Goal: Task Accomplishment & Management: Manage account settings

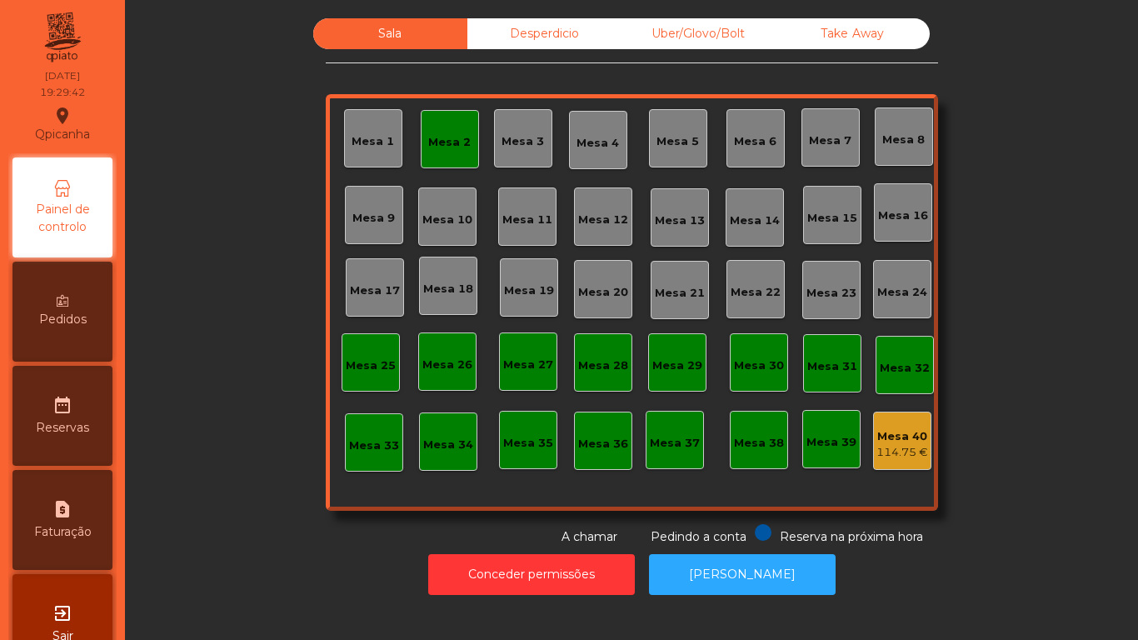
click at [442, 125] on div "Mesa 2" at bounding box center [450, 139] width 58 height 58
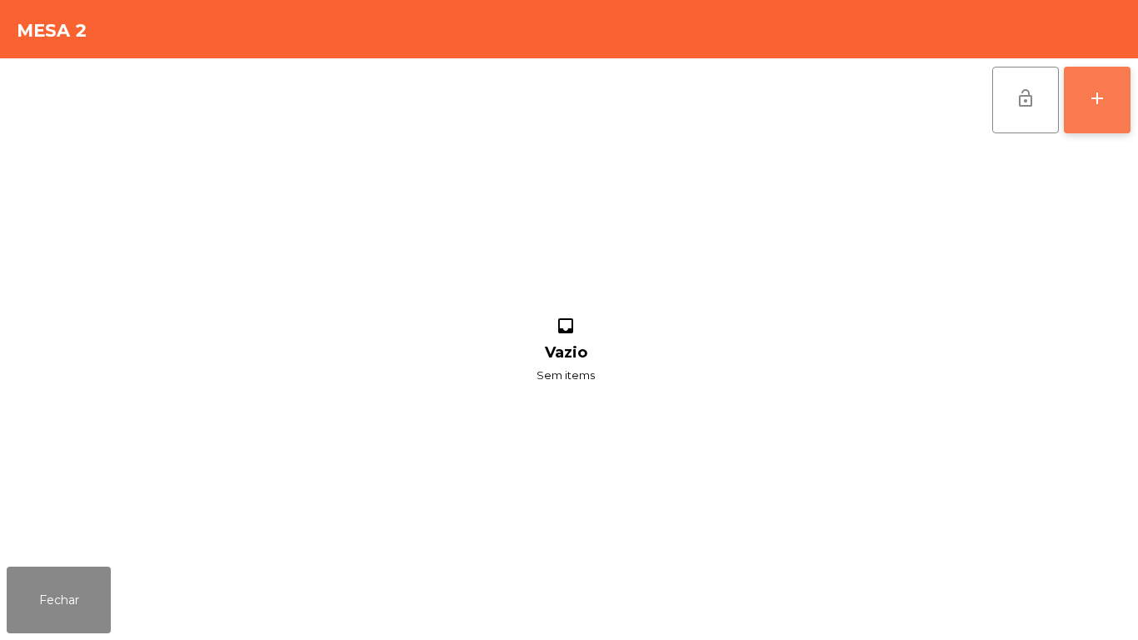
click at [1070, 102] on button "add" at bounding box center [1097, 100] width 67 height 67
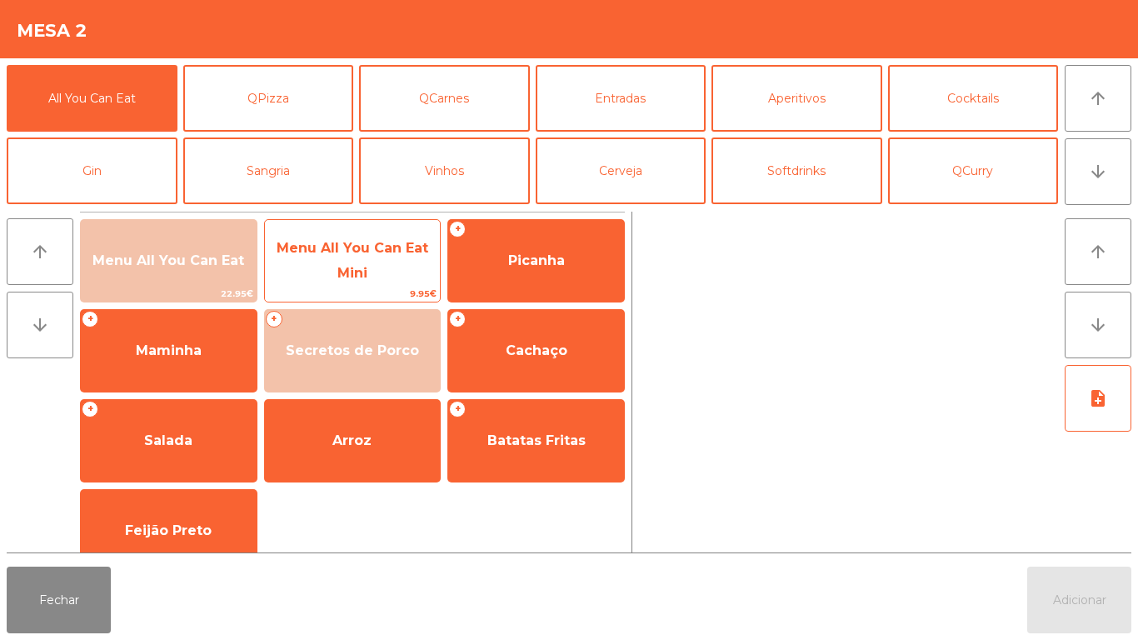
click at [289, 227] on span "Menu All You Can Eat Mini" at bounding box center [353, 261] width 176 height 71
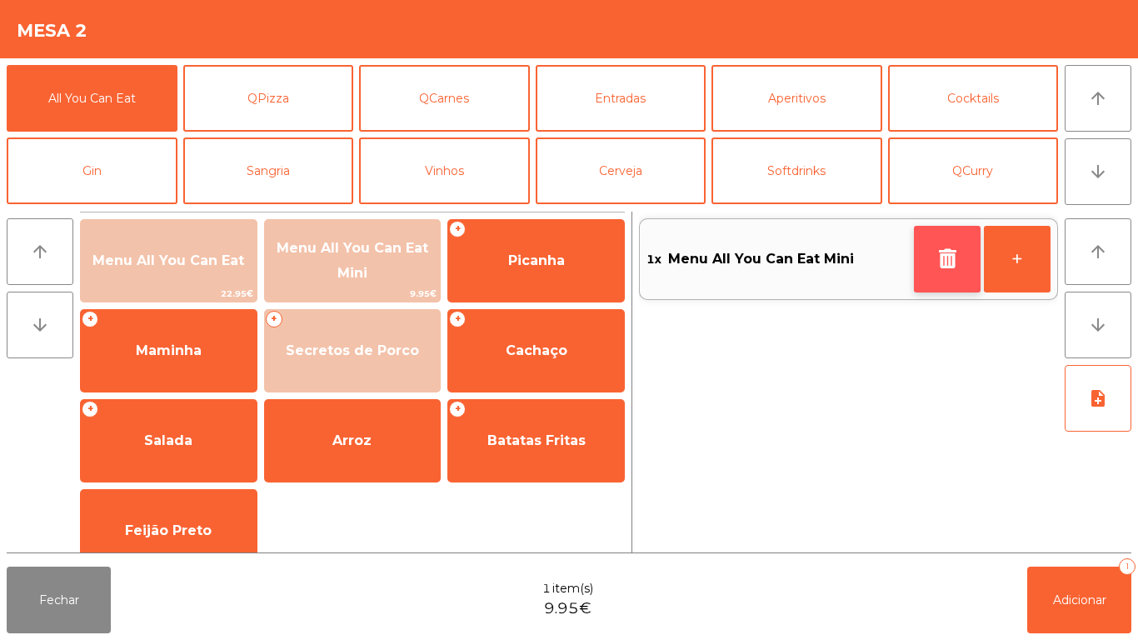
click at [937, 267] on icon "button" at bounding box center [947, 258] width 25 height 20
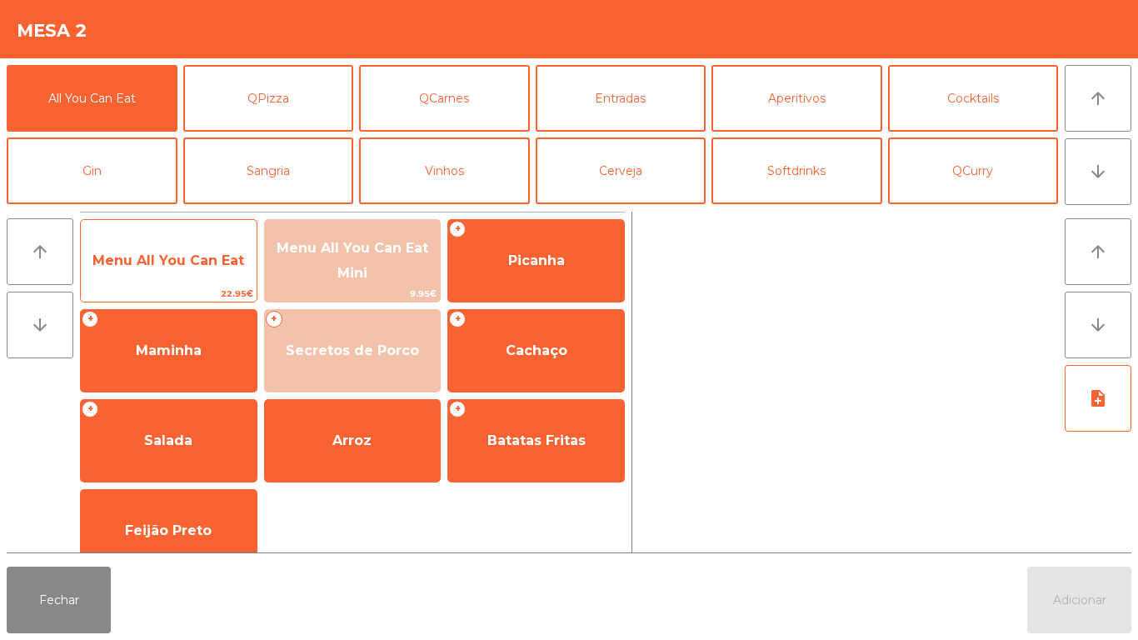
click at [174, 247] on span "Menu All You Can Eat" at bounding box center [169, 260] width 176 height 45
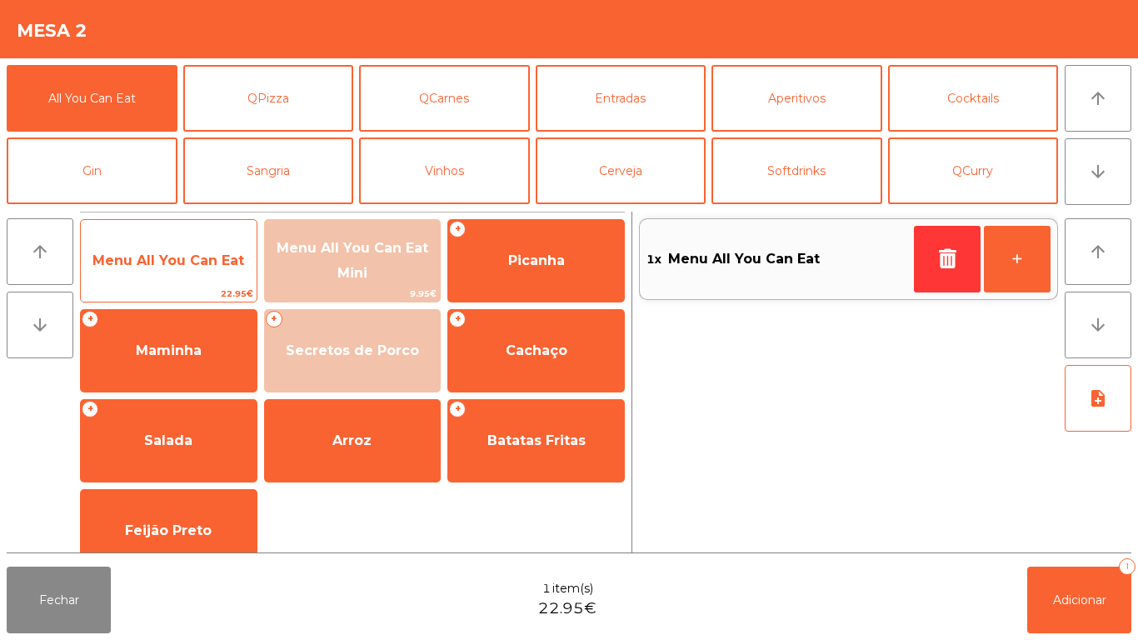
click at [192, 259] on span "Menu All You Can Eat" at bounding box center [168, 260] width 152 height 16
click at [197, 265] on span "Menu All You Can Eat" at bounding box center [168, 260] width 152 height 16
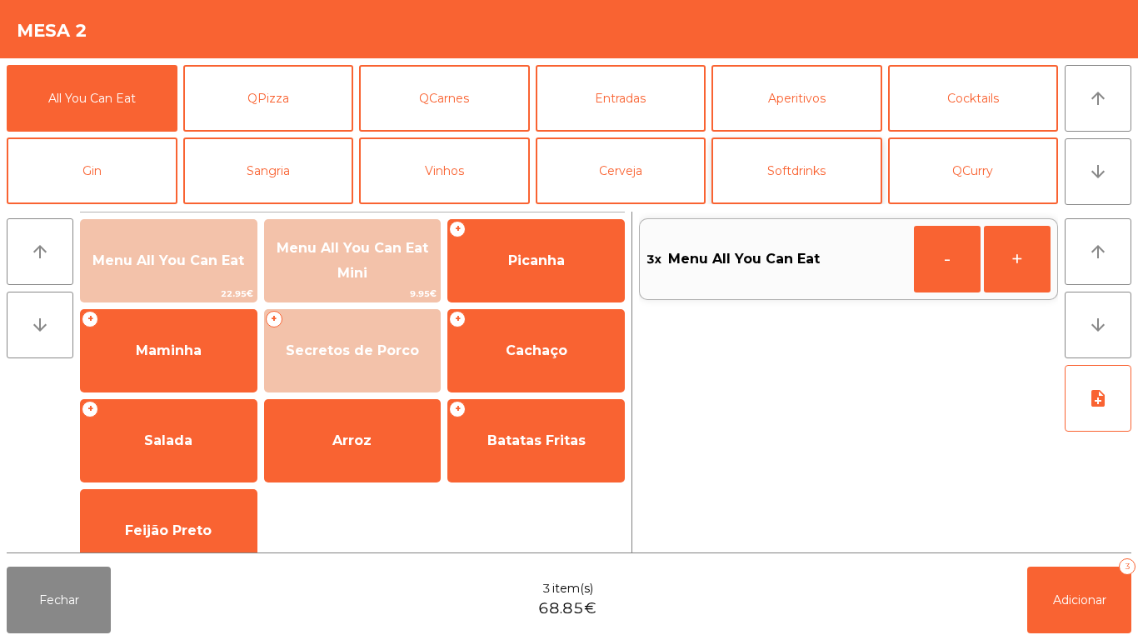
click at [808, 177] on button "Softdrinks" at bounding box center [797, 170] width 171 height 67
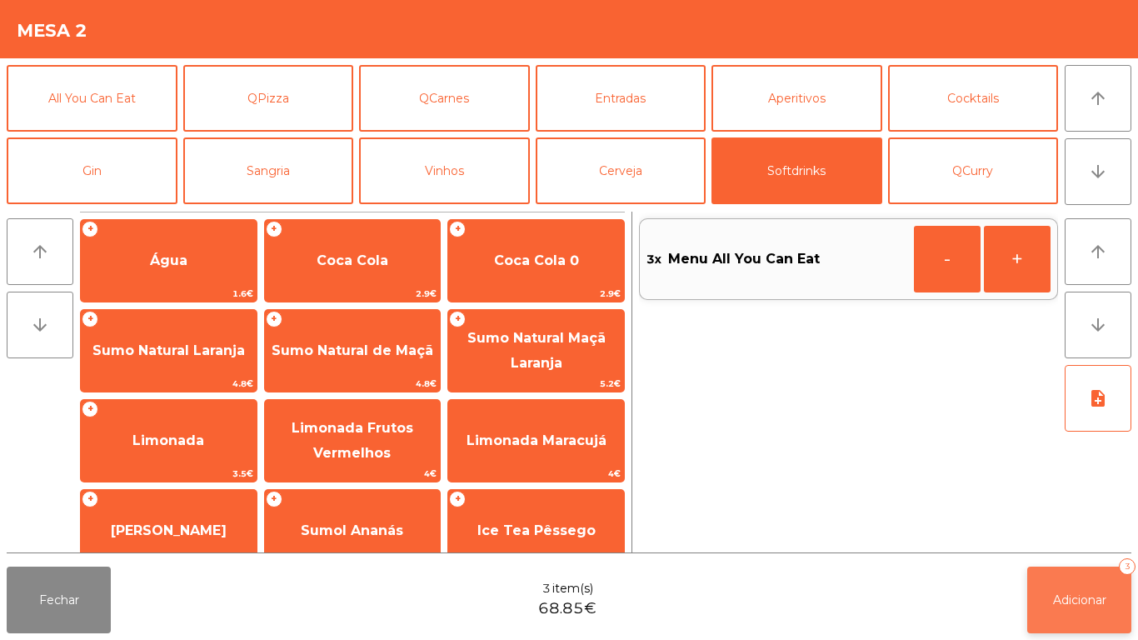
click at [1070, 621] on button "Adicionar 3" at bounding box center [1079, 600] width 104 height 67
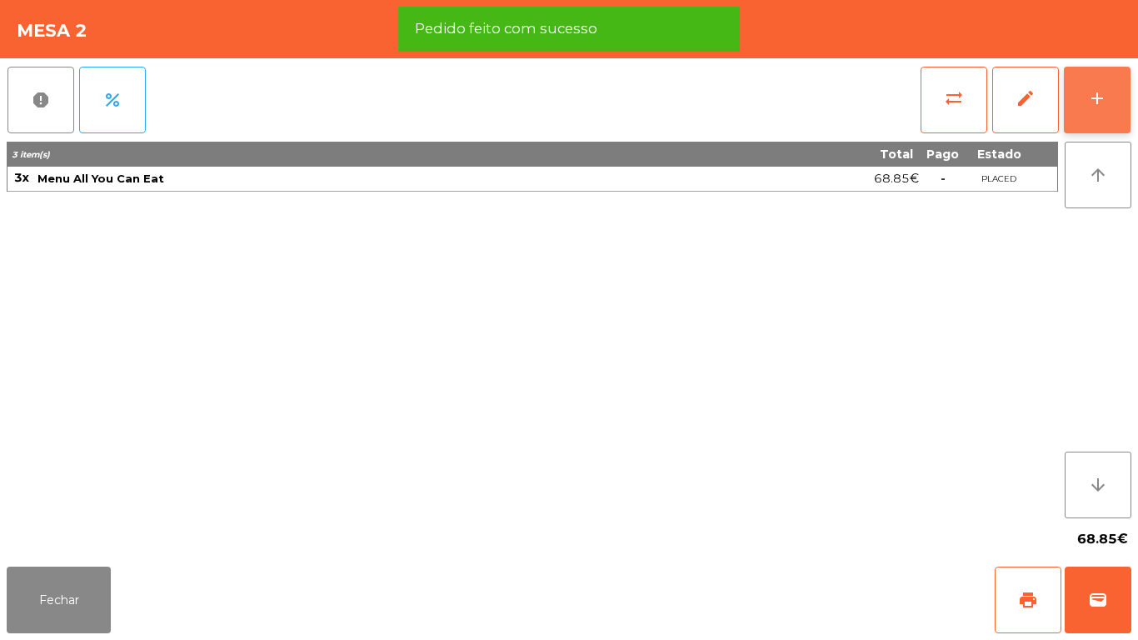
click at [1095, 114] on button "add" at bounding box center [1097, 100] width 67 height 67
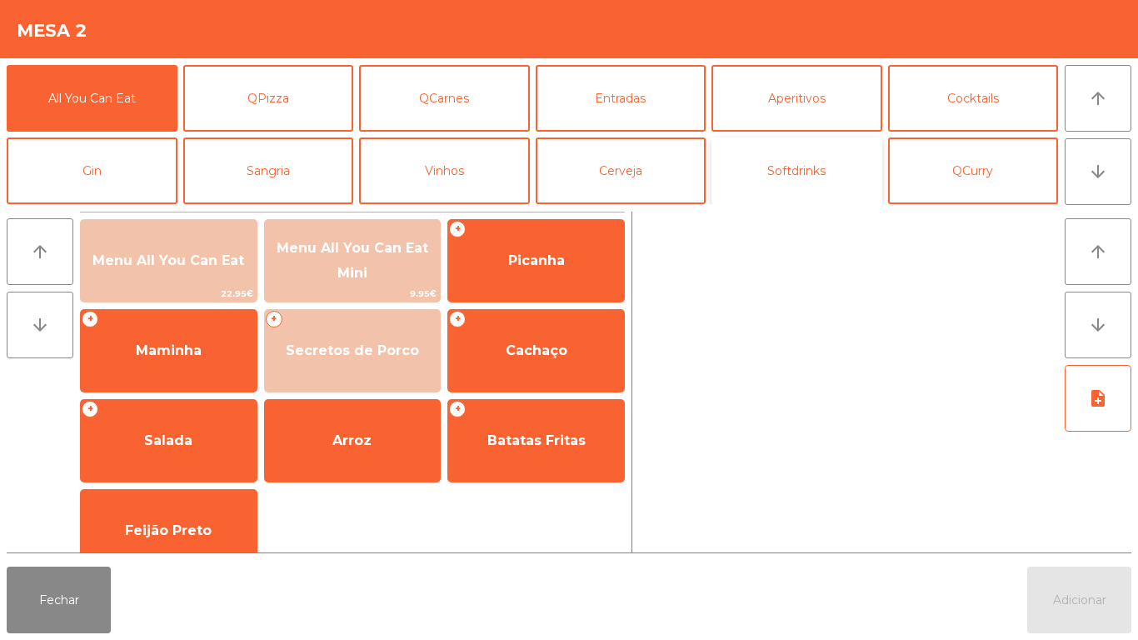
click at [767, 147] on button "Softdrinks" at bounding box center [797, 170] width 171 height 67
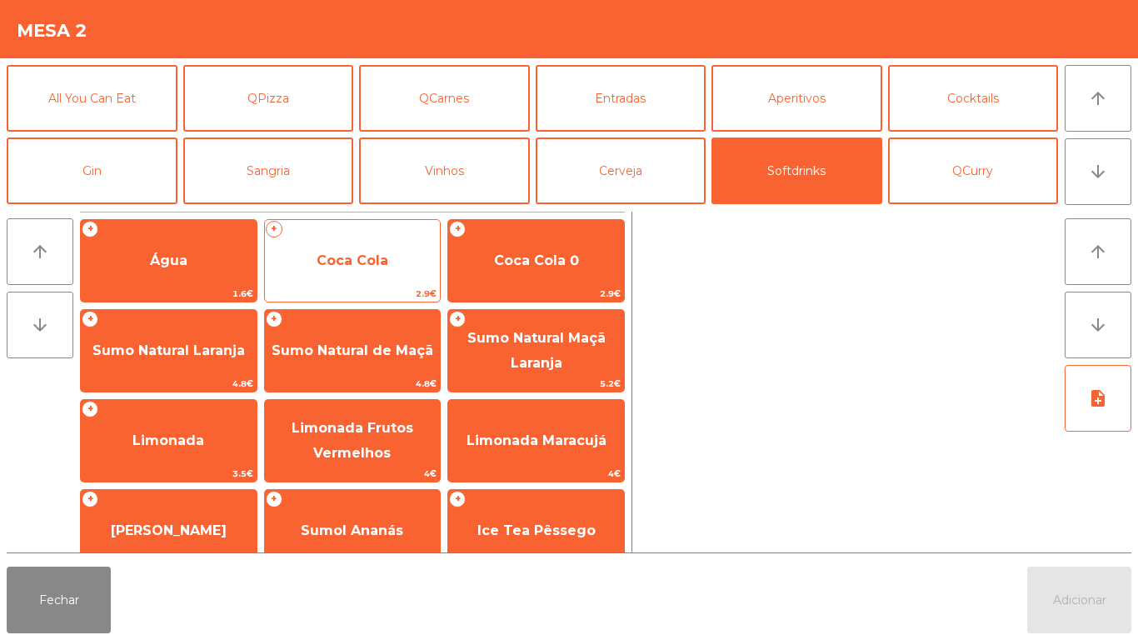
click at [379, 264] on span "Coca Cola" at bounding box center [353, 260] width 72 height 16
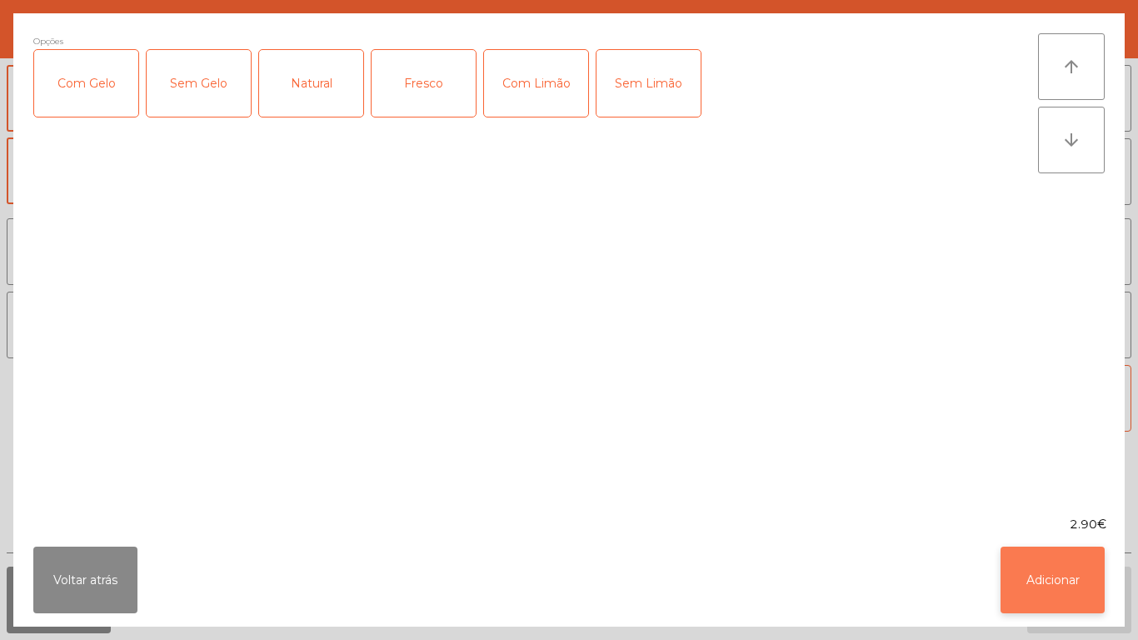
click at [1078, 596] on button "Adicionar" at bounding box center [1053, 580] width 104 height 67
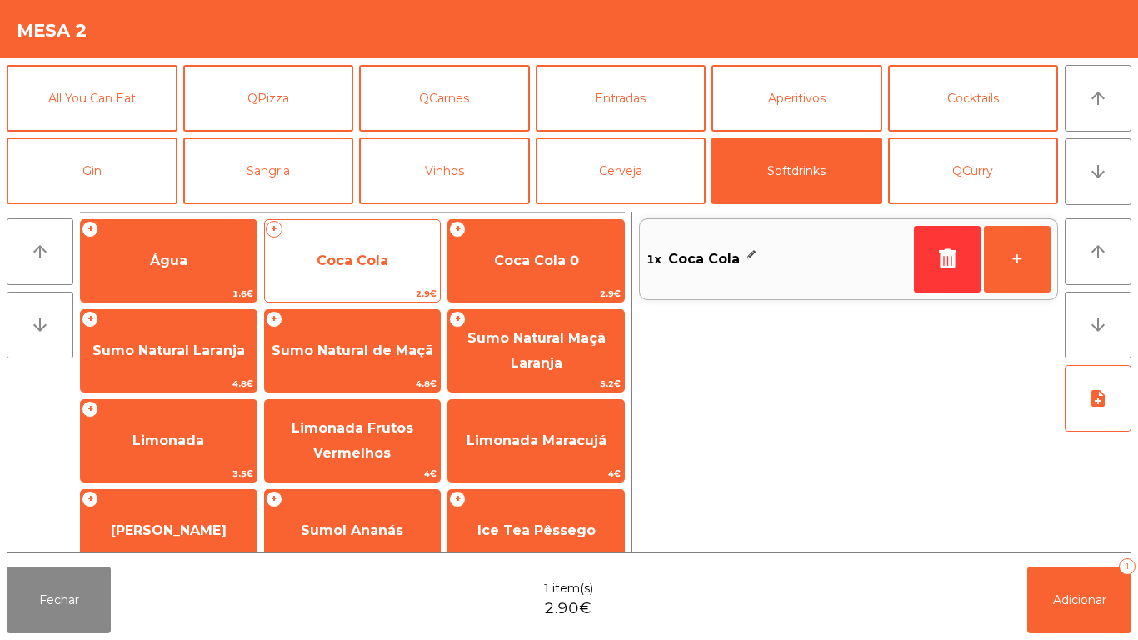
click at [377, 268] on span "Coca Cola" at bounding box center [353, 260] width 176 height 45
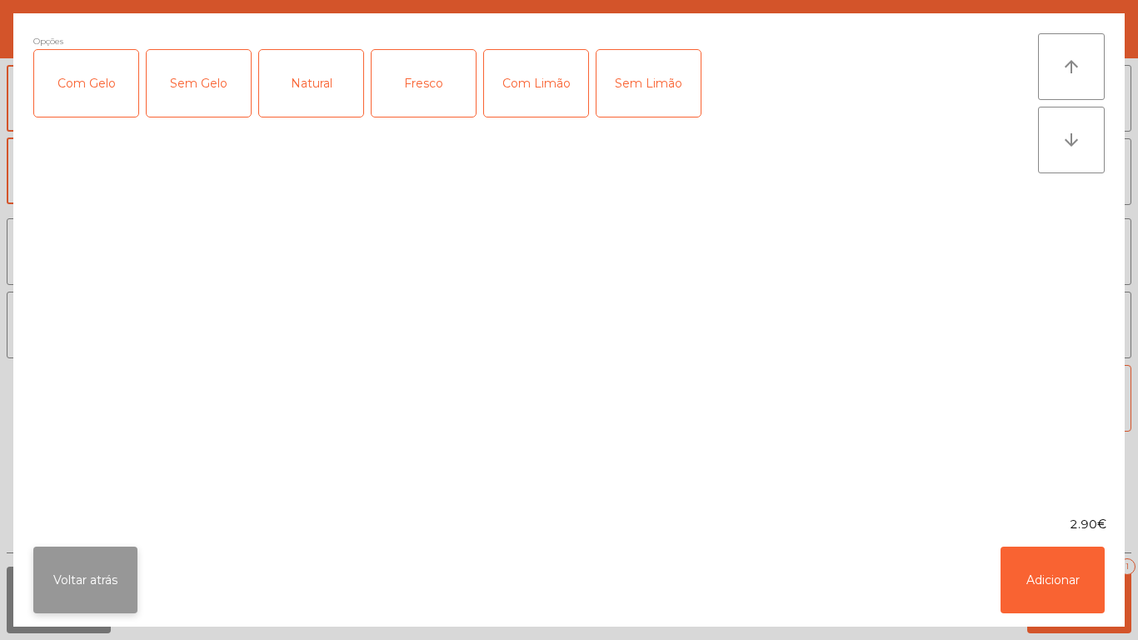
click at [80, 565] on button "Voltar atrás" at bounding box center [85, 580] width 104 height 67
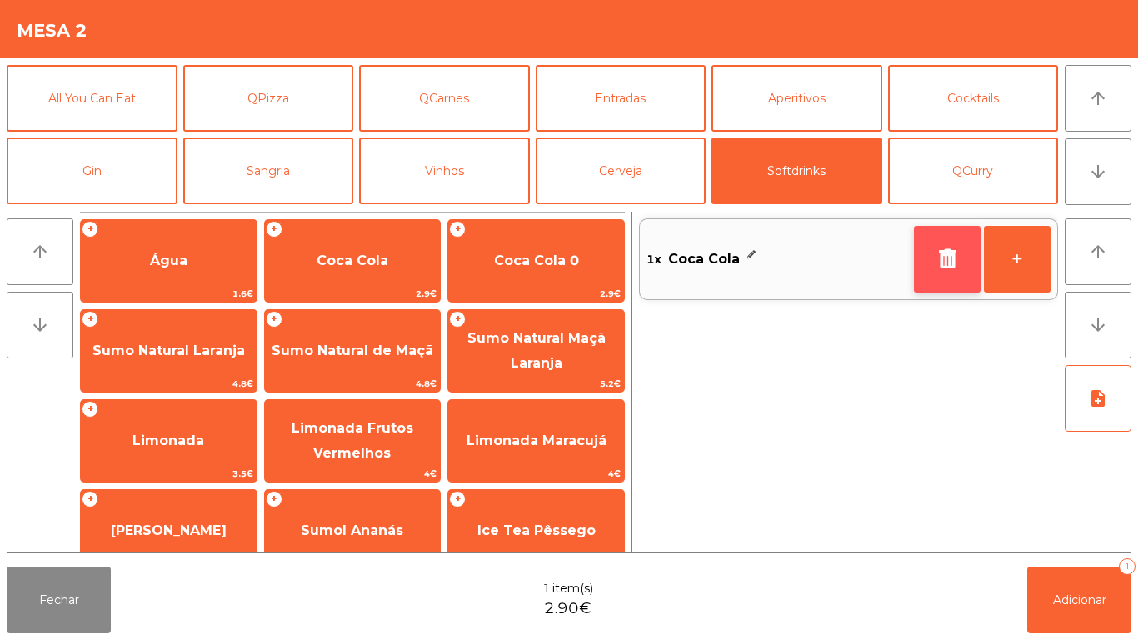
click at [935, 271] on button "button" at bounding box center [947, 259] width 67 height 67
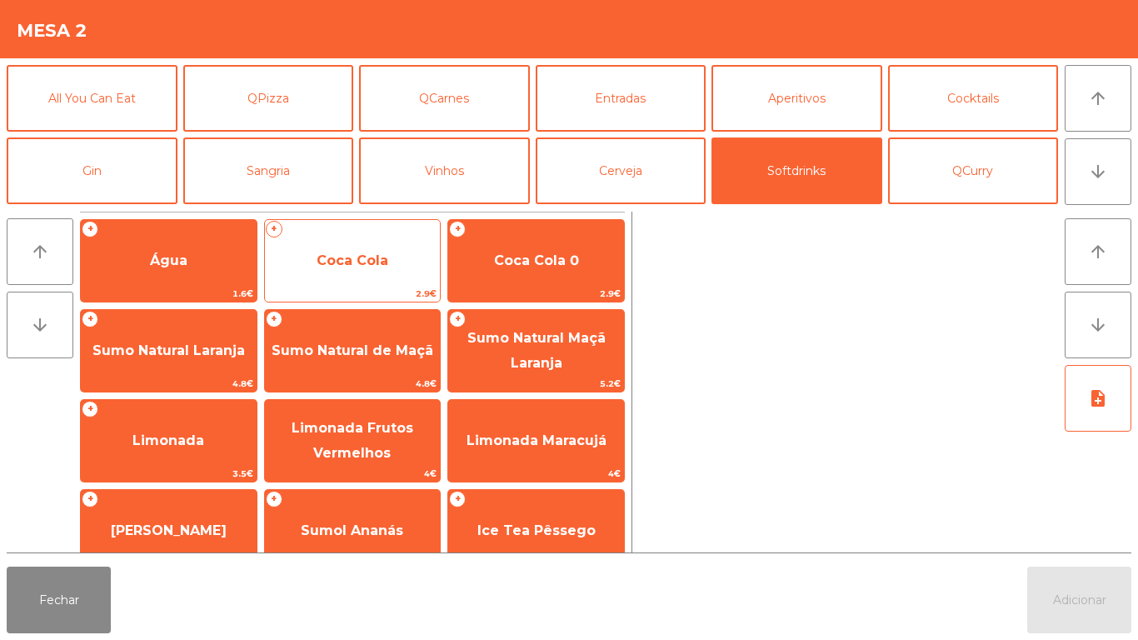
click at [367, 257] on span "Coca Cola" at bounding box center [353, 260] width 72 height 16
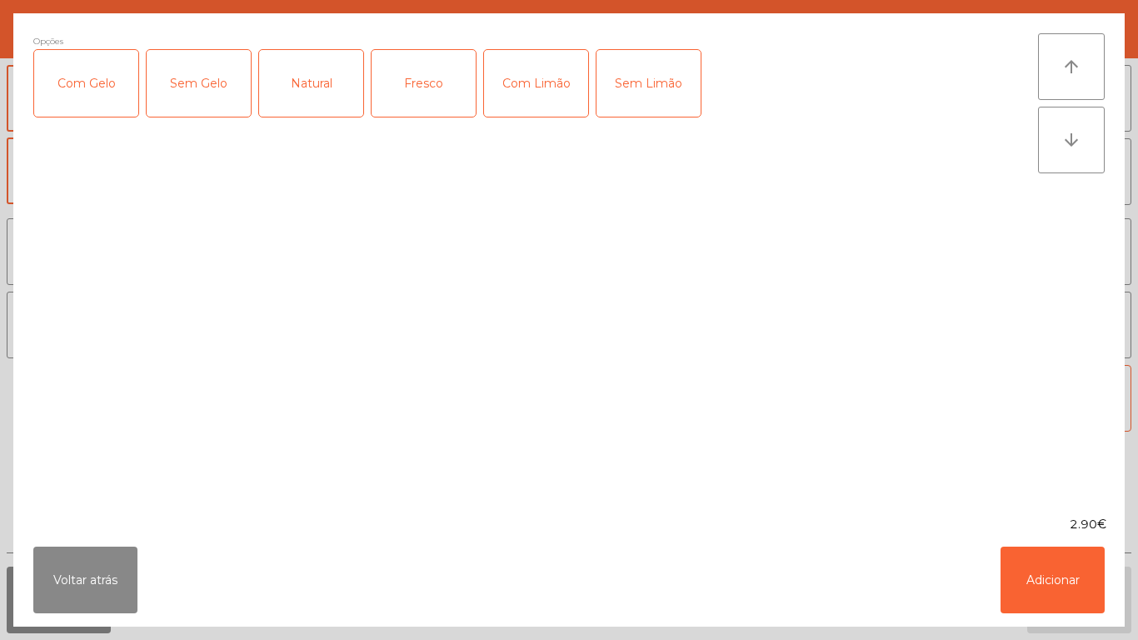
click at [99, 104] on div "Com Gelo" at bounding box center [86, 83] width 104 height 67
click at [538, 104] on div "Com Limão" at bounding box center [536, 83] width 104 height 67
click at [1032, 578] on button "Adicionar" at bounding box center [1053, 580] width 104 height 67
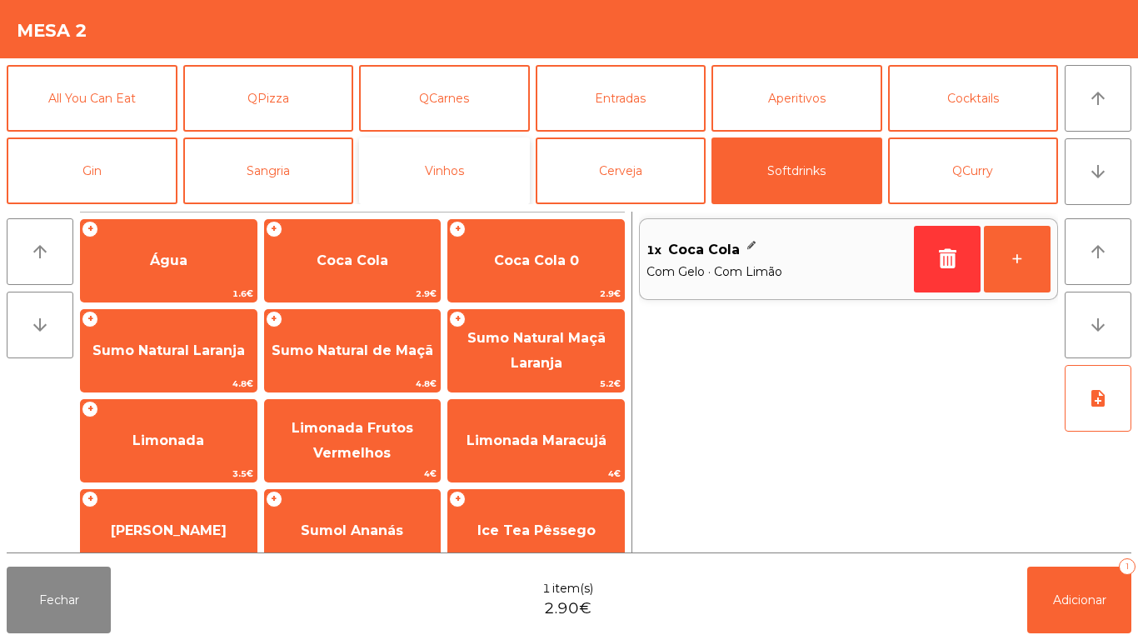
click at [440, 181] on button "Vinhos" at bounding box center [444, 170] width 171 height 67
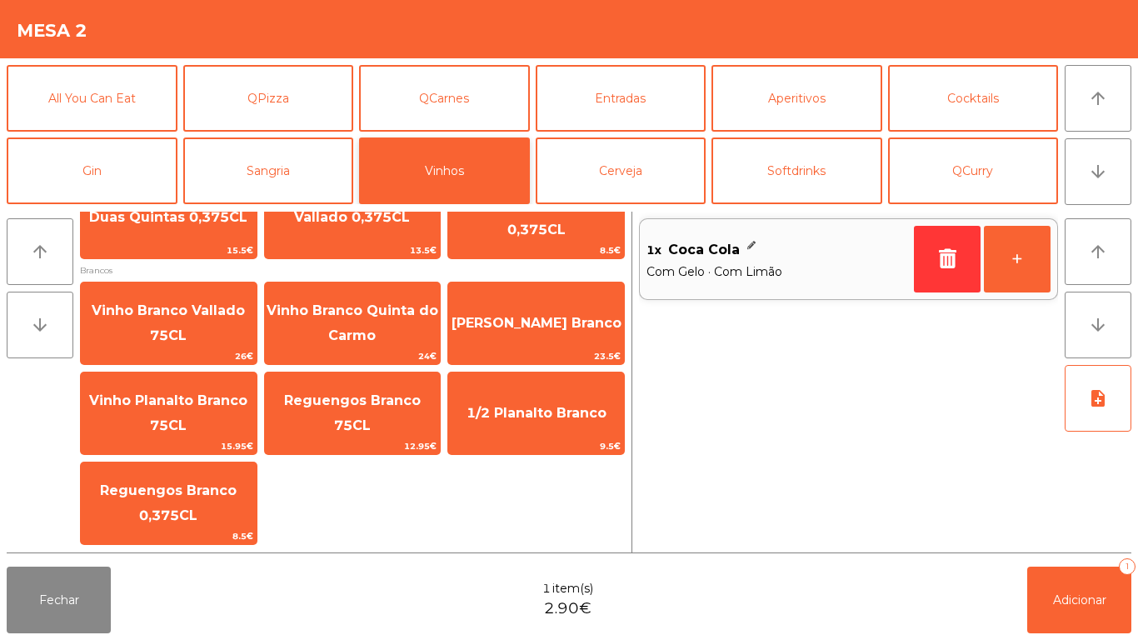
scroll to position [292, 0]
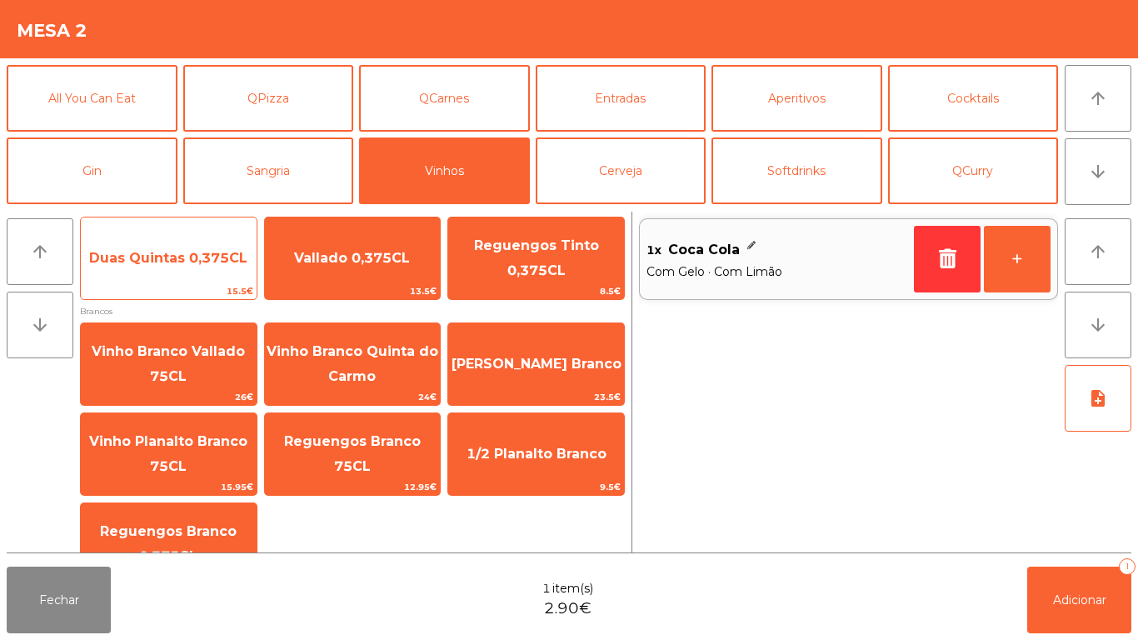
click at [172, 254] on span "Duas Quintas 0,375CL" at bounding box center [168, 258] width 158 height 16
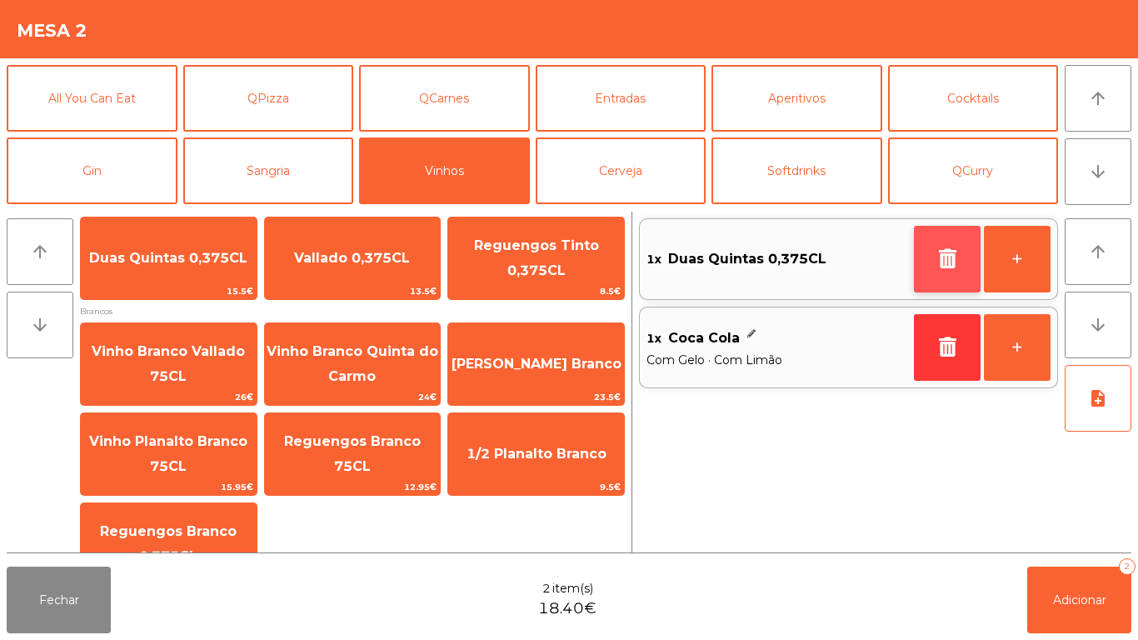
click at [955, 247] on button "button" at bounding box center [947, 259] width 67 height 67
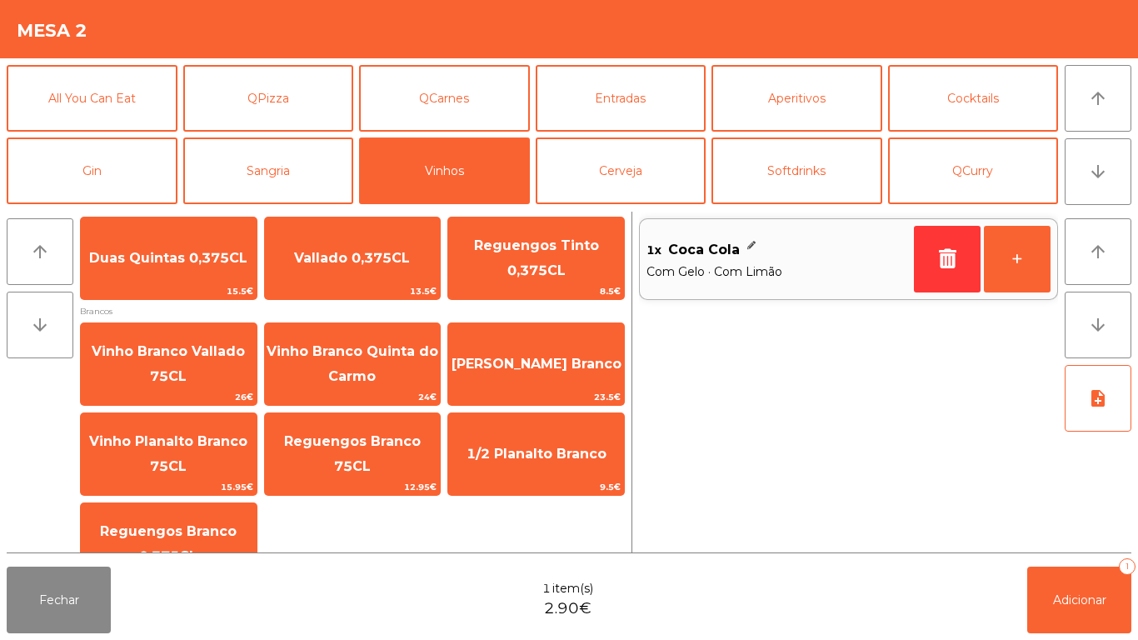
click at [939, 349] on div "1x Coca Cola Com Gelo · Com Limão +" at bounding box center [848, 382] width 419 height 341
click at [942, 277] on button "button" at bounding box center [947, 259] width 67 height 67
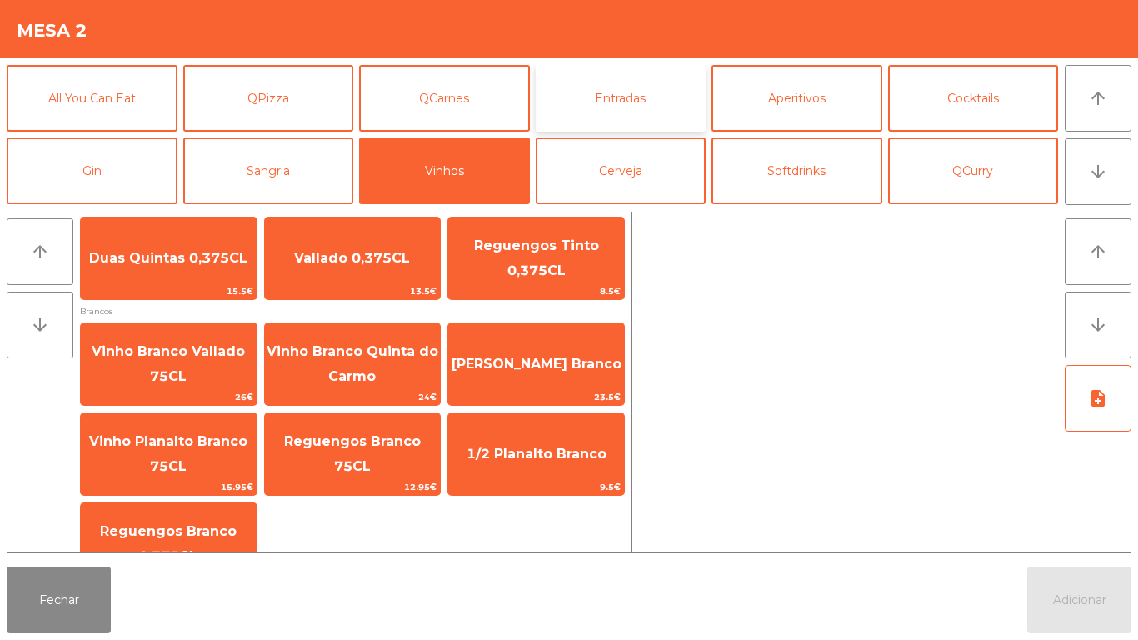
click at [631, 110] on button "Entradas" at bounding box center [621, 98] width 171 height 67
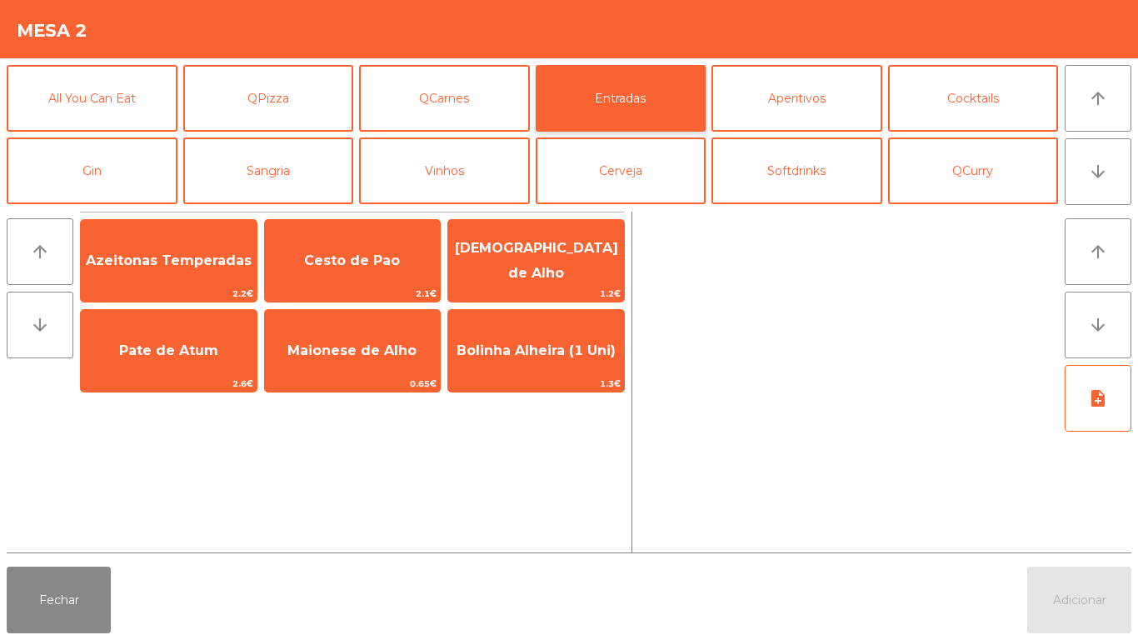
scroll to position [0, 0]
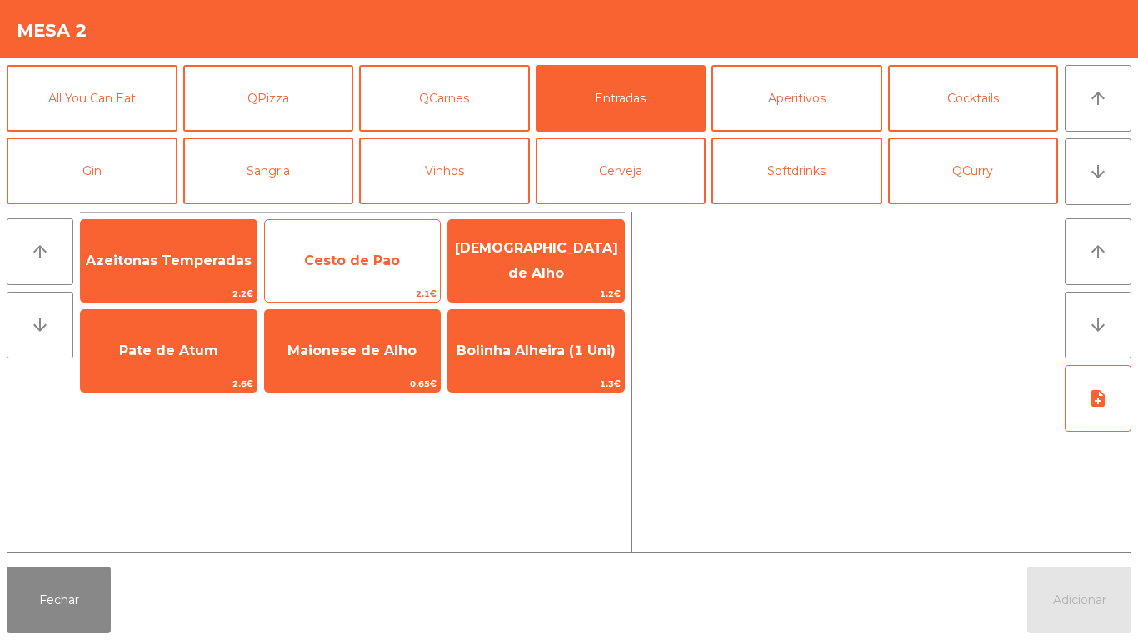
click at [355, 265] on span "Cesto de Pao" at bounding box center [352, 260] width 96 height 16
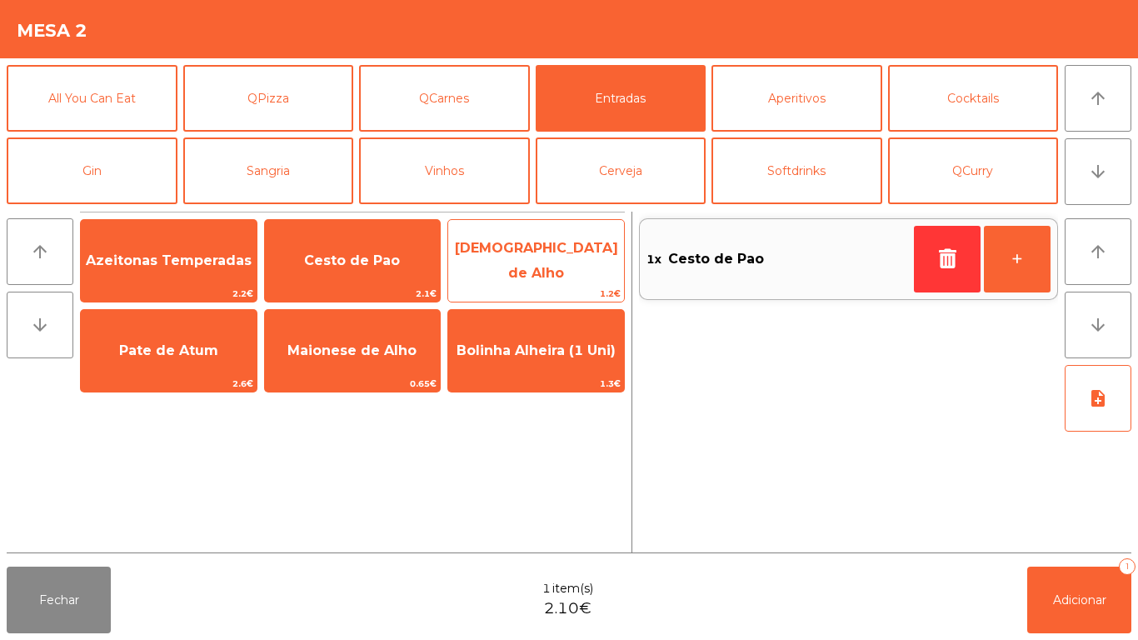
click at [525, 258] on span "Manteiga de Alho" at bounding box center [536, 260] width 163 height 41
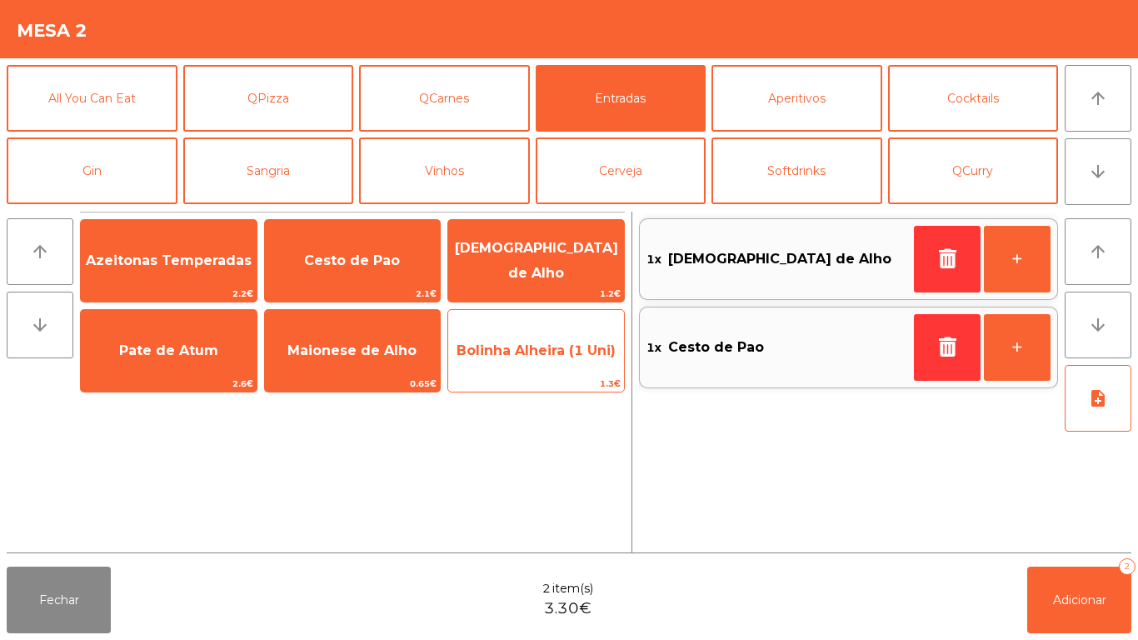
click at [535, 347] on span "Bolinha Alheira (1 Uni)" at bounding box center [536, 350] width 159 height 16
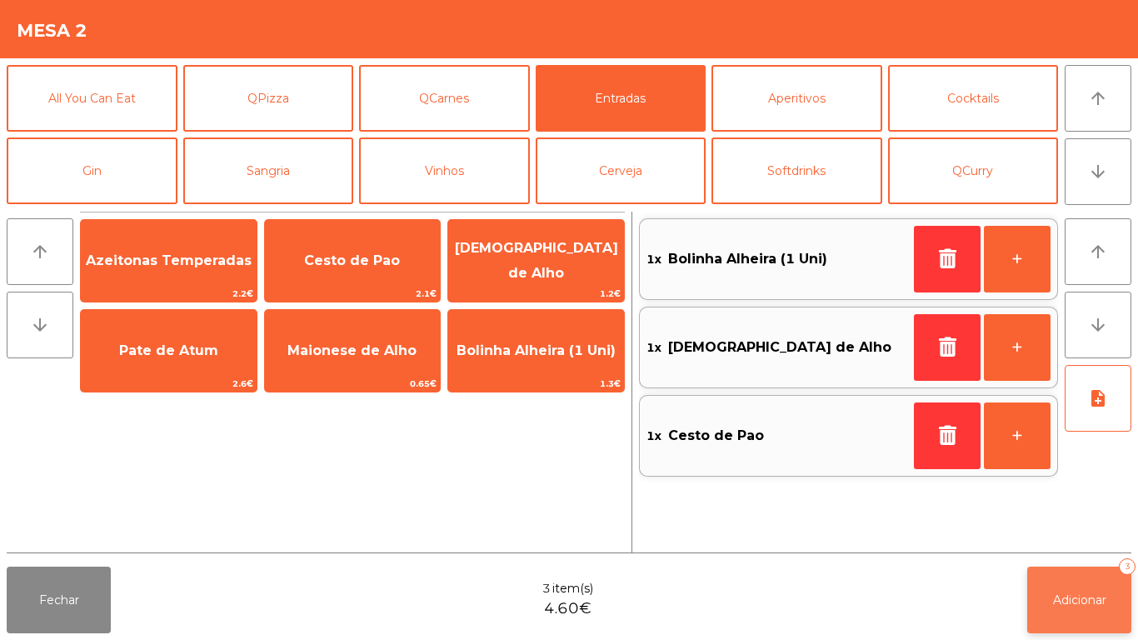
click at [1062, 598] on span "Adicionar" at bounding box center [1079, 599] width 53 height 15
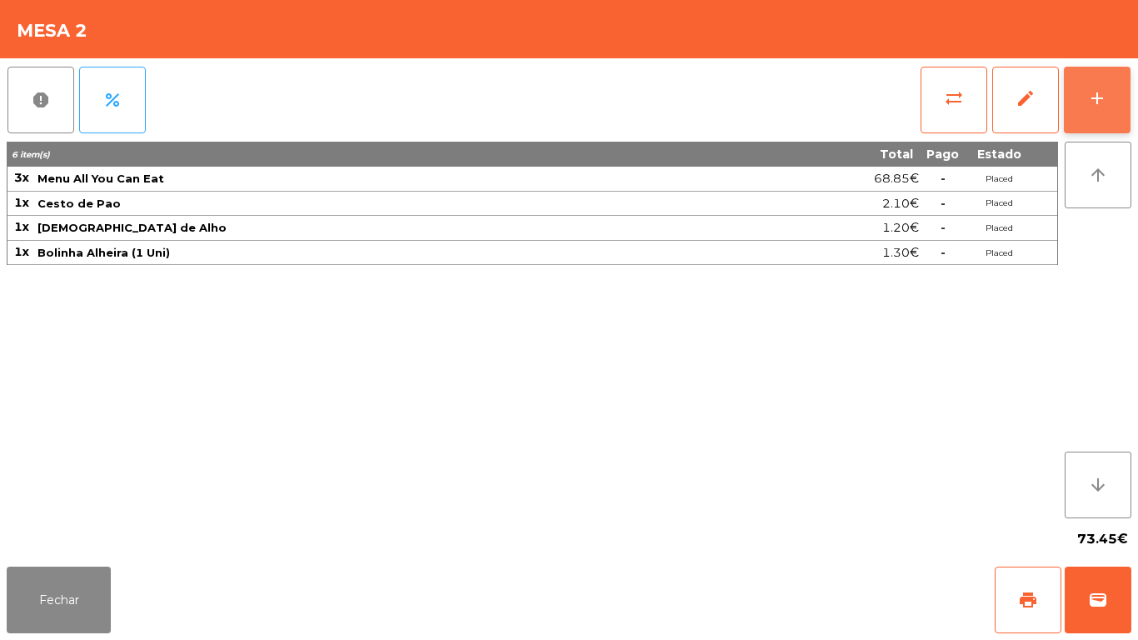
click at [1086, 111] on button "add" at bounding box center [1097, 100] width 67 height 67
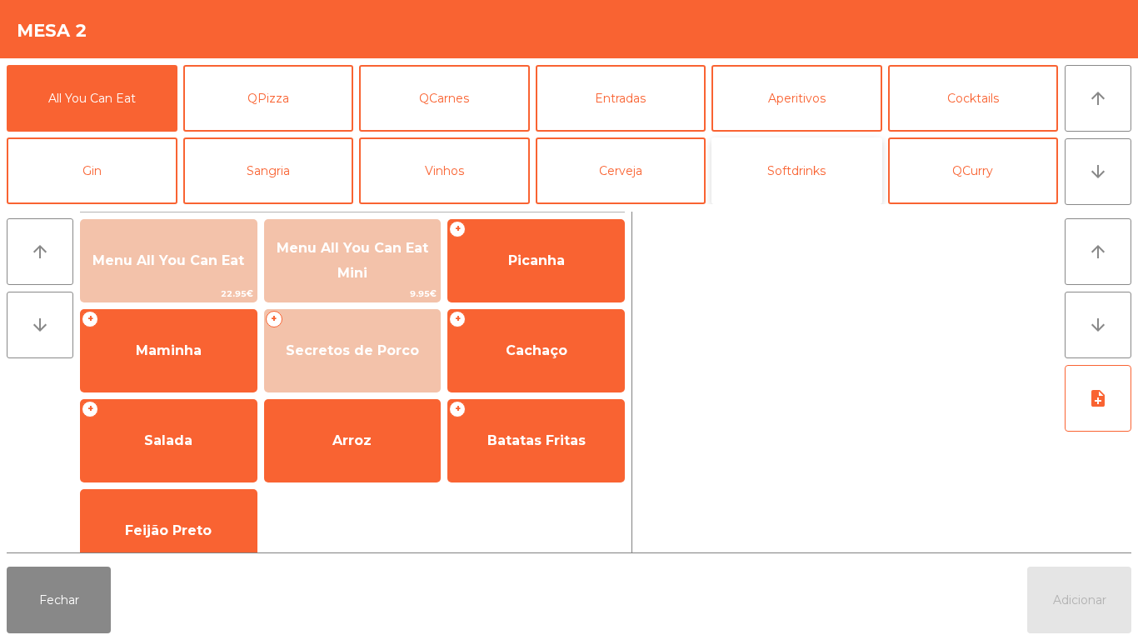
click at [784, 178] on button "Softdrinks" at bounding box center [797, 170] width 171 height 67
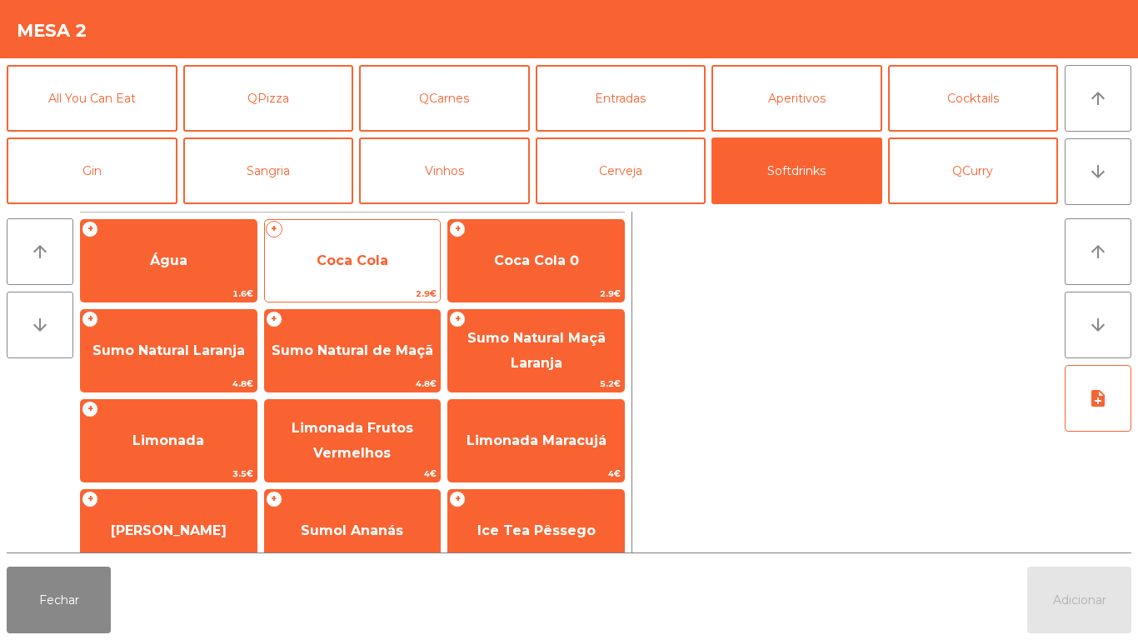
click at [357, 267] on span "Coca Cola" at bounding box center [353, 260] width 72 height 16
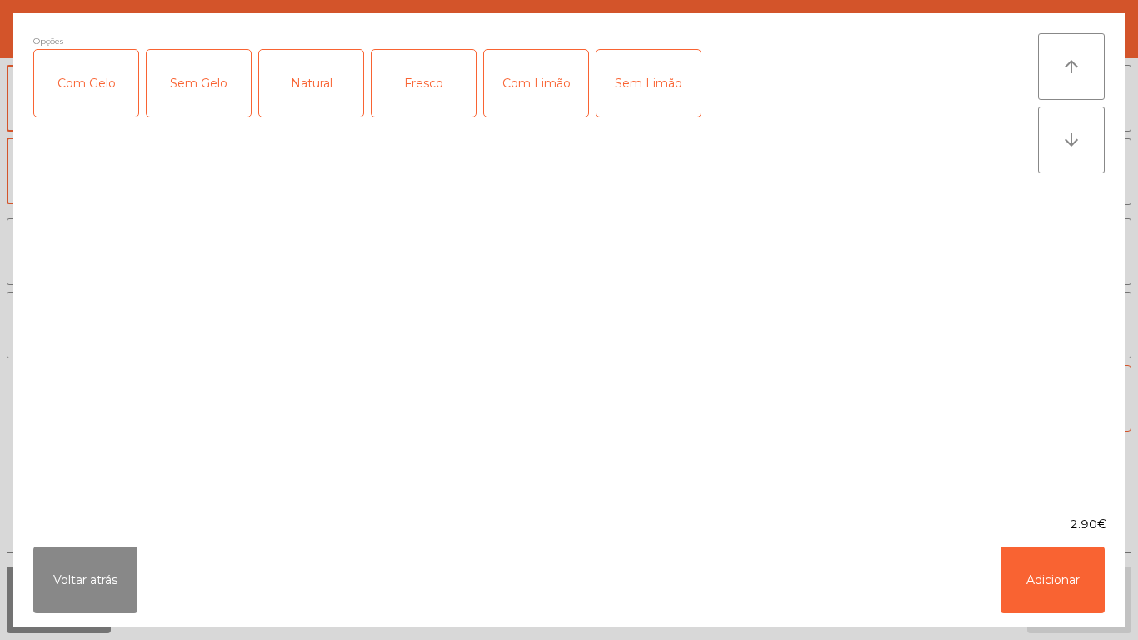
click at [103, 87] on div "Com Gelo" at bounding box center [86, 83] width 104 height 67
click at [545, 97] on div "Com Limão" at bounding box center [536, 83] width 104 height 67
click at [1034, 589] on button "Adicionar" at bounding box center [1053, 580] width 104 height 67
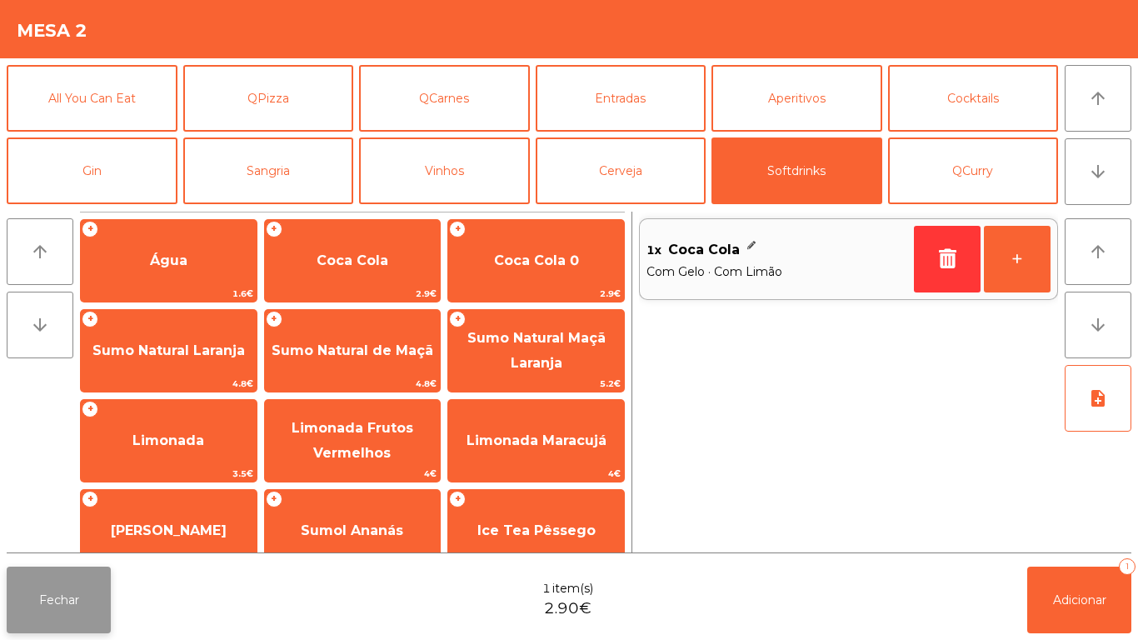
click at [89, 616] on button "Fechar" at bounding box center [59, 600] width 104 height 67
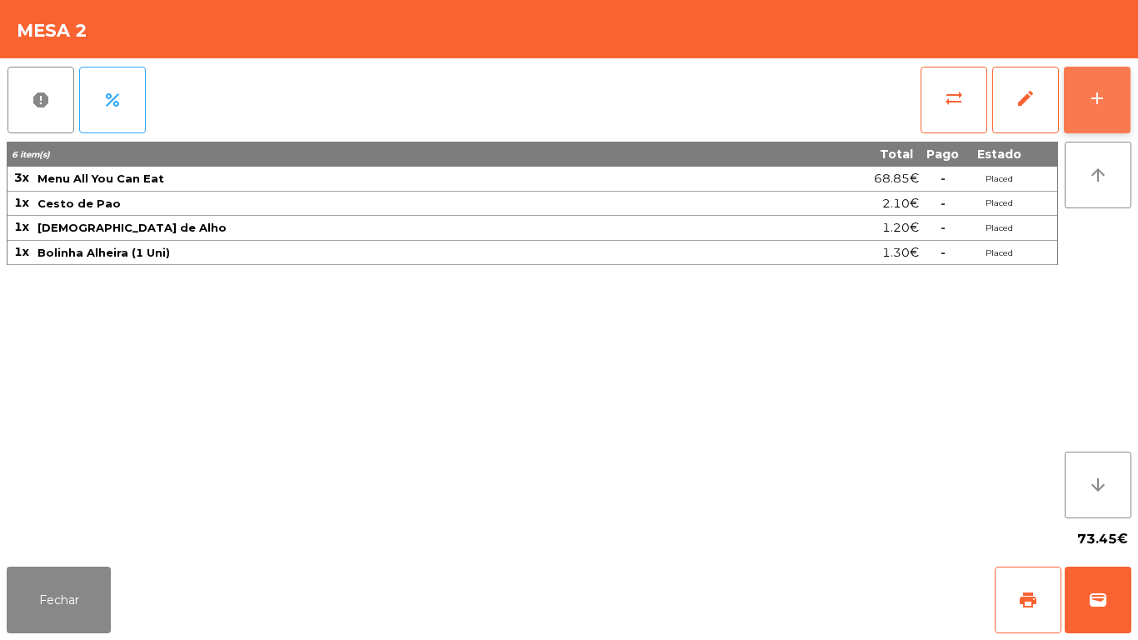
click at [1087, 80] on button "add" at bounding box center [1097, 100] width 67 height 67
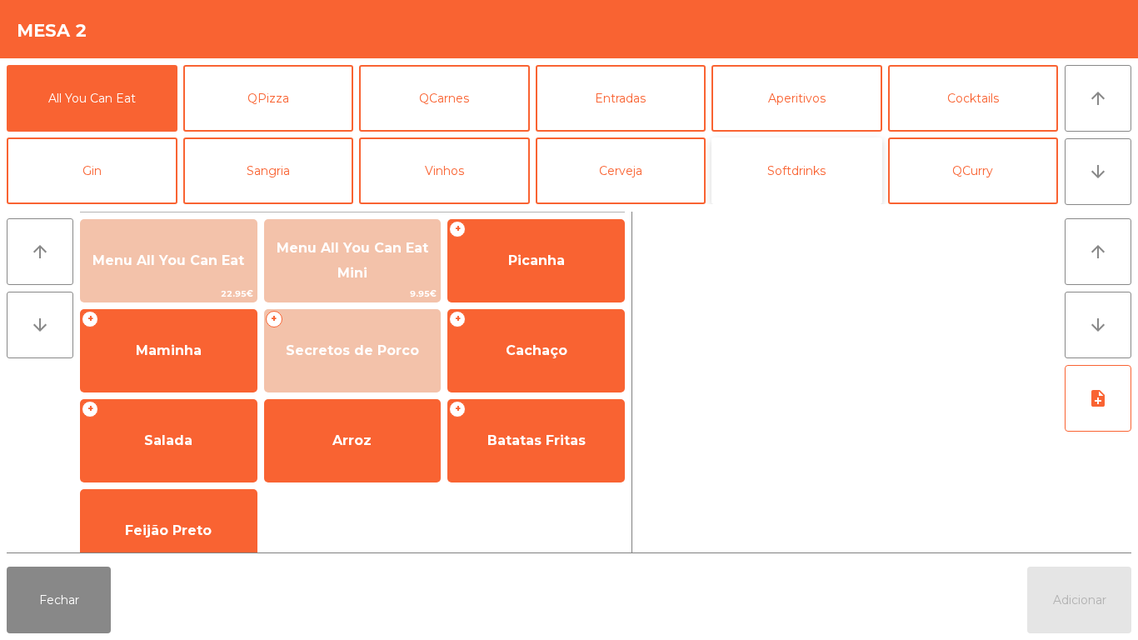
click at [767, 164] on button "Softdrinks" at bounding box center [797, 170] width 171 height 67
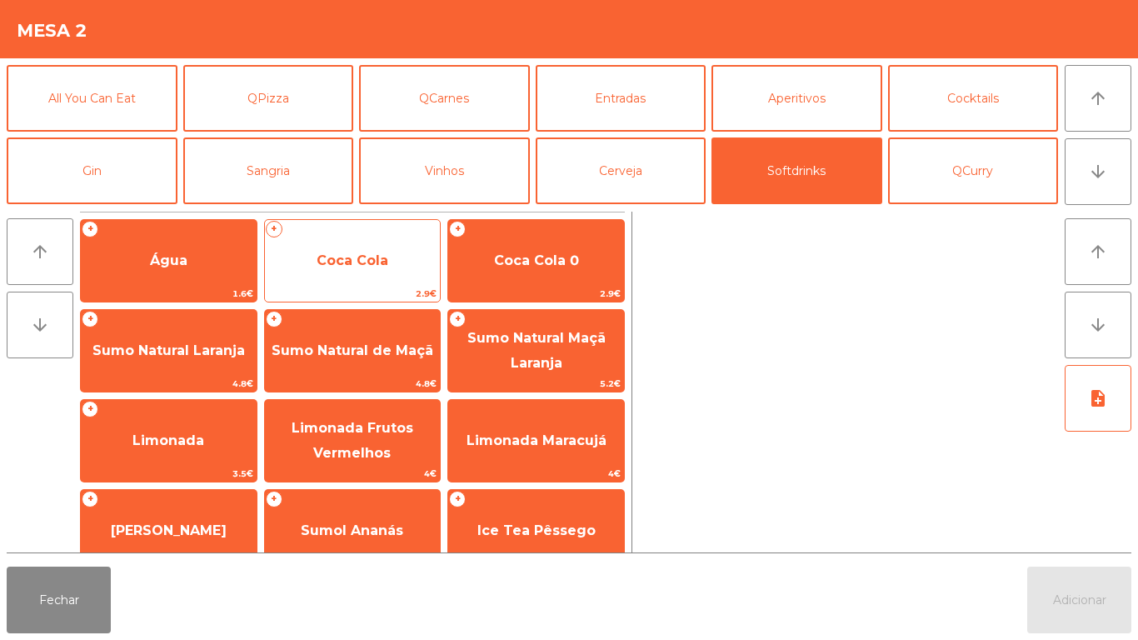
click at [355, 265] on span "Coca Cola" at bounding box center [353, 260] width 72 height 16
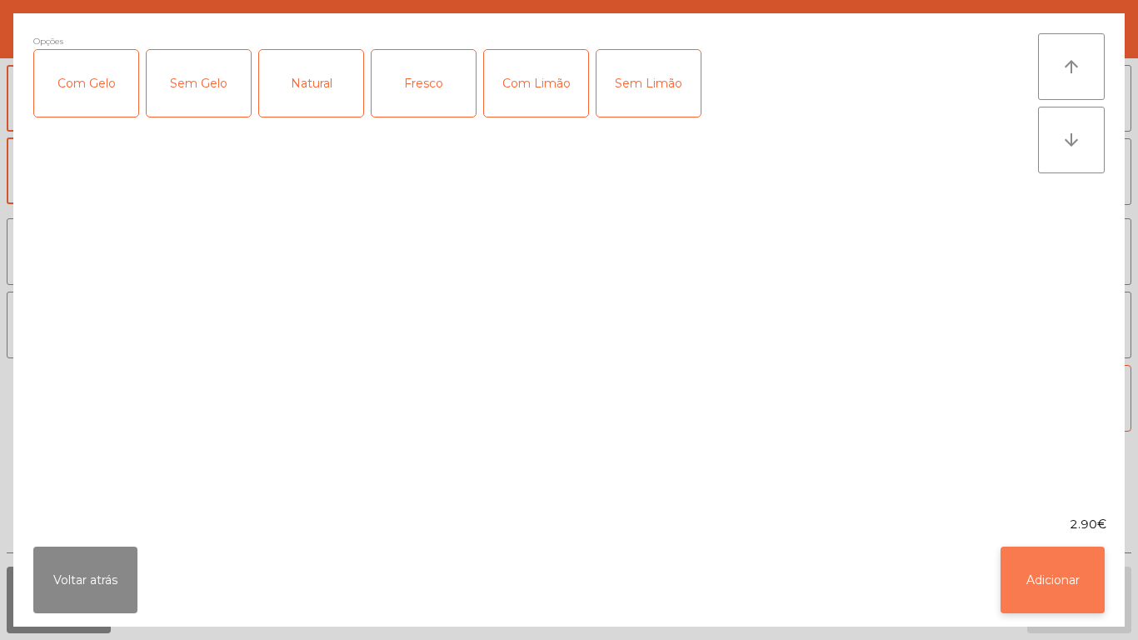
click at [1035, 581] on button "Adicionar" at bounding box center [1053, 580] width 104 height 67
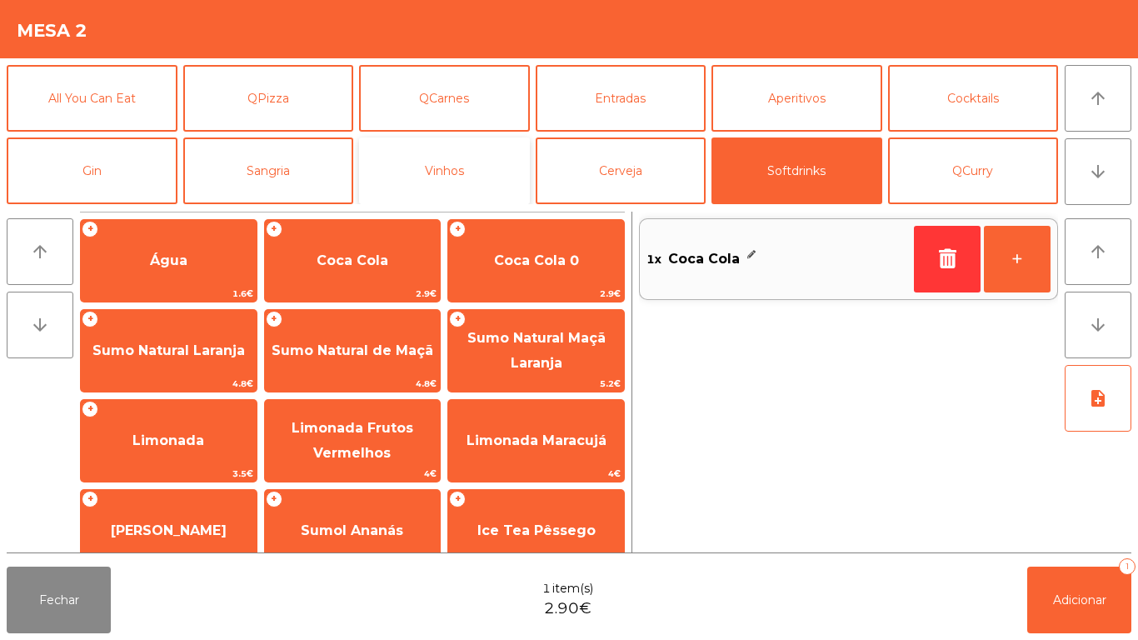
click at [421, 162] on button "Vinhos" at bounding box center [444, 170] width 171 height 67
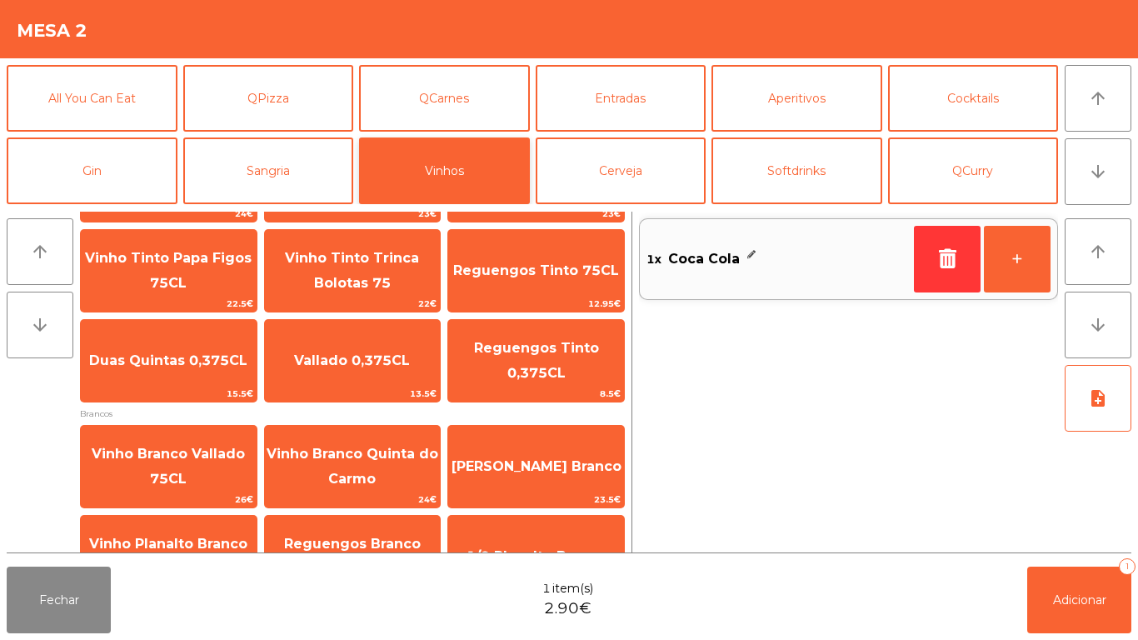
scroll to position [166, 0]
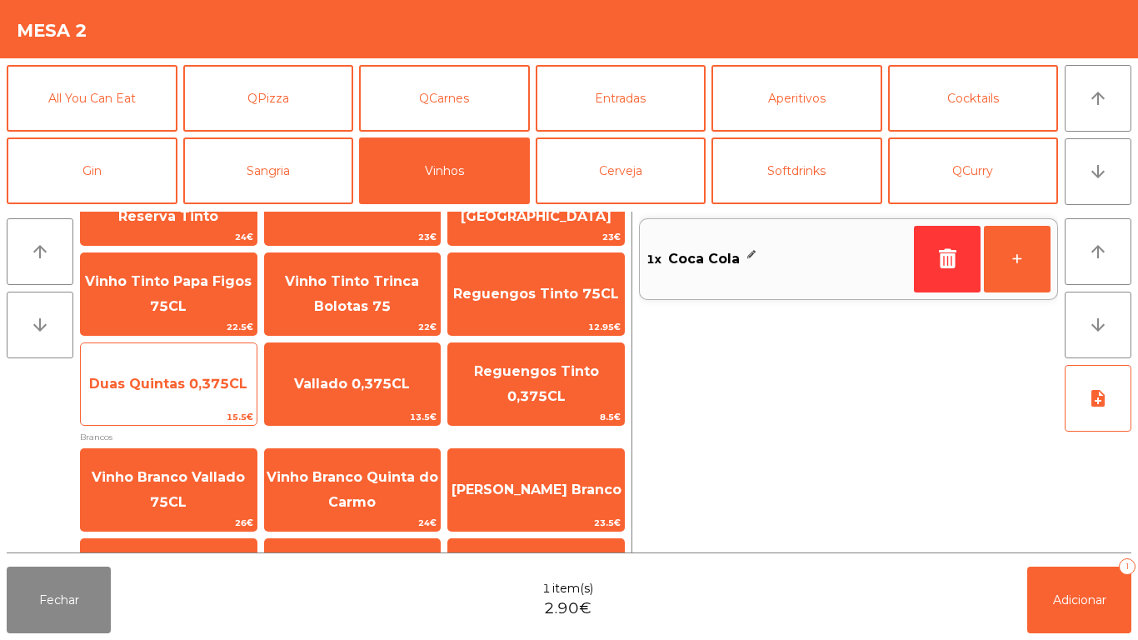
click at [174, 393] on span "Duas Quintas 0,375CL" at bounding box center [169, 384] width 176 height 45
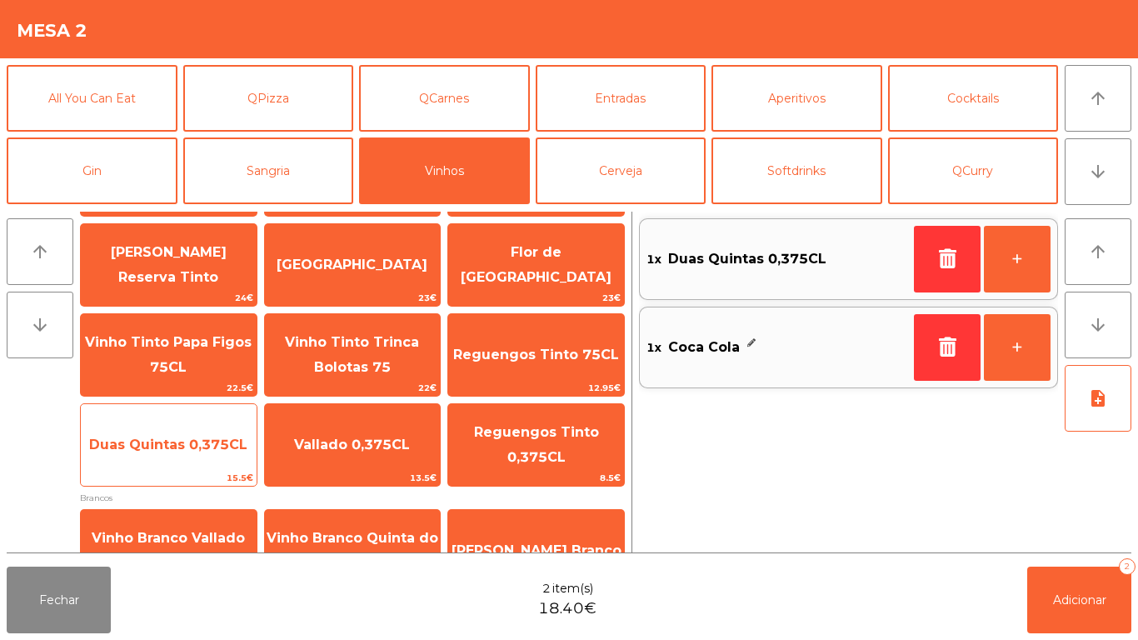
scroll to position [104, 0]
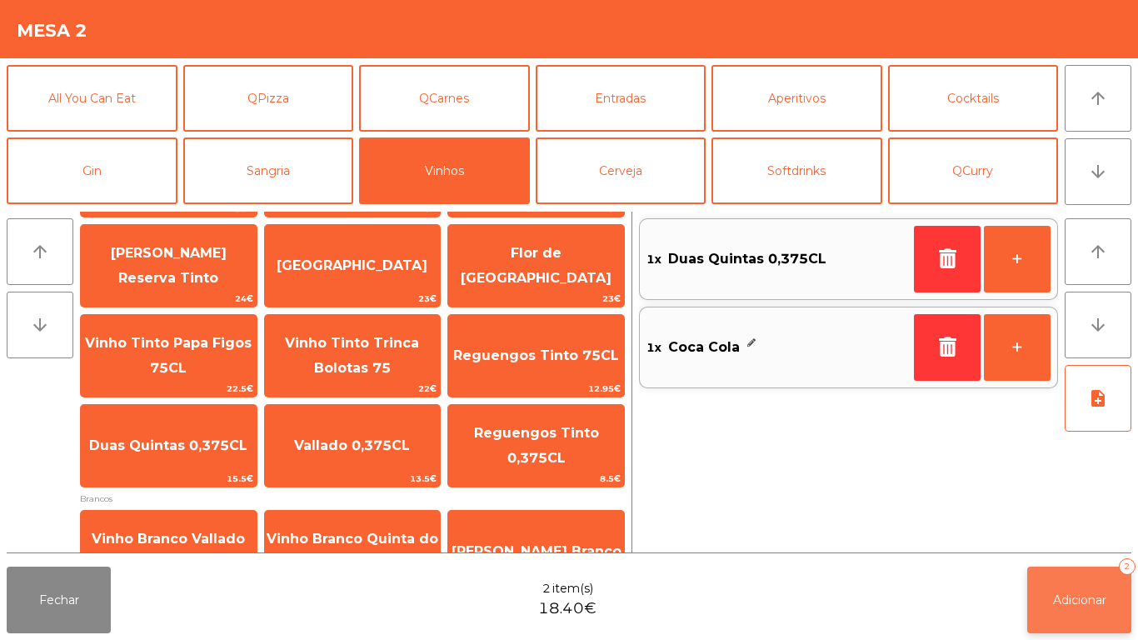
click at [1068, 612] on button "Adicionar 2" at bounding box center [1079, 600] width 104 height 67
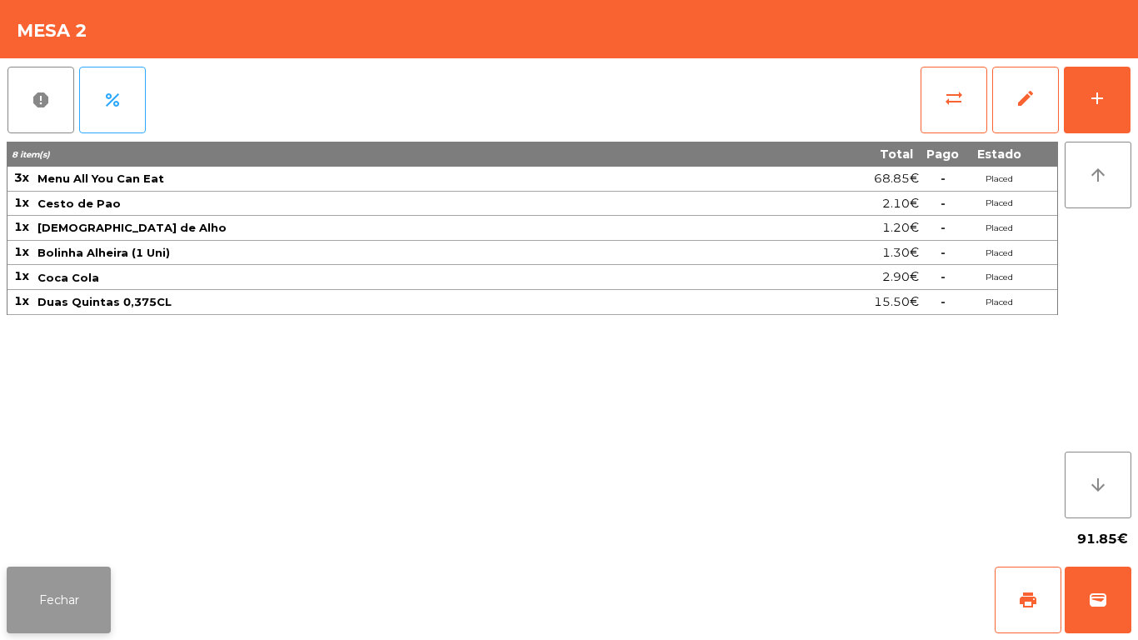
click at [75, 603] on button "Fechar" at bounding box center [59, 600] width 104 height 67
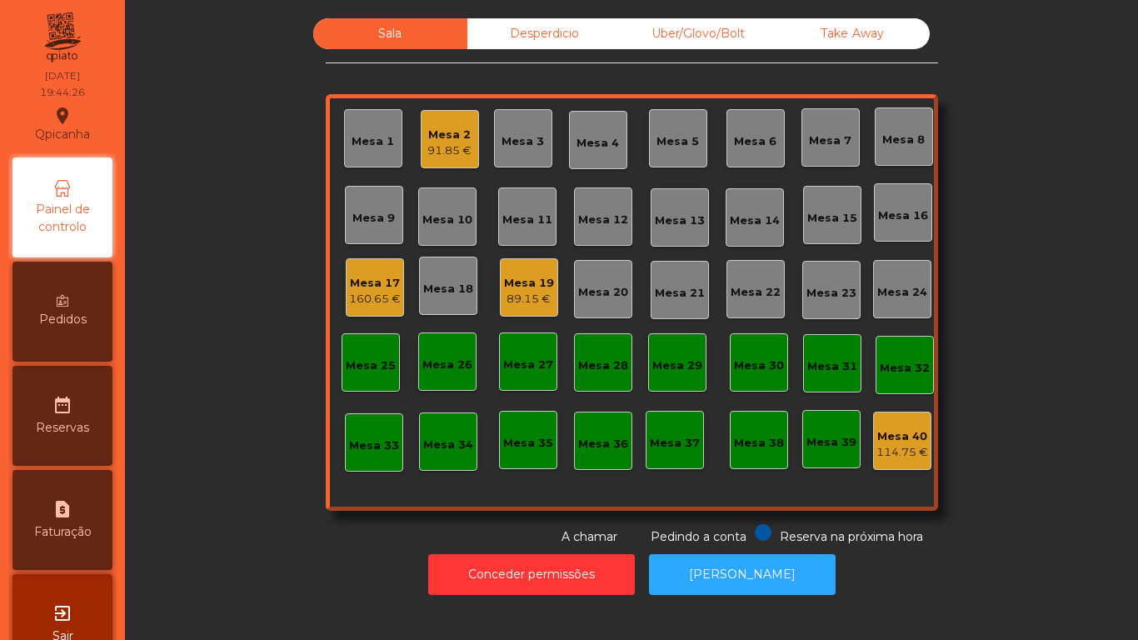
click at [370, 293] on div "160.65 €" at bounding box center [375, 299] width 52 height 17
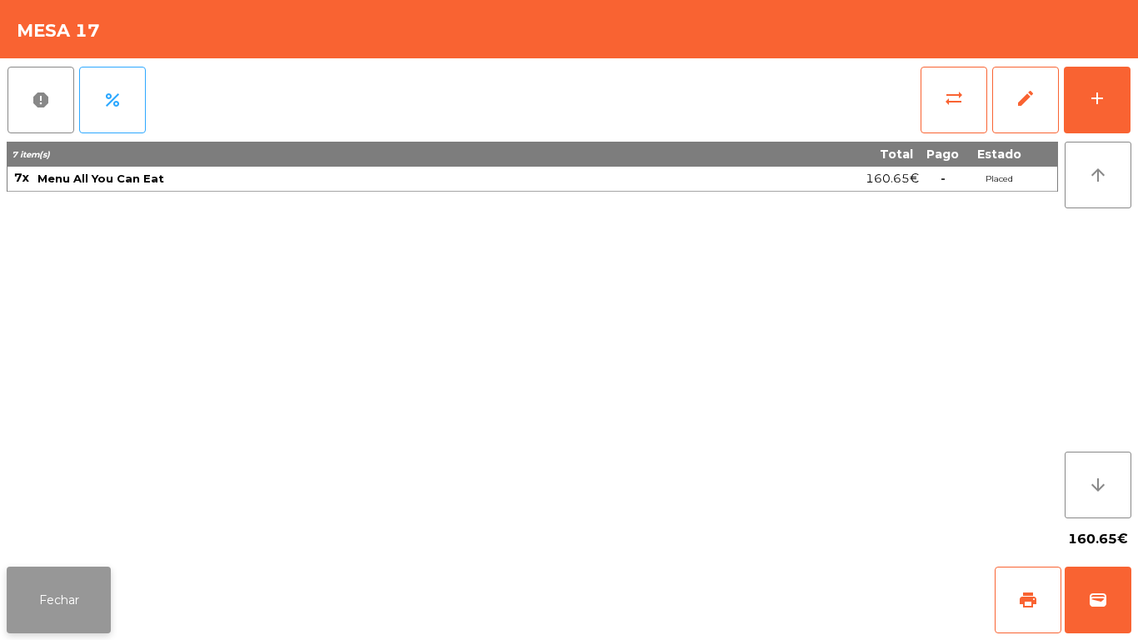
click at [52, 601] on button "Fechar" at bounding box center [59, 600] width 104 height 67
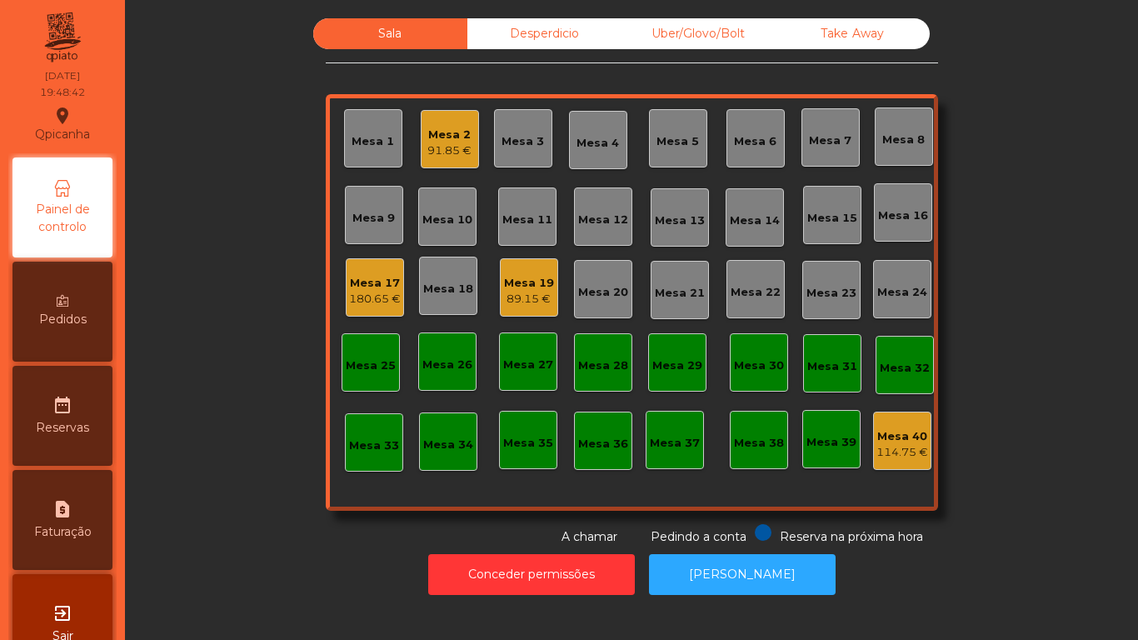
click at [522, 202] on div "Mesa 11" at bounding box center [527, 216] width 58 height 58
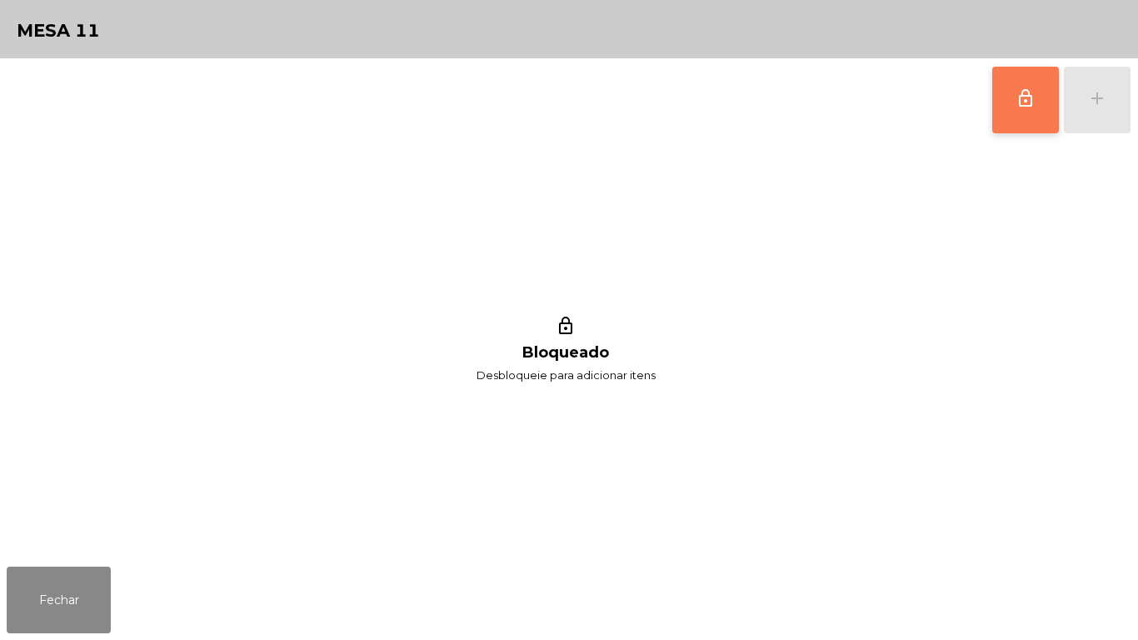
click at [1007, 98] on button "lock_outline" at bounding box center [1025, 100] width 67 height 67
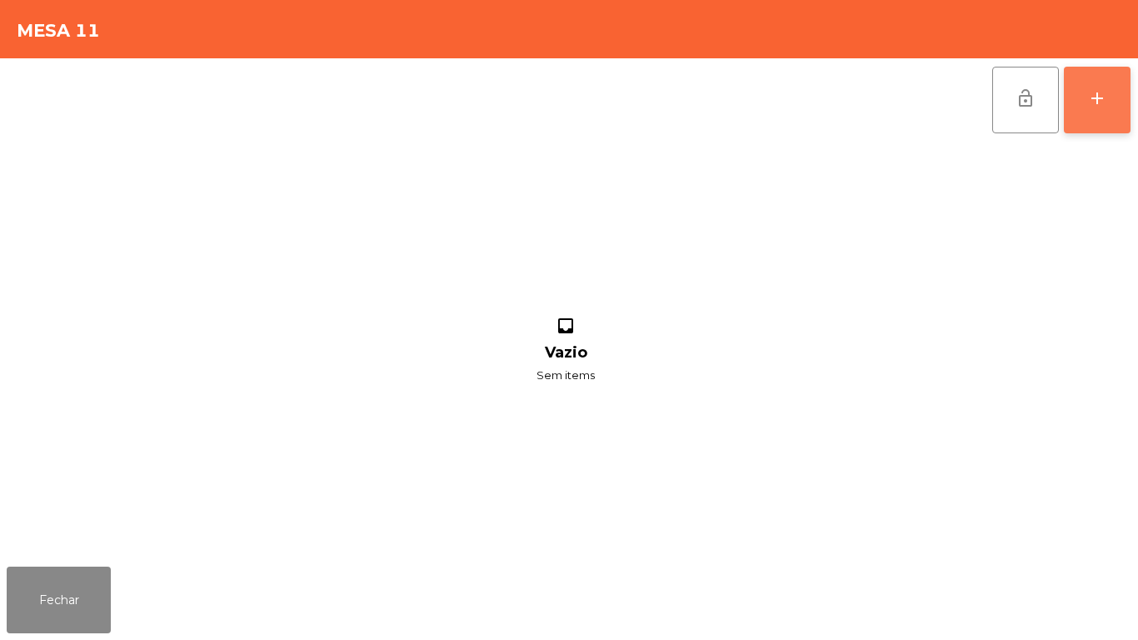
click at [1073, 108] on button "add" at bounding box center [1097, 100] width 67 height 67
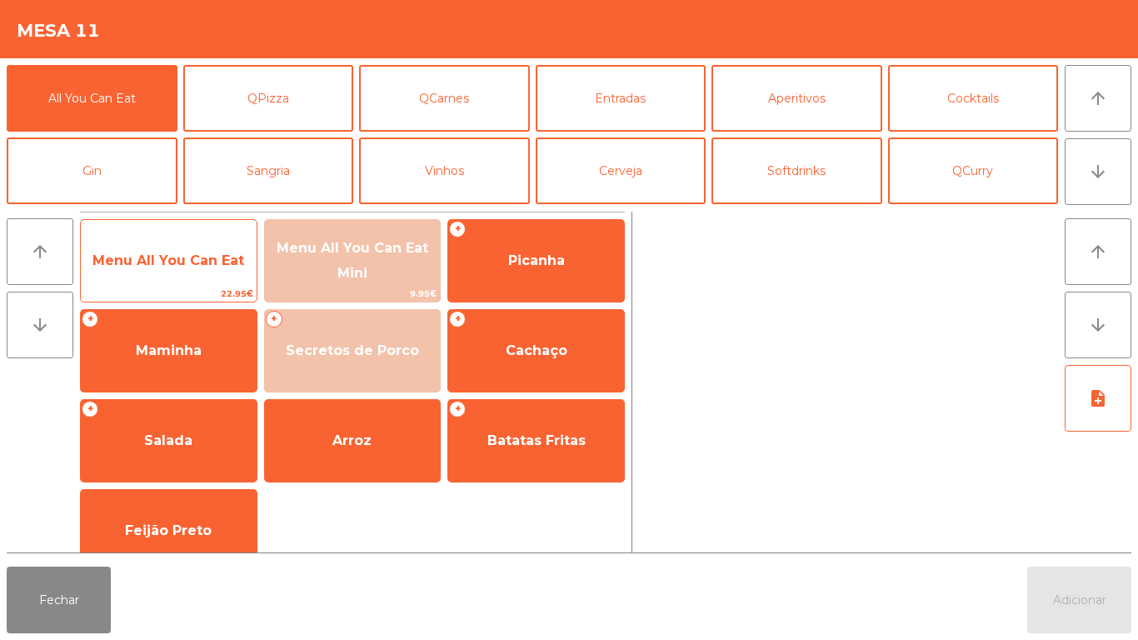
click at [179, 272] on span "Menu All You Can Eat" at bounding box center [169, 260] width 176 height 45
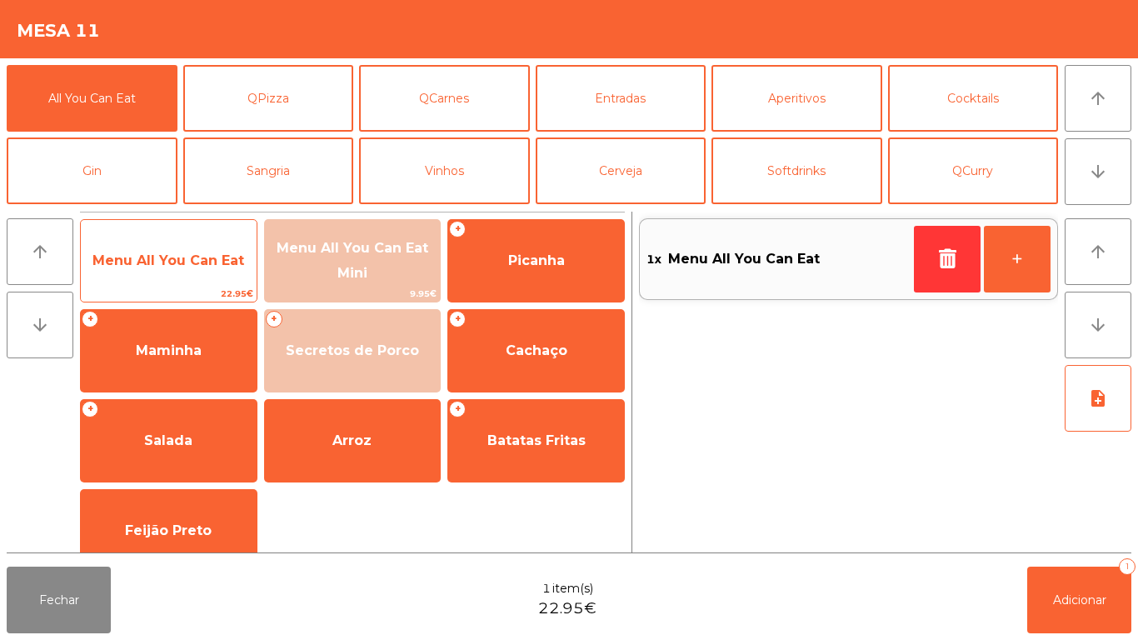
click at [192, 267] on span "Menu All You Can Eat" at bounding box center [168, 260] width 152 height 16
click at [187, 265] on span "Menu All You Can Eat" at bounding box center [168, 260] width 152 height 16
click at [192, 261] on span "Menu All You Can Eat" at bounding box center [168, 260] width 152 height 16
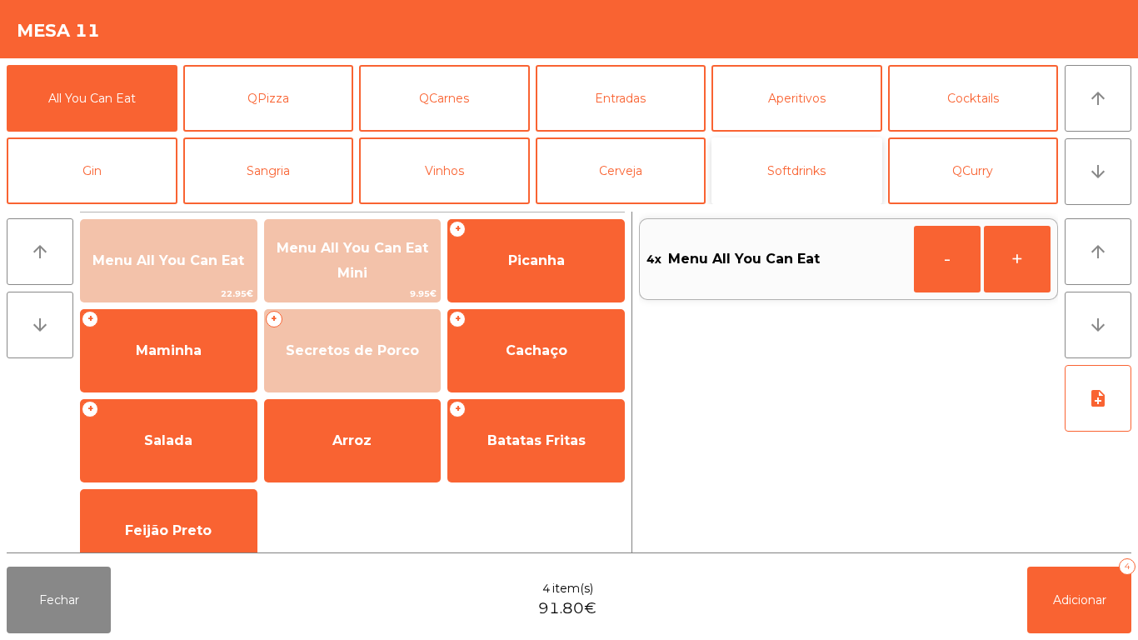
click at [808, 172] on button "Softdrinks" at bounding box center [797, 170] width 171 height 67
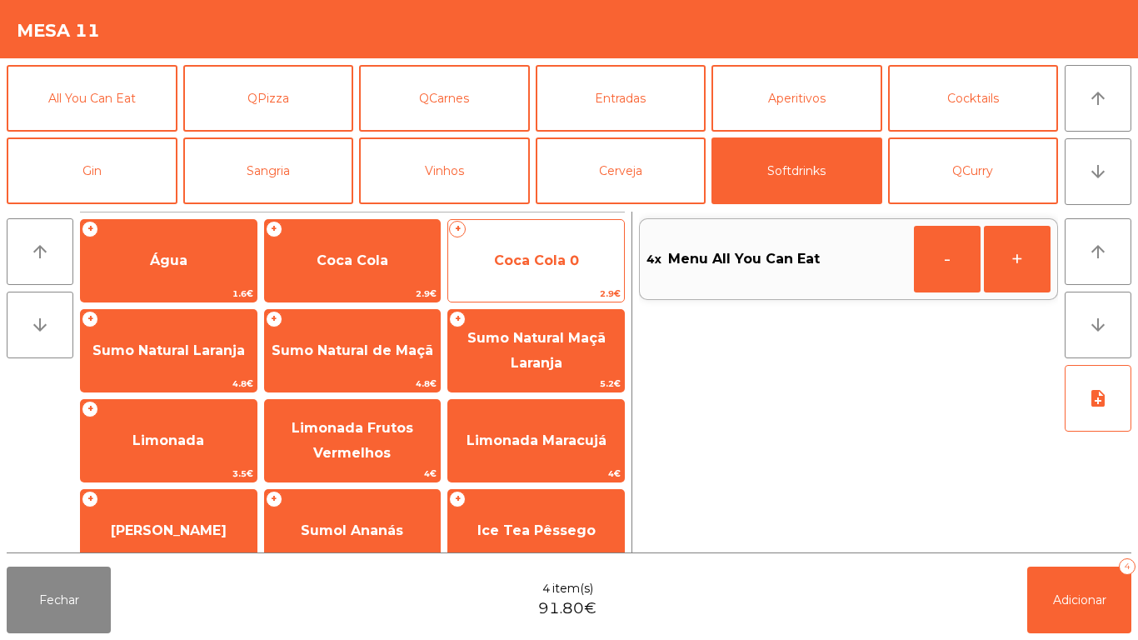
click at [550, 256] on span "Coca Cola 0" at bounding box center [536, 260] width 85 height 16
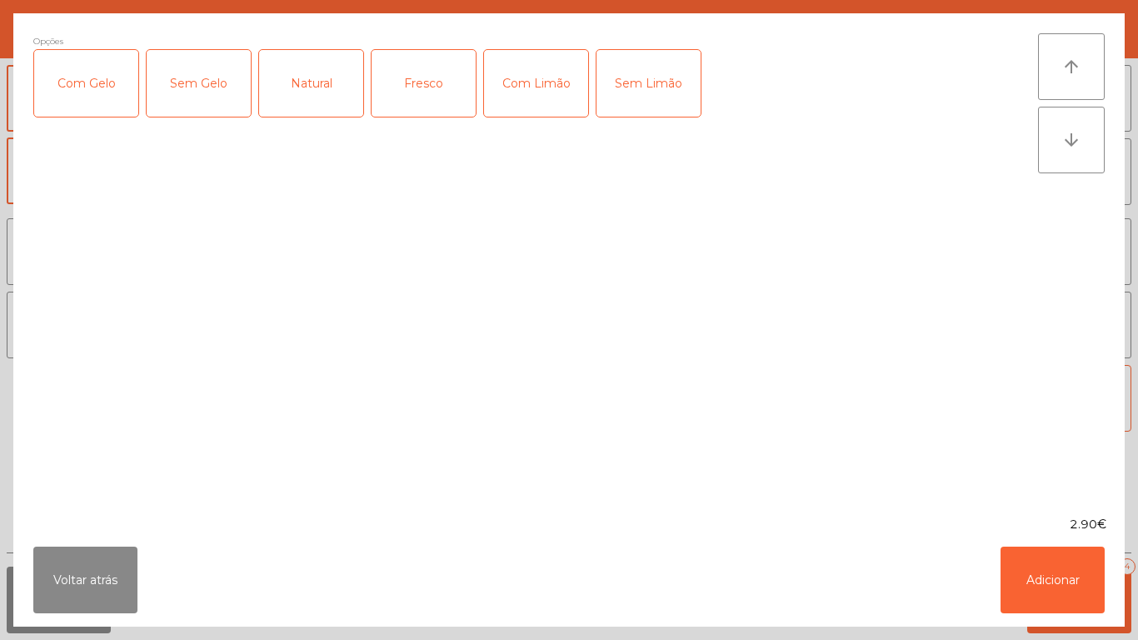
click at [79, 91] on div "Com Gelo" at bounding box center [86, 83] width 104 height 67
click at [524, 95] on div "Com Limão" at bounding box center [536, 83] width 104 height 67
click at [1049, 551] on button "Adicionar" at bounding box center [1053, 580] width 104 height 67
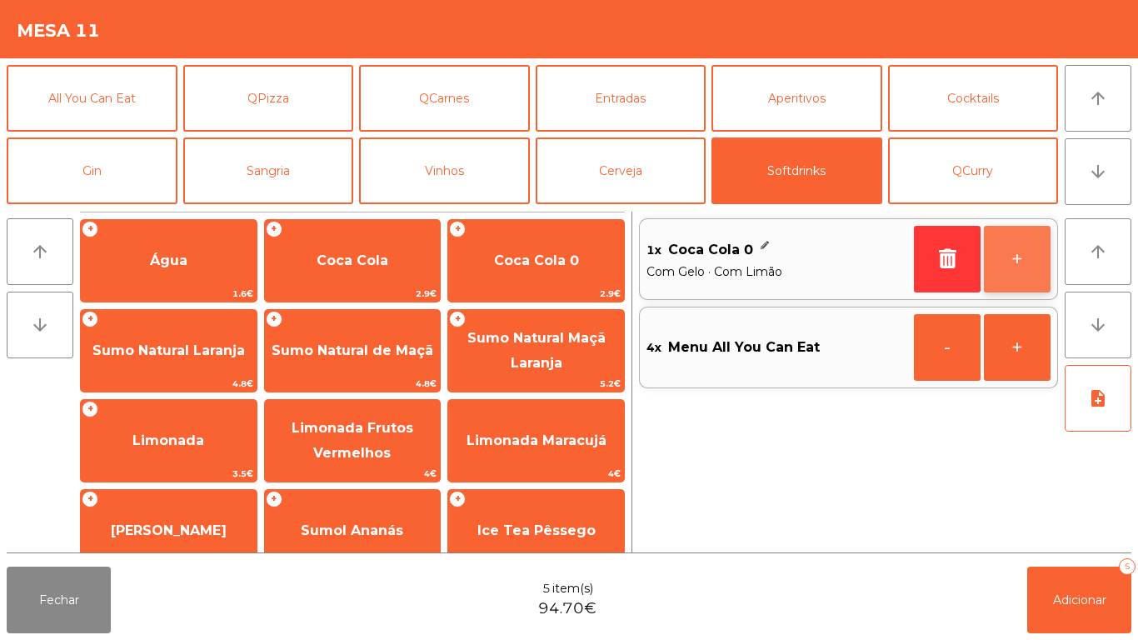
click at [990, 263] on button "+" at bounding box center [1017, 259] width 67 height 67
click at [979, 244] on button "-" at bounding box center [947, 259] width 67 height 67
click at [1006, 263] on button "+" at bounding box center [1017, 259] width 67 height 67
click at [1006, 264] on button "+" at bounding box center [1017, 259] width 67 height 67
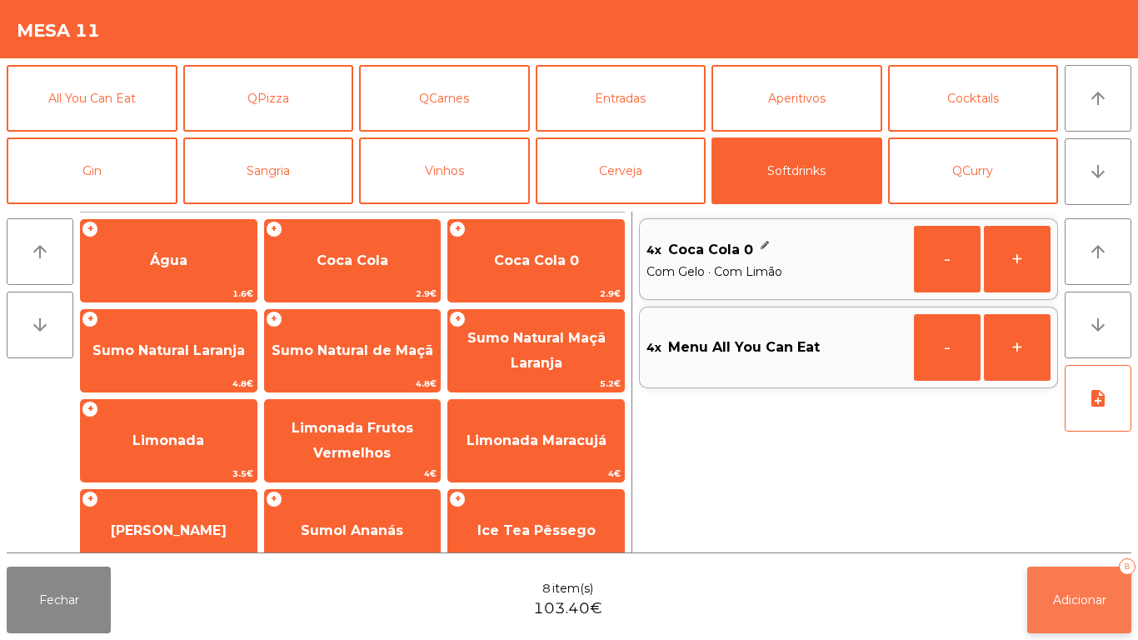
click at [1079, 596] on span "Adicionar" at bounding box center [1079, 599] width 53 height 15
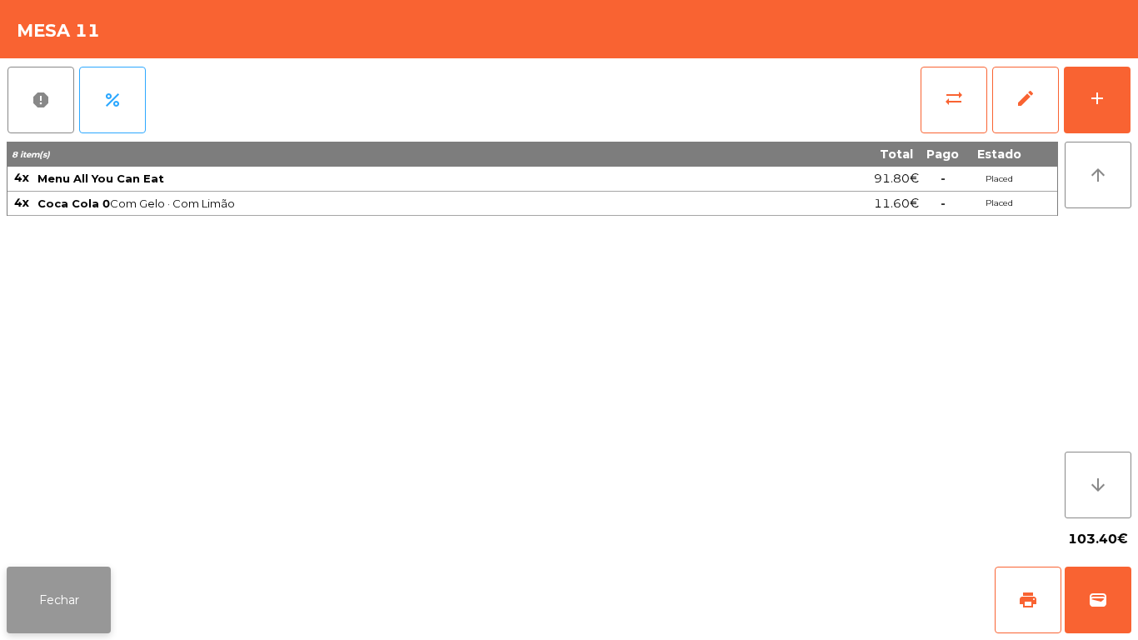
click at [41, 596] on button "Fechar" at bounding box center [59, 600] width 104 height 67
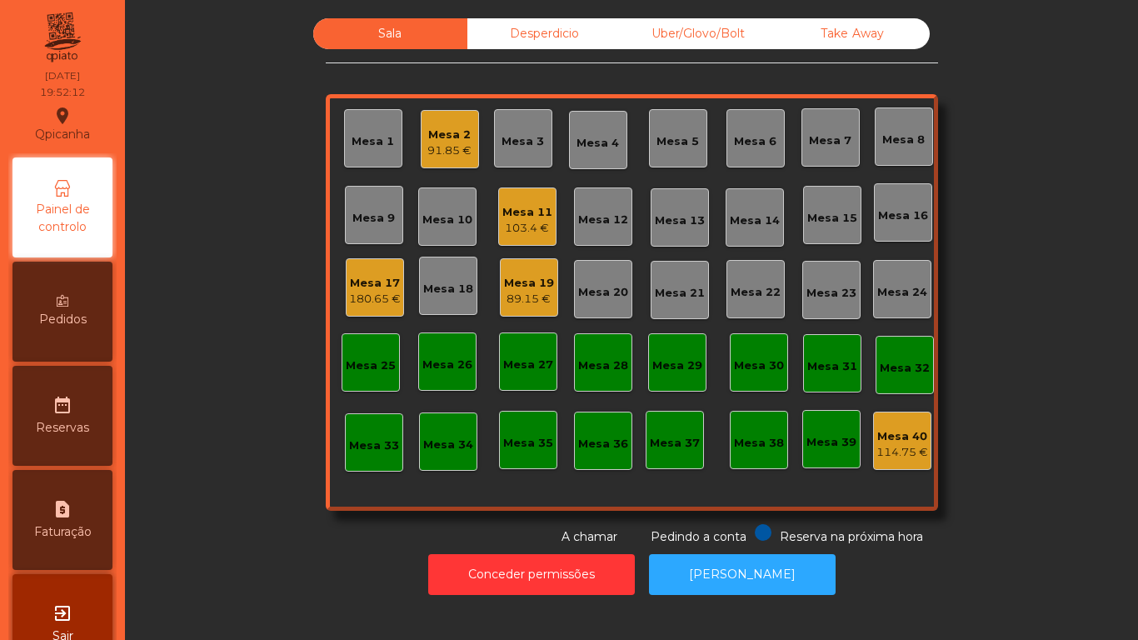
click at [526, 290] on div "Mesa 19" at bounding box center [529, 283] width 50 height 17
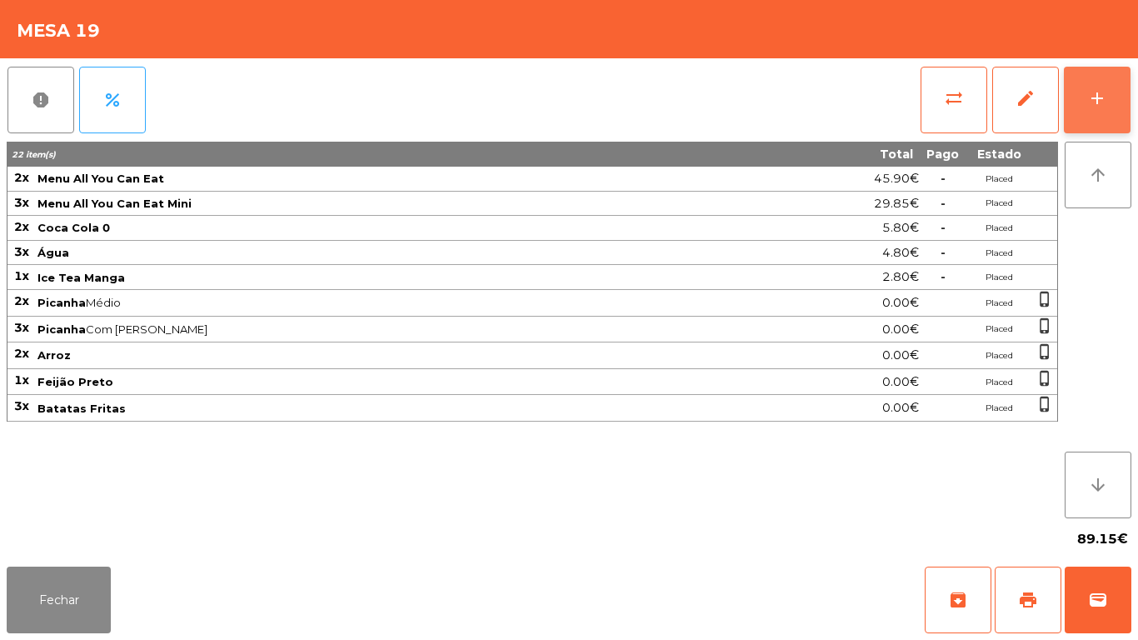
click at [1113, 106] on button "add" at bounding box center [1097, 100] width 67 height 67
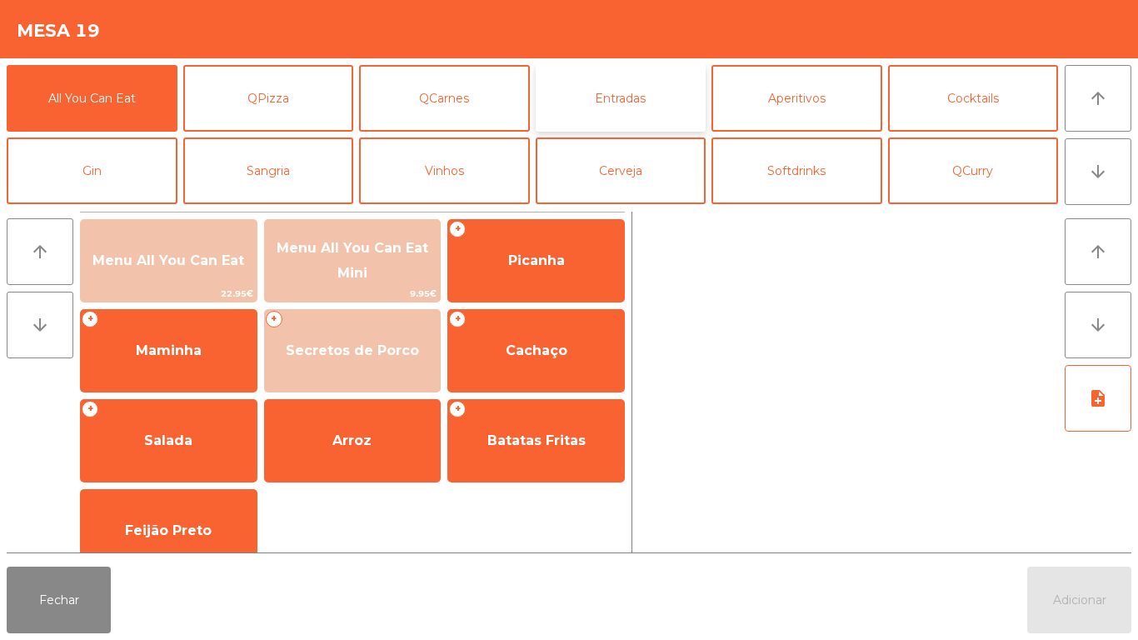
click at [636, 105] on button "Entradas" at bounding box center [621, 98] width 171 height 67
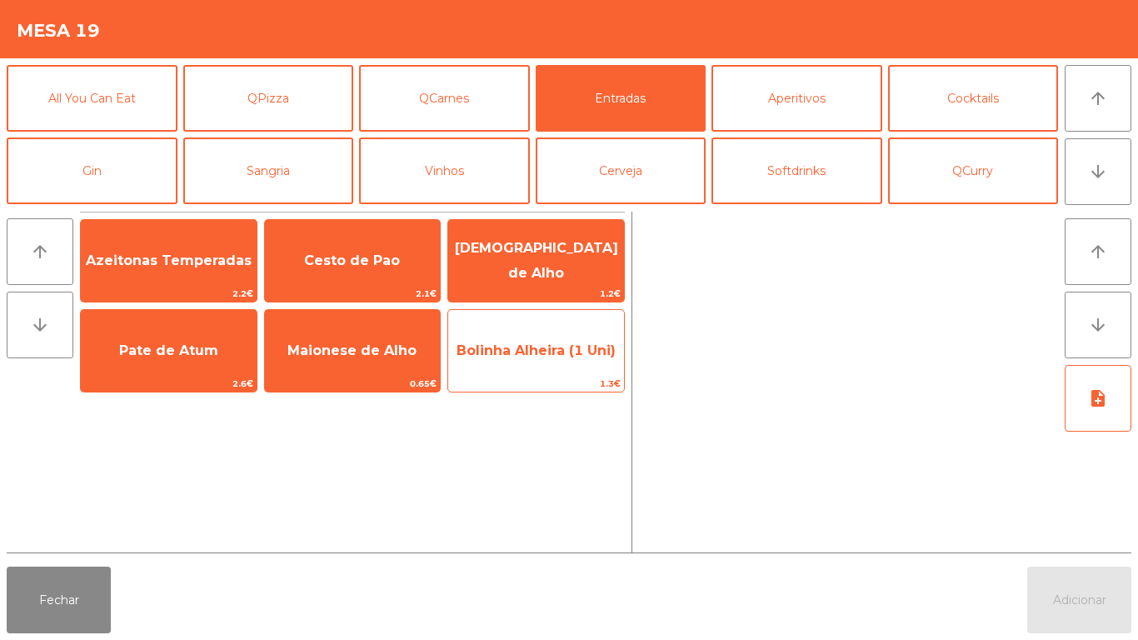
click at [552, 361] on span "Bolinha Alheira (1 Uni)" at bounding box center [536, 350] width 176 height 45
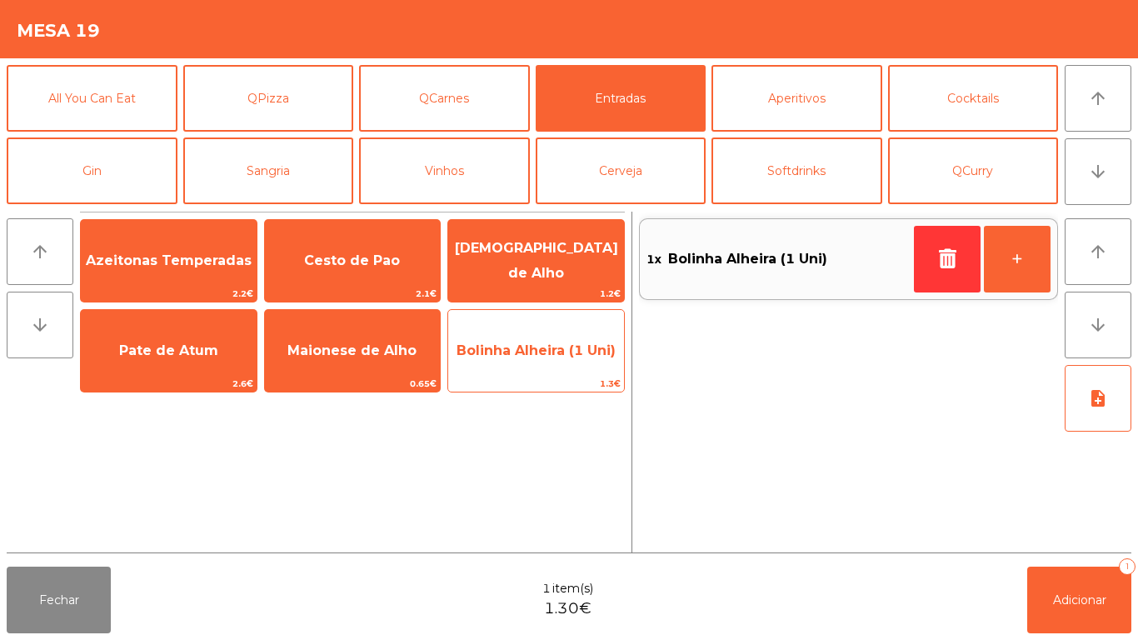
click at [542, 358] on span "Bolinha Alheira (1 Uni)" at bounding box center [536, 350] width 176 height 45
click at [541, 356] on span "Bolinha Alheira (1 Uni)" at bounding box center [536, 350] width 159 height 16
click at [543, 362] on span "Bolinha Alheira (1 Uni)" at bounding box center [536, 350] width 176 height 45
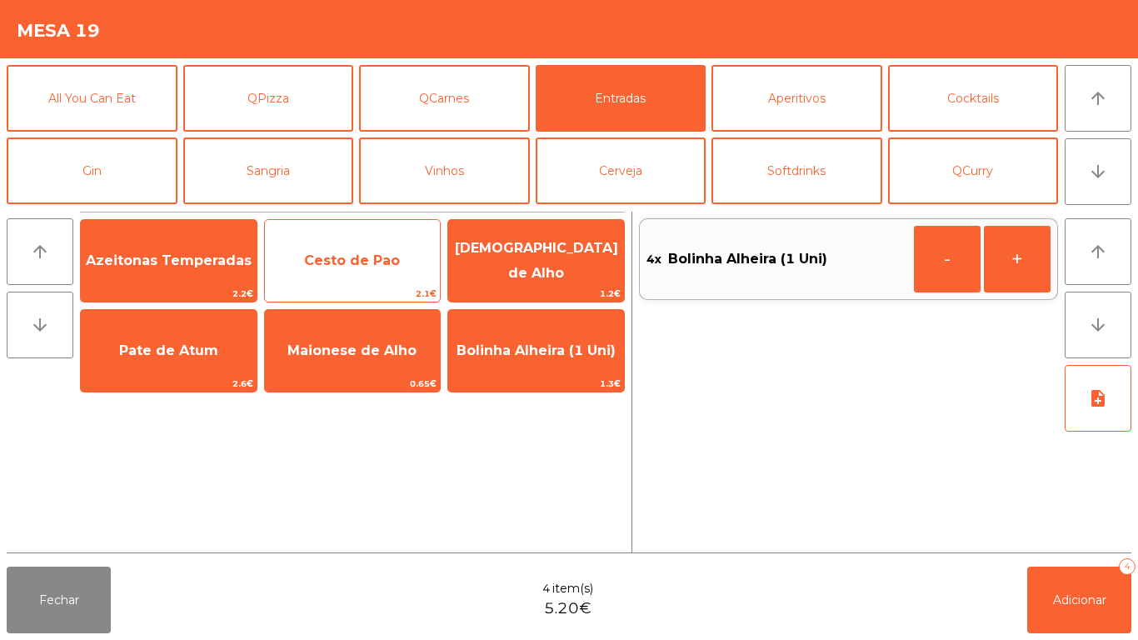
click at [348, 258] on span "Cesto de Pao" at bounding box center [352, 260] width 96 height 16
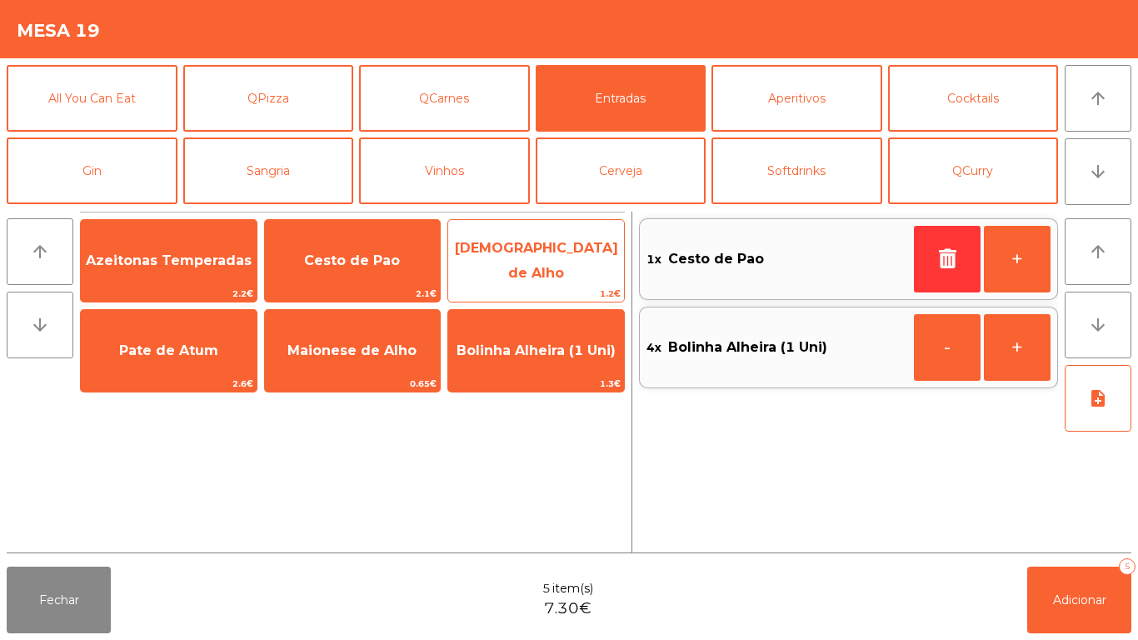
click at [532, 271] on span "Manteiga de Alho" at bounding box center [536, 261] width 176 height 71
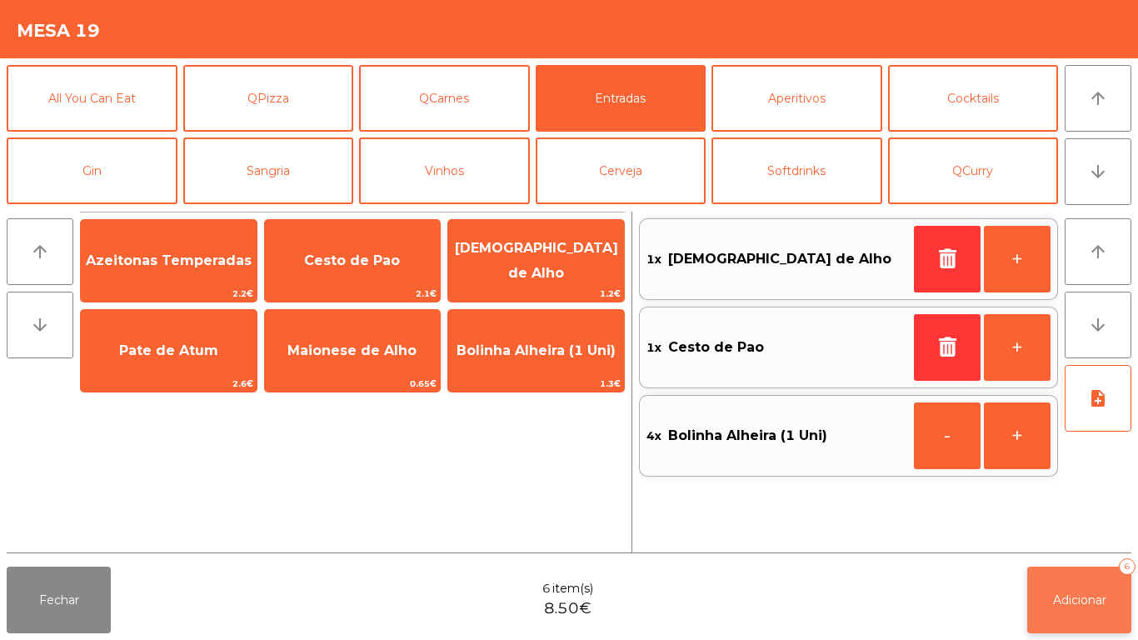
click at [1074, 607] on button "Adicionar 6" at bounding box center [1079, 600] width 104 height 67
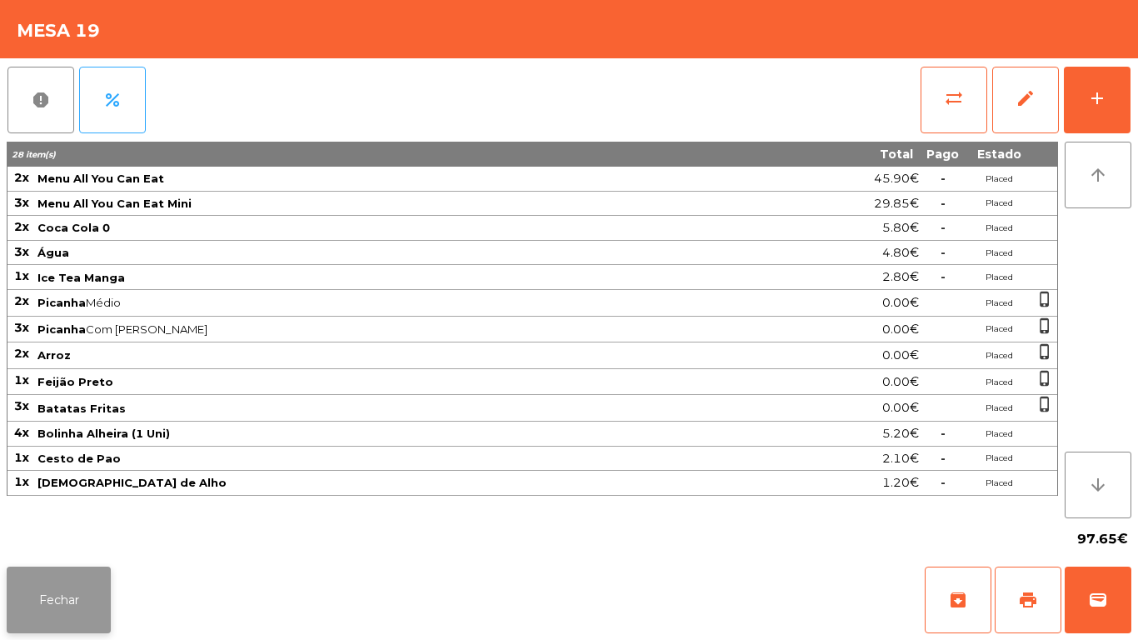
click at [105, 574] on button "Fechar" at bounding box center [59, 600] width 104 height 67
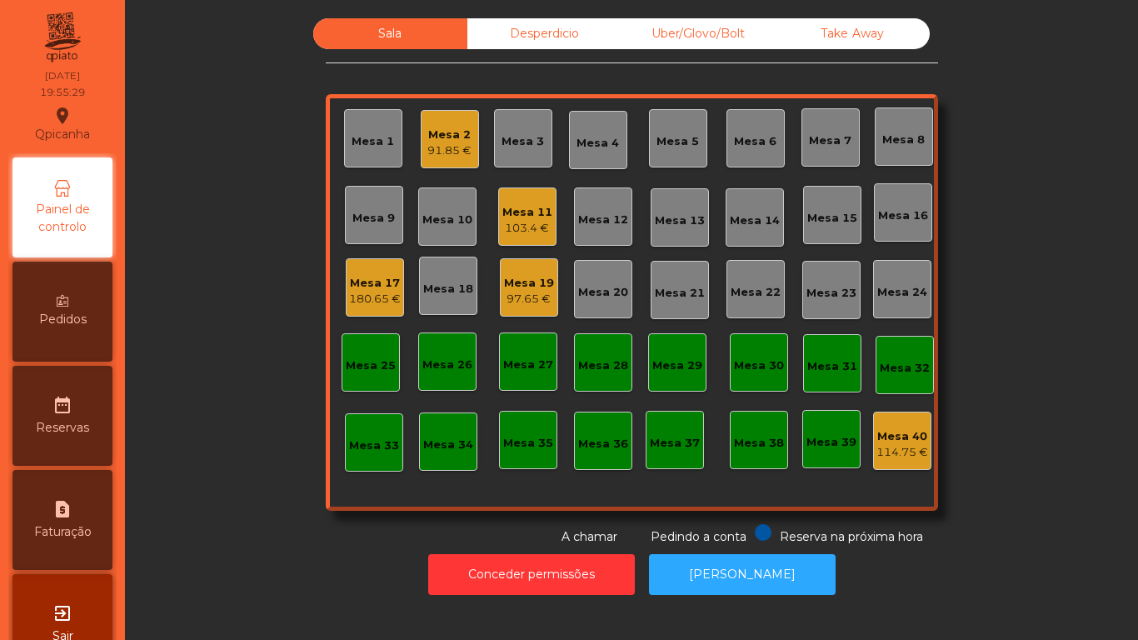
click at [535, 221] on div "103.4 €" at bounding box center [527, 228] width 50 height 17
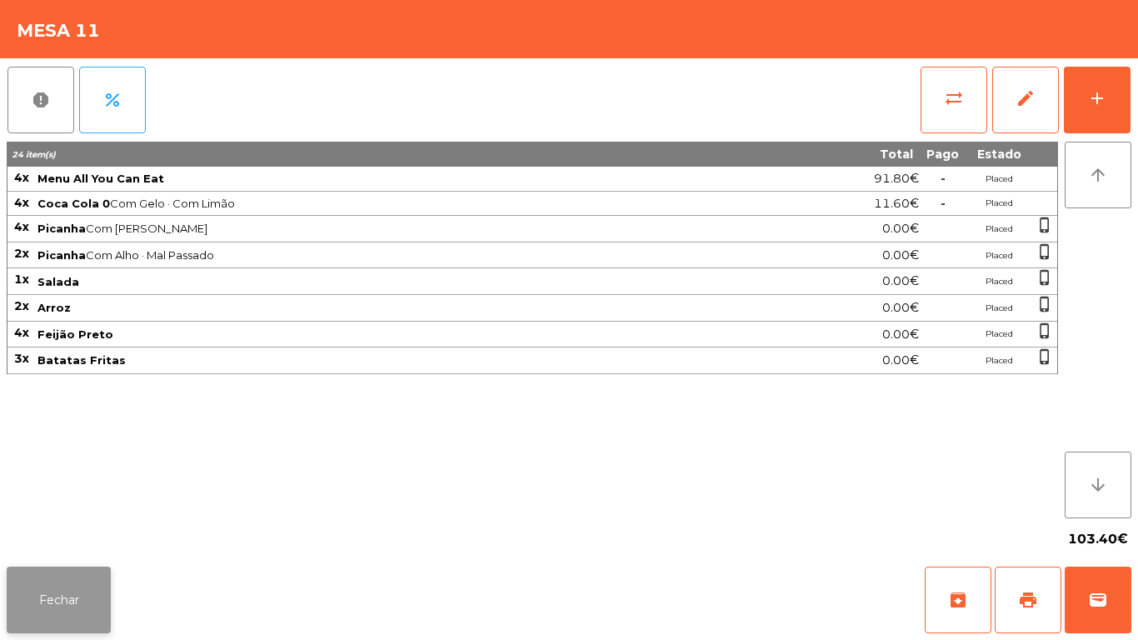
click at [72, 579] on button "Fechar" at bounding box center [59, 600] width 104 height 67
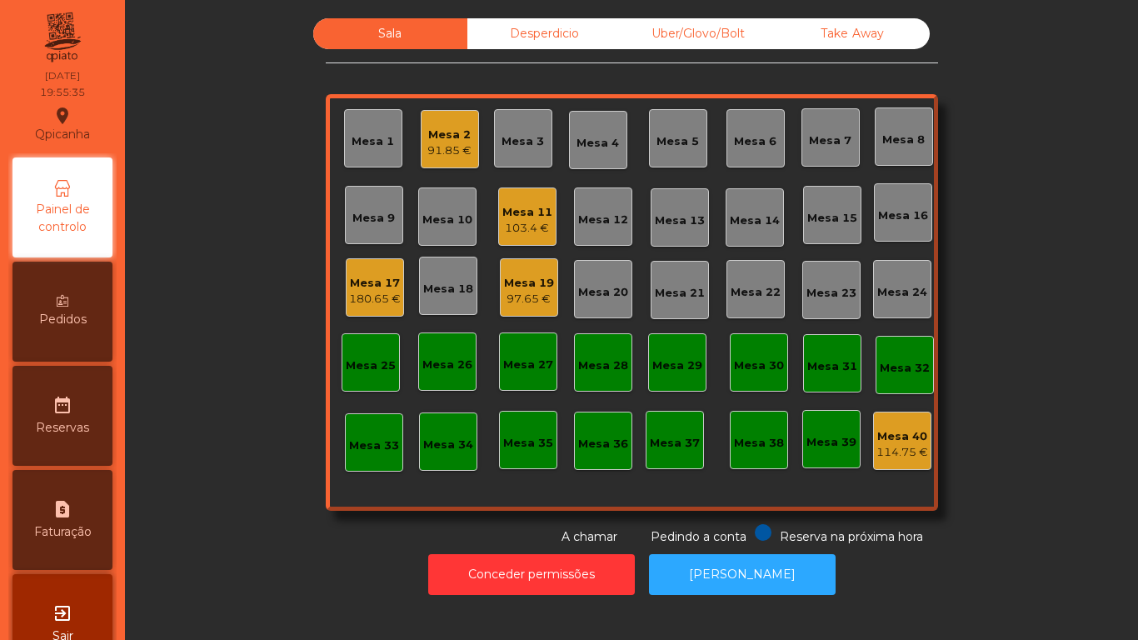
click at [528, 152] on div "Mesa 3" at bounding box center [523, 138] width 58 height 58
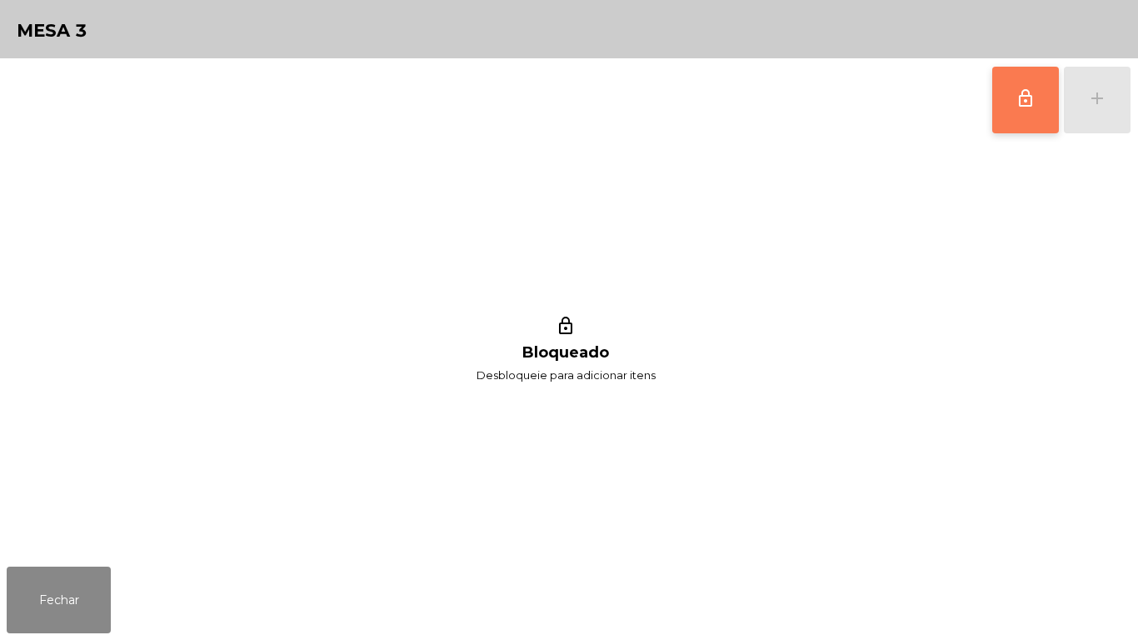
click at [1011, 113] on button "lock_outline" at bounding box center [1025, 100] width 67 height 67
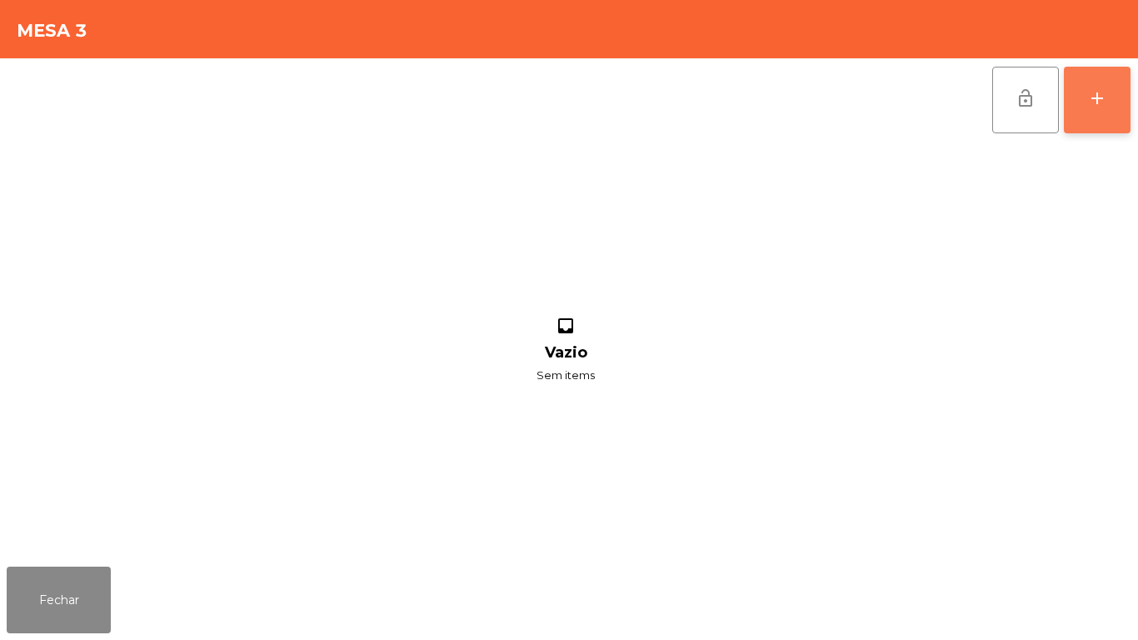
click at [1104, 115] on button "add" at bounding box center [1097, 100] width 67 height 67
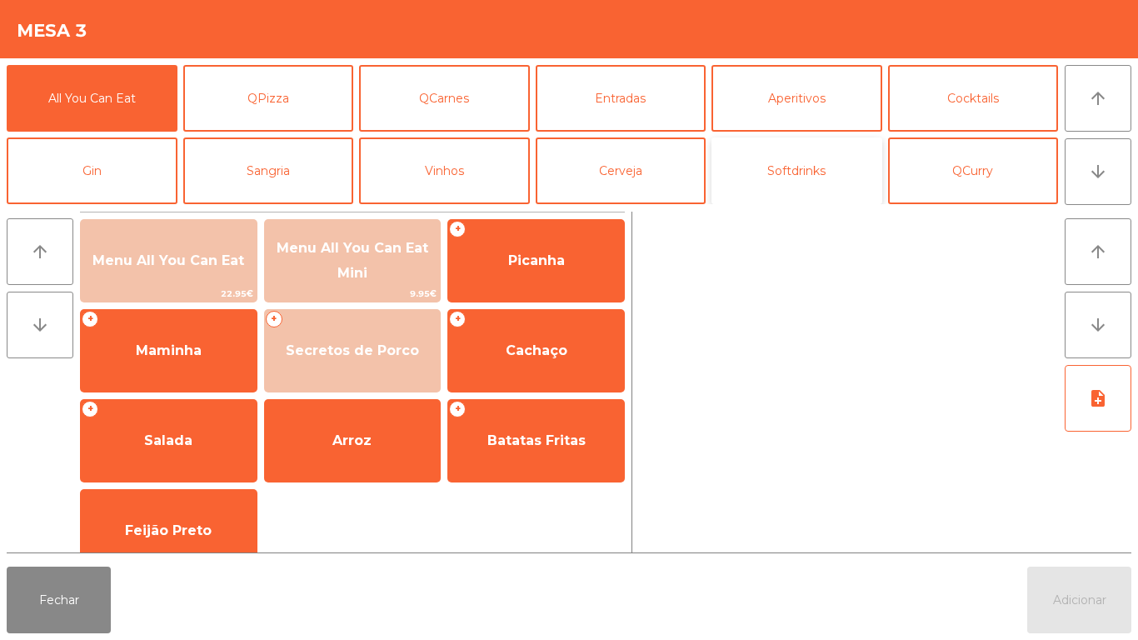
click at [794, 178] on button "Softdrinks" at bounding box center [797, 170] width 171 height 67
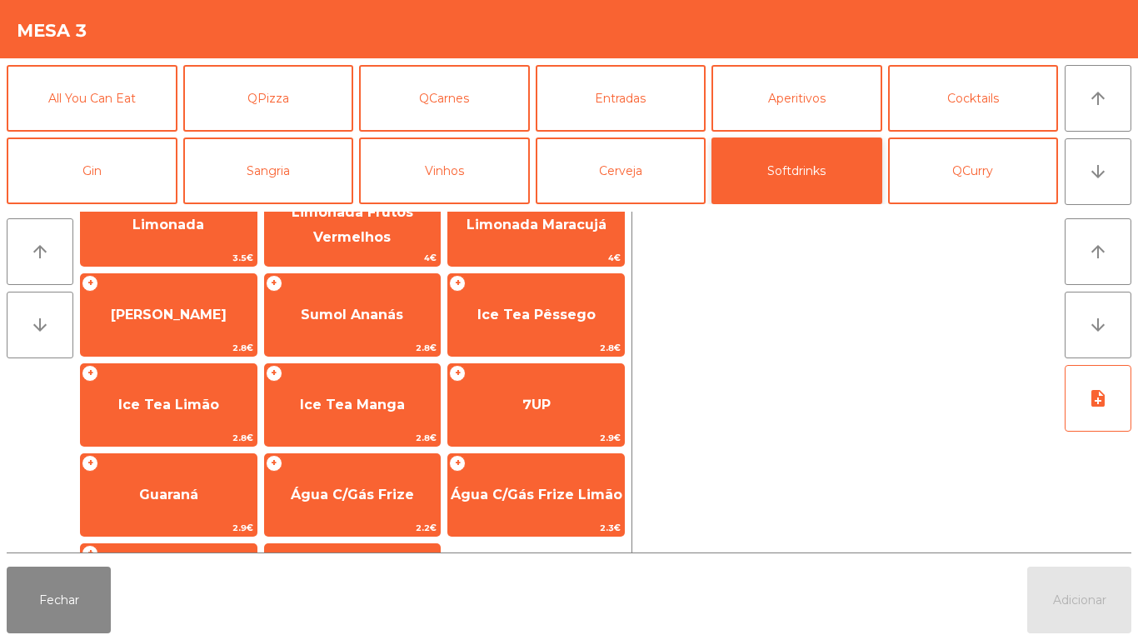
scroll to position [217, 0]
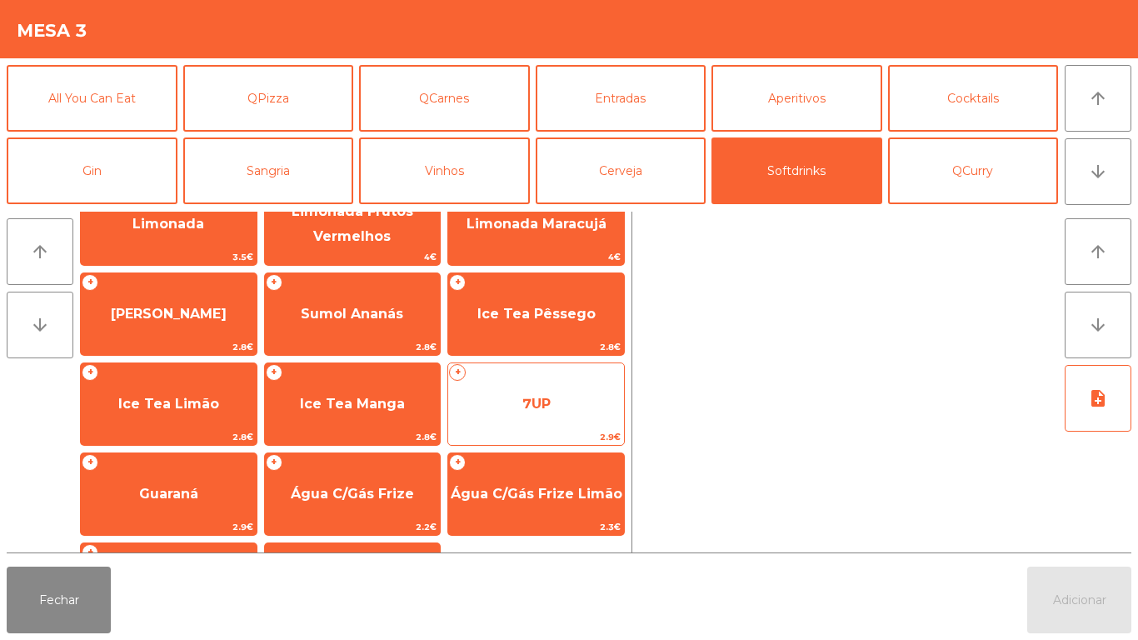
click at [537, 400] on span "7UP" at bounding box center [536, 404] width 28 height 16
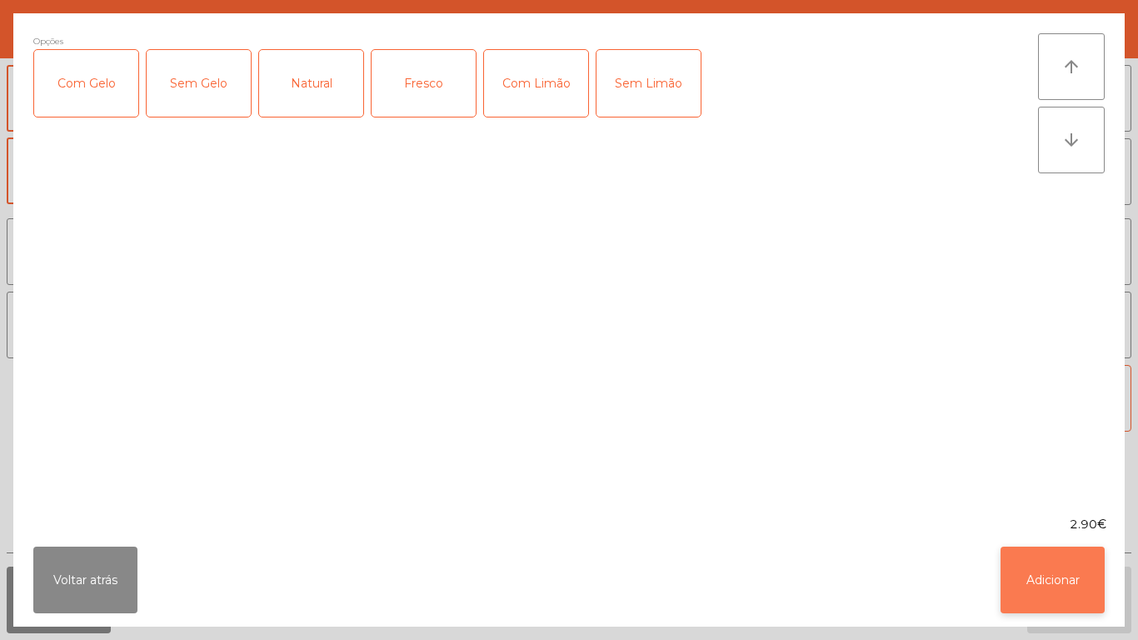
click at [1041, 596] on button "Adicionar" at bounding box center [1053, 580] width 104 height 67
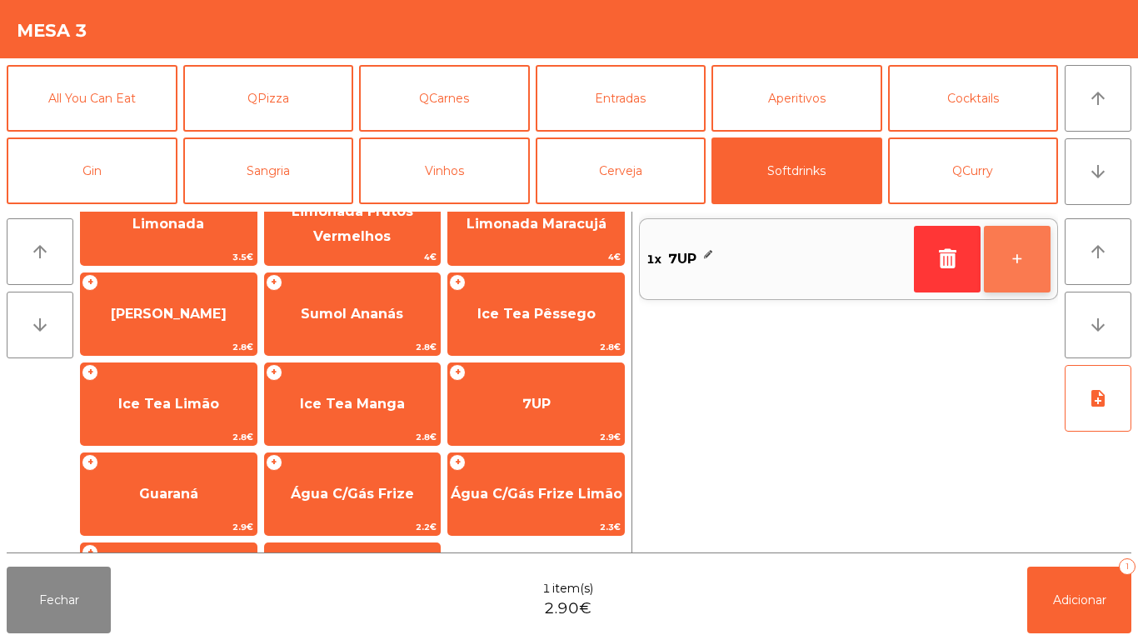
click at [1012, 266] on button "+" at bounding box center [1017, 259] width 67 height 67
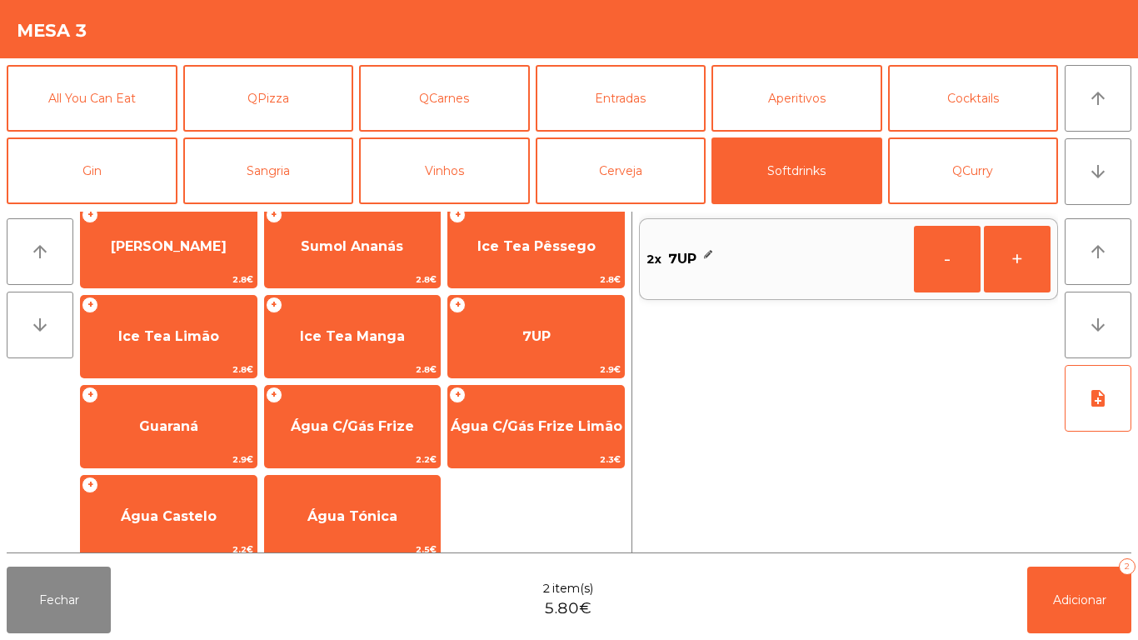
scroll to position [297, 0]
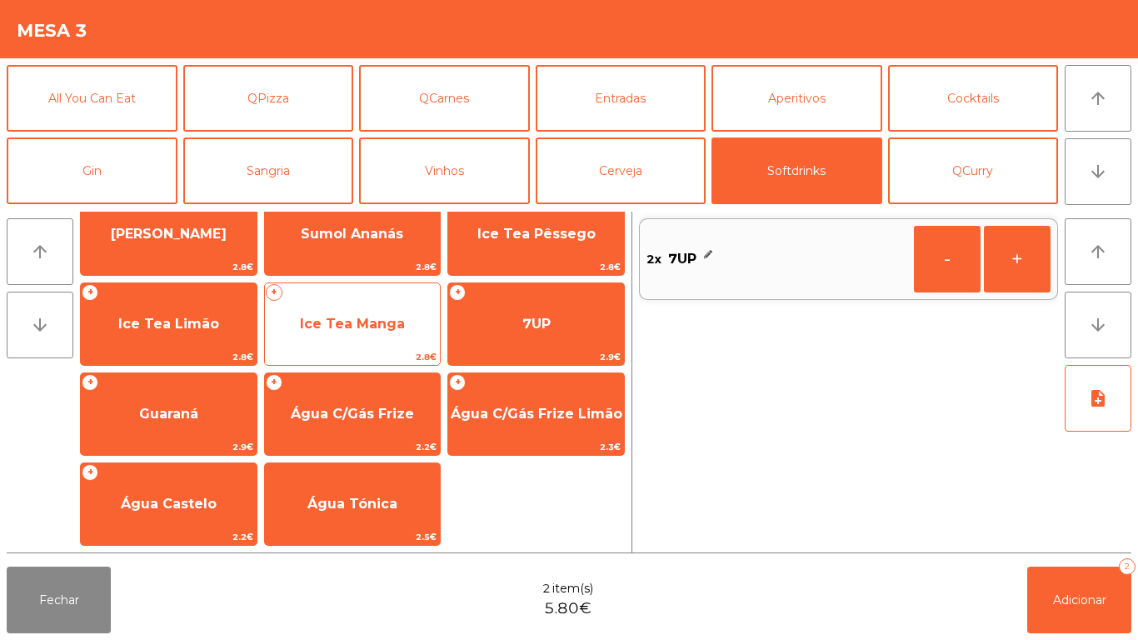
click at [340, 317] on span "Ice Tea Manga" at bounding box center [352, 324] width 105 height 16
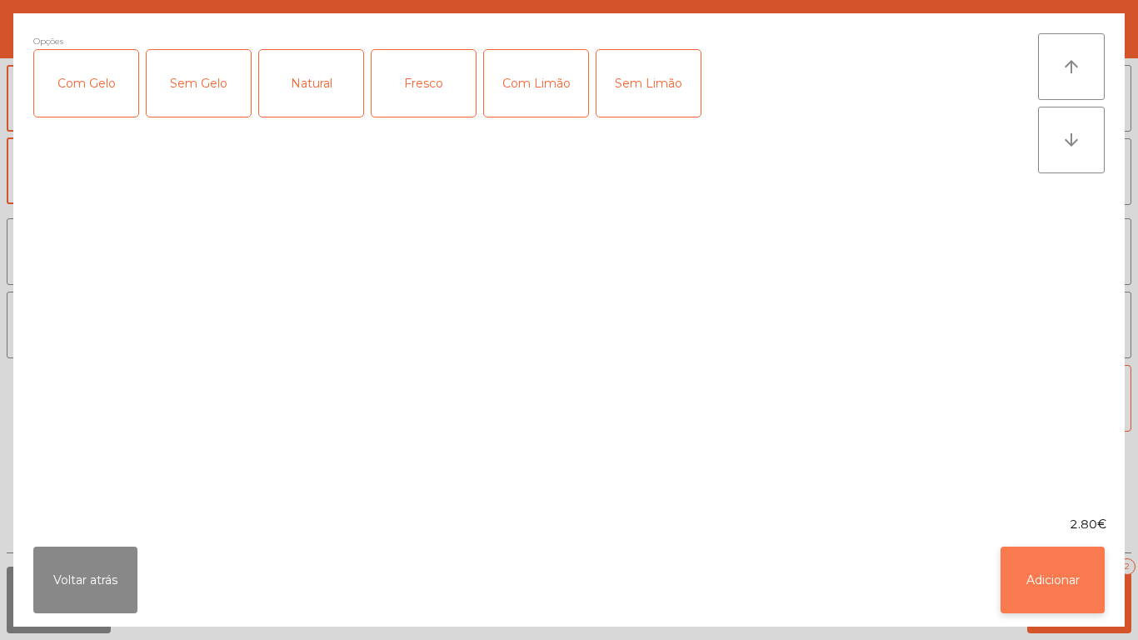
click at [1047, 581] on button "Adicionar" at bounding box center [1053, 580] width 104 height 67
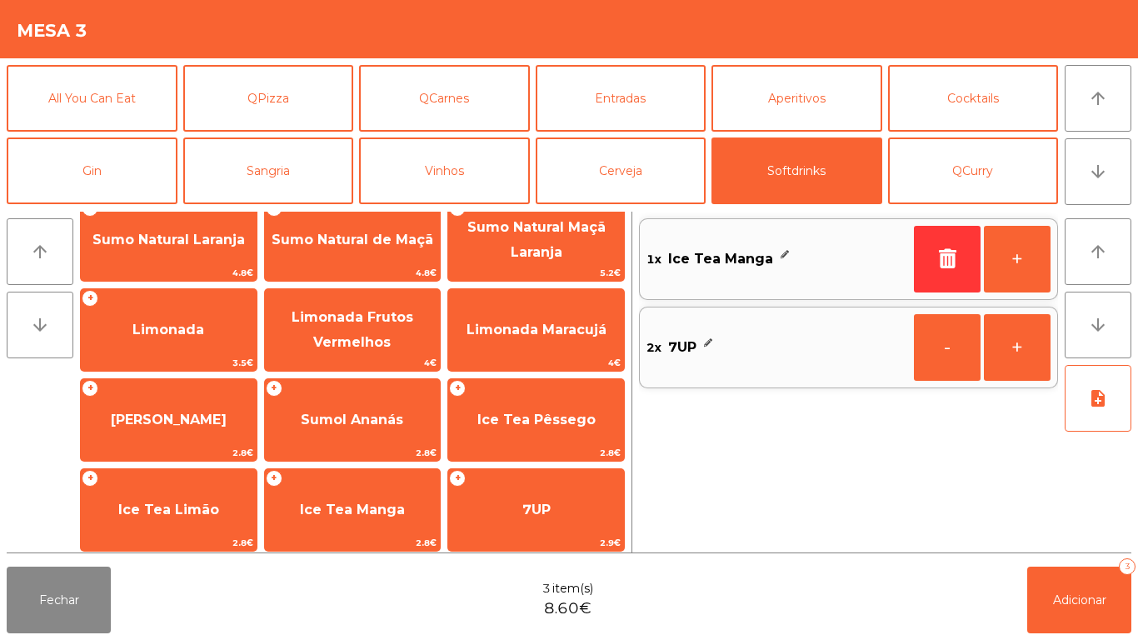
scroll to position [0, 0]
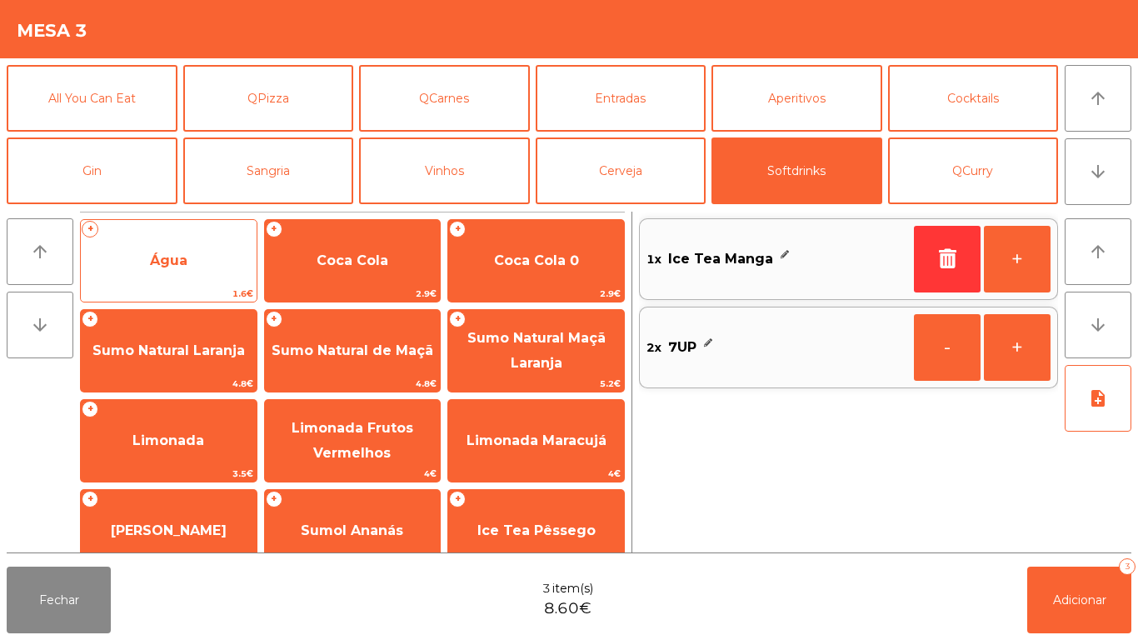
click at [172, 265] on span "Água" at bounding box center [168, 260] width 37 height 16
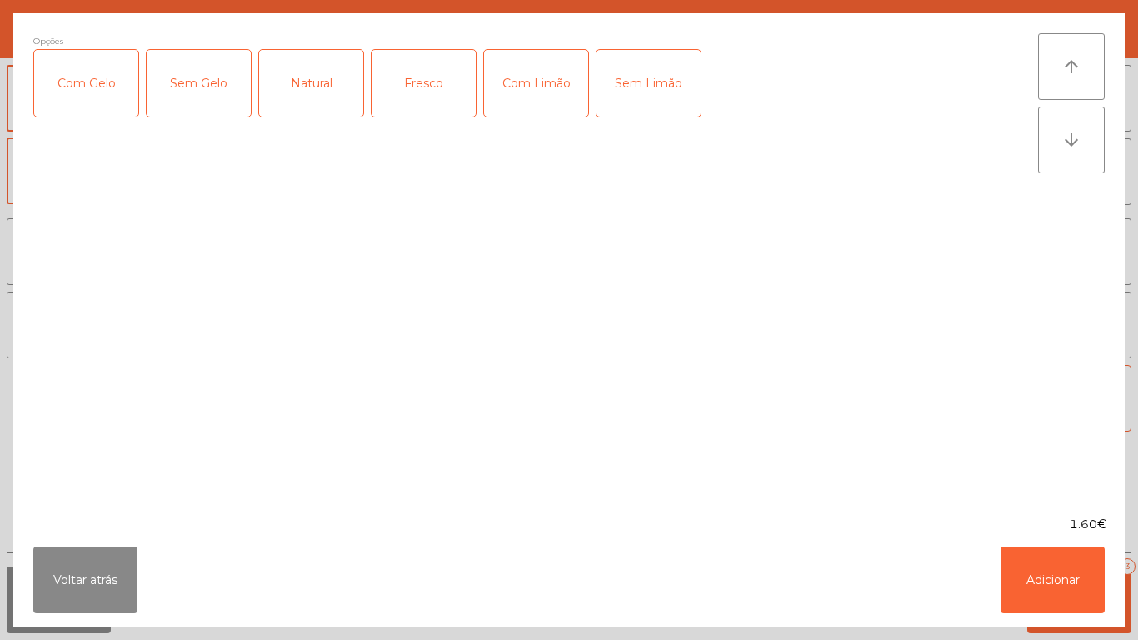
click at [427, 90] on div "Fresco" at bounding box center [424, 83] width 104 height 67
click at [1042, 585] on button "Adicionar" at bounding box center [1053, 580] width 104 height 67
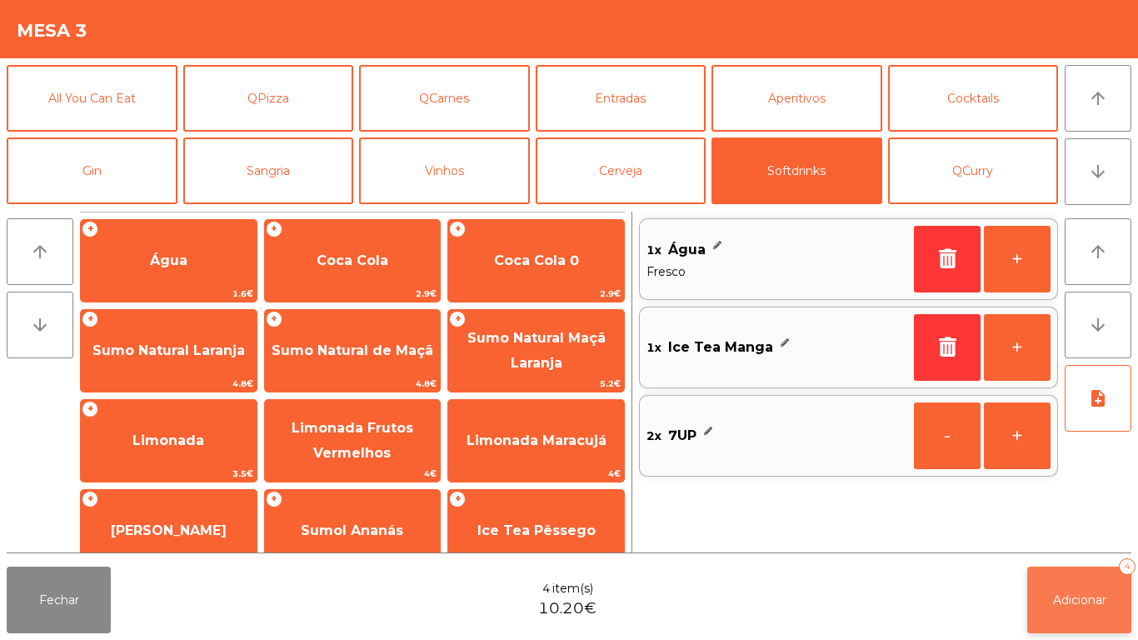
click at [1053, 597] on span "Adicionar" at bounding box center [1079, 599] width 53 height 15
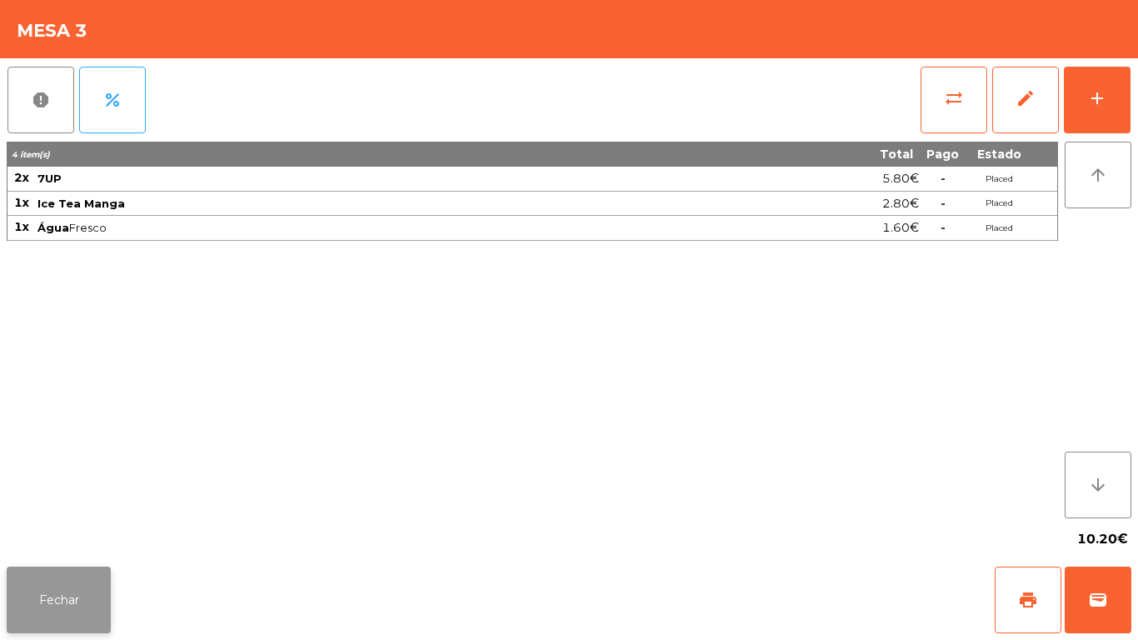
click at [52, 602] on button "Fechar" at bounding box center [59, 600] width 104 height 67
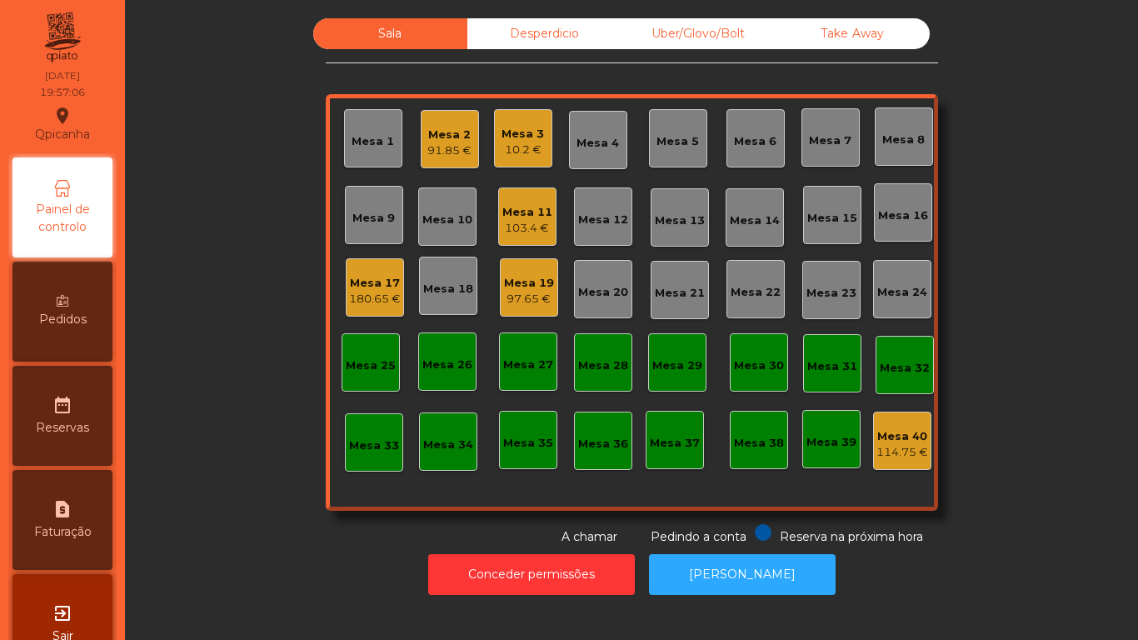
click at [520, 147] on div "10.2 €" at bounding box center [523, 150] width 42 height 17
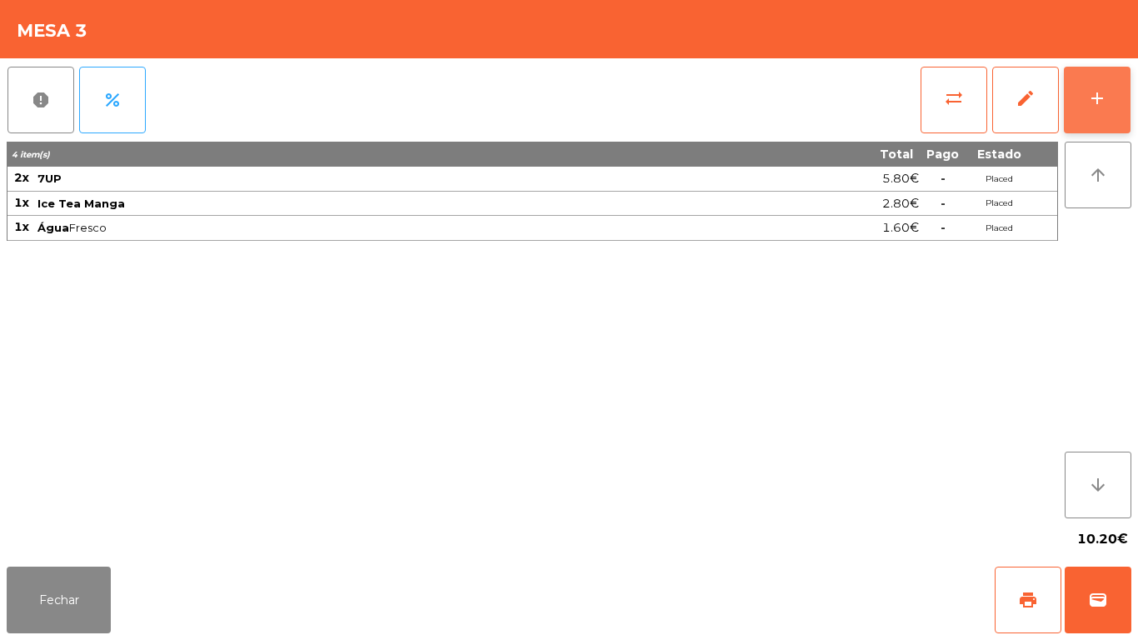
click at [1096, 122] on button "add" at bounding box center [1097, 100] width 67 height 67
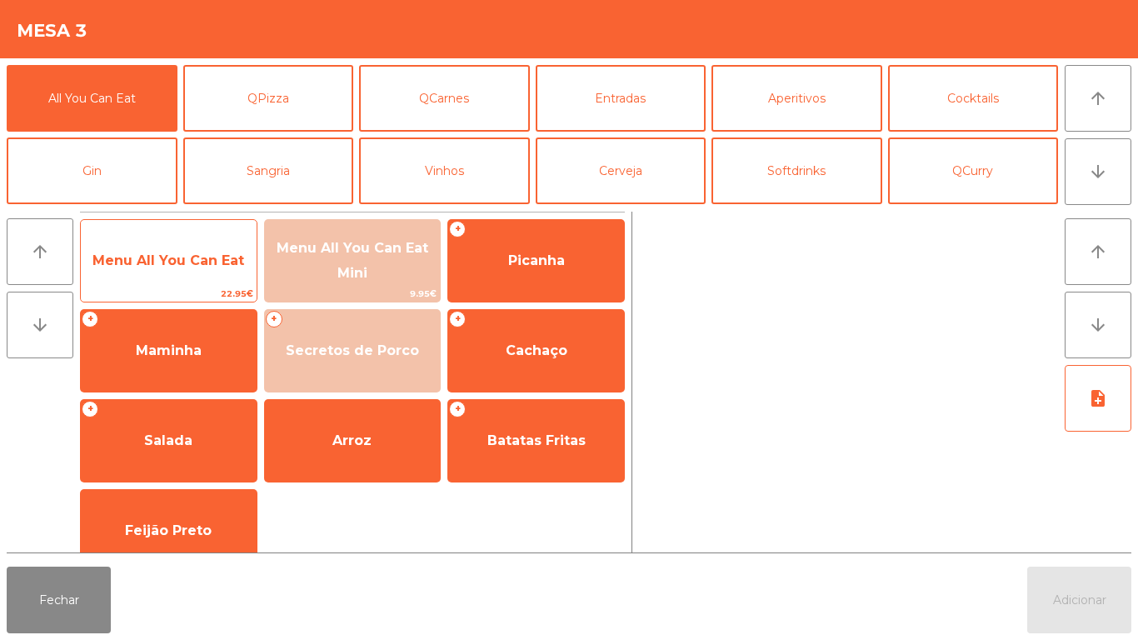
click at [165, 279] on span "Menu All You Can Eat" at bounding box center [169, 260] width 176 height 45
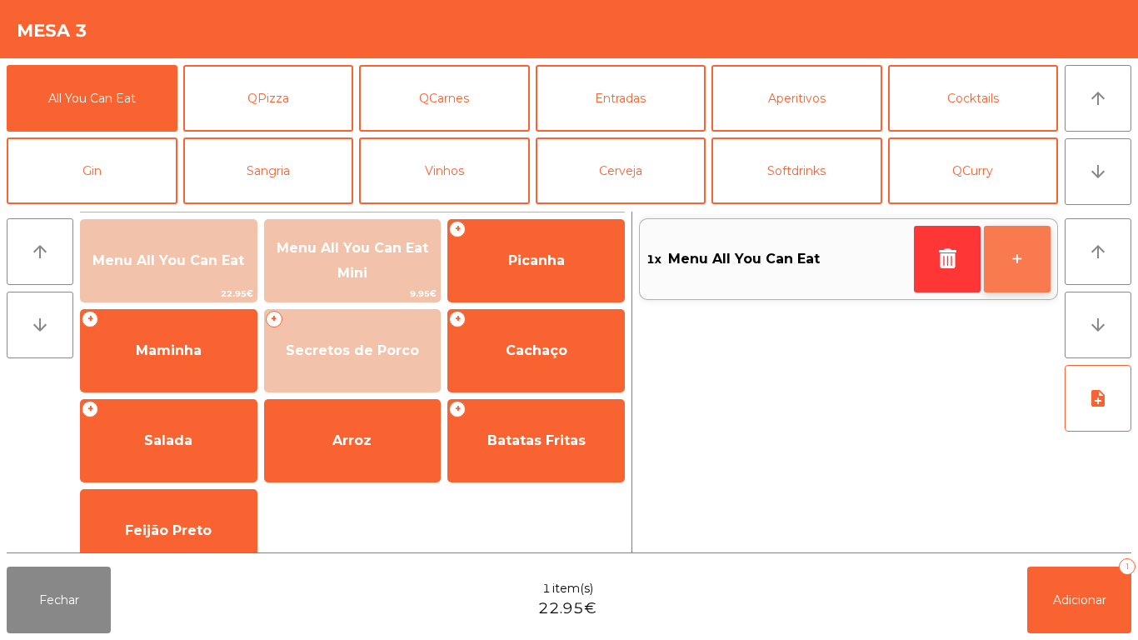
click at [1012, 270] on button "+" at bounding box center [1017, 259] width 67 height 67
click at [1011, 272] on button "+" at bounding box center [1017, 259] width 67 height 67
click at [1009, 273] on button "+" at bounding box center [1017, 259] width 67 height 67
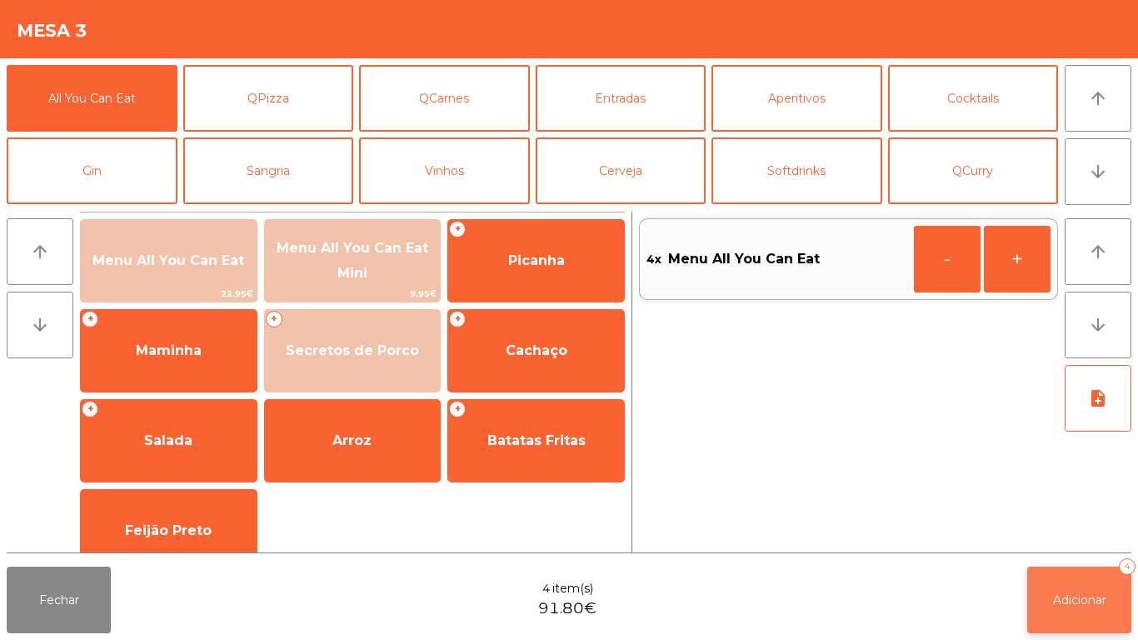
click at [1083, 618] on button "Adicionar 4" at bounding box center [1079, 600] width 104 height 67
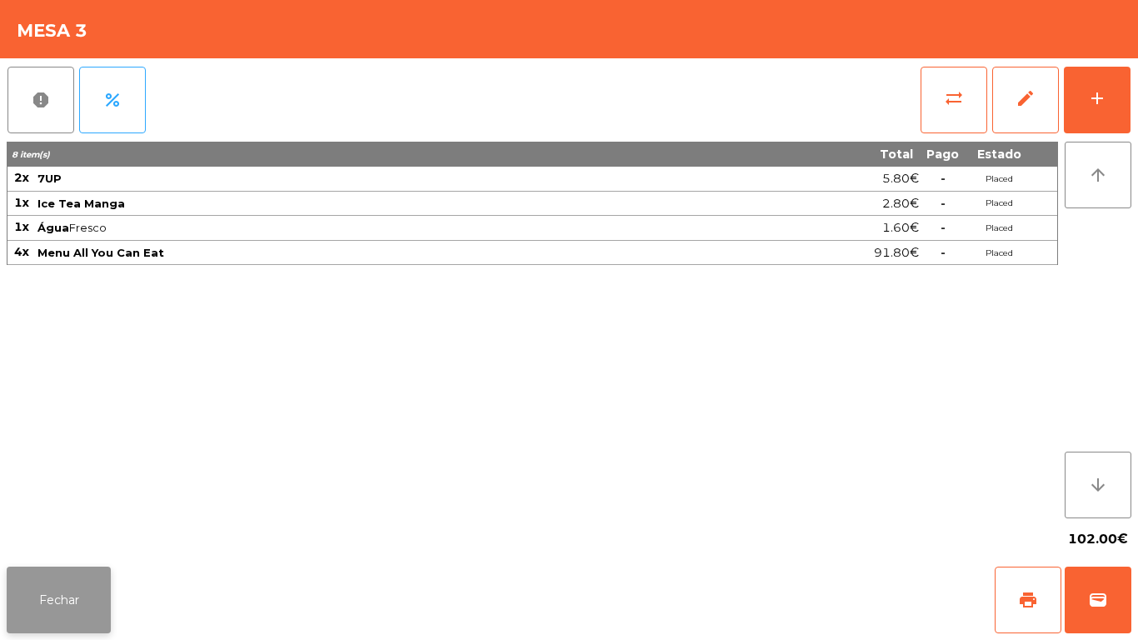
click at [62, 602] on button "Fechar" at bounding box center [59, 600] width 104 height 67
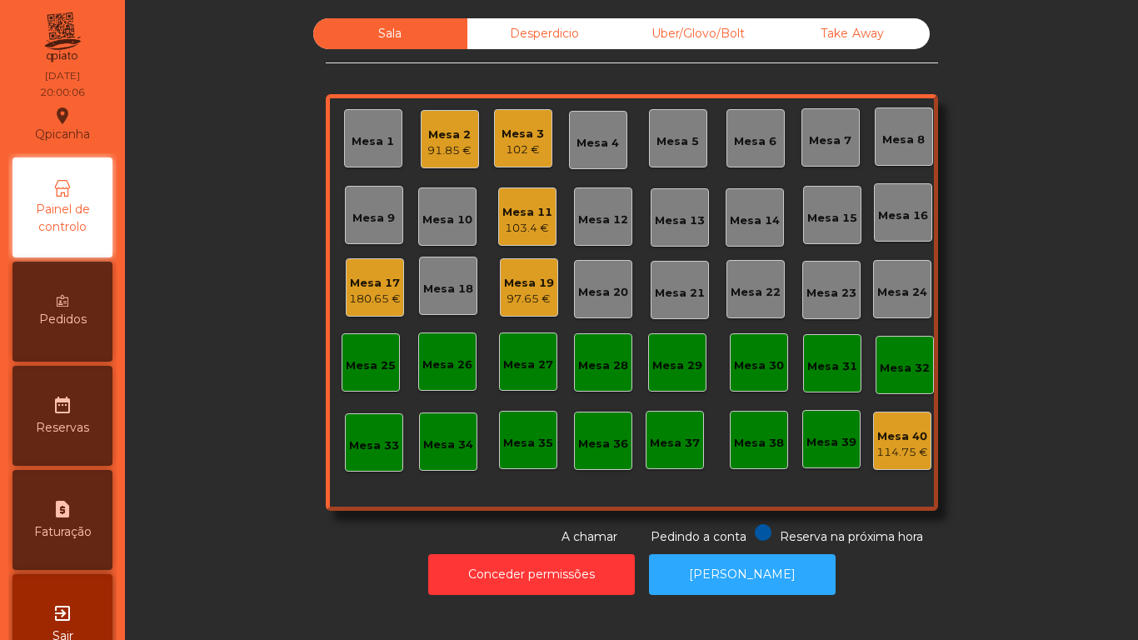
click at [372, 281] on div "Mesa 17" at bounding box center [375, 283] width 52 height 17
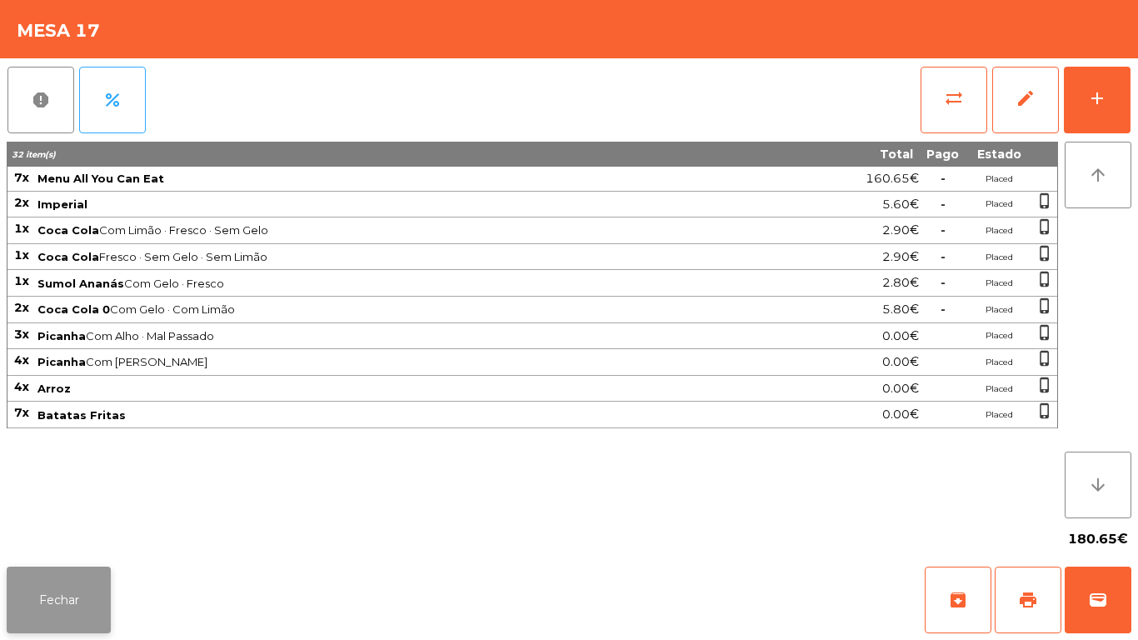
click at [82, 601] on button "Fechar" at bounding box center [59, 600] width 104 height 67
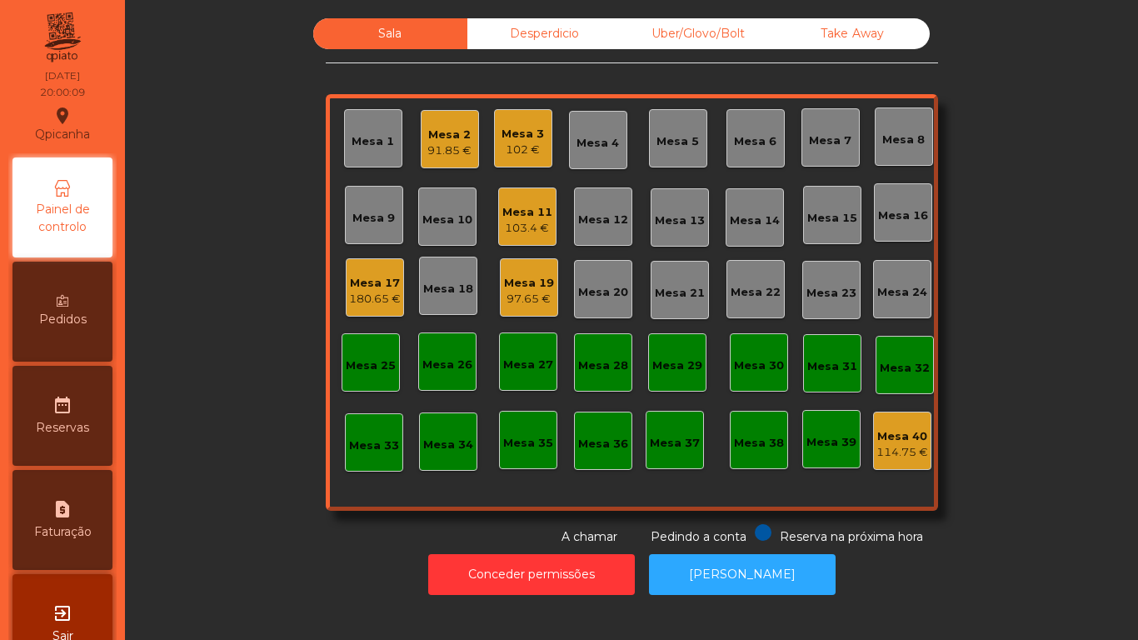
click at [527, 243] on div "Mesa 11 103.4 €" at bounding box center [527, 216] width 58 height 58
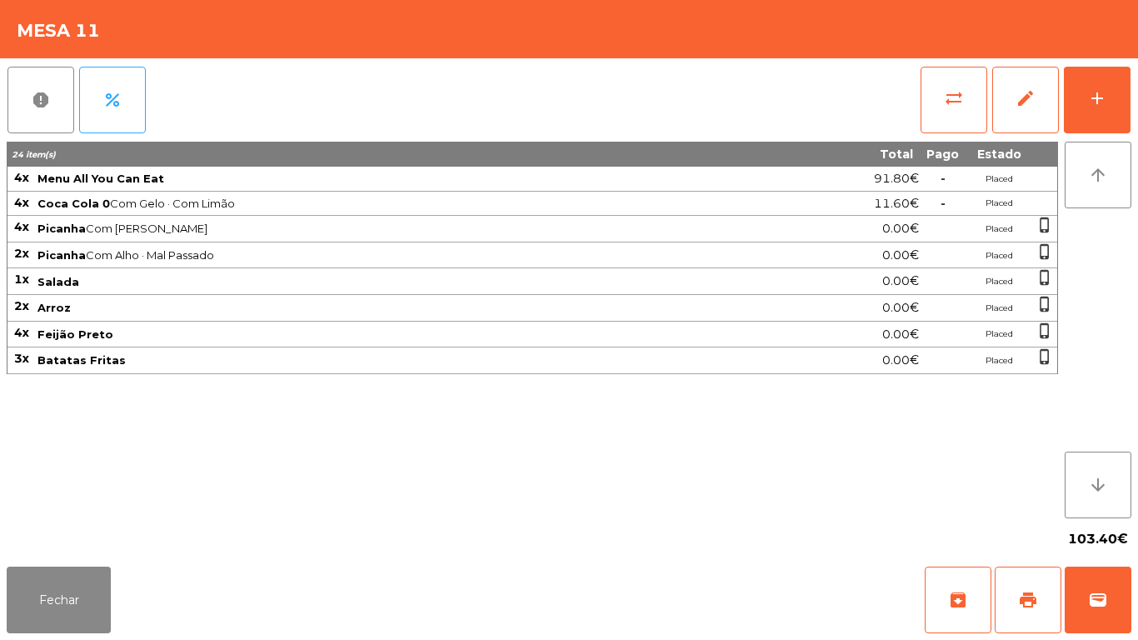
click at [116, 553] on div "103.40€" at bounding box center [569, 539] width 1125 height 42
click at [57, 636] on div "Fechar archive print wallet" at bounding box center [569, 600] width 1138 height 80
click at [85, 589] on button "Fechar" at bounding box center [59, 600] width 104 height 67
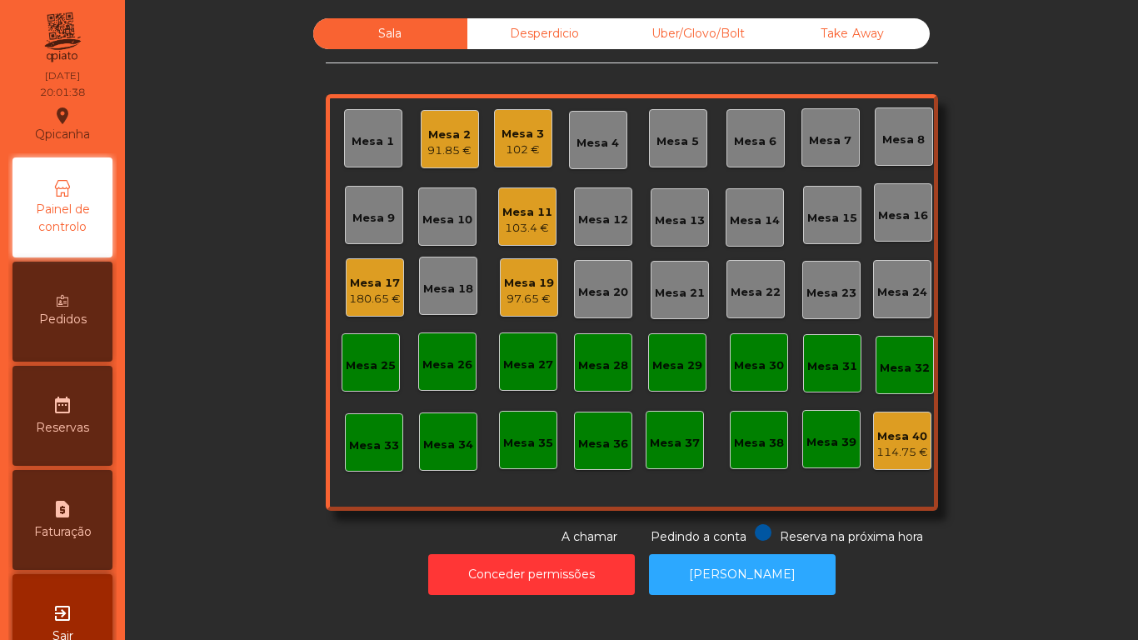
click at [516, 159] on div "Mesa 3 102 €" at bounding box center [523, 138] width 58 height 58
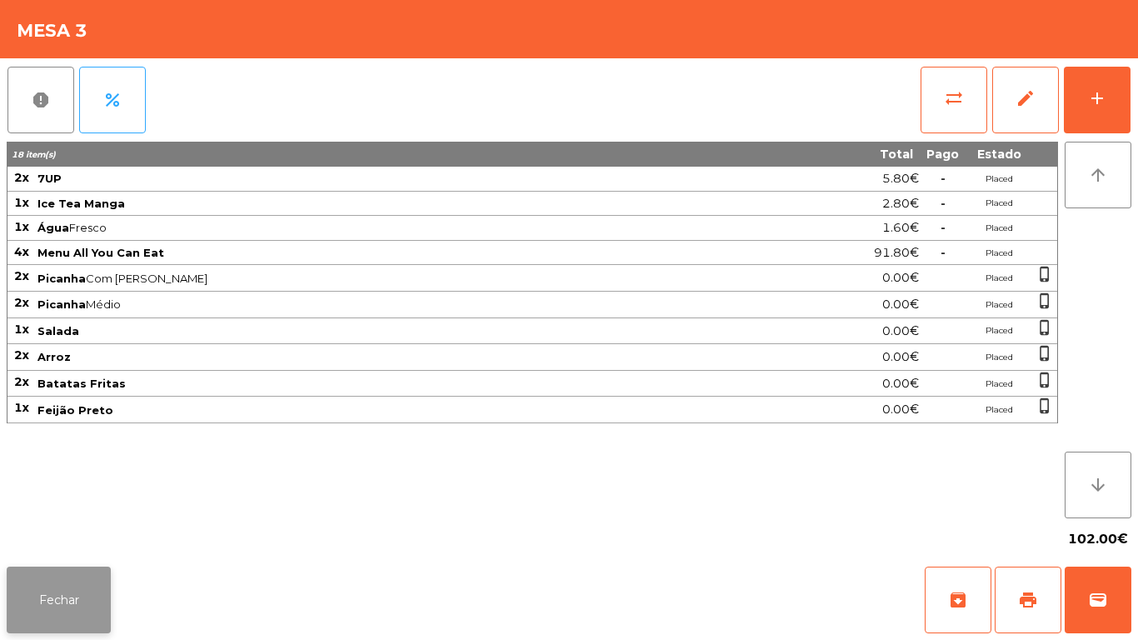
click at [62, 593] on button "Fechar" at bounding box center [59, 600] width 104 height 67
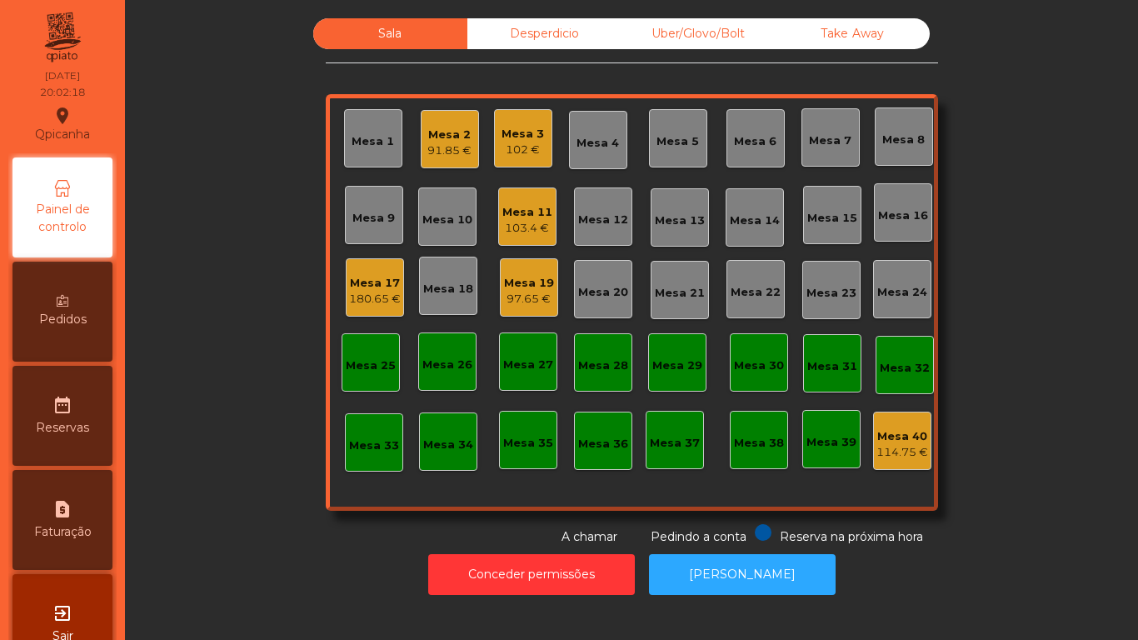
click at [383, 292] on div "180.65 €" at bounding box center [375, 299] width 52 height 17
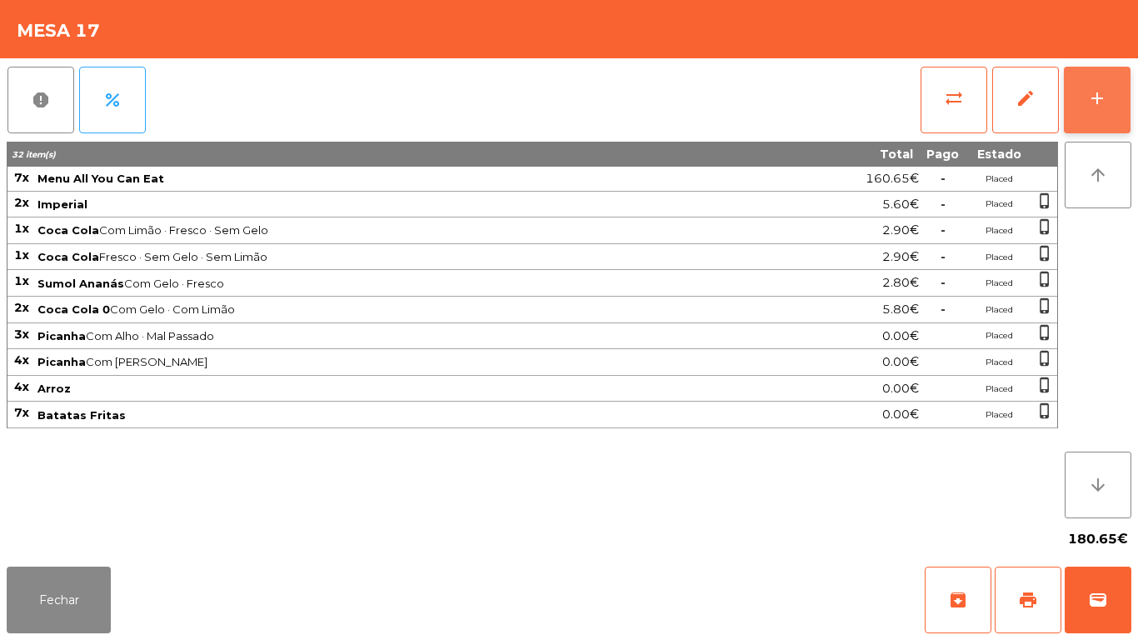
click at [1097, 107] on div "add" at bounding box center [1097, 98] width 20 height 20
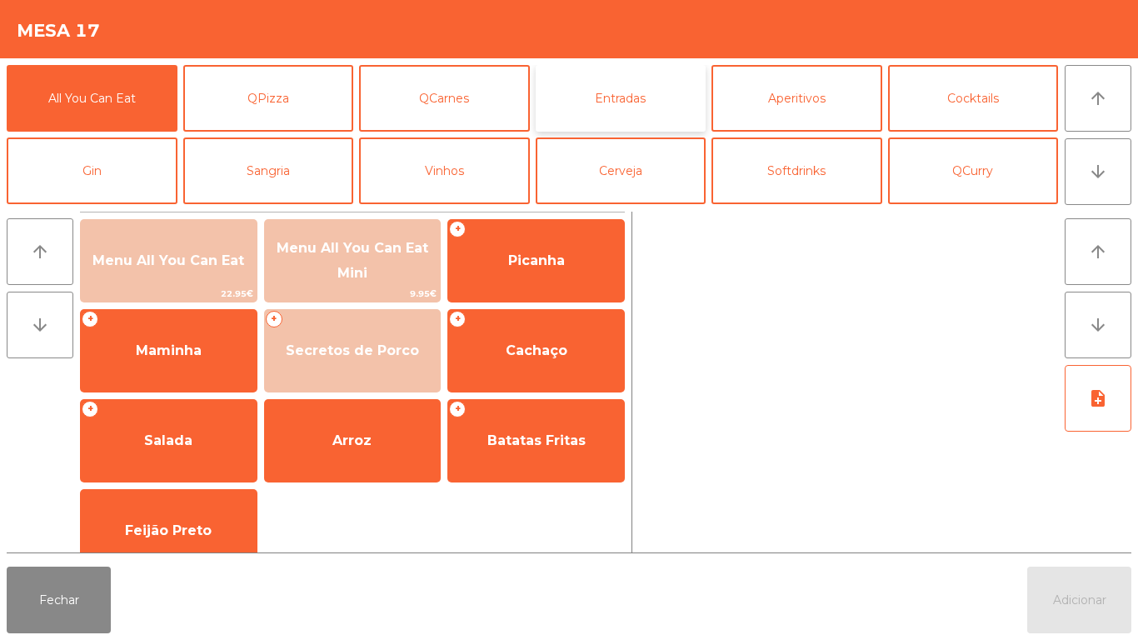
click at [632, 98] on button "Entradas" at bounding box center [621, 98] width 171 height 67
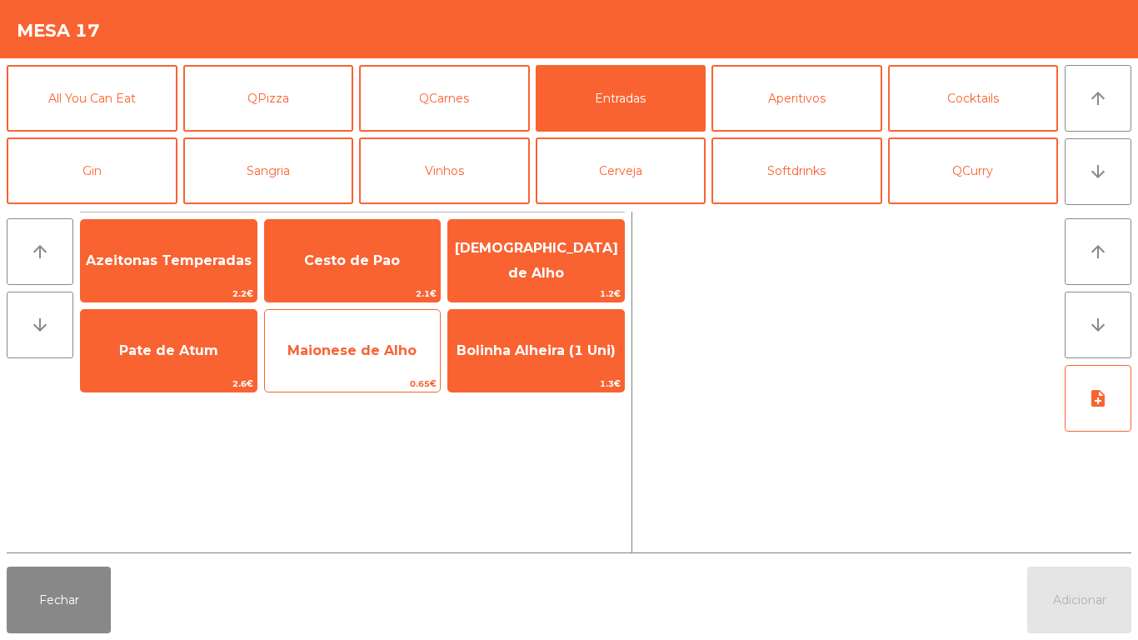
click at [379, 352] on span "Maionese de Alho" at bounding box center [351, 350] width 129 height 16
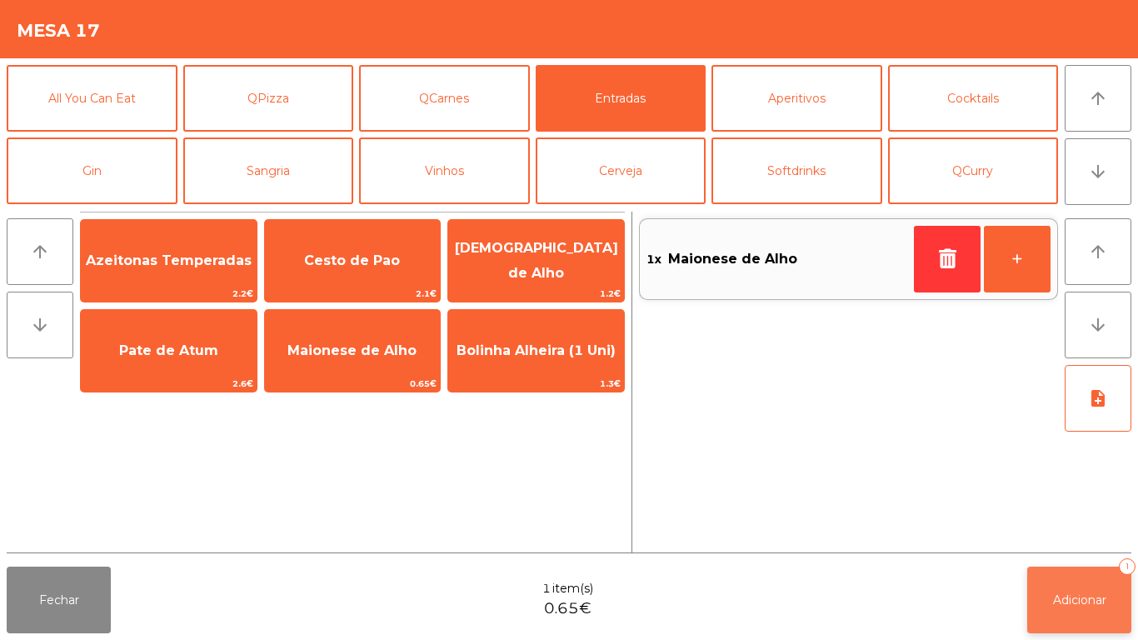
click at [1081, 600] on span "Adicionar" at bounding box center [1079, 599] width 53 height 15
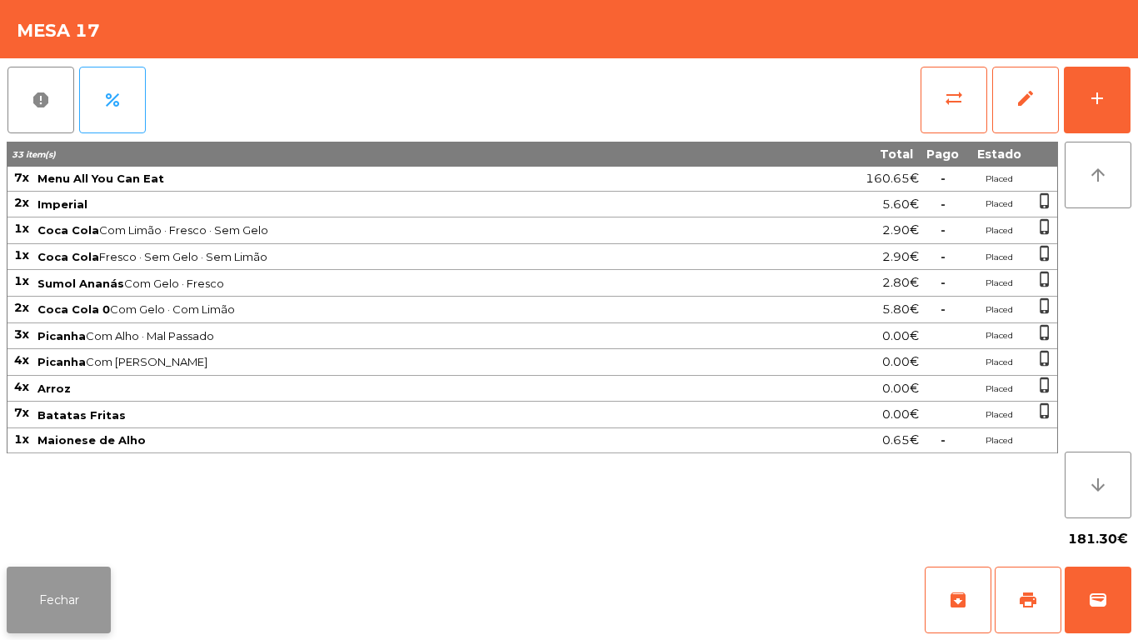
click at [76, 627] on button "Fechar" at bounding box center [59, 600] width 104 height 67
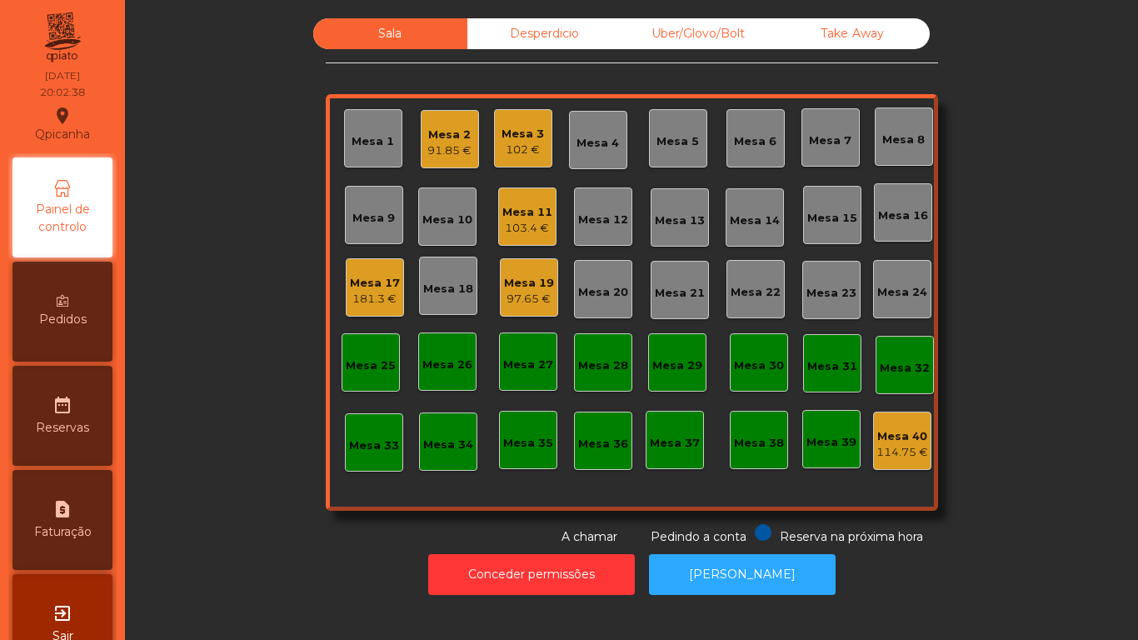
click at [520, 133] on div "Mesa 3" at bounding box center [523, 134] width 42 height 17
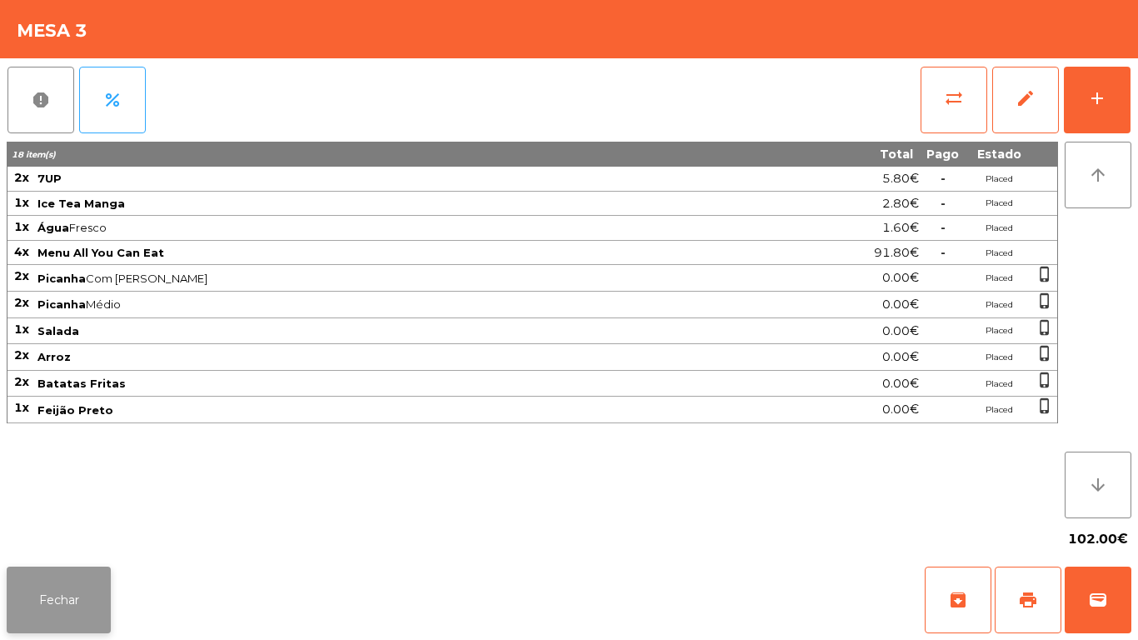
click at [102, 580] on button "Fechar" at bounding box center [59, 600] width 104 height 67
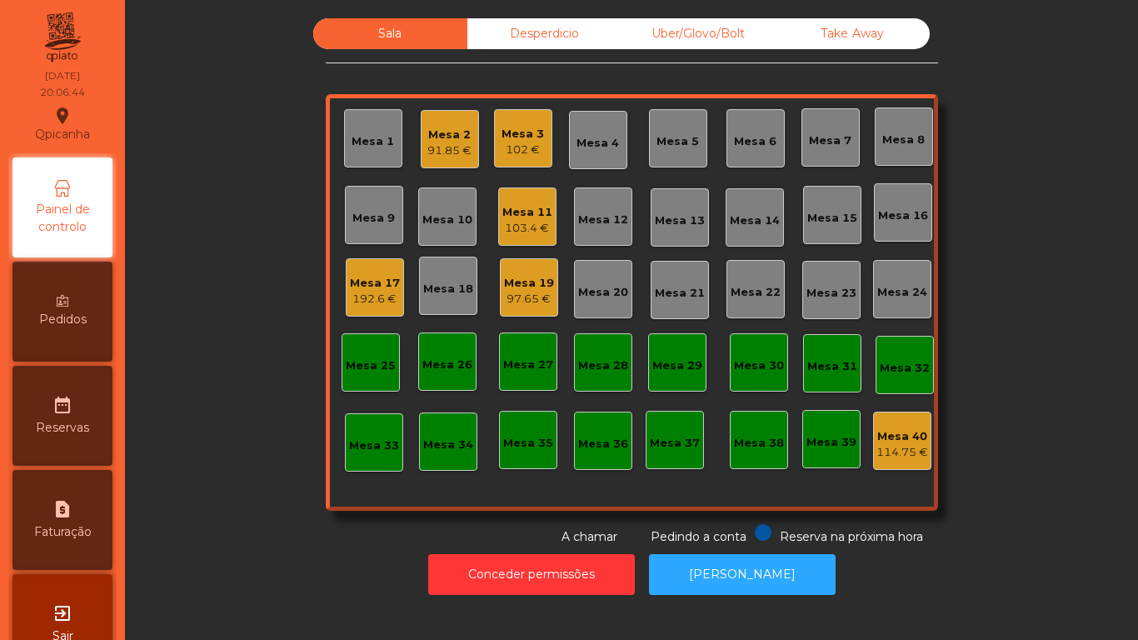
click at [98, 332] on div "Pedidos" at bounding box center [62, 312] width 100 height 100
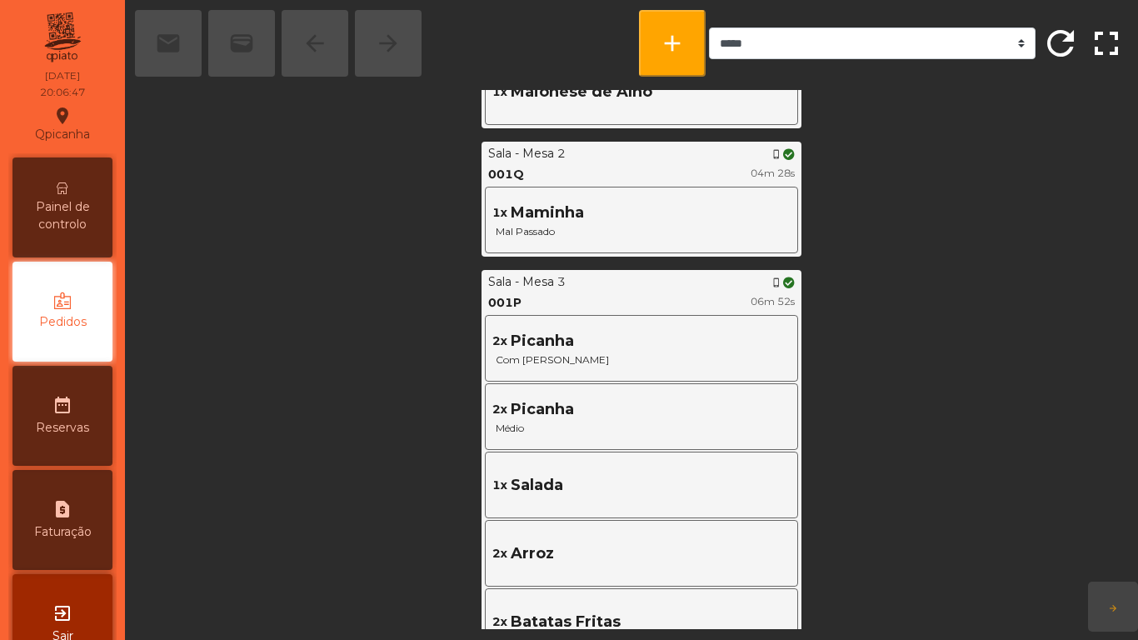
scroll to position [849, 0]
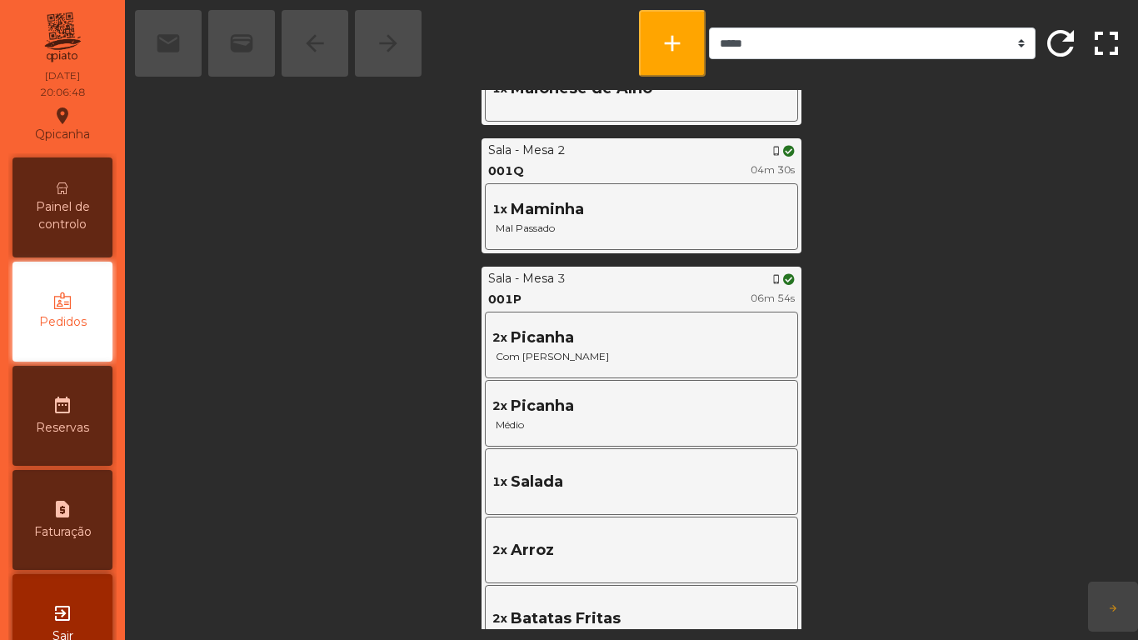
click at [67, 208] on span "Painel de controlo" at bounding box center [63, 215] width 92 height 35
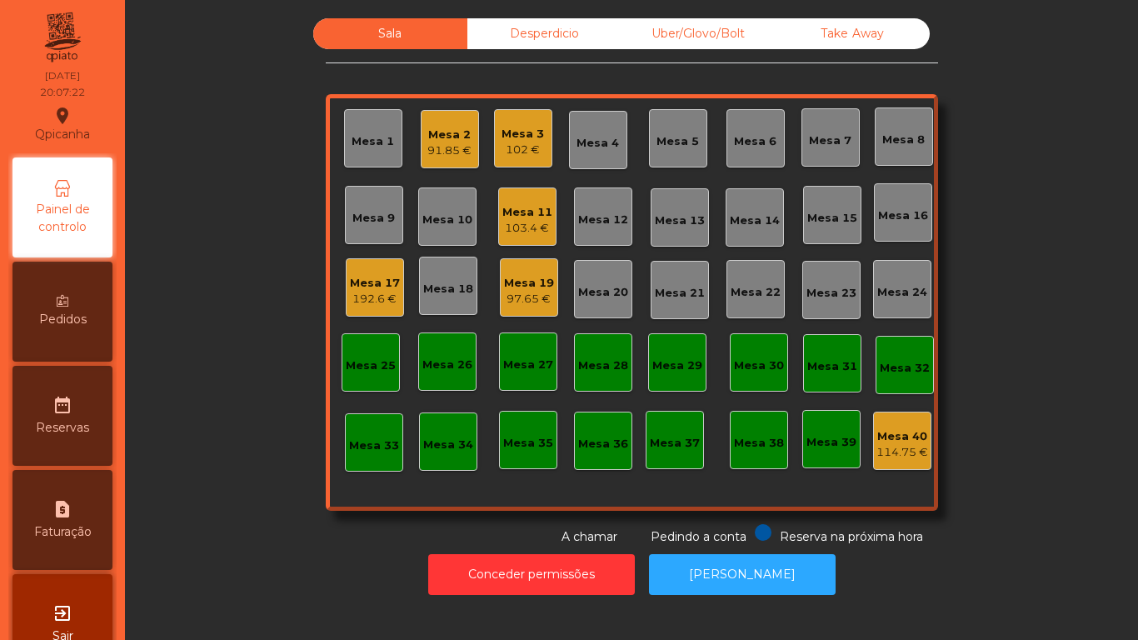
click at [540, 152] on div "Mesa 3 102 €" at bounding box center [523, 138] width 58 height 58
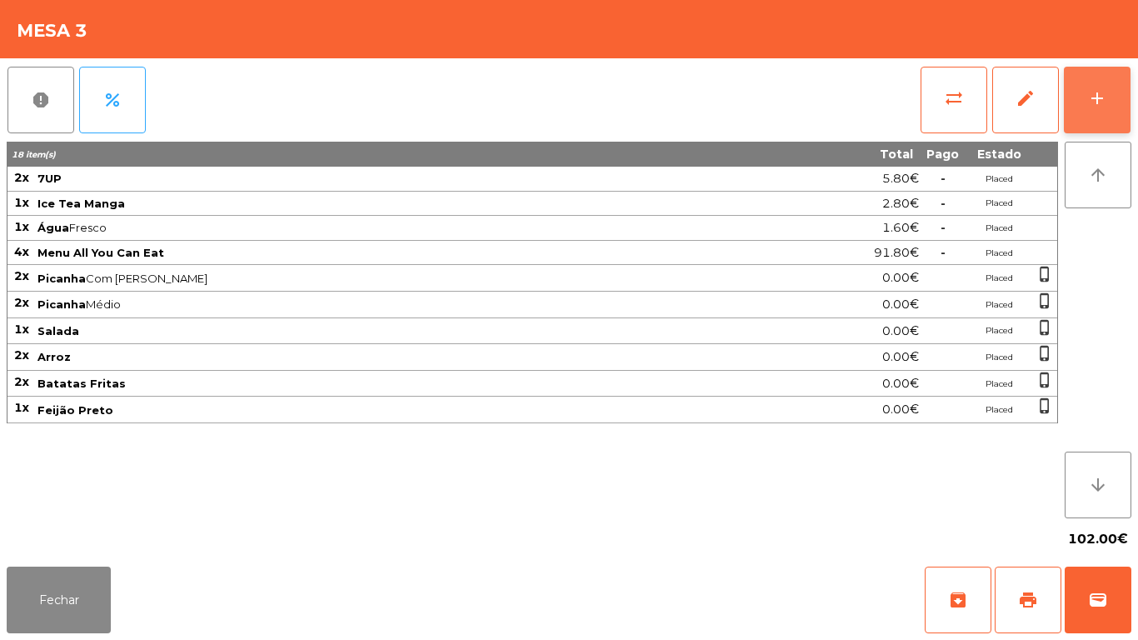
click at [1111, 115] on button "add" at bounding box center [1097, 100] width 67 height 67
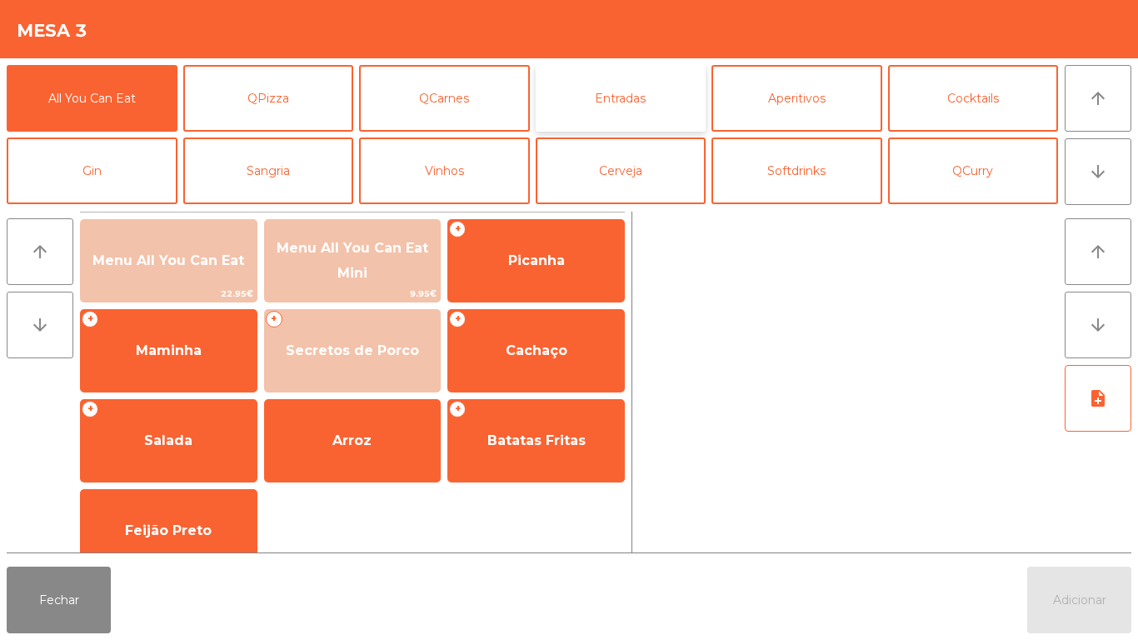
click at [652, 99] on button "Entradas" at bounding box center [621, 98] width 171 height 67
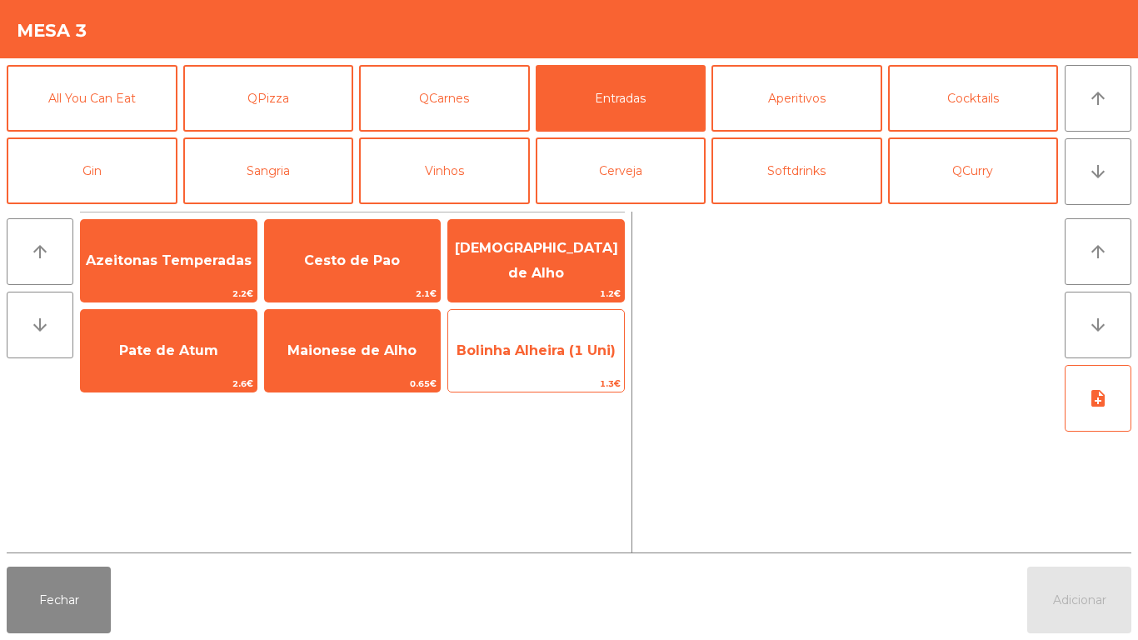
click at [547, 357] on span "Bolinha Alheira (1 Uni)" at bounding box center [536, 350] width 159 height 16
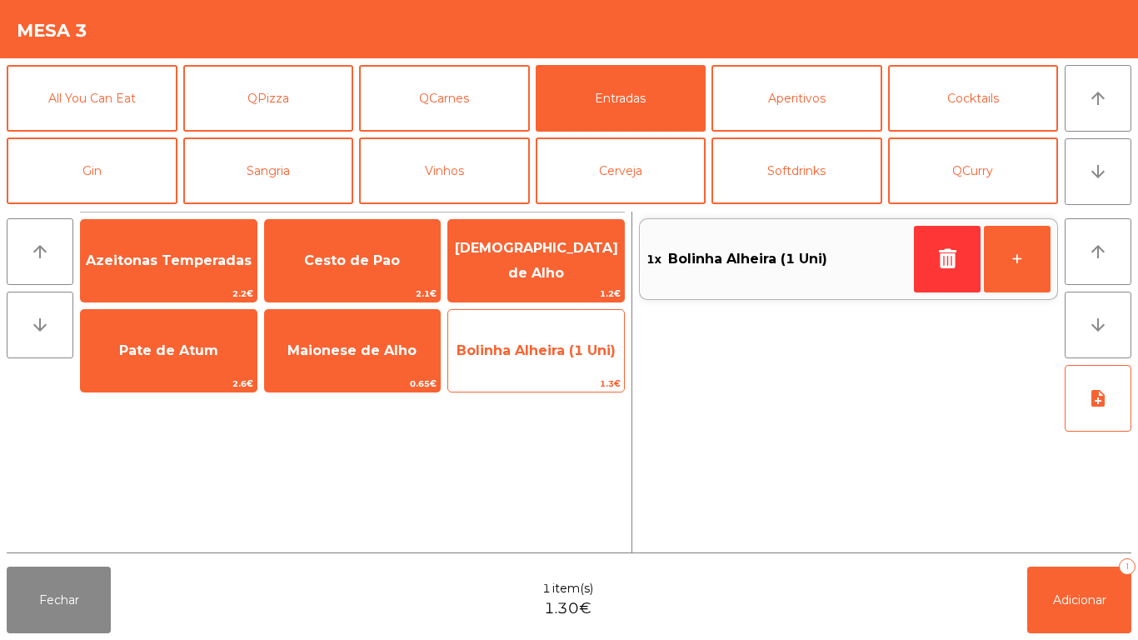
click at [544, 357] on span "Bolinha Alheira (1 Uni)" at bounding box center [536, 350] width 159 height 16
click at [545, 361] on span "Bolinha Alheira (1 Uni)" at bounding box center [536, 350] width 176 height 45
click at [552, 361] on span "Bolinha Alheira (1 Uni)" at bounding box center [536, 350] width 176 height 45
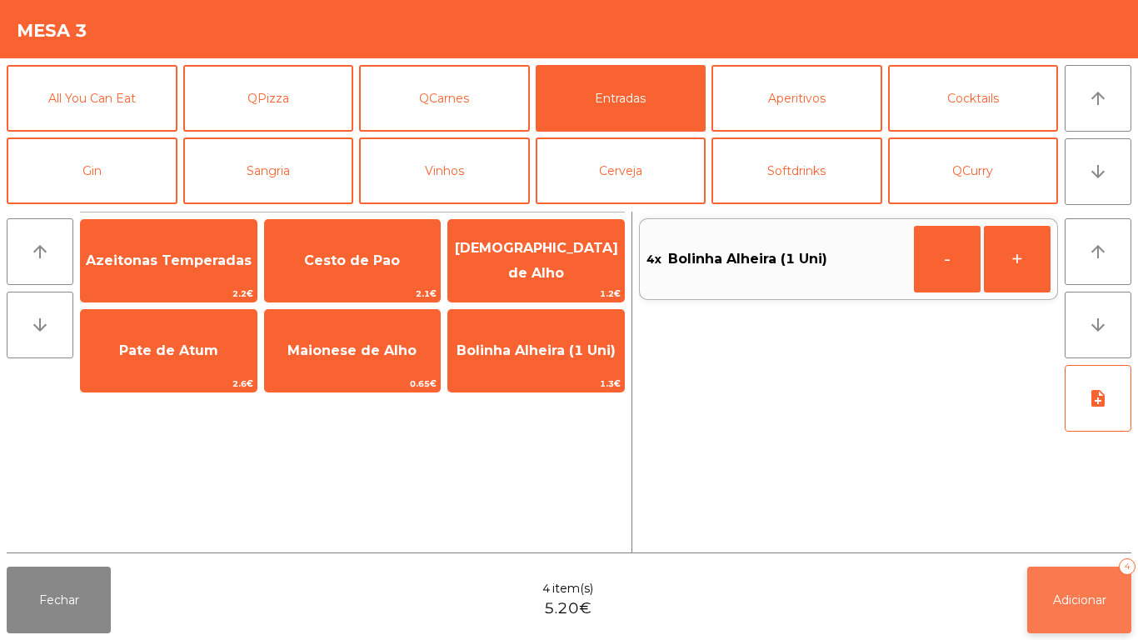
click at [1077, 597] on span "Adicionar" at bounding box center [1079, 599] width 53 height 15
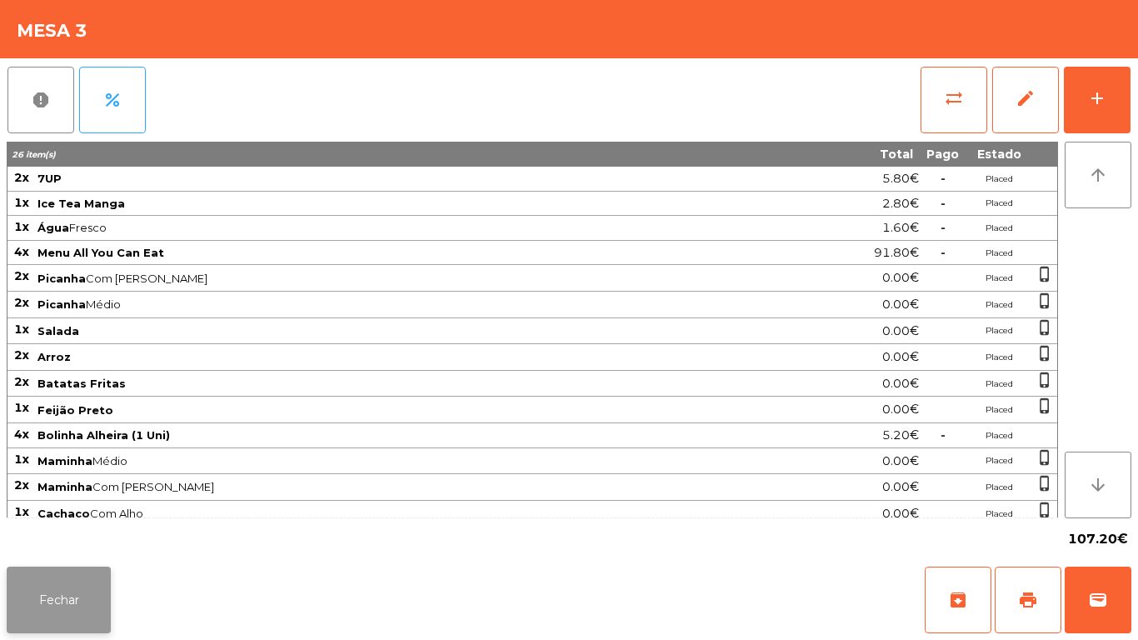
click at [82, 586] on button "Fechar" at bounding box center [59, 600] width 104 height 67
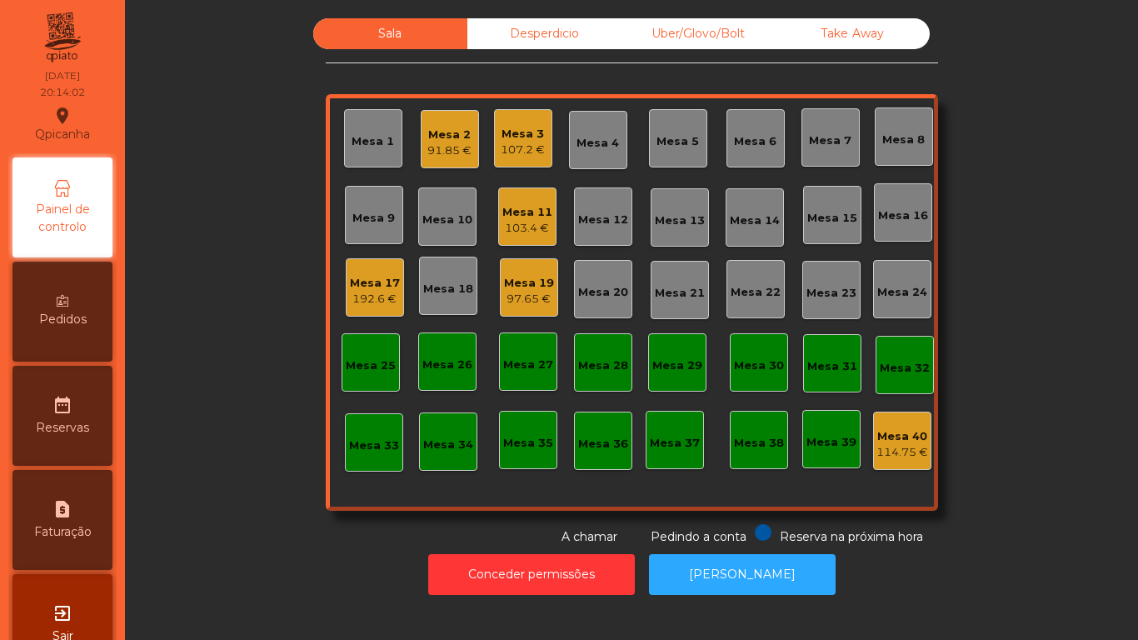
click at [372, 279] on div "Mesa 17" at bounding box center [375, 283] width 50 height 17
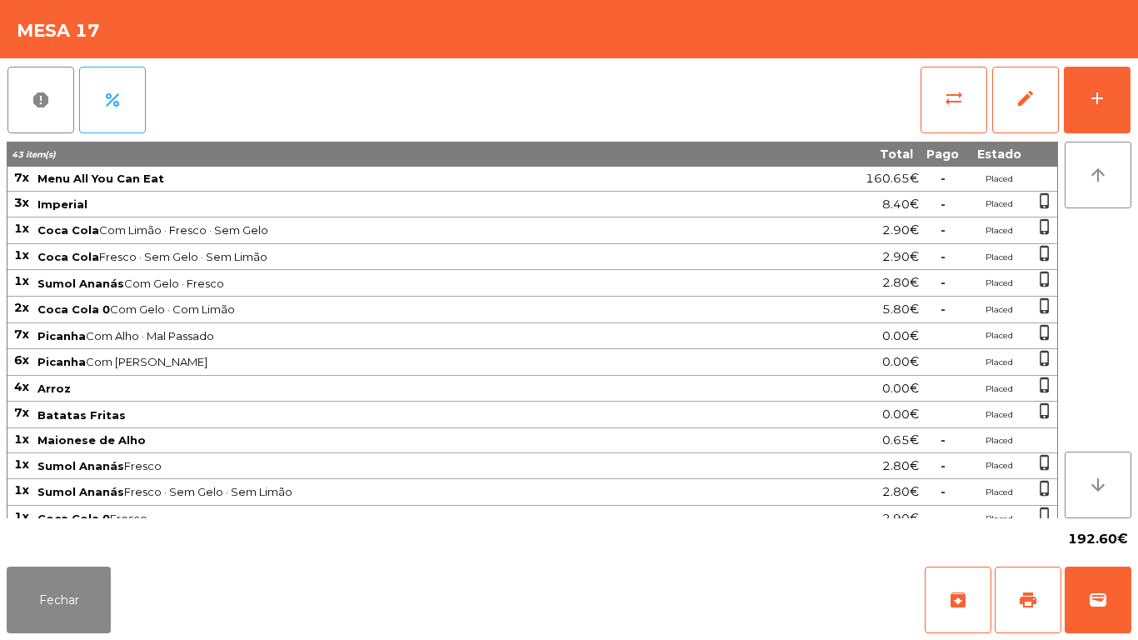
scroll to position [13, 0]
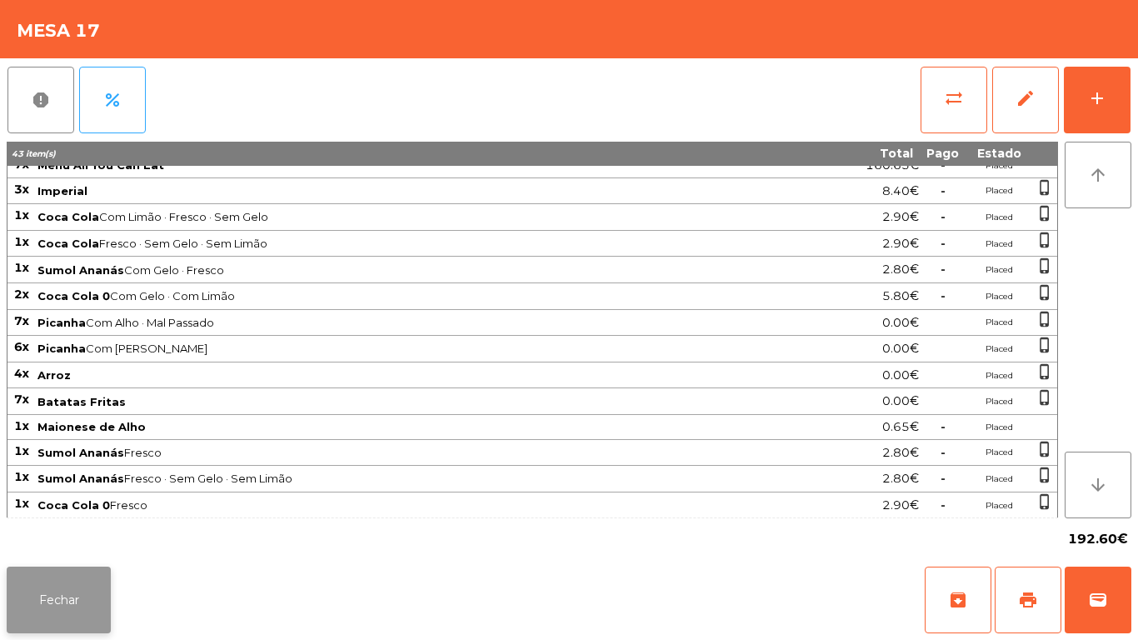
click at [84, 577] on button "Fechar" at bounding box center [59, 600] width 104 height 67
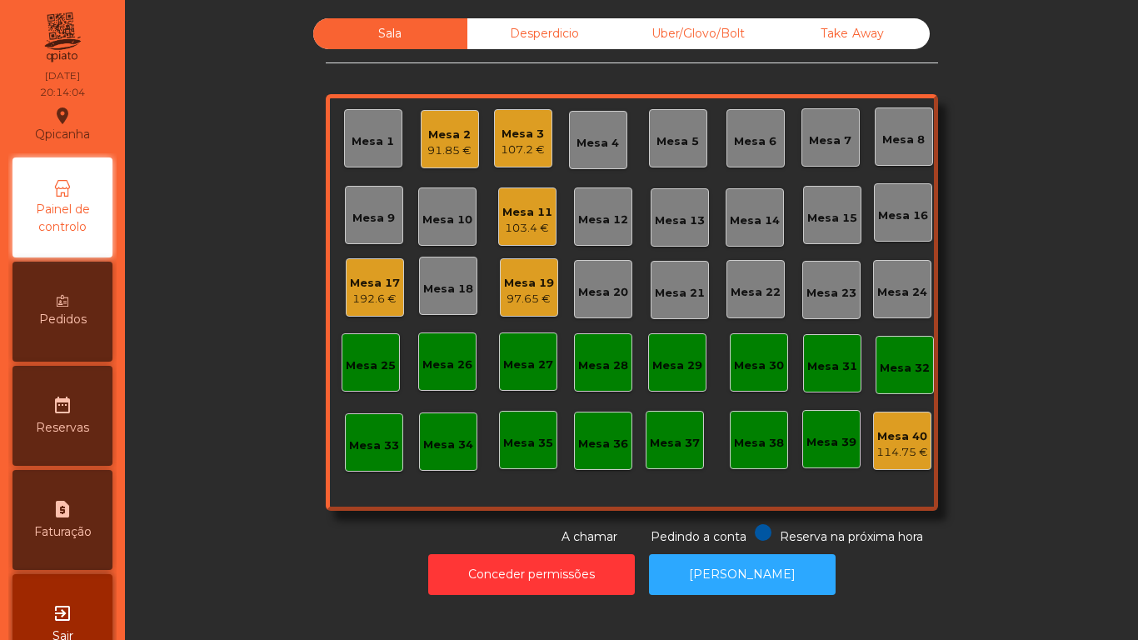
click at [512, 300] on div "97.65 €" at bounding box center [529, 299] width 50 height 17
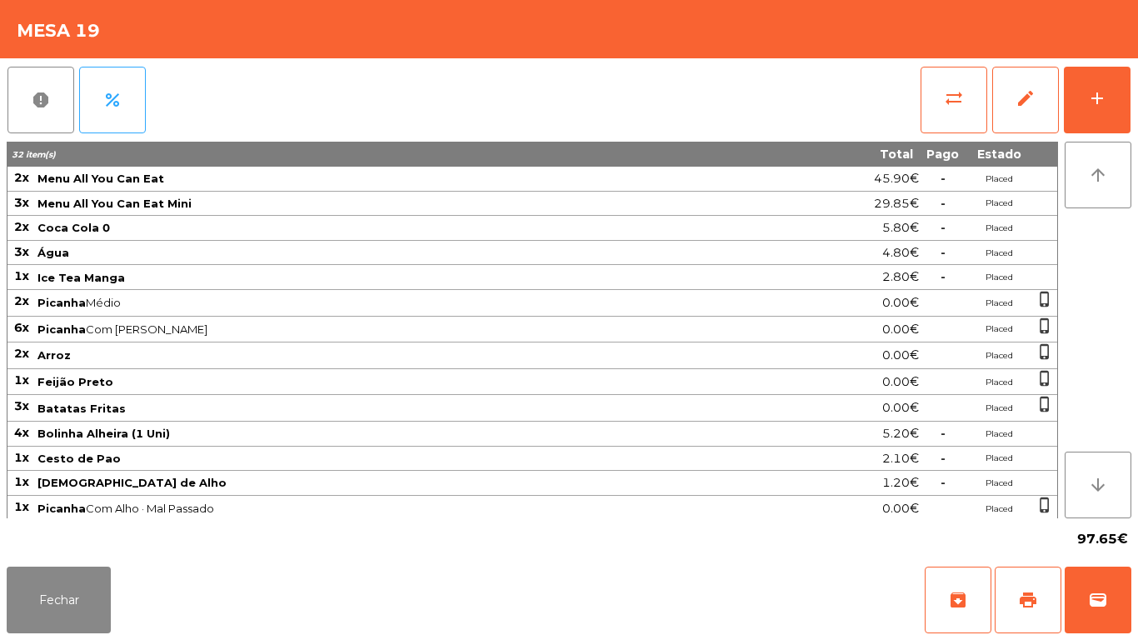
scroll to position [3, 0]
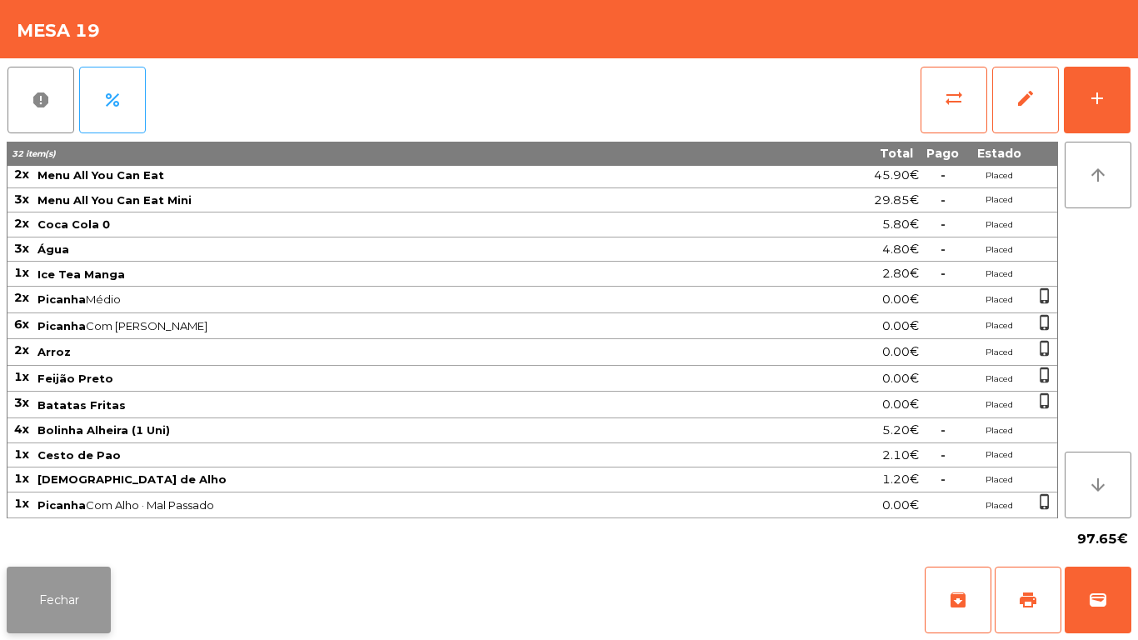
click at [79, 578] on button "Fechar" at bounding box center [59, 600] width 104 height 67
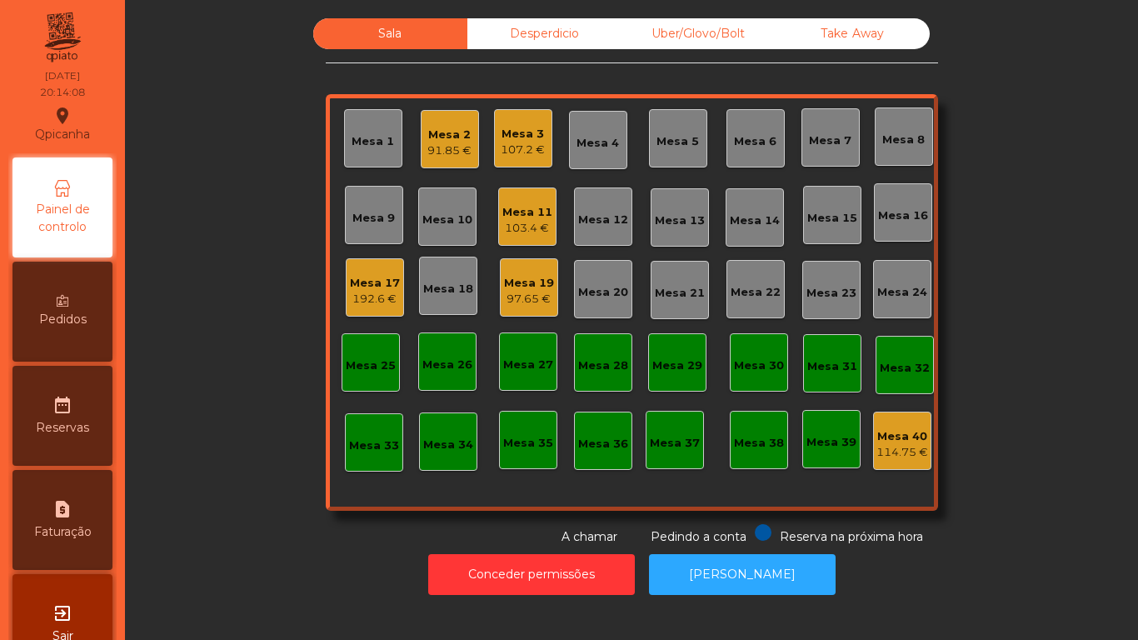
click at [519, 159] on div "Mesa 3 107.2 €" at bounding box center [523, 138] width 58 height 58
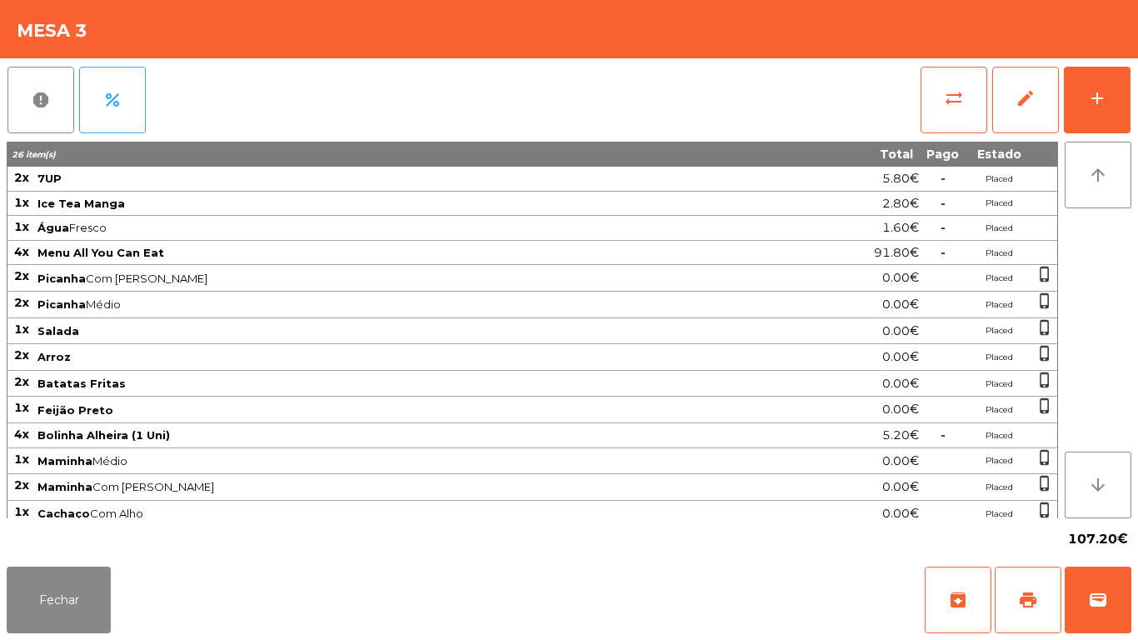
scroll to position [8, 0]
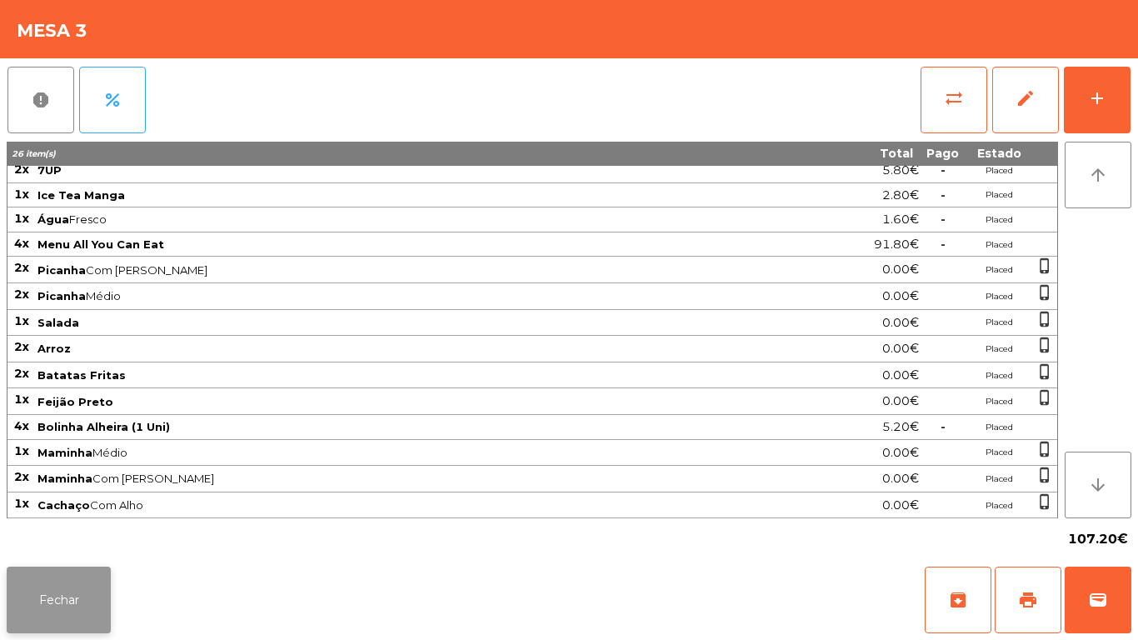
click at [82, 597] on button "Fechar" at bounding box center [59, 600] width 104 height 67
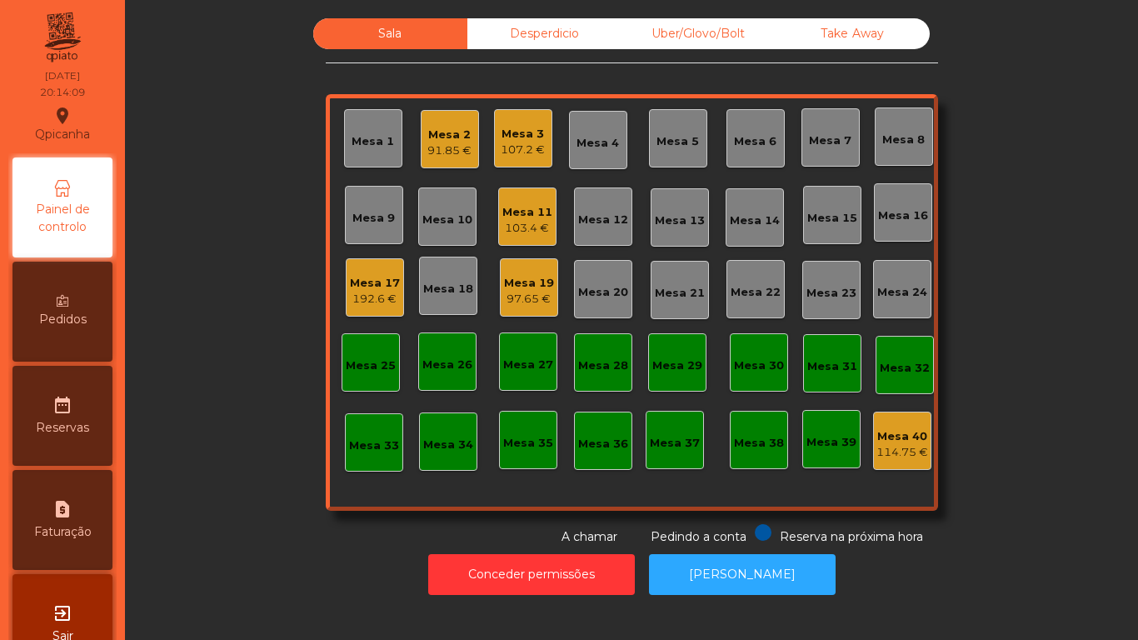
click at [513, 238] on div "Mesa 11 103.4 €" at bounding box center [527, 216] width 58 height 58
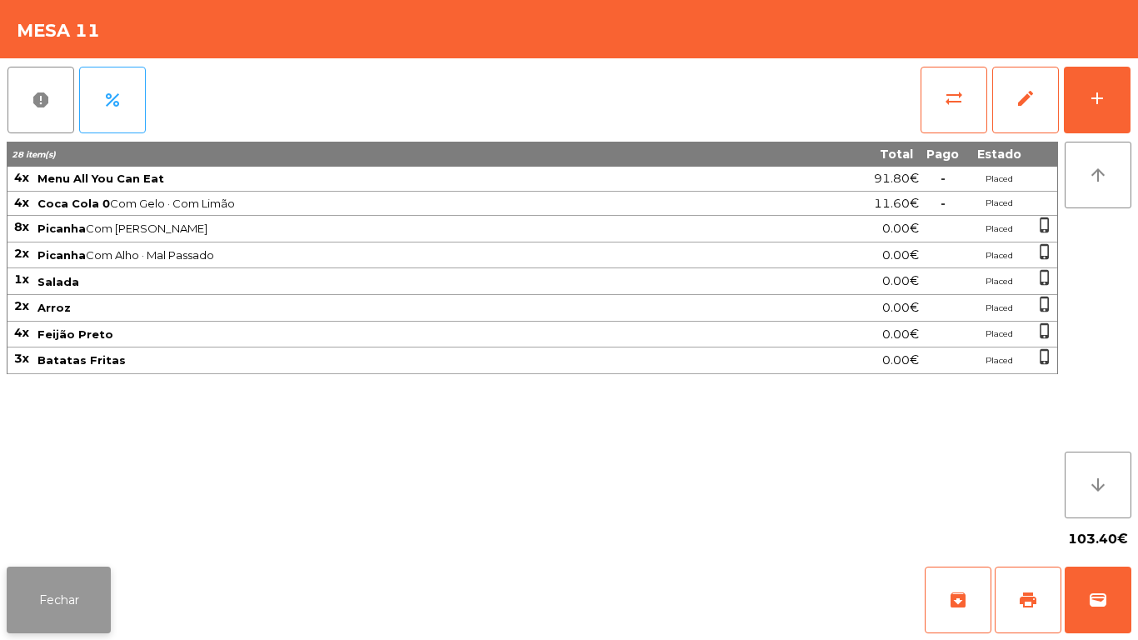
click at [93, 594] on button "Fechar" at bounding box center [59, 600] width 104 height 67
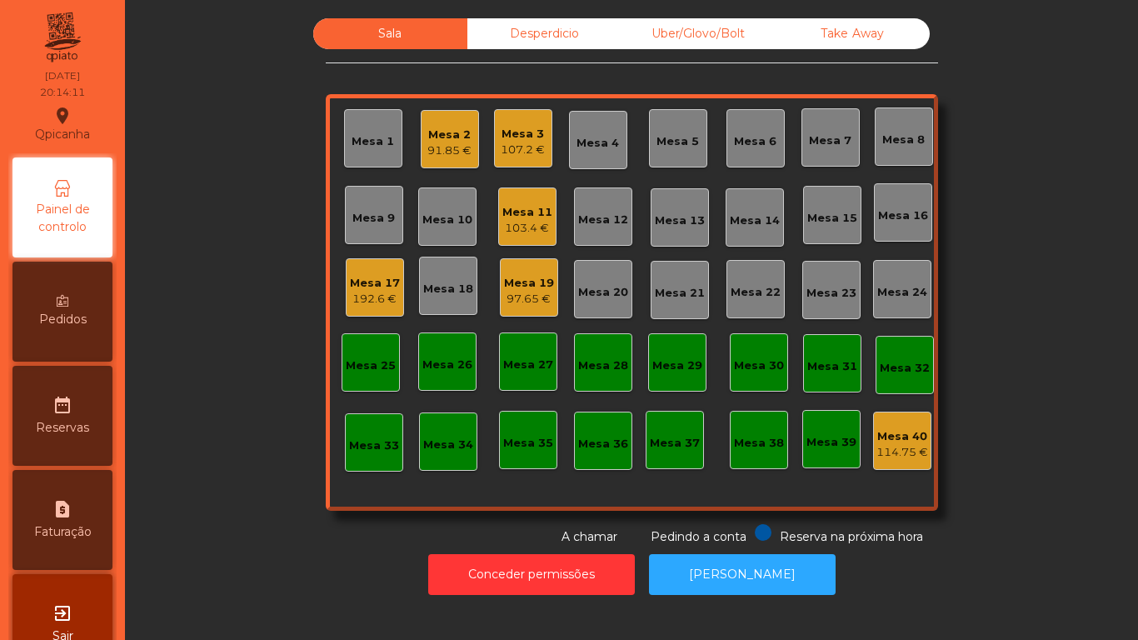
click at [454, 161] on div "Mesa 2 91.85 €" at bounding box center [450, 139] width 58 height 58
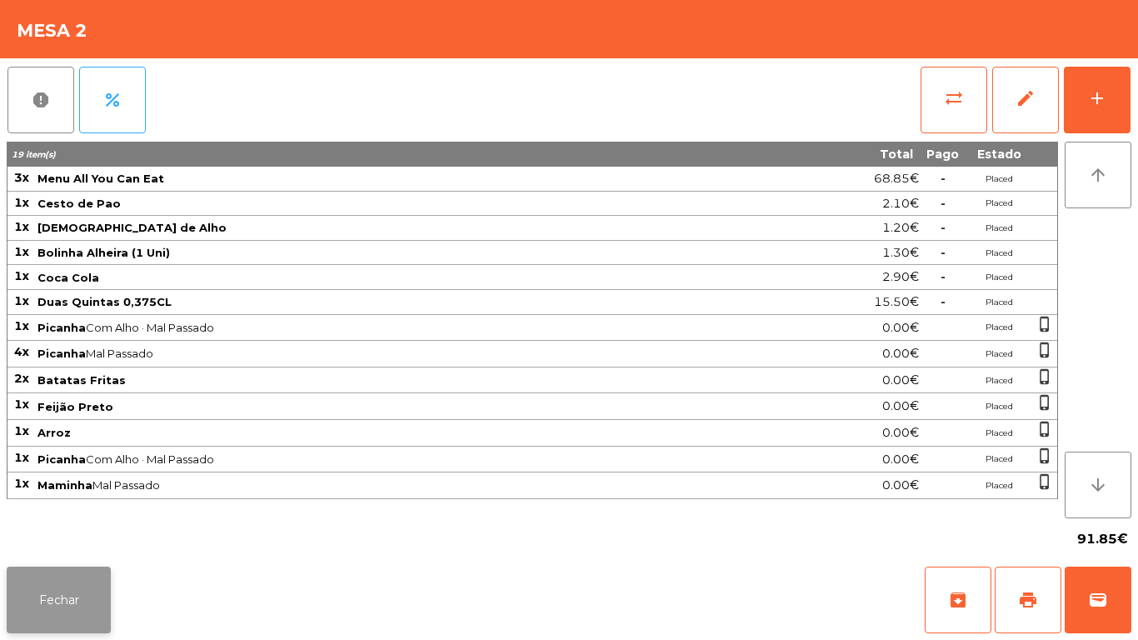
click at [76, 572] on button "Fechar" at bounding box center [59, 600] width 104 height 67
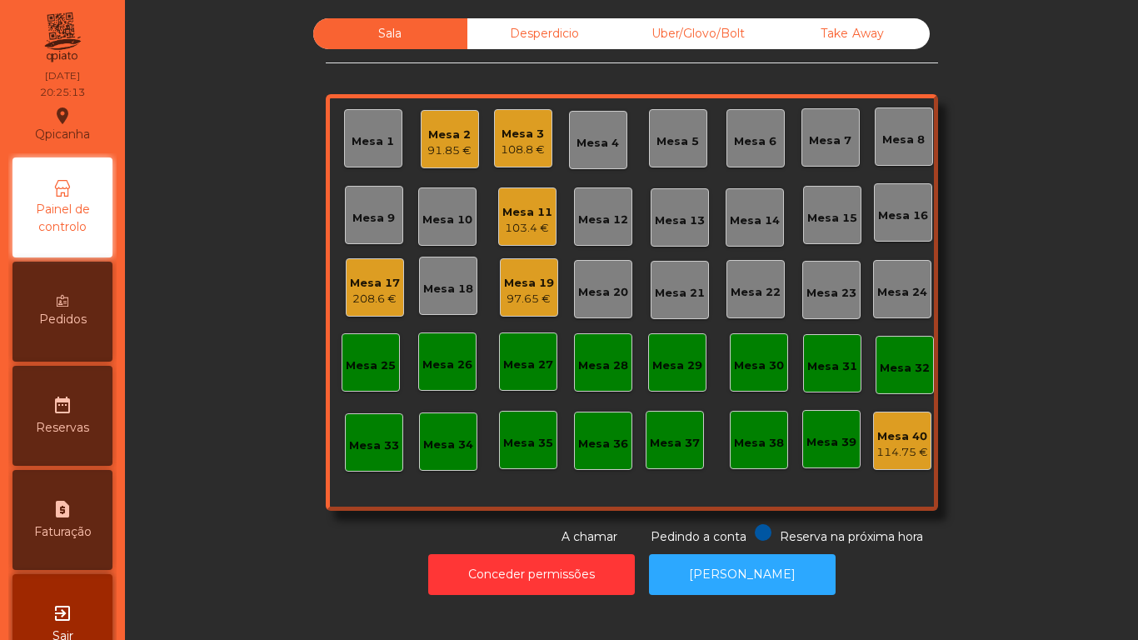
click at [837, 222] on div "Mesa 15" at bounding box center [832, 218] width 50 height 17
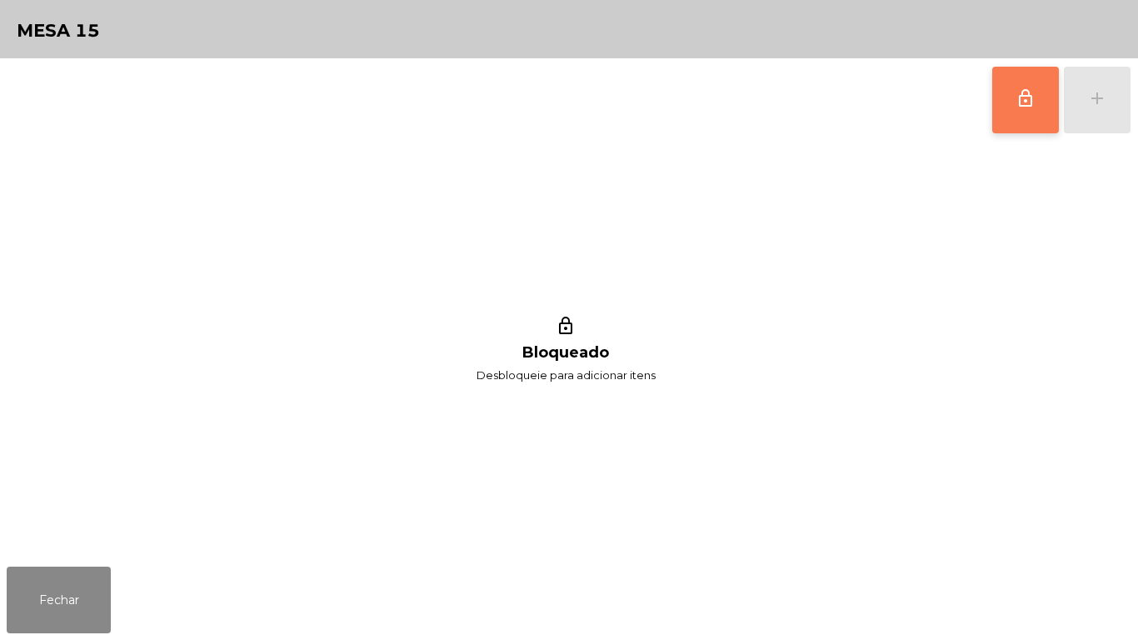
click at [1007, 107] on button "lock_outline" at bounding box center [1025, 100] width 67 height 67
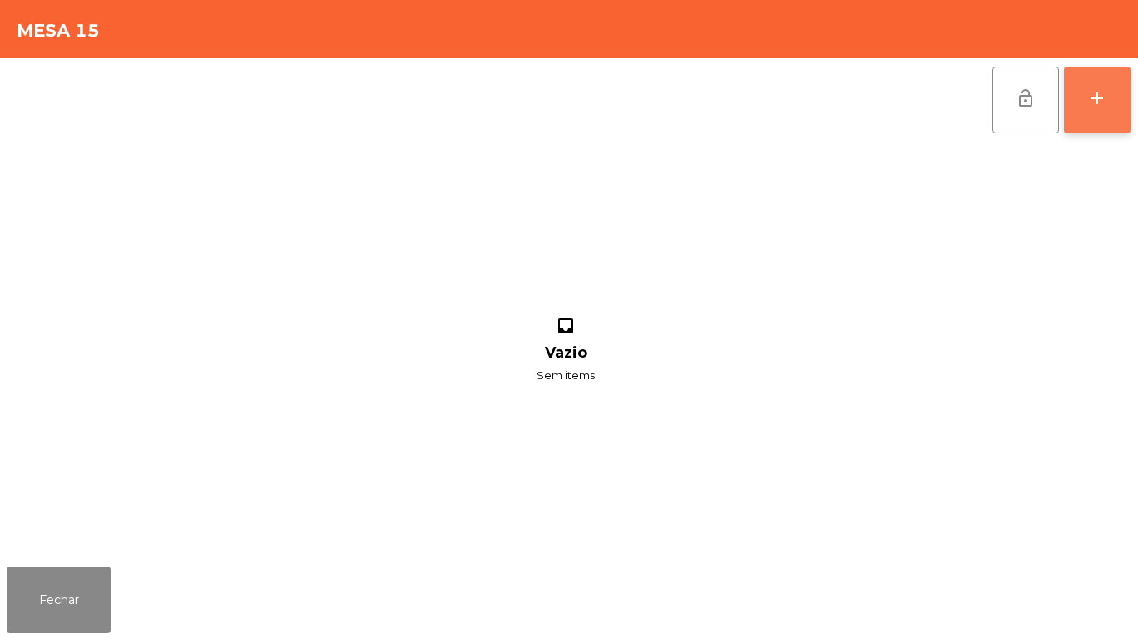
click at [1112, 124] on button "add" at bounding box center [1097, 100] width 67 height 67
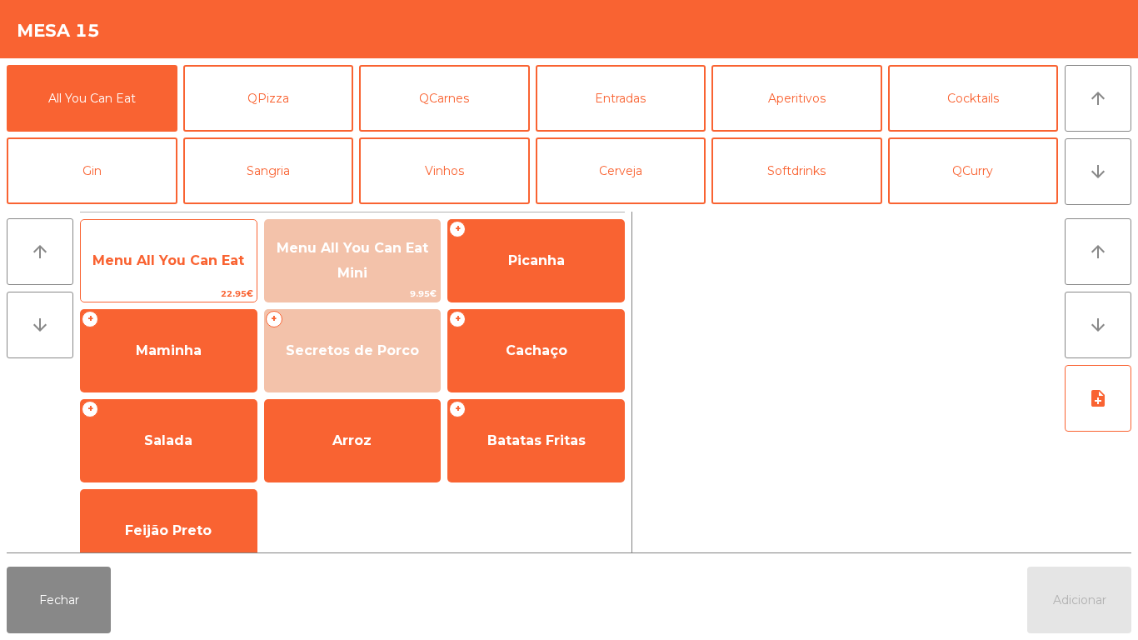
click at [165, 259] on span "Menu All You Can Eat" at bounding box center [168, 260] width 152 height 16
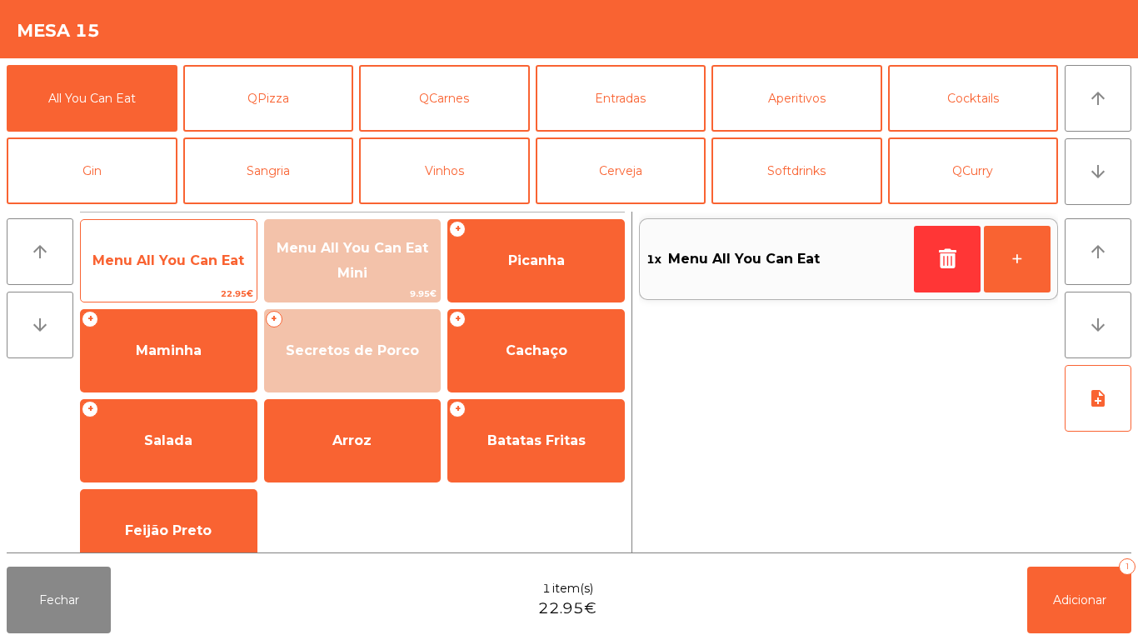
click at [171, 263] on span "Menu All You Can Eat" at bounding box center [168, 260] width 152 height 16
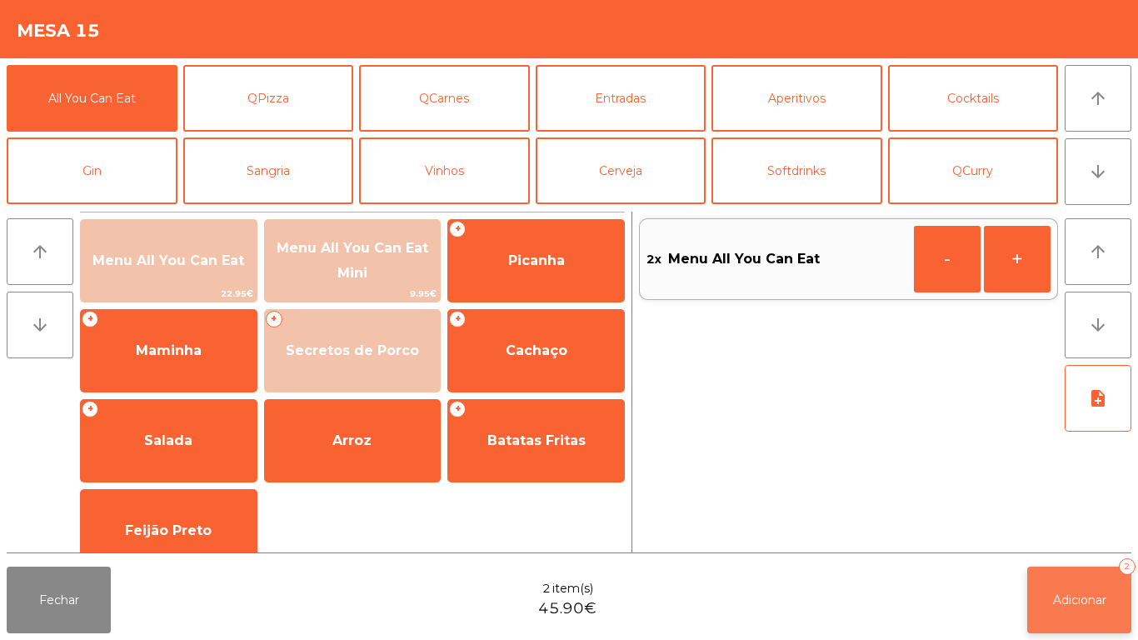
click at [1058, 581] on button "Adicionar 2" at bounding box center [1079, 600] width 104 height 67
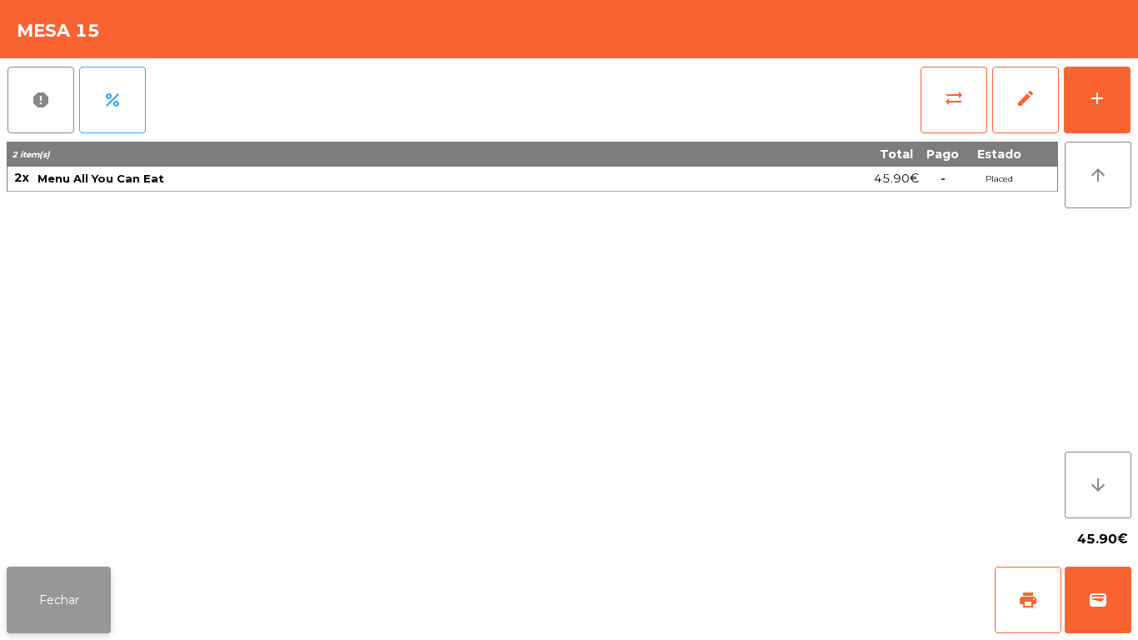
click at [83, 622] on button "Fechar" at bounding box center [59, 600] width 104 height 67
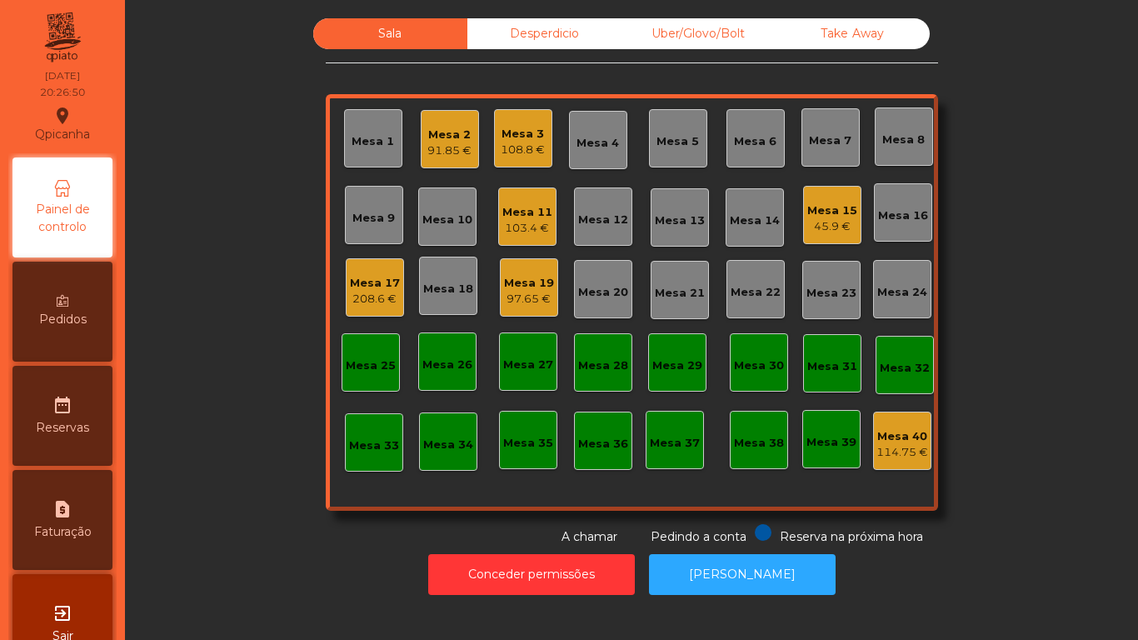
click at [467, 157] on div "Mesa 2 91.85 €" at bounding box center [450, 139] width 58 height 58
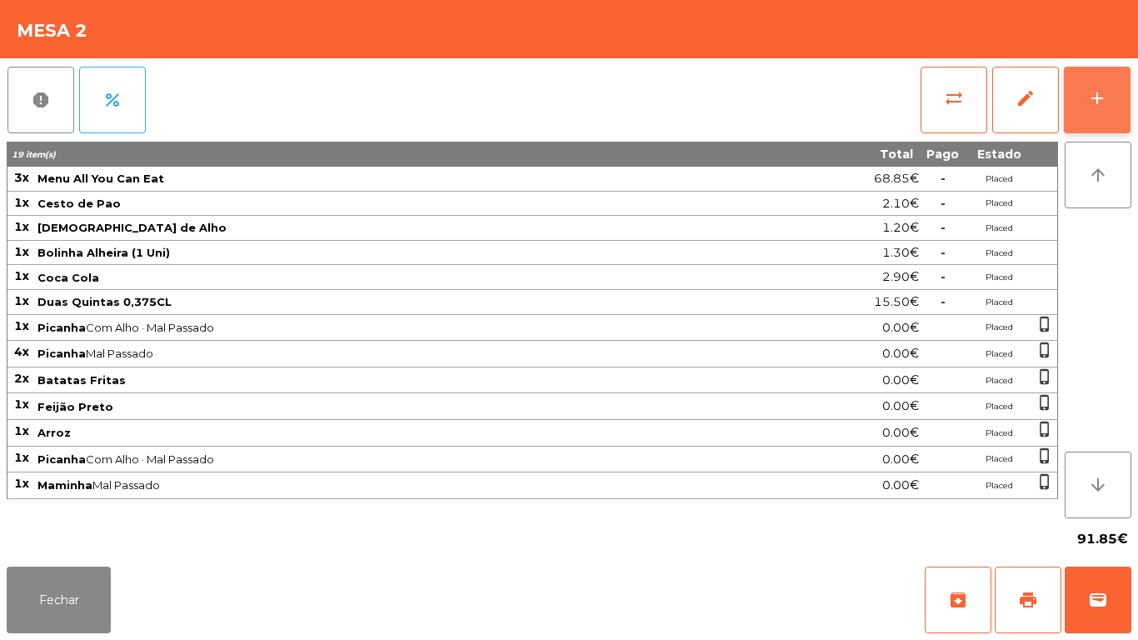
click at [1097, 110] on button "add" at bounding box center [1097, 100] width 67 height 67
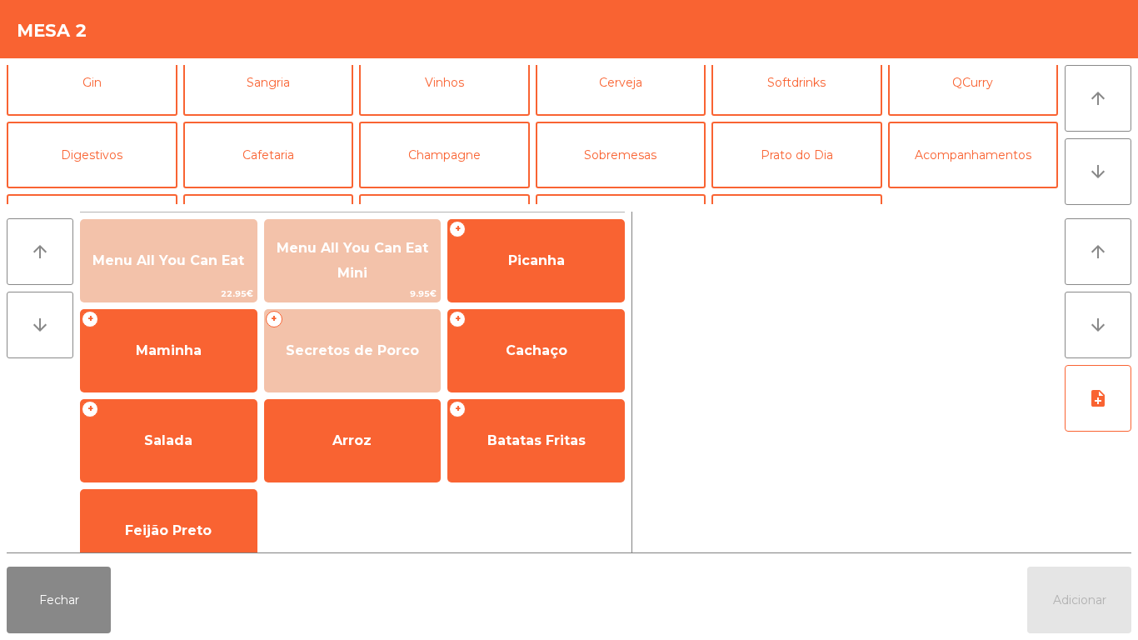
scroll to position [102, 0]
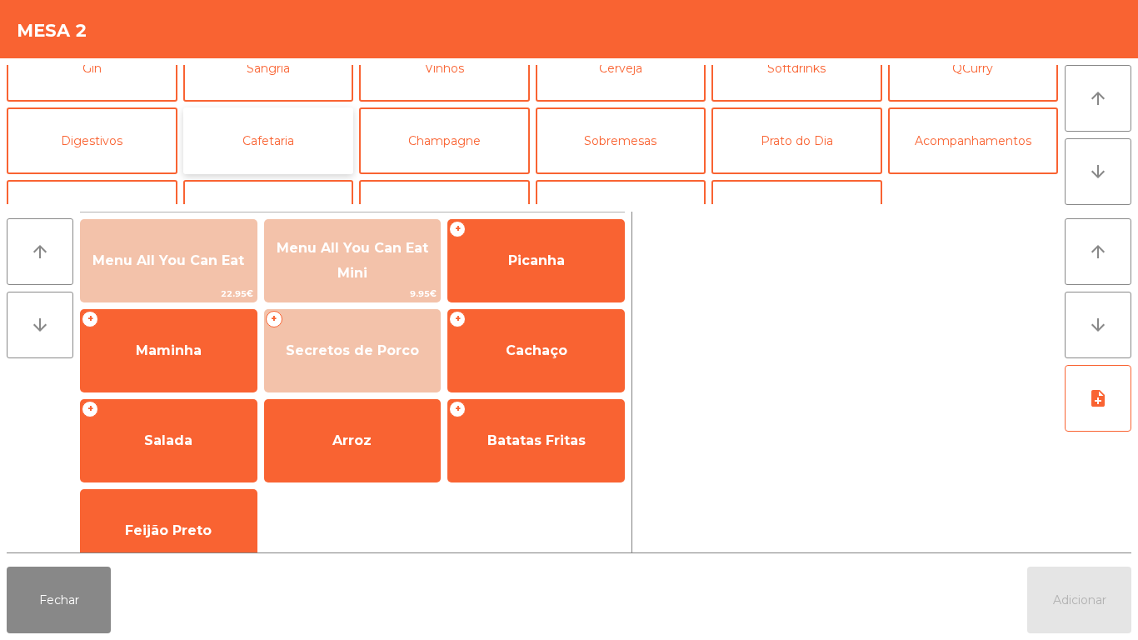
click at [312, 137] on button "Cafetaria" at bounding box center [268, 140] width 171 height 67
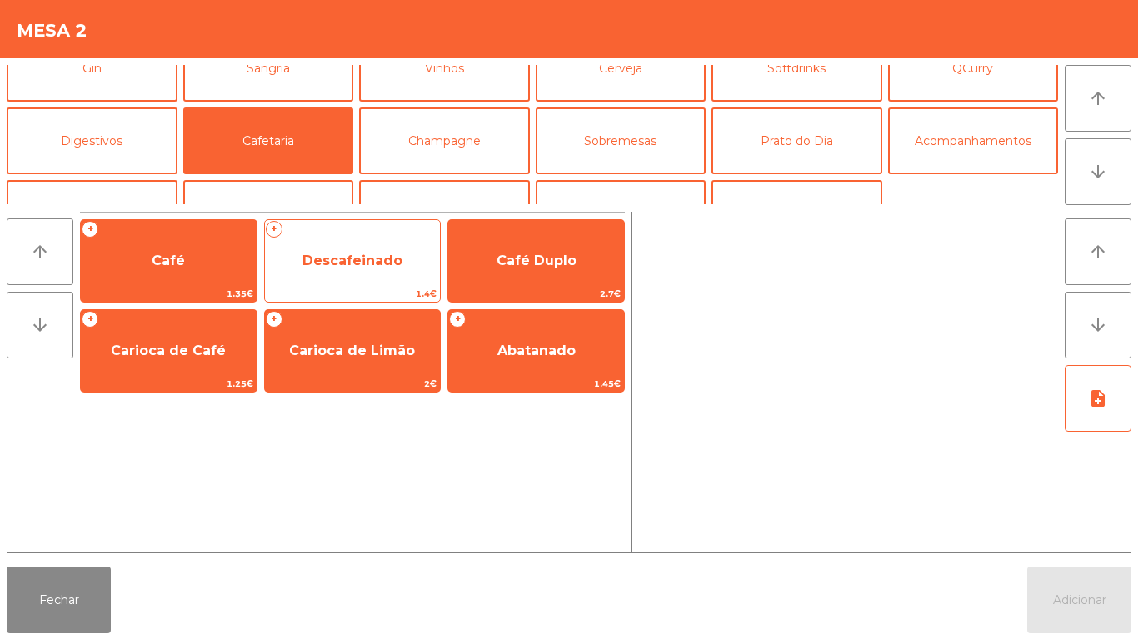
click at [337, 253] on span "Descafeinado" at bounding box center [352, 260] width 100 height 16
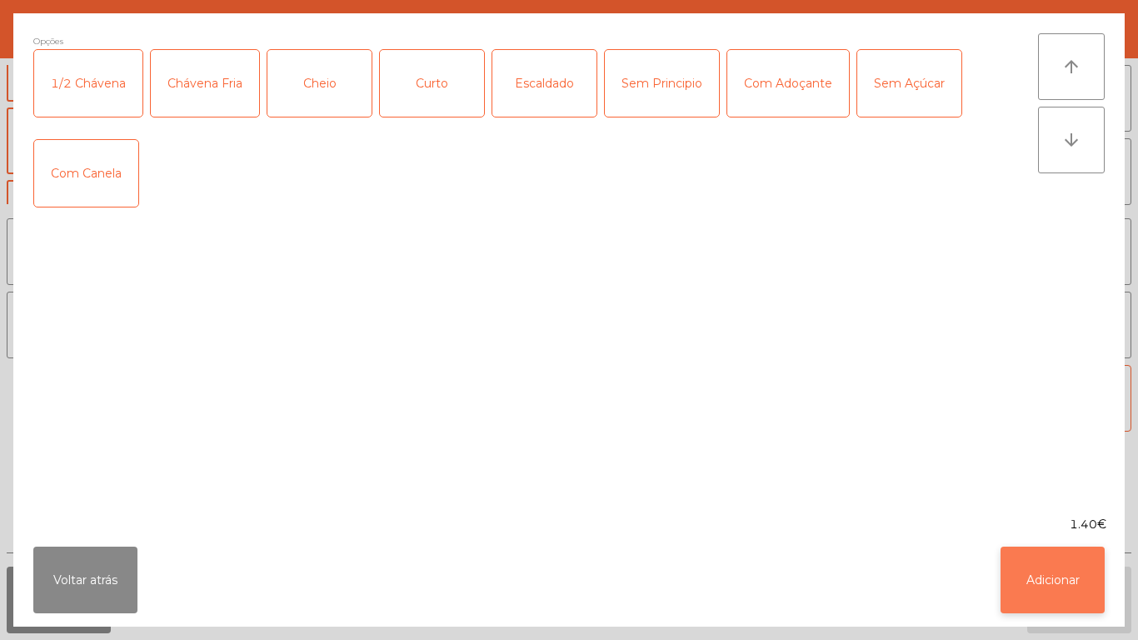
click at [1047, 548] on button "Adicionar" at bounding box center [1053, 580] width 104 height 67
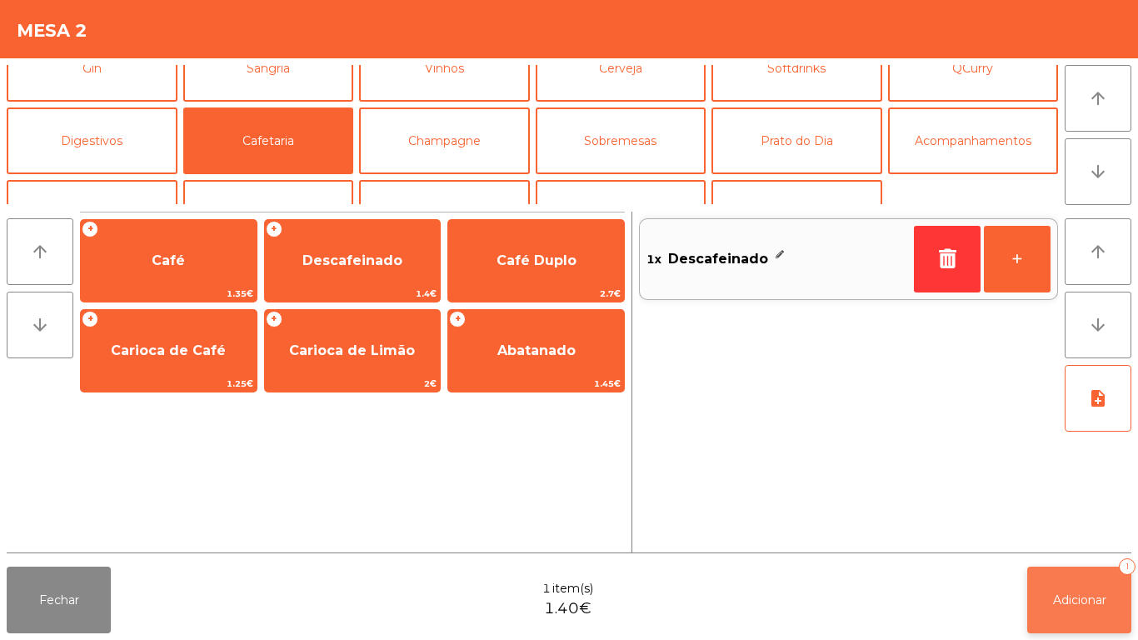
click at [1077, 583] on button "Adicionar 1" at bounding box center [1079, 600] width 104 height 67
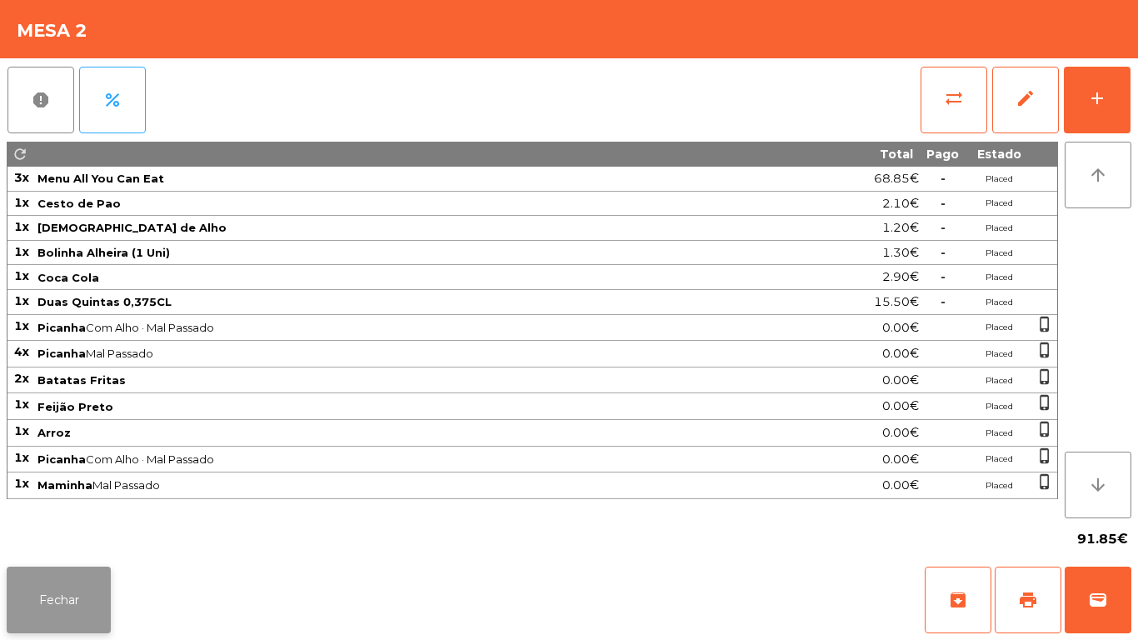
click at [76, 567] on button "Fechar" at bounding box center [59, 600] width 104 height 67
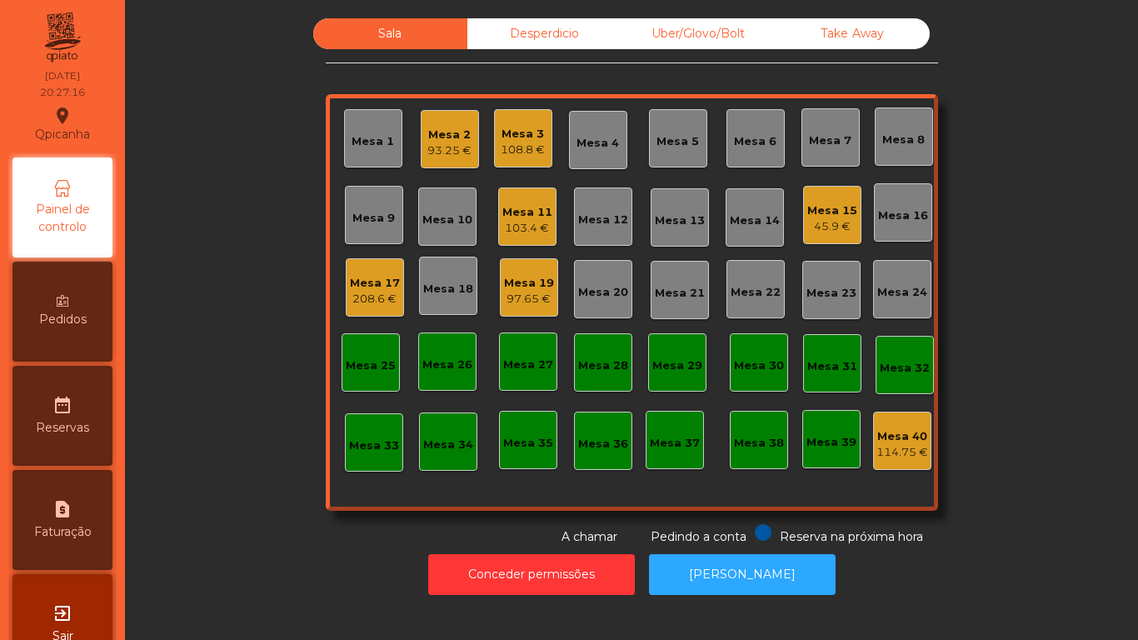
click at [824, 223] on div "45.9 €" at bounding box center [832, 226] width 50 height 17
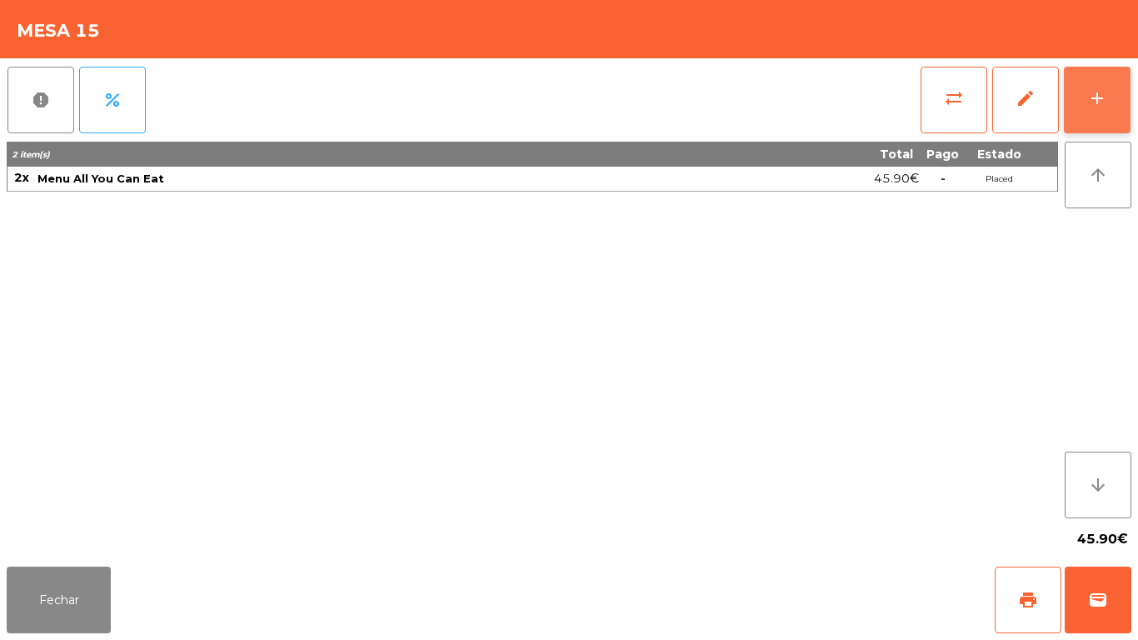
click at [1094, 107] on div "add" at bounding box center [1097, 98] width 20 height 20
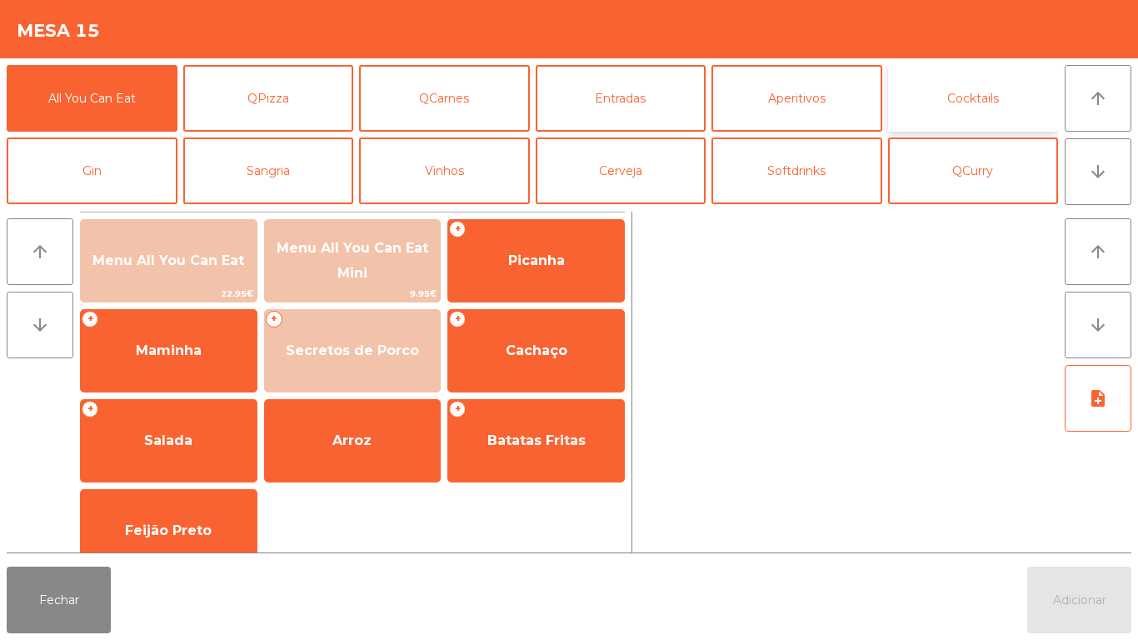
click at [971, 107] on button "Cocktails" at bounding box center [973, 98] width 171 height 67
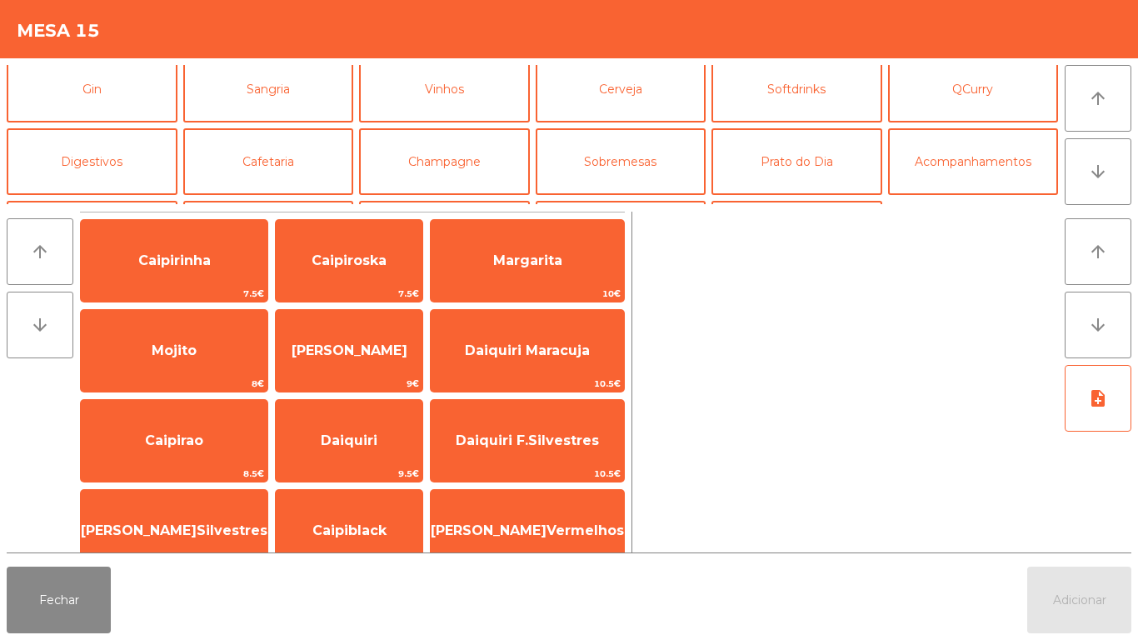
scroll to position [90, 0]
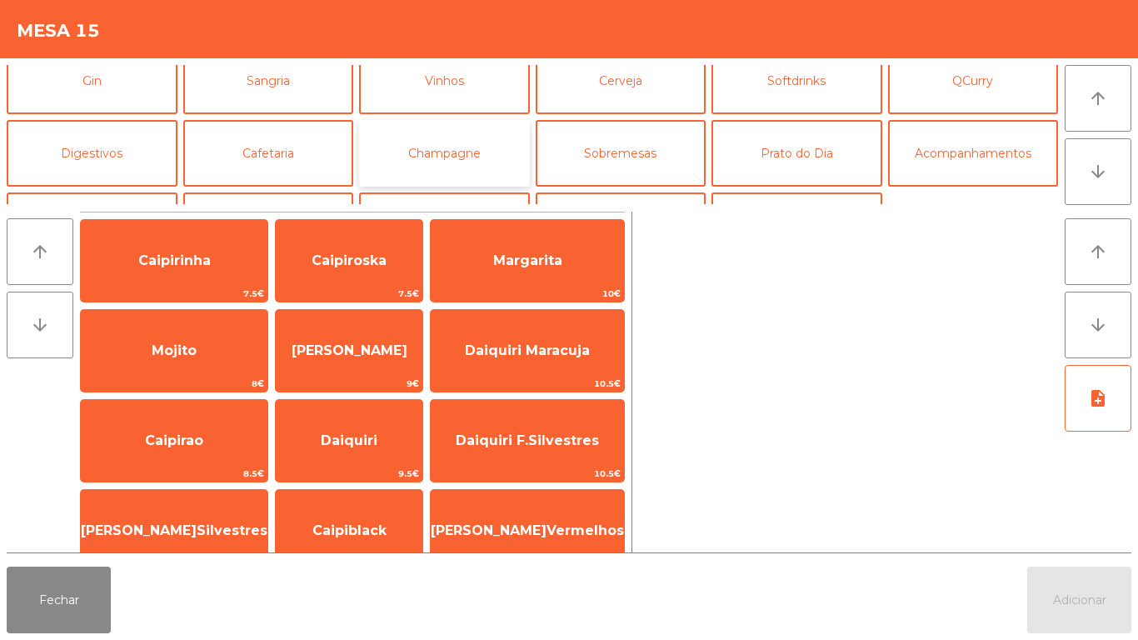
click at [487, 159] on button "Champagne" at bounding box center [444, 153] width 171 height 67
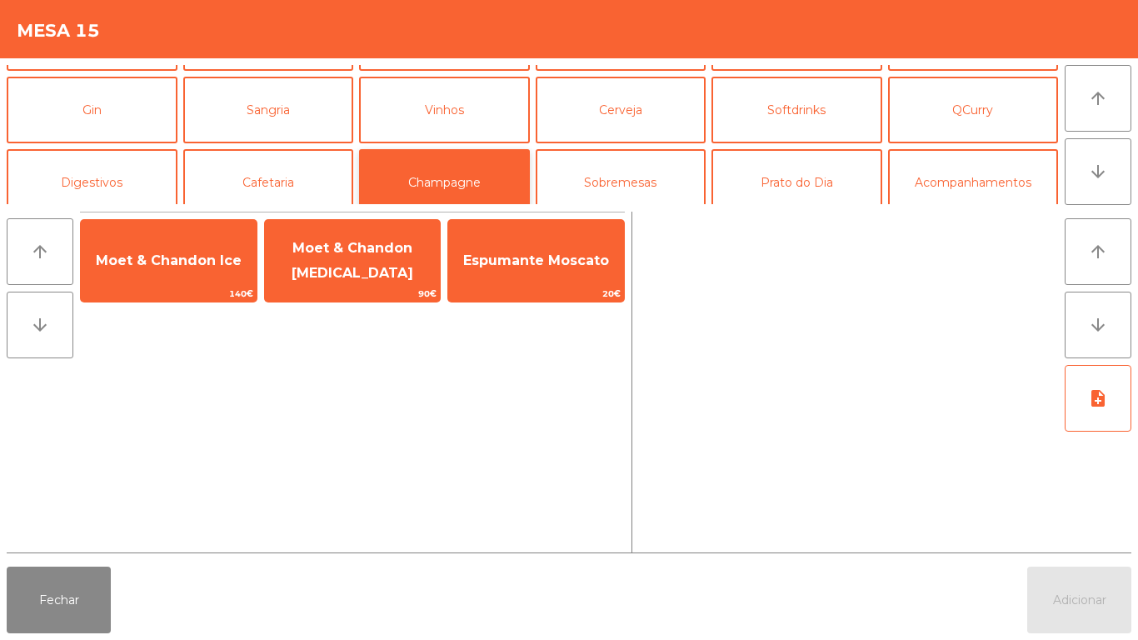
scroll to position [61, 0]
click at [265, 126] on button "Sangria" at bounding box center [268, 110] width 171 height 67
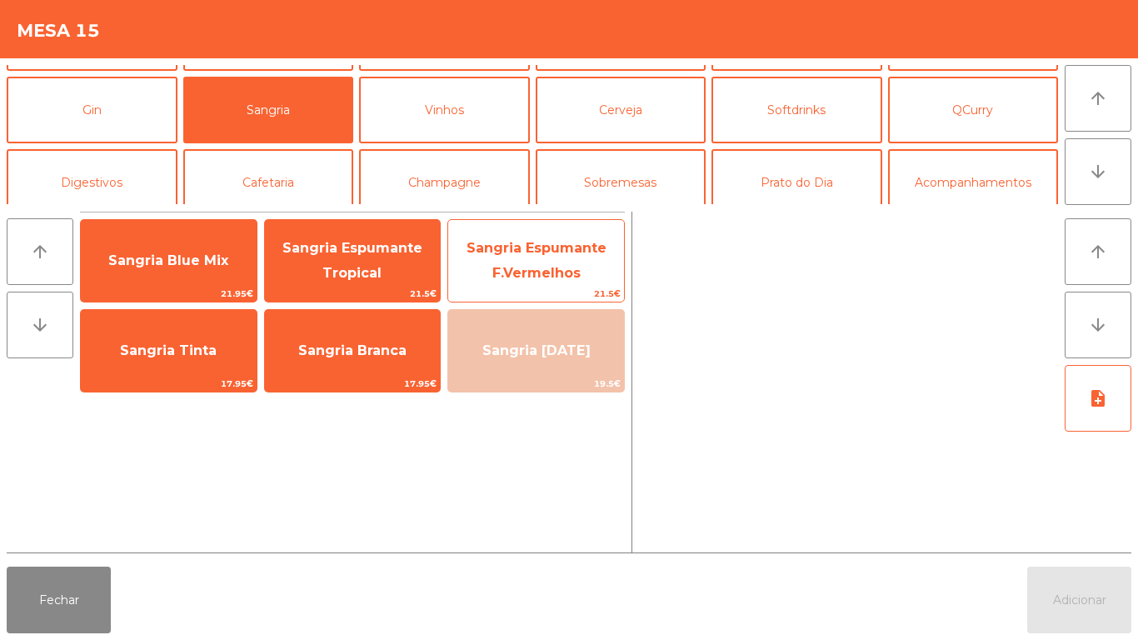
click at [531, 267] on span "Sangria Espumante F.Vermelhos" at bounding box center [537, 260] width 140 height 41
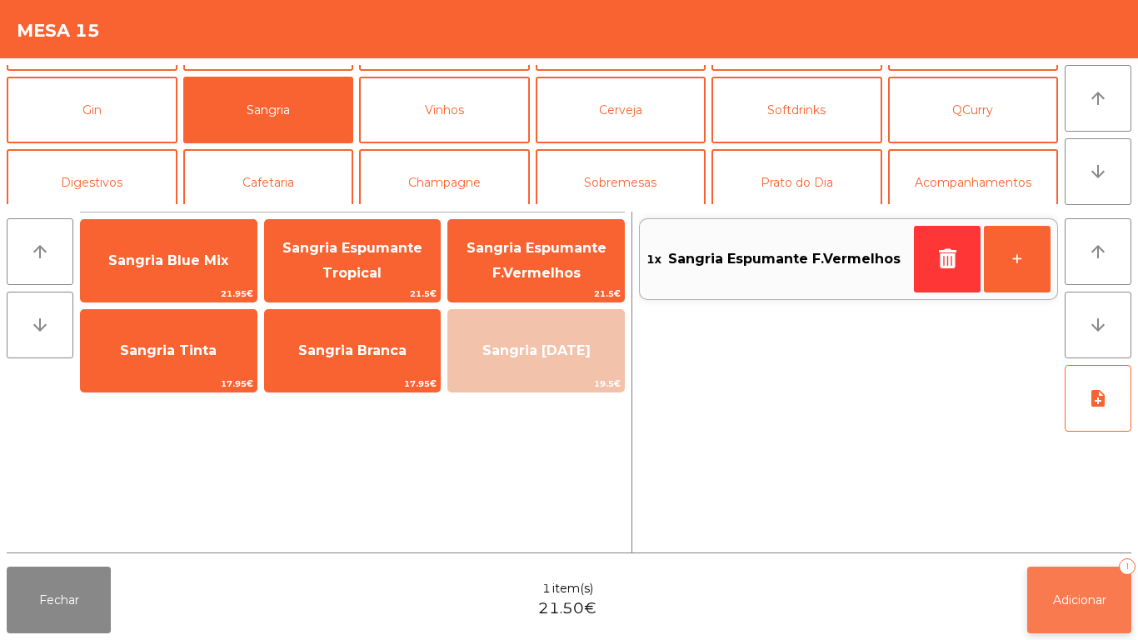
click at [1066, 597] on span "Adicionar" at bounding box center [1079, 599] width 53 height 15
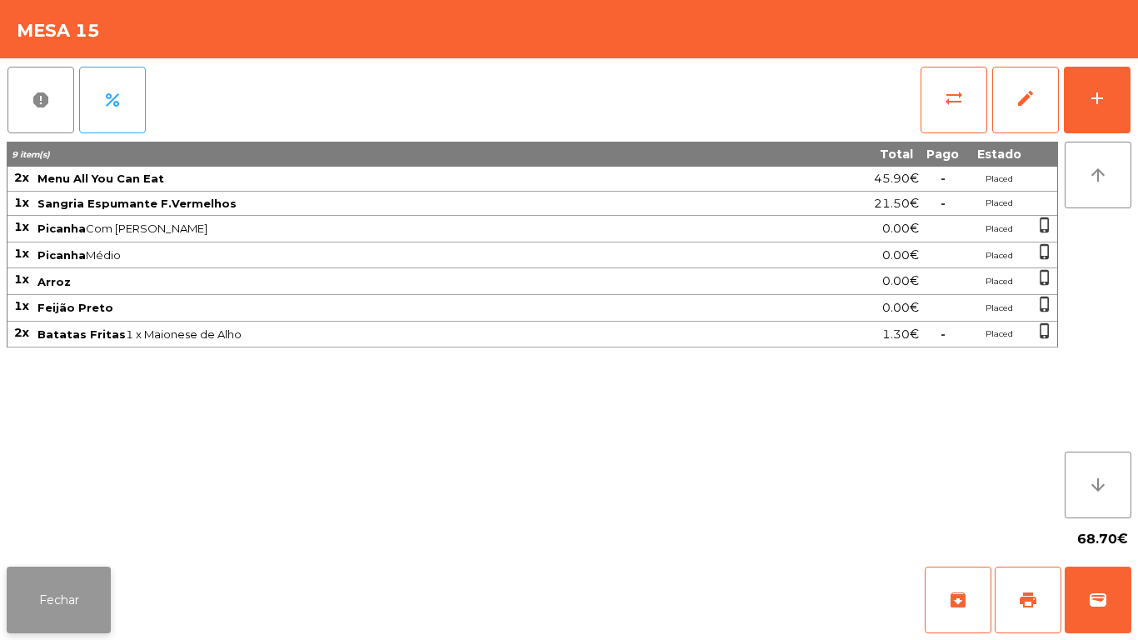
click at [84, 594] on button "Fechar" at bounding box center [59, 600] width 104 height 67
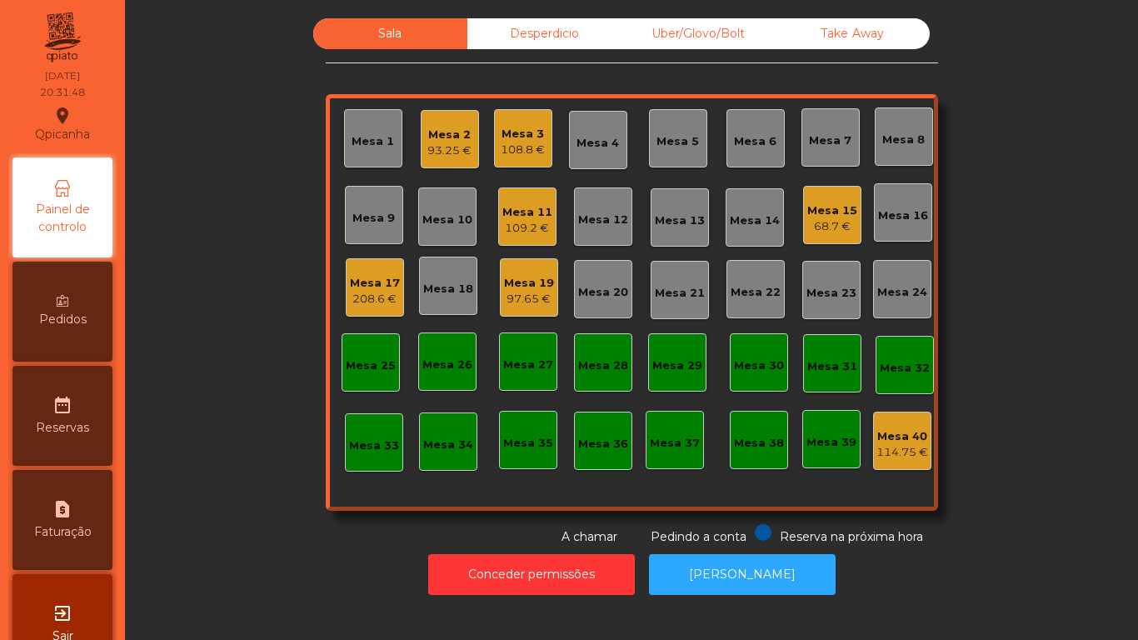
click at [829, 142] on div "Mesa 7" at bounding box center [830, 140] width 42 height 17
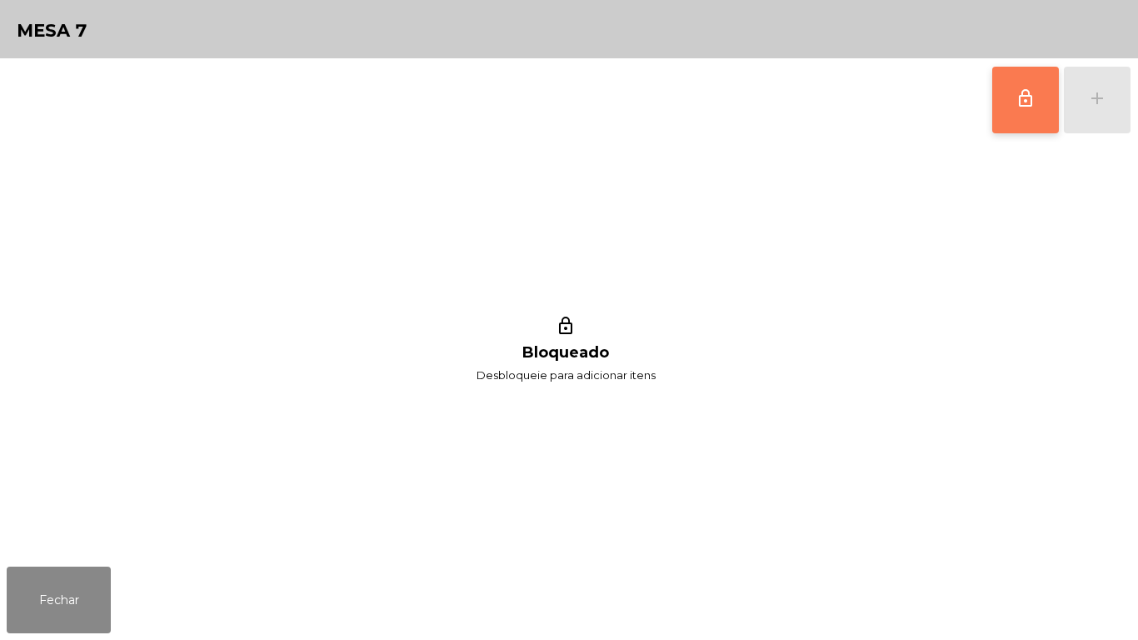
click at [1019, 110] on button "lock_outline" at bounding box center [1025, 100] width 67 height 67
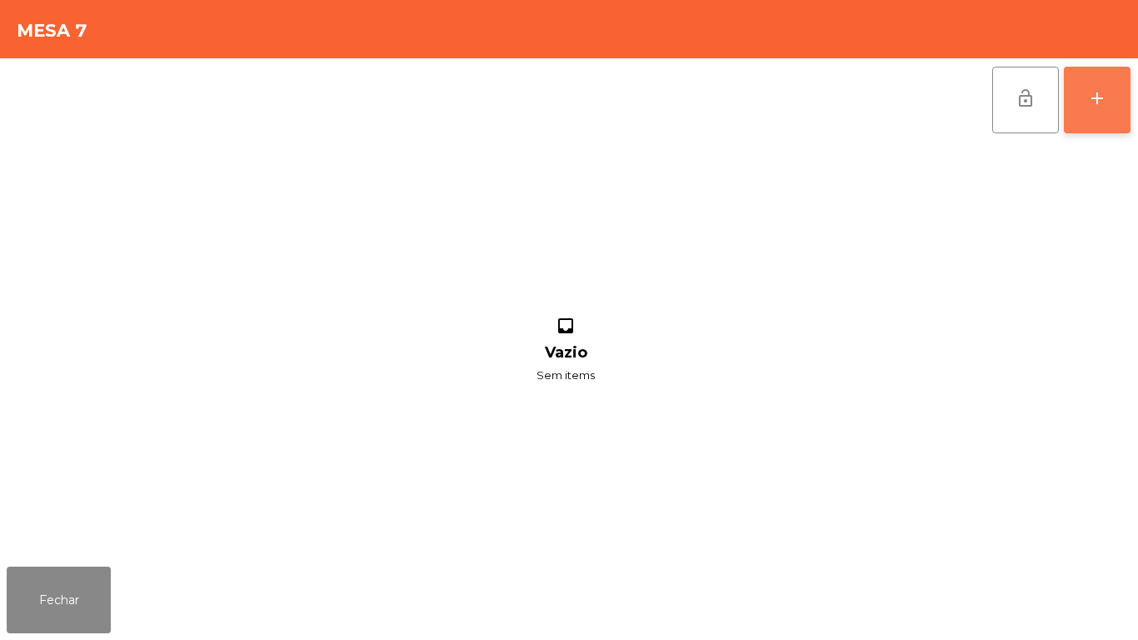
click at [1084, 114] on button "add" at bounding box center [1097, 100] width 67 height 67
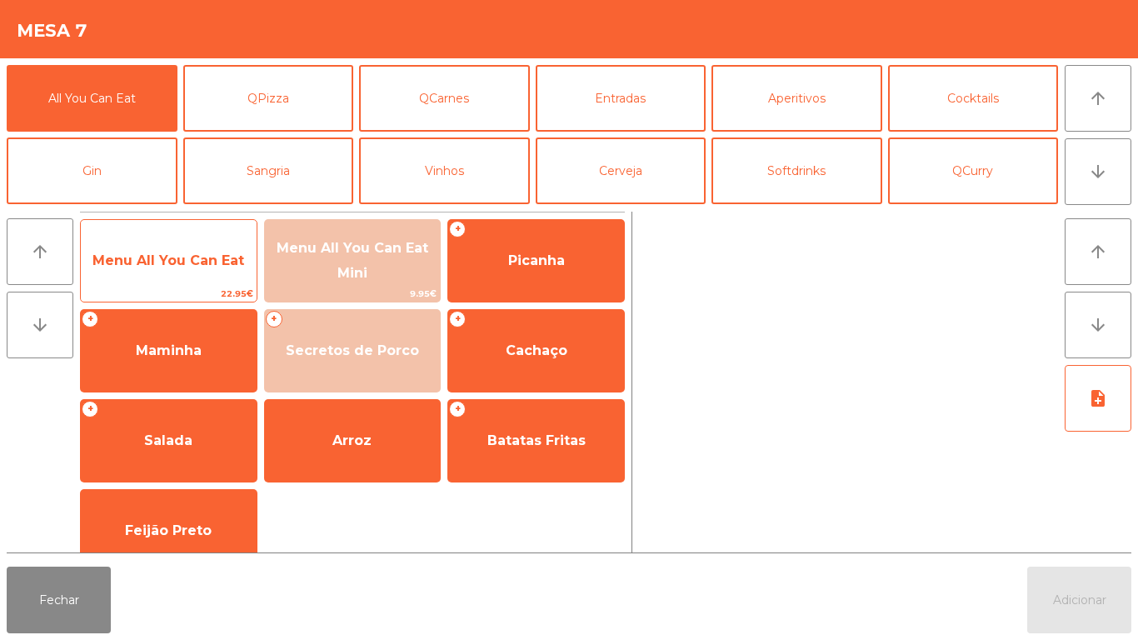
click at [164, 255] on span "Menu All You Can Eat" at bounding box center [168, 260] width 152 height 16
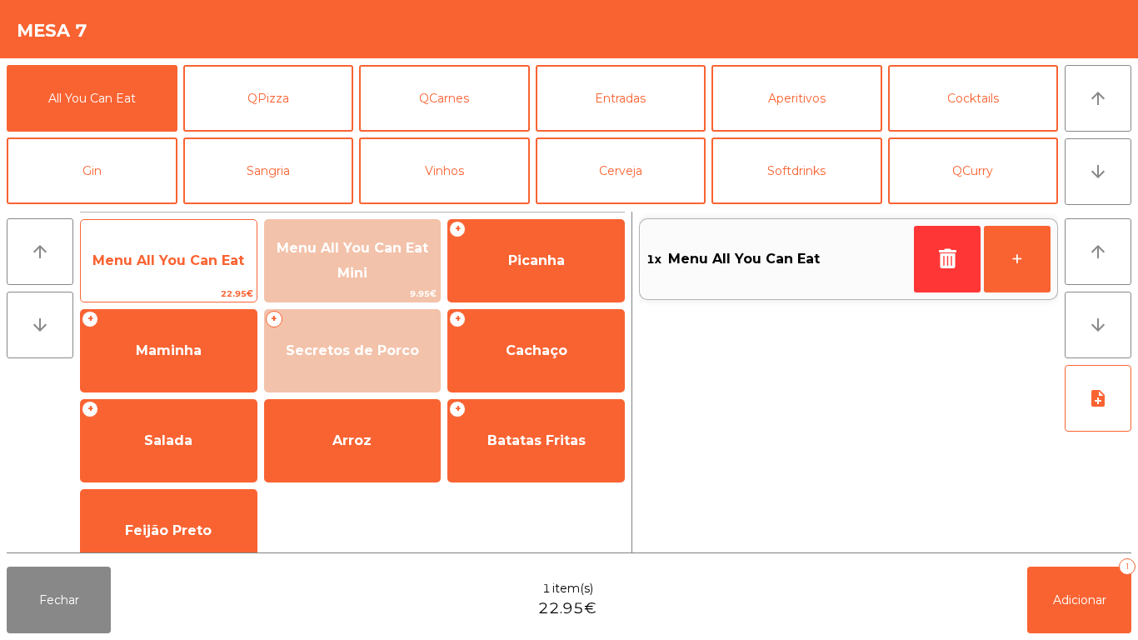
click at [171, 269] on span "Menu All You Can Eat" at bounding box center [169, 260] width 176 height 45
click at [168, 273] on span "Menu All You Can Eat" at bounding box center [169, 260] width 176 height 45
click at [162, 262] on span "Menu All You Can Eat" at bounding box center [168, 260] width 152 height 16
click at [156, 272] on span "Menu All You Can Eat" at bounding box center [169, 260] width 176 height 45
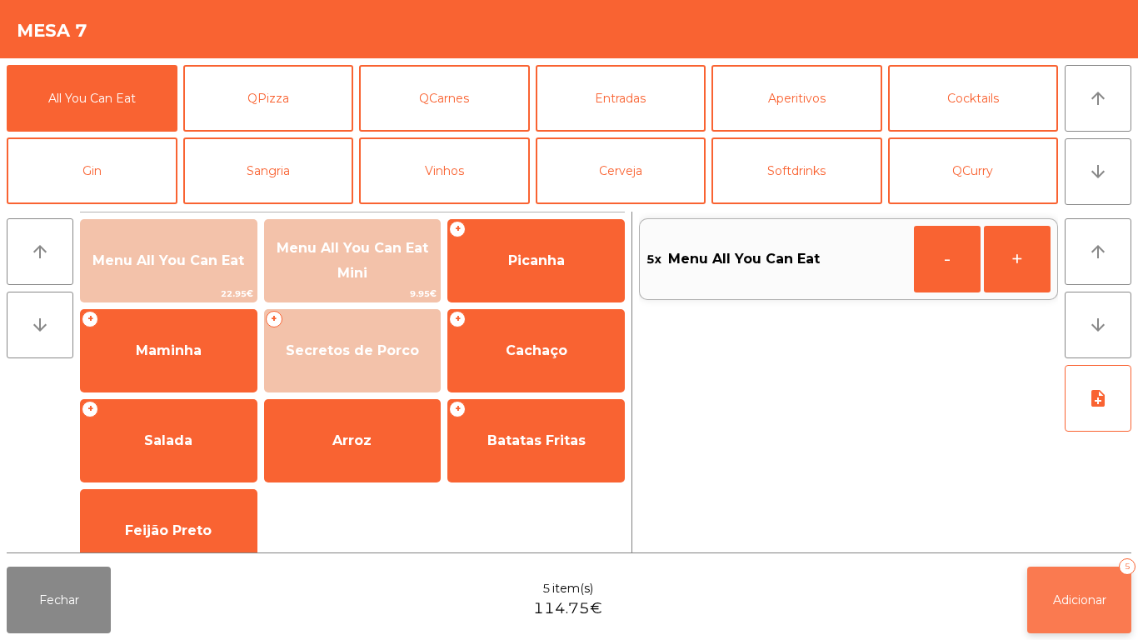
click at [1067, 615] on button "Adicionar 5" at bounding box center [1079, 600] width 104 height 67
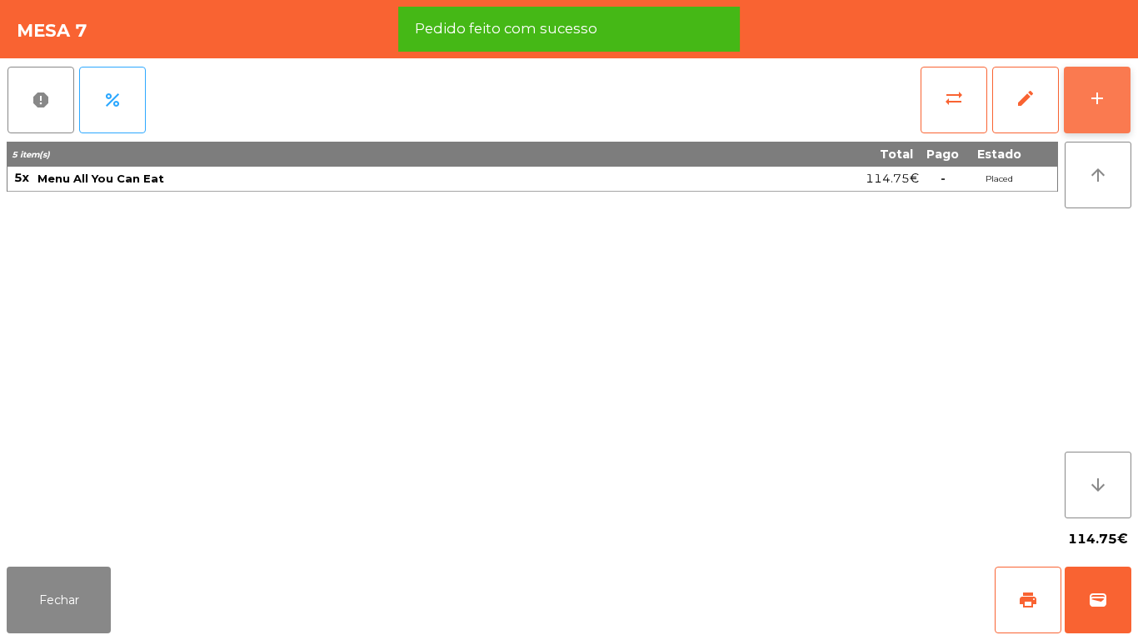
click at [1092, 109] on button "add" at bounding box center [1097, 100] width 67 height 67
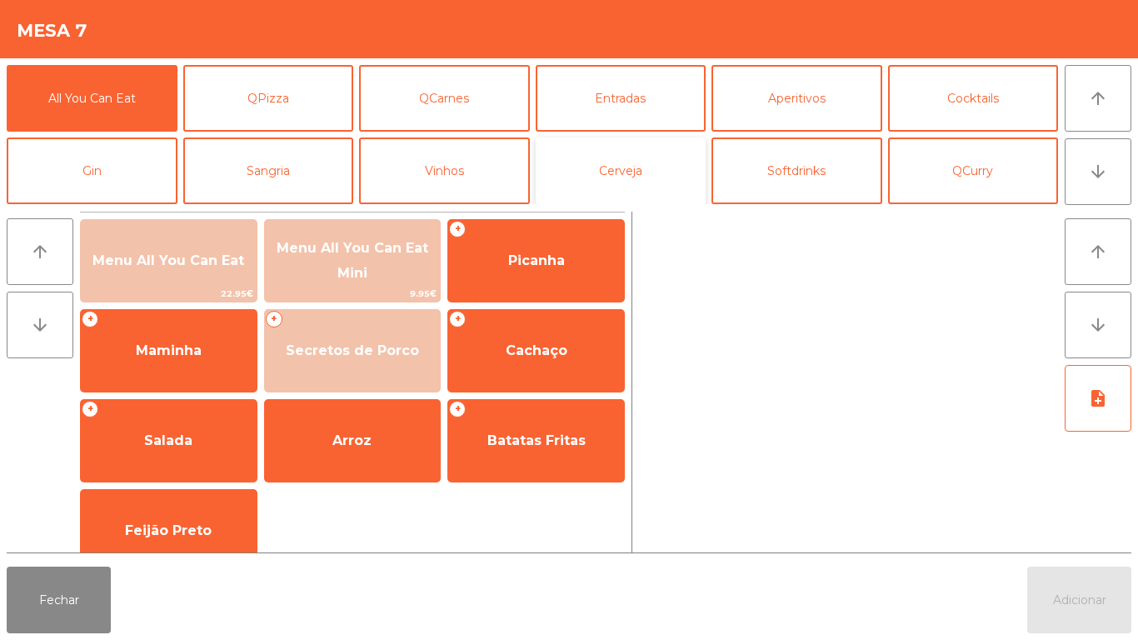
click at [612, 179] on button "Cerveja" at bounding box center [621, 170] width 171 height 67
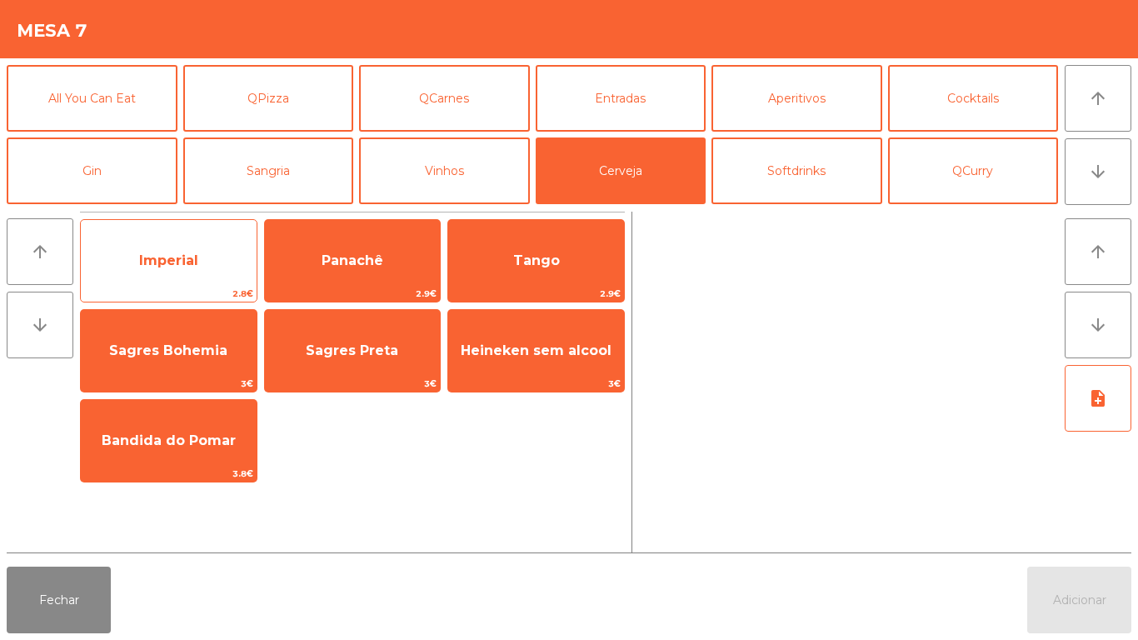
click at [168, 260] on span "Imperial" at bounding box center [168, 260] width 59 height 16
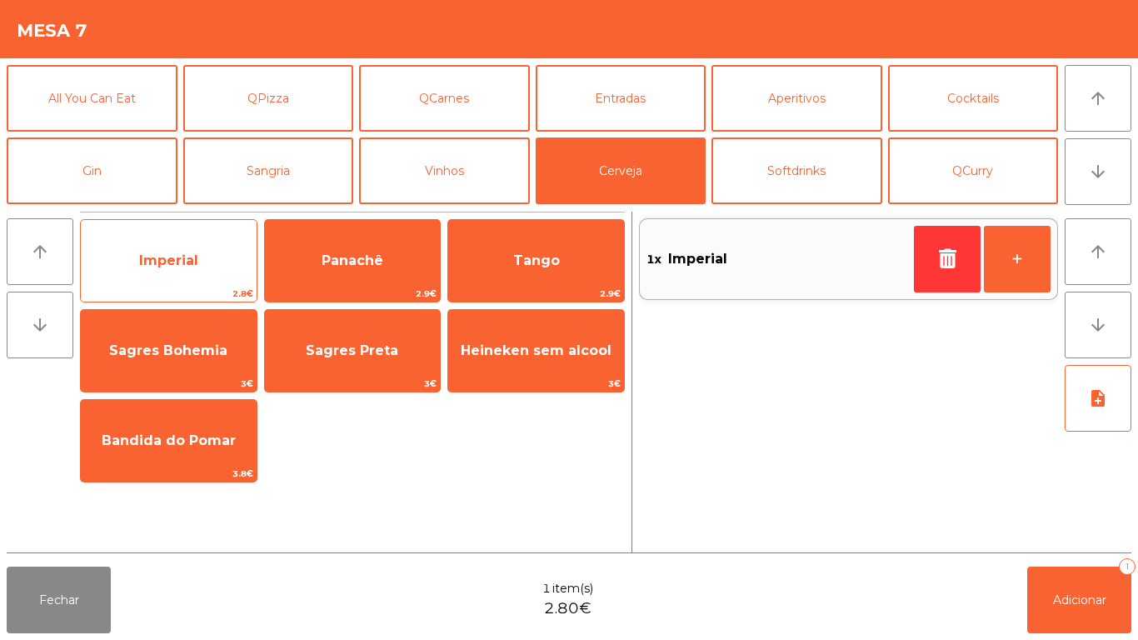
click at [151, 266] on span "Imperial" at bounding box center [168, 260] width 59 height 16
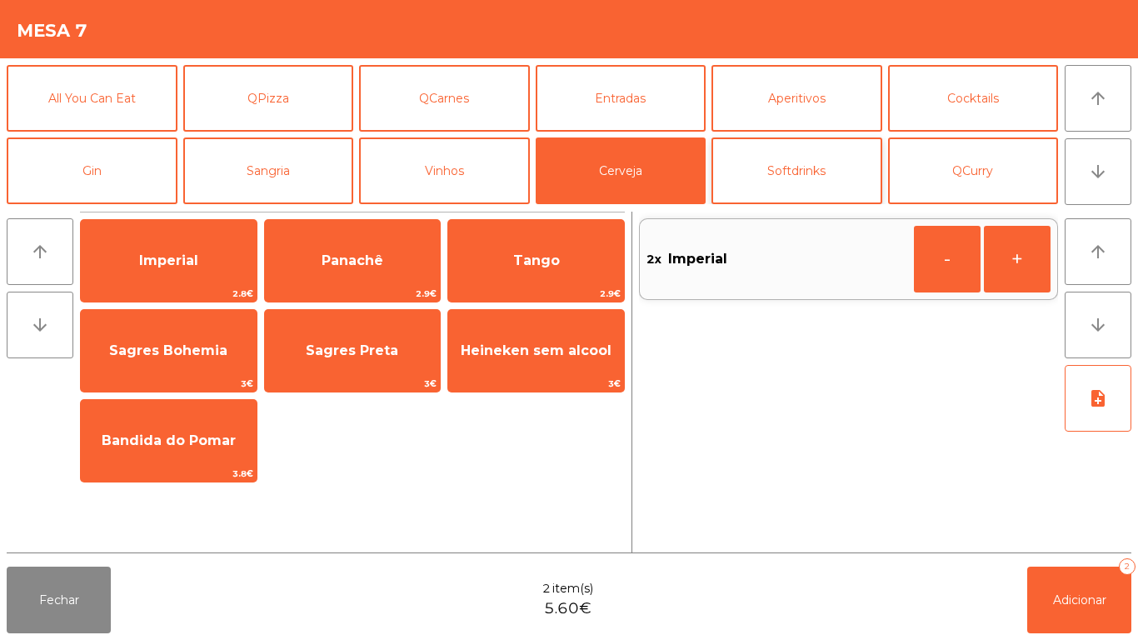
click at [810, 188] on button "Softdrinks" at bounding box center [797, 170] width 171 height 67
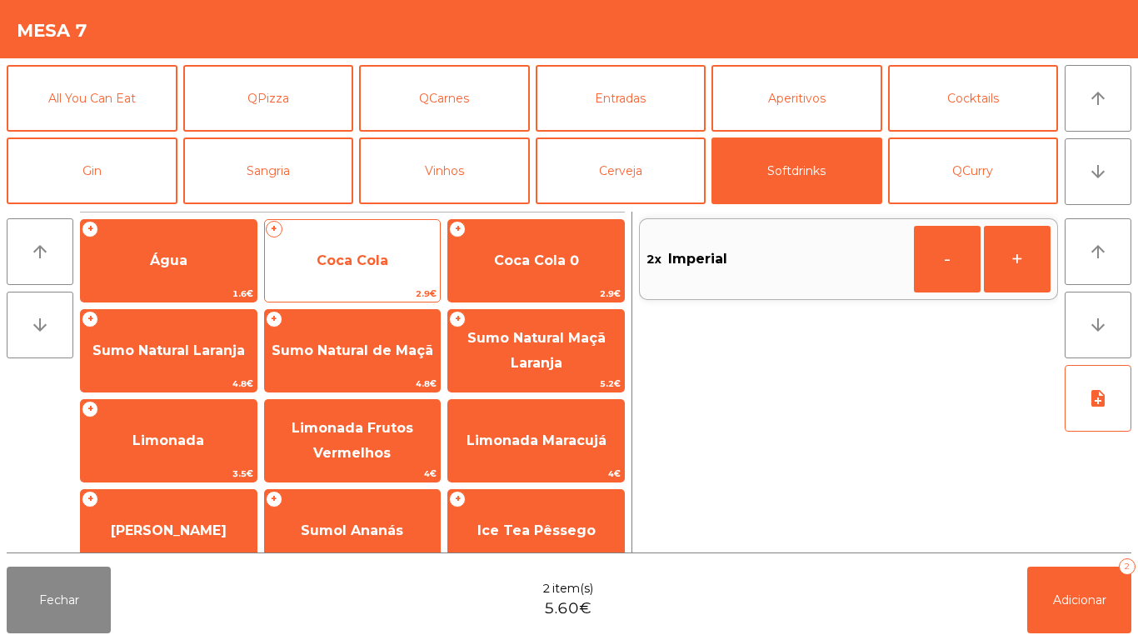
click at [354, 268] on span "Coca Cola" at bounding box center [353, 260] width 176 height 45
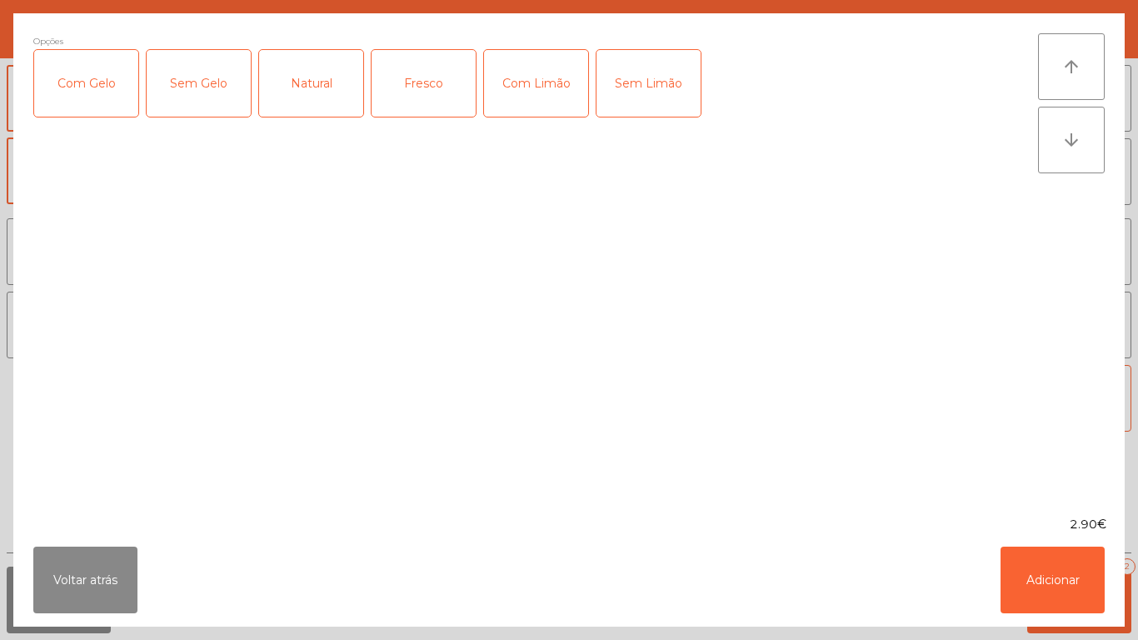
click at [107, 103] on div "Com Gelo" at bounding box center [86, 83] width 104 height 67
click at [548, 91] on div "Com Limão" at bounding box center [536, 83] width 104 height 67
click at [1022, 570] on button "Adicionar" at bounding box center [1053, 580] width 104 height 67
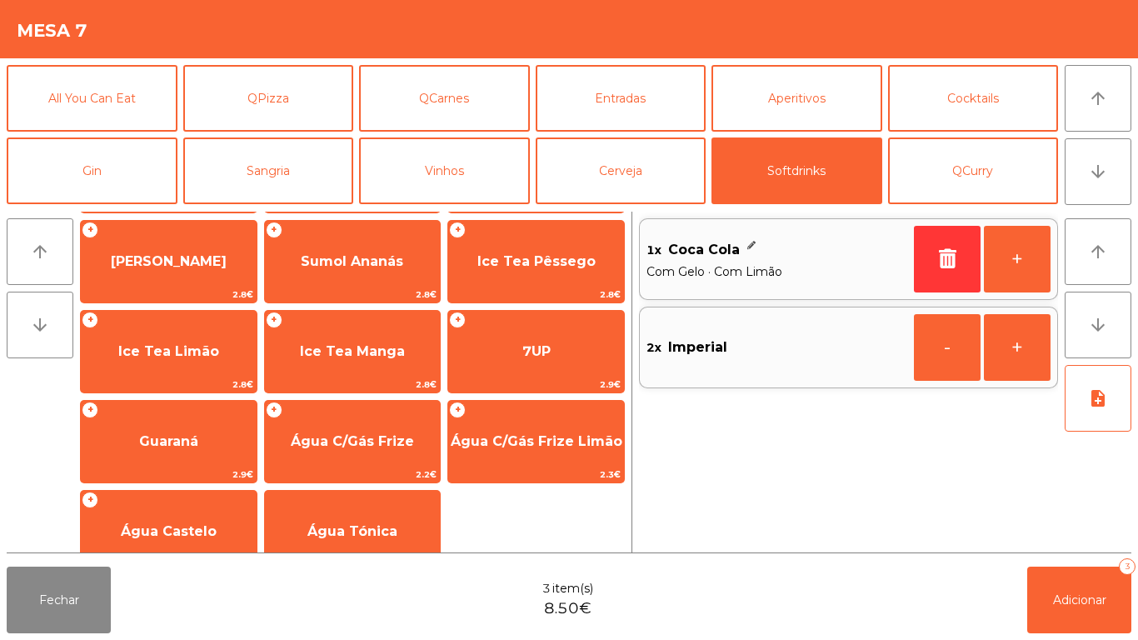
scroll to position [268, 0]
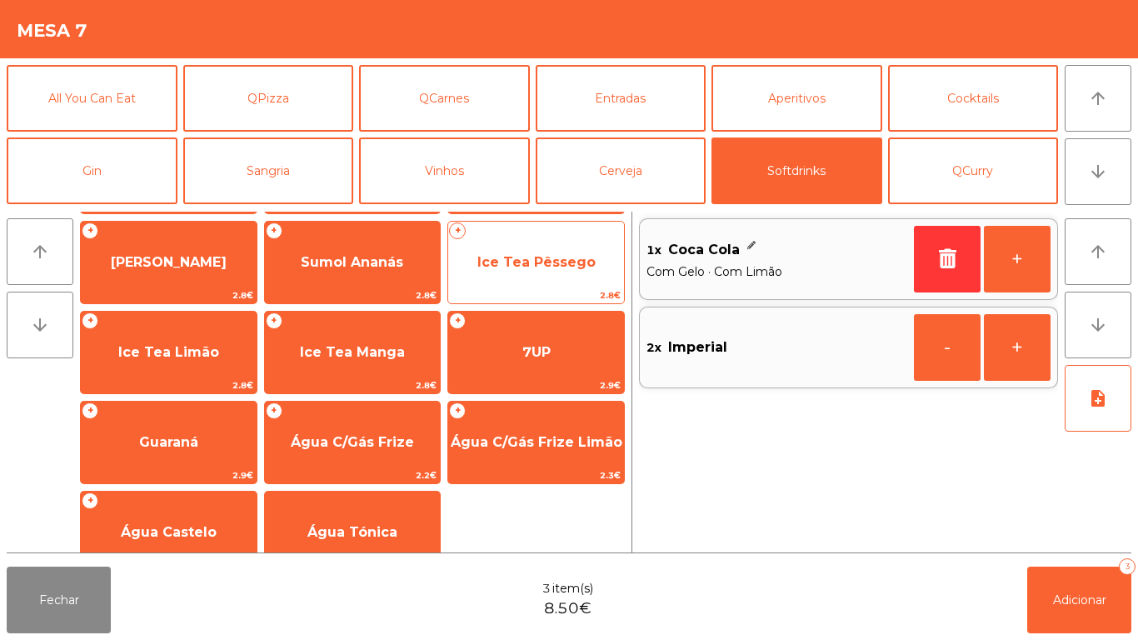
click at [553, 267] on span "Ice Tea Pêssego" at bounding box center [536, 262] width 118 height 16
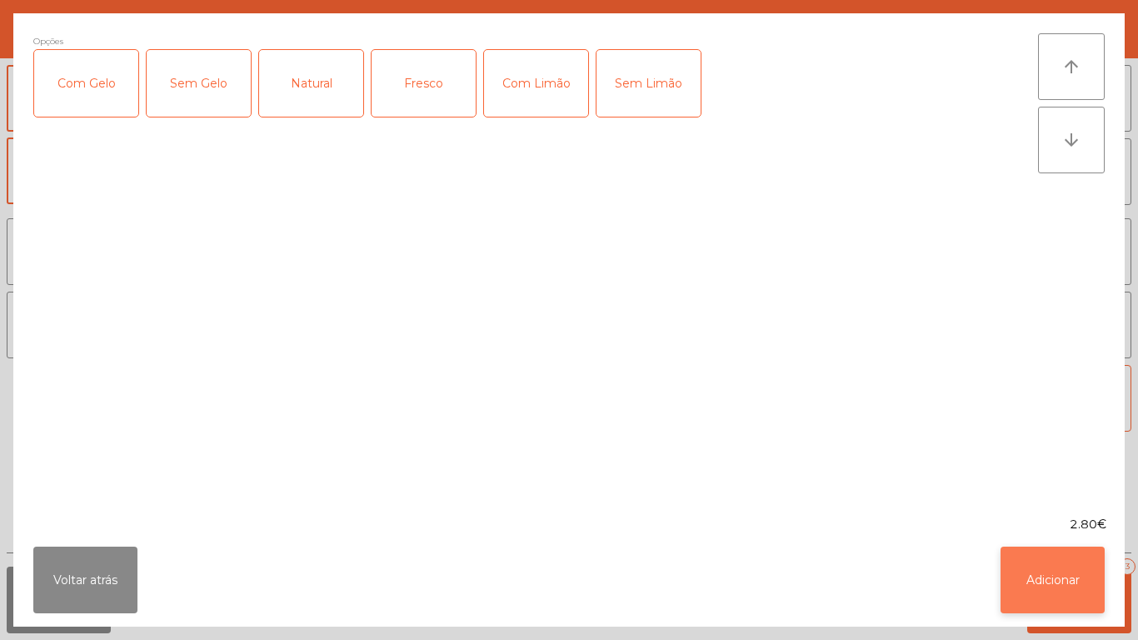
click at [1023, 572] on button "Adicionar" at bounding box center [1053, 580] width 104 height 67
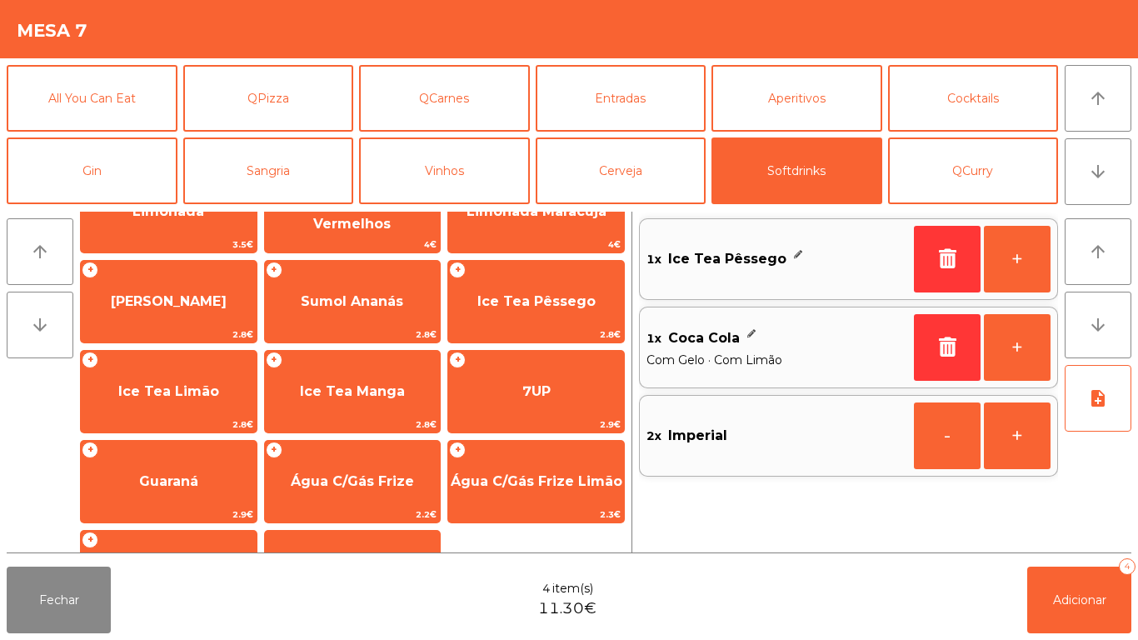
scroll to position [297, 0]
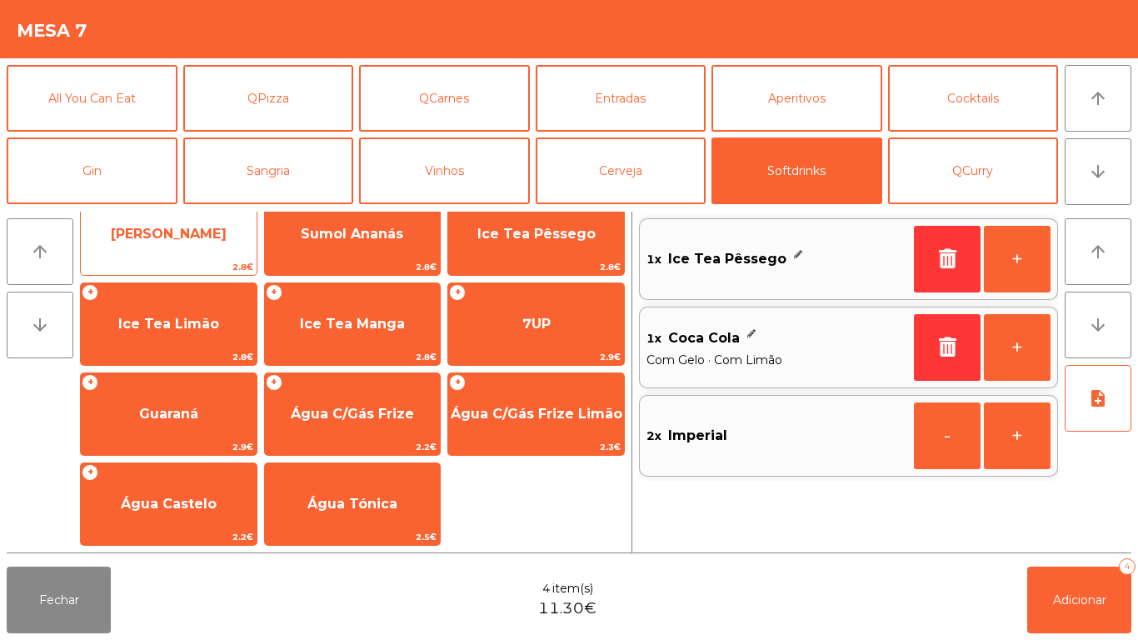
click at [180, 243] on span "Sumol Laranja" at bounding box center [169, 234] width 176 height 45
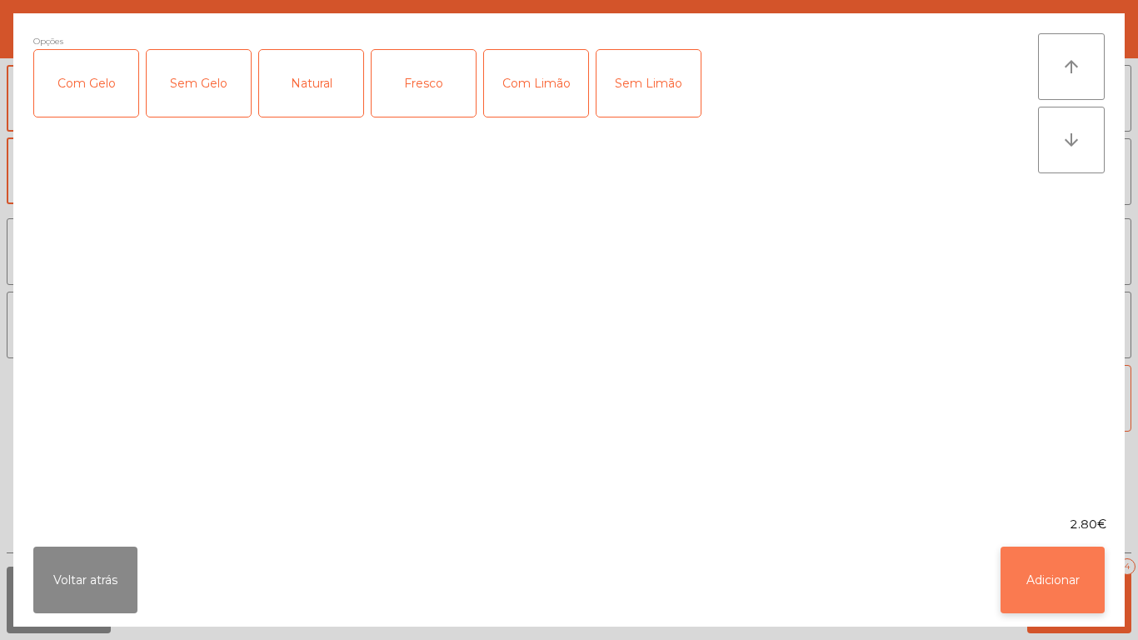
click at [1036, 601] on button "Adicionar" at bounding box center [1053, 580] width 104 height 67
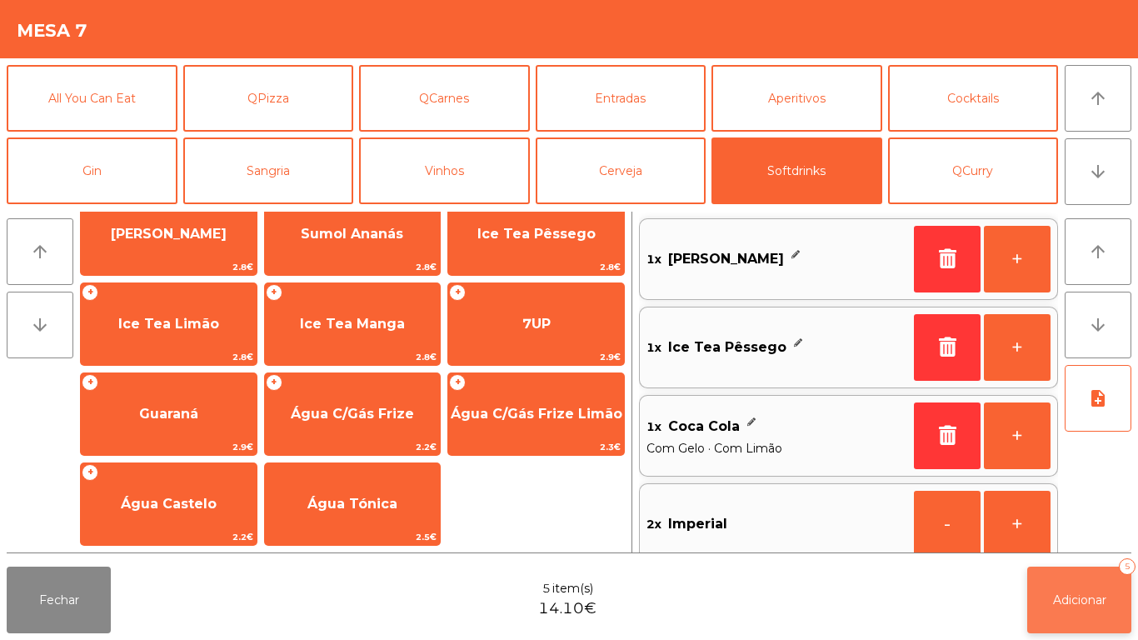
click at [1102, 612] on button "Adicionar 5" at bounding box center [1079, 600] width 104 height 67
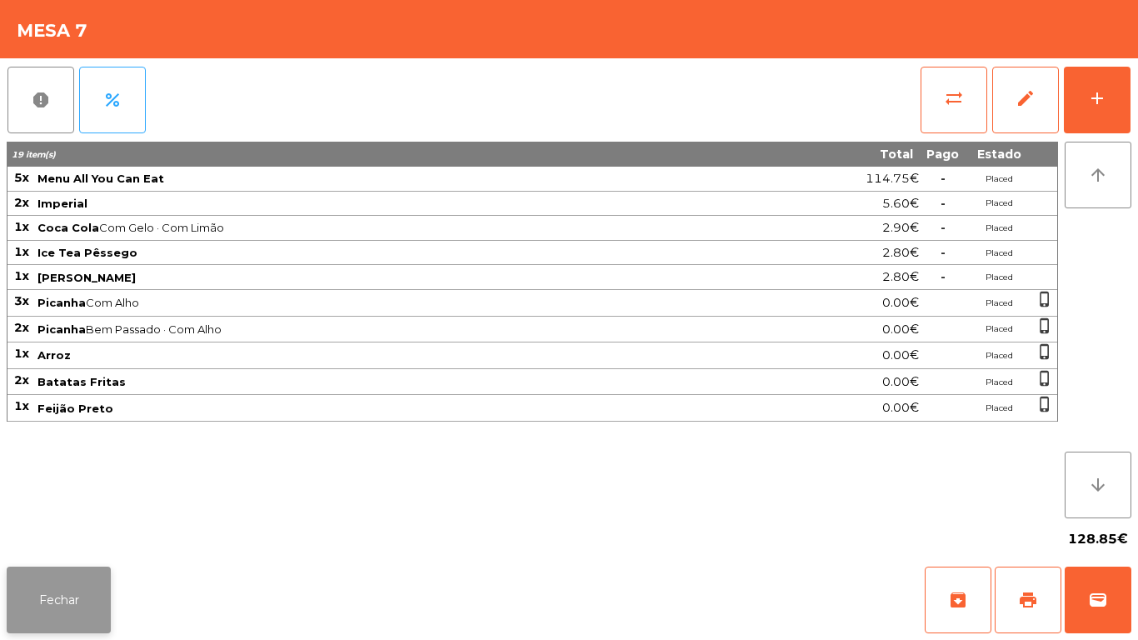
click at [77, 578] on button "Fechar" at bounding box center [59, 600] width 104 height 67
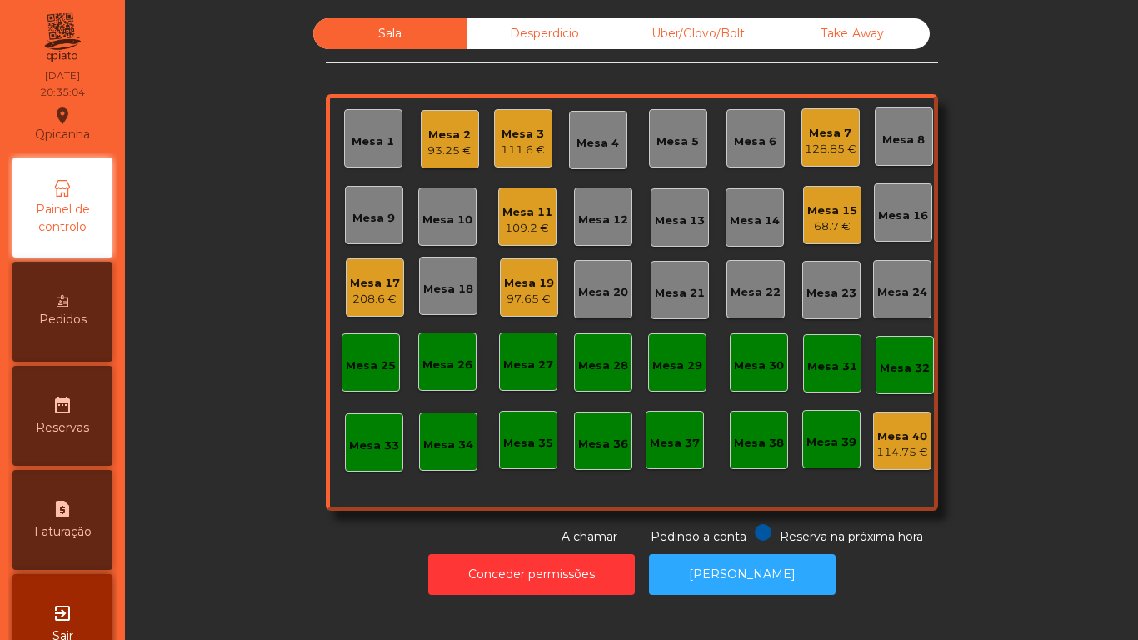
click at [541, 297] on div "97.65 €" at bounding box center [529, 299] width 50 height 17
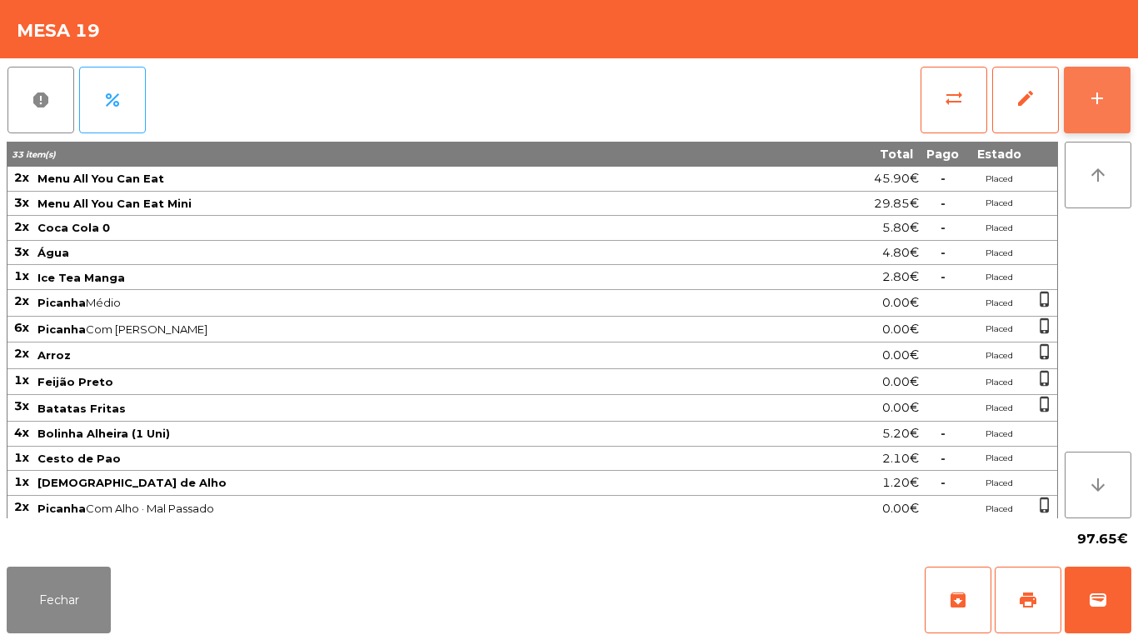
click at [1083, 123] on button "add" at bounding box center [1097, 100] width 67 height 67
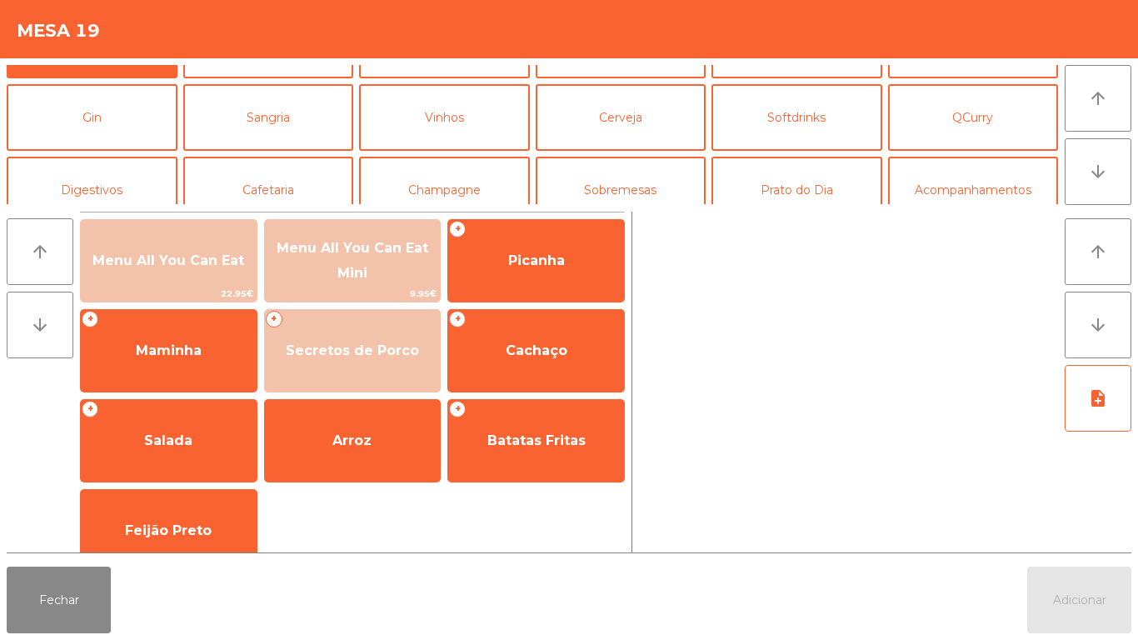
scroll to position [72, 0]
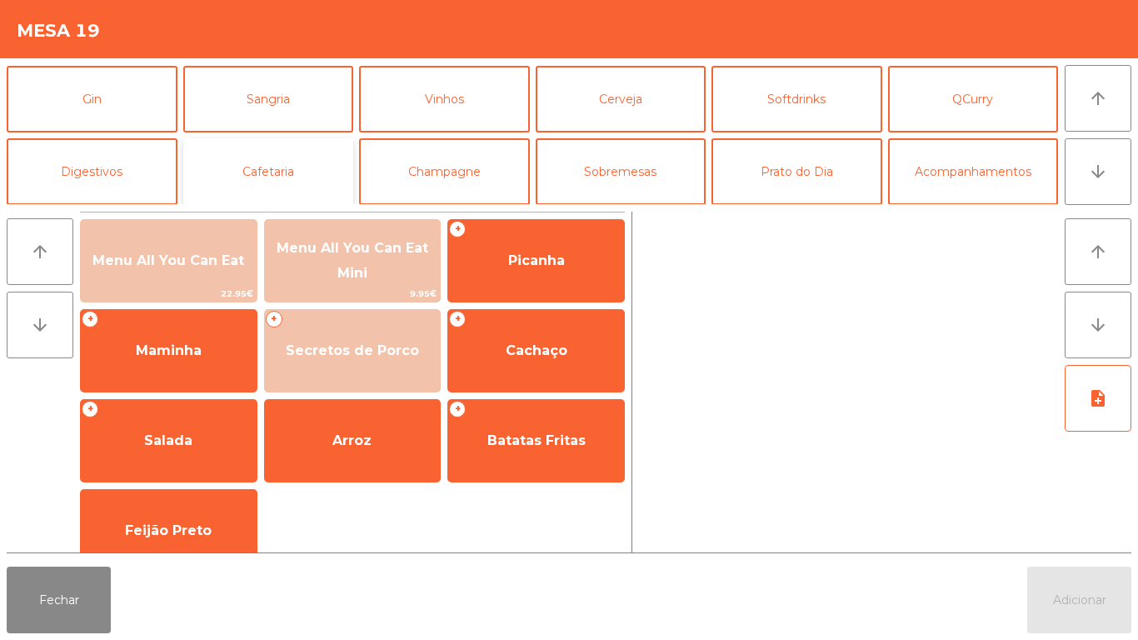
click at [288, 198] on button "Cafetaria" at bounding box center [268, 171] width 171 height 67
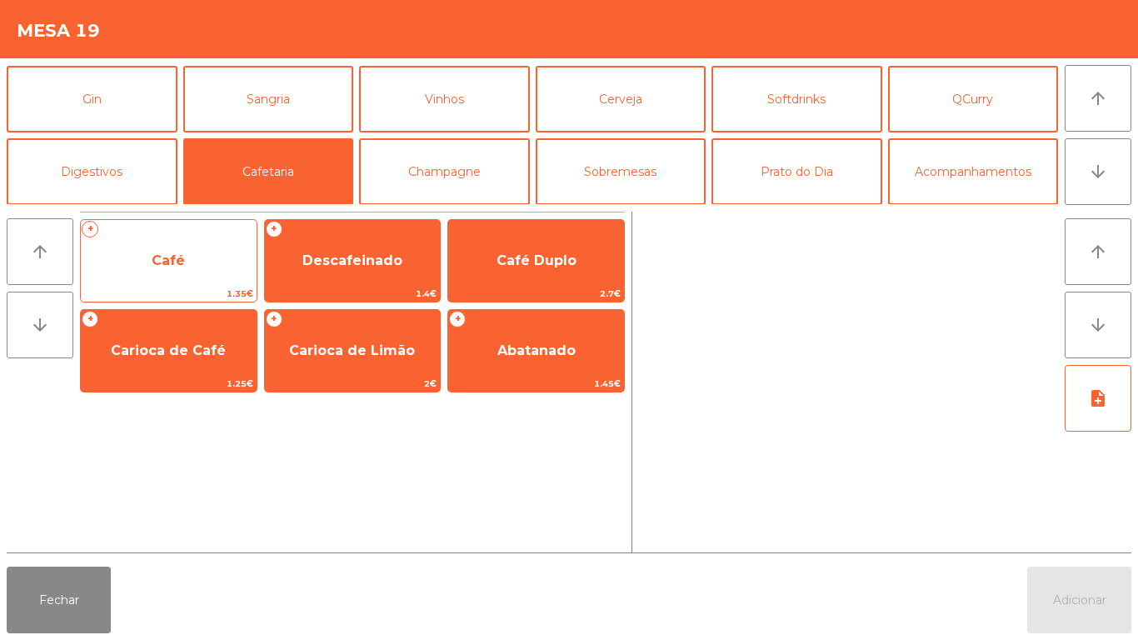
click at [179, 272] on span "Café" at bounding box center [169, 260] width 176 height 45
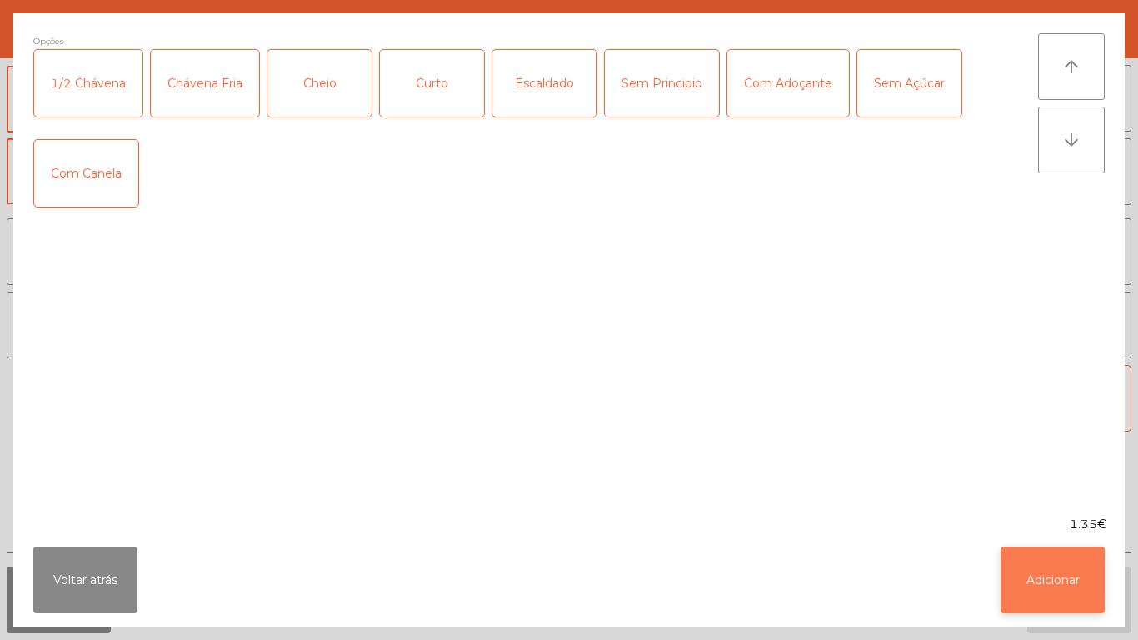
click at [1025, 573] on button "Adicionar" at bounding box center [1053, 580] width 104 height 67
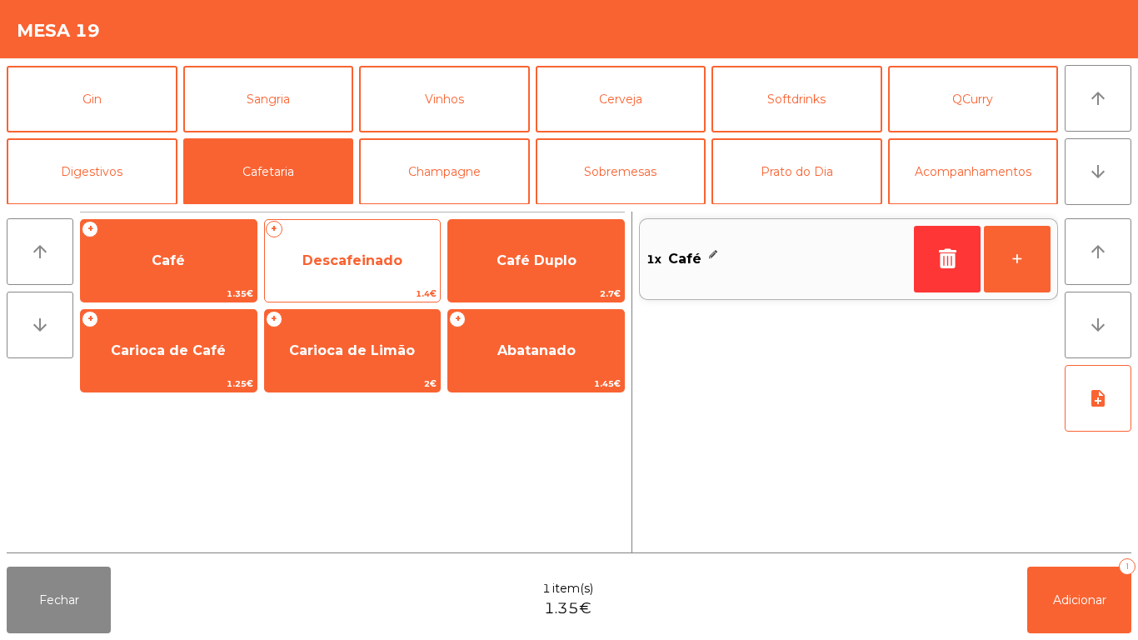
click at [337, 267] on span "Descafeinado" at bounding box center [352, 260] width 100 height 16
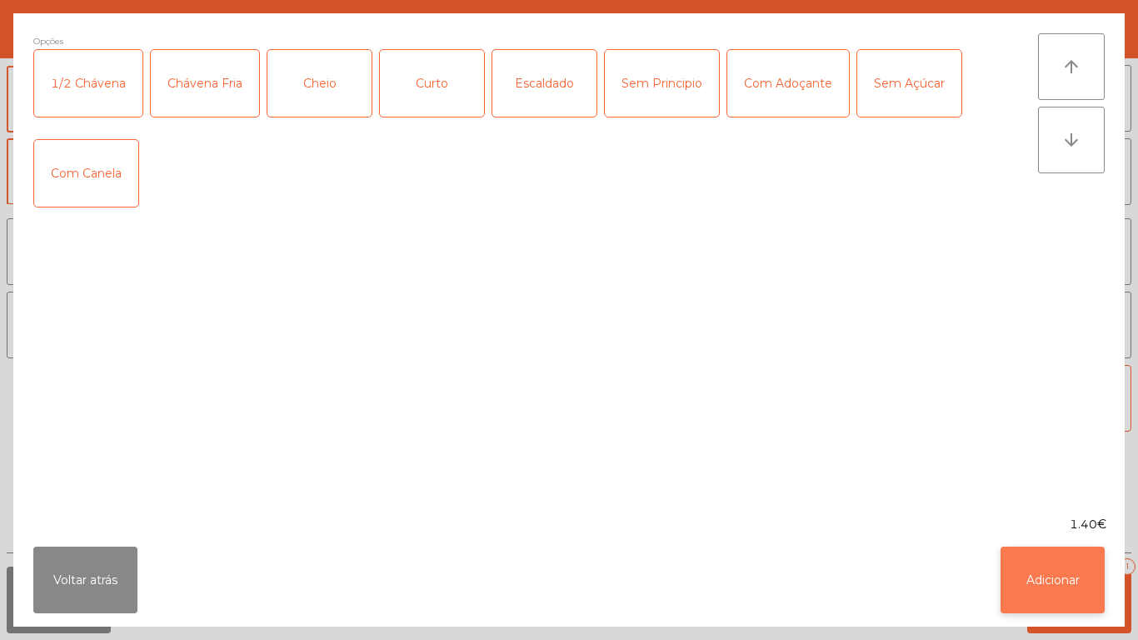
click at [1050, 582] on button "Adicionar" at bounding box center [1053, 580] width 104 height 67
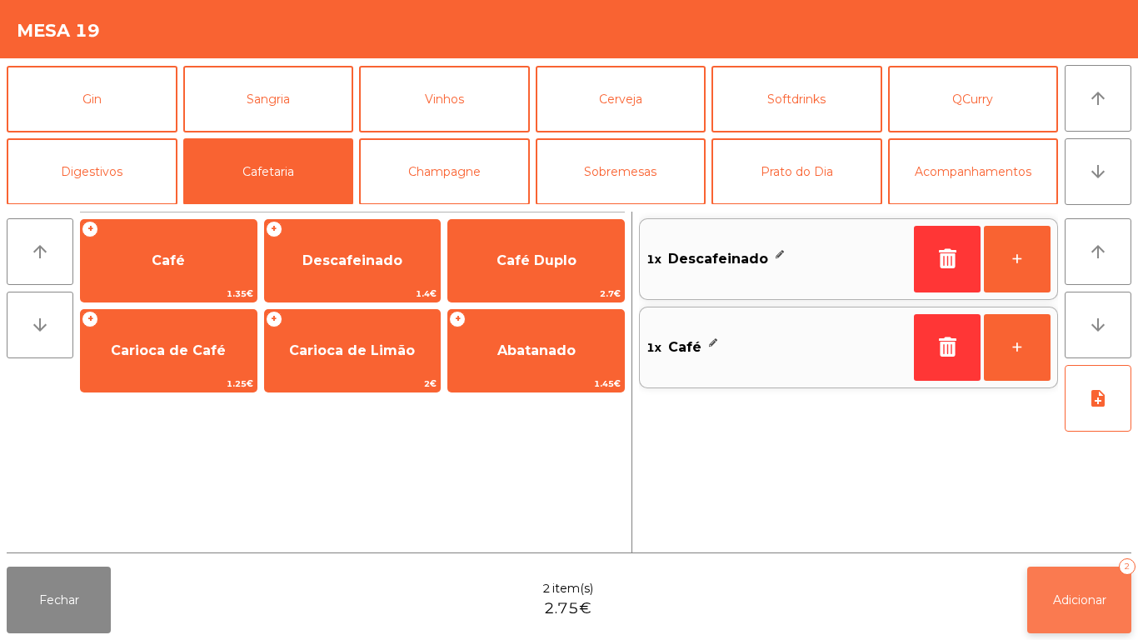
click at [1070, 587] on button "Adicionar 2" at bounding box center [1079, 600] width 104 height 67
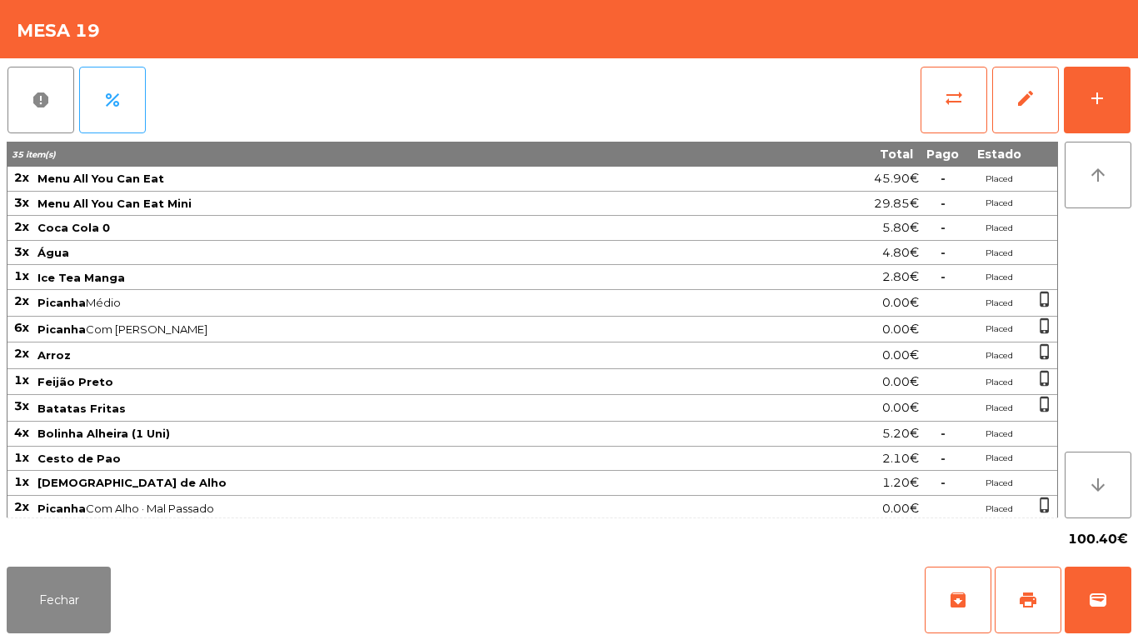
click at [0, 562] on div "Fechar archive print wallet" at bounding box center [569, 600] width 1138 height 80
click at [107, 599] on button "Fechar" at bounding box center [59, 600] width 104 height 67
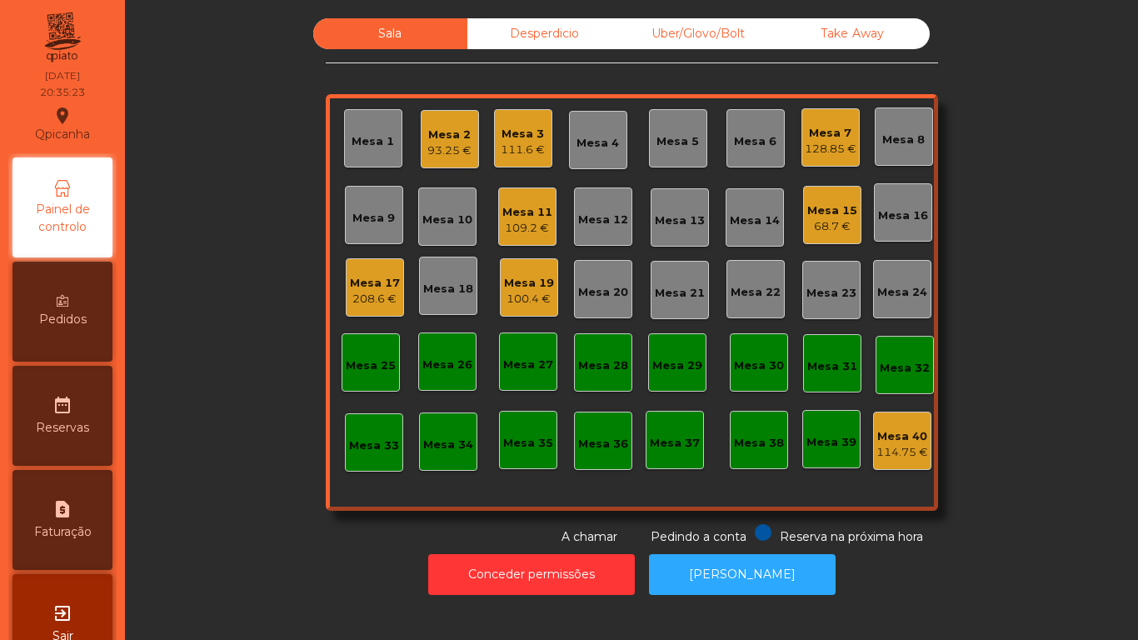
click at [679, 138] on div "Mesa 5" at bounding box center [678, 141] width 42 height 17
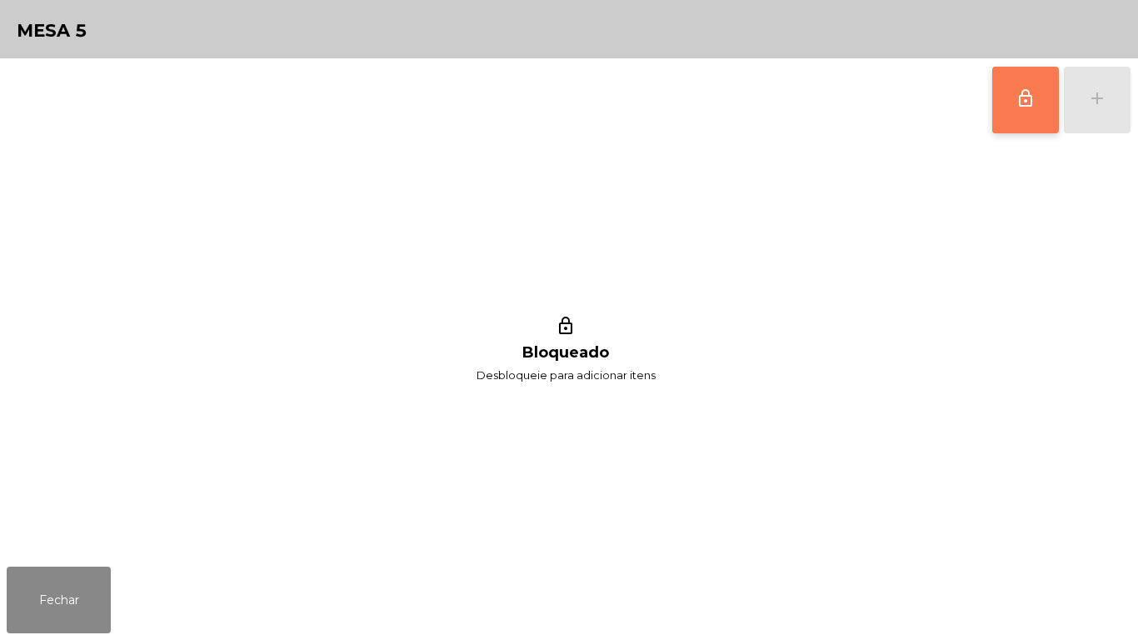
click at [1017, 102] on span "lock_outline" at bounding box center [1026, 98] width 20 height 20
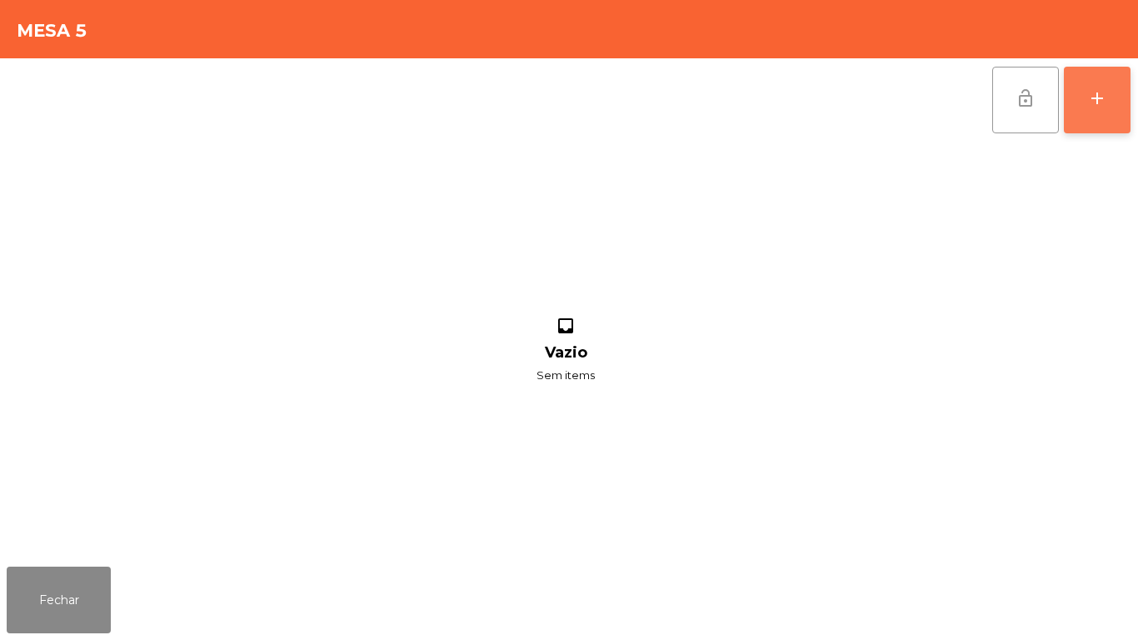
click at [1088, 118] on button "add" at bounding box center [1097, 100] width 67 height 67
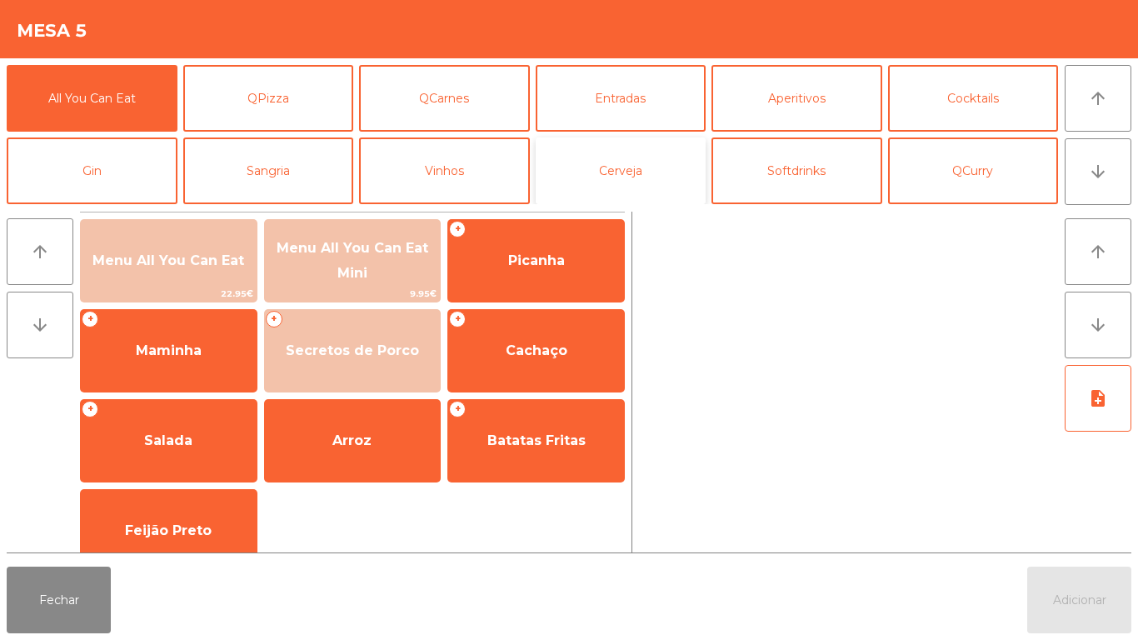
click at [624, 164] on button "Cerveja" at bounding box center [621, 170] width 171 height 67
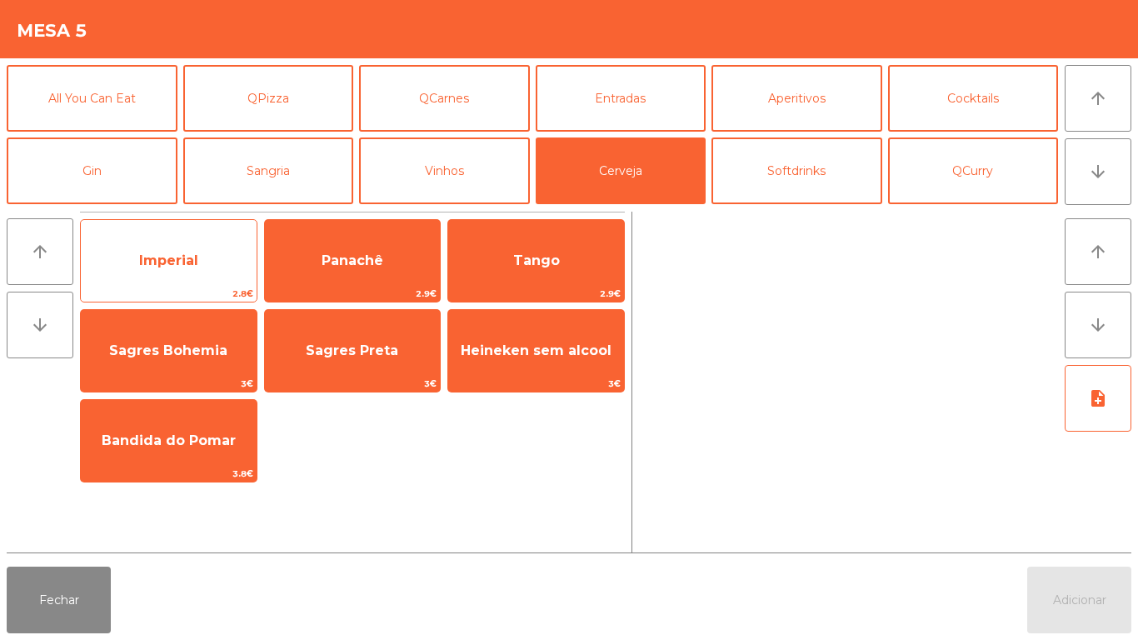
click at [179, 256] on span "Imperial" at bounding box center [168, 260] width 59 height 16
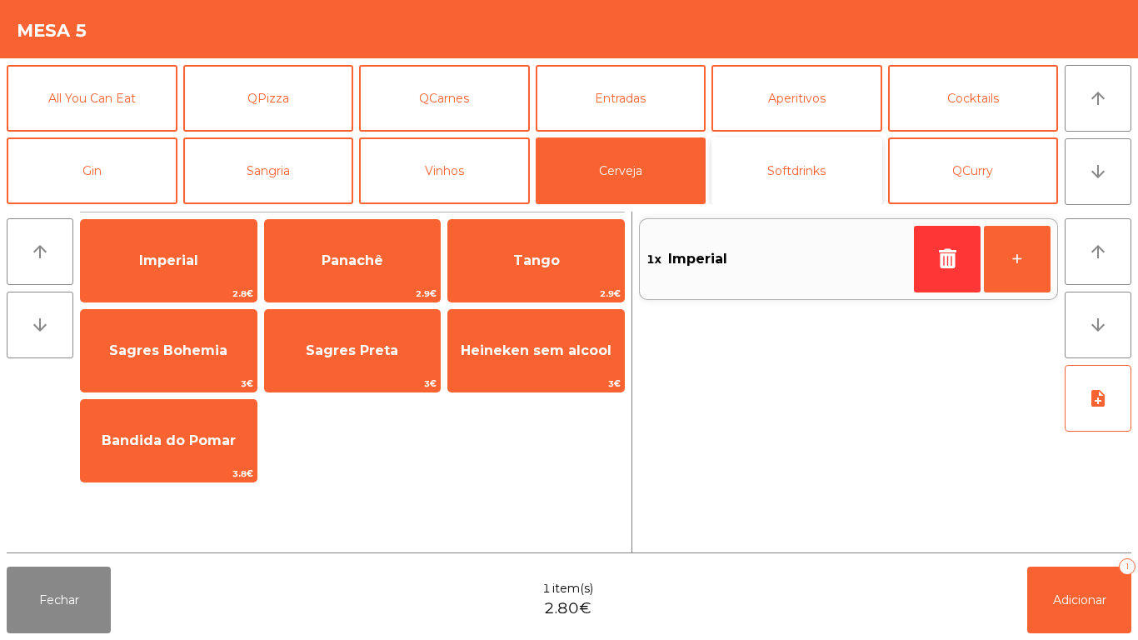
click at [801, 154] on button "Softdrinks" at bounding box center [797, 170] width 171 height 67
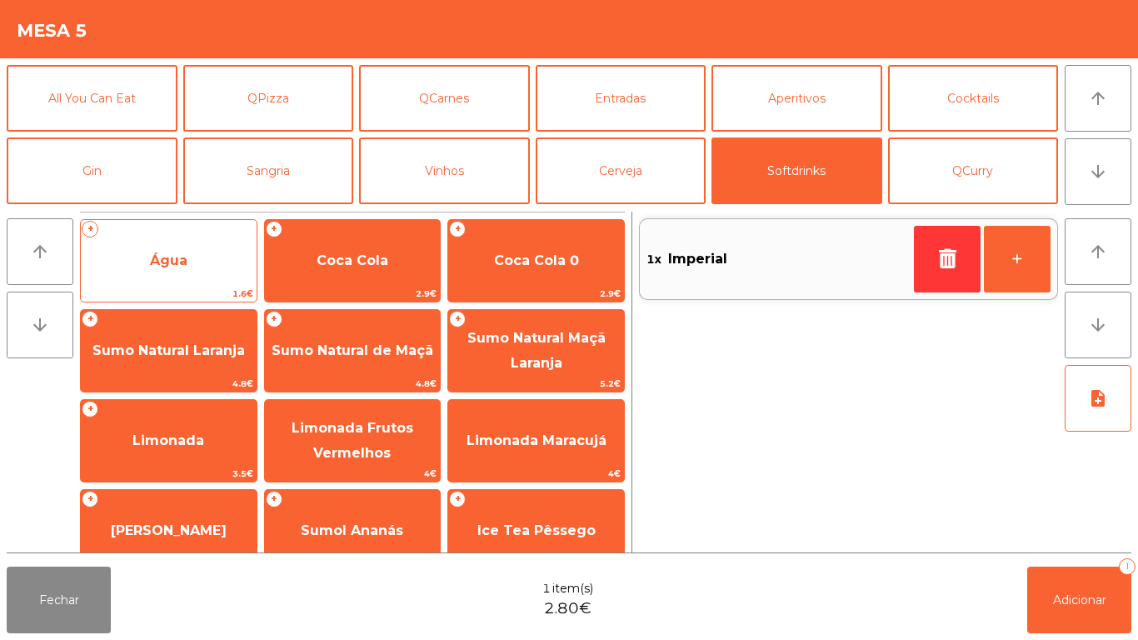
click at [195, 267] on span "Água" at bounding box center [169, 260] width 176 height 45
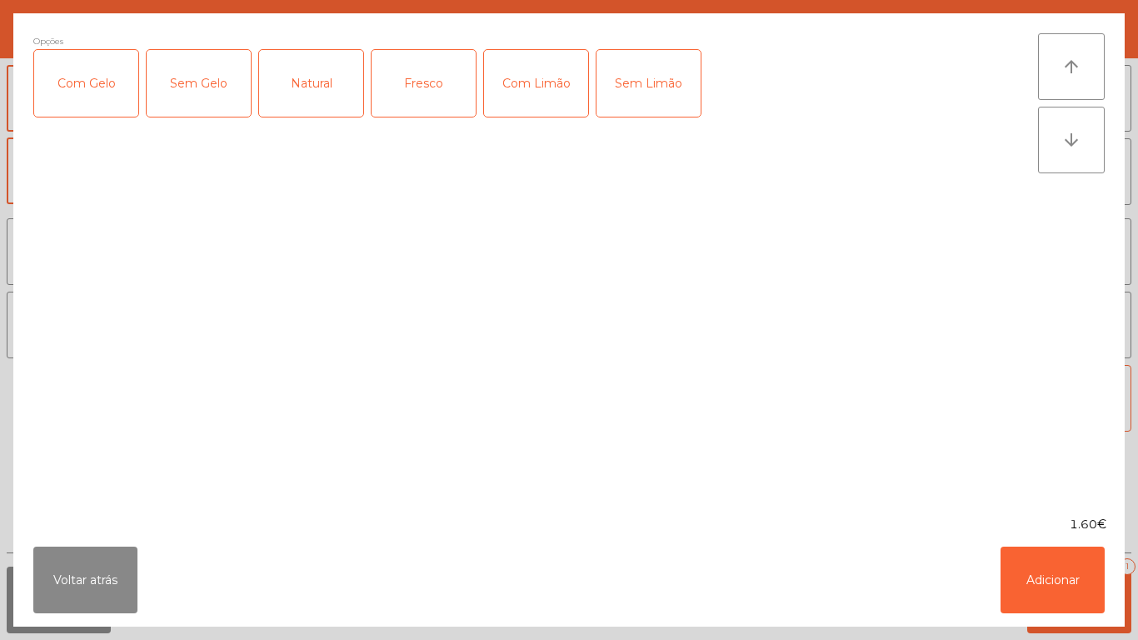
click at [329, 71] on div "Natural" at bounding box center [311, 83] width 104 height 67
click at [1080, 565] on button "Adicionar" at bounding box center [1053, 580] width 104 height 67
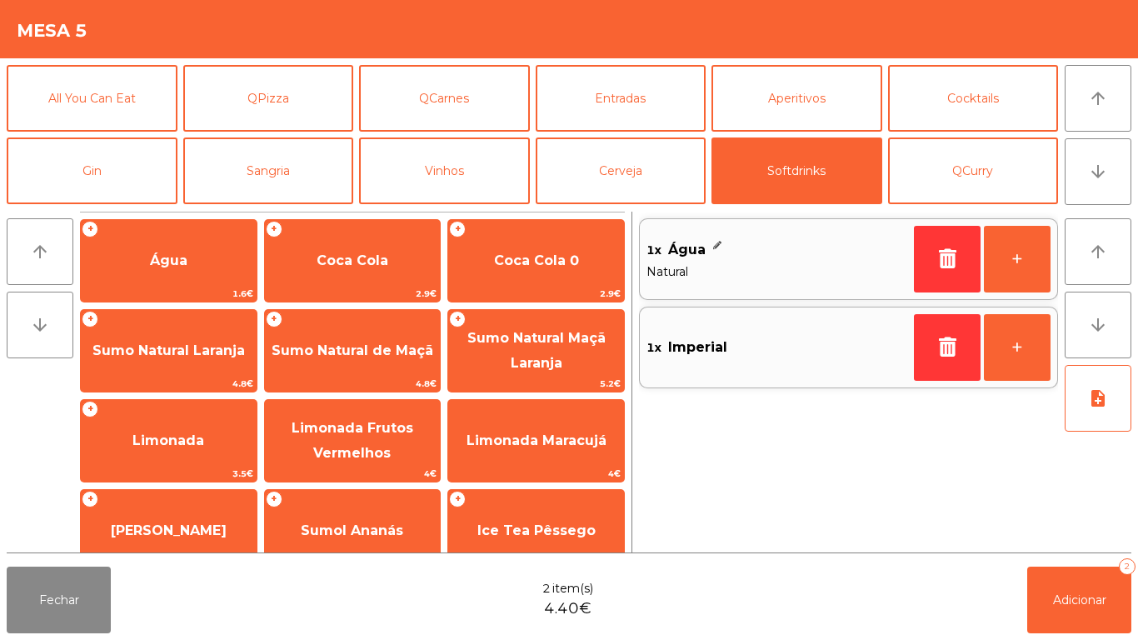
click at [1087, 639] on div "Fechar 2 item(s) 4.40€ Adicionar 2" at bounding box center [569, 600] width 1138 height 80
click at [1050, 595] on button "Adicionar 2" at bounding box center [1079, 600] width 104 height 67
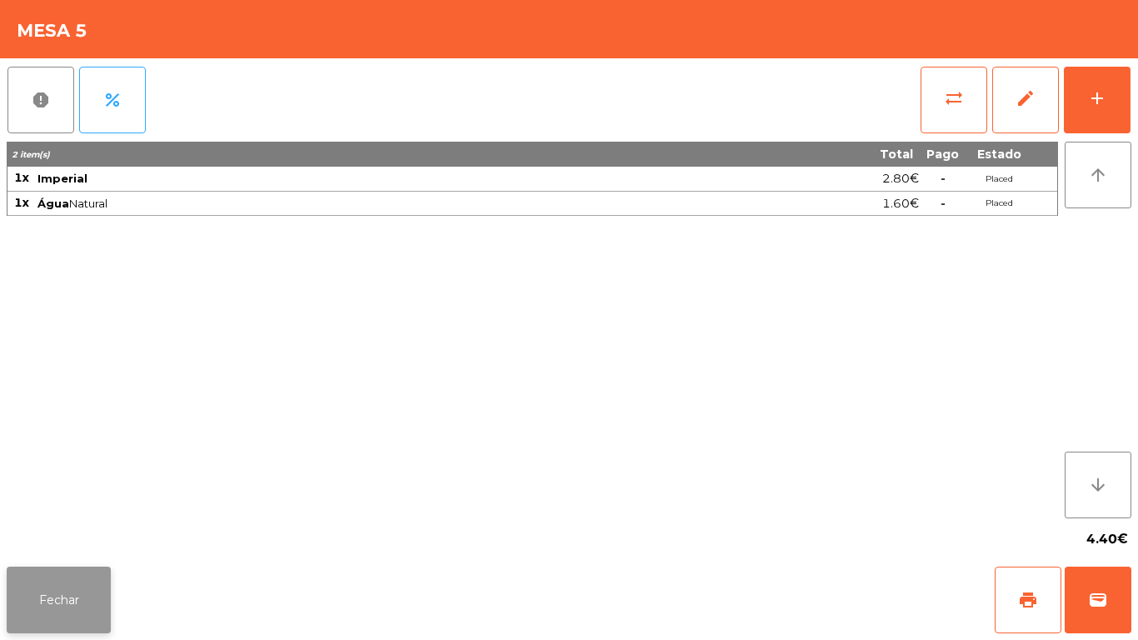
click at [68, 596] on button "Fechar" at bounding box center [59, 600] width 104 height 67
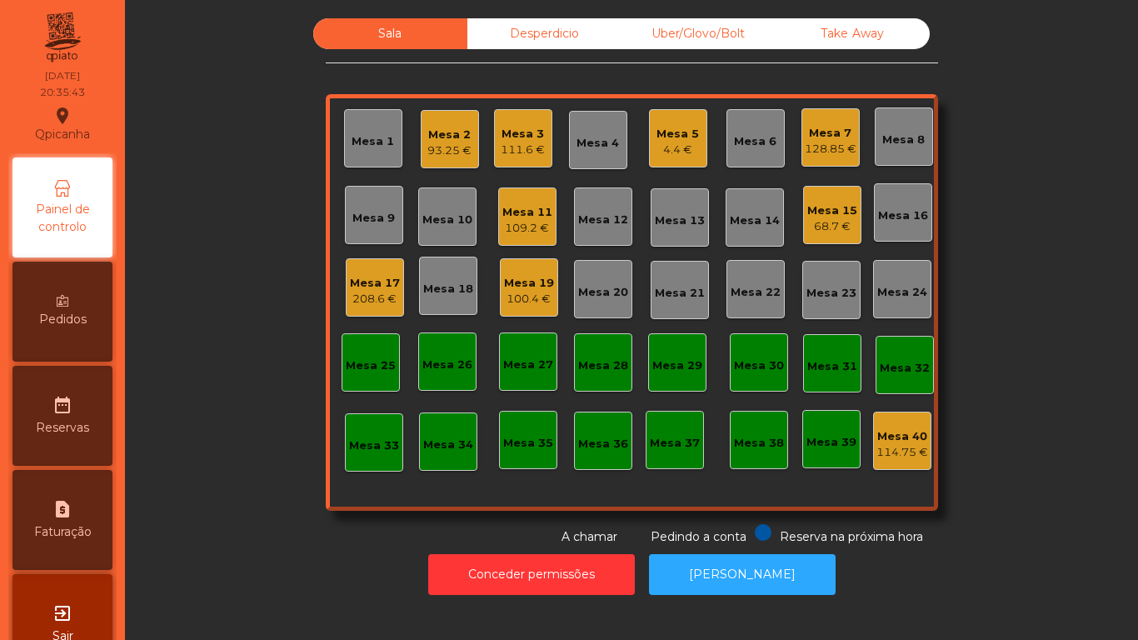
click at [527, 292] on div "100.4 €" at bounding box center [529, 299] width 50 height 17
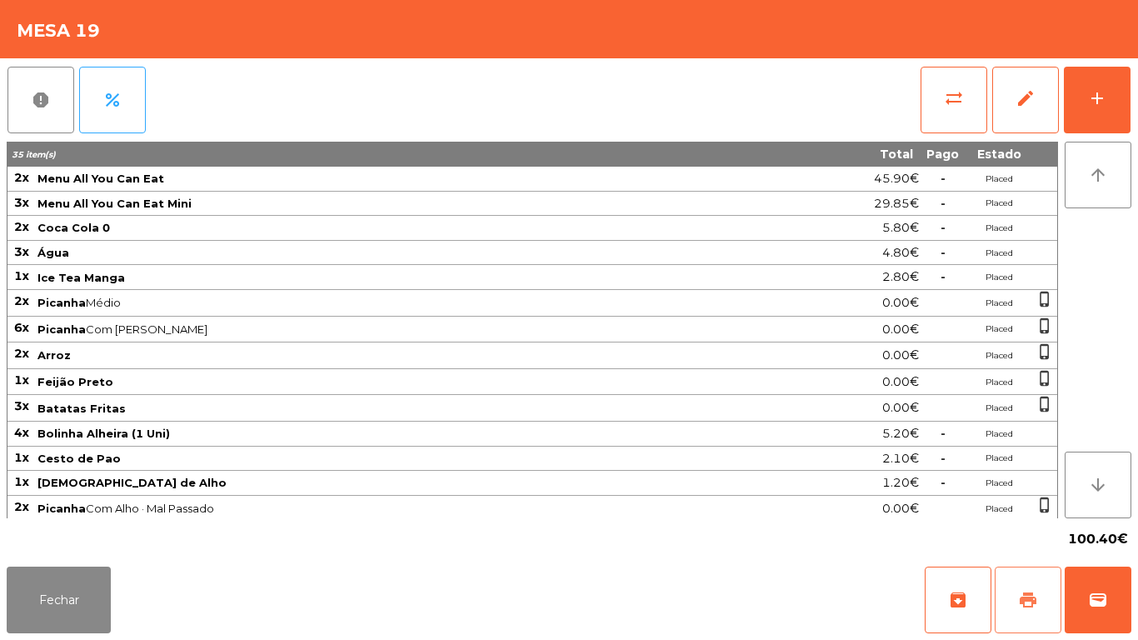
click at [1017, 591] on button "print" at bounding box center [1028, 600] width 67 height 67
click at [56, 588] on button "Fechar" at bounding box center [59, 600] width 104 height 67
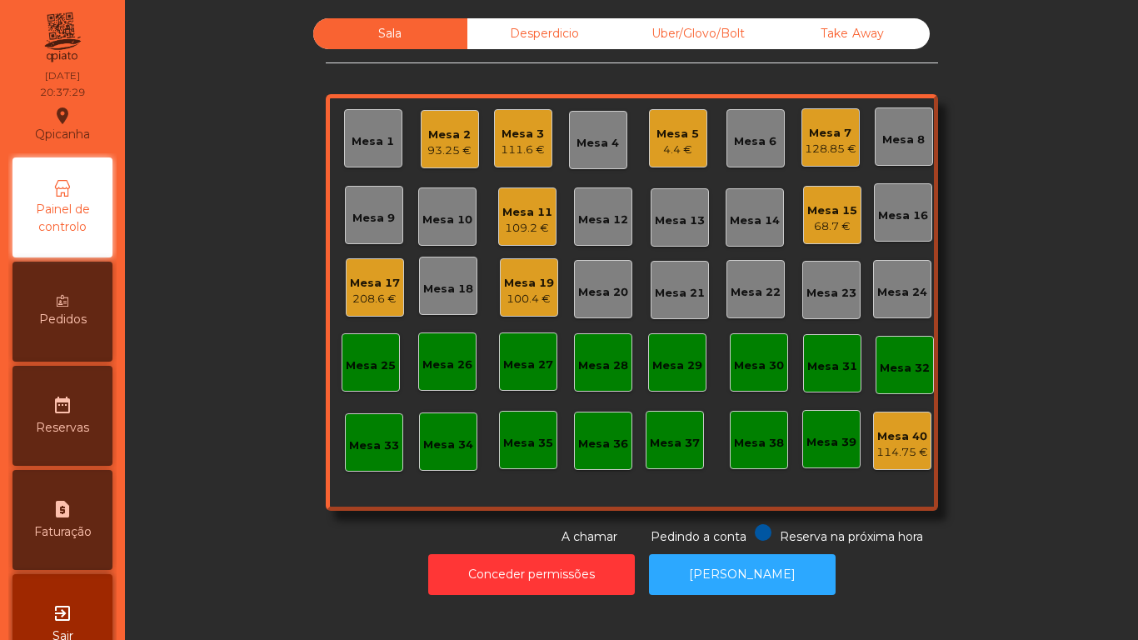
click at [455, 149] on div "93.25 €" at bounding box center [449, 150] width 44 height 17
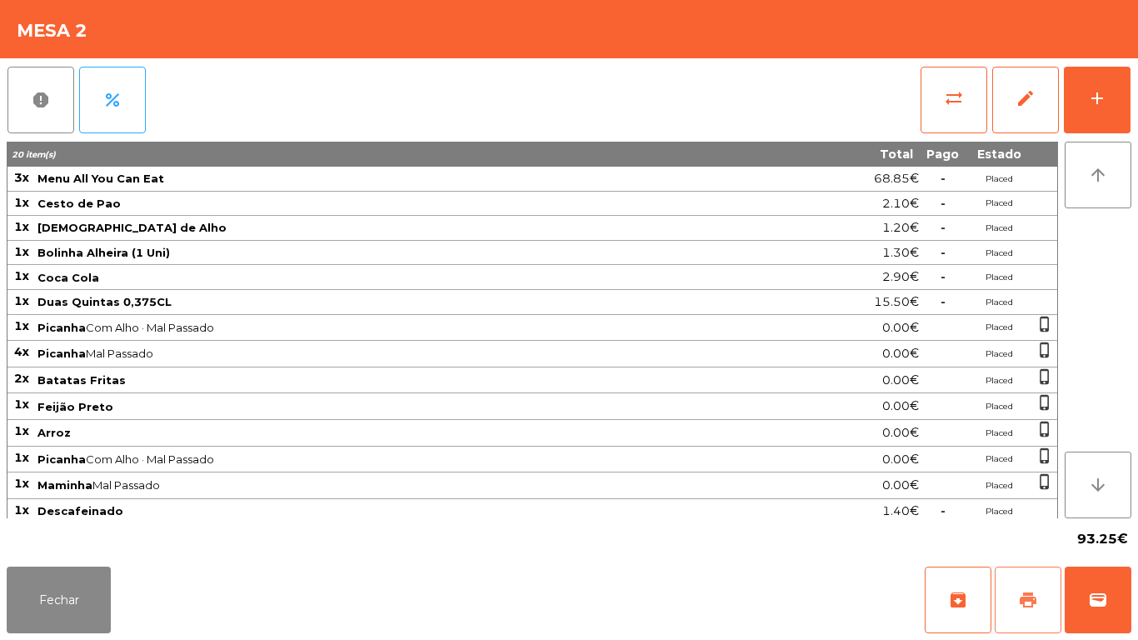
click at [1028, 592] on span "print" at bounding box center [1028, 600] width 20 height 20
click at [60, 582] on button "Fechar" at bounding box center [59, 600] width 104 height 67
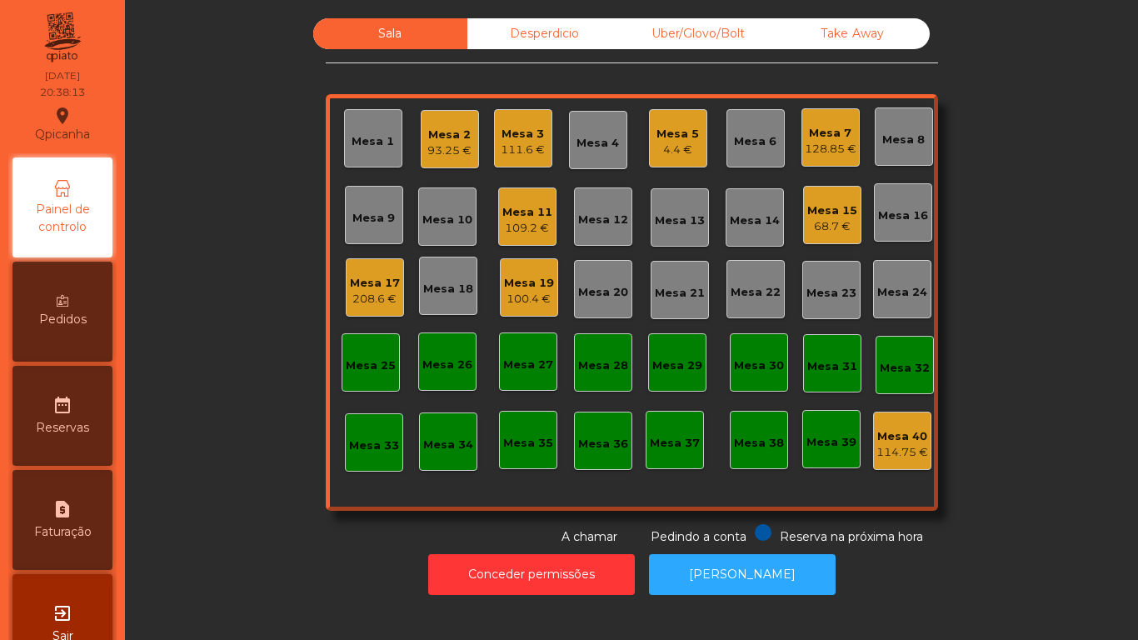
click at [658, 148] on div "4.4 €" at bounding box center [678, 150] width 42 height 17
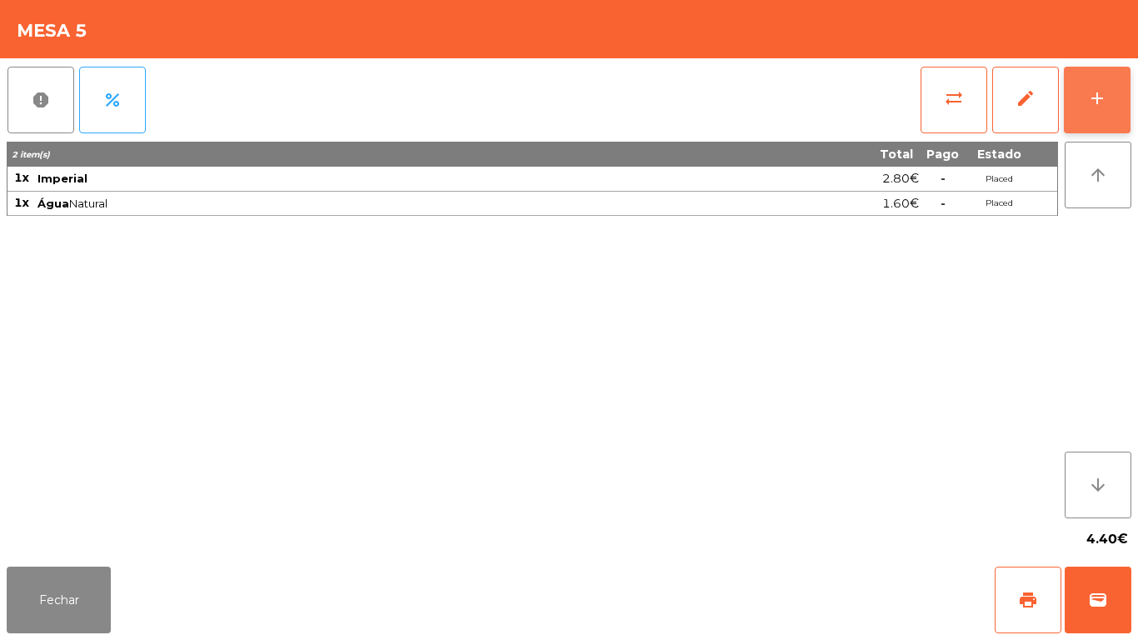
click at [1111, 98] on button "add" at bounding box center [1097, 100] width 67 height 67
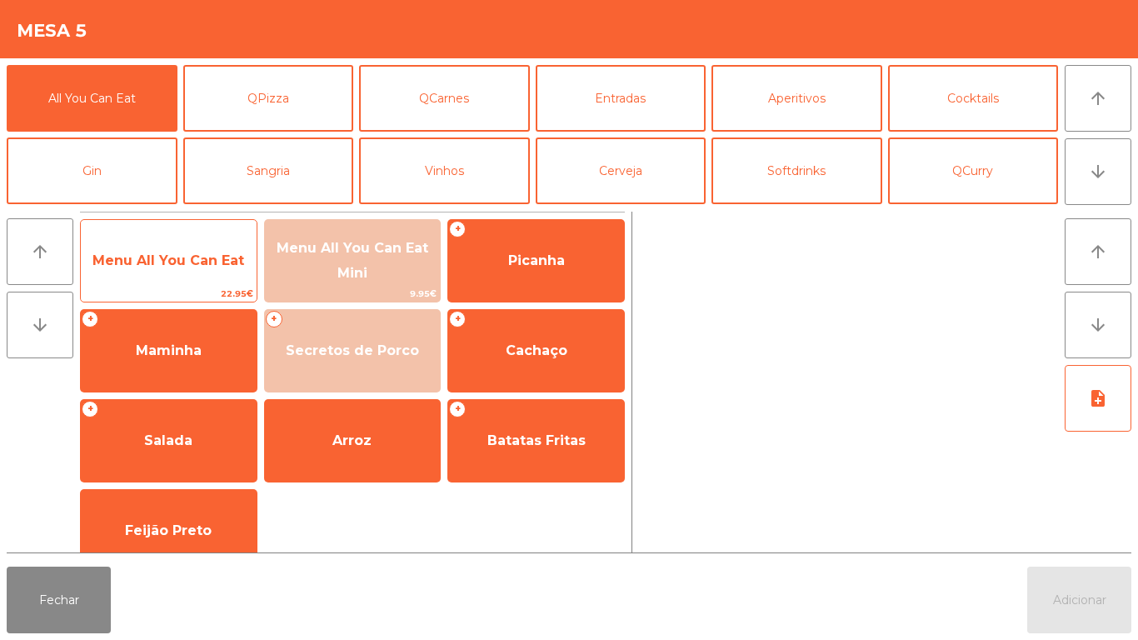
click at [207, 251] on span "Menu All You Can Eat" at bounding box center [169, 260] width 176 height 45
click at [204, 257] on span "Menu All You Can Eat" at bounding box center [168, 260] width 152 height 16
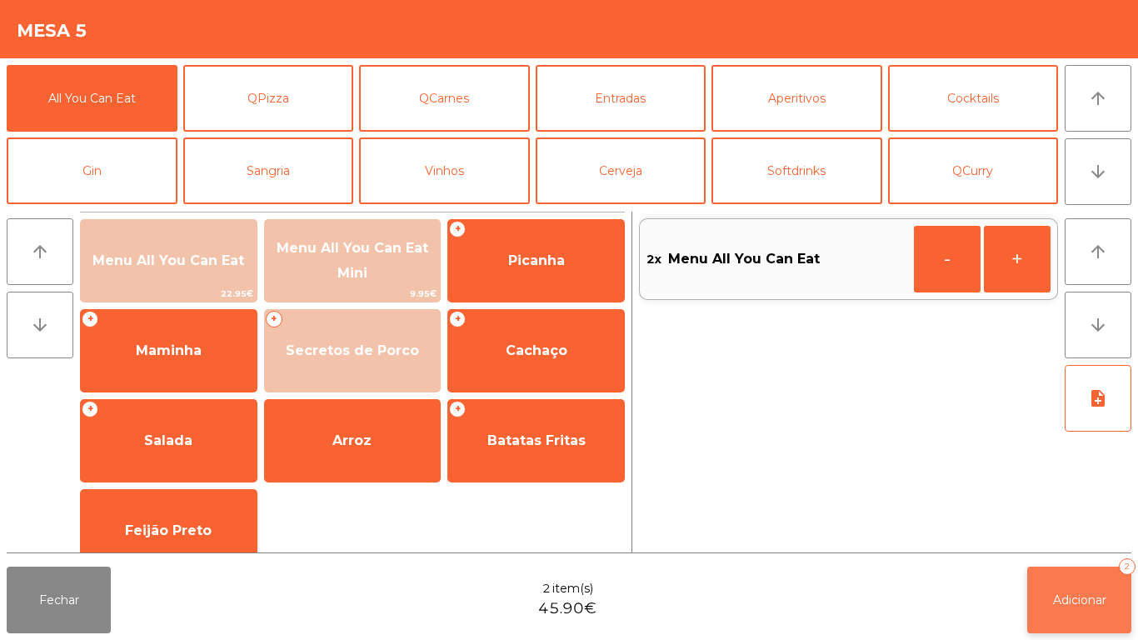
click at [1062, 582] on button "Adicionar 2" at bounding box center [1079, 600] width 104 height 67
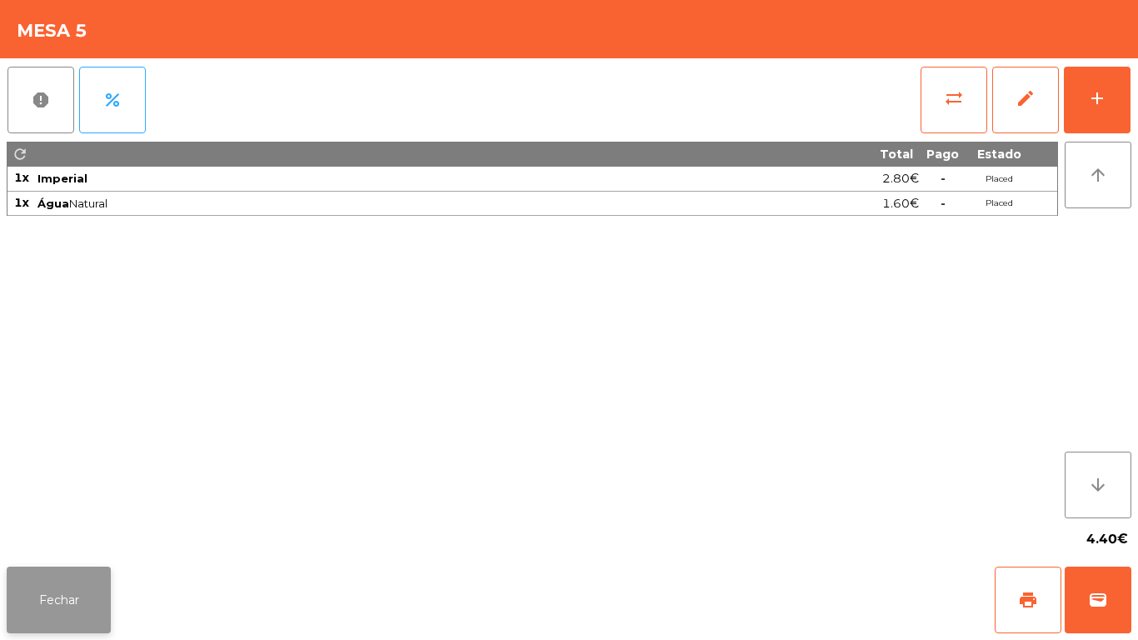
click at [82, 594] on button "Fechar" at bounding box center [59, 600] width 104 height 67
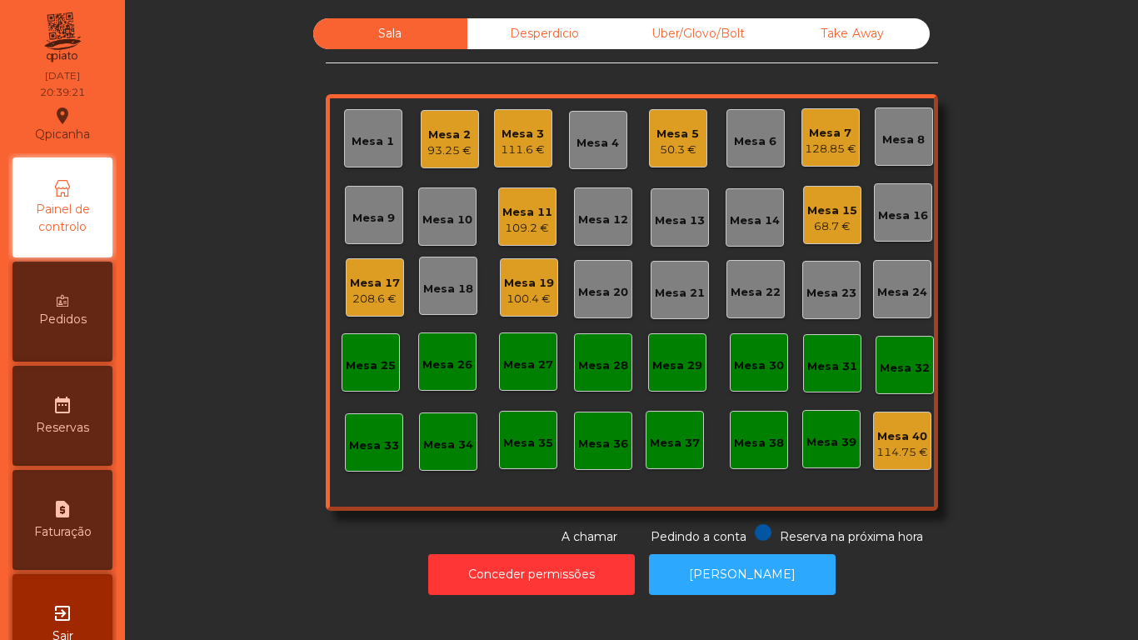
click at [849, 218] on div "68.7 €" at bounding box center [832, 226] width 50 height 17
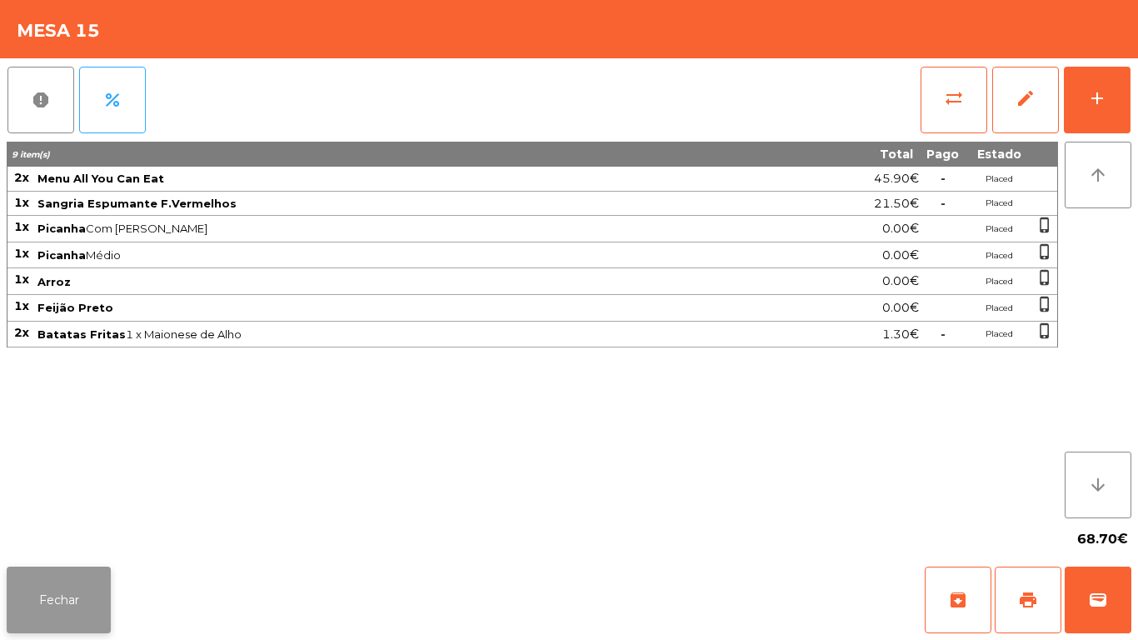
click at [72, 581] on button "Fechar" at bounding box center [59, 600] width 104 height 67
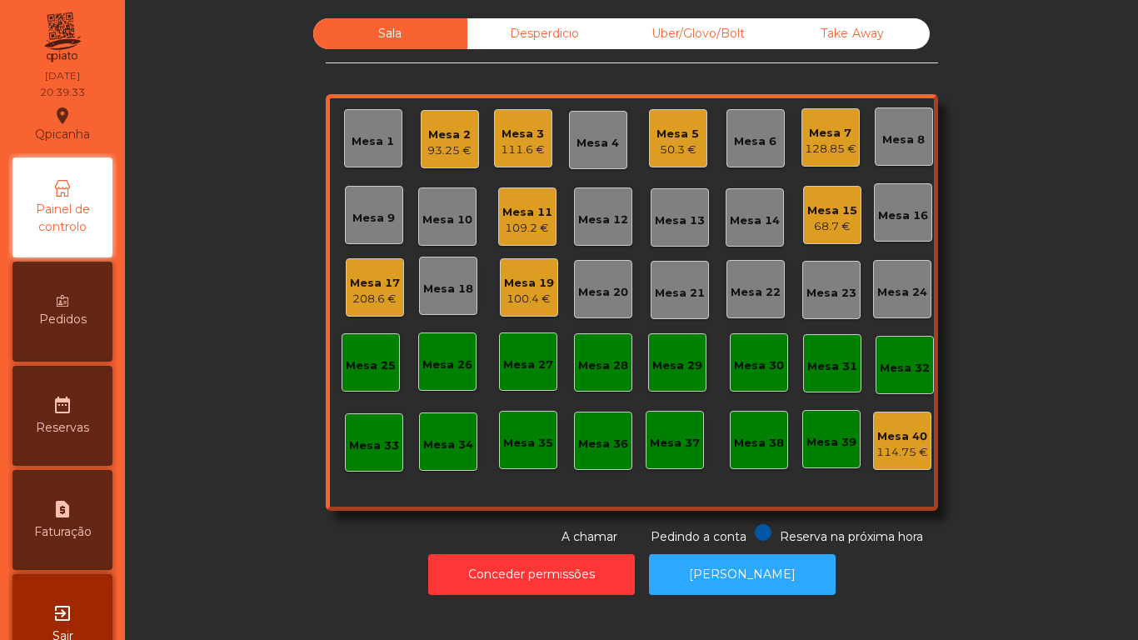
click at [813, 125] on div "Mesa 7" at bounding box center [831, 133] width 52 height 17
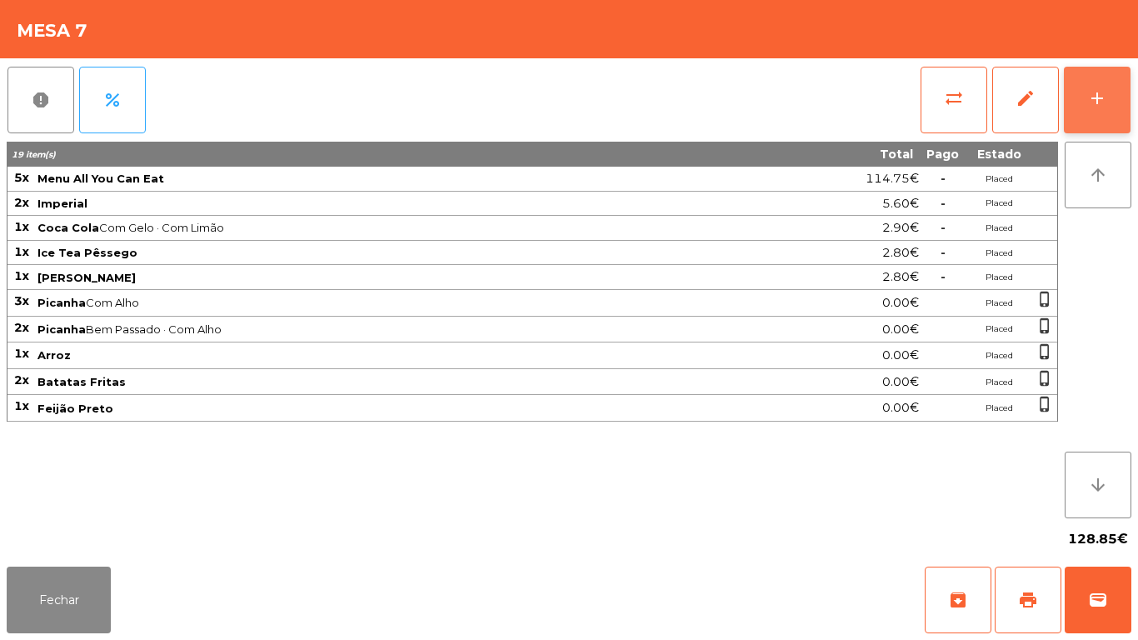
click at [1084, 94] on button "add" at bounding box center [1097, 100] width 67 height 67
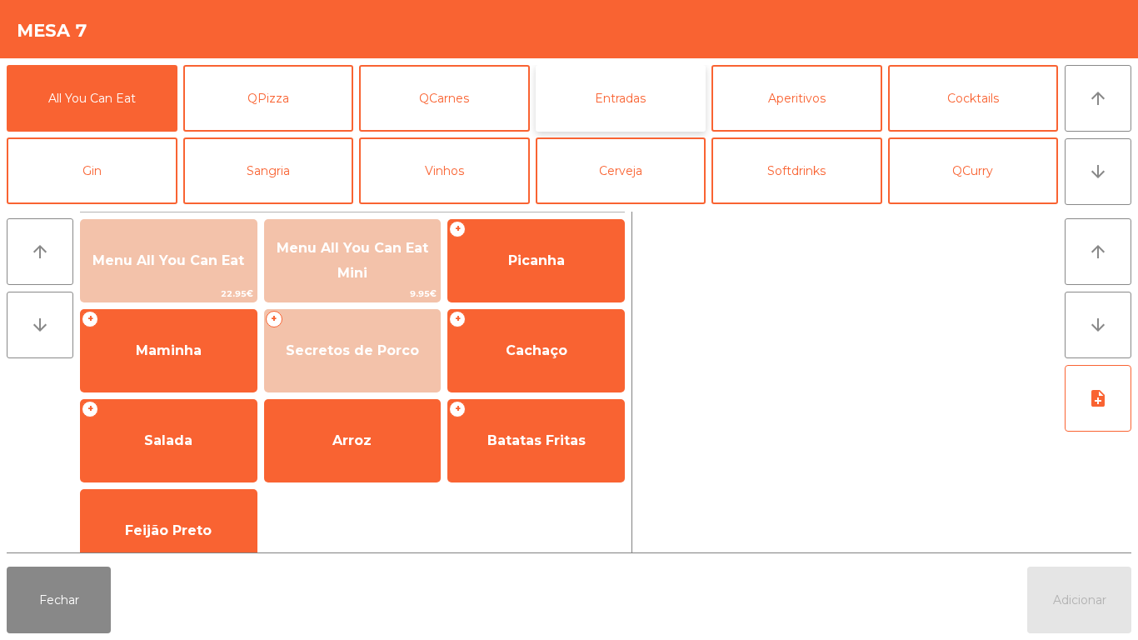
click at [636, 120] on button "Entradas" at bounding box center [621, 98] width 171 height 67
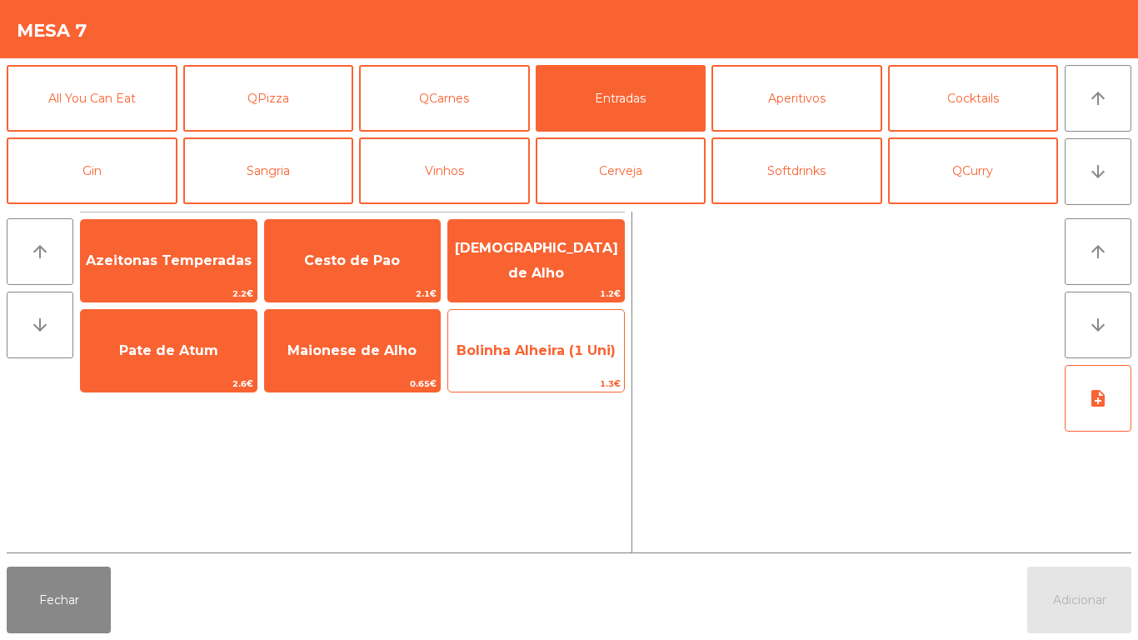
click at [556, 347] on span "Bolinha Alheira (1 Uni)" at bounding box center [536, 350] width 159 height 16
click at [555, 354] on span "Bolinha Alheira (1 Uni)" at bounding box center [536, 350] width 159 height 16
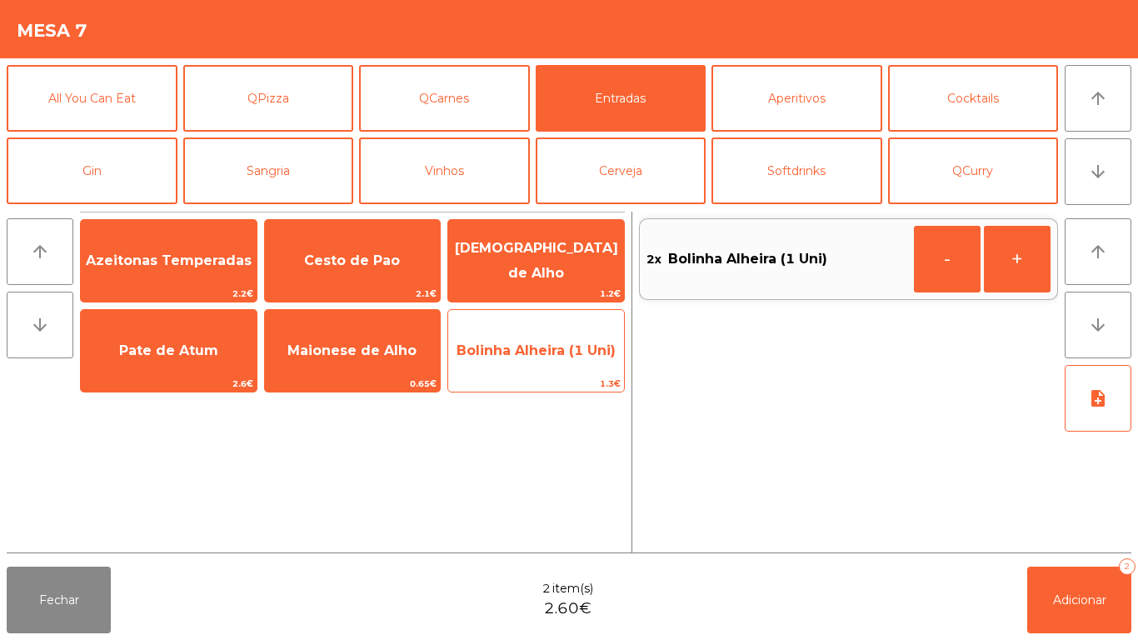
click at [562, 357] on span "Bolinha Alheira (1 Uni)" at bounding box center [536, 350] width 159 height 16
click at [566, 347] on span "Bolinha Alheira (1 Uni)" at bounding box center [536, 350] width 159 height 16
click at [547, 346] on span "Bolinha Alheira (1 Uni)" at bounding box center [536, 350] width 159 height 16
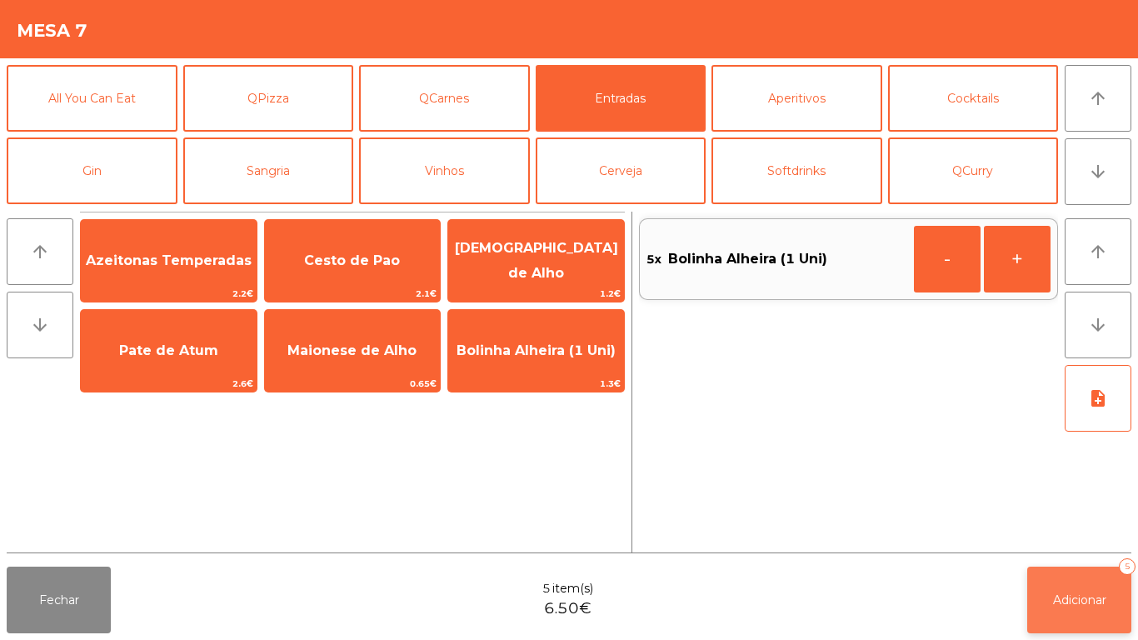
click at [1079, 590] on button "Adicionar 5" at bounding box center [1079, 600] width 104 height 67
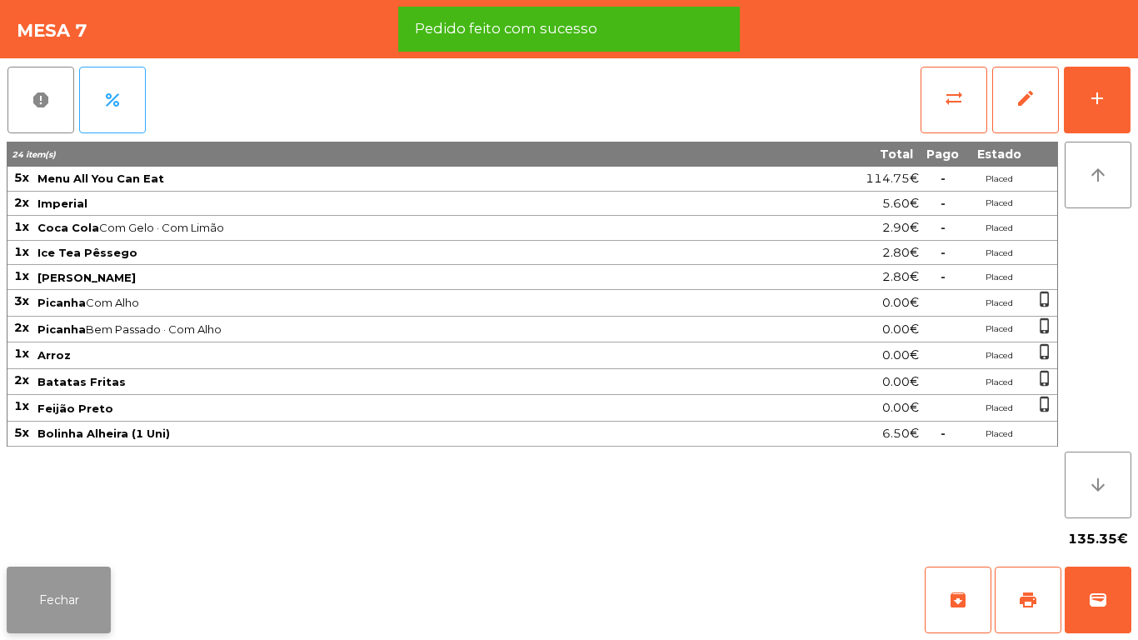
click at [76, 597] on button "Fechar" at bounding box center [59, 600] width 104 height 67
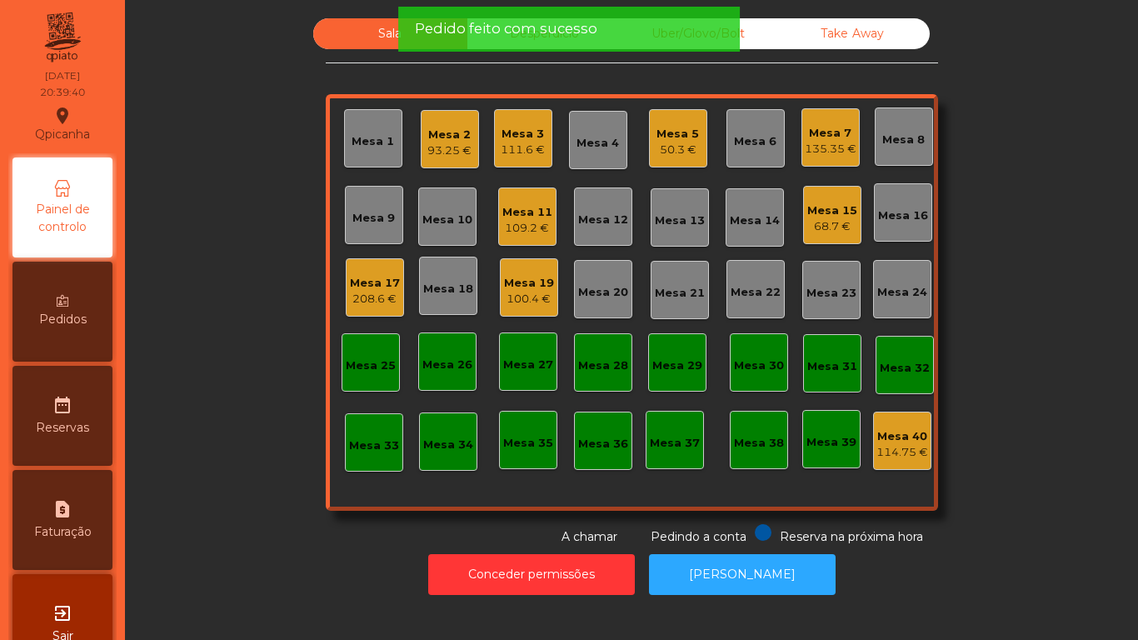
click at [836, 216] on div "Mesa 15" at bounding box center [832, 210] width 50 height 17
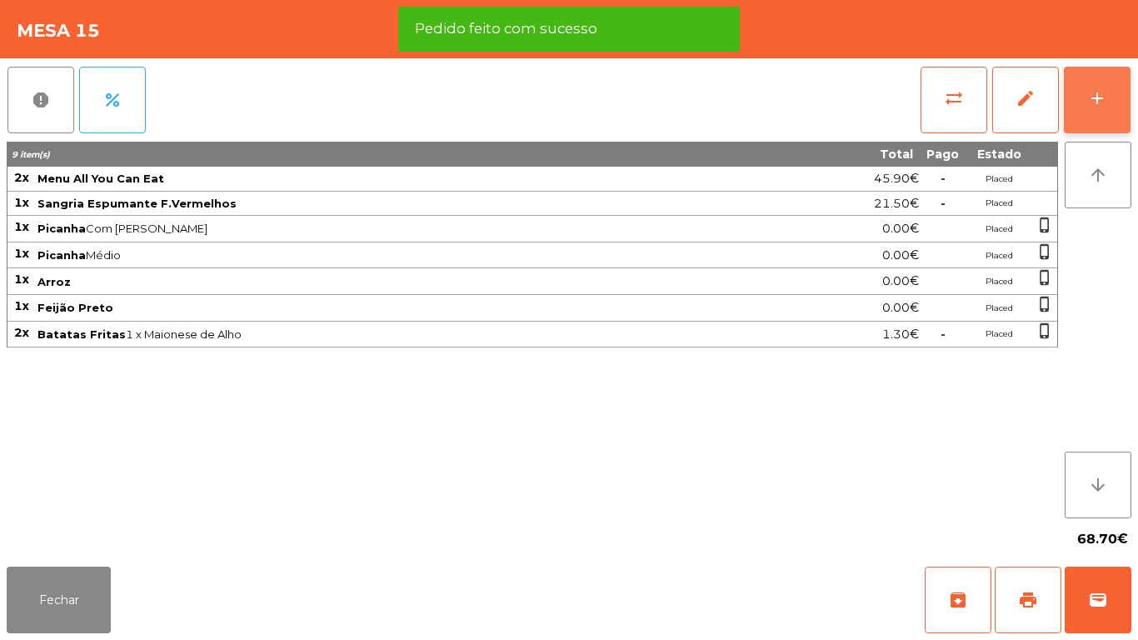
click at [1105, 97] on div "add" at bounding box center [1097, 98] width 20 height 20
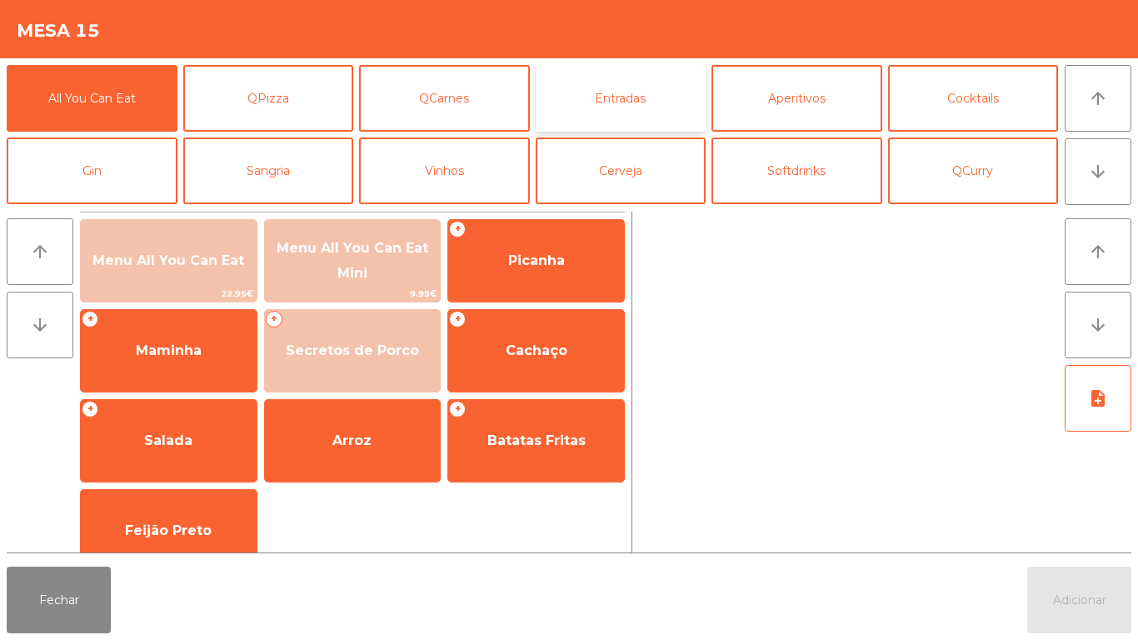
click at [631, 98] on button "Entradas" at bounding box center [621, 98] width 171 height 67
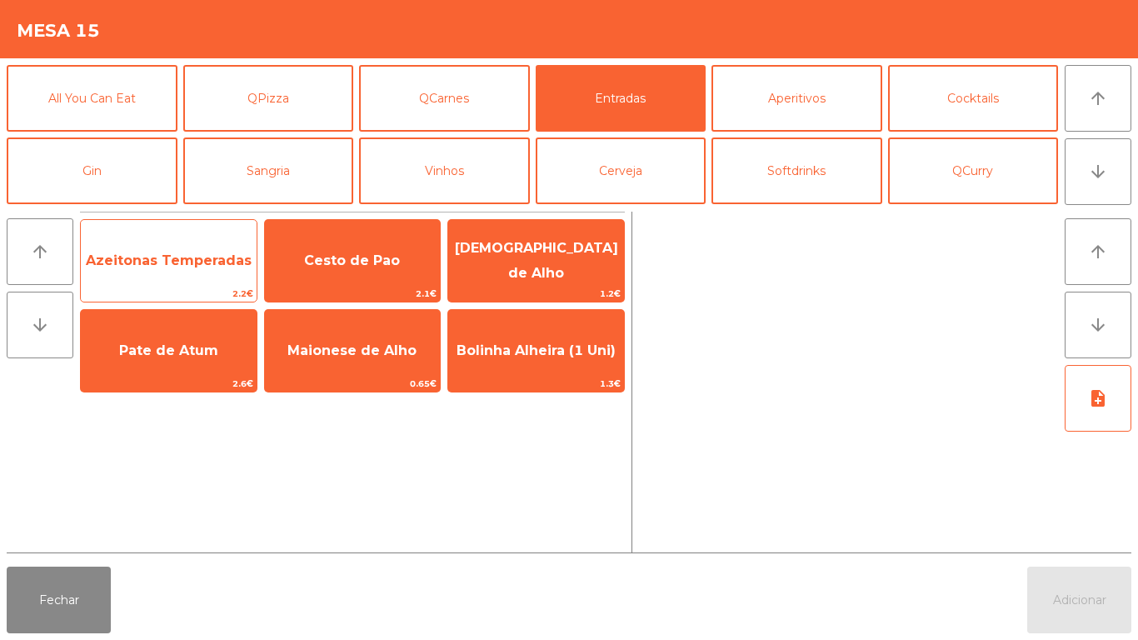
click at [192, 230] on div "Azeitonas Temperadas 2.2€" at bounding box center [168, 260] width 177 height 83
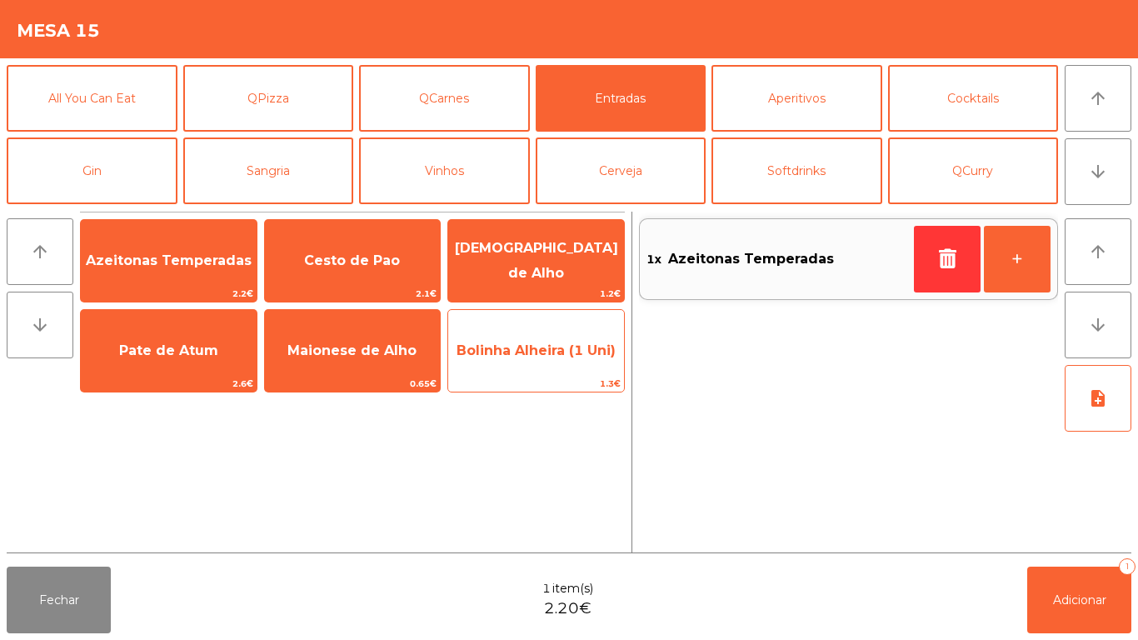
click at [550, 362] on span "Bolinha Alheira (1 Uni)" at bounding box center [536, 350] width 176 height 45
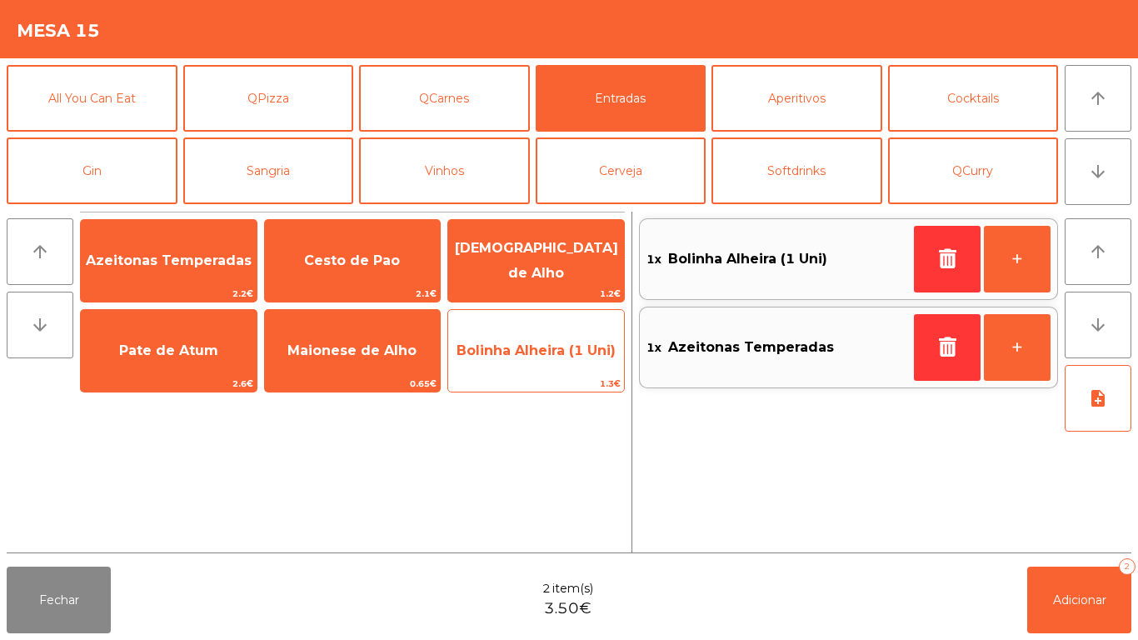
click at [567, 347] on span "Bolinha Alheira (1 Uni)" at bounding box center [536, 350] width 159 height 16
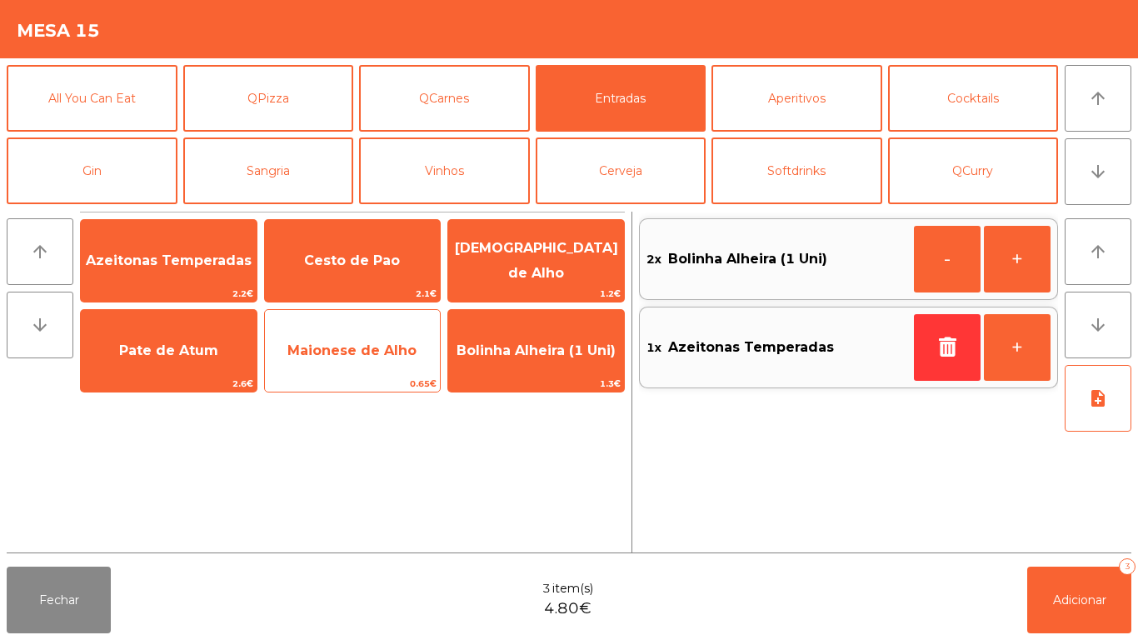
click at [368, 331] on span "Maionese de Alho" at bounding box center [353, 350] width 176 height 45
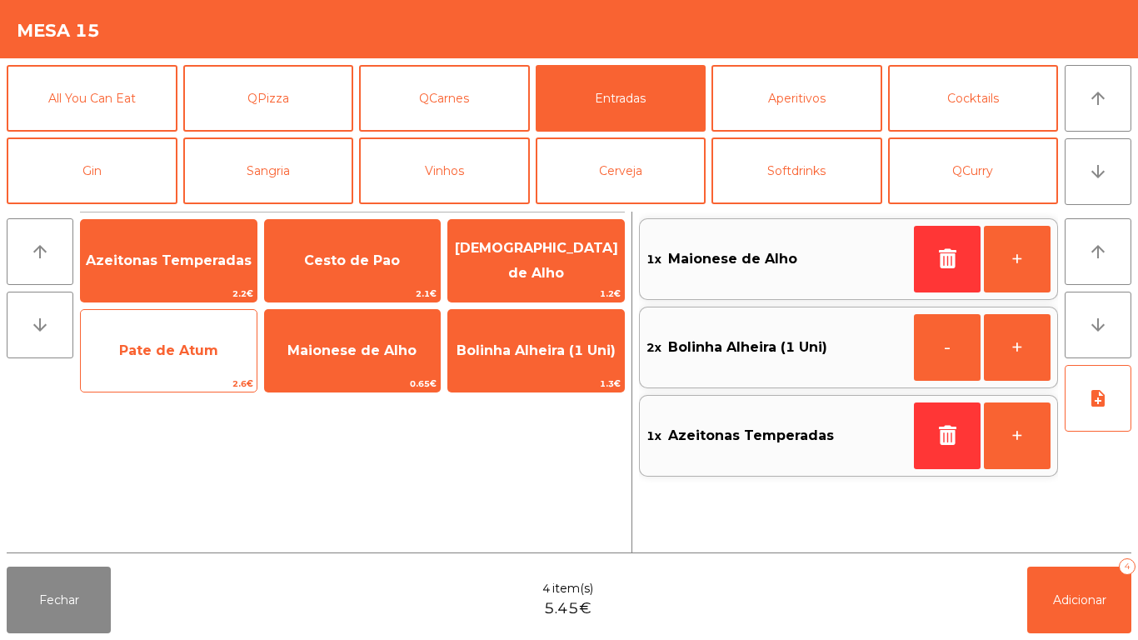
click at [172, 356] on span "Pate de Atum" at bounding box center [168, 350] width 99 height 16
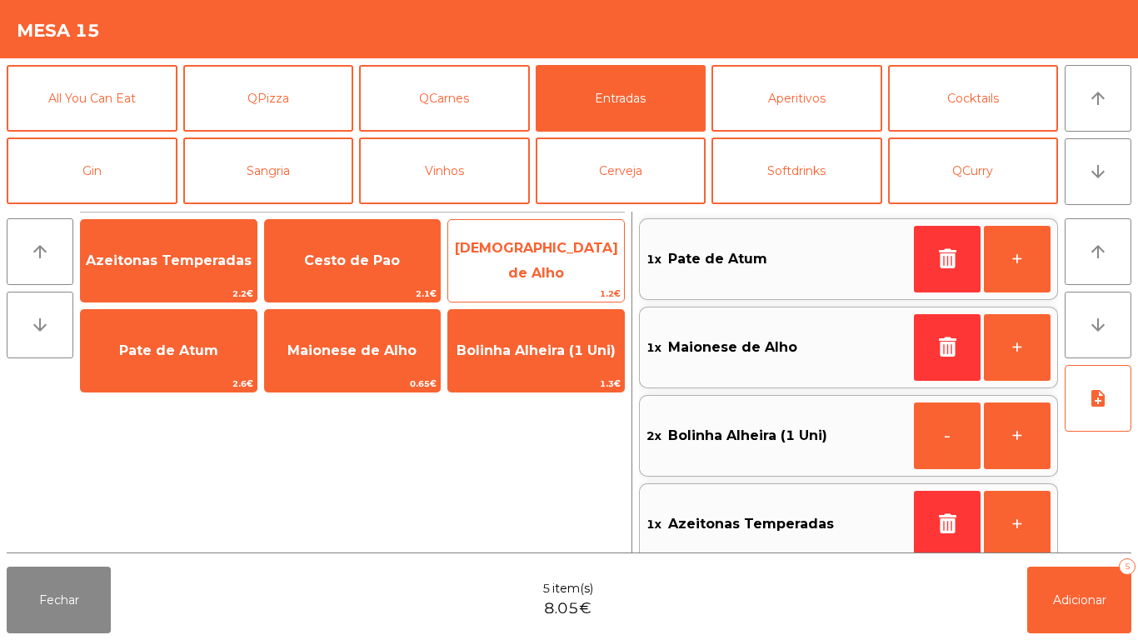
click at [542, 254] on span "Manteiga de Alho" at bounding box center [536, 260] width 163 height 41
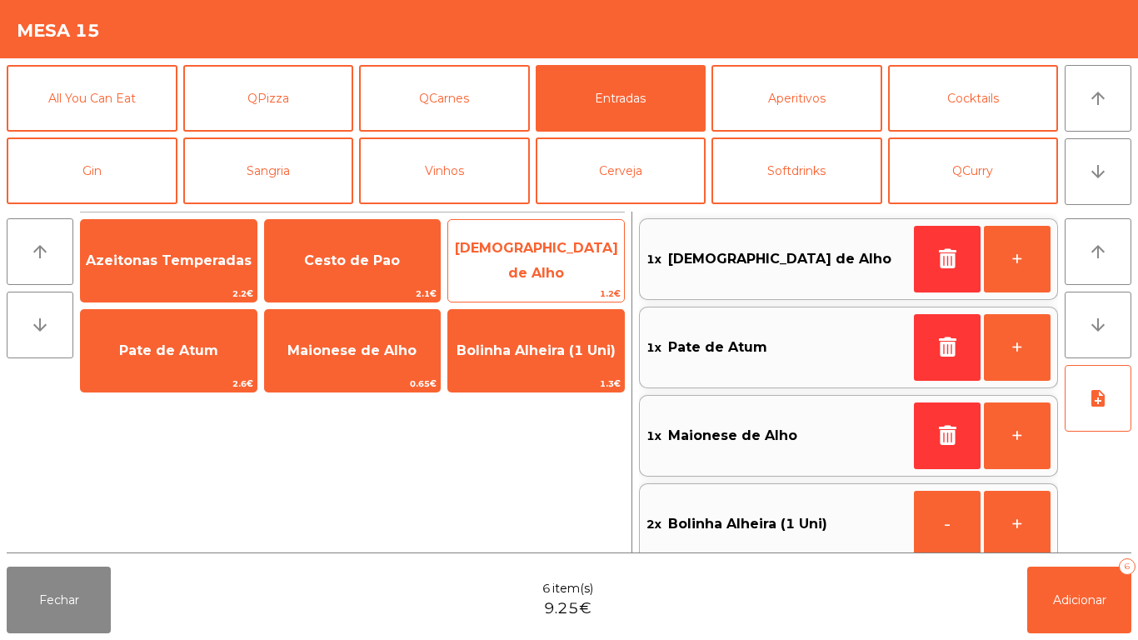
scroll to position [7, 0]
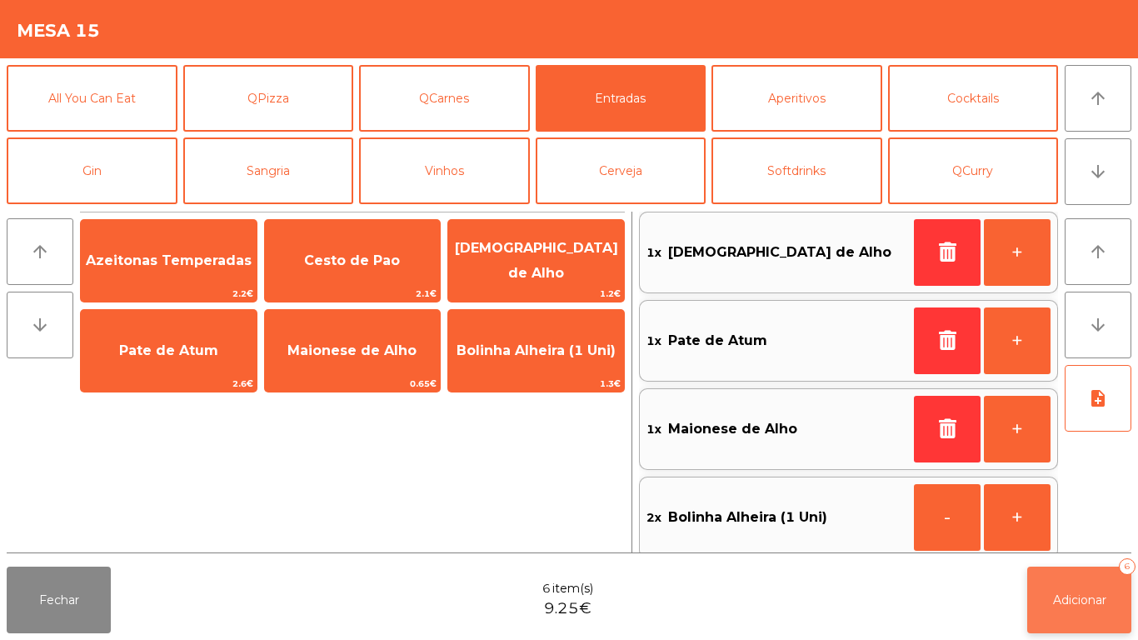
click at [1084, 583] on button "Adicionar 6" at bounding box center [1079, 600] width 104 height 67
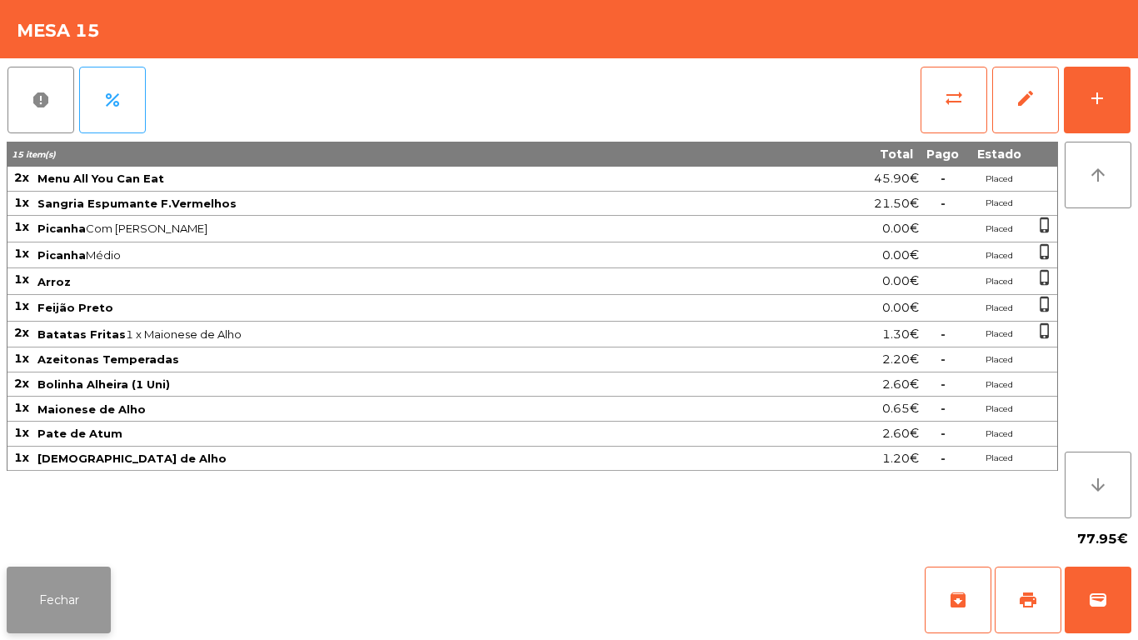
click at [74, 572] on button "Fechar" at bounding box center [59, 600] width 104 height 67
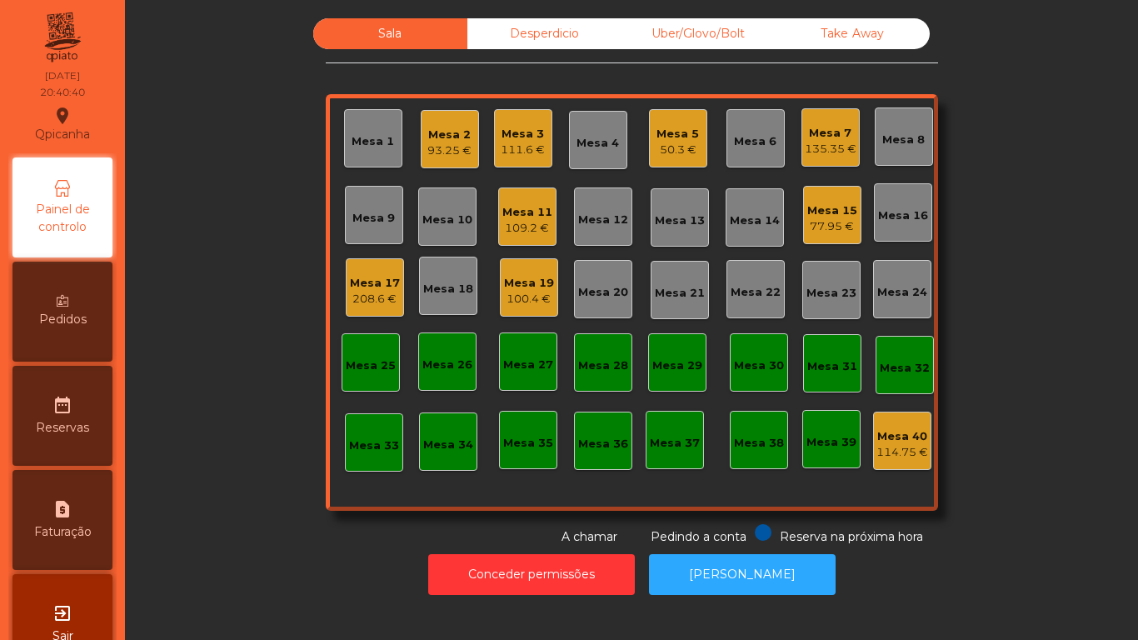
click at [669, 143] on div "50.3 €" at bounding box center [678, 150] width 42 height 17
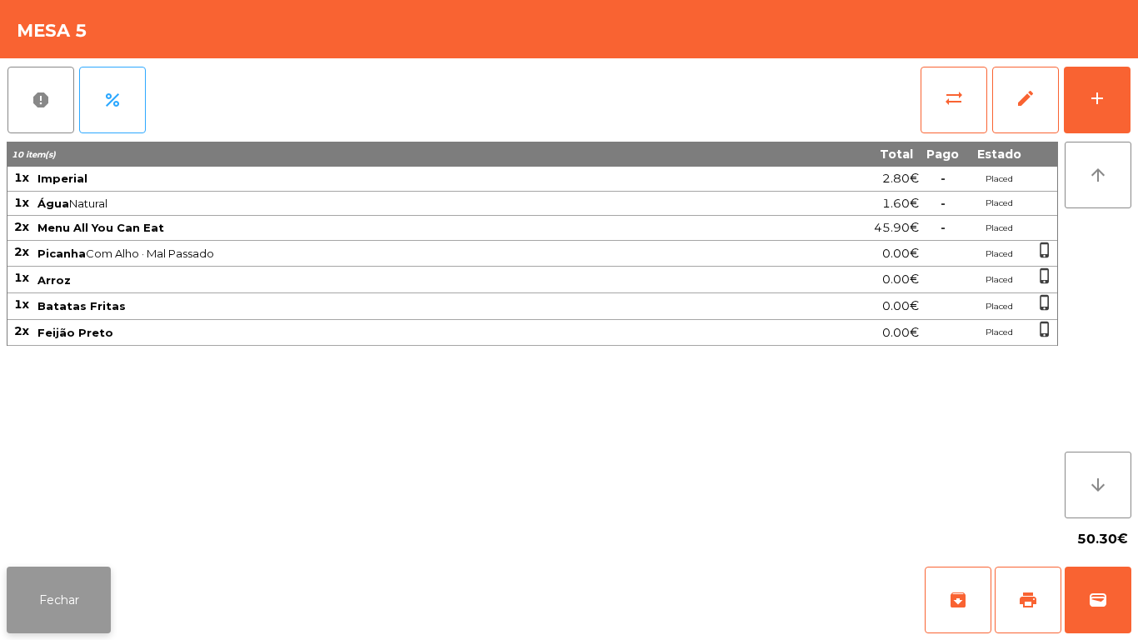
click at [102, 585] on button "Fechar" at bounding box center [59, 600] width 104 height 67
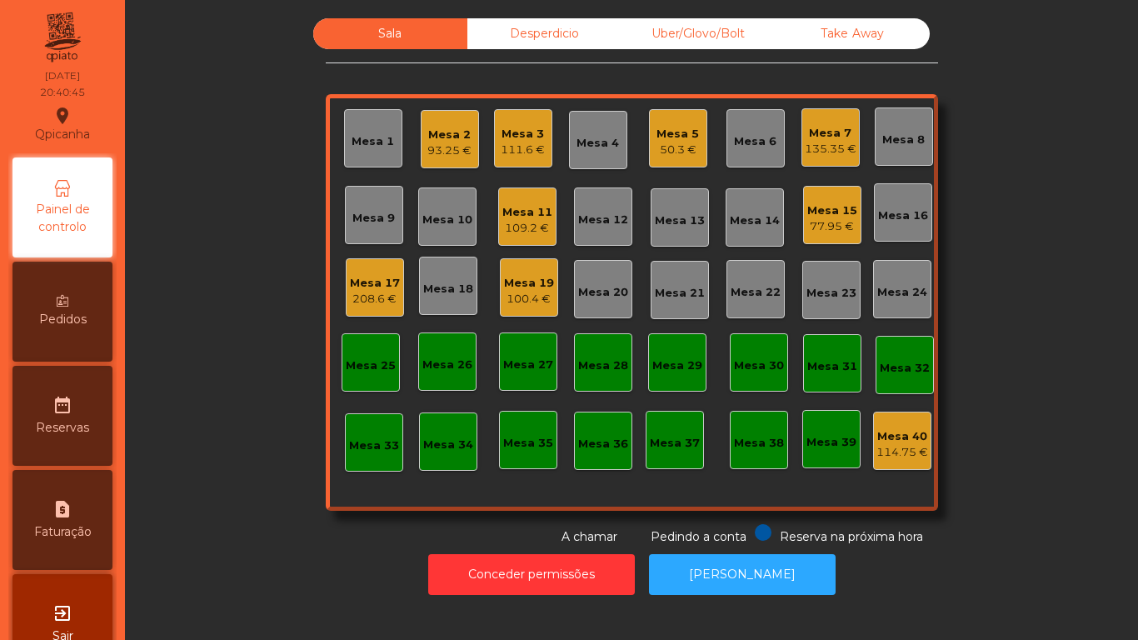
click at [665, 135] on div "Mesa 5" at bounding box center [678, 134] width 42 height 17
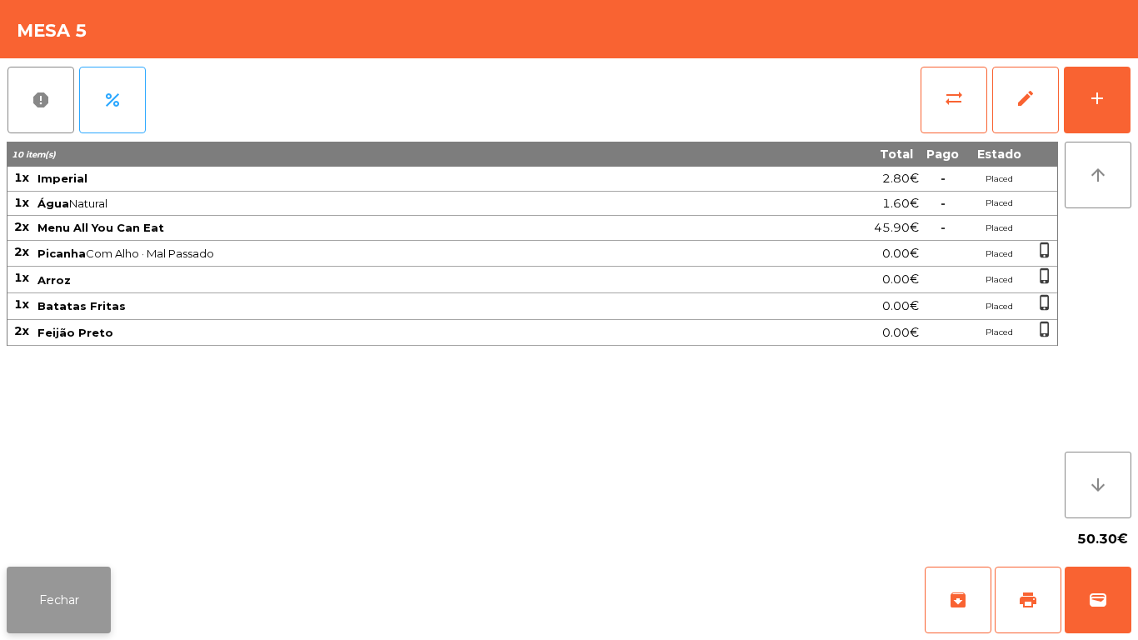
click at [56, 590] on button "Fechar" at bounding box center [59, 600] width 104 height 67
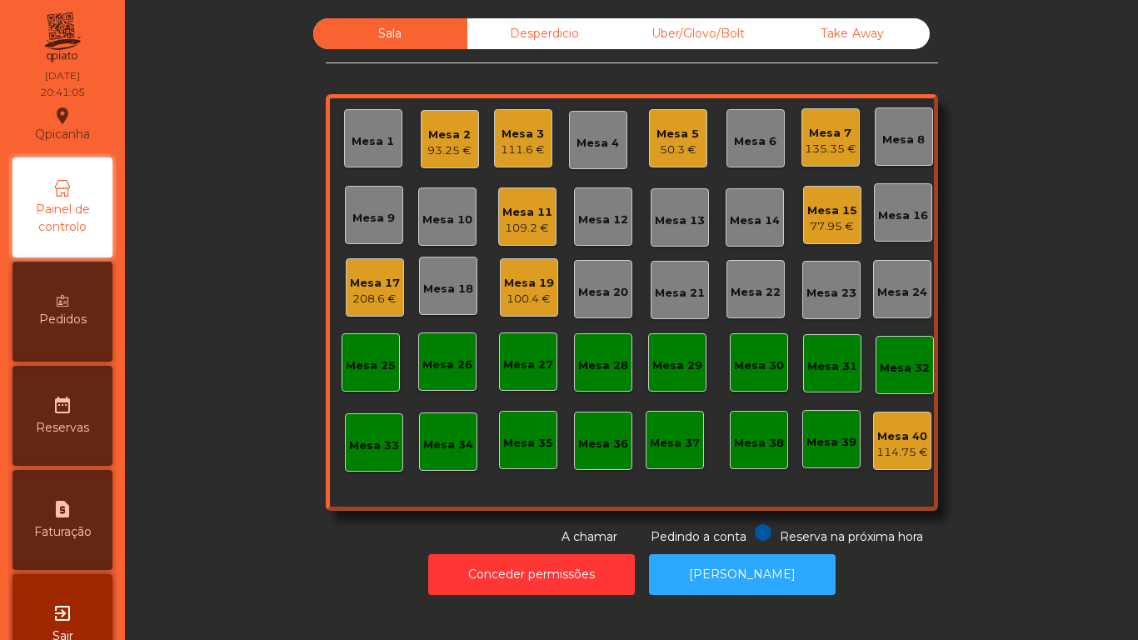
click at [827, 140] on div "Mesa 7" at bounding box center [831, 133] width 52 height 17
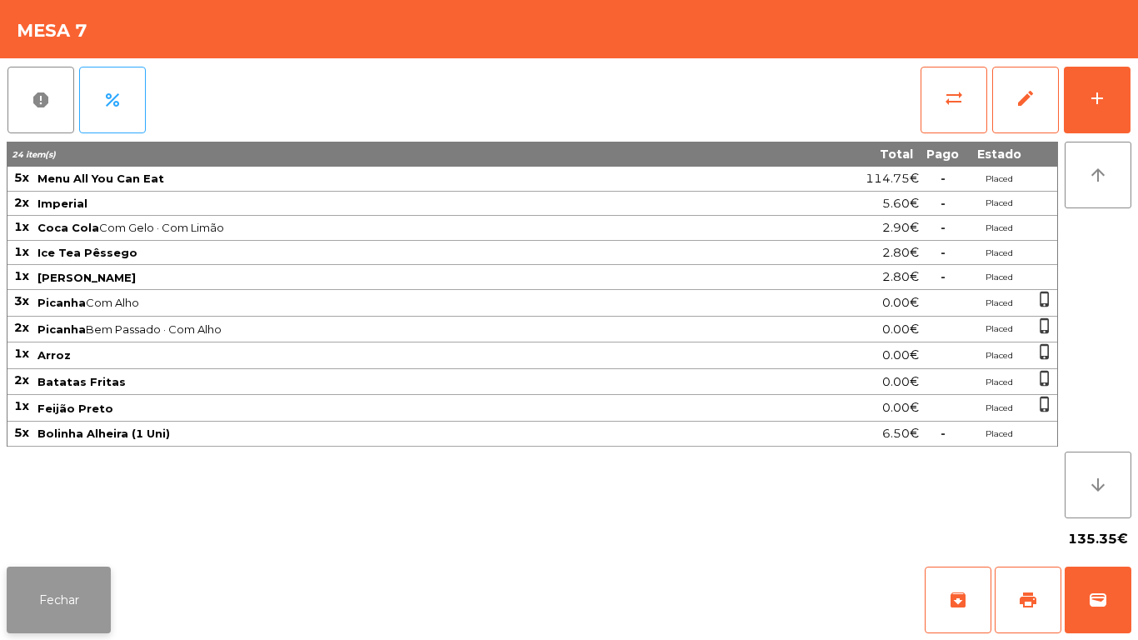
click at [72, 586] on button "Fechar" at bounding box center [59, 600] width 104 height 67
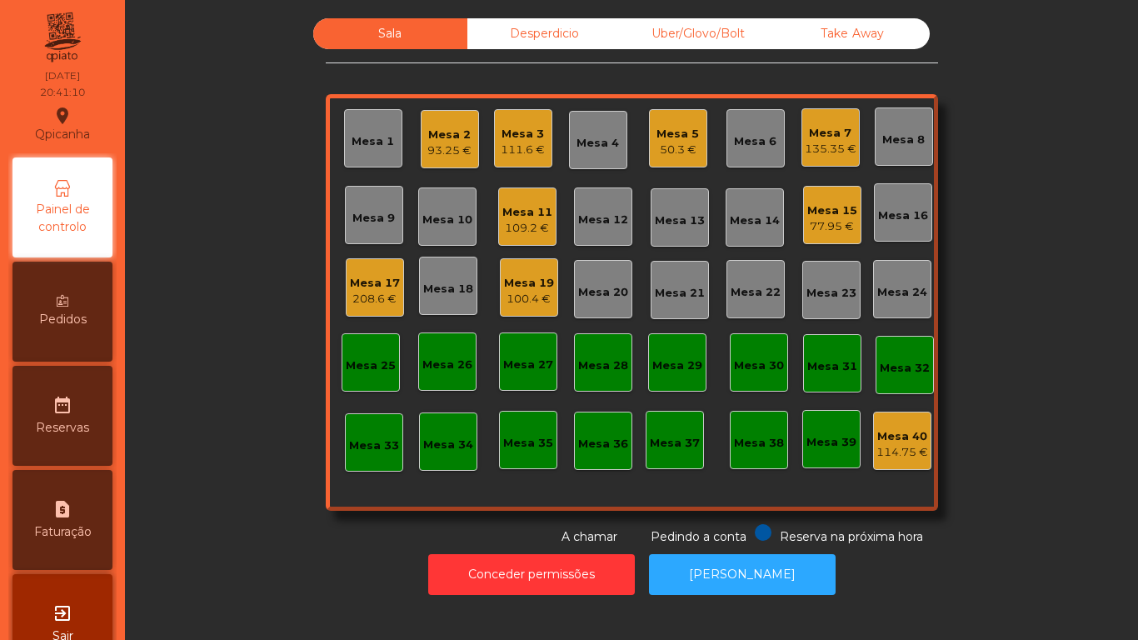
click at [524, 219] on div "Mesa 11" at bounding box center [527, 212] width 50 height 17
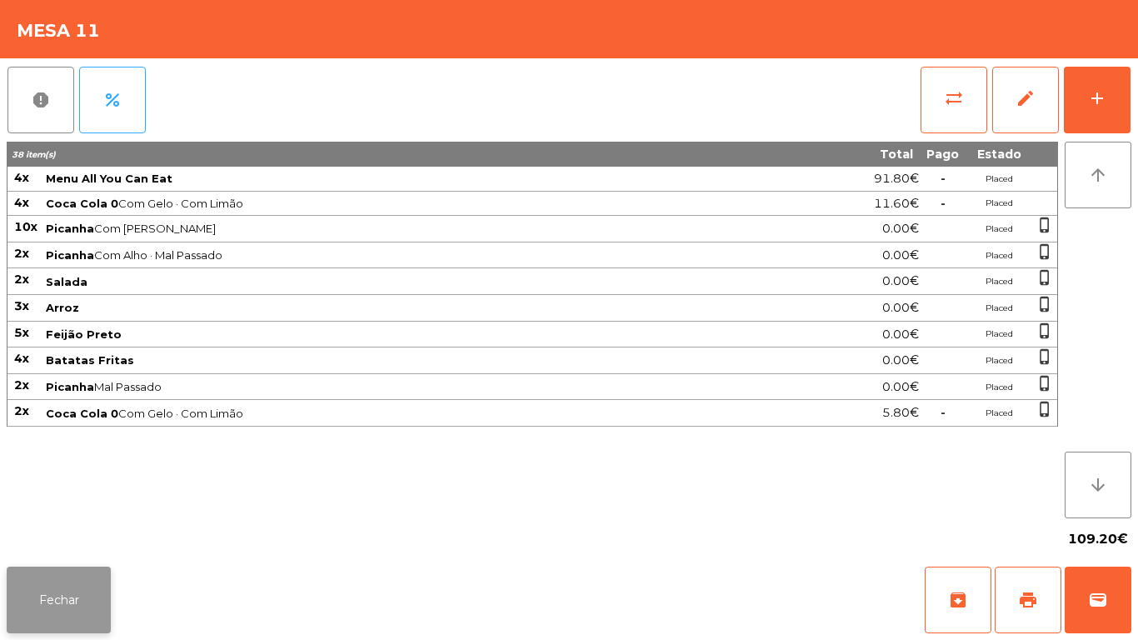
click at [105, 588] on button "Fechar" at bounding box center [59, 600] width 104 height 67
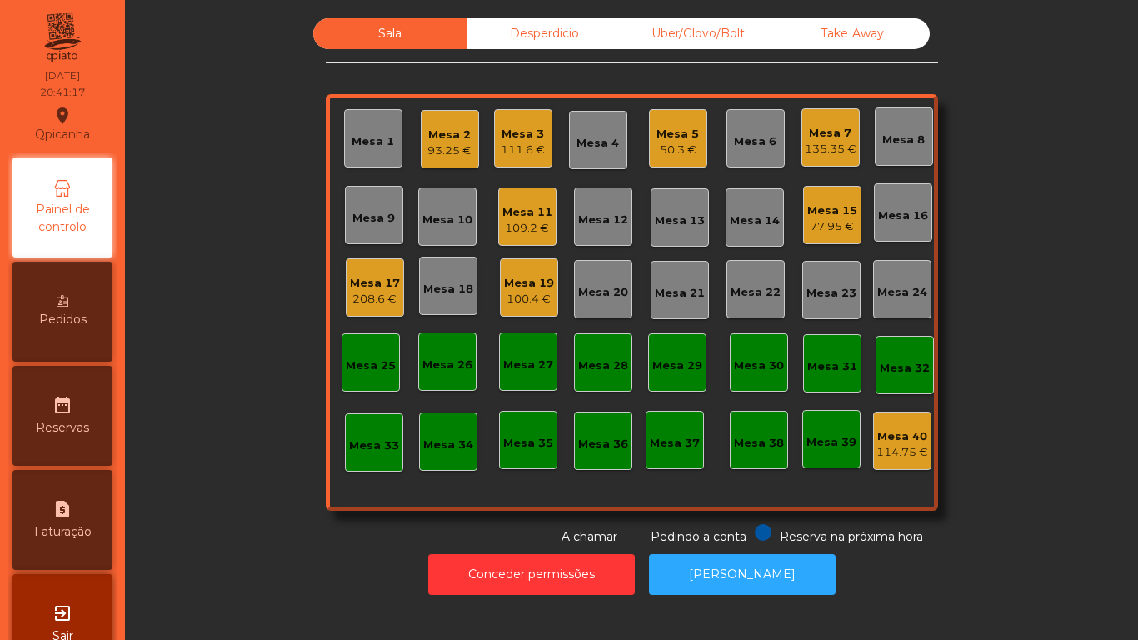
click at [437, 137] on div "Mesa 2" at bounding box center [449, 135] width 44 height 17
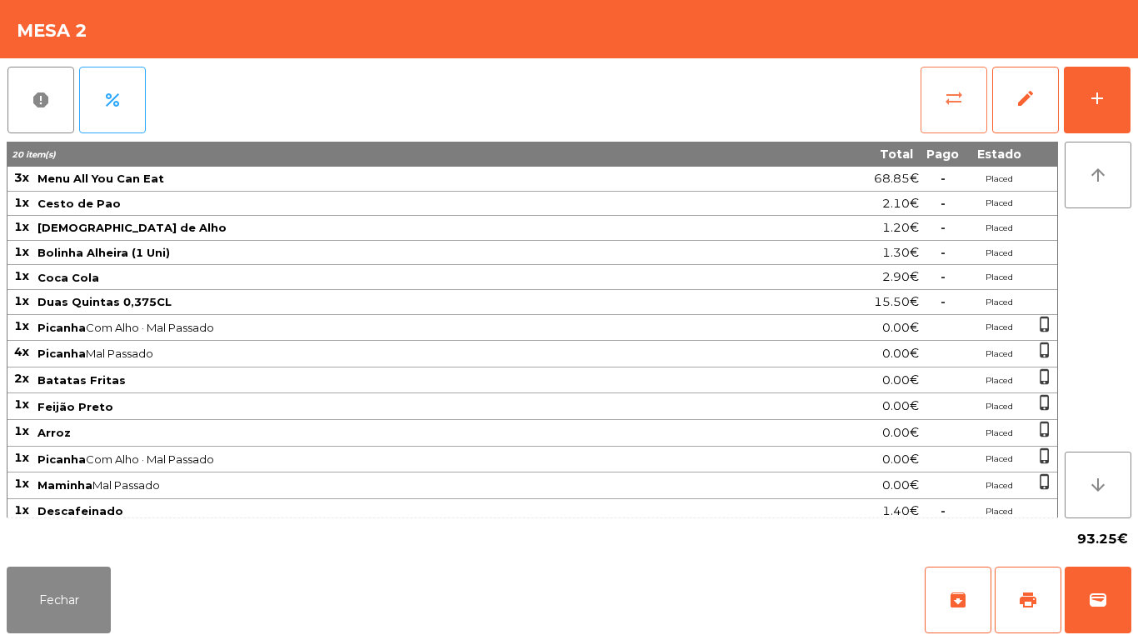
click at [952, 108] on button "sync_alt" at bounding box center [954, 100] width 67 height 67
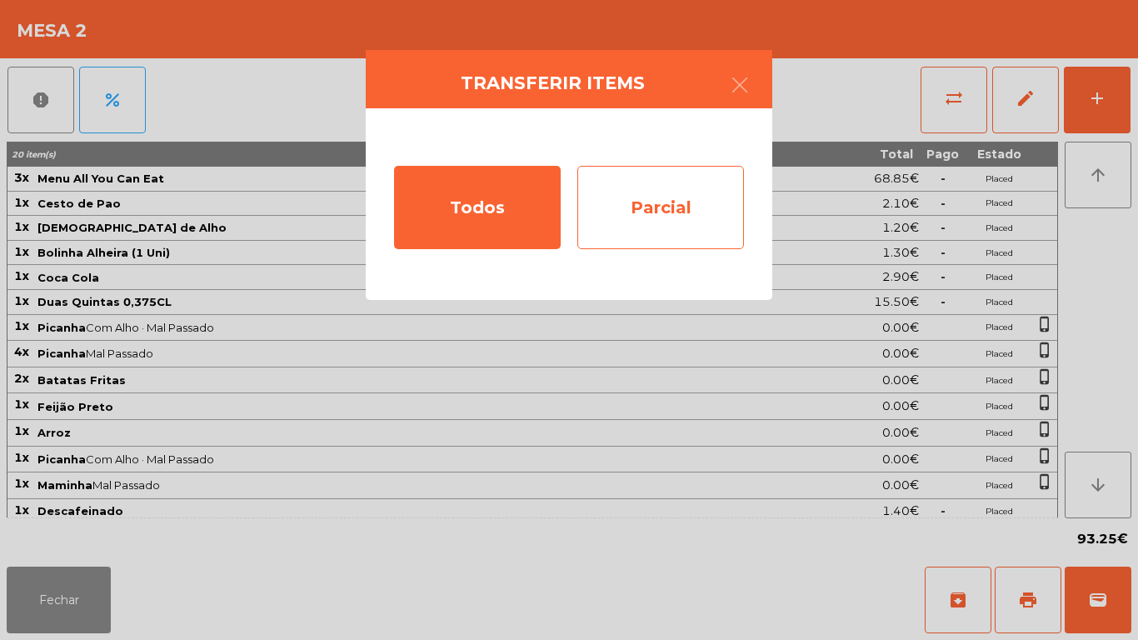
click at [662, 226] on div "Parcial" at bounding box center [660, 207] width 167 height 83
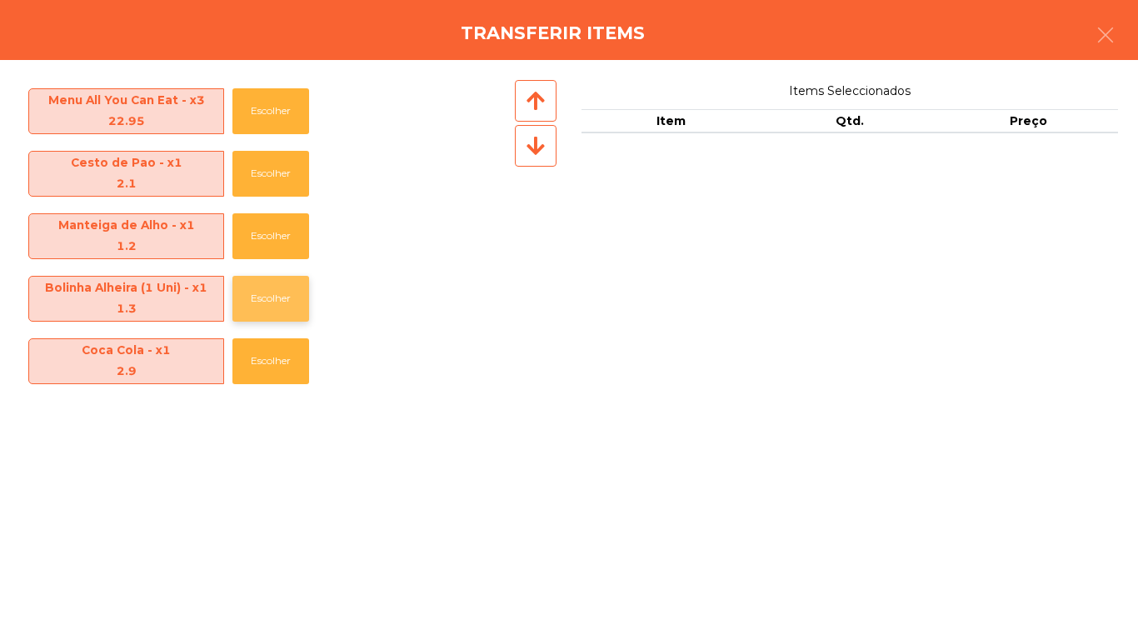
click at [269, 286] on button "Escolher" at bounding box center [270, 299] width 77 height 46
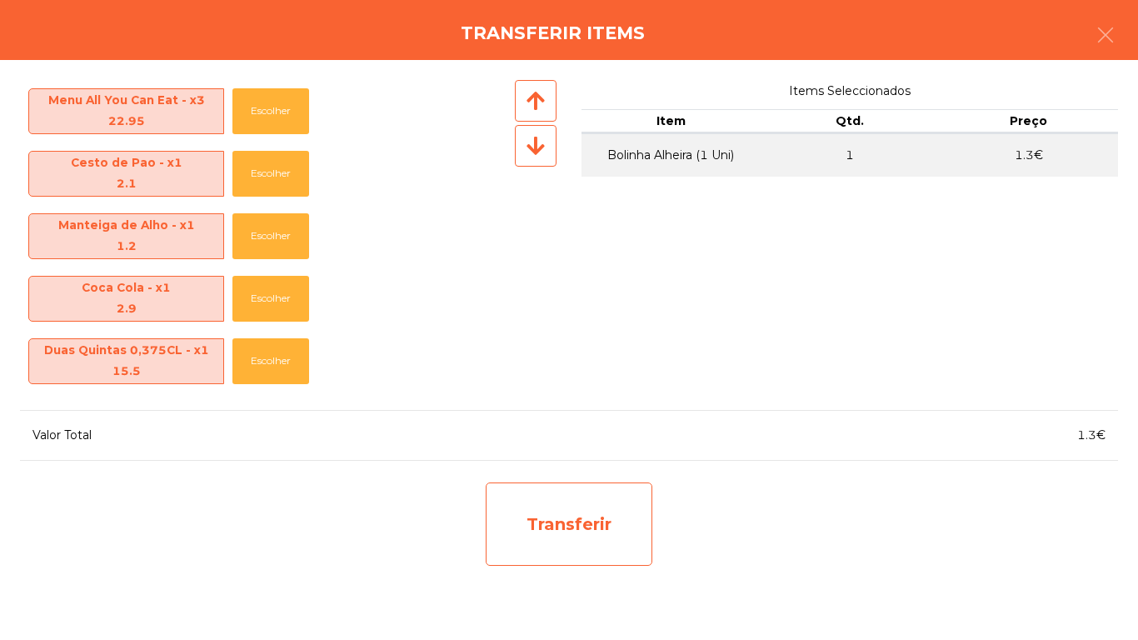
click at [583, 527] on div "Transferir" at bounding box center [569, 523] width 167 height 83
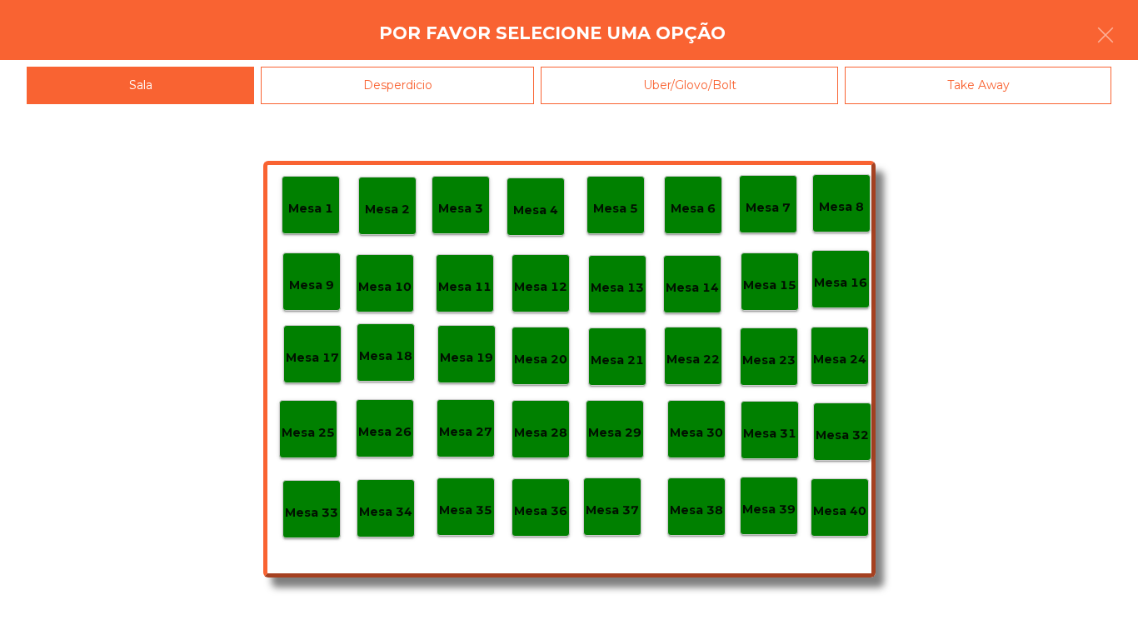
click at [472, 102] on div "Desperdicio" at bounding box center [397, 85] width 273 height 37
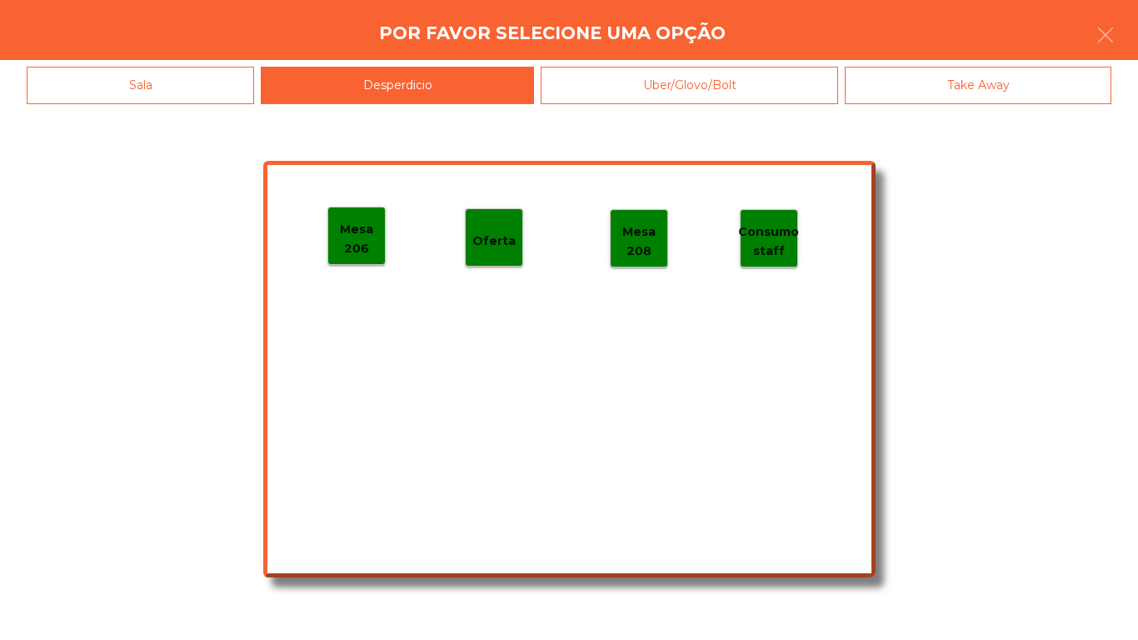
click at [367, 242] on p "Mesa 206" at bounding box center [356, 238] width 57 height 37
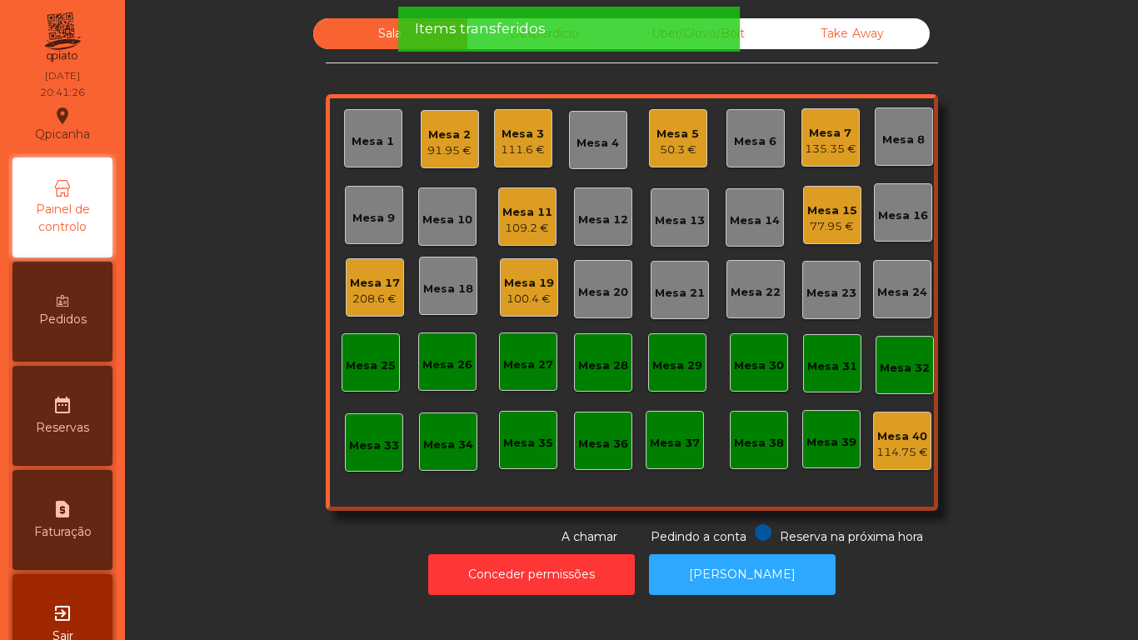
click at [457, 160] on div "Mesa 2 91.95 €" at bounding box center [450, 139] width 58 height 58
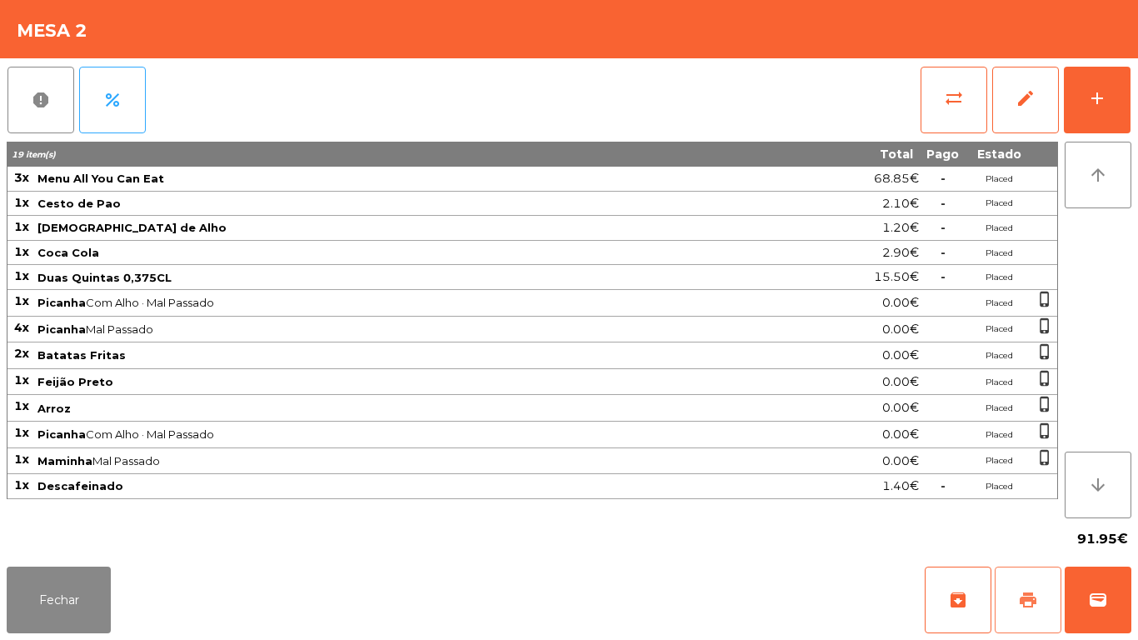
click at [1021, 578] on button "print" at bounding box center [1028, 600] width 67 height 67
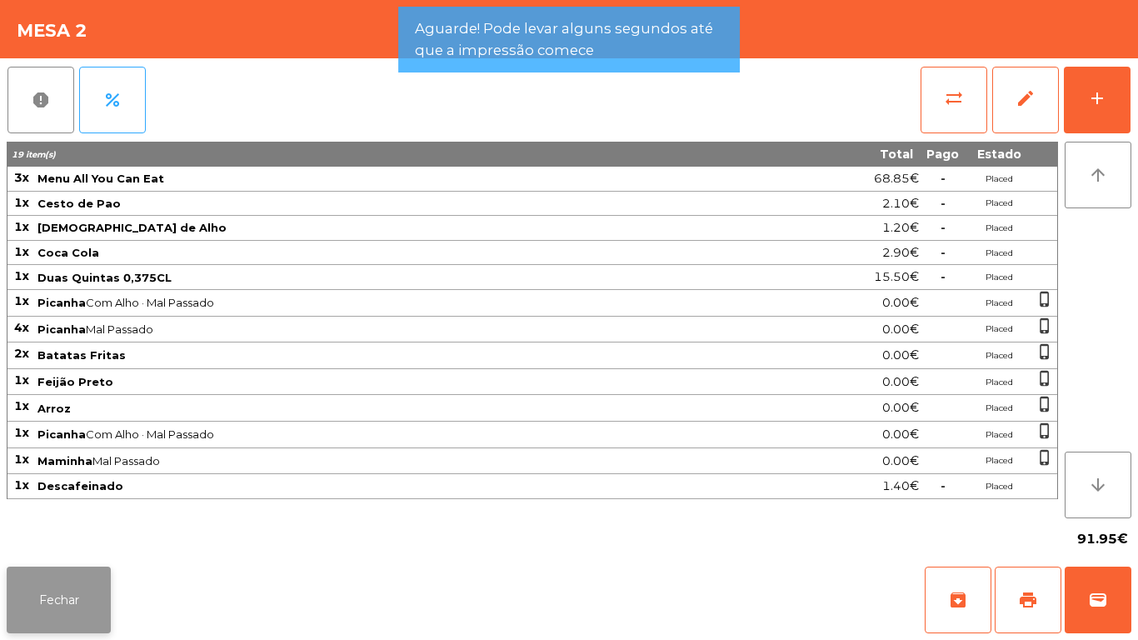
click at [86, 577] on button "Fechar" at bounding box center [59, 600] width 104 height 67
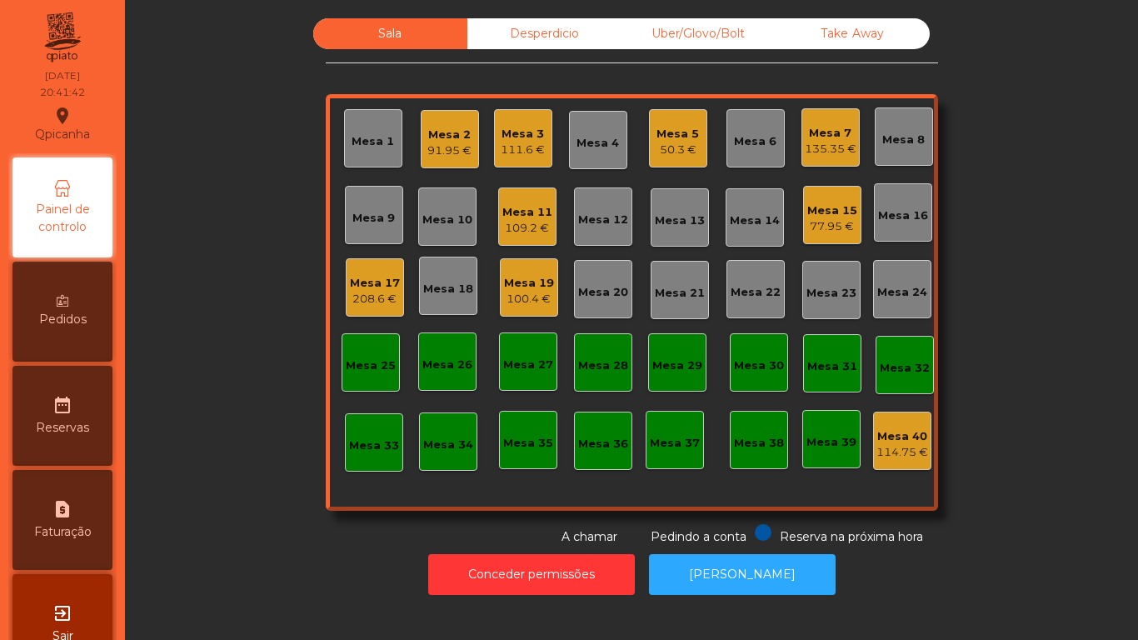
click at [822, 141] on div "135.35 €" at bounding box center [831, 149] width 52 height 17
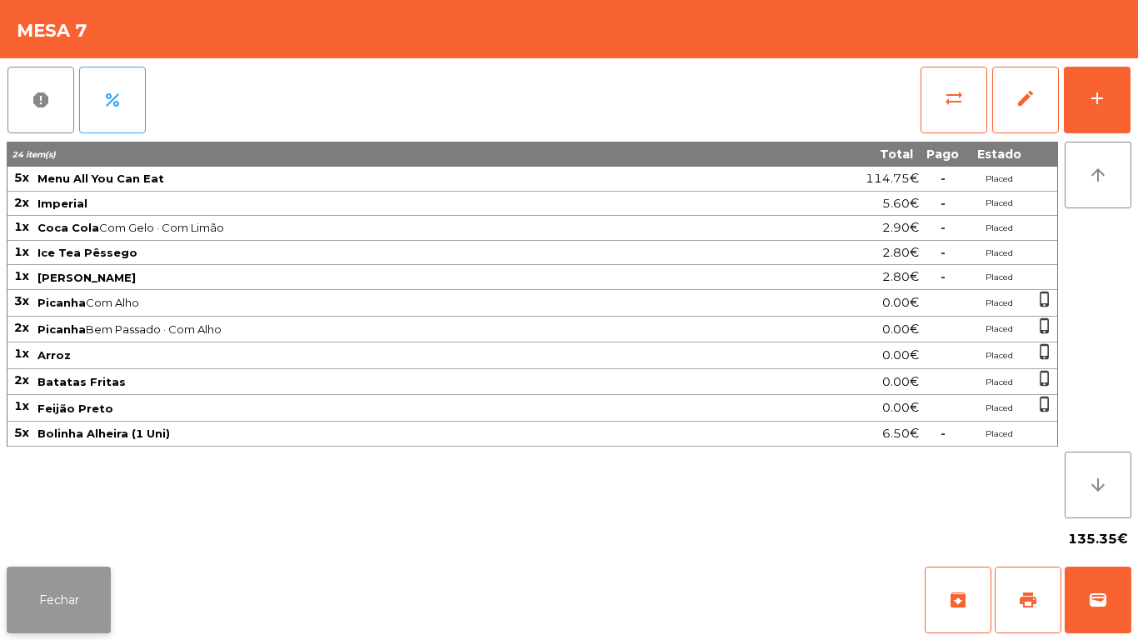
click at [62, 601] on button "Fechar" at bounding box center [59, 600] width 104 height 67
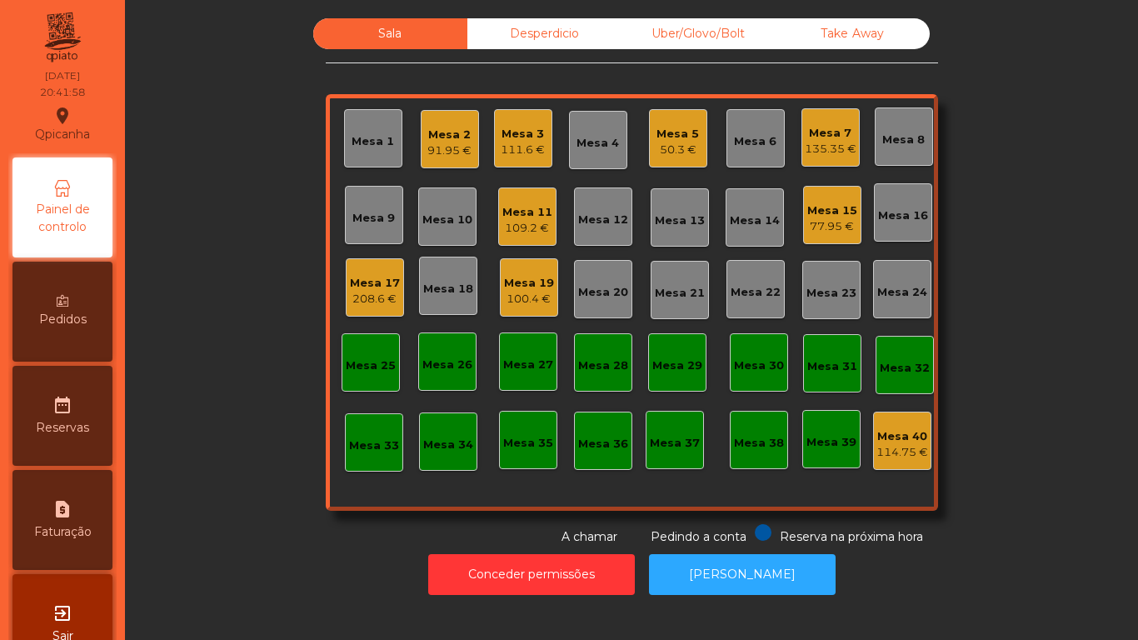
click at [829, 239] on div "Mesa 15 77.95 €" at bounding box center [832, 215] width 58 height 58
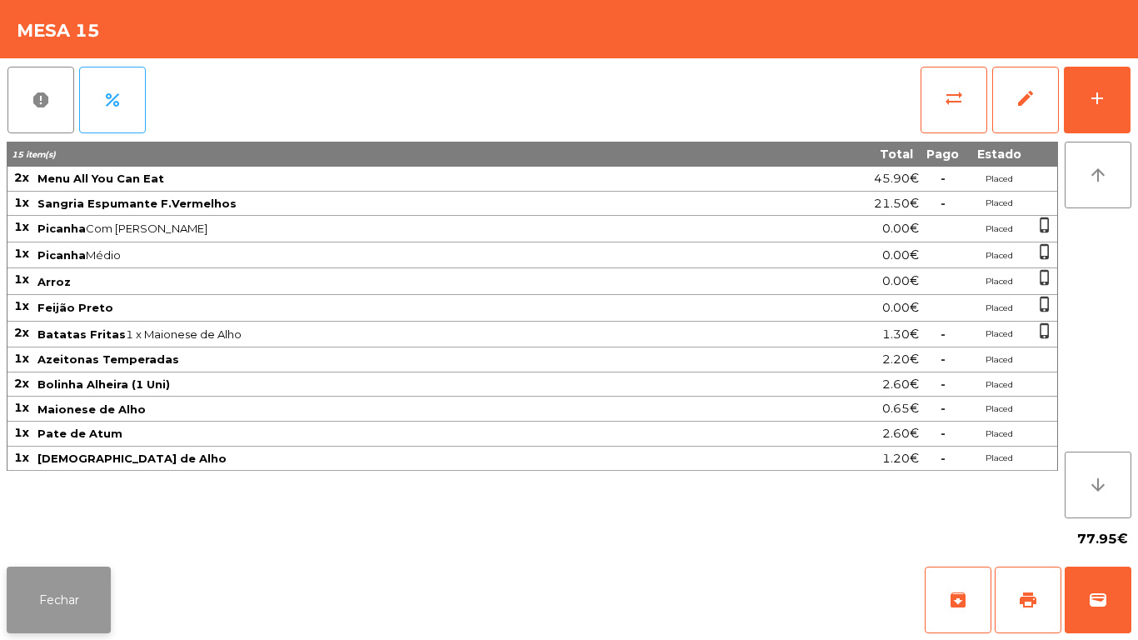
click at [79, 584] on button "Fechar" at bounding box center [59, 600] width 104 height 67
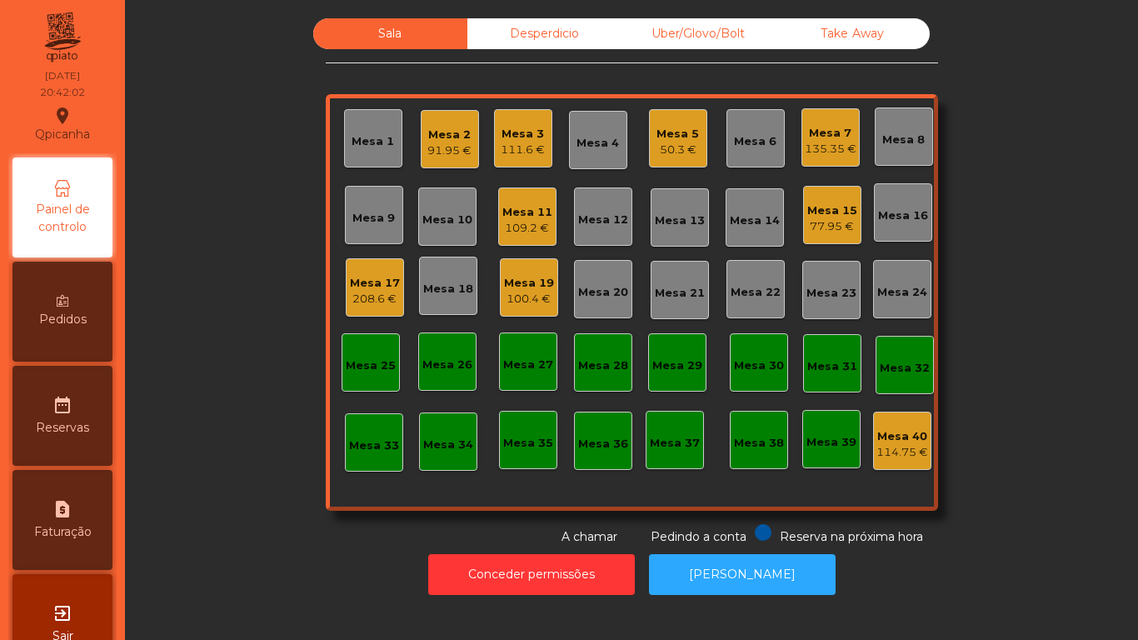
click at [840, 141] on div "135.35 €" at bounding box center [831, 149] width 52 height 17
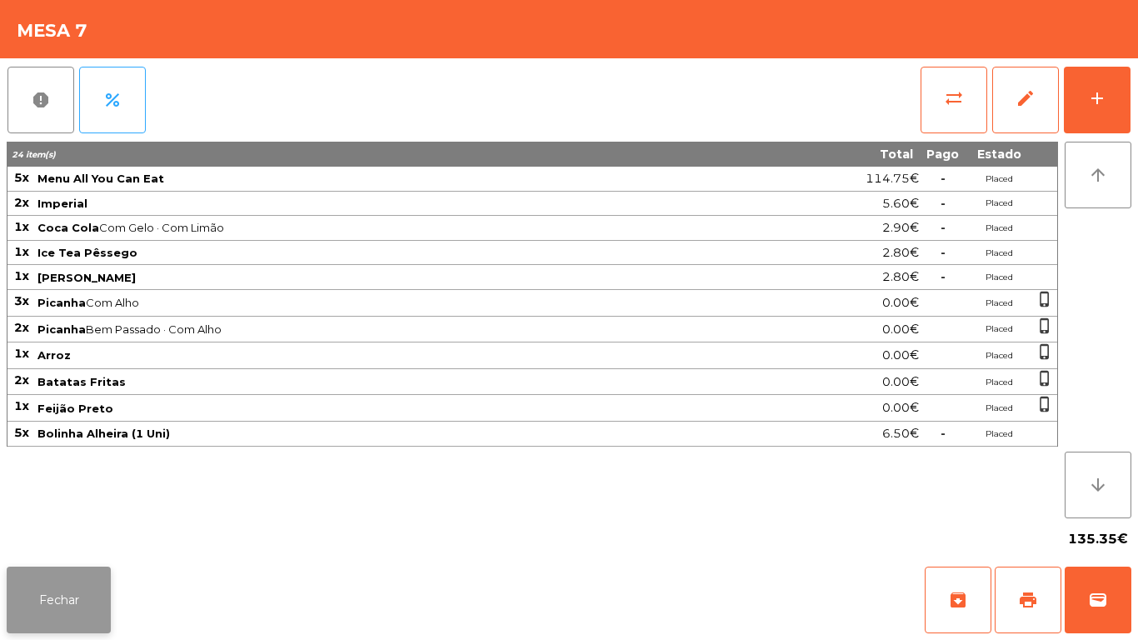
click at [68, 590] on button "Fechar" at bounding box center [59, 600] width 104 height 67
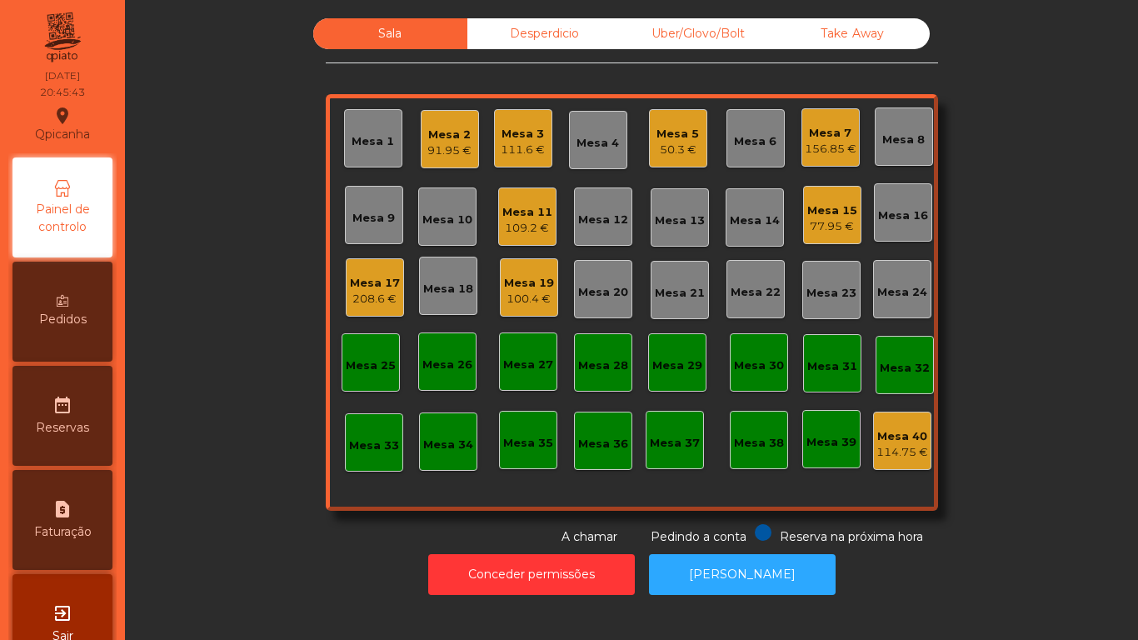
click at [530, 237] on div "Mesa 11 109.2 €" at bounding box center [527, 216] width 58 height 58
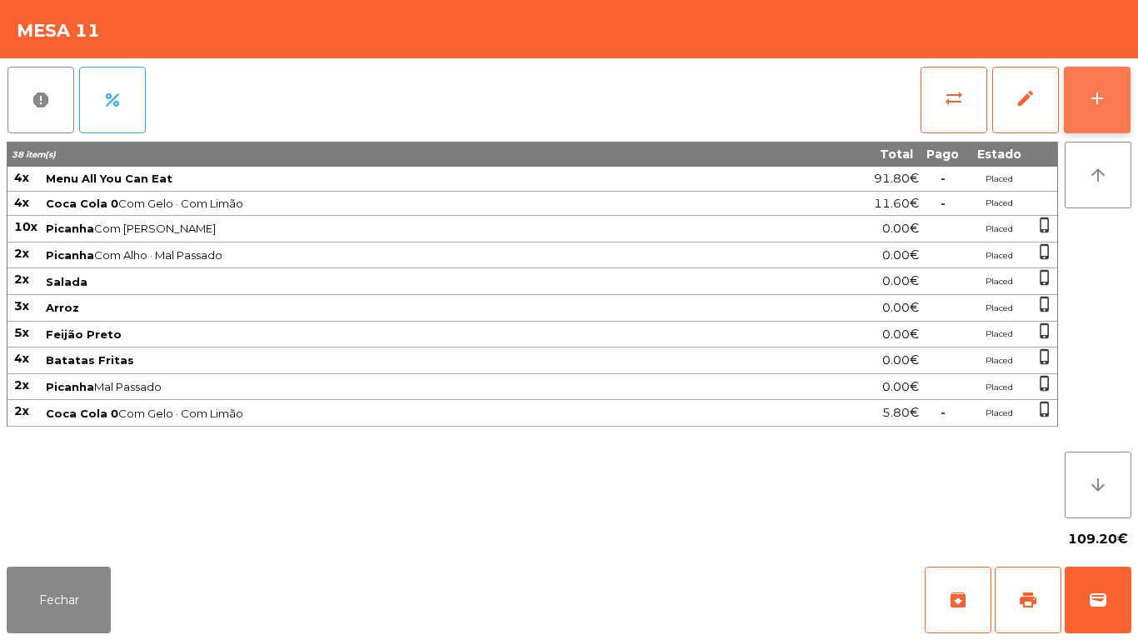
click at [1098, 112] on button "add" at bounding box center [1097, 100] width 67 height 67
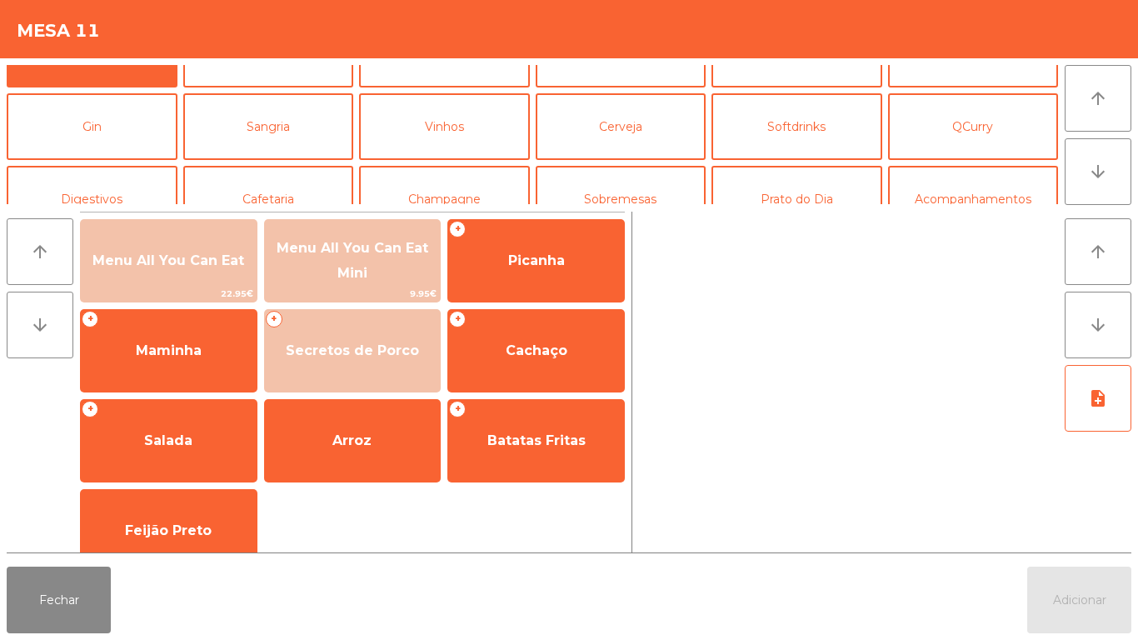
scroll to position [63, 0]
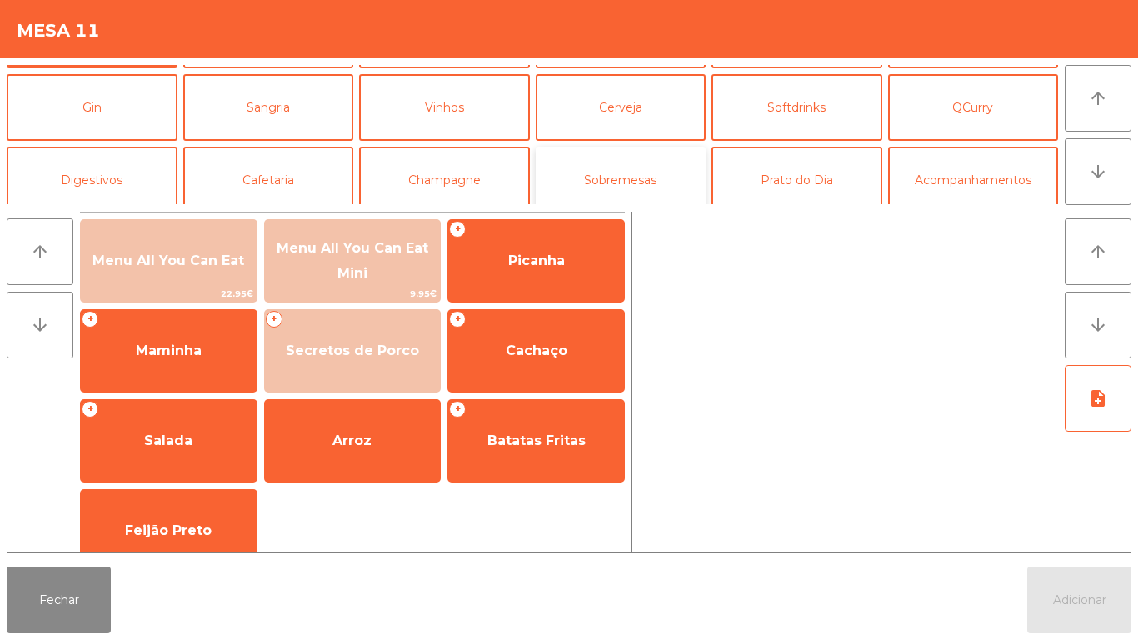
click at [608, 189] on button "Sobremesas" at bounding box center [621, 180] width 171 height 67
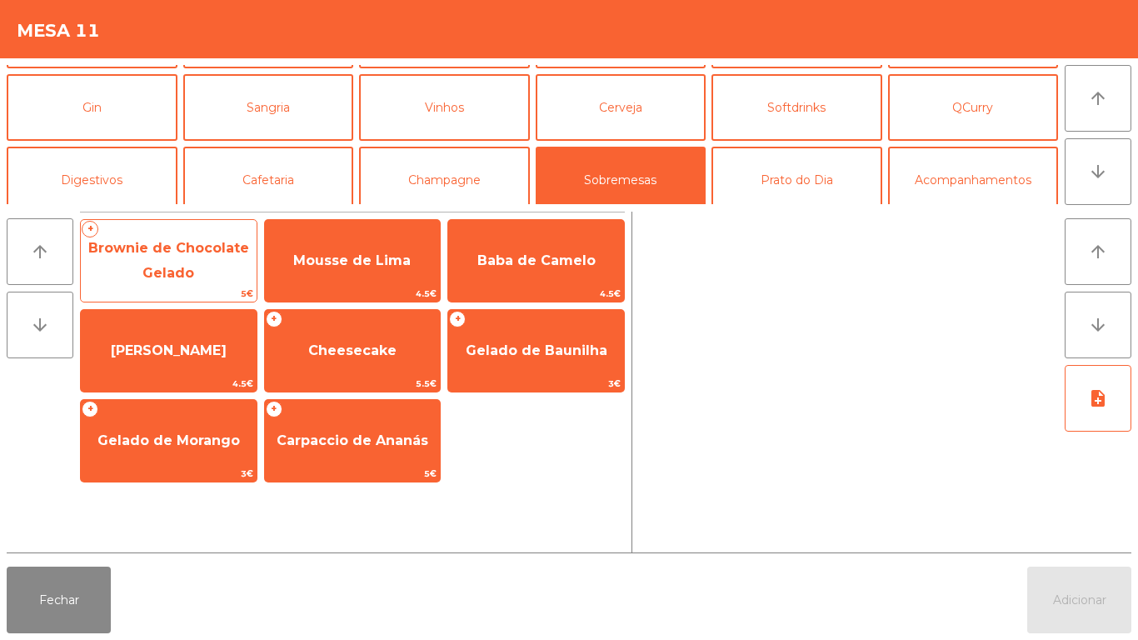
click at [167, 255] on span "Brownie de Chocolate Gelado" at bounding box center [168, 260] width 161 height 41
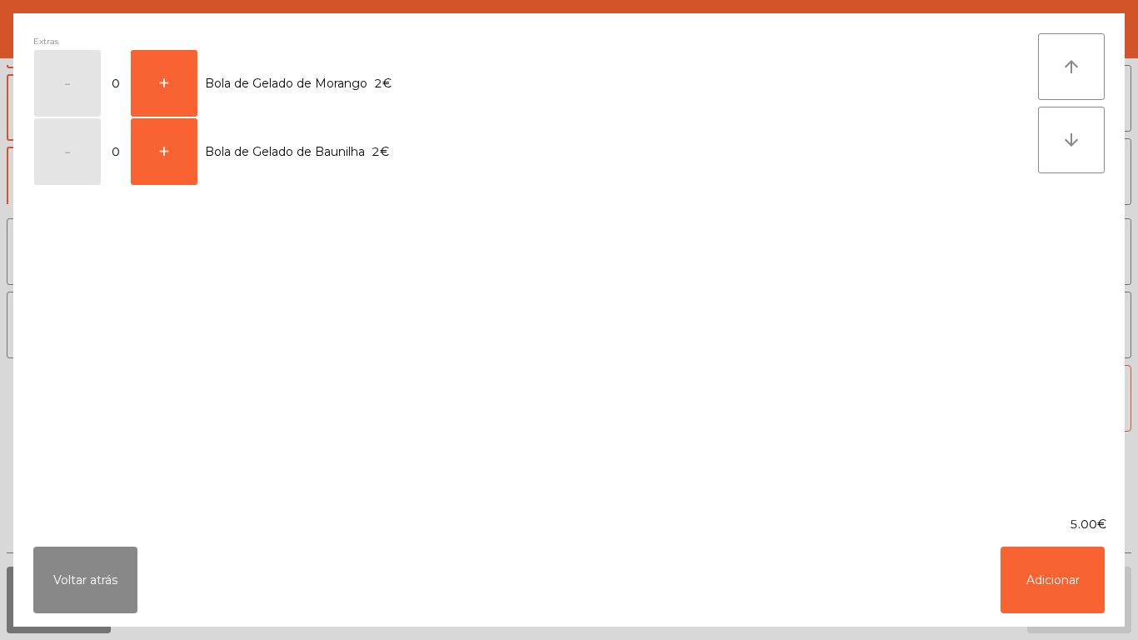
click at [305, 165] on td "Bola de Gelado de Baunilha 2€" at bounding box center [613, 151] width 831 height 68
click at [184, 164] on button "+" at bounding box center [164, 151] width 67 height 67
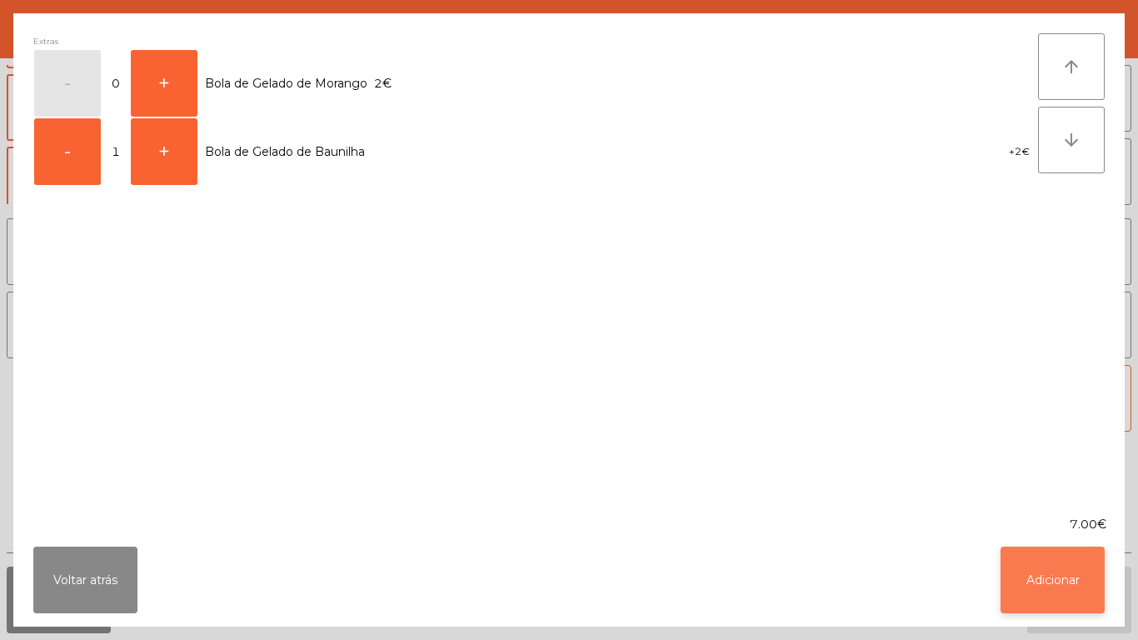
click at [1046, 572] on button "Adicionar" at bounding box center [1053, 580] width 104 height 67
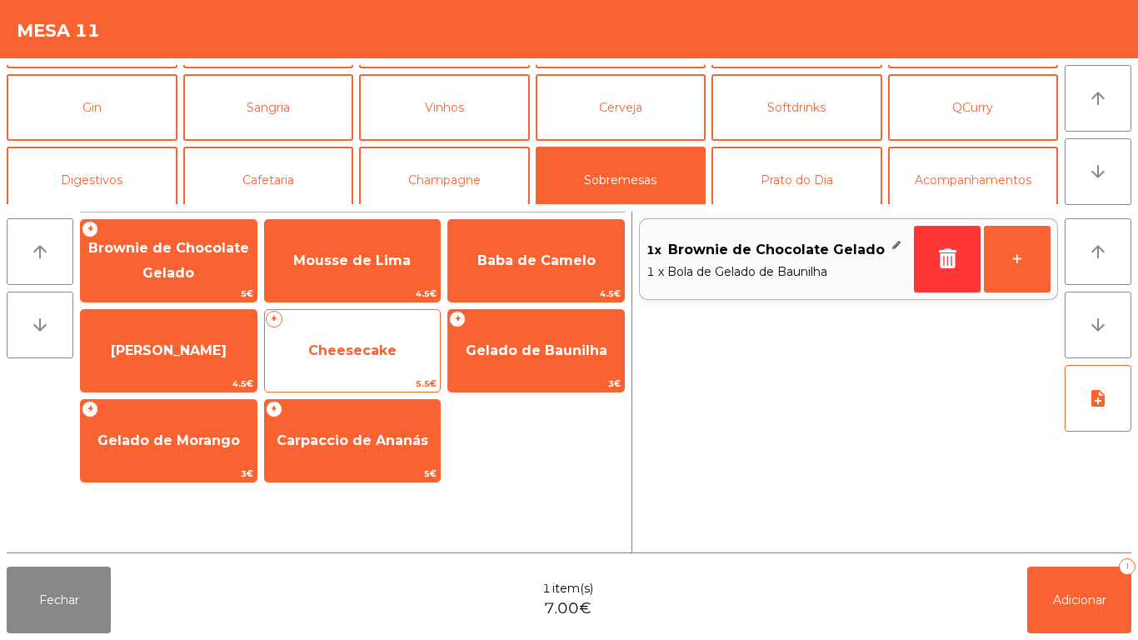
click at [359, 356] on span "Cheesecake" at bounding box center [352, 350] width 88 height 16
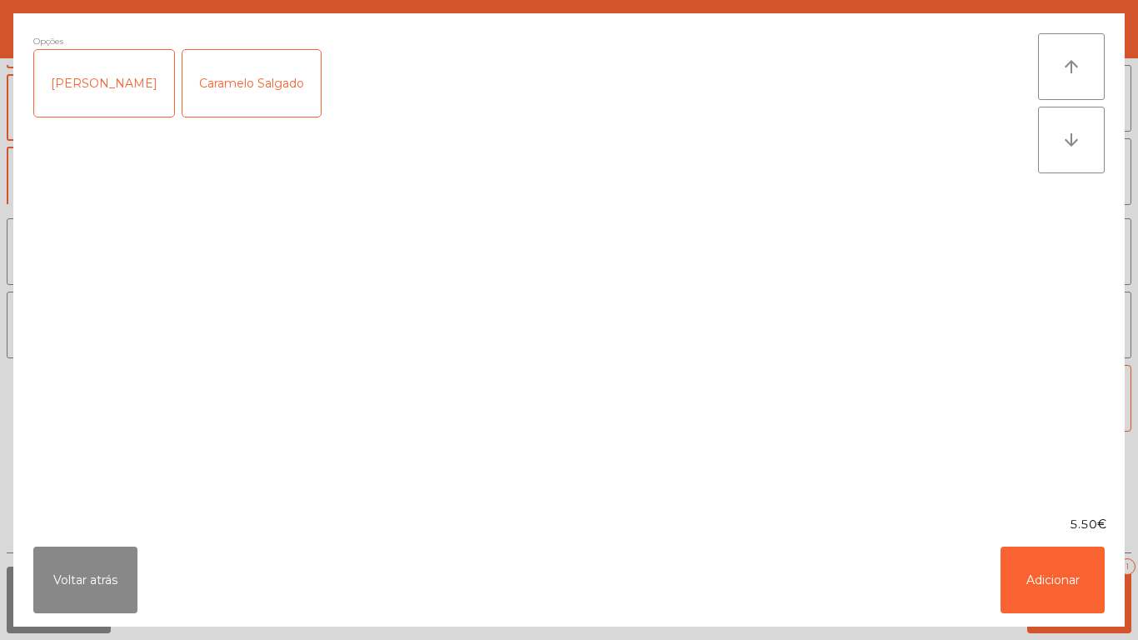
click at [247, 93] on div "Caramelo Salgado" at bounding box center [251, 83] width 138 height 67
click at [1037, 586] on button "Adicionar" at bounding box center [1053, 580] width 104 height 67
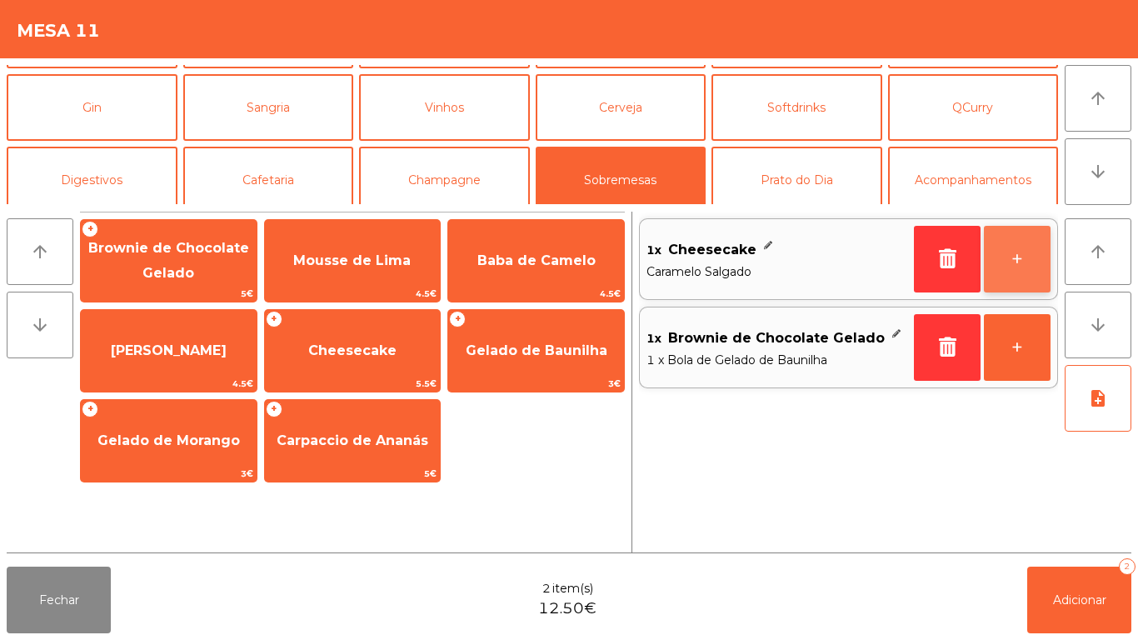
click at [1002, 257] on button "+" at bounding box center [1017, 259] width 67 height 67
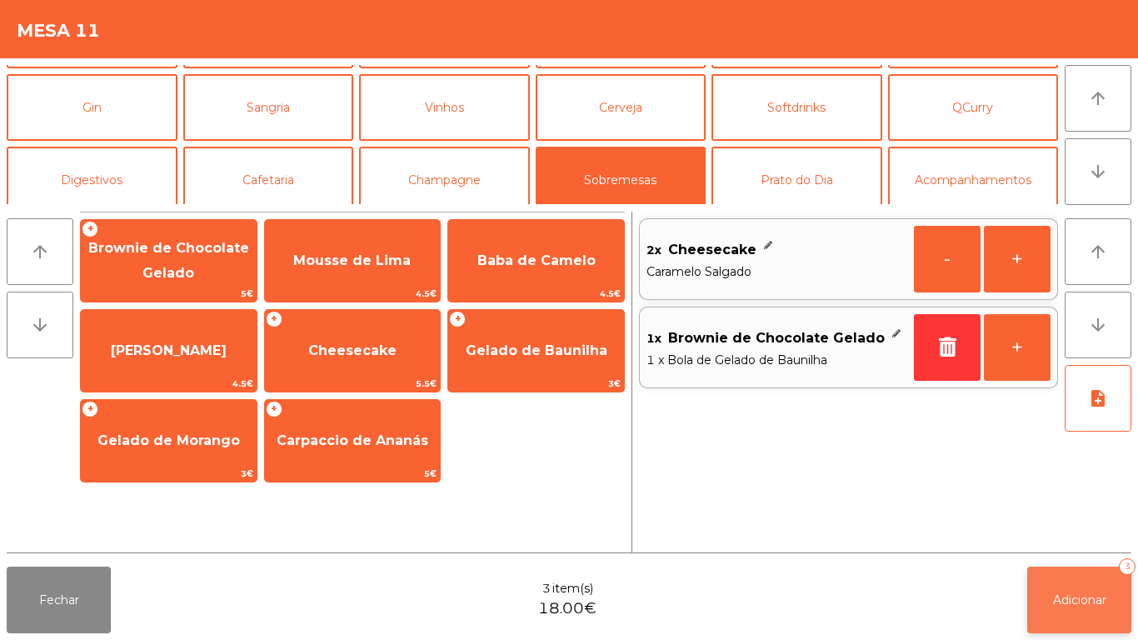
click at [1071, 590] on button "Adicionar 3" at bounding box center [1079, 600] width 104 height 67
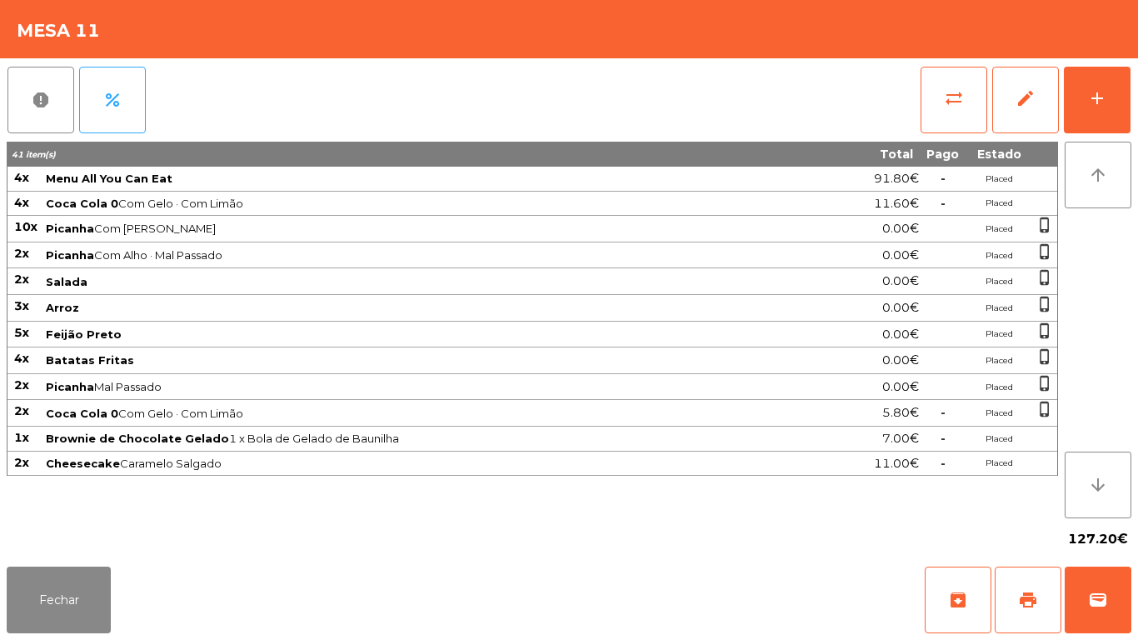
click at [58, 639] on div "Fechar archive print wallet" at bounding box center [569, 600] width 1138 height 80
click at [72, 592] on button "Fechar" at bounding box center [59, 600] width 104 height 67
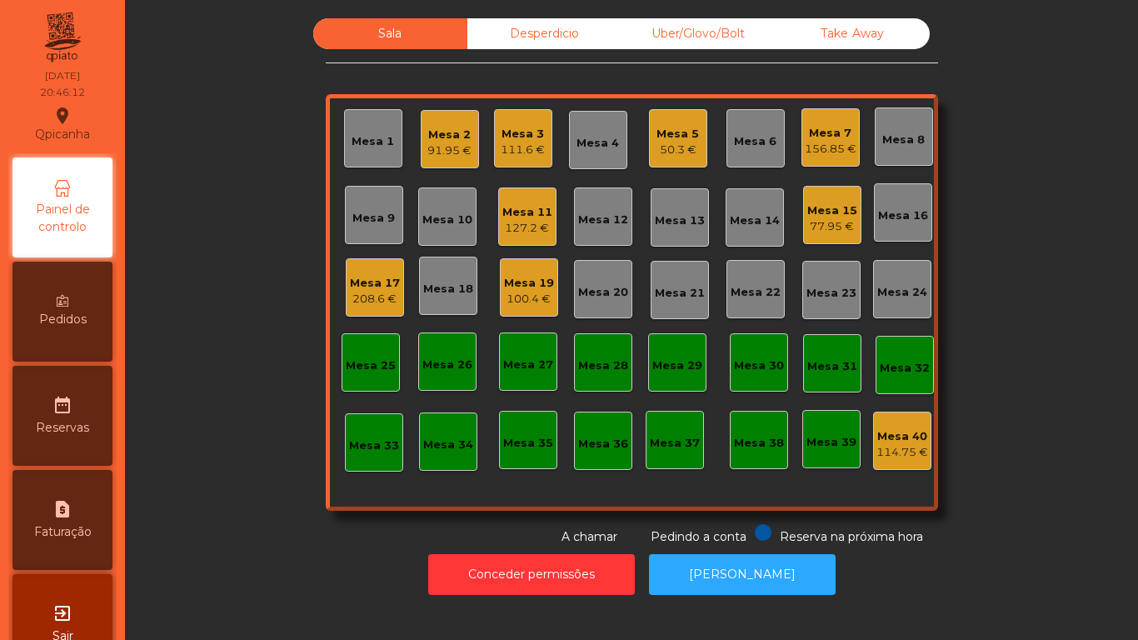
click at [667, 142] on div "50.3 €" at bounding box center [678, 150] width 42 height 17
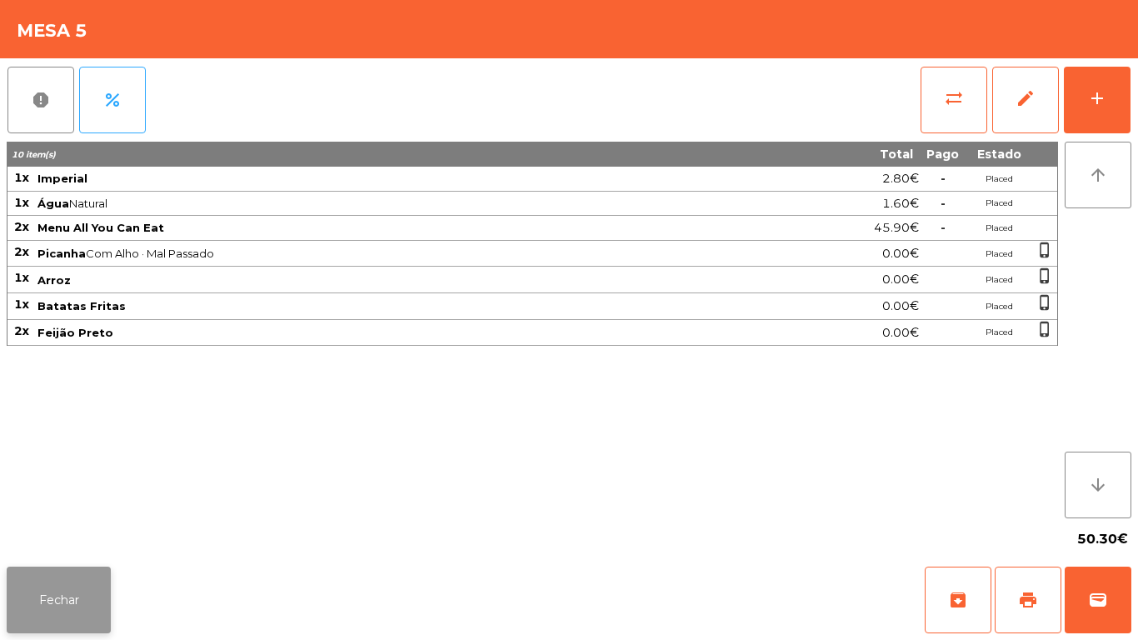
click at [73, 606] on button "Fechar" at bounding box center [59, 600] width 104 height 67
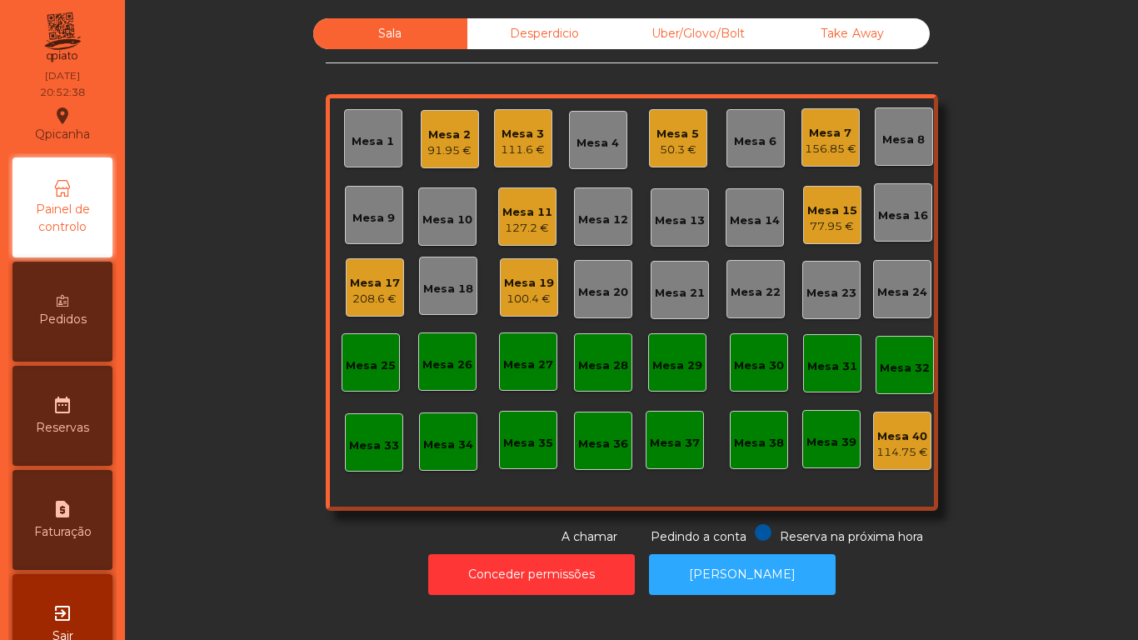
click at [532, 220] on div "127.2 €" at bounding box center [527, 228] width 50 height 17
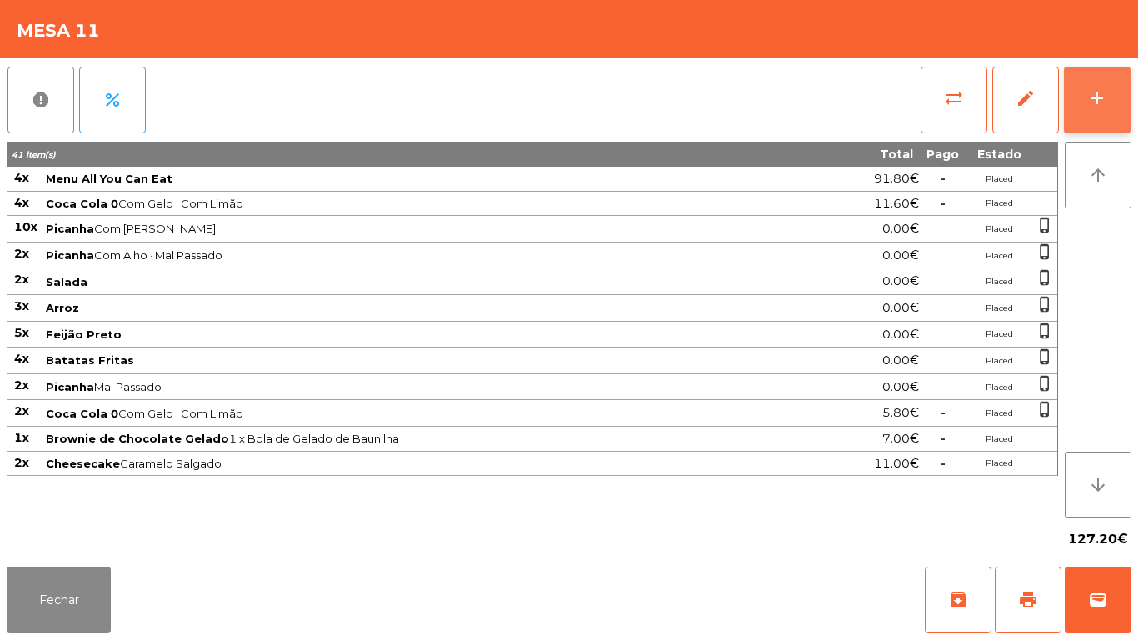
click at [1094, 101] on div "add" at bounding box center [1097, 98] width 20 height 20
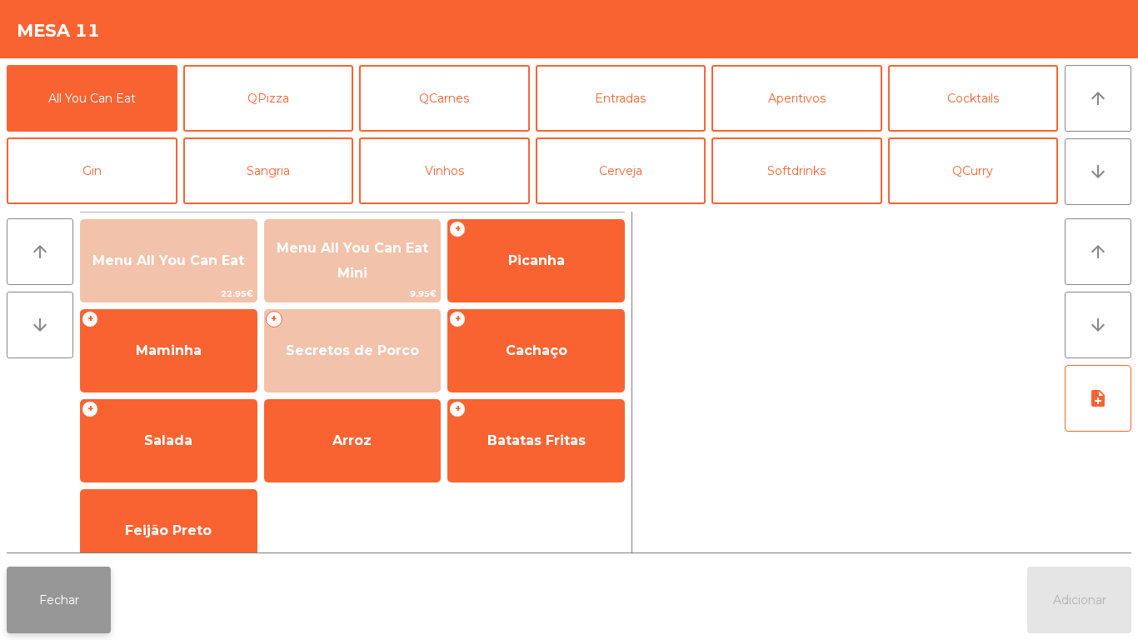
click at [71, 586] on button "Fechar" at bounding box center [59, 600] width 104 height 67
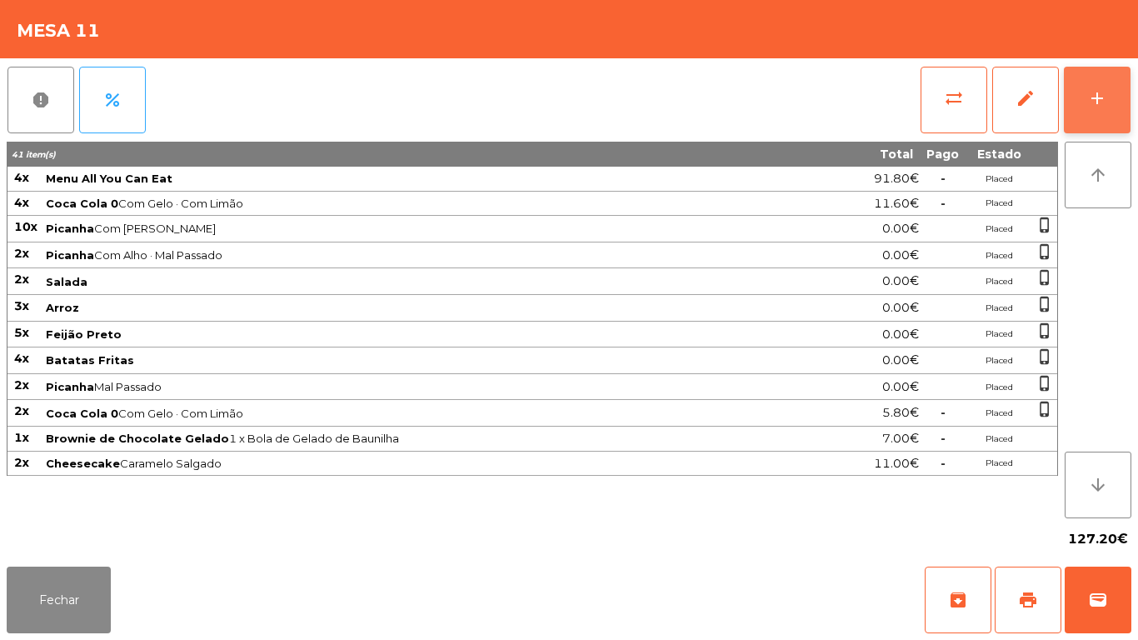
click at [1096, 98] on div "add" at bounding box center [1097, 98] width 20 height 20
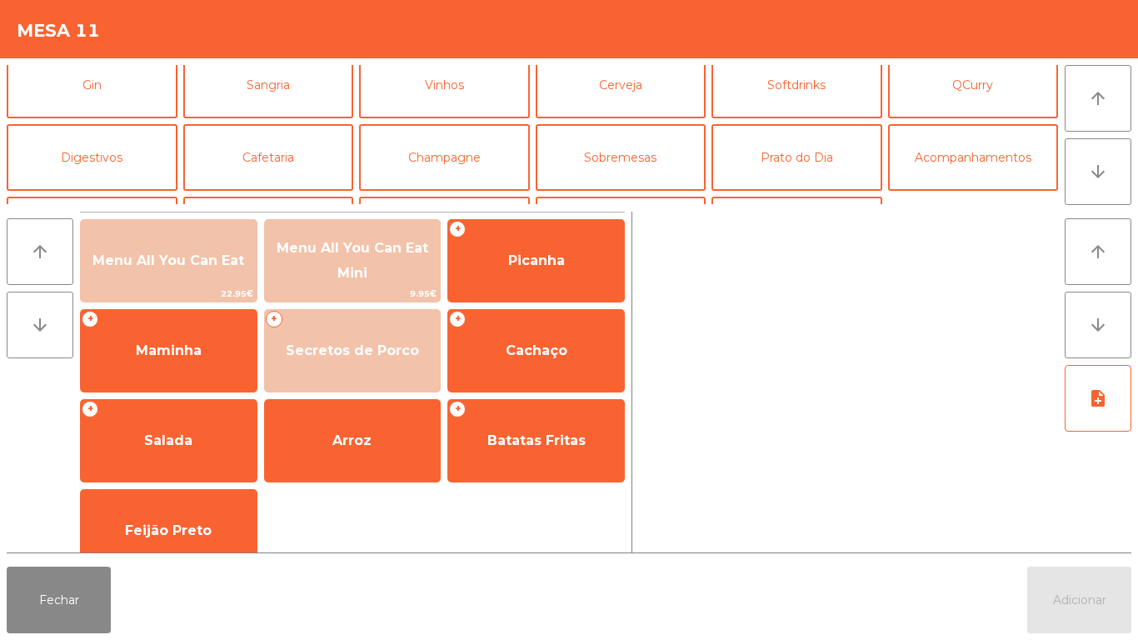
scroll to position [85, 0]
click at [293, 182] on button "Cafetaria" at bounding box center [268, 158] width 171 height 67
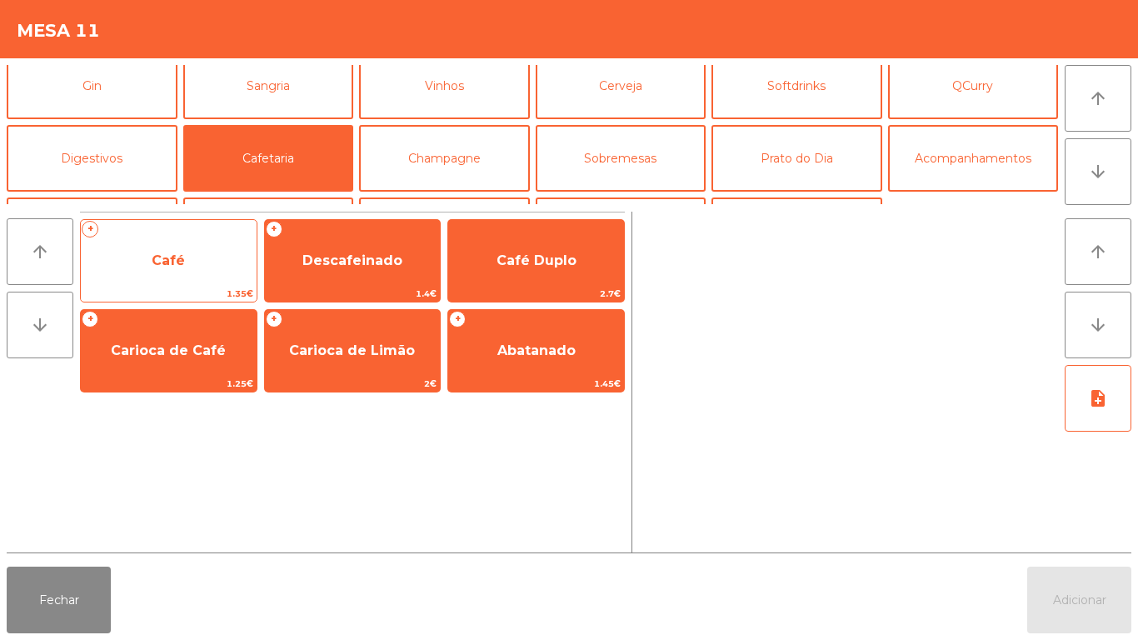
click at [158, 285] on div "+ Café 1.35€" at bounding box center [168, 260] width 177 height 83
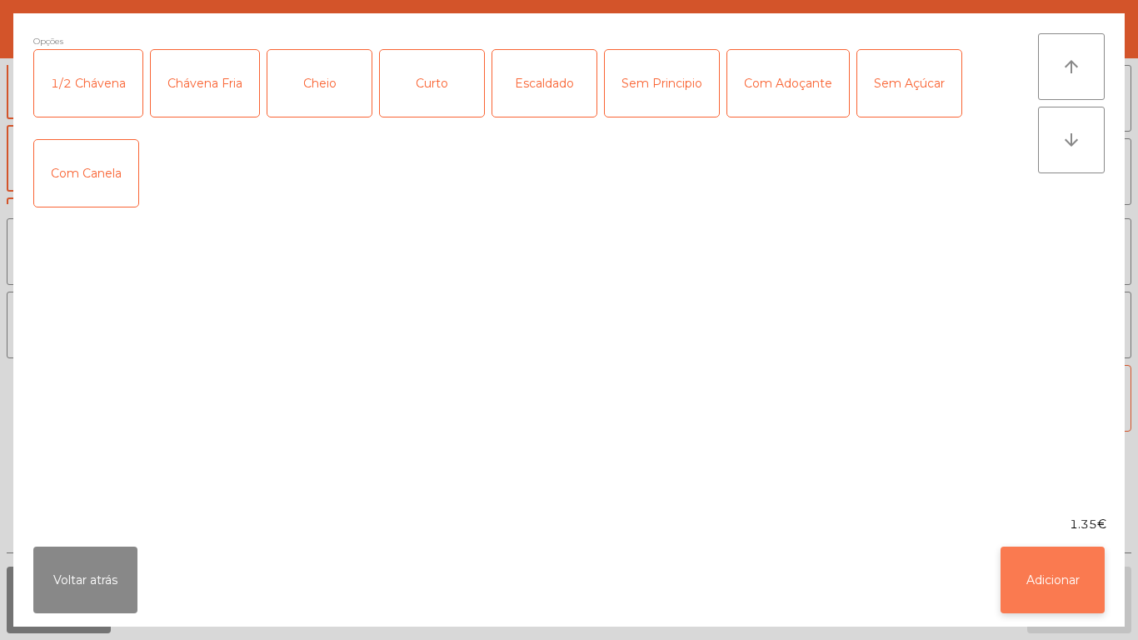
click at [1031, 595] on button "Adicionar" at bounding box center [1053, 580] width 104 height 67
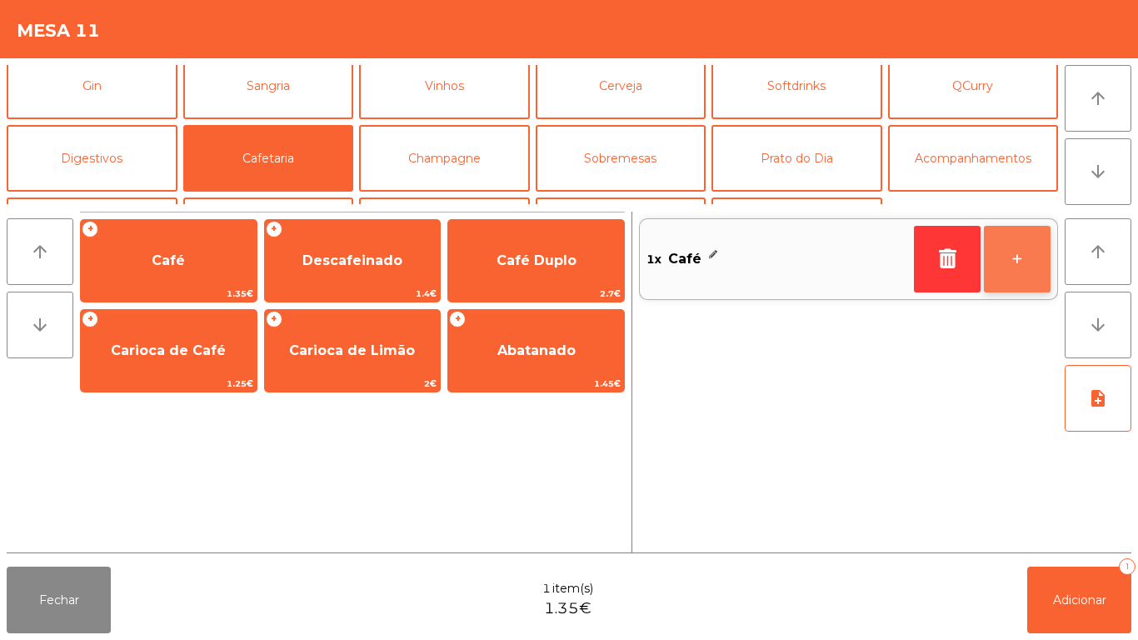
click at [1017, 279] on button "+" at bounding box center [1017, 259] width 67 height 67
click at [1020, 279] on button "+" at bounding box center [1017, 259] width 67 height 67
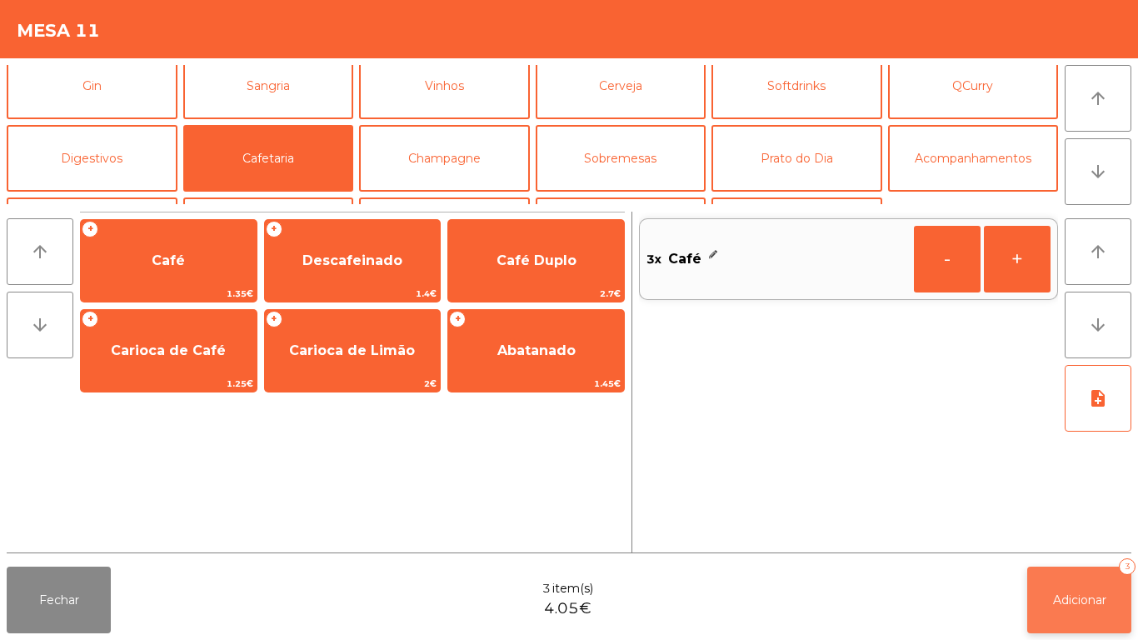
click at [1067, 590] on button "Adicionar 3" at bounding box center [1079, 600] width 104 height 67
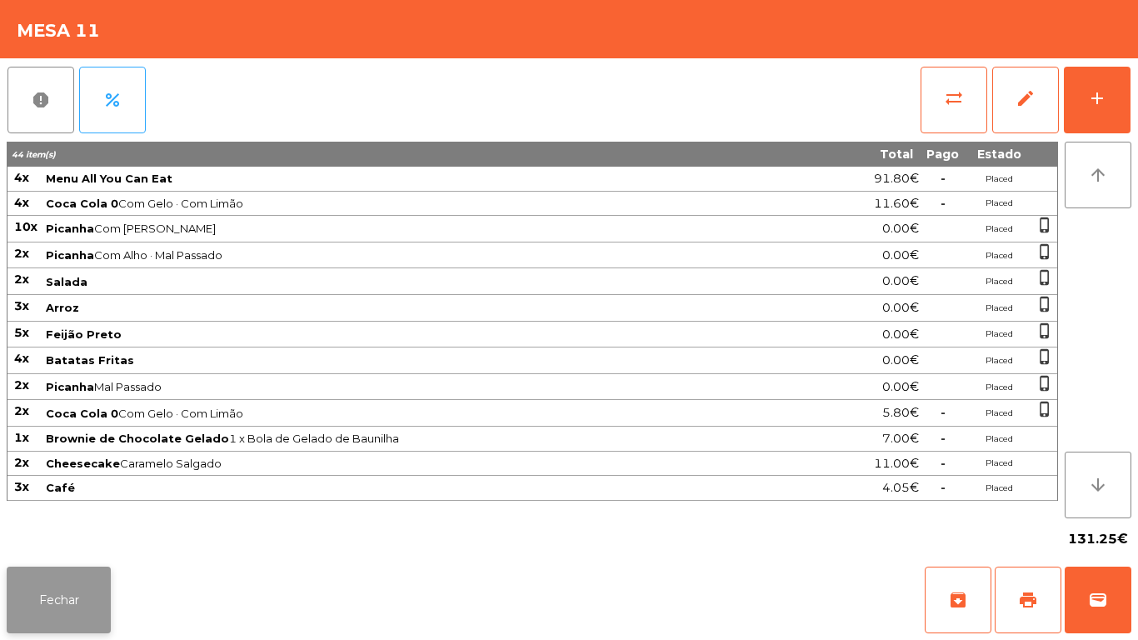
click at [71, 599] on button "Fechar" at bounding box center [59, 600] width 104 height 67
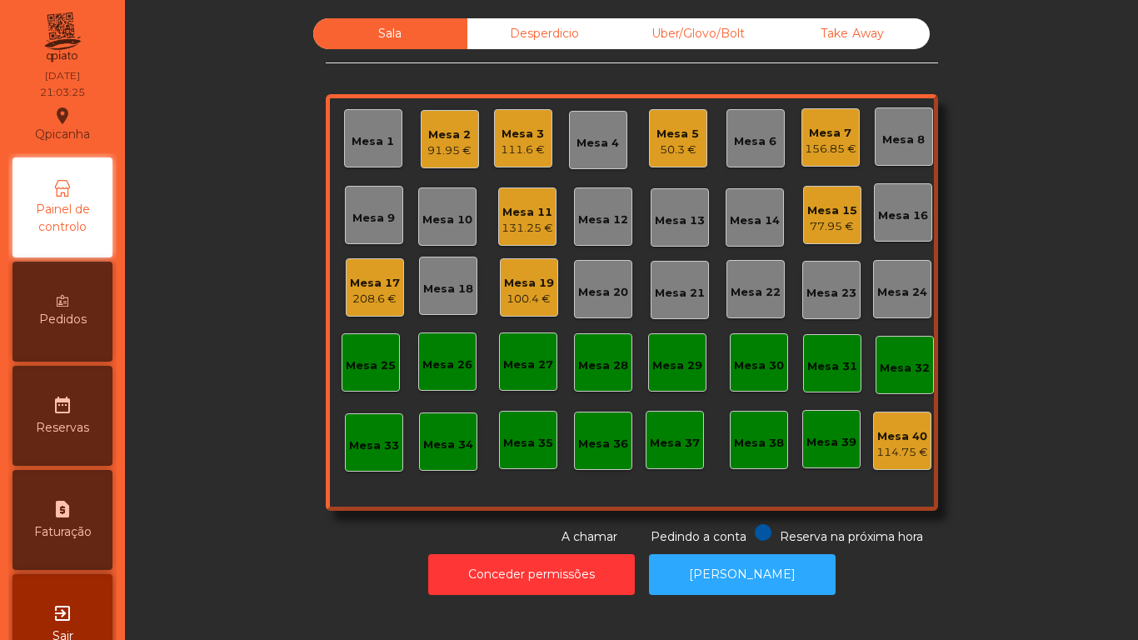
click at [437, 150] on div "91.95 €" at bounding box center [449, 150] width 44 height 17
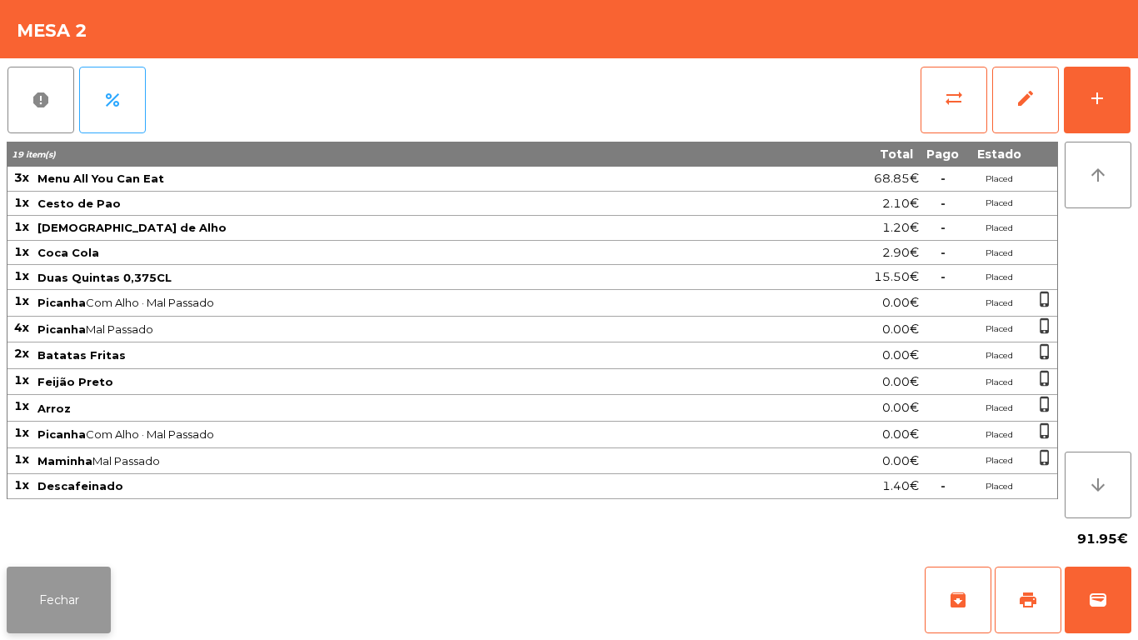
click at [101, 585] on button "Fechar" at bounding box center [59, 600] width 104 height 67
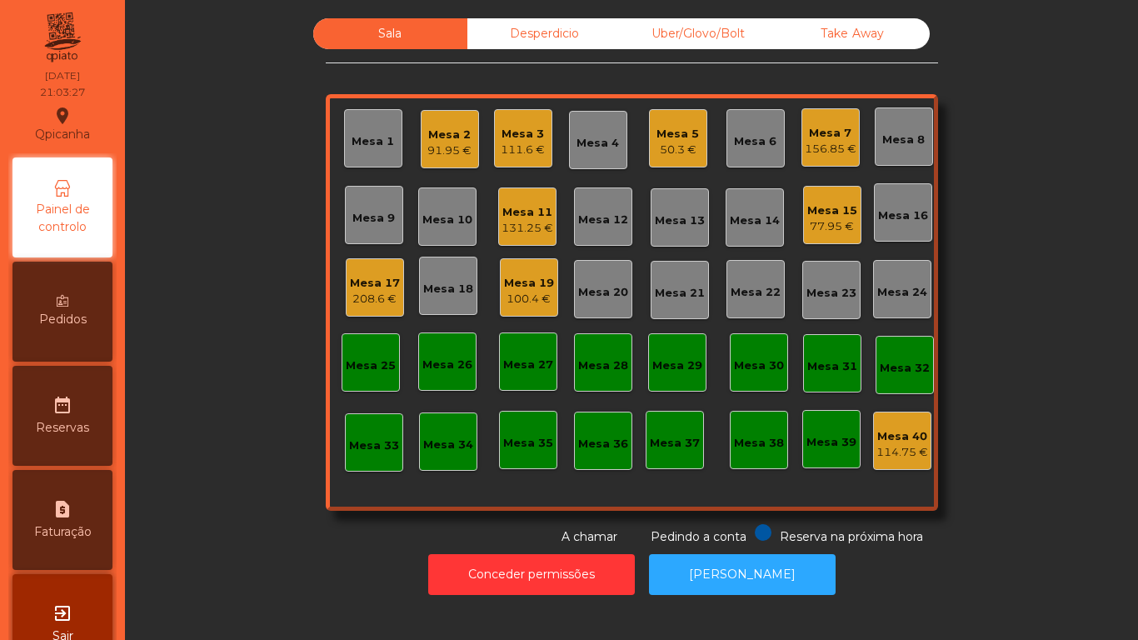
click at [609, 146] on div "Mesa 4" at bounding box center [598, 143] width 42 height 17
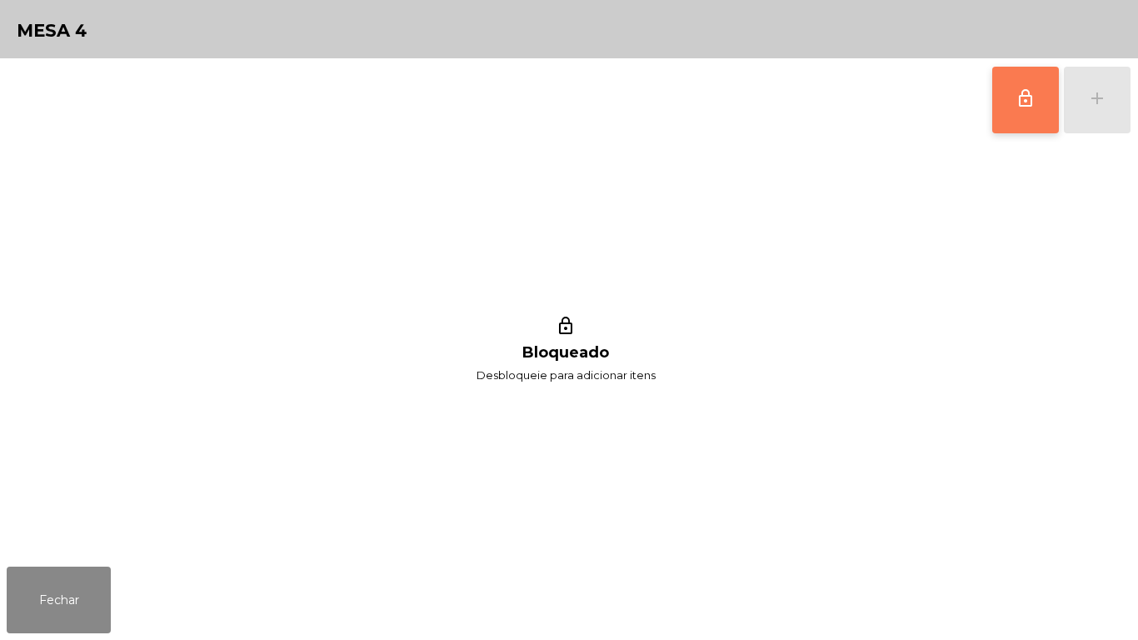
click at [1009, 113] on button "lock_outline" at bounding box center [1025, 100] width 67 height 67
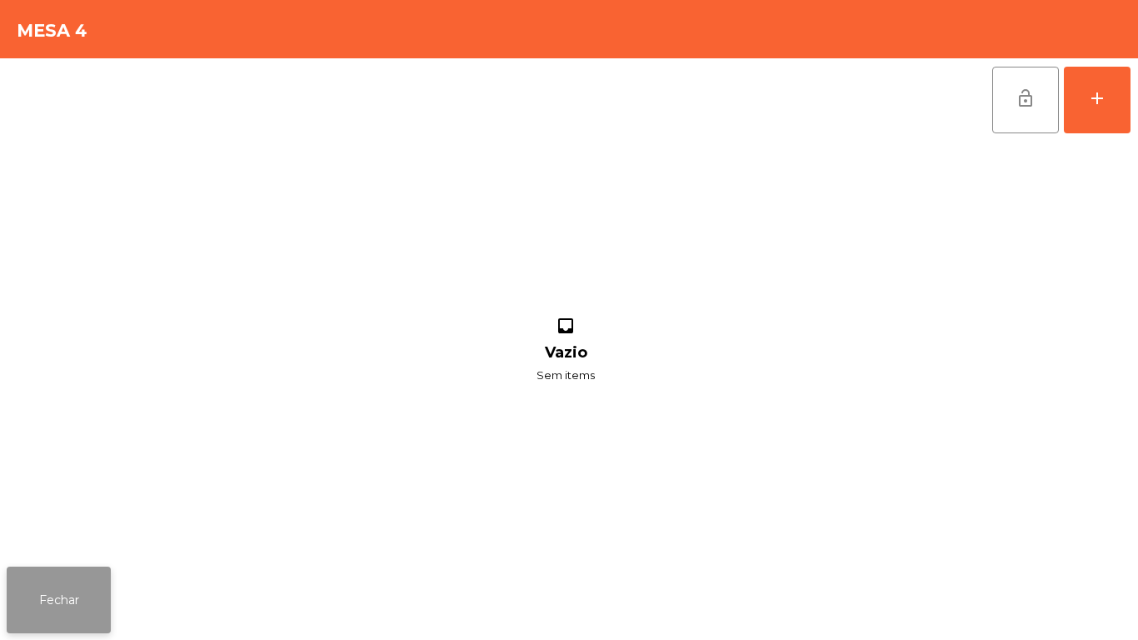
click at [102, 591] on button "Fechar" at bounding box center [59, 600] width 104 height 67
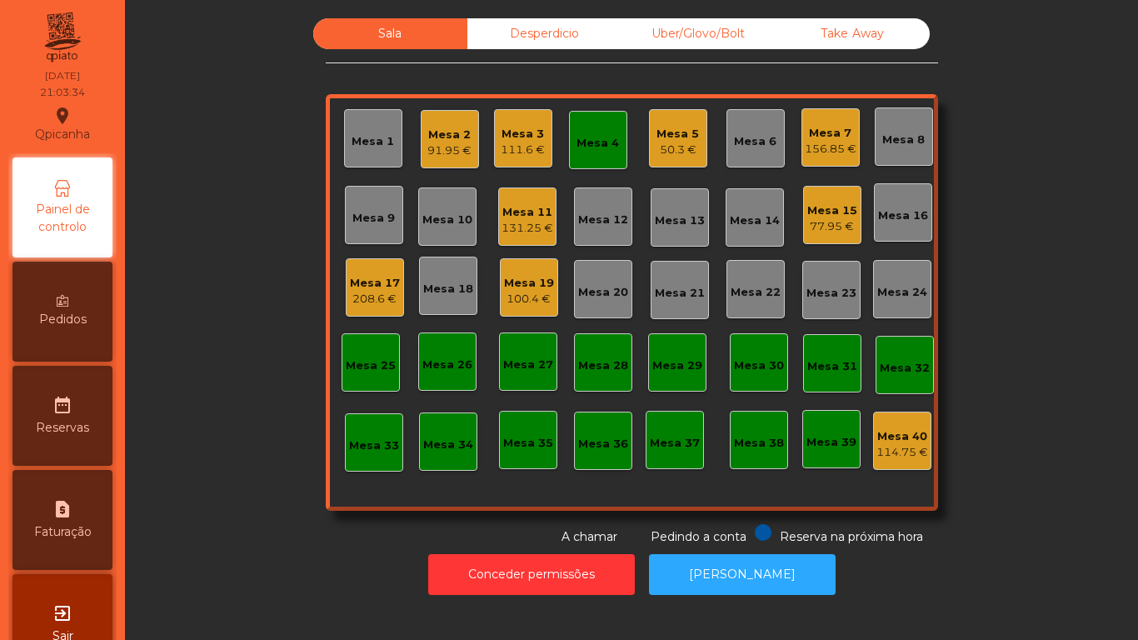
click at [896, 139] on div "Mesa 8" at bounding box center [903, 140] width 42 height 17
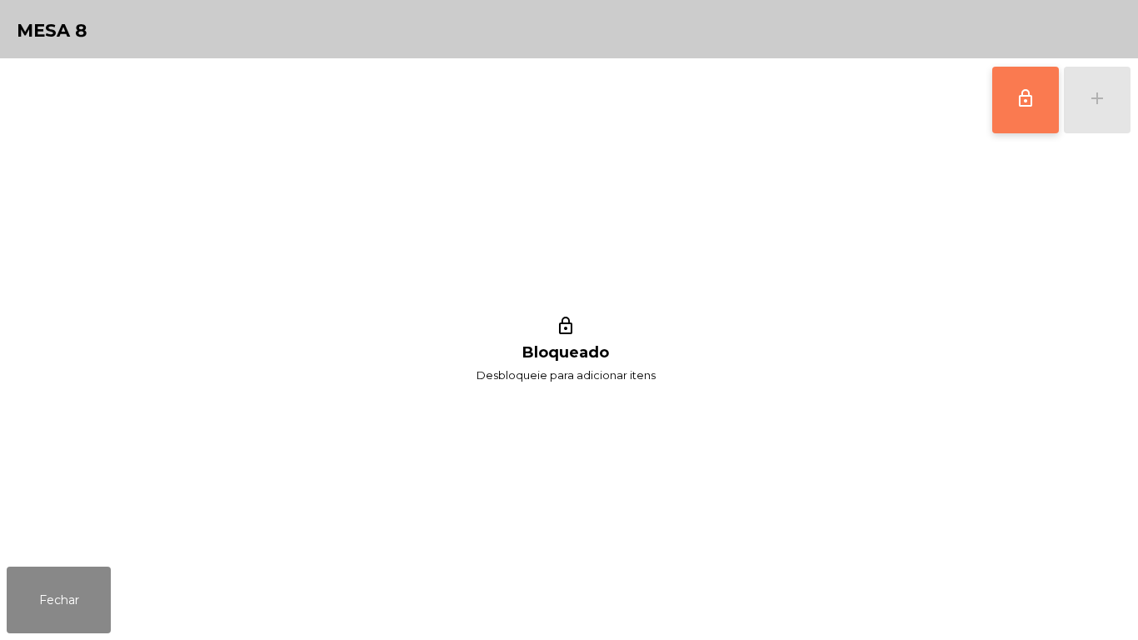
click at [1015, 119] on button "lock_outline" at bounding box center [1025, 100] width 67 height 67
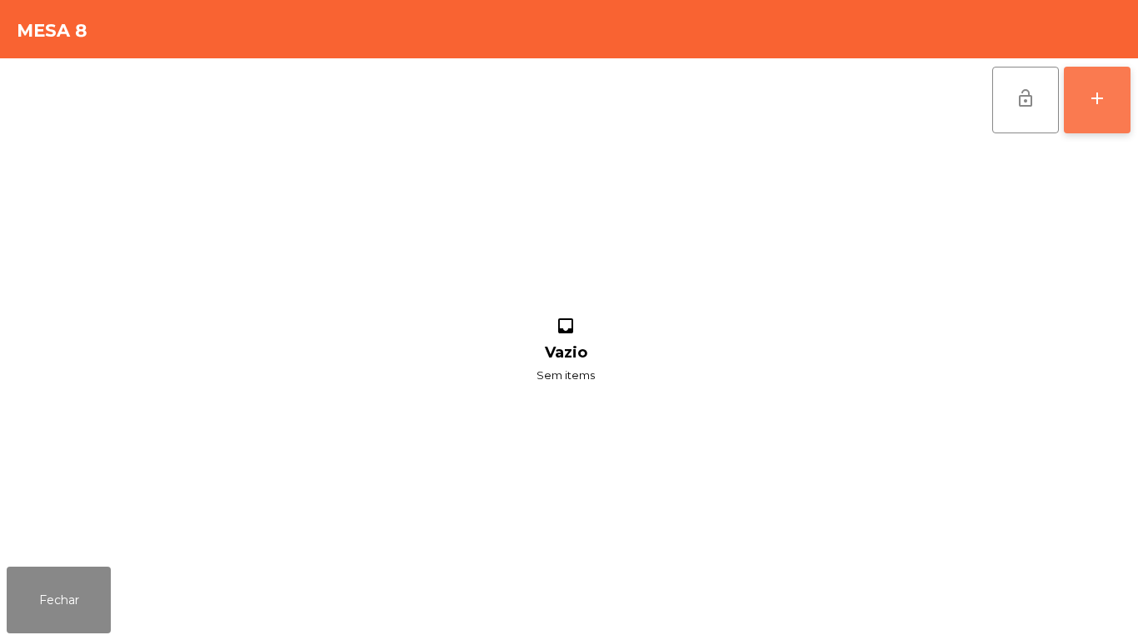
click at [1095, 110] on button "add" at bounding box center [1097, 100] width 67 height 67
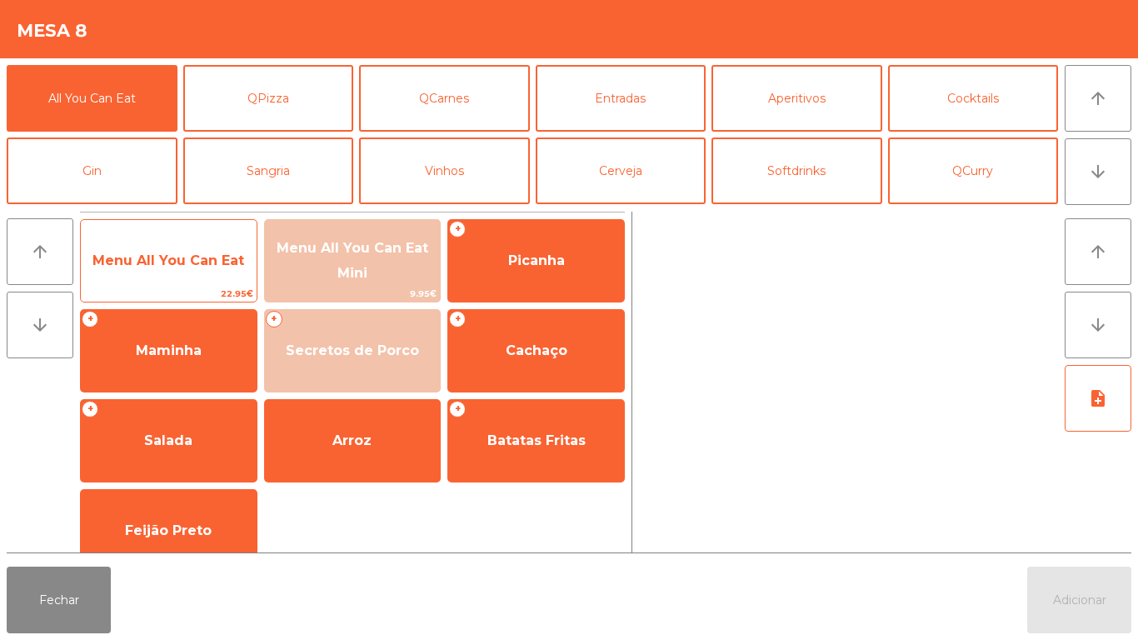
click at [156, 257] on span "Menu All You Can Eat" at bounding box center [168, 260] width 152 height 16
click at [157, 262] on span "Menu All You Can Eat" at bounding box center [168, 260] width 152 height 16
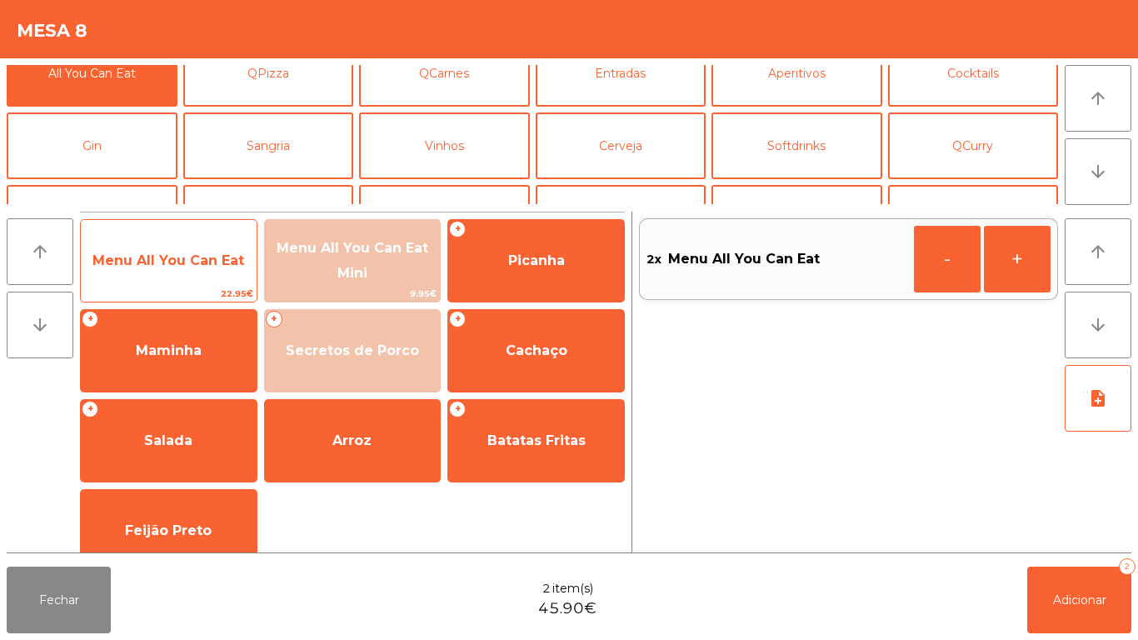
scroll to position [32, 0]
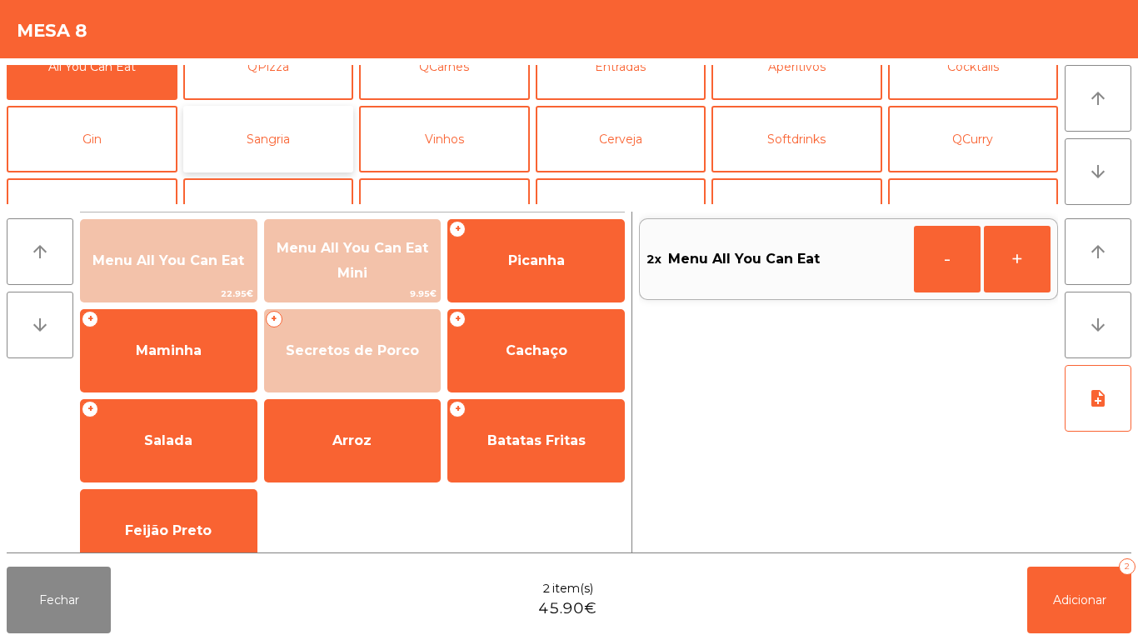
click at [281, 146] on button "Sangria" at bounding box center [268, 139] width 171 height 67
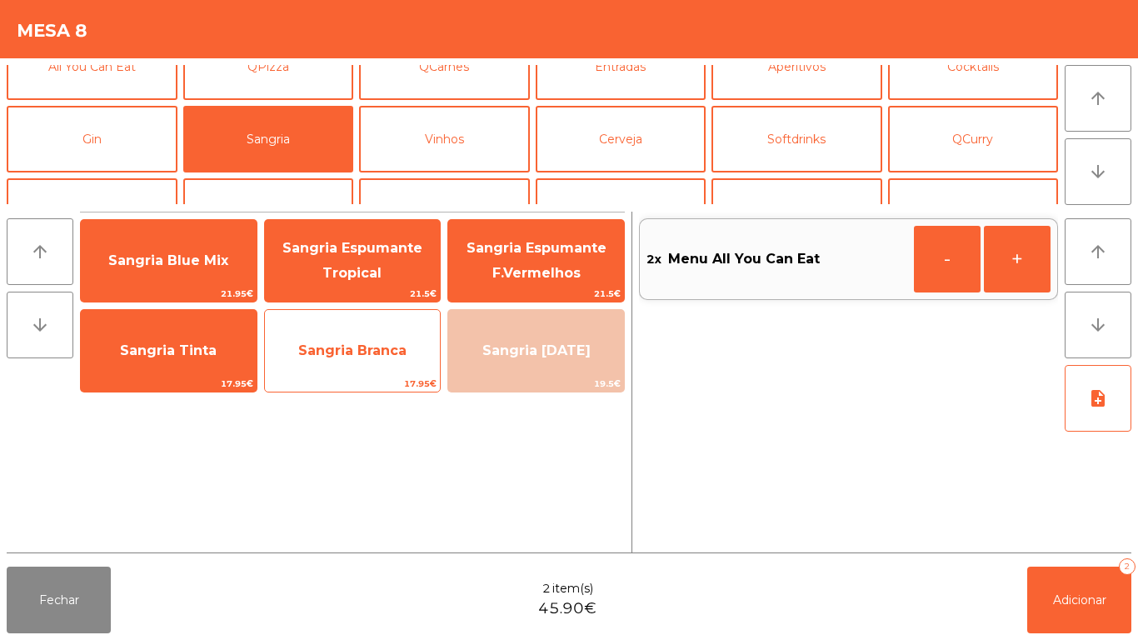
click at [357, 362] on span "Sangria Branca" at bounding box center [353, 350] width 176 height 45
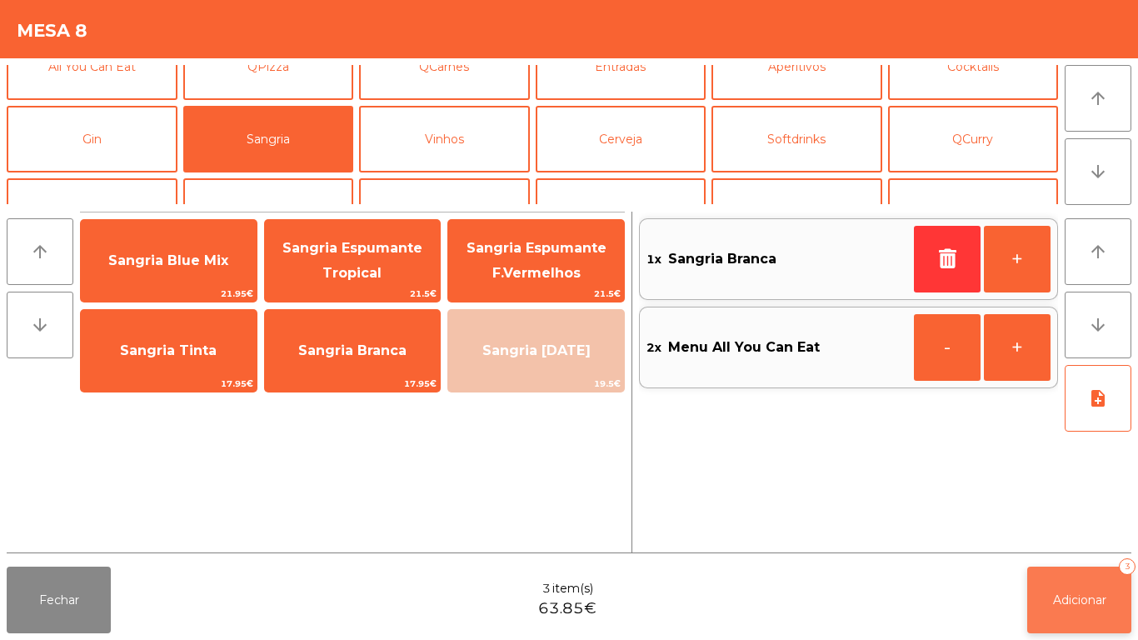
click at [1070, 596] on span "Adicionar" at bounding box center [1079, 599] width 53 height 15
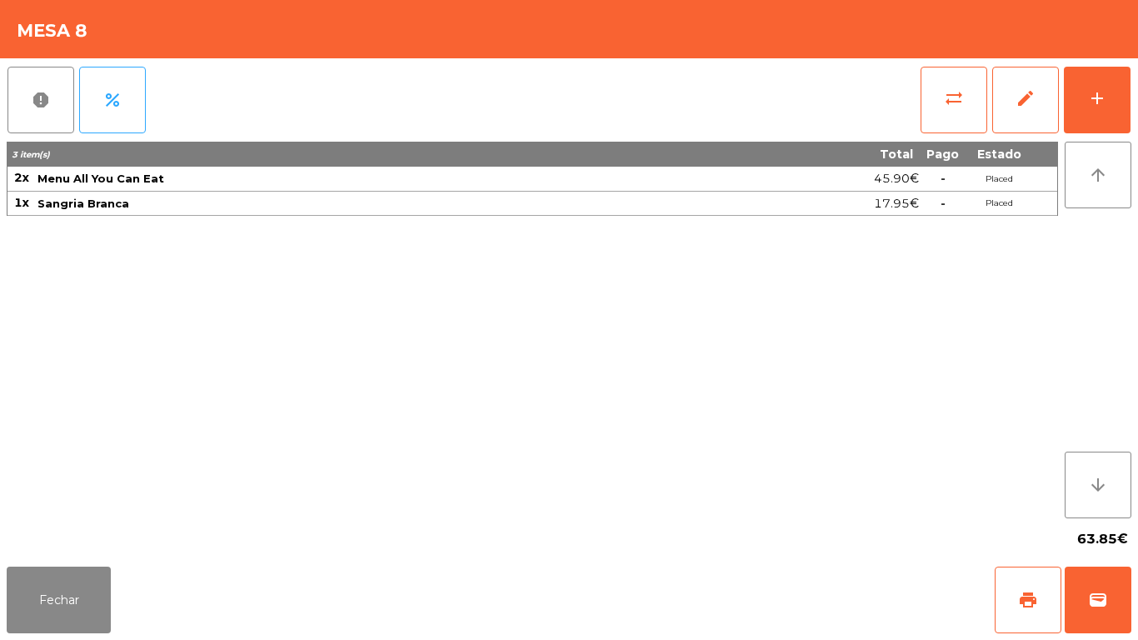
click at [63, 536] on div "63.85€" at bounding box center [569, 539] width 1125 height 42
click at [81, 579] on button "Fechar" at bounding box center [59, 600] width 104 height 67
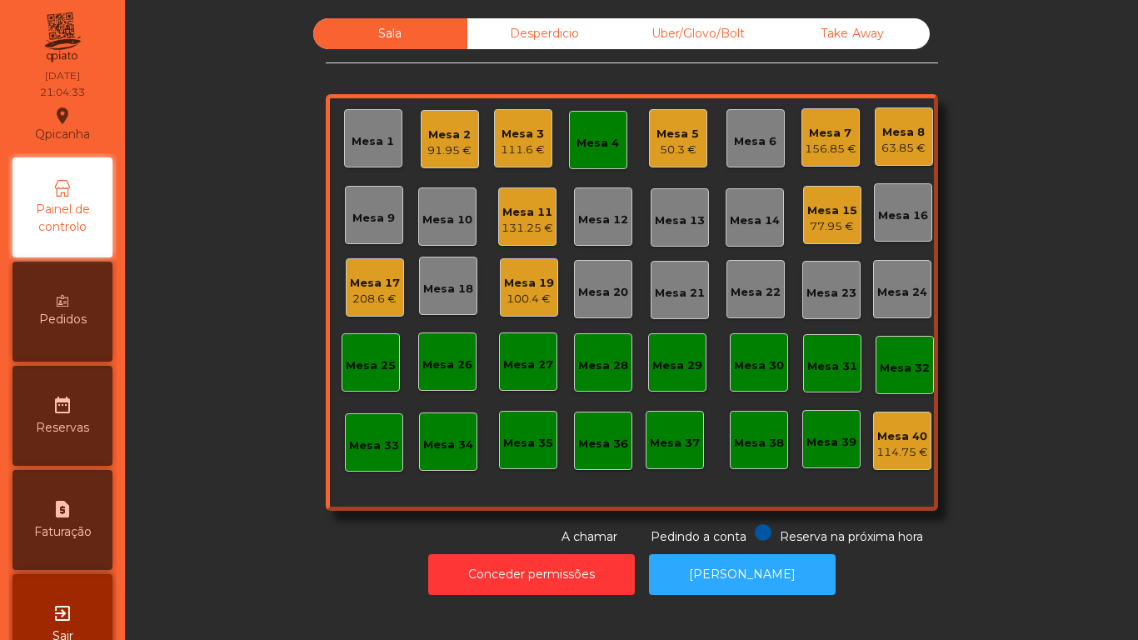
click at [465, 212] on div "Mesa 10" at bounding box center [447, 216] width 58 height 58
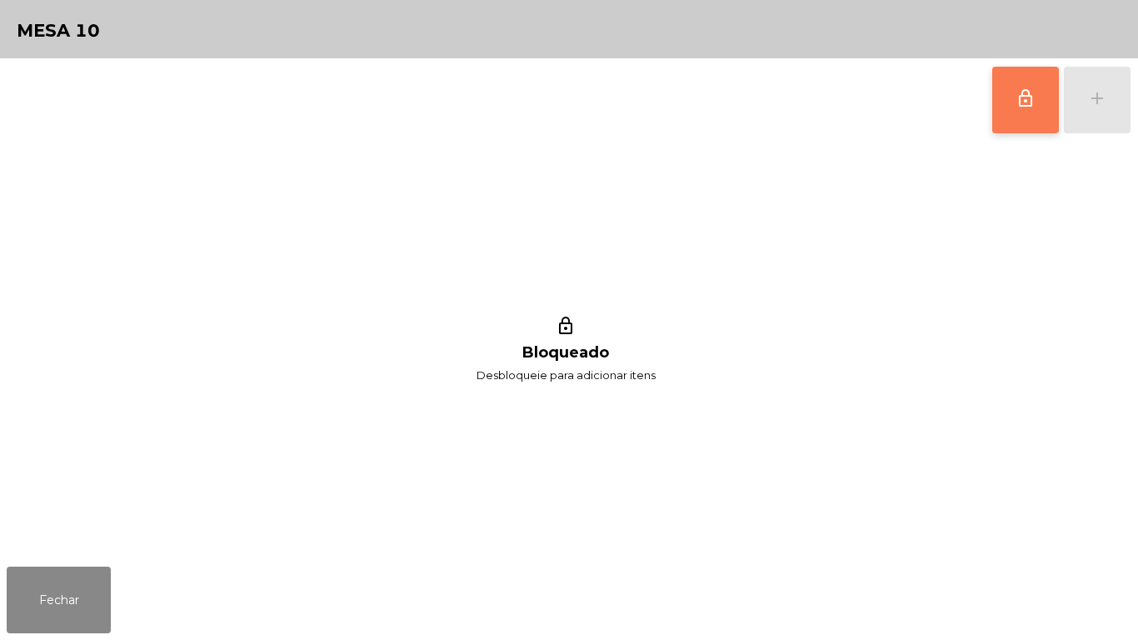
click at [1016, 100] on span "lock_outline" at bounding box center [1026, 98] width 20 height 20
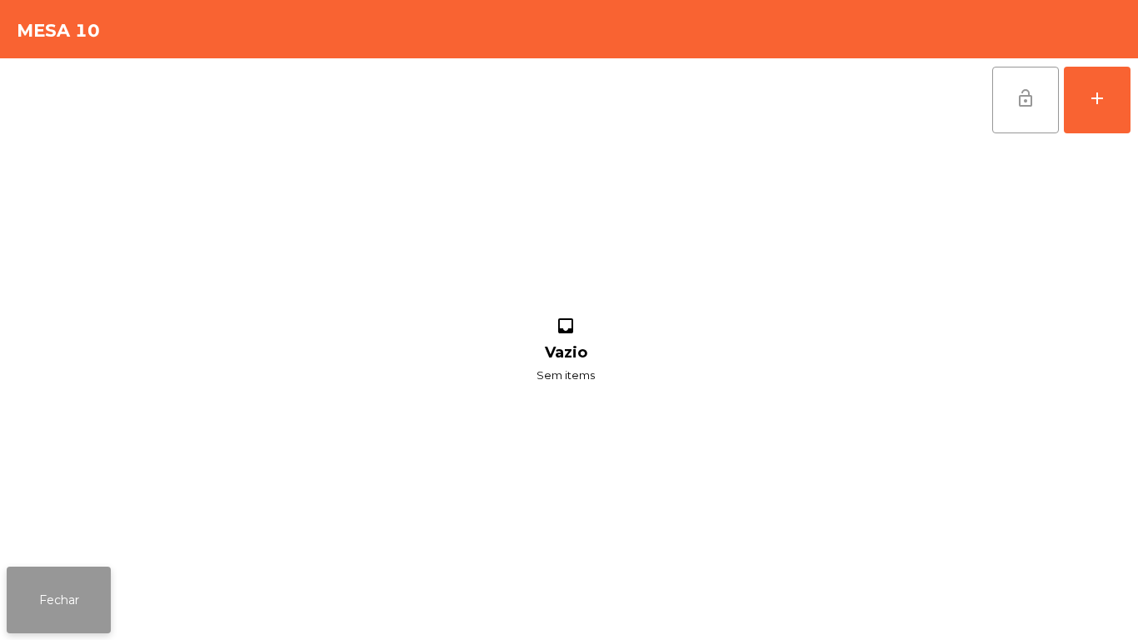
click at [60, 598] on button "Fechar" at bounding box center [59, 600] width 104 height 67
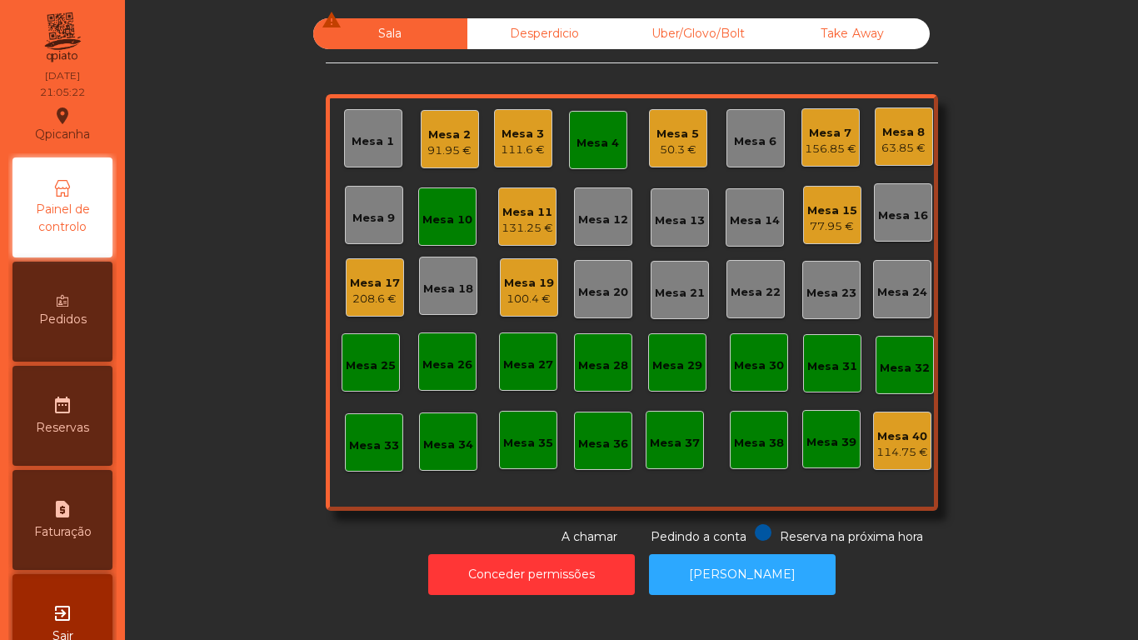
click at [367, 287] on div "Mesa 17" at bounding box center [375, 283] width 50 height 17
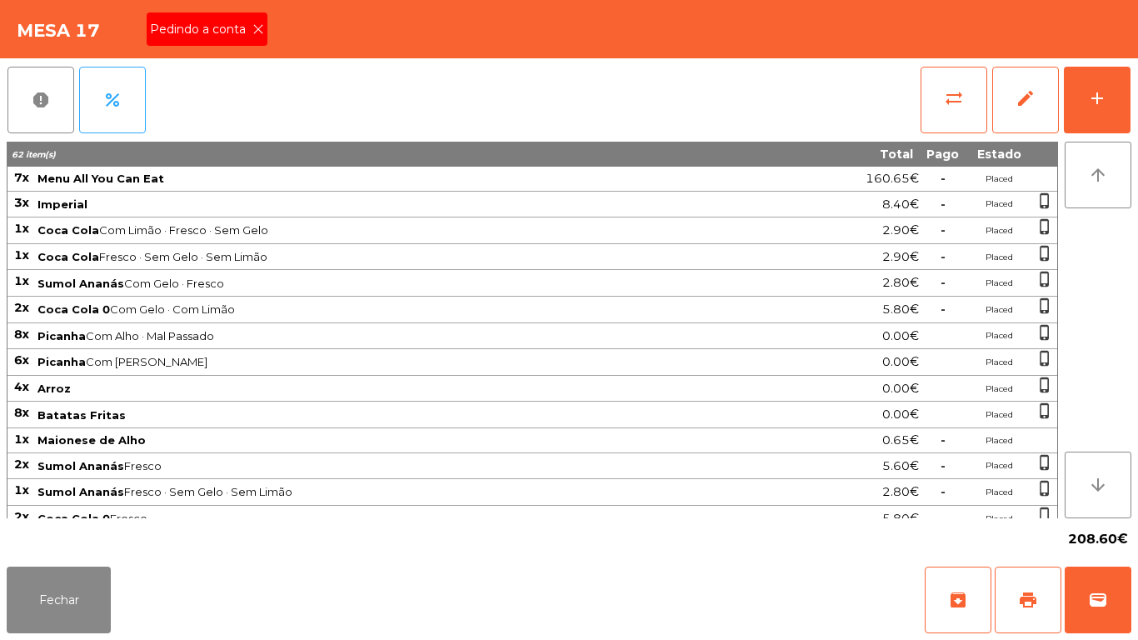
click at [252, 17] on div "Pedindo a conta" at bounding box center [207, 28] width 121 height 33
click at [1026, 600] on span "print" at bounding box center [1028, 600] width 20 height 20
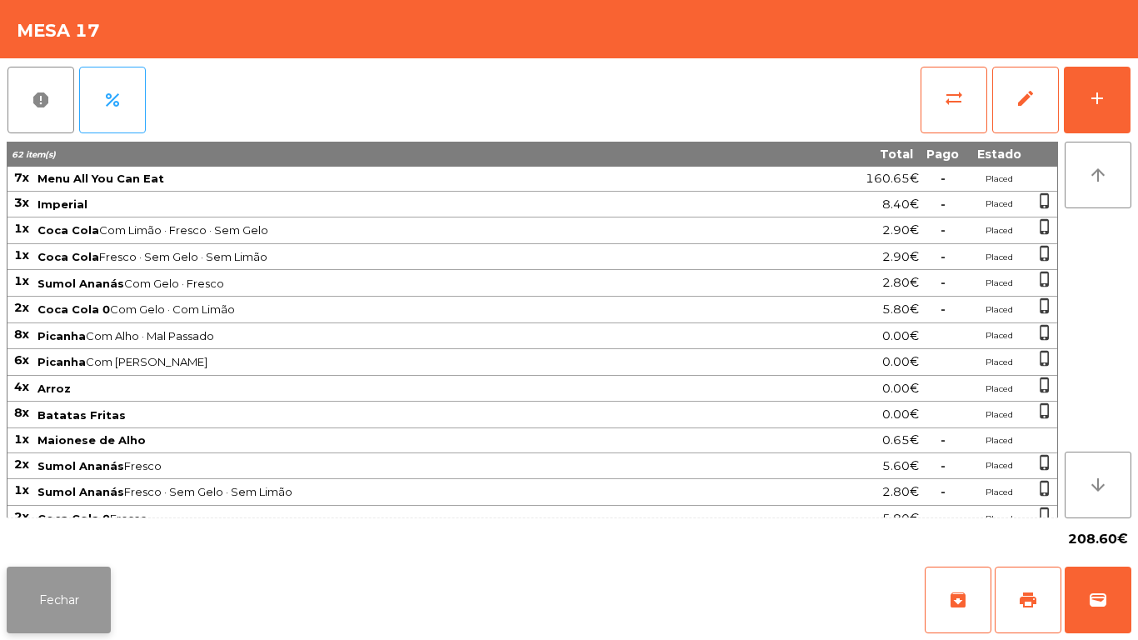
click at [80, 582] on button "Fechar" at bounding box center [59, 600] width 104 height 67
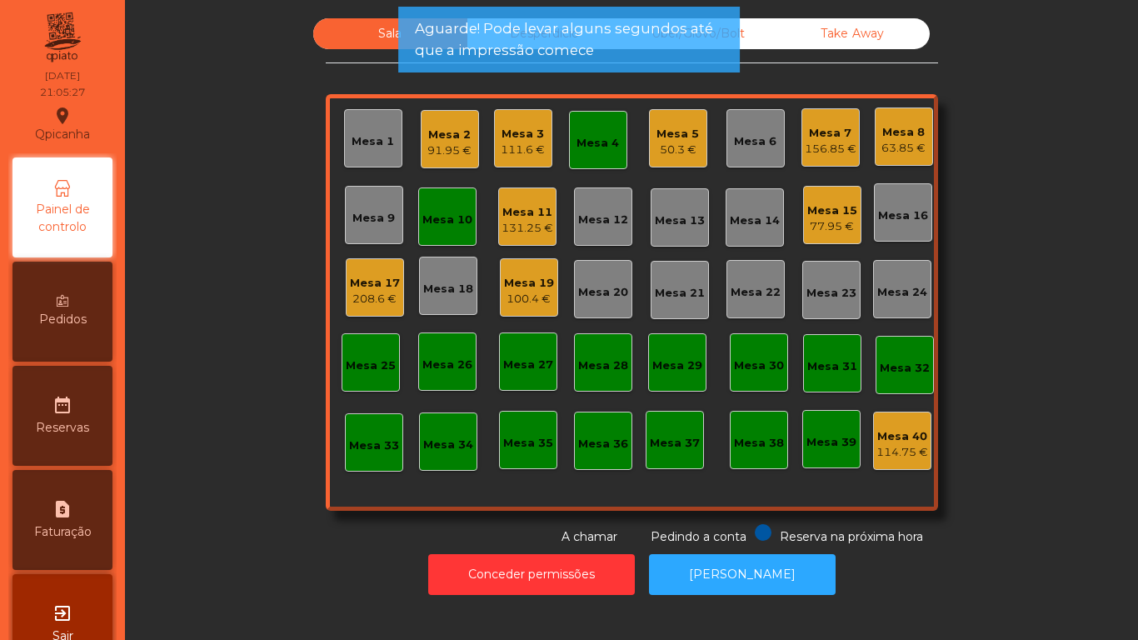
click at [840, 203] on div "Mesa 15" at bounding box center [832, 210] width 50 height 17
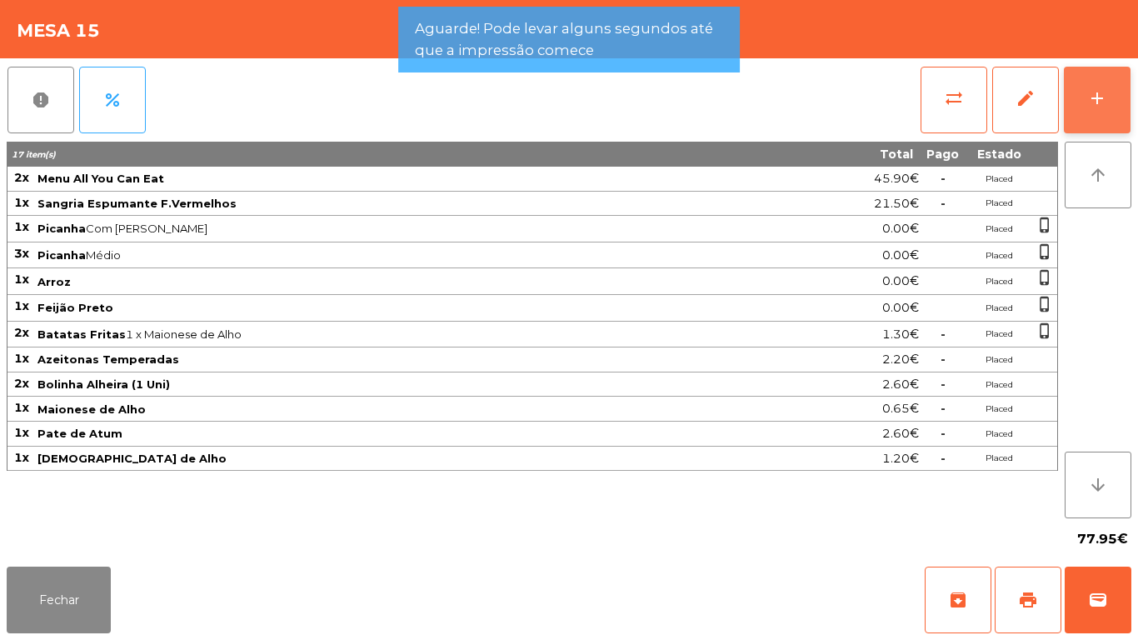
click at [1095, 104] on div "add" at bounding box center [1097, 98] width 20 height 20
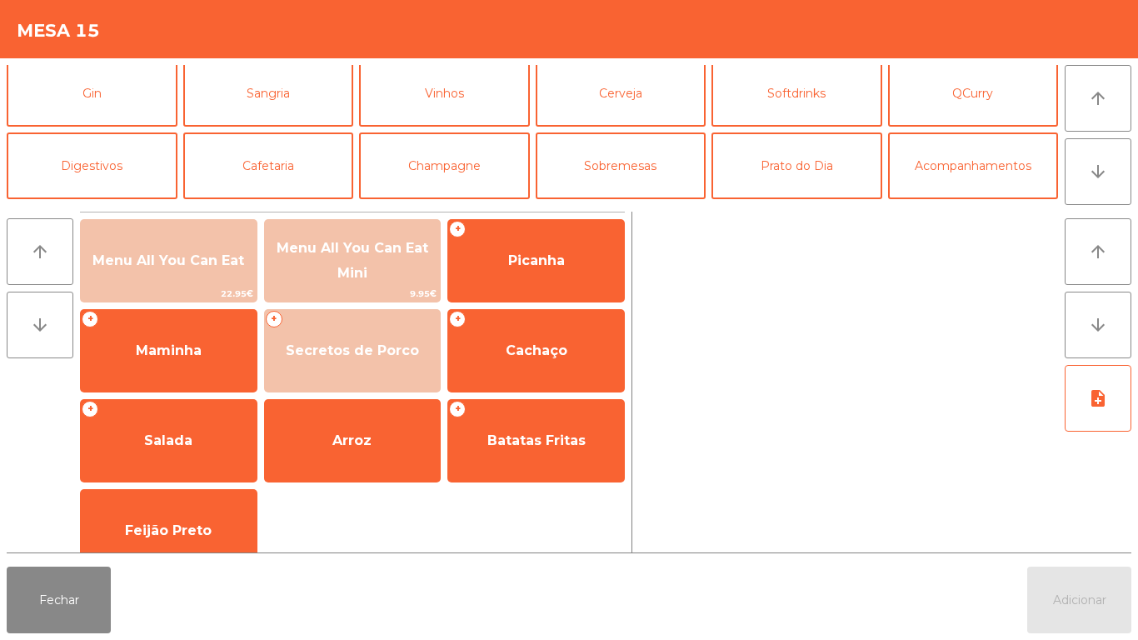
scroll to position [93, 0]
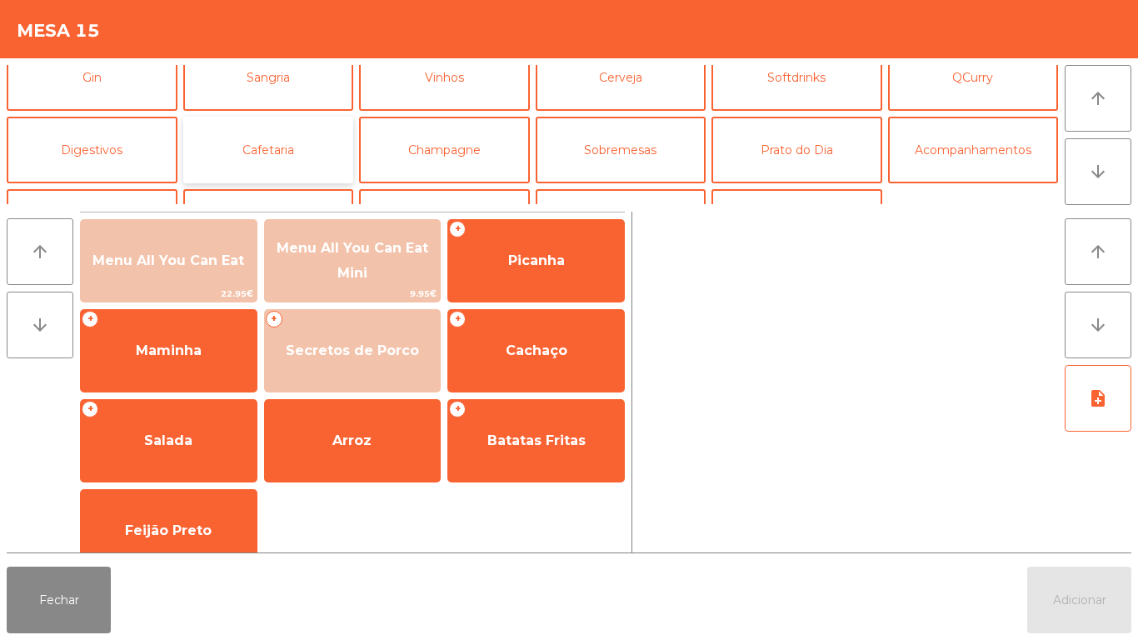
click at [305, 160] on button "Cafetaria" at bounding box center [268, 150] width 171 height 67
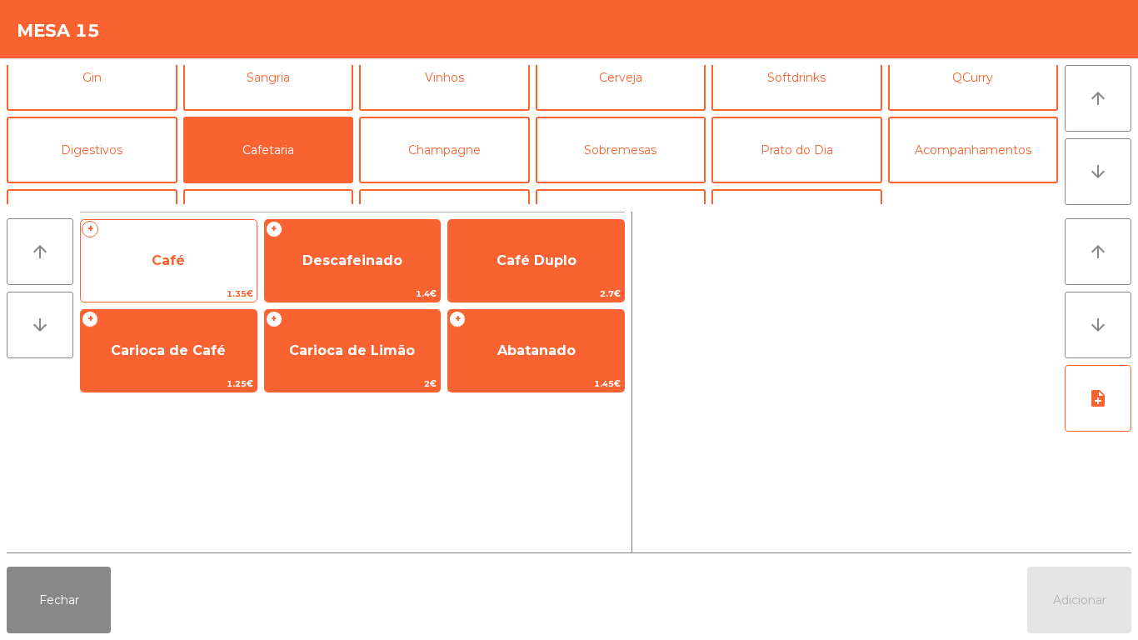
click at [200, 267] on span "Café" at bounding box center [169, 260] width 176 height 45
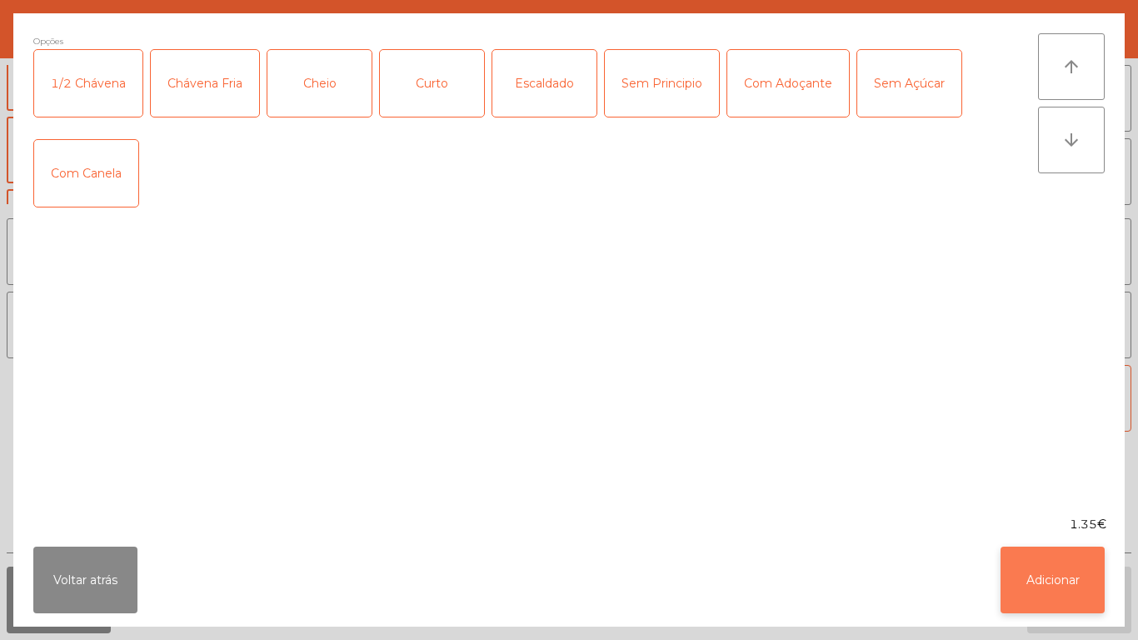
click at [1050, 567] on button "Adicionar" at bounding box center [1053, 580] width 104 height 67
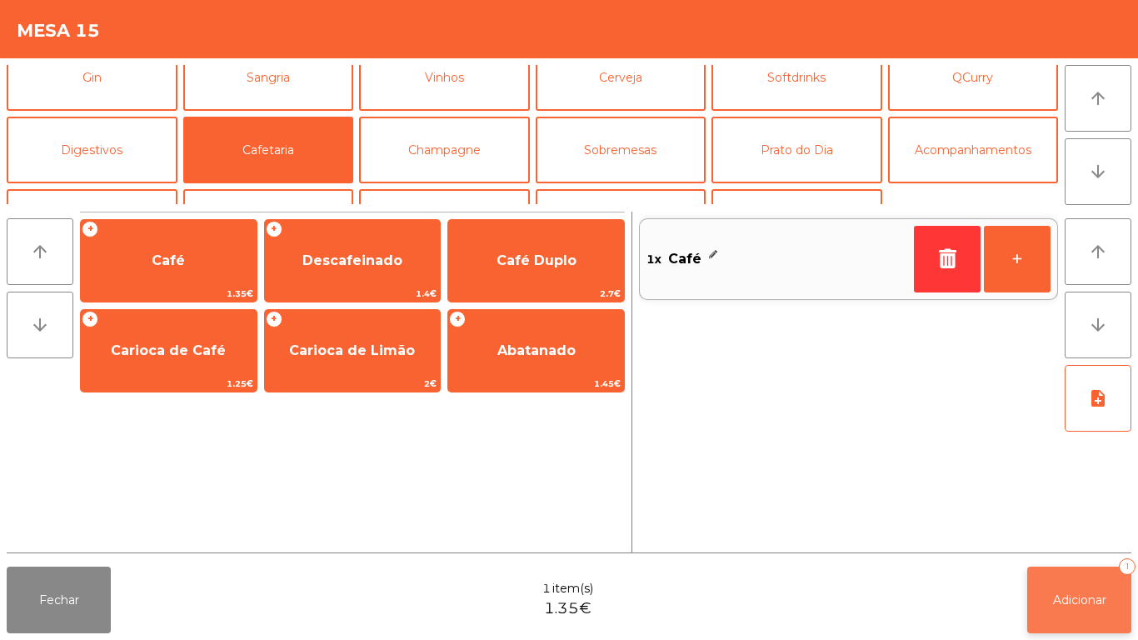
click at [1080, 593] on span "Adicionar" at bounding box center [1079, 599] width 53 height 15
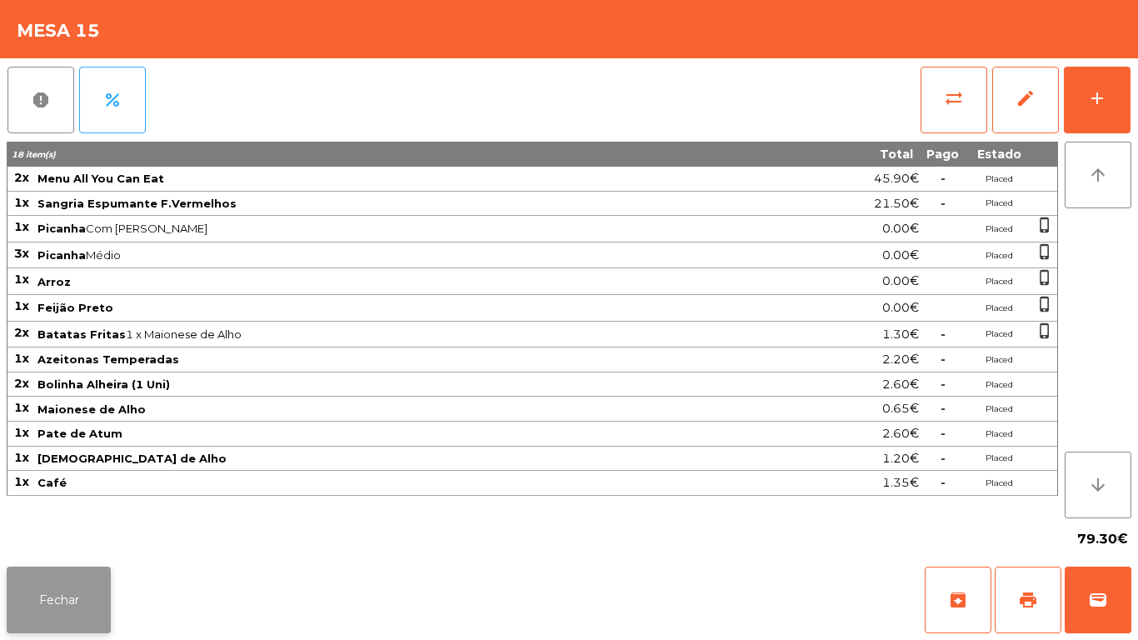
click at [39, 596] on button "Fechar" at bounding box center [59, 600] width 104 height 67
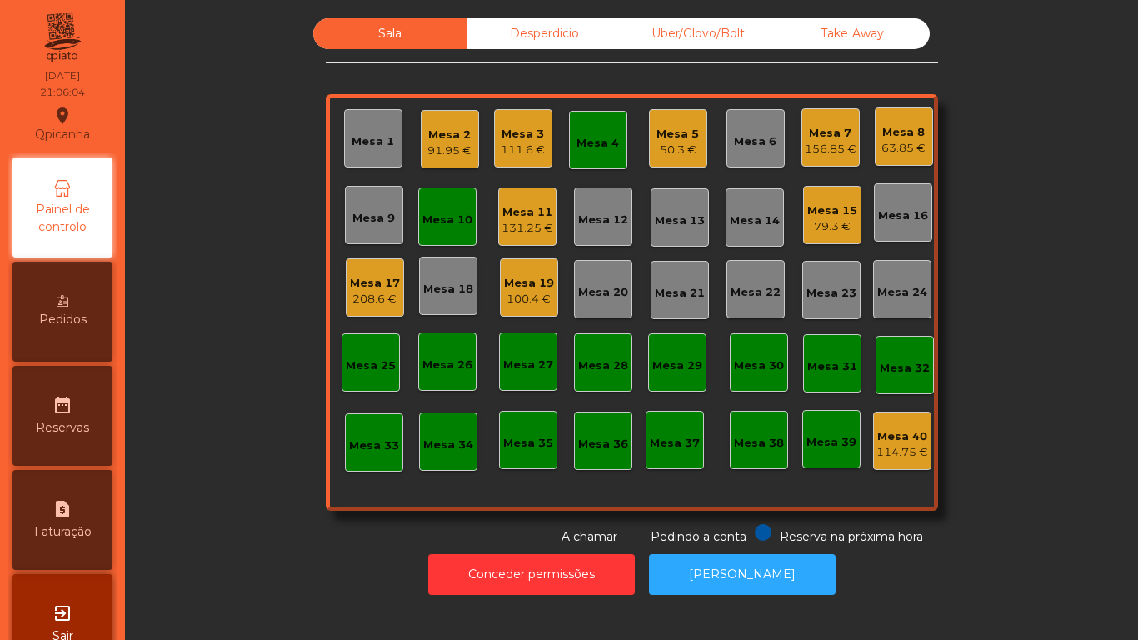
click at [603, 127] on div "Mesa 4" at bounding box center [598, 140] width 58 height 58
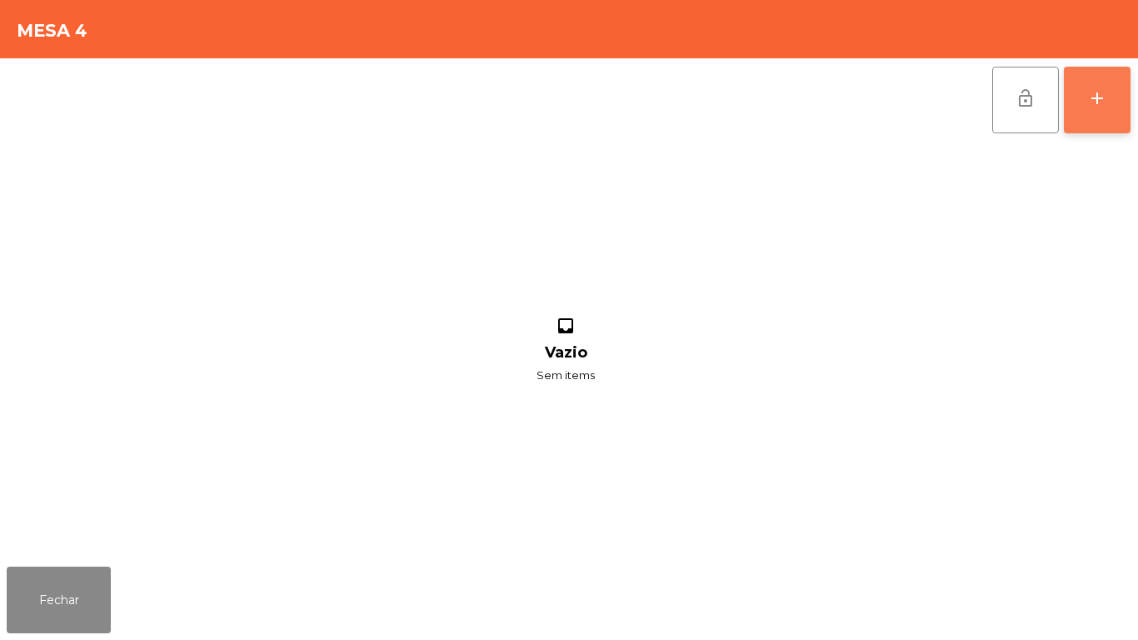
click at [1121, 86] on button "add" at bounding box center [1097, 100] width 67 height 67
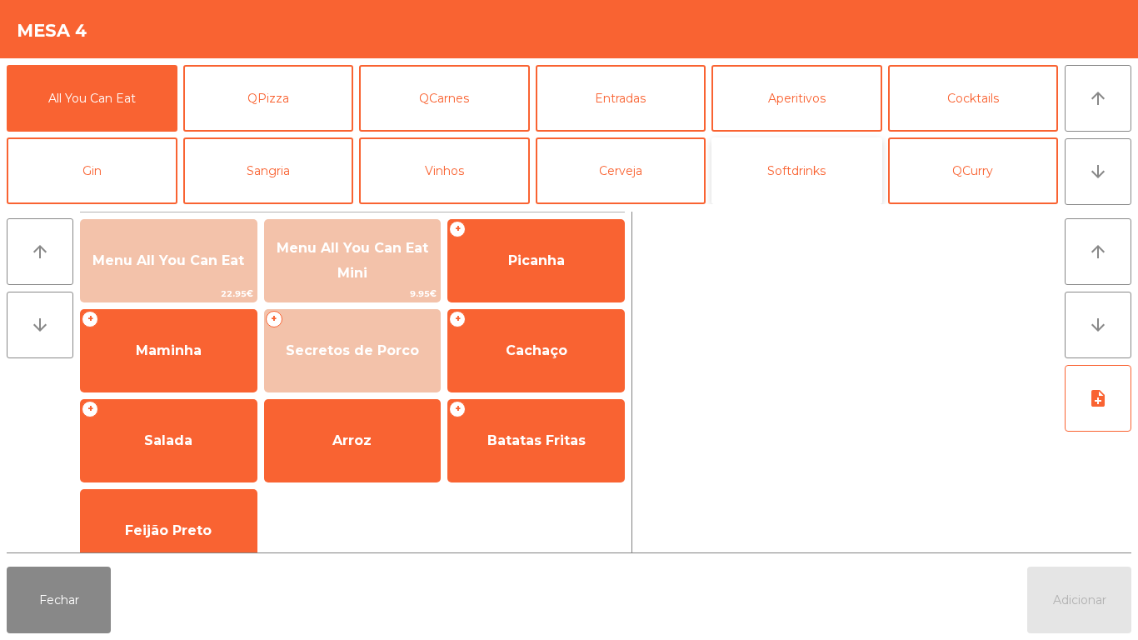
click at [799, 172] on button "Softdrinks" at bounding box center [797, 170] width 171 height 67
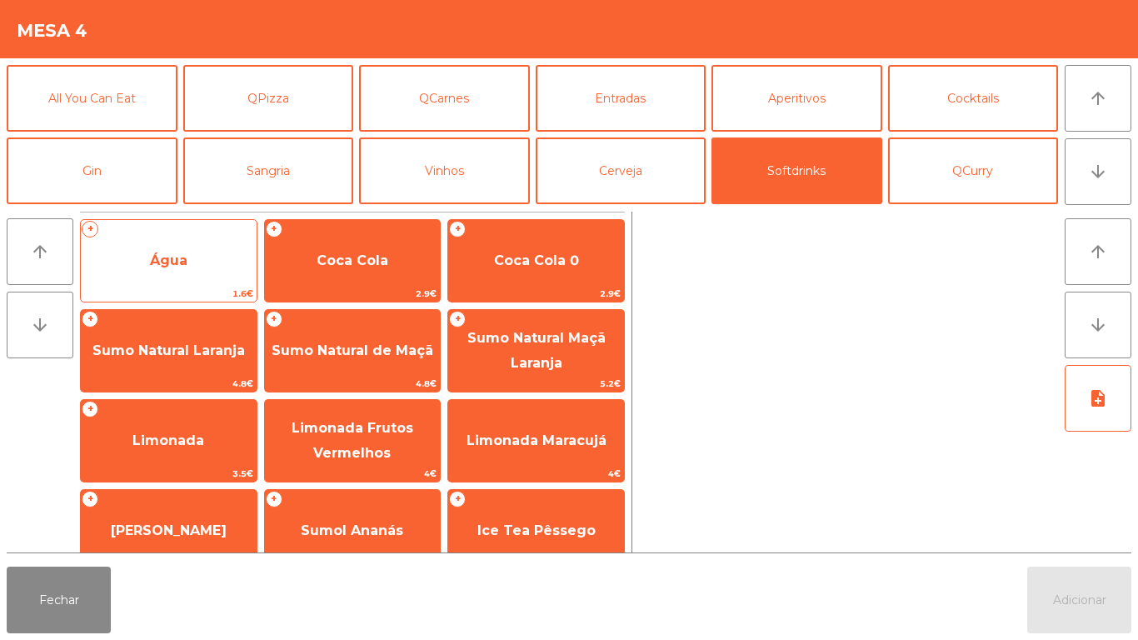
click at [191, 249] on span "Água" at bounding box center [169, 260] width 176 height 45
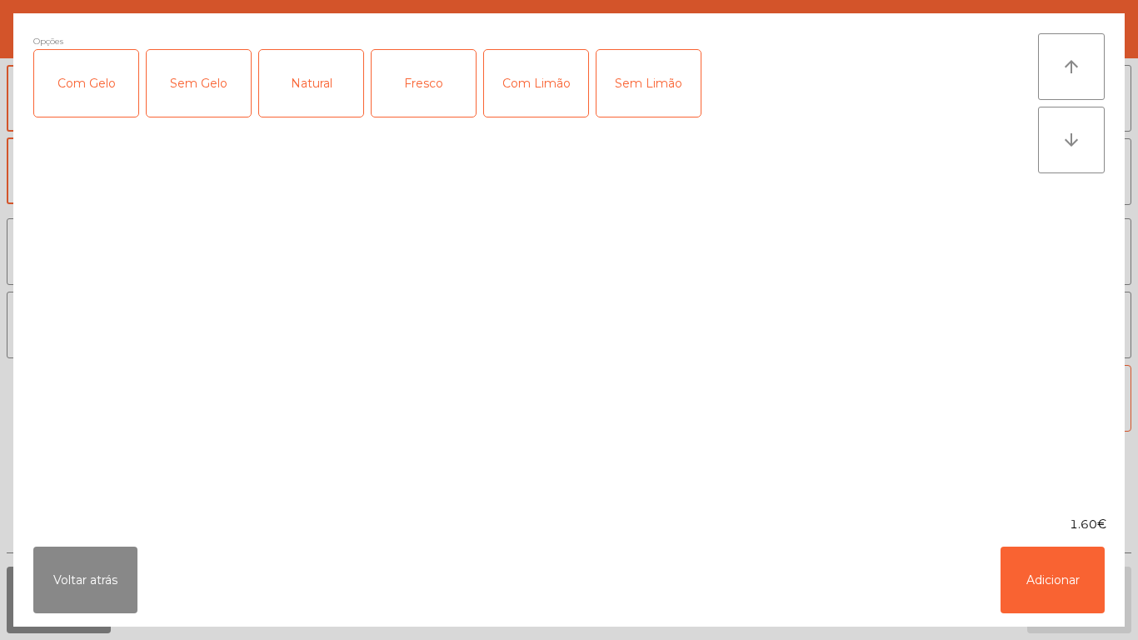
click at [320, 99] on div "Natural" at bounding box center [311, 83] width 104 height 67
click at [1071, 571] on button "Adicionar" at bounding box center [1053, 580] width 104 height 67
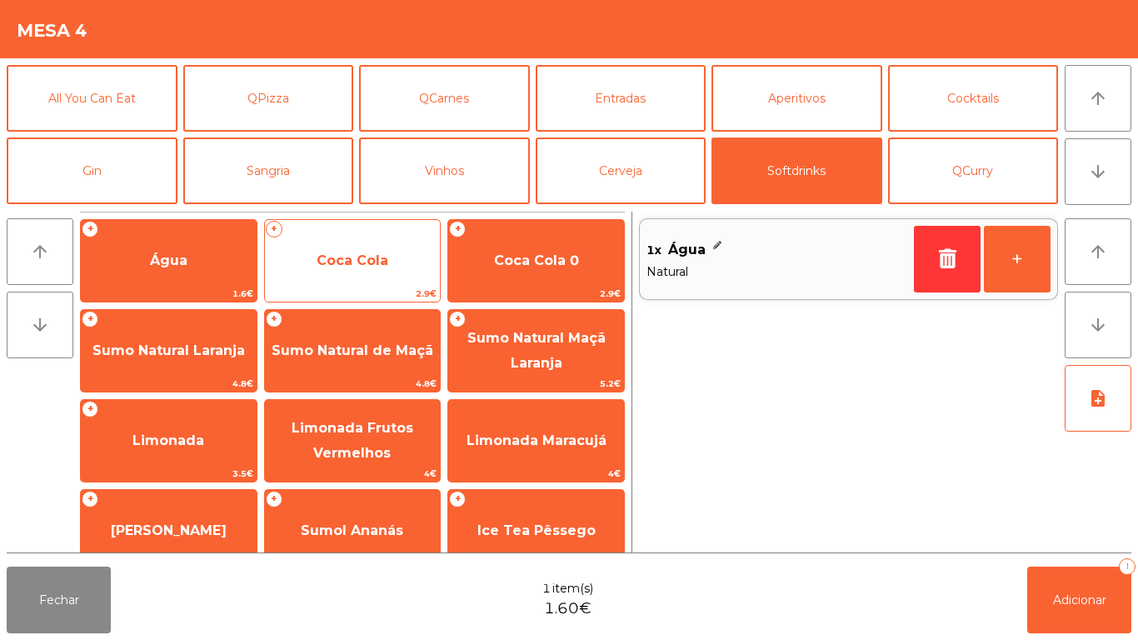
click at [365, 268] on span "Coca Cola" at bounding box center [353, 260] width 176 height 45
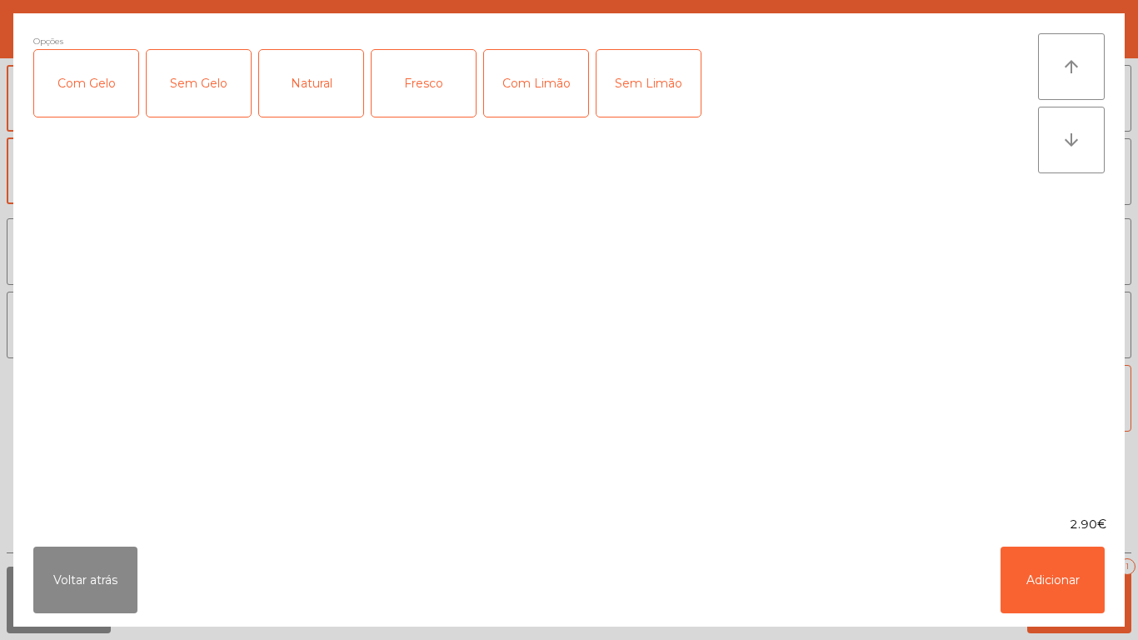
click at [102, 85] on div "Com Gelo" at bounding box center [86, 83] width 104 height 67
click at [542, 90] on div "Com Limão" at bounding box center [536, 83] width 104 height 67
click at [1036, 573] on button "Adicionar" at bounding box center [1053, 580] width 104 height 67
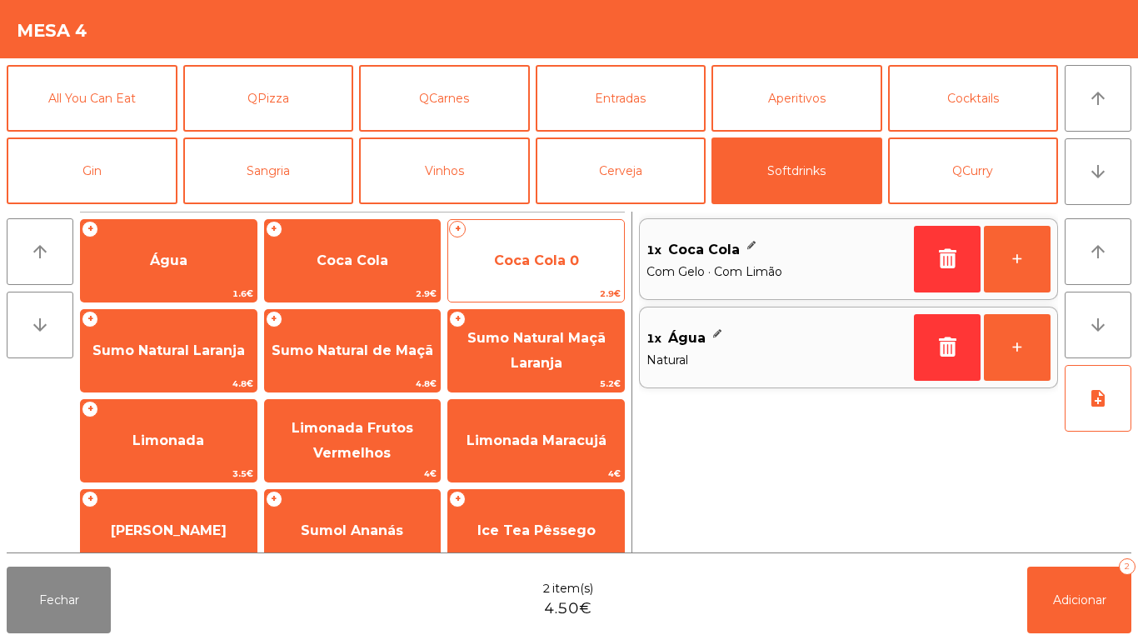
click at [564, 268] on span "Coca Cola 0" at bounding box center [536, 260] width 176 height 45
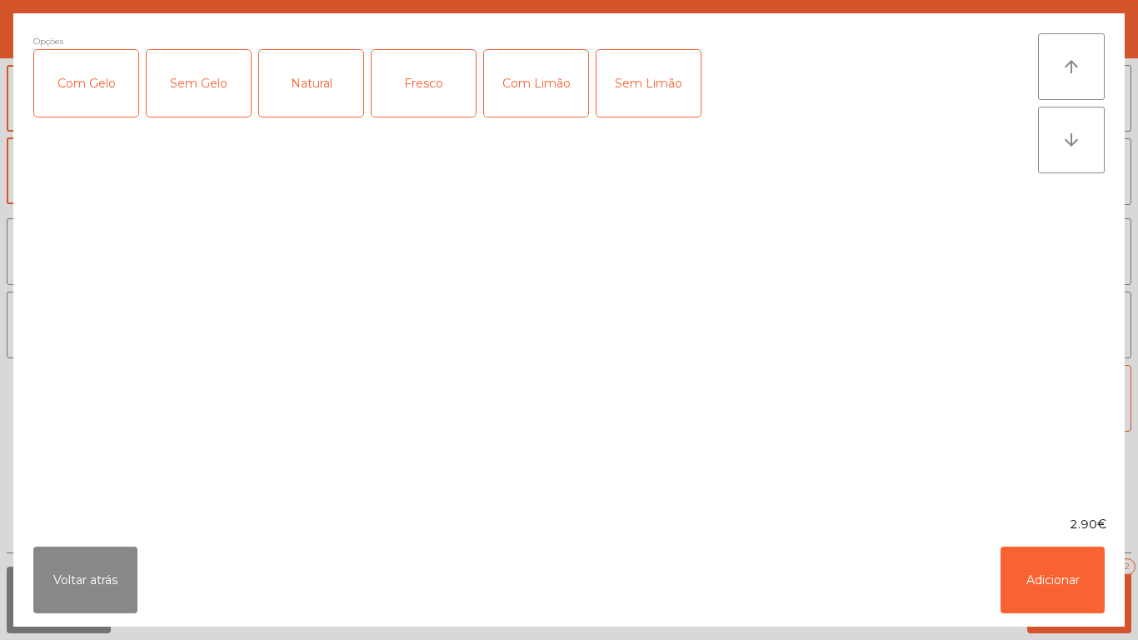
click at [110, 86] on div "Com Gelo" at bounding box center [86, 83] width 104 height 67
click at [532, 77] on div "Com Limão" at bounding box center [536, 83] width 104 height 67
click at [1054, 552] on button "Adicionar" at bounding box center [1053, 580] width 104 height 67
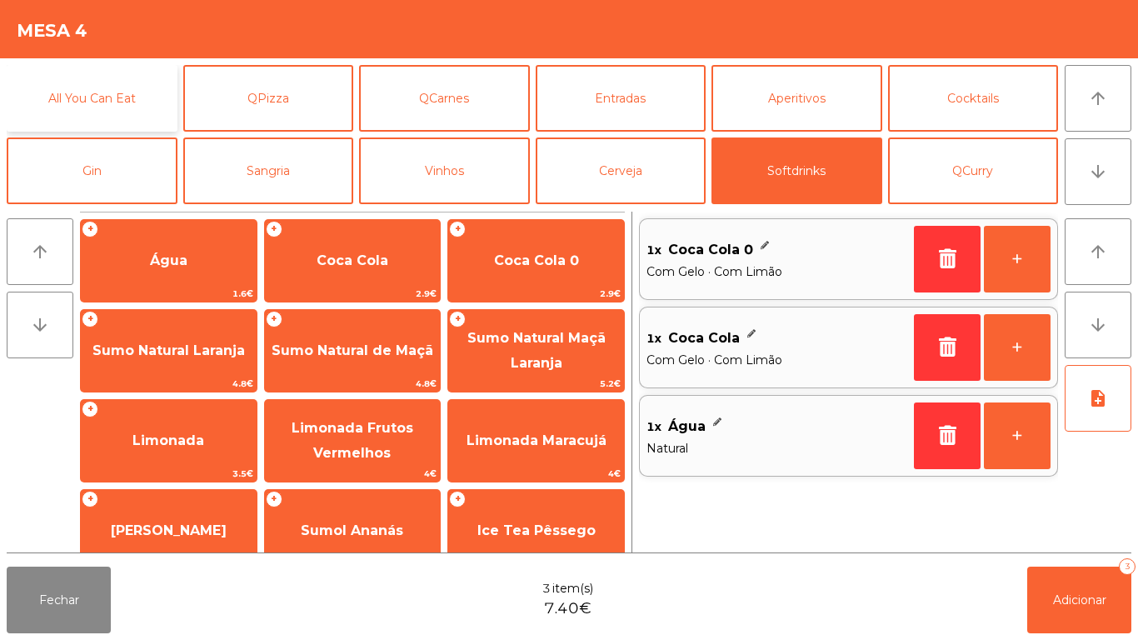
click at [122, 107] on button "All You Can Eat" at bounding box center [92, 98] width 171 height 67
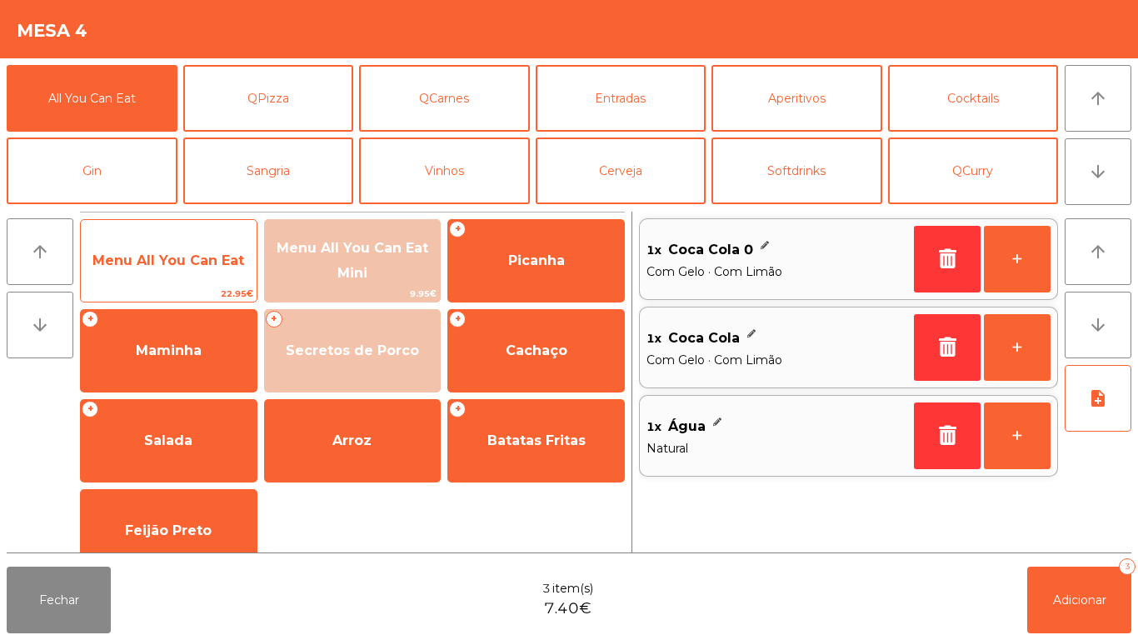
click at [192, 269] on span "Menu All You Can Eat" at bounding box center [169, 260] width 176 height 45
click at [180, 259] on span "Menu All You Can Eat" at bounding box center [168, 260] width 152 height 16
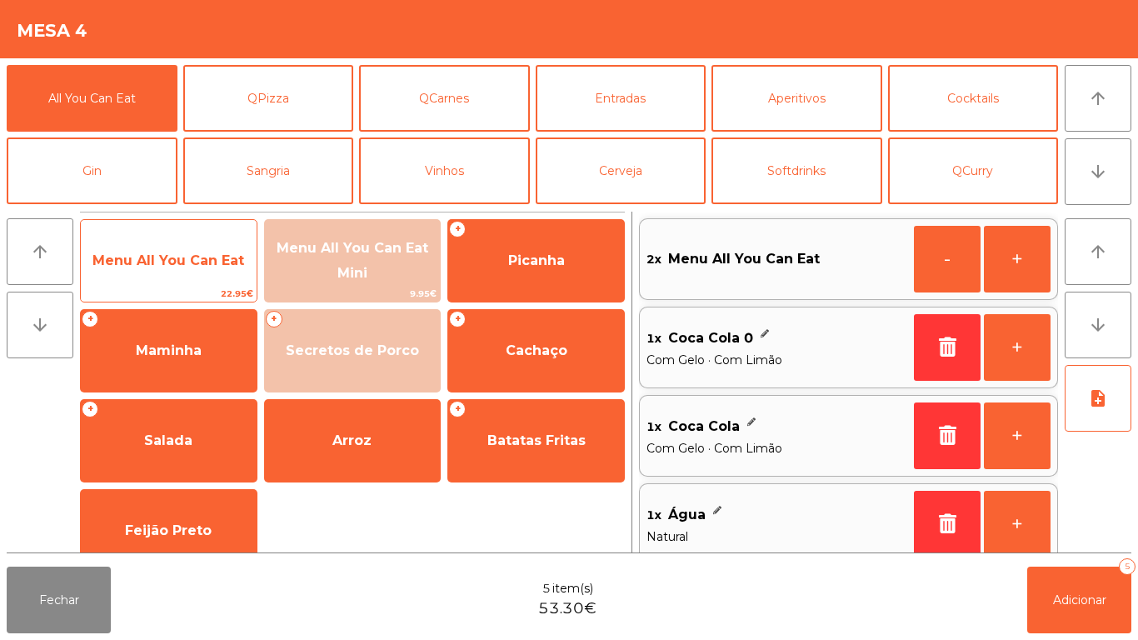
click at [186, 259] on span "Menu All You Can Eat" at bounding box center [168, 260] width 152 height 16
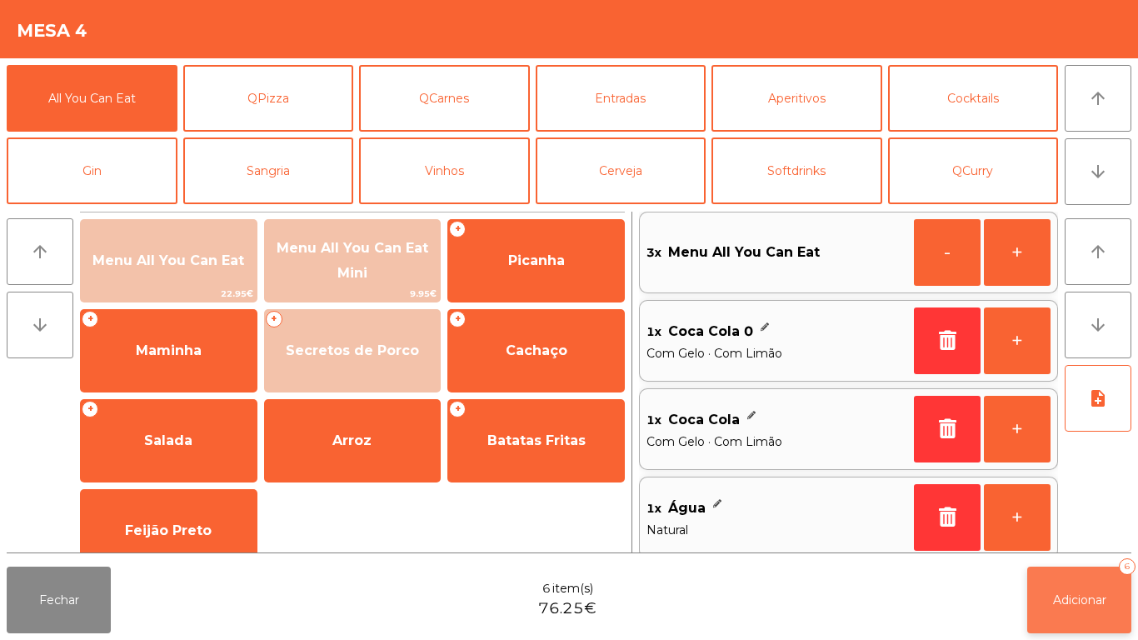
click at [1096, 598] on span "Adicionar" at bounding box center [1079, 599] width 53 height 15
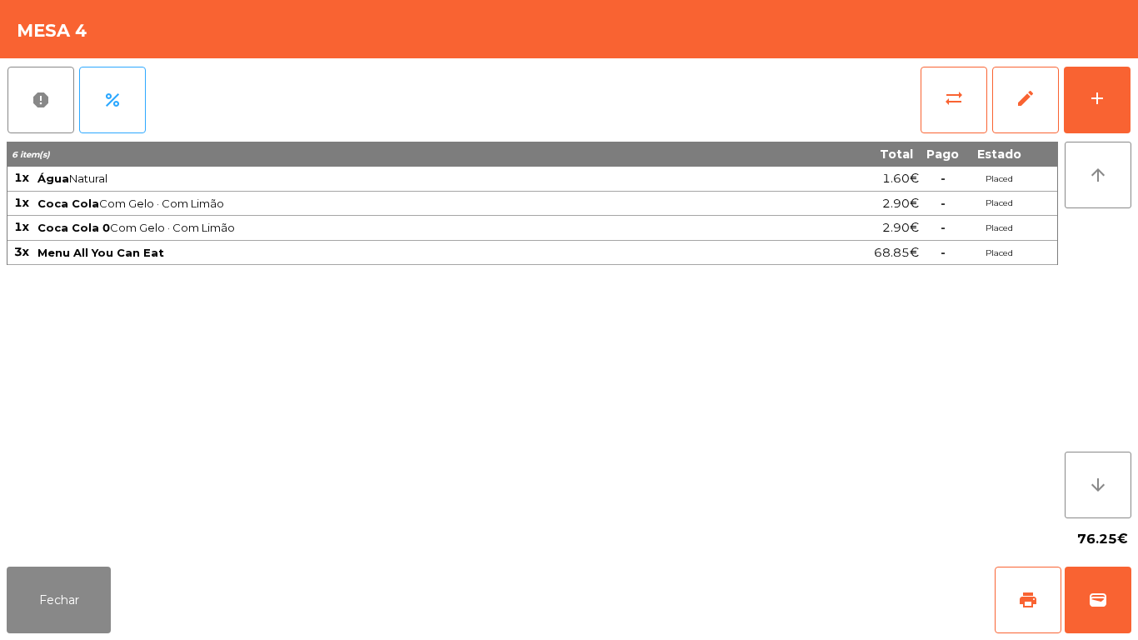
click at [82, 639] on div "Fechar print wallet" at bounding box center [569, 600] width 1138 height 80
click at [85, 579] on button "Fechar" at bounding box center [59, 600] width 104 height 67
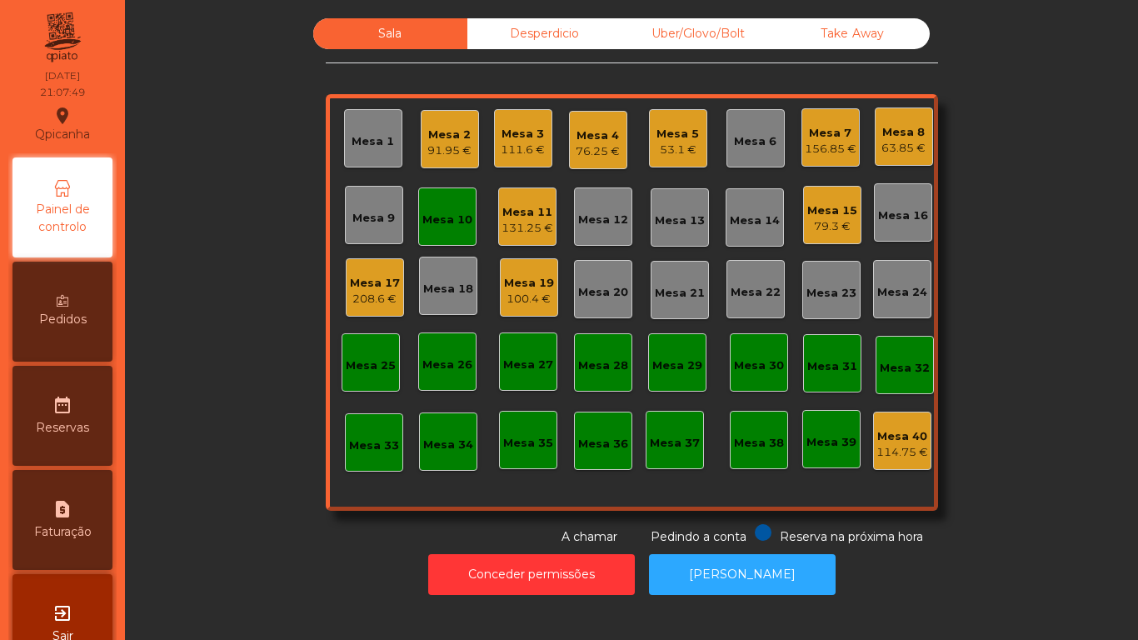
click at [455, 230] on div "Mesa 10" at bounding box center [447, 216] width 58 height 58
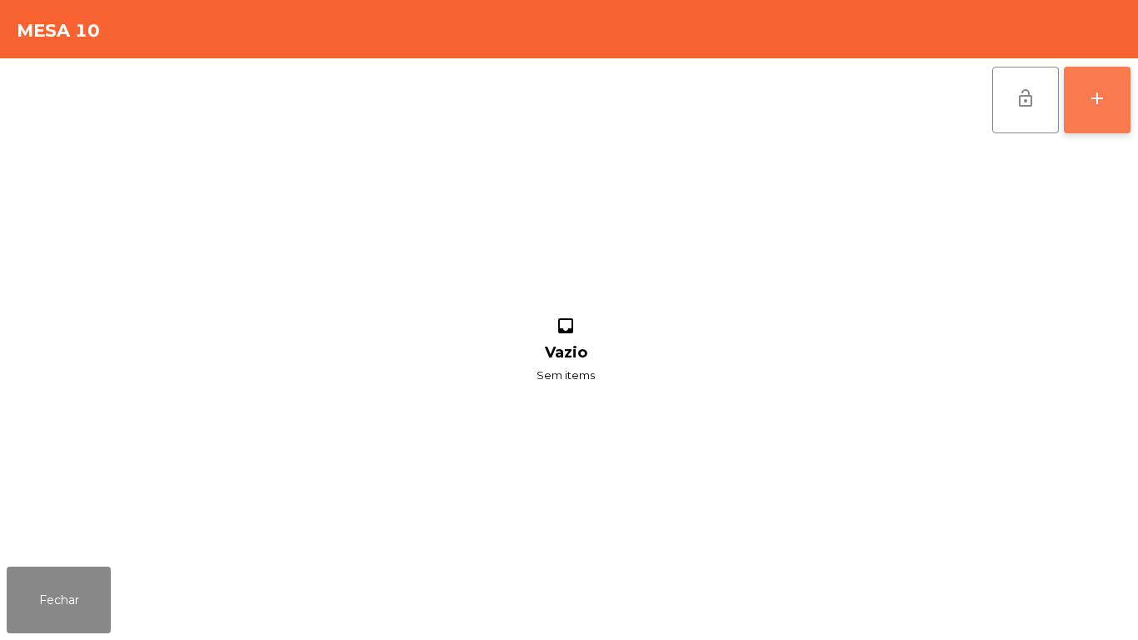
click at [1092, 109] on button "add" at bounding box center [1097, 100] width 67 height 67
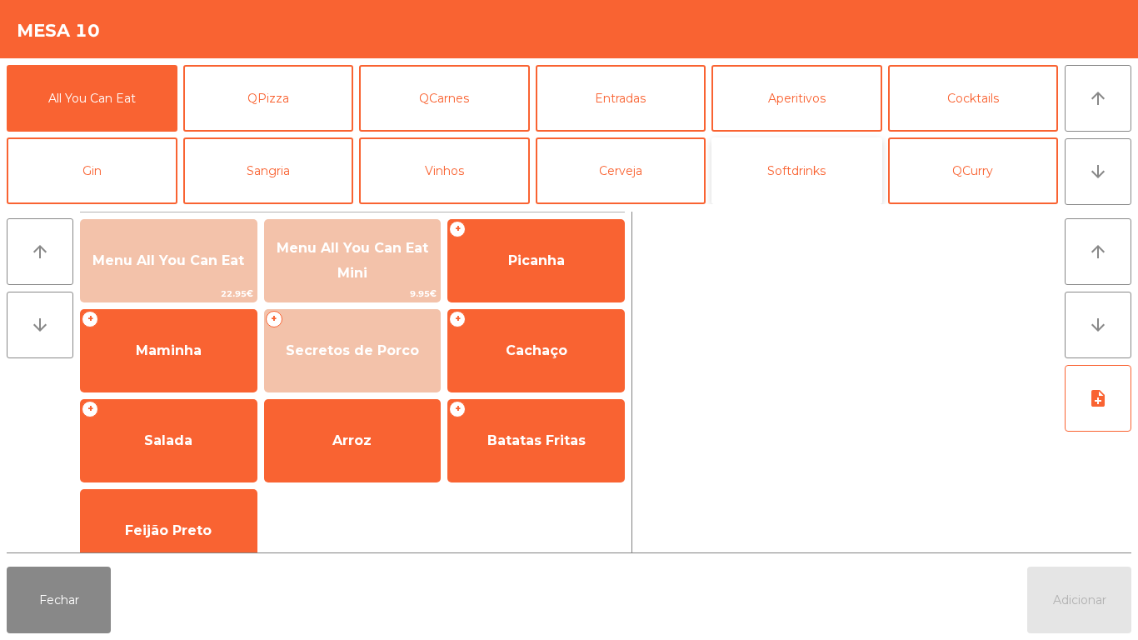
click at [822, 176] on button "Softdrinks" at bounding box center [797, 170] width 171 height 67
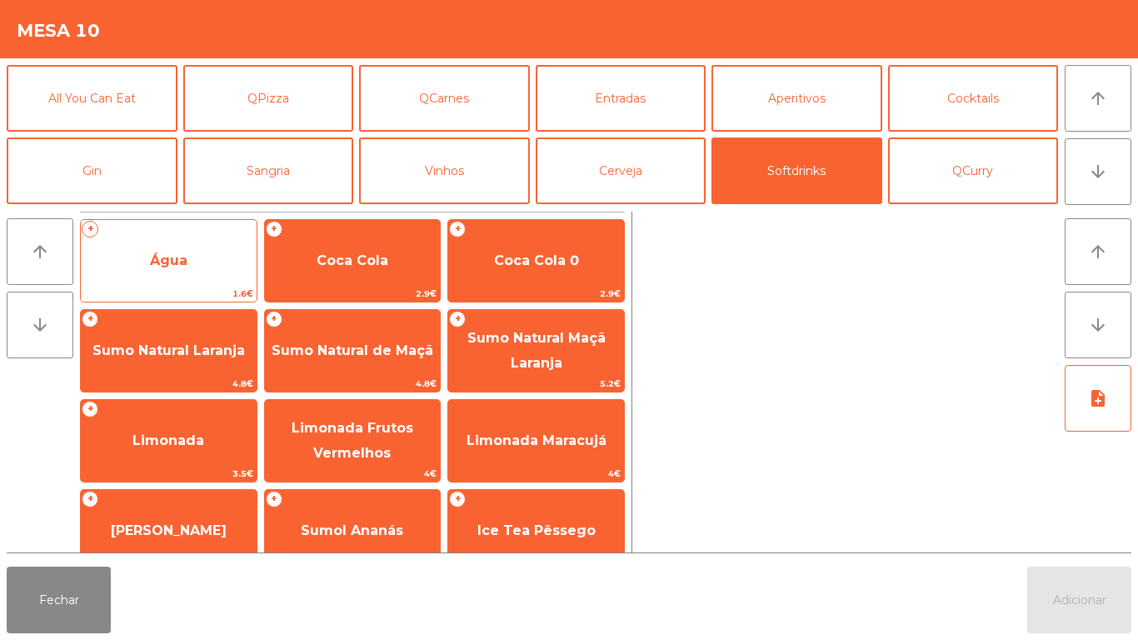
click at [189, 261] on span "Água" at bounding box center [169, 260] width 176 height 45
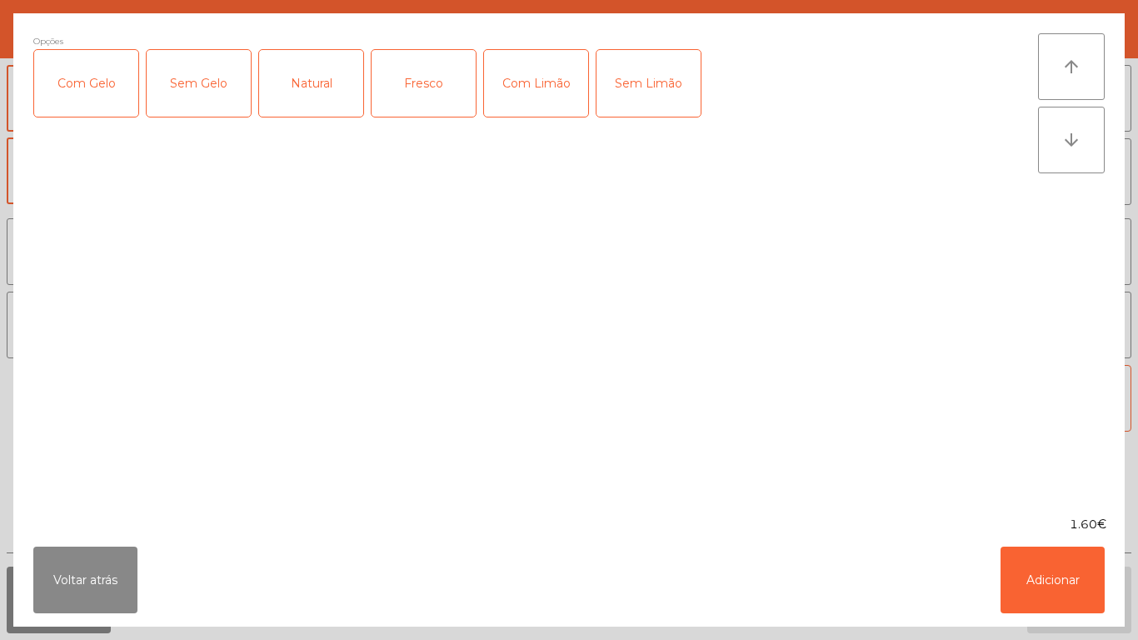
click at [447, 91] on div "Fresco" at bounding box center [424, 83] width 104 height 67
click at [1077, 582] on button "Adicionar" at bounding box center [1053, 580] width 104 height 67
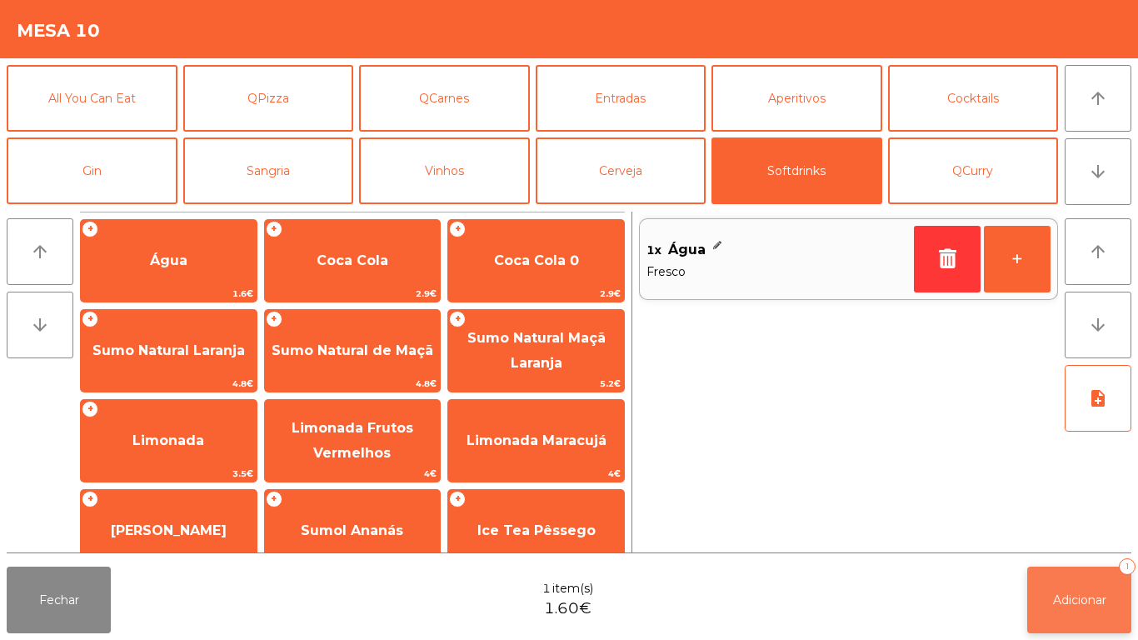
click at [1112, 588] on button "Adicionar 1" at bounding box center [1079, 600] width 104 height 67
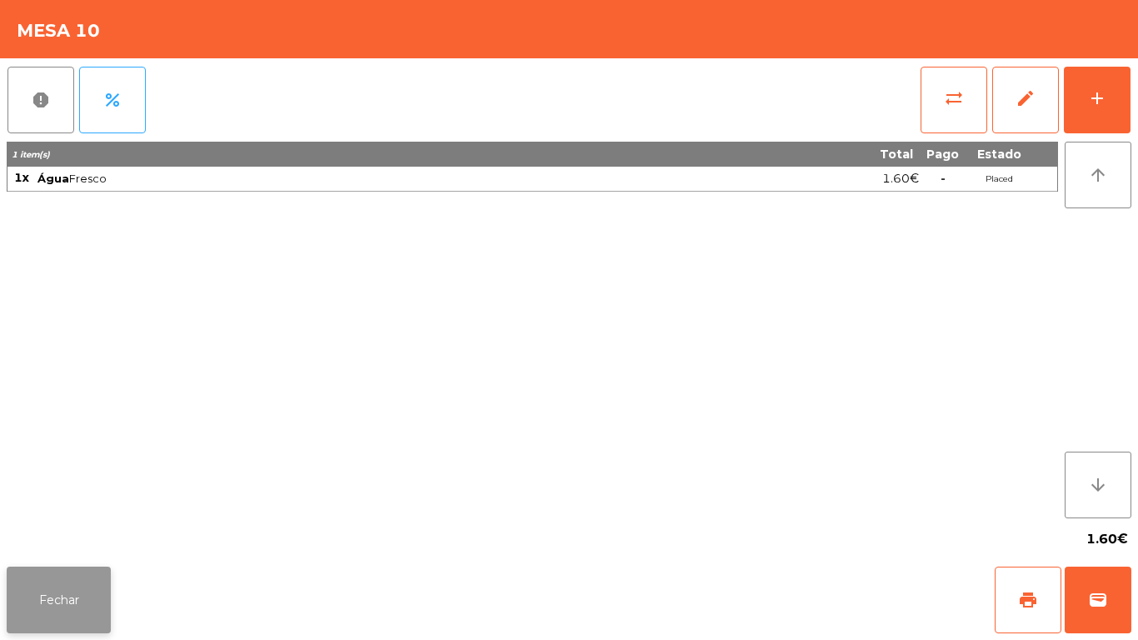
click at [57, 614] on button "Fechar" at bounding box center [59, 600] width 104 height 67
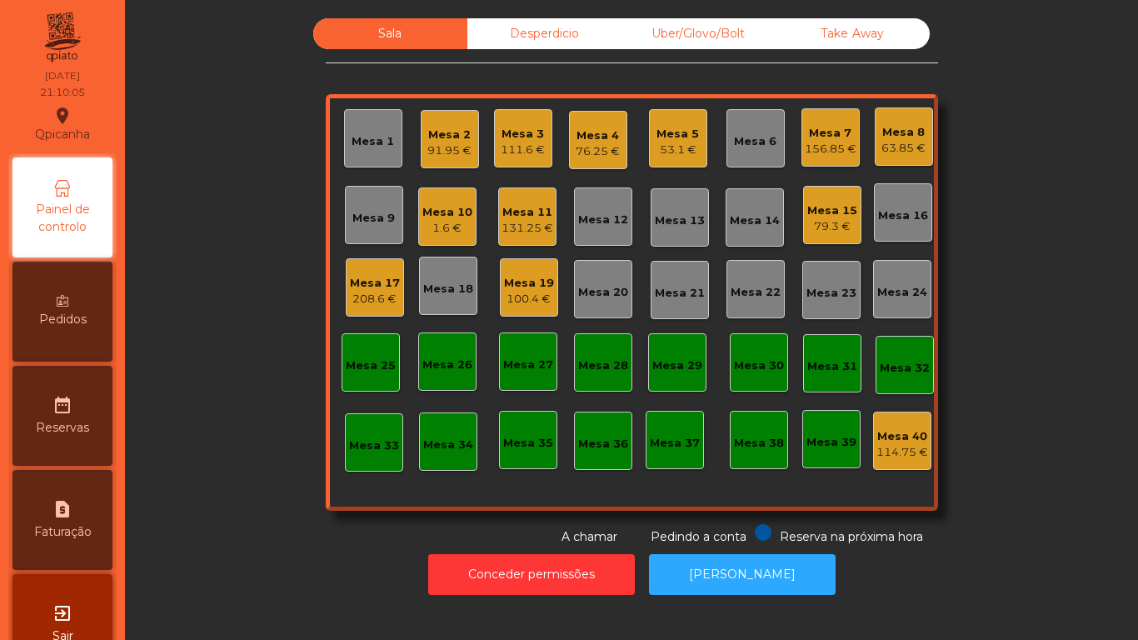
click at [526, 152] on div "111.6 €" at bounding box center [523, 150] width 44 height 17
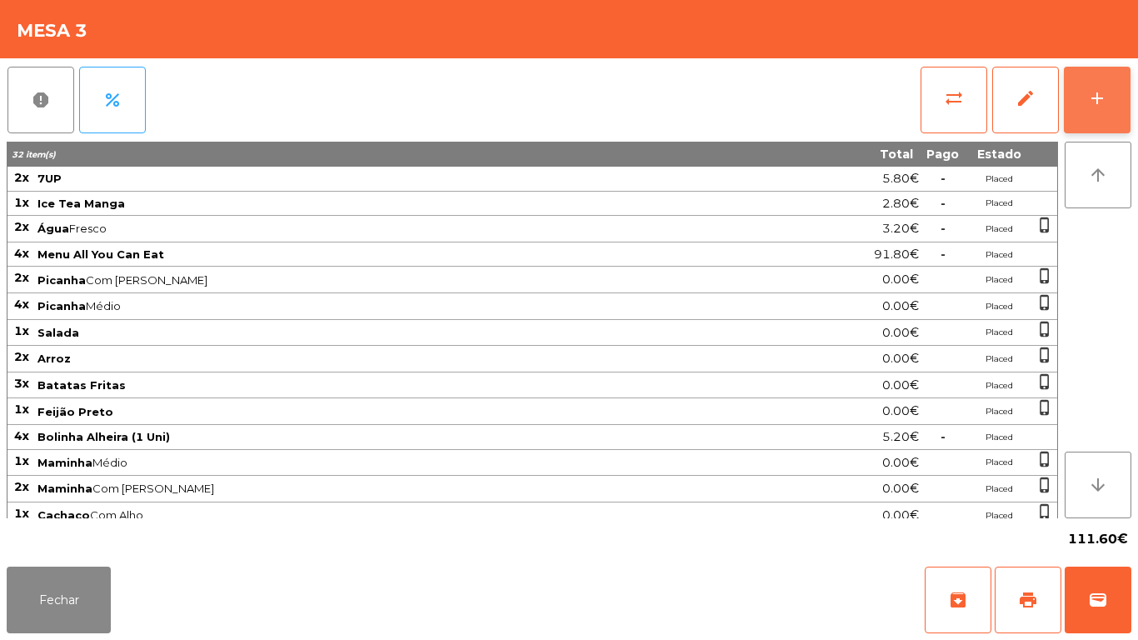
click at [1088, 97] on div "add" at bounding box center [1097, 98] width 20 height 20
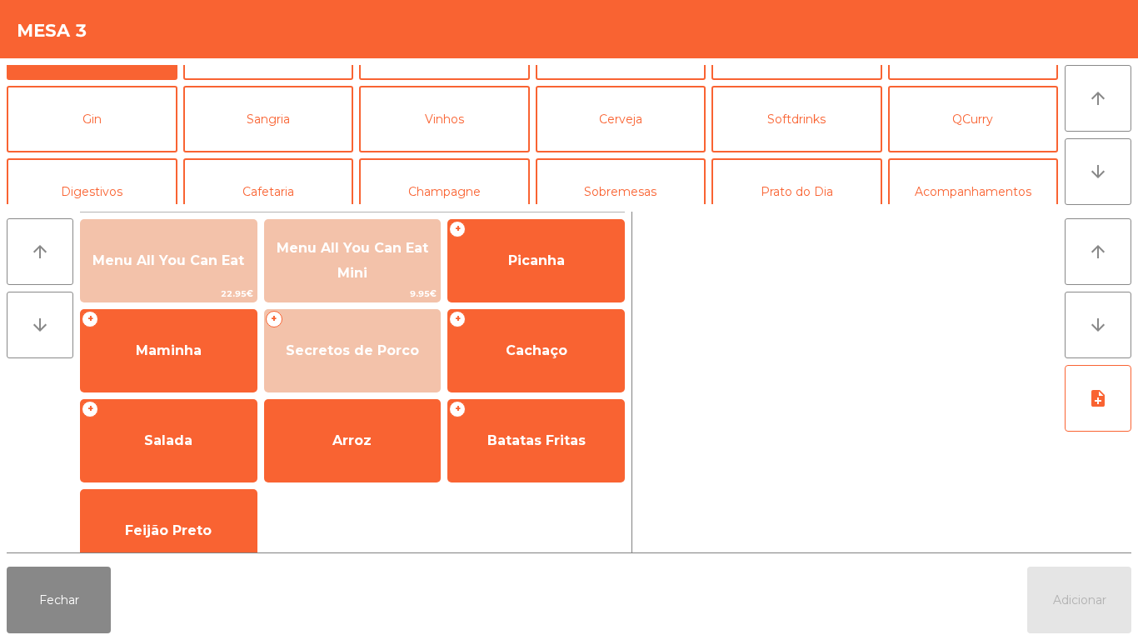
scroll to position [66, 0]
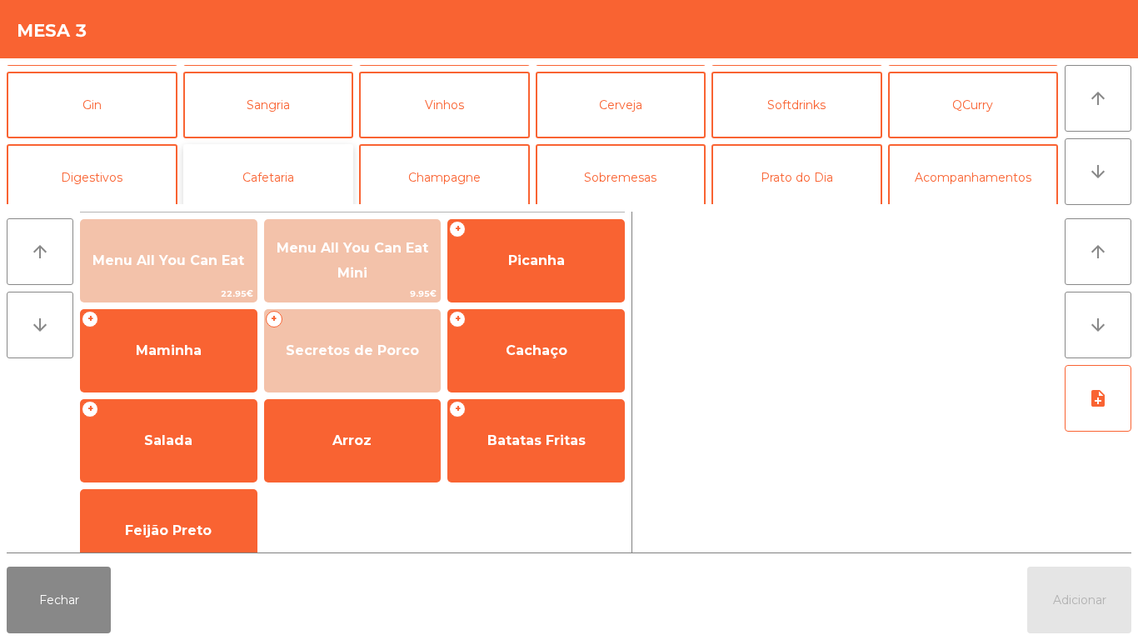
click at [281, 178] on button "Cafetaria" at bounding box center [268, 177] width 171 height 67
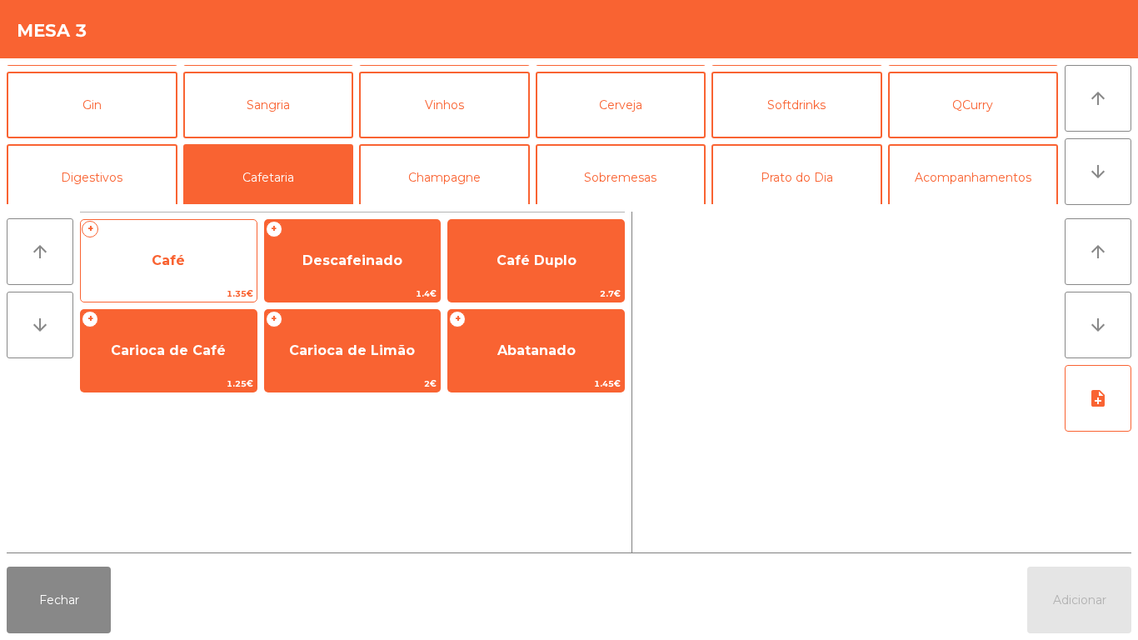
click at [200, 271] on span "Café" at bounding box center [169, 260] width 176 height 45
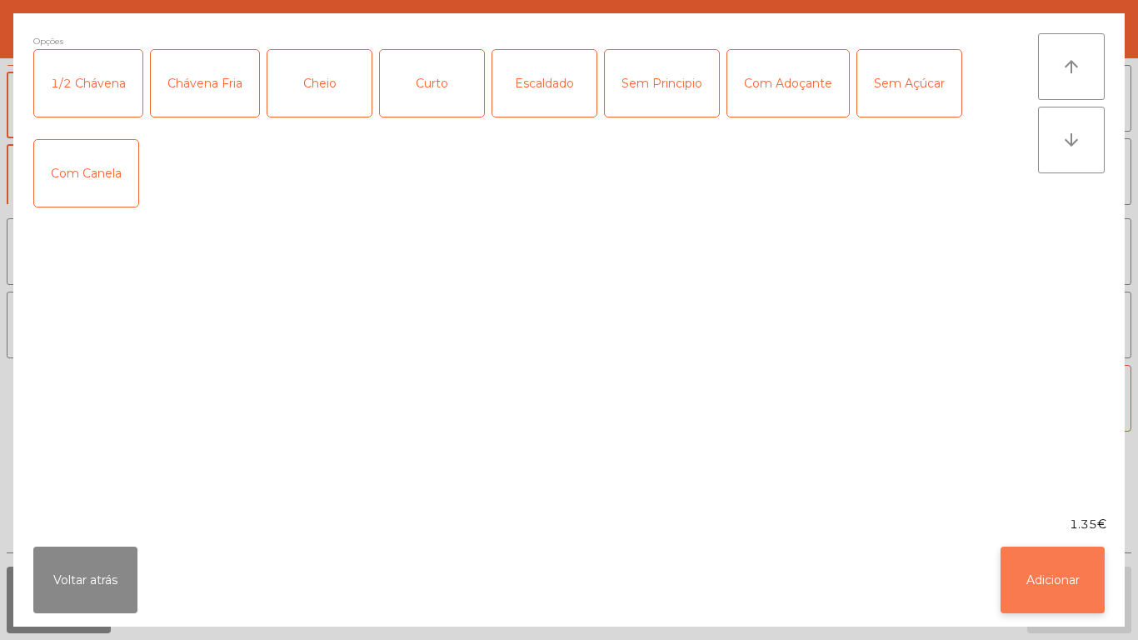
click at [1054, 575] on button "Adicionar" at bounding box center [1053, 580] width 104 height 67
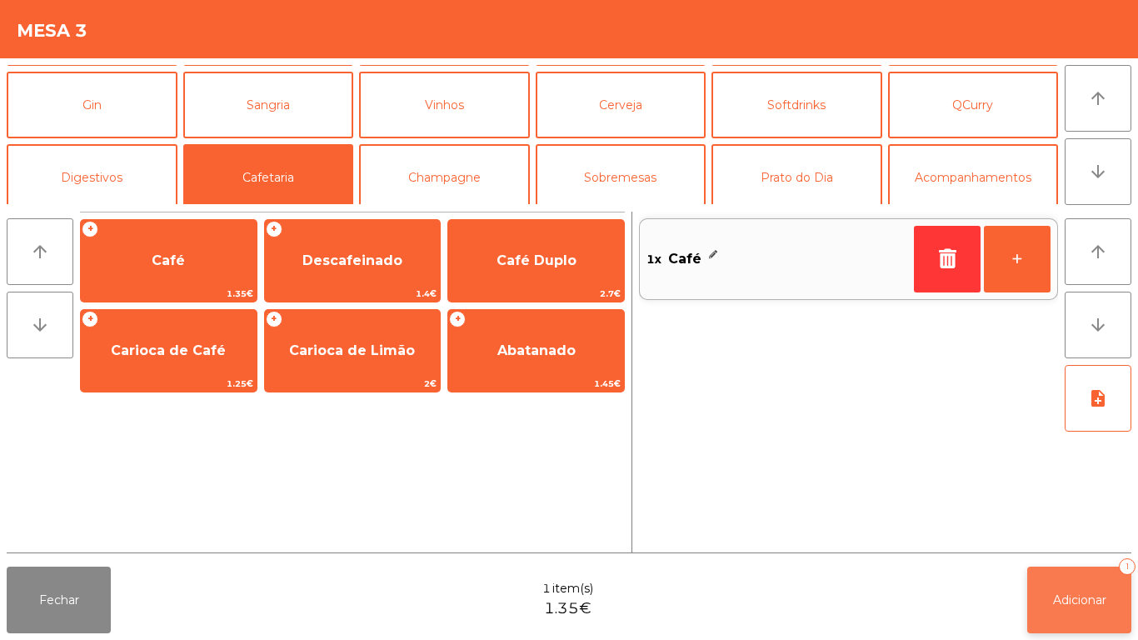
click at [1067, 572] on button "Adicionar 1" at bounding box center [1079, 600] width 104 height 67
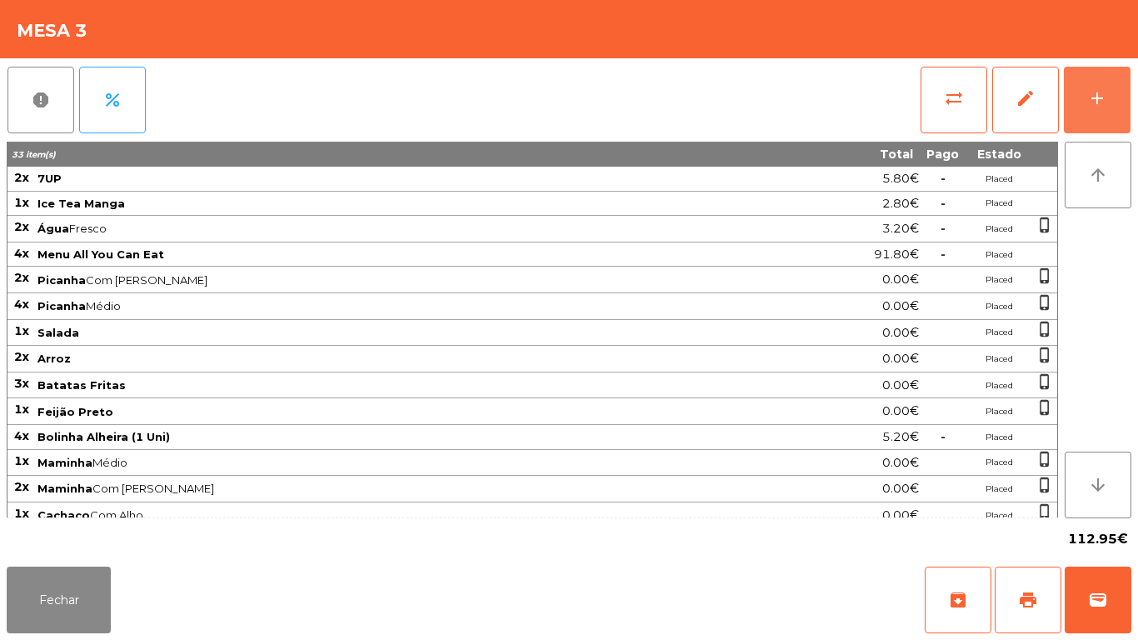
scroll to position [88, 0]
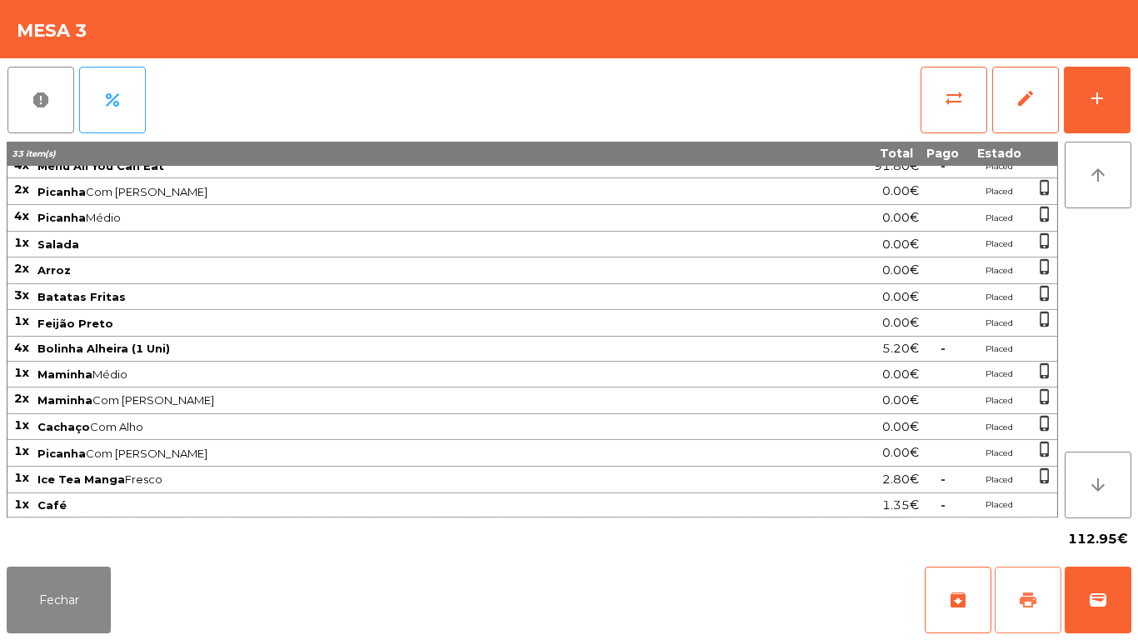
click at [1022, 587] on button "print" at bounding box center [1028, 600] width 67 height 67
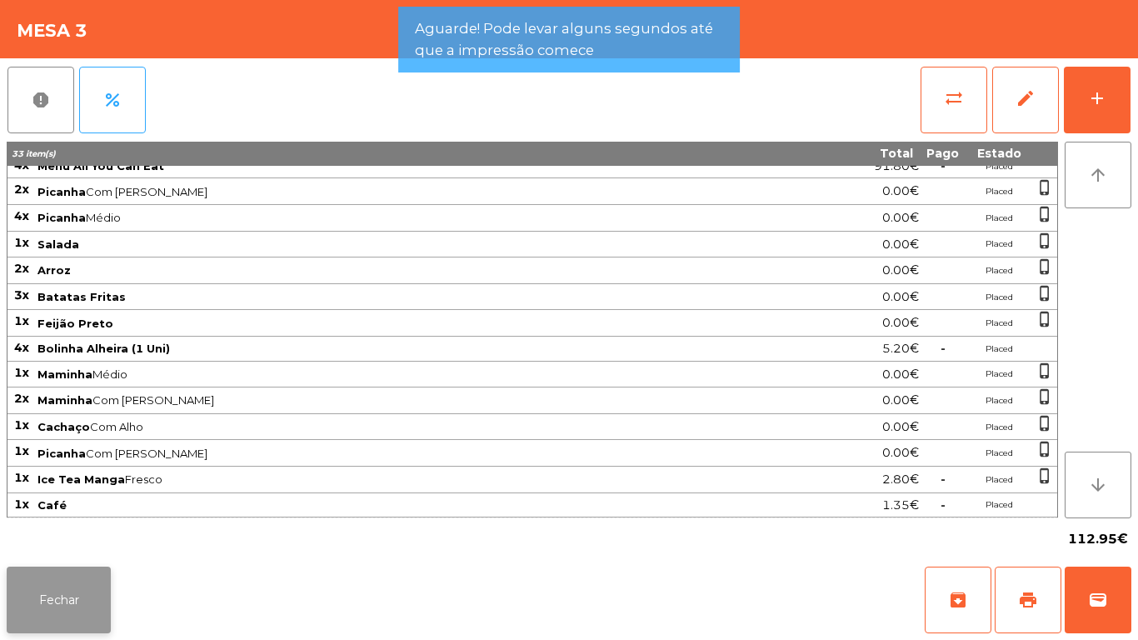
click at [62, 597] on button "Fechar" at bounding box center [59, 600] width 104 height 67
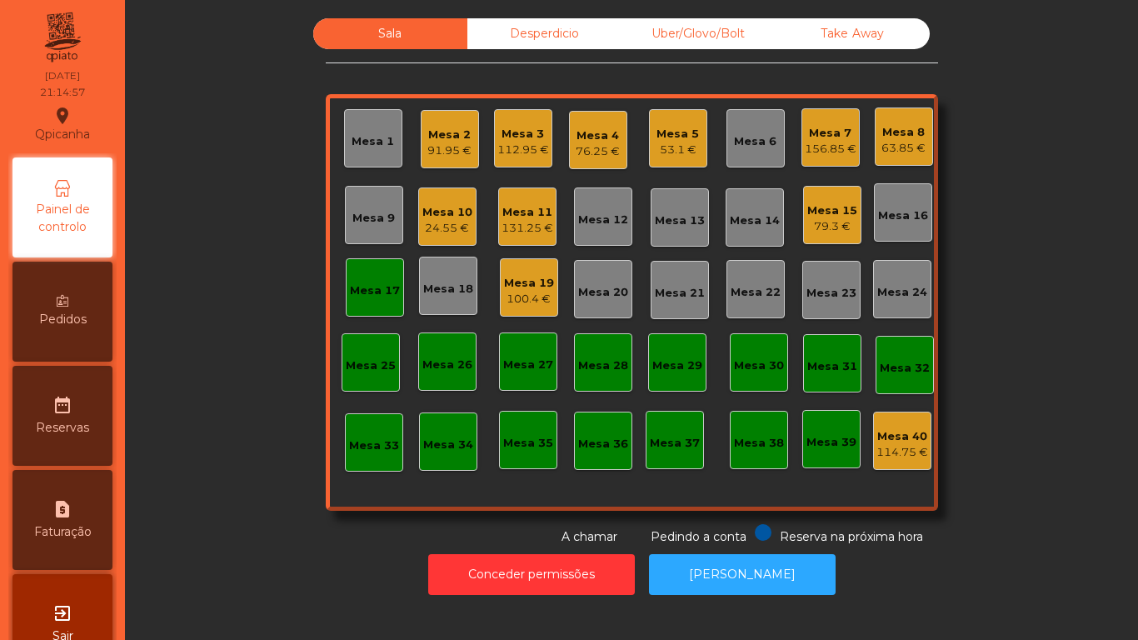
click at [527, 162] on div "Mesa 3 112.95 €" at bounding box center [523, 138] width 58 height 58
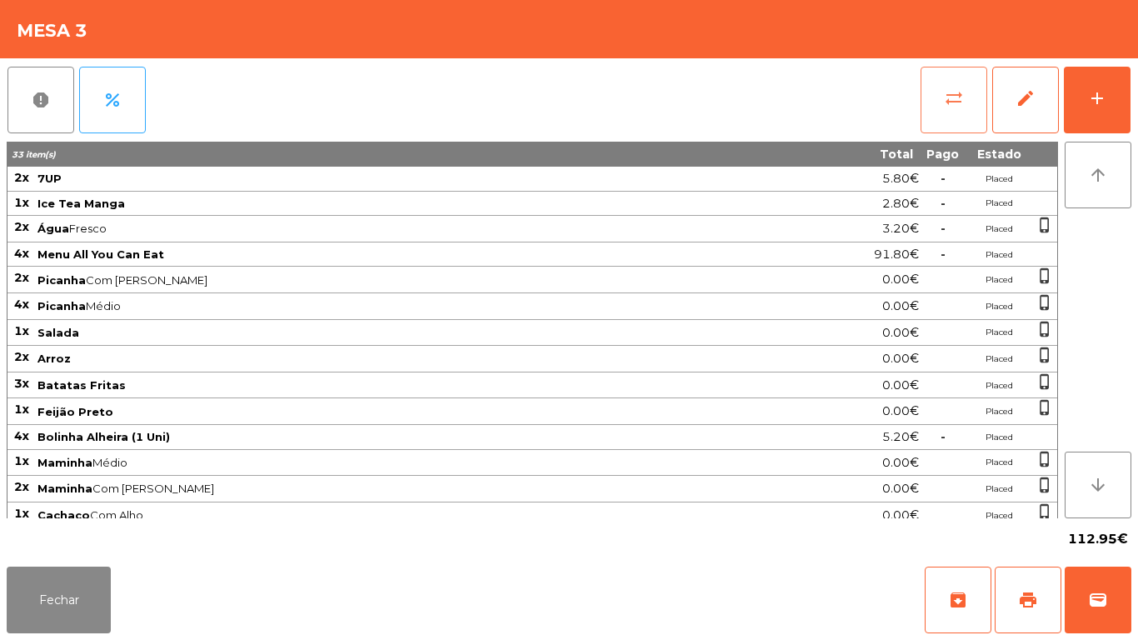
click at [951, 86] on button "sync_alt" at bounding box center [954, 100] width 67 height 67
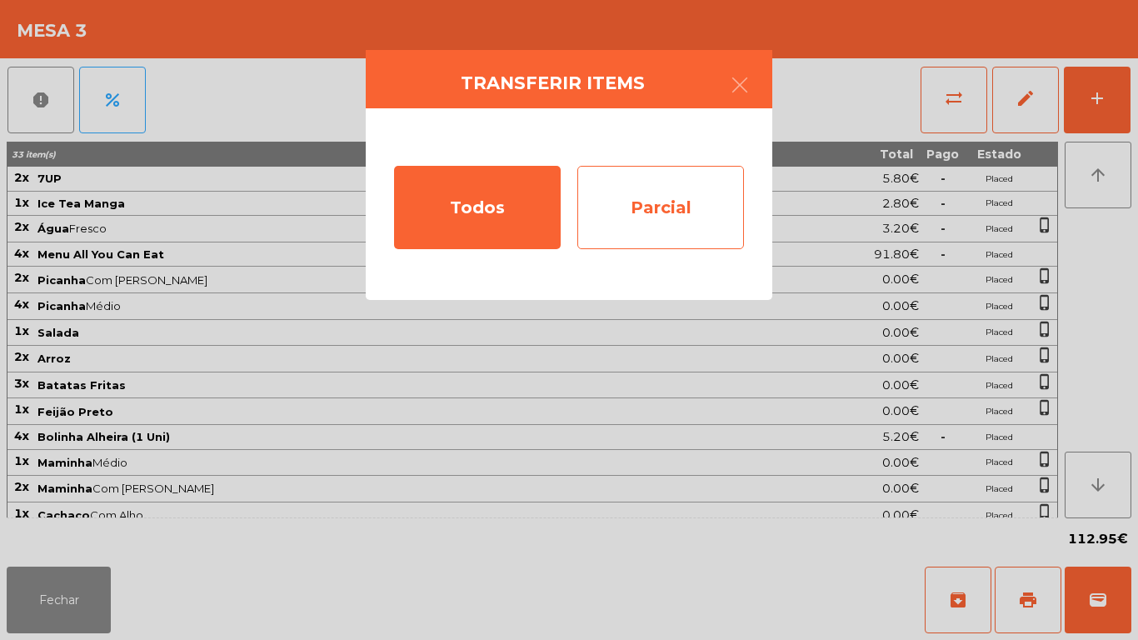
click at [687, 209] on div "Parcial" at bounding box center [660, 207] width 167 height 83
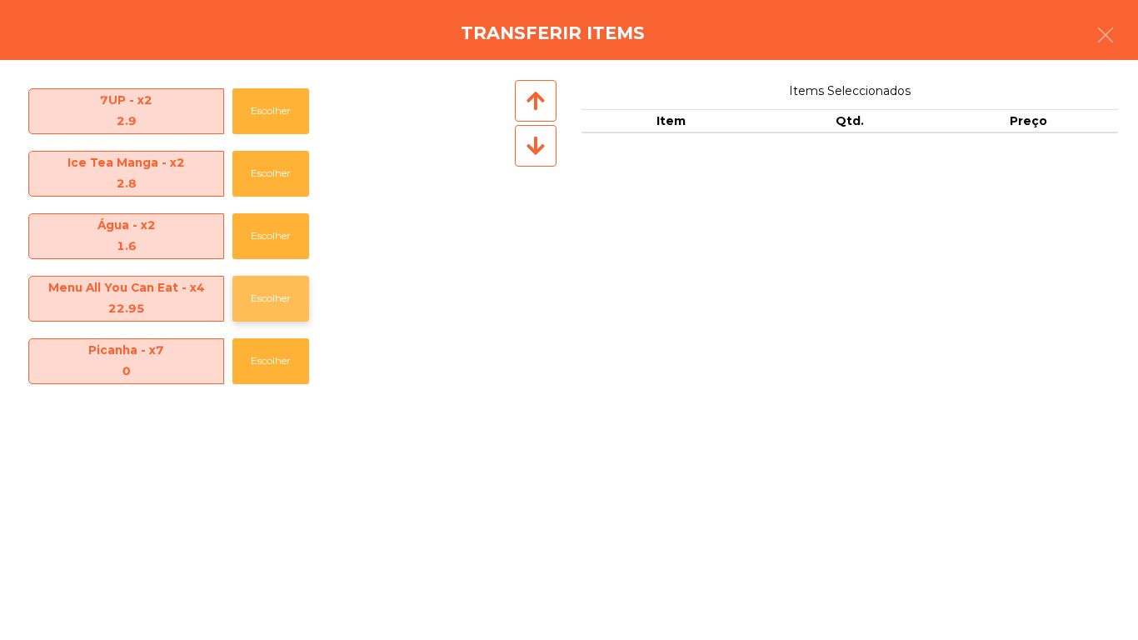
click at [263, 288] on button "Escolher" at bounding box center [270, 299] width 77 height 46
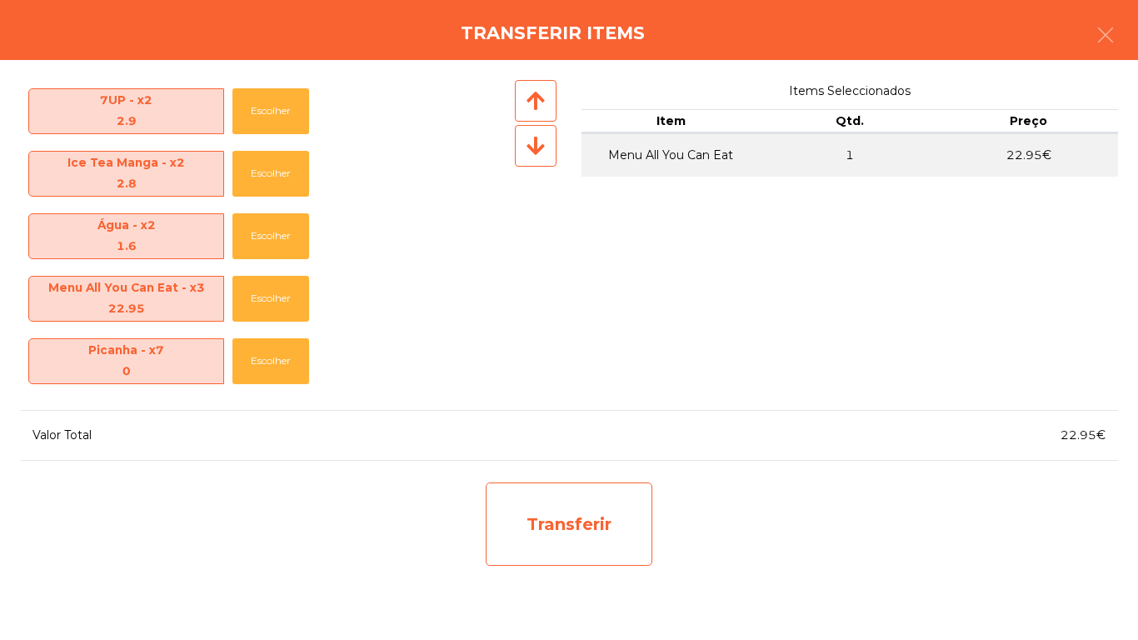
click at [592, 526] on div "Transferir" at bounding box center [569, 523] width 167 height 83
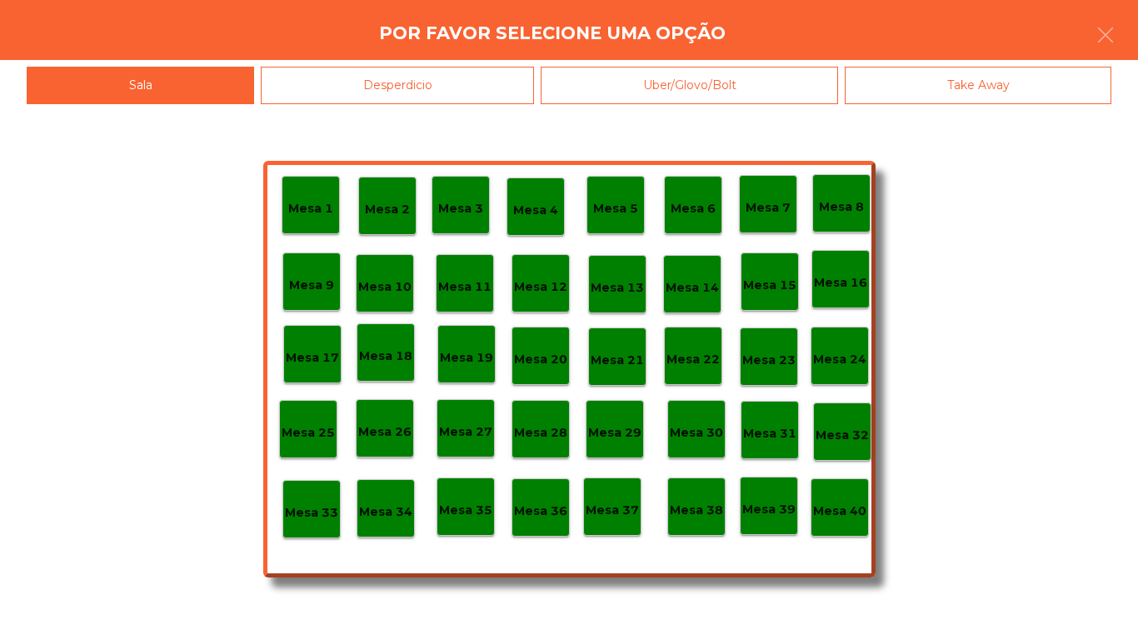
click at [329, 423] on p "Mesa 25" at bounding box center [308, 432] width 53 height 19
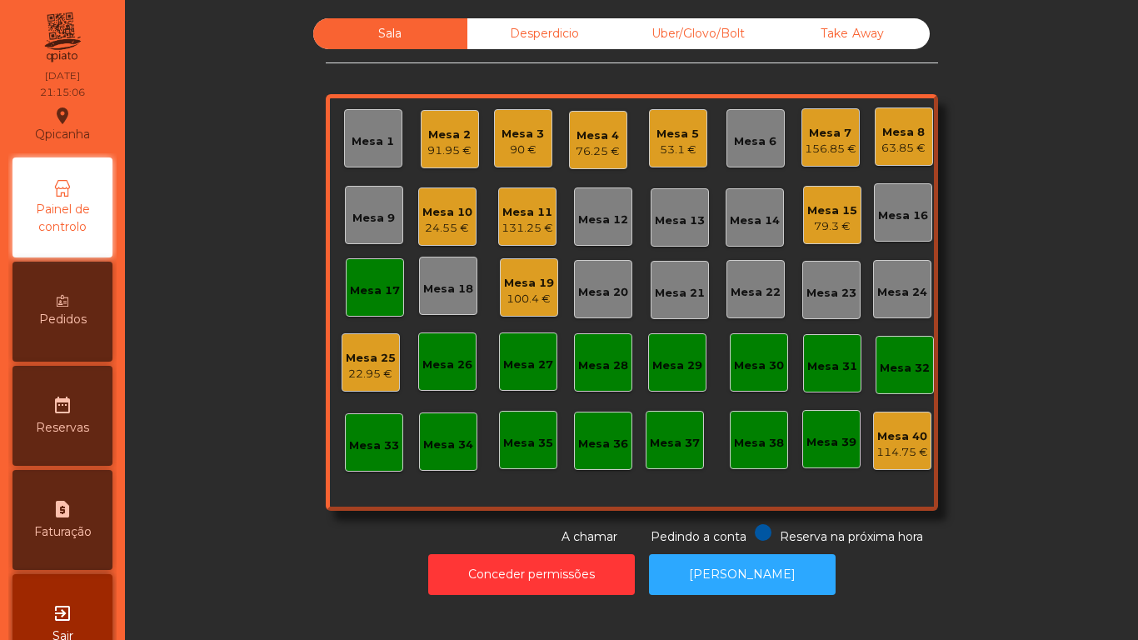
click at [525, 154] on div "90 €" at bounding box center [523, 150] width 42 height 17
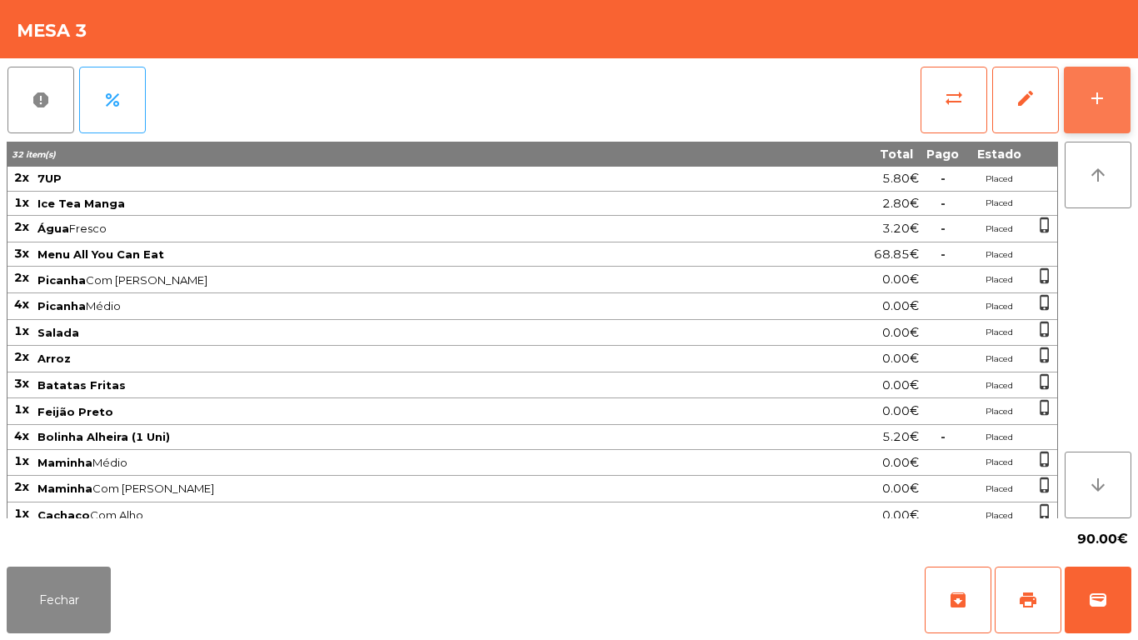
click at [1091, 97] on div "add" at bounding box center [1097, 98] width 20 height 20
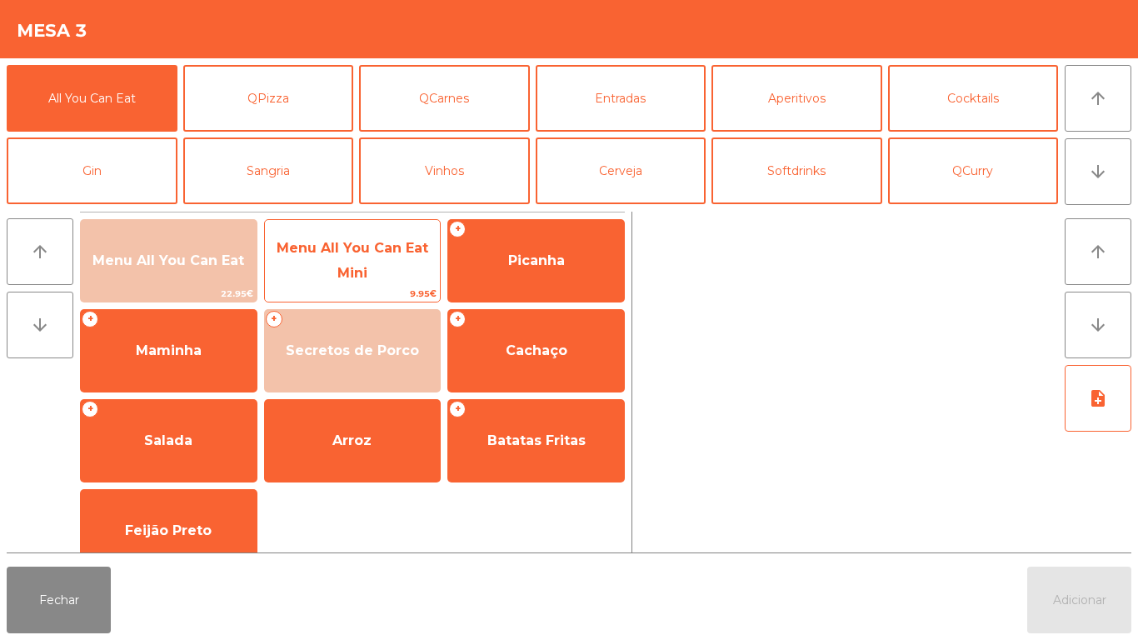
click at [395, 274] on span "Menu All You Can Eat Mini" at bounding box center [353, 261] width 176 height 71
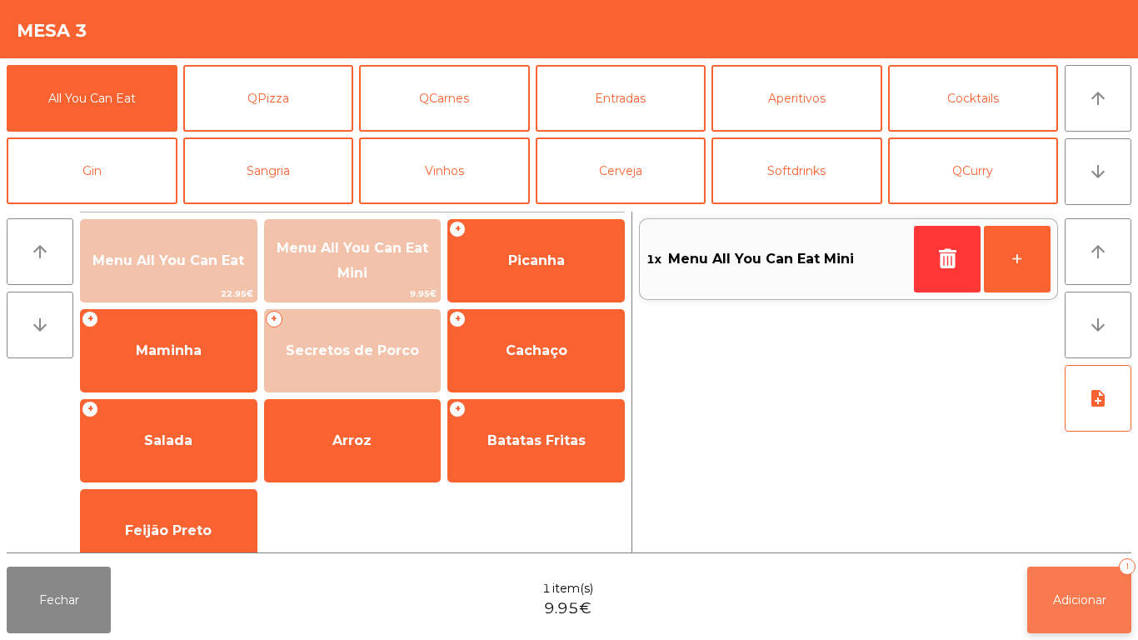
click at [1065, 583] on button "Adicionar 1" at bounding box center [1079, 600] width 104 height 67
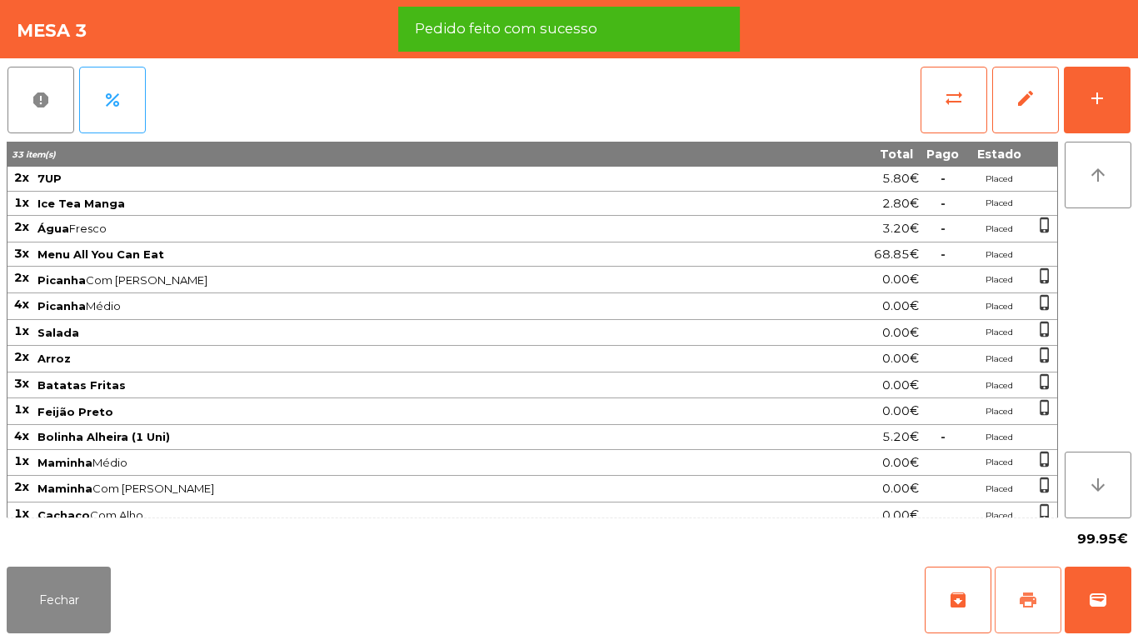
click at [1024, 595] on span "print" at bounding box center [1028, 600] width 20 height 20
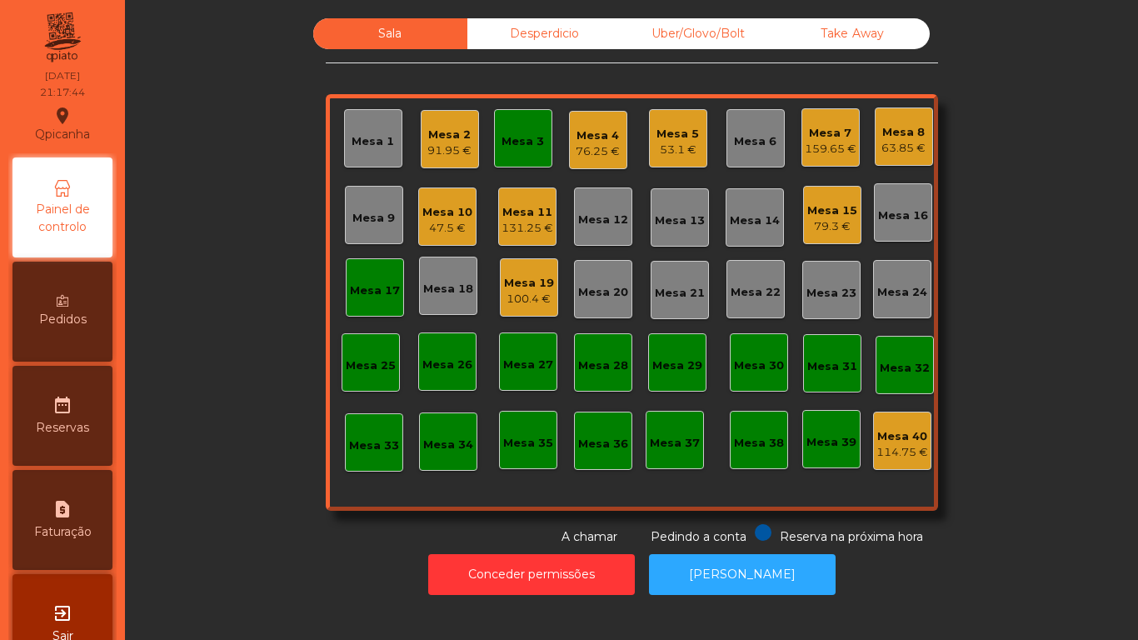
click at [511, 152] on div "Mesa 3" at bounding box center [523, 138] width 58 height 58
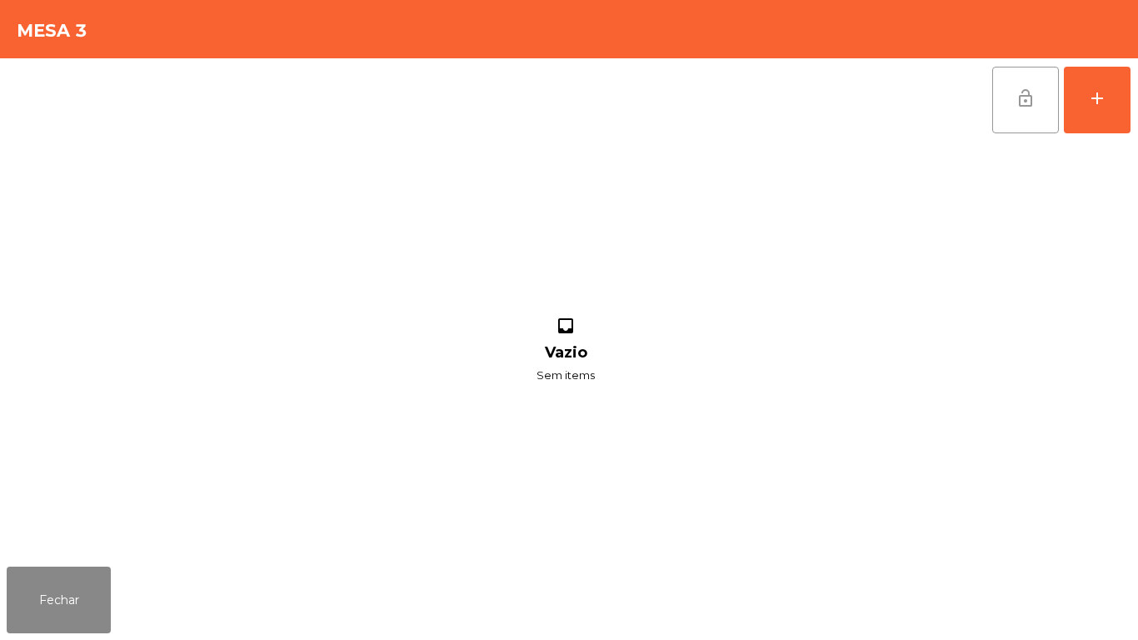
click at [1021, 112] on button "lock_open" at bounding box center [1025, 100] width 67 height 67
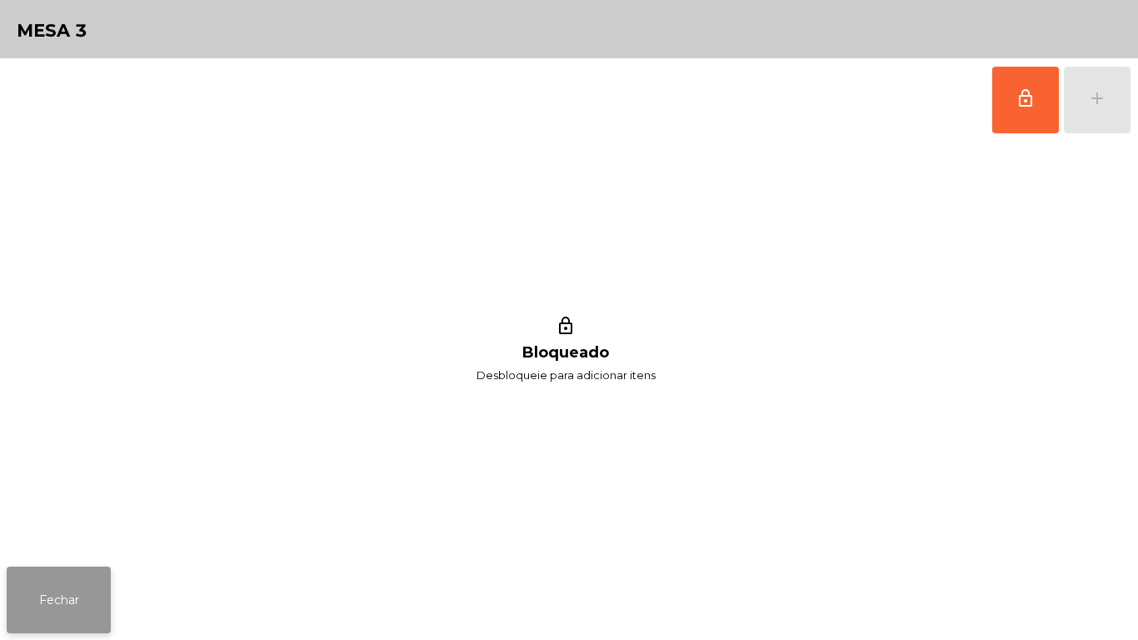
click at [87, 601] on button "Fechar" at bounding box center [59, 600] width 104 height 67
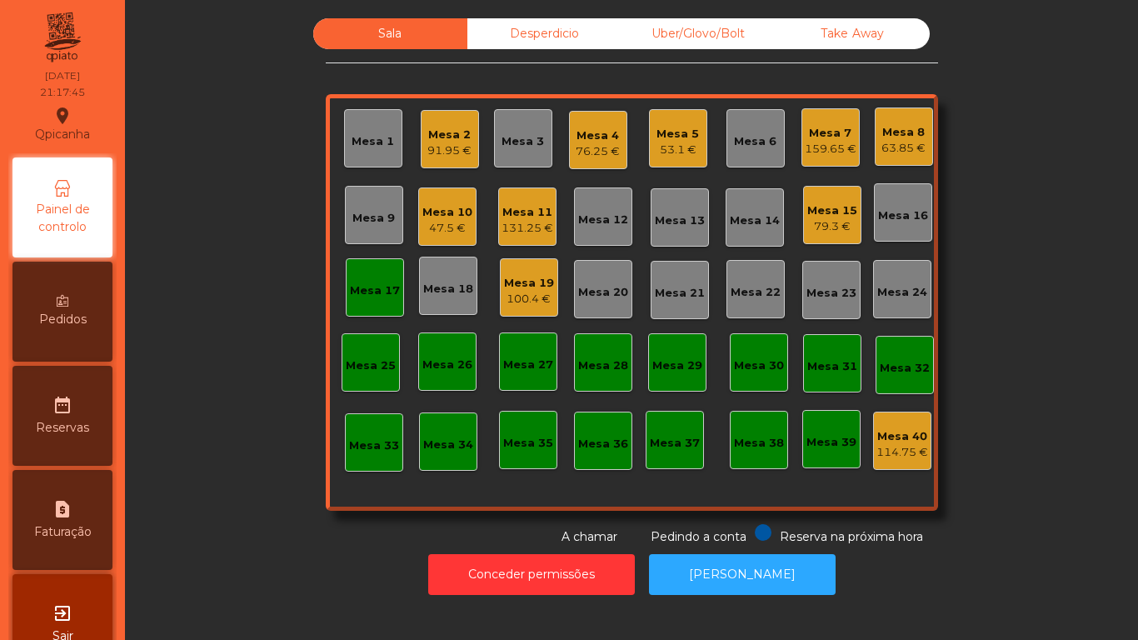
click at [368, 302] on div "Mesa 17" at bounding box center [375, 287] width 58 height 58
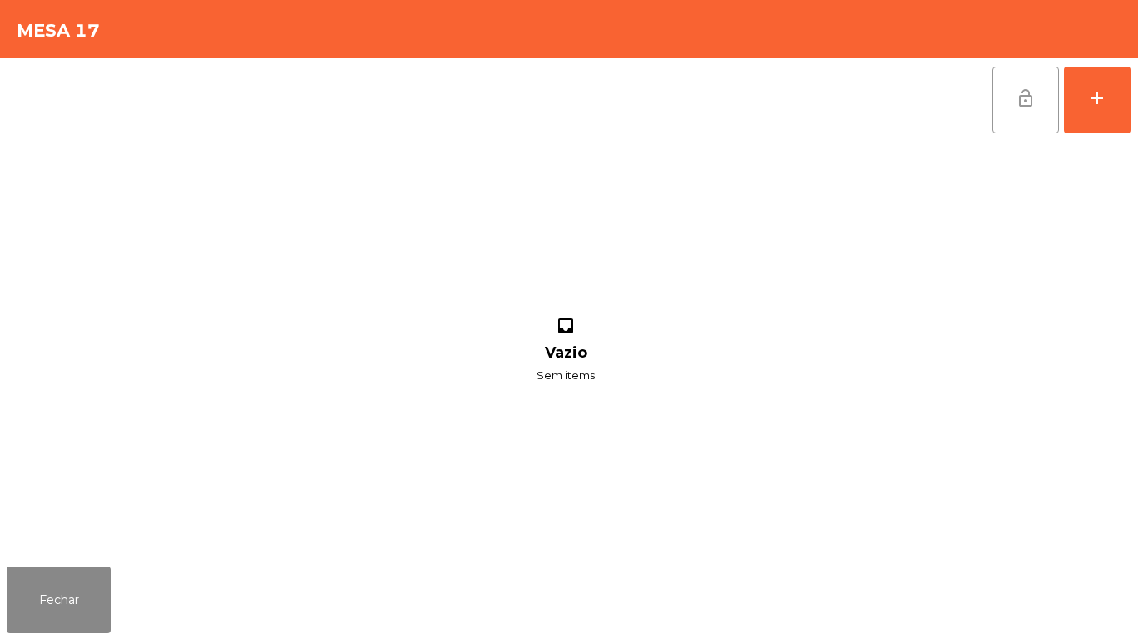
click at [1001, 112] on button "lock_open" at bounding box center [1025, 100] width 67 height 67
click at [1011, 96] on button "lock_open" at bounding box center [1025, 100] width 67 height 67
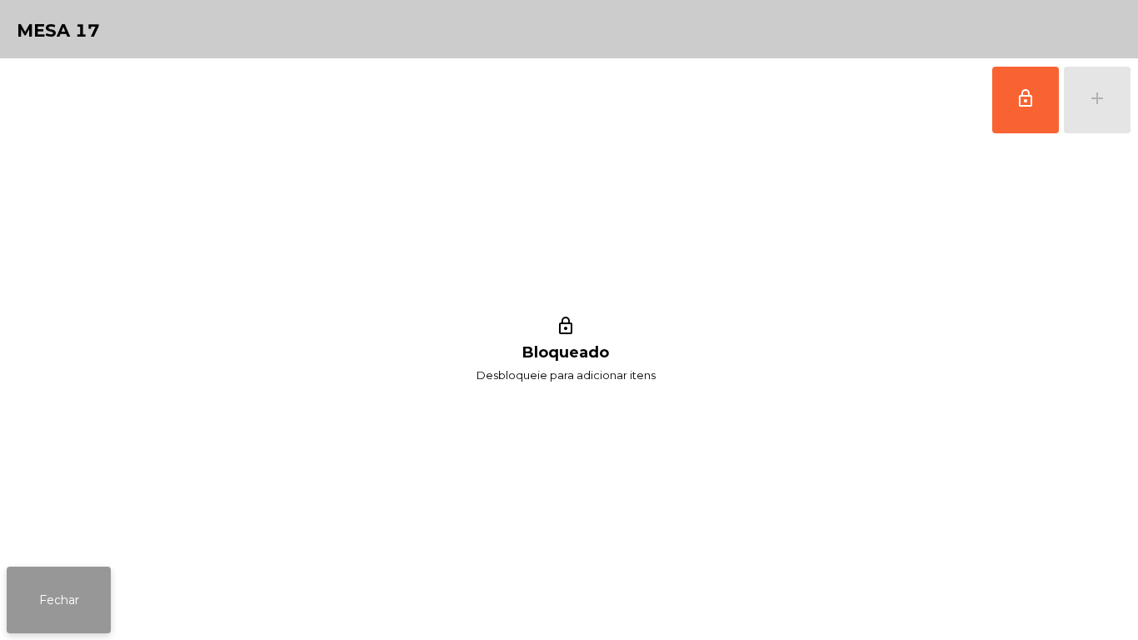
click at [72, 603] on button "Fechar" at bounding box center [59, 600] width 104 height 67
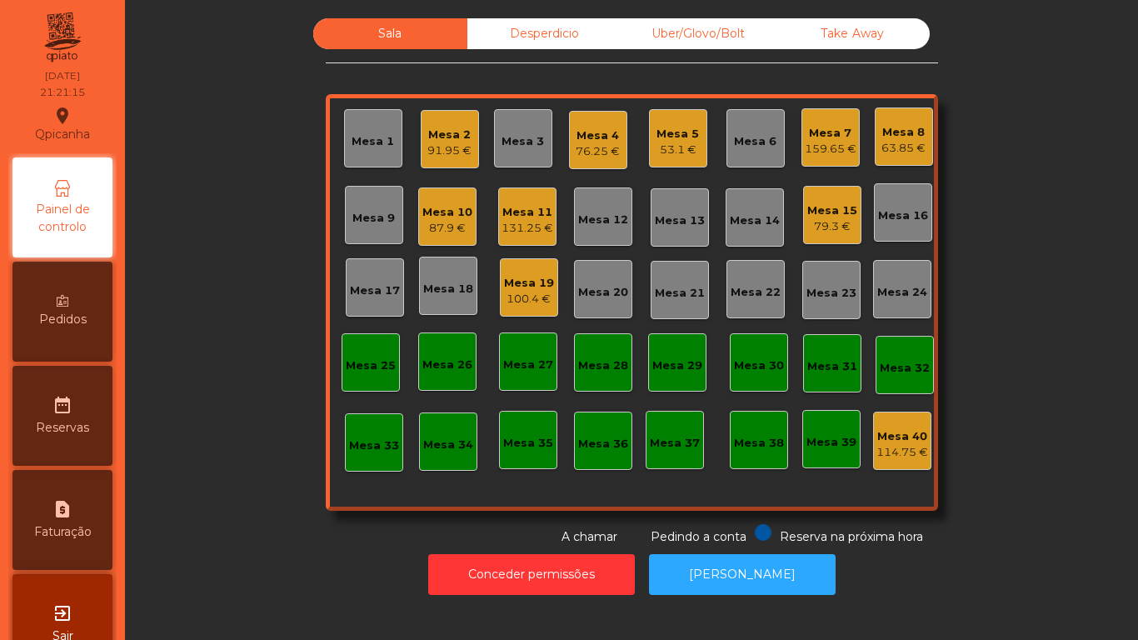
click at [909, 152] on div "63.85 €" at bounding box center [904, 148] width 44 height 17
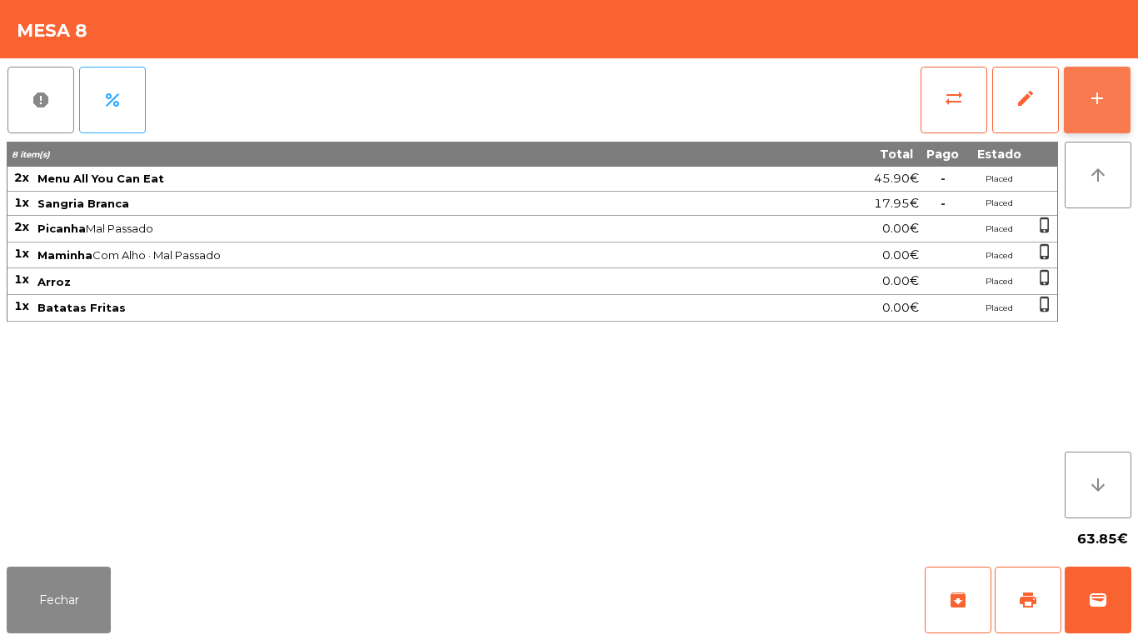
click at [1090, 104] on div "add" at bounding box center [1097, 98] width 20 height 20
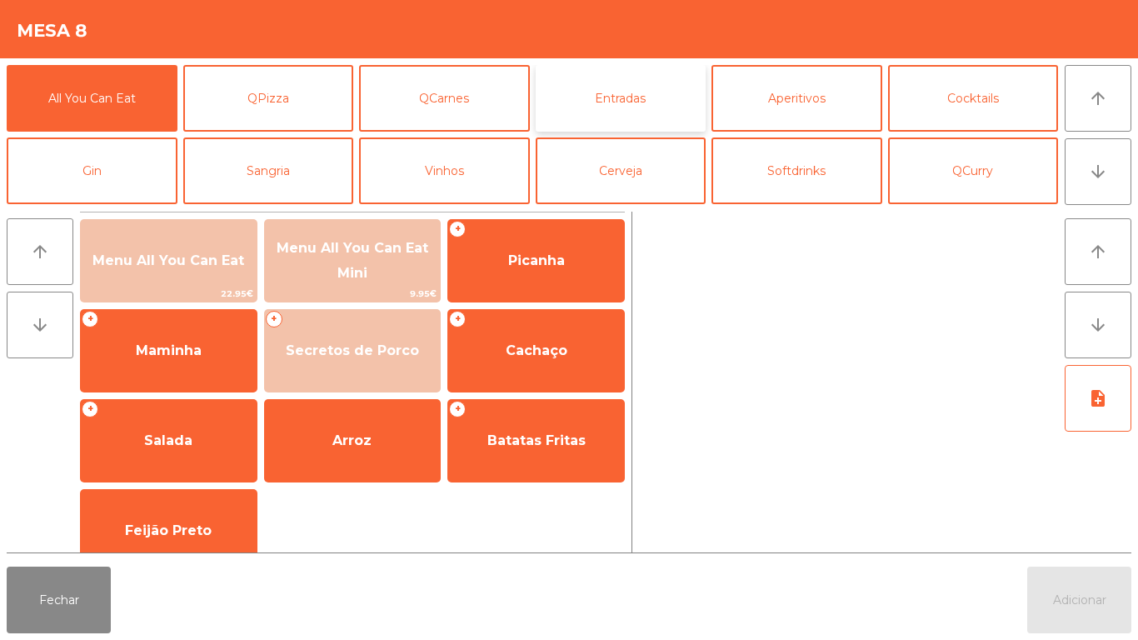
click at [622, 102] on button "Entradas" at bounding box center [621, 98] width 171 height 67
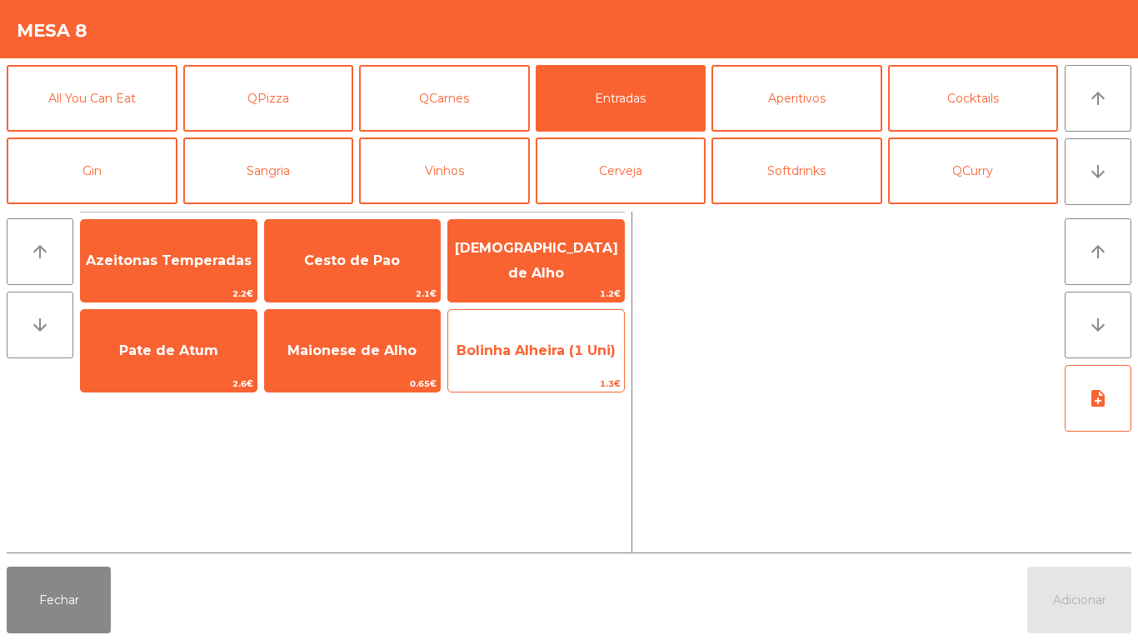
click at [544, 360] on span "Bolinha Alheira (1 Uni)" at bounding box center [536, 350] width 176 height 45
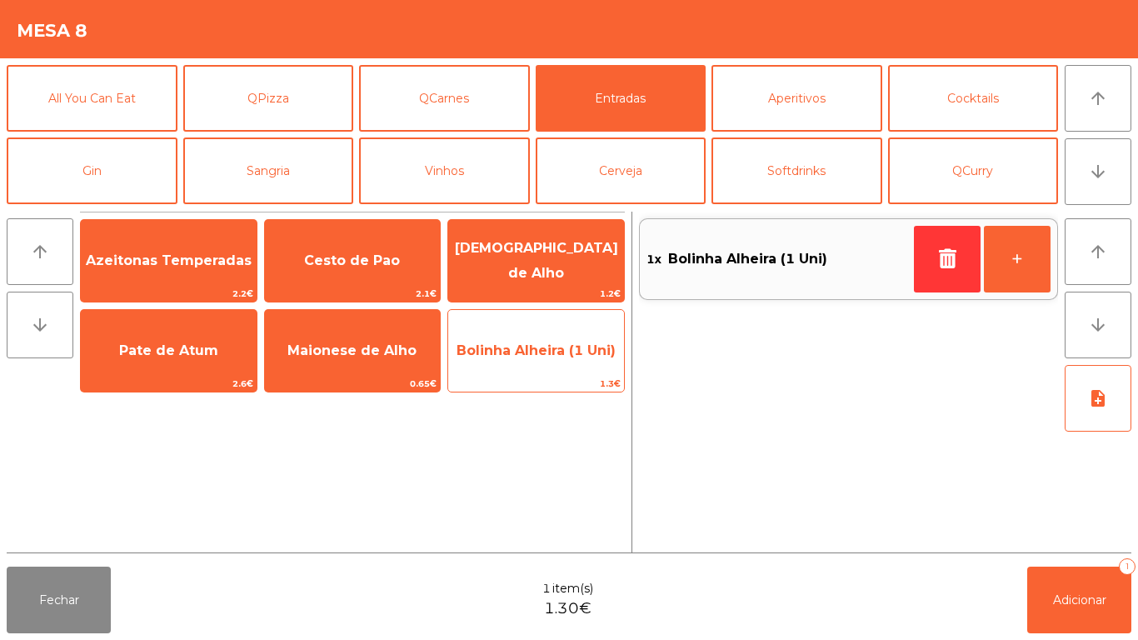
click at [543, 357] on span "Bolinha Alheira (1 Uni)" at bounding box center [536, 350] width 159 height 16
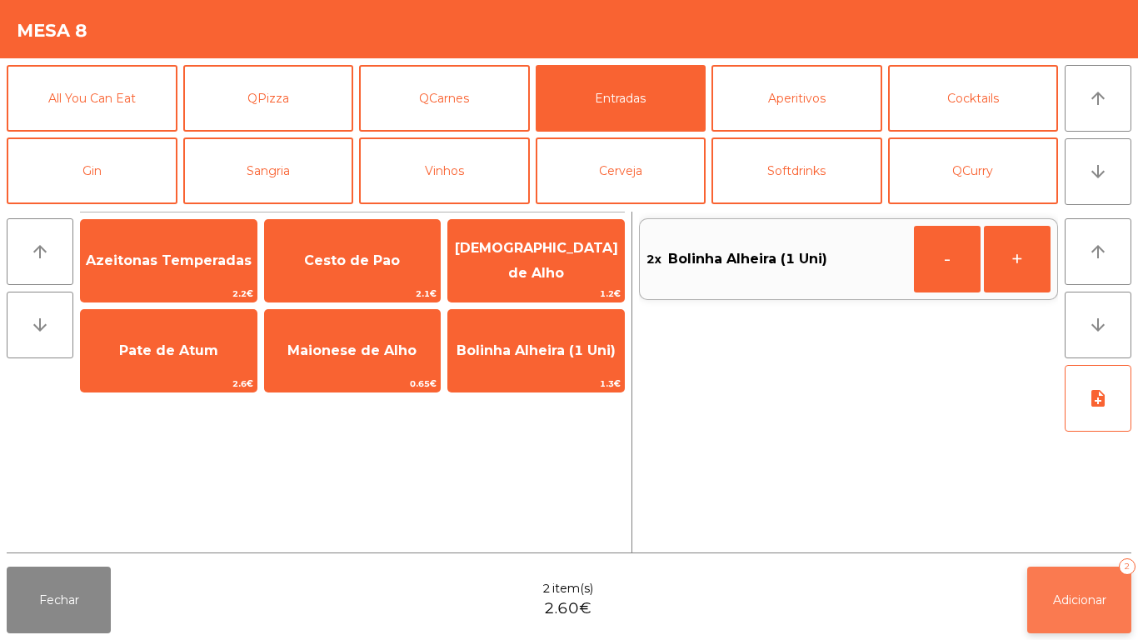
click at [1067, 597] on span "Adicionar" at bounding box center [1079, 599] width 53 height 15
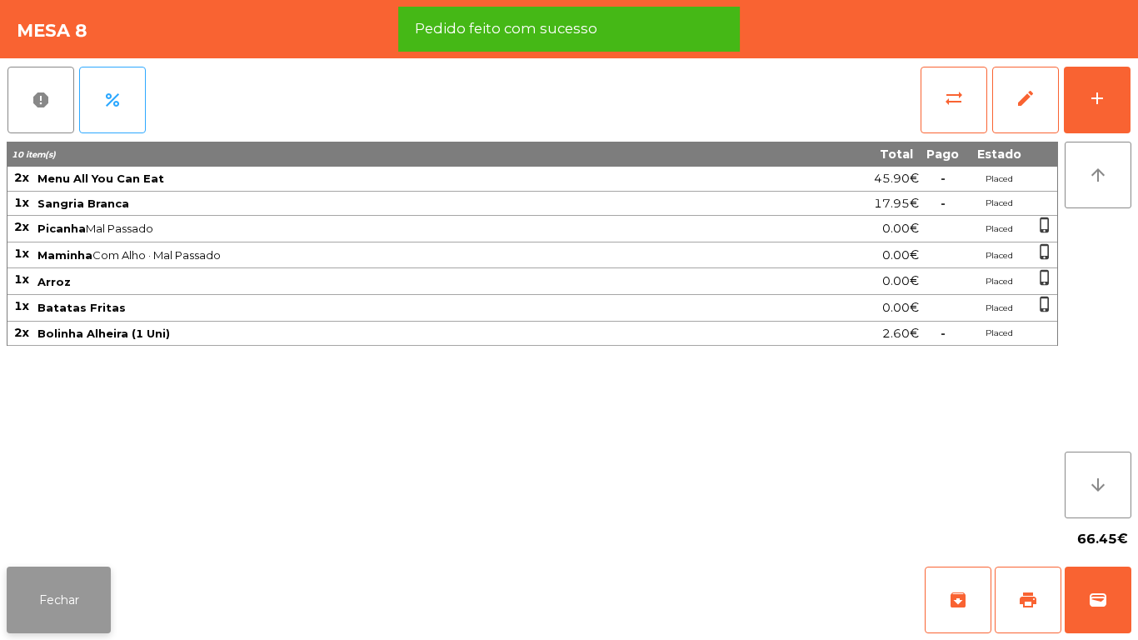
click at [62, 583] on button "Fechar" at bounding box center [59, 600] width 104 height 67
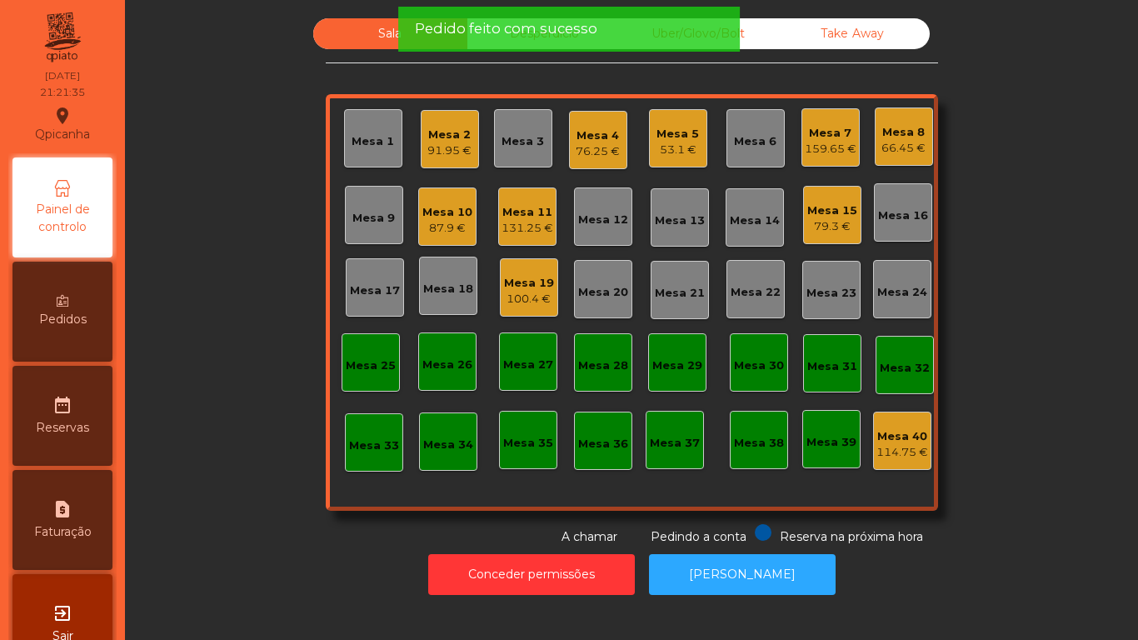
click at [599, 152] on div "76.25 €" at bounding box center [598, 151] width 44 height 17
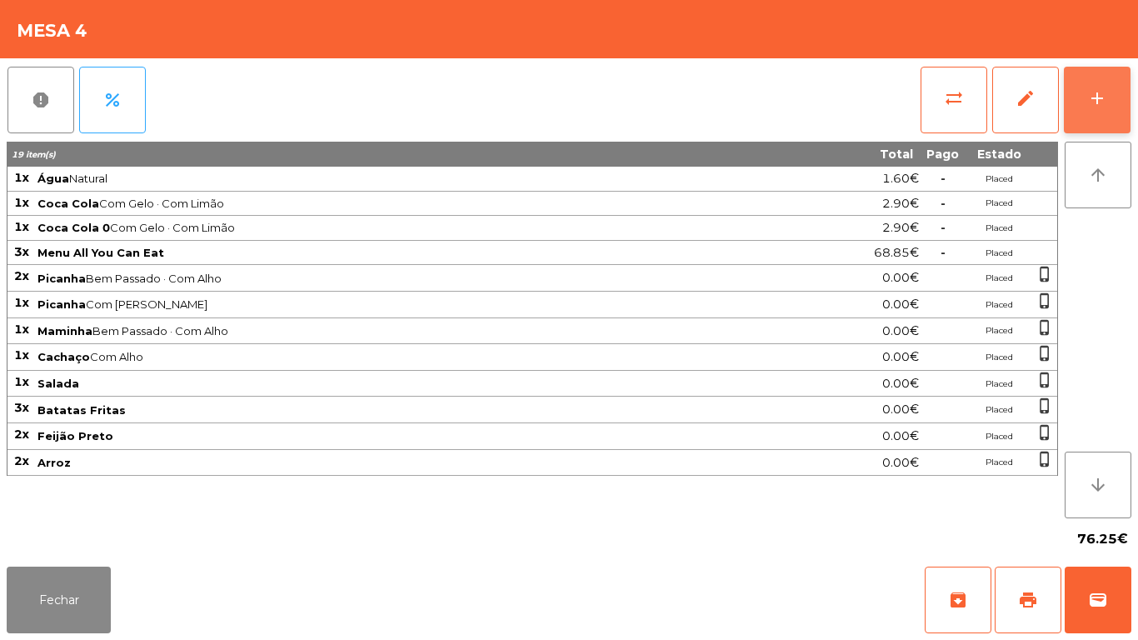
click at [1096, 117] on button "add" at bounding box center [1097, 100] width 67 height 67
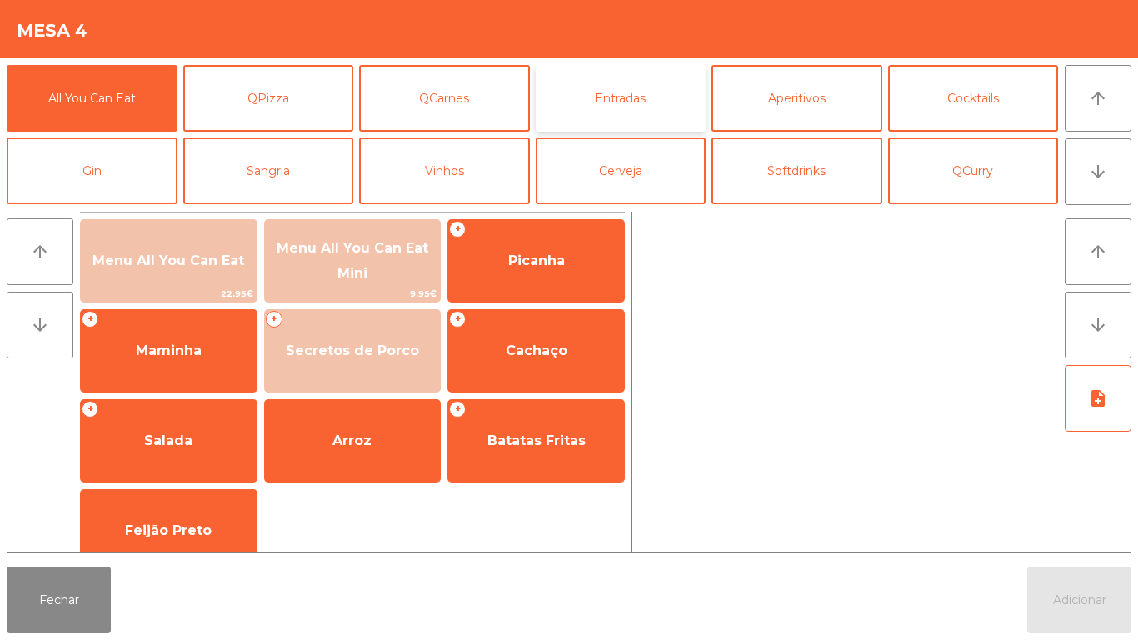
click at [619, 113] on button "Entradas" at bounding box center [621, 98] width 171 height 67
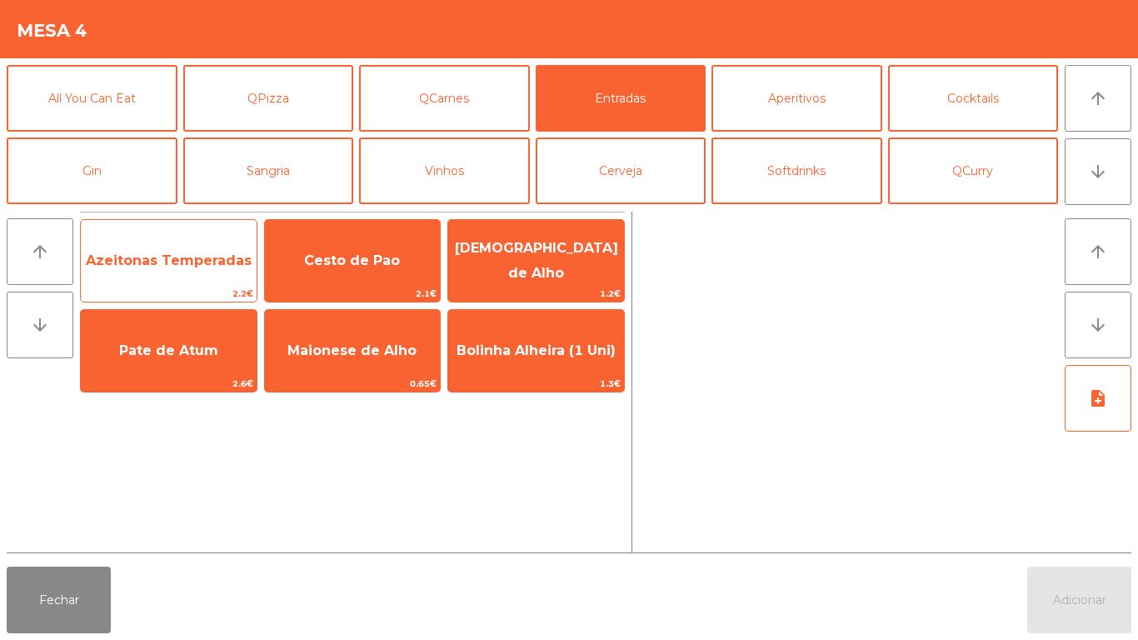
click at [177, 277] on span "Azeitonas Temperadas" at bounding box center [169, 260] width 176 height 45
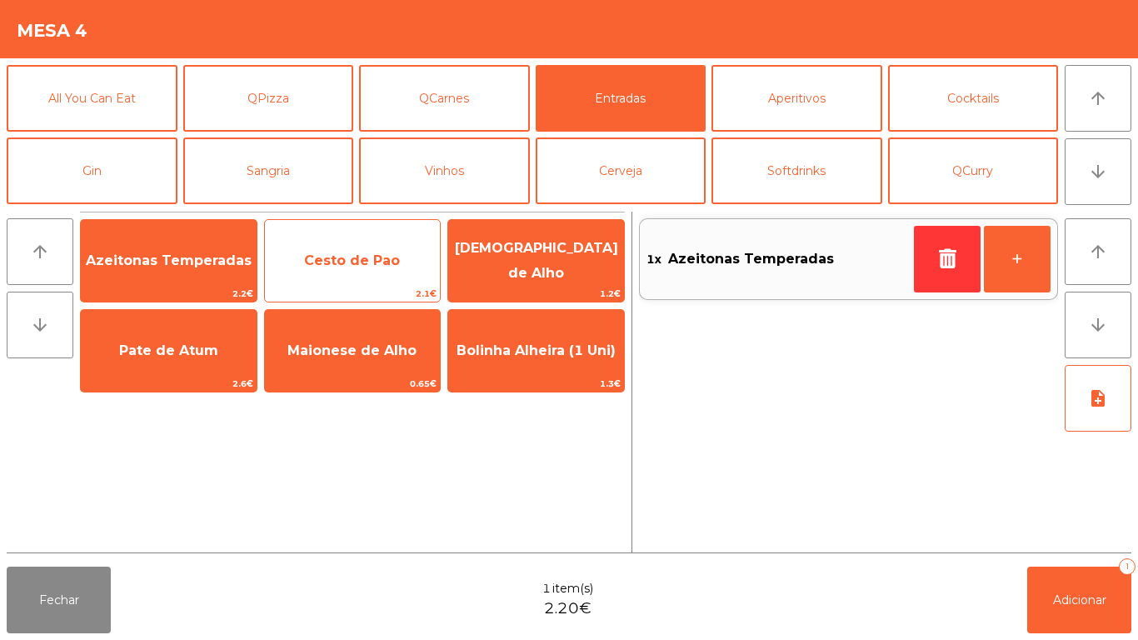
click at [372, 276] on span "Cesto de Pao" at bounding box center [353, 260] width 176 height 45
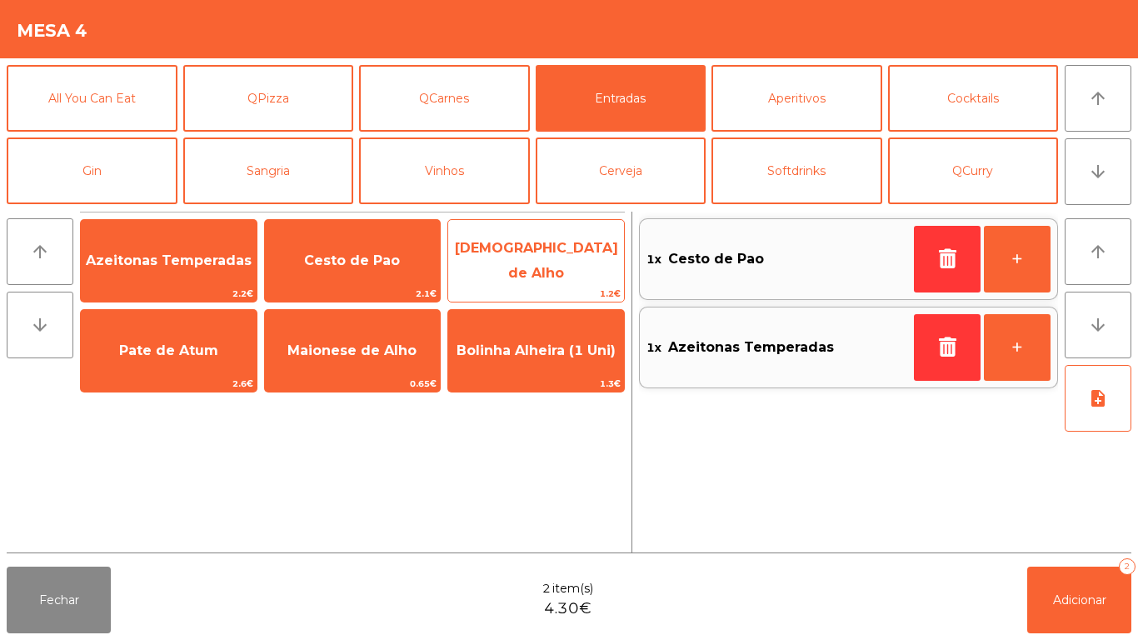
click at [537, 265] on span "Manteiga de Alho" at bounding box center [536, 260] width 163 height 41
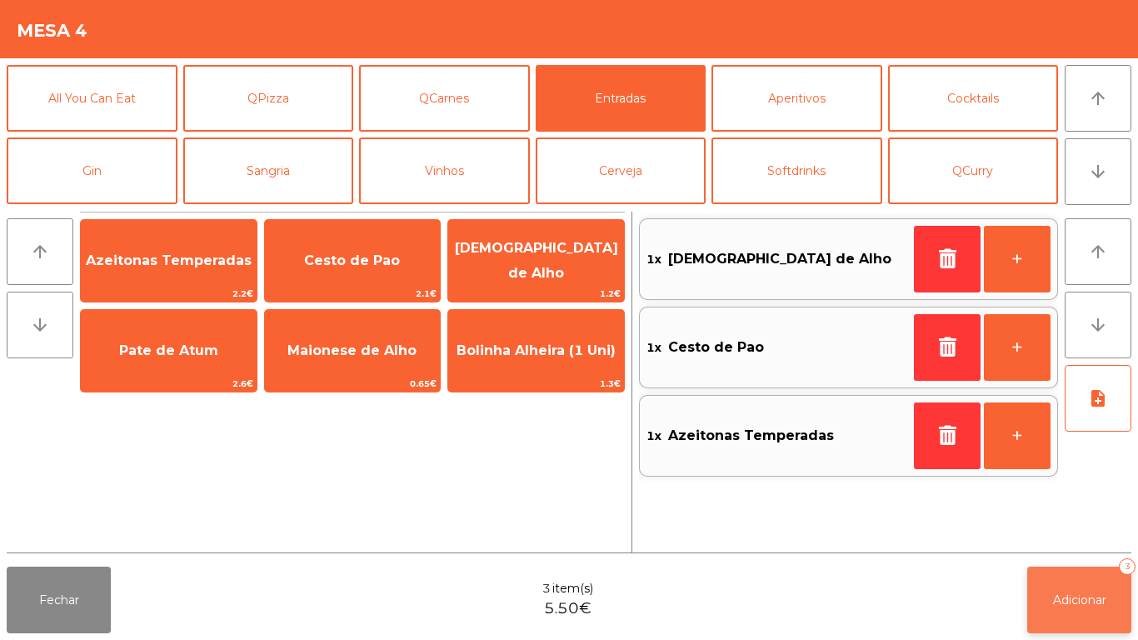
click at [1069, 593] on span "Adicionar" at bounding box center [1079, 599] width 53 height 15
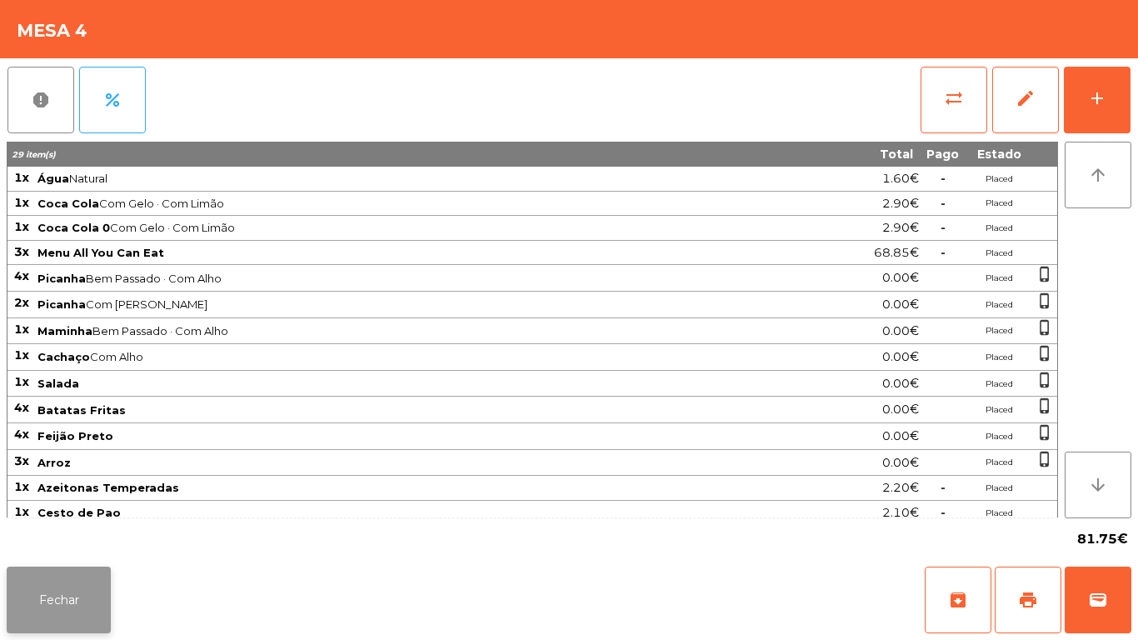
click at [84, 572] on button "Fechar" at bounding box center [59, 600] width 104 height 67
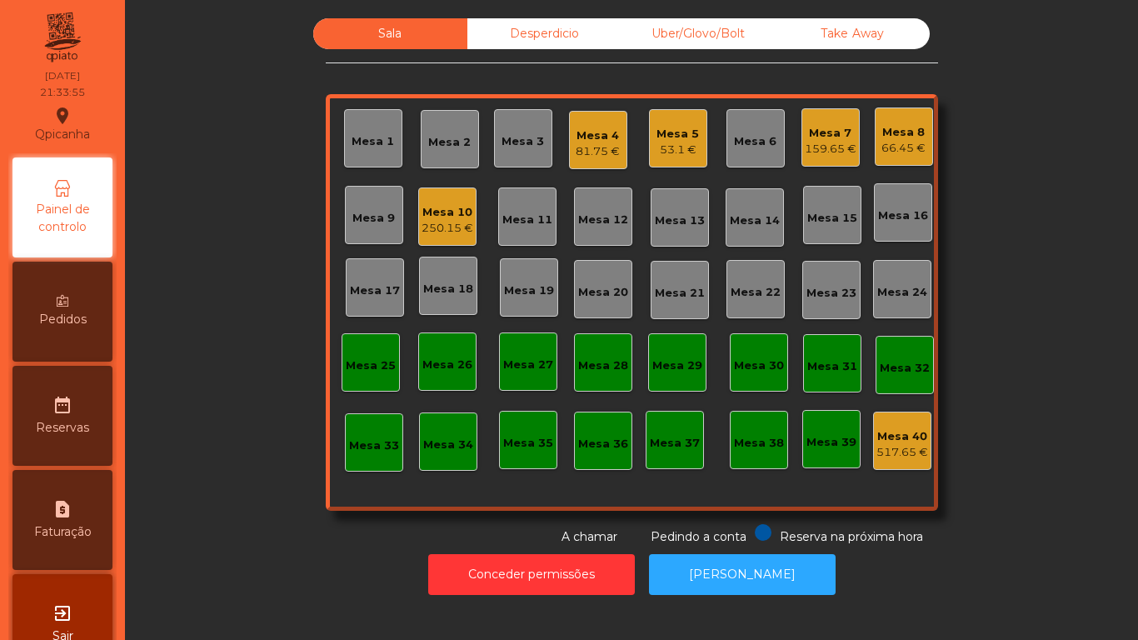
click at [456, 225] on div "250.15 €" at bounding box center [448, 228] width 52 height 17
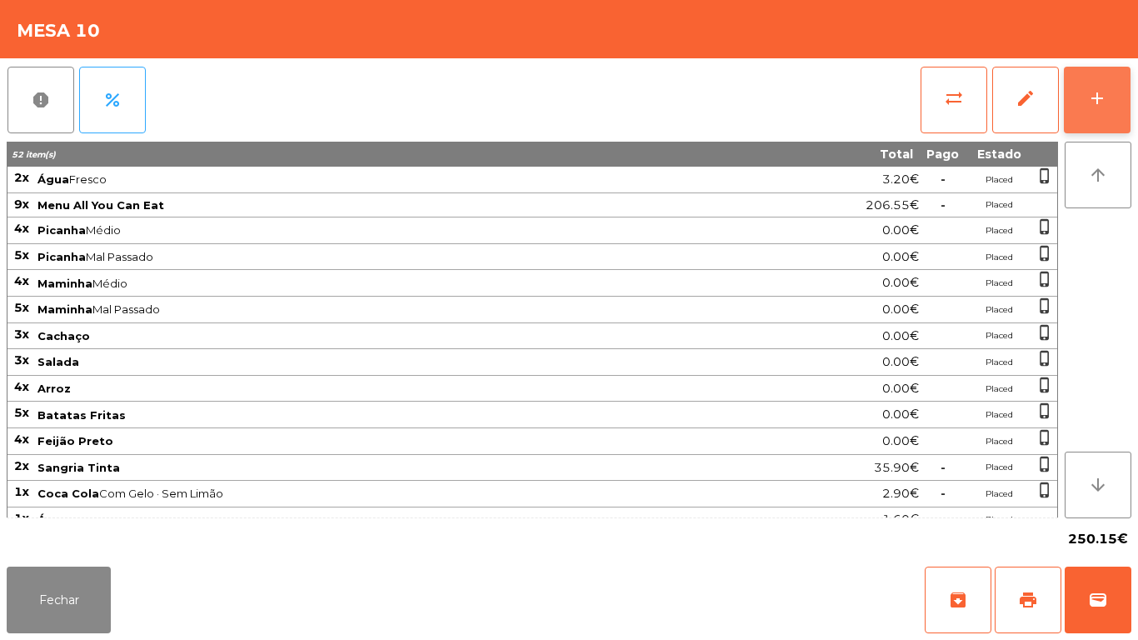
click at [1095, 111] on button "add" at bounding box center [1097, 100] width 67 height 67
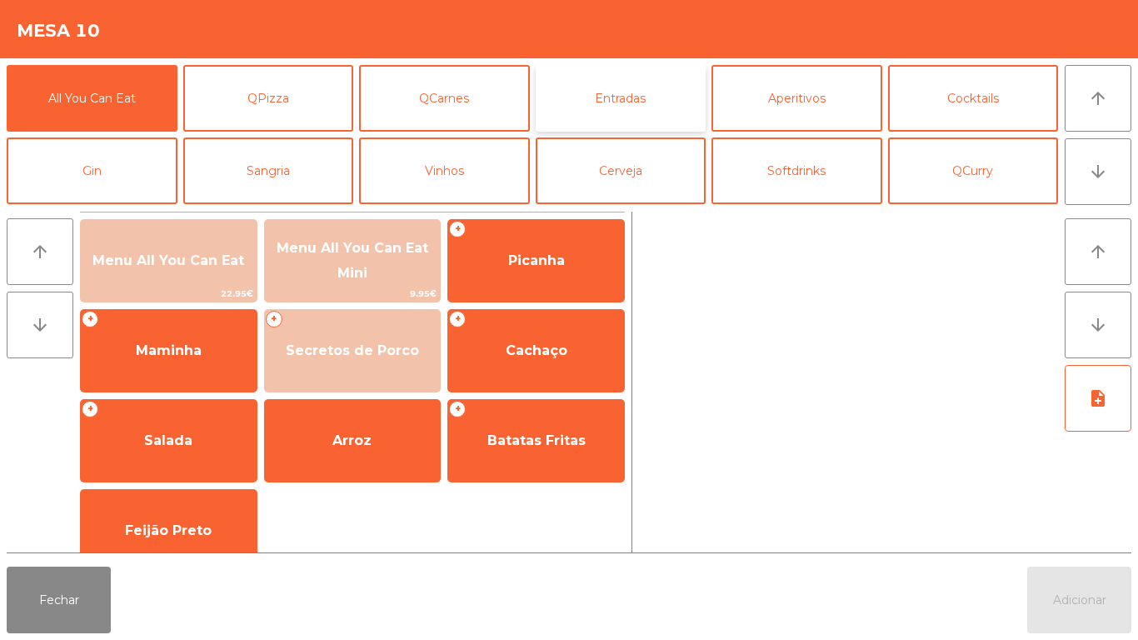
click at [648, 114] on button "Entradas" at bounding box center [621, 98] width 171 height 67
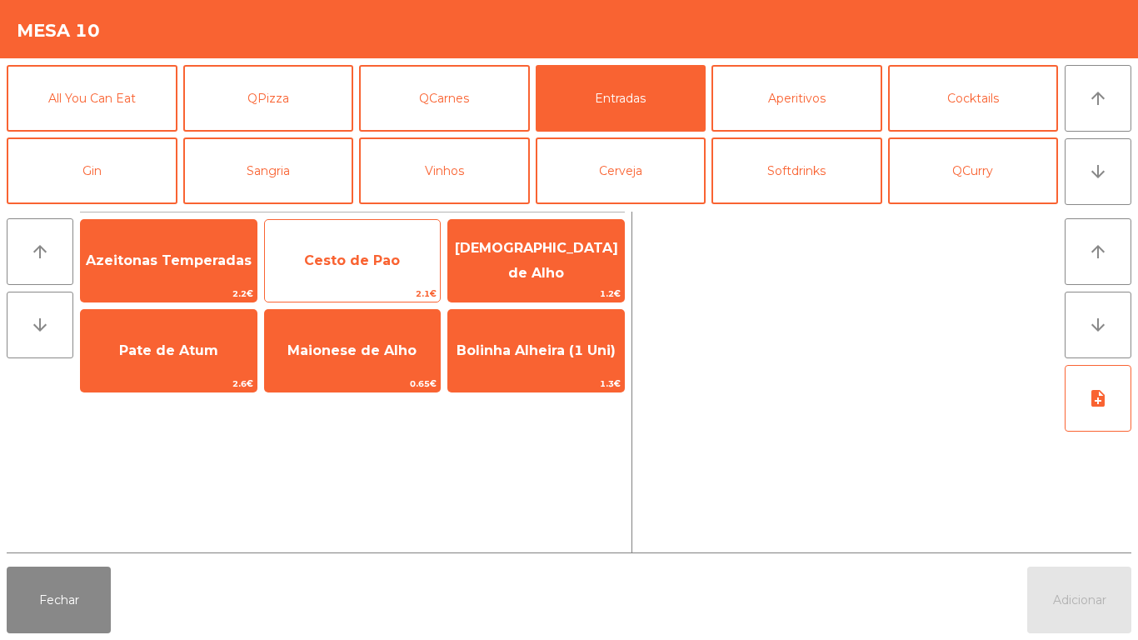
click at [344, 271] on span "Cesto de Pao" at bounding box center [353, 260] width 176 height 45
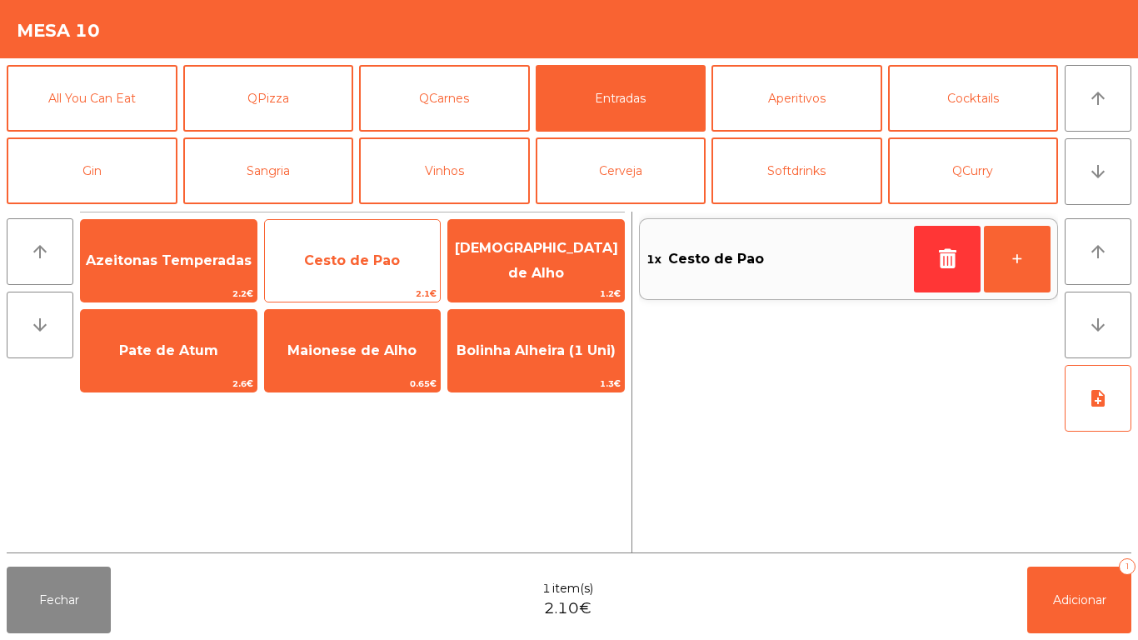
click at [335, 265] on span "Cesto de Pao" at bounding box center [352, 260] width 96 height 16
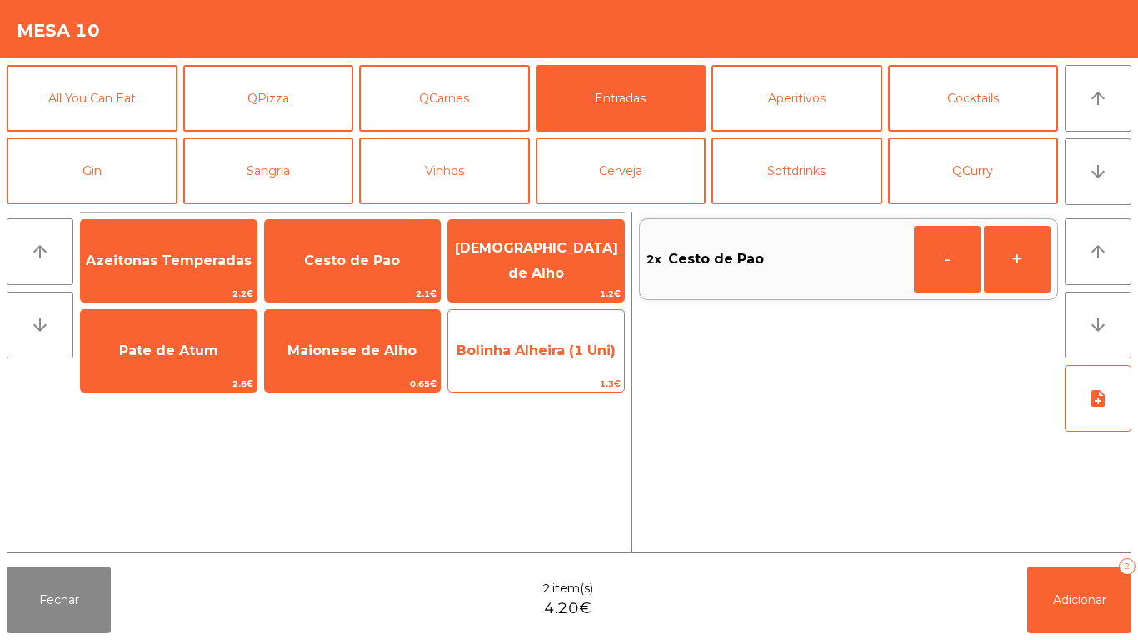
click at [532, 356] on span "Bolinha Alheira (1 Uni)" at bounding box center [536, 350] width 159 height 16
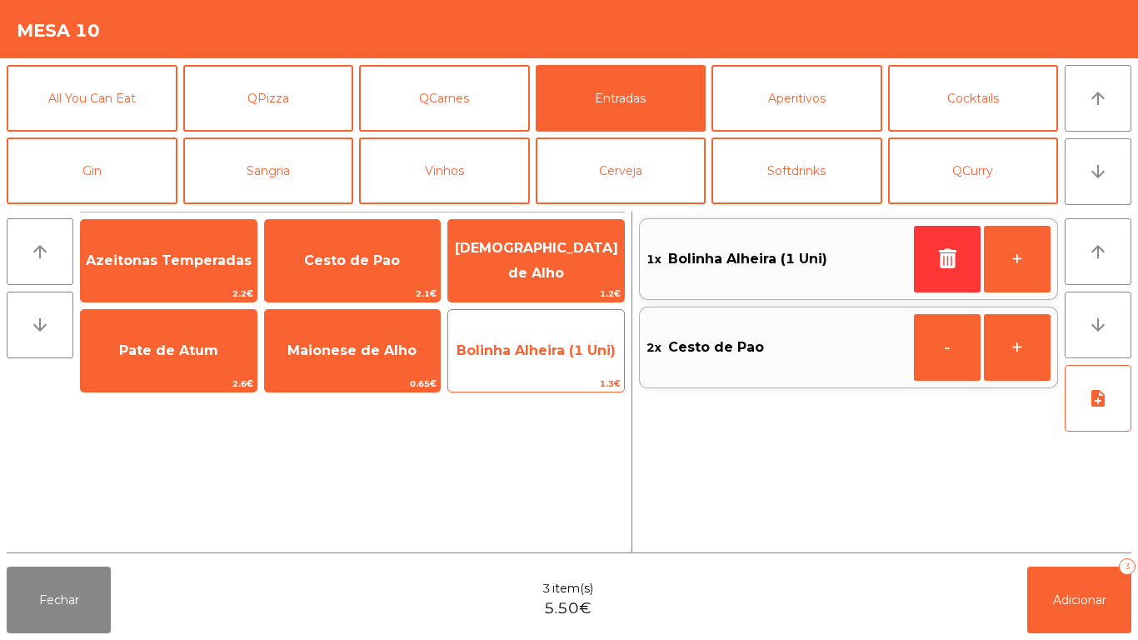
click at [532, 358] on span "Bolinha Alheira (1 Uni)" at bounding box center [536, 350] width 176 height 45
click at [532, 351] on span "Bolinha Alheira (1 Uni)" at bounding box center [536, 350] width 159 height 16
click at [522, 360] on span "Bolinha Alheira (1 Uni)" at bounding box center [536, 350] width 176 height 45
click at [546, 363] on span "Bolinha Alheira (1 Uni)" at bounding box center [536, 350] width 176 height 45
click at [552, 364] on span "Bolinha Alheira (1 Uni)" at bounding box center [536, 350] width 176 height 45
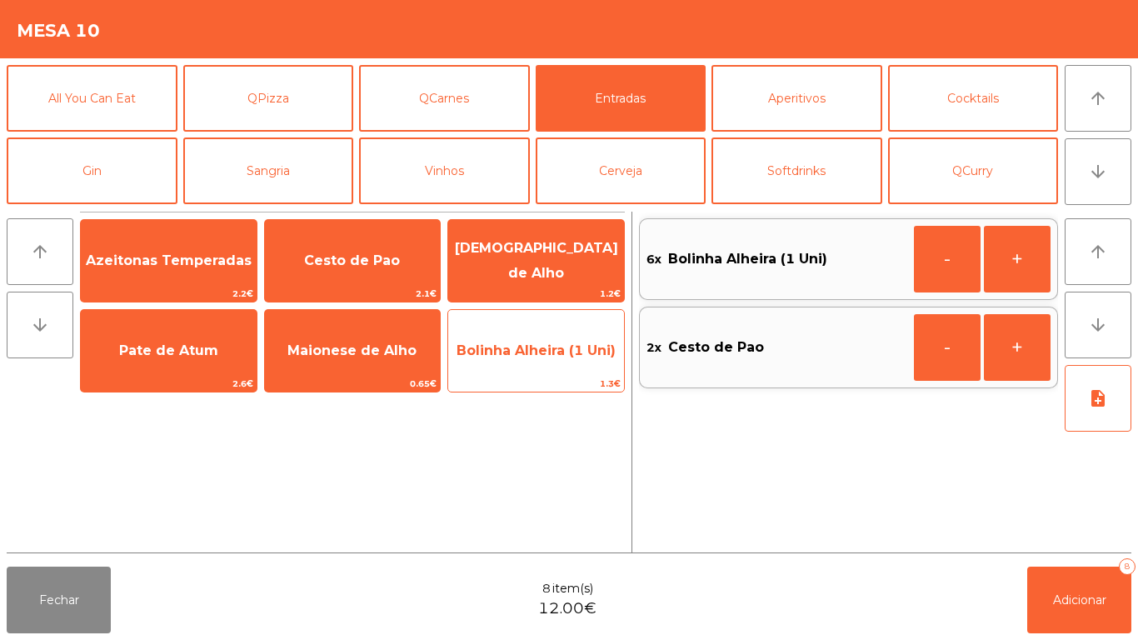
click at [542, 368] on span "Bolinha Alheira (1 Uni)" at bounding box center [536, 350] width 176 height 45
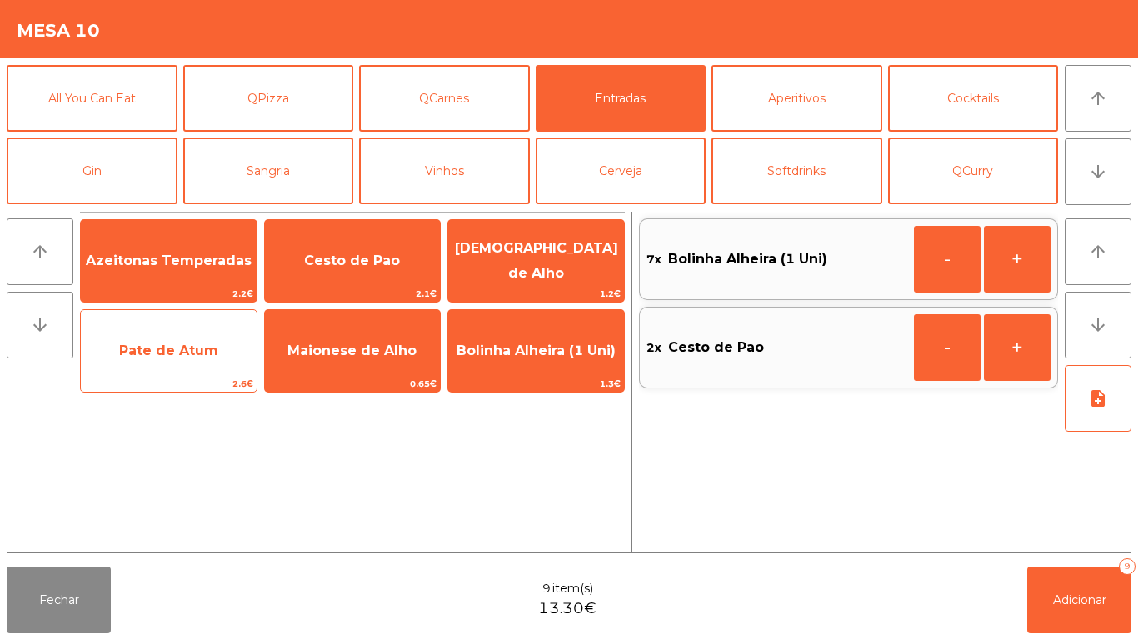
click at [183, 372] on span "Pate de Atum" at bounding box center [169, 350] width 176 height 45
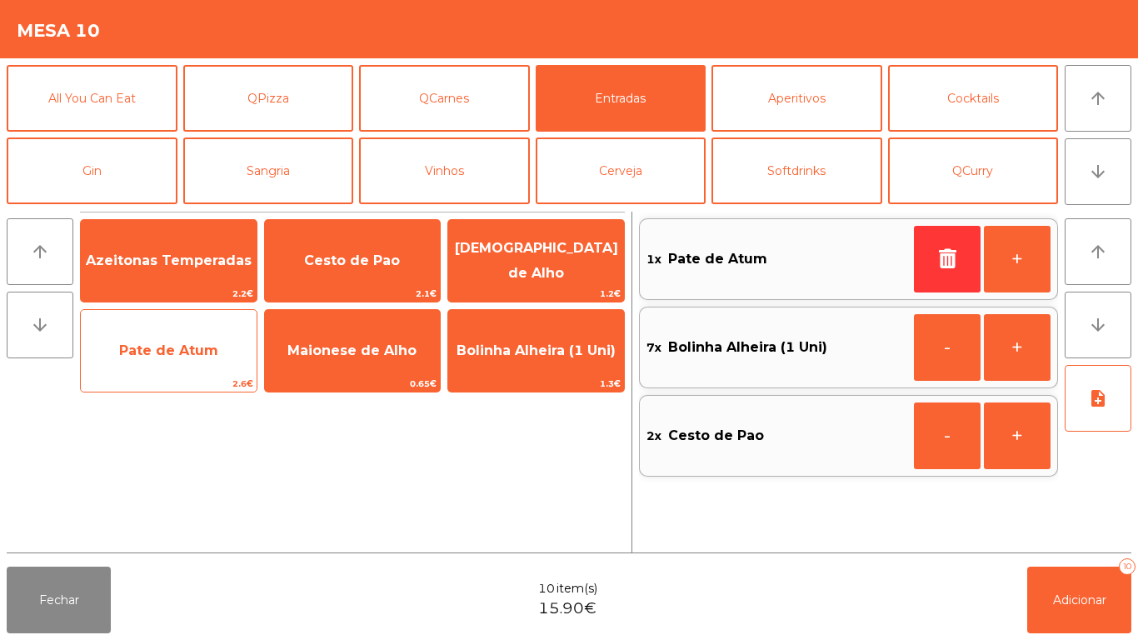
click at [176, 357] on span "Pate de Atum" at bounding box center [168, 350] width 99 height 16
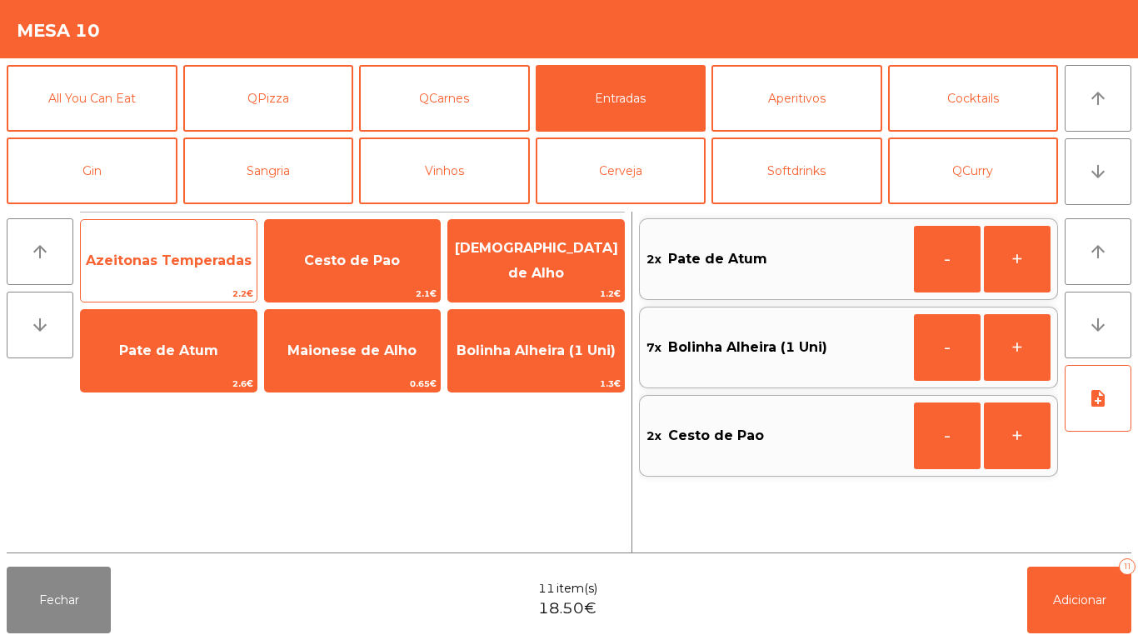
click at [174, 259] on span "Azeitonas Temperadas" at bounding box center [169, 260] width 166 height 16
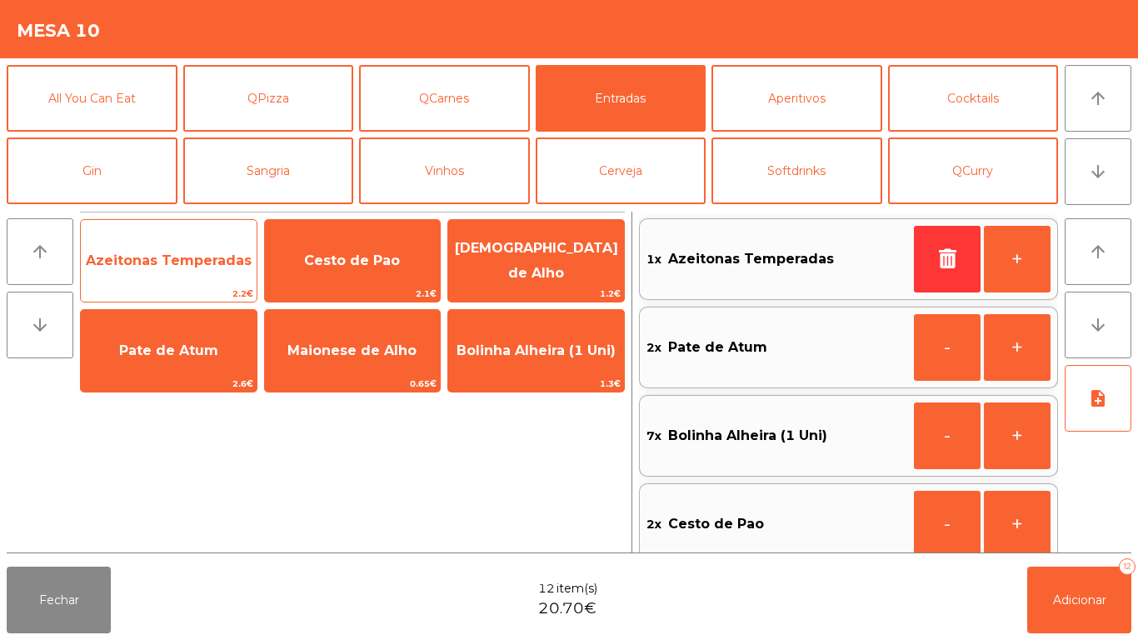
click at [175, 256] on span "Azeitonas Temperadas" at bounding box center [169, 260] width 166 height 16
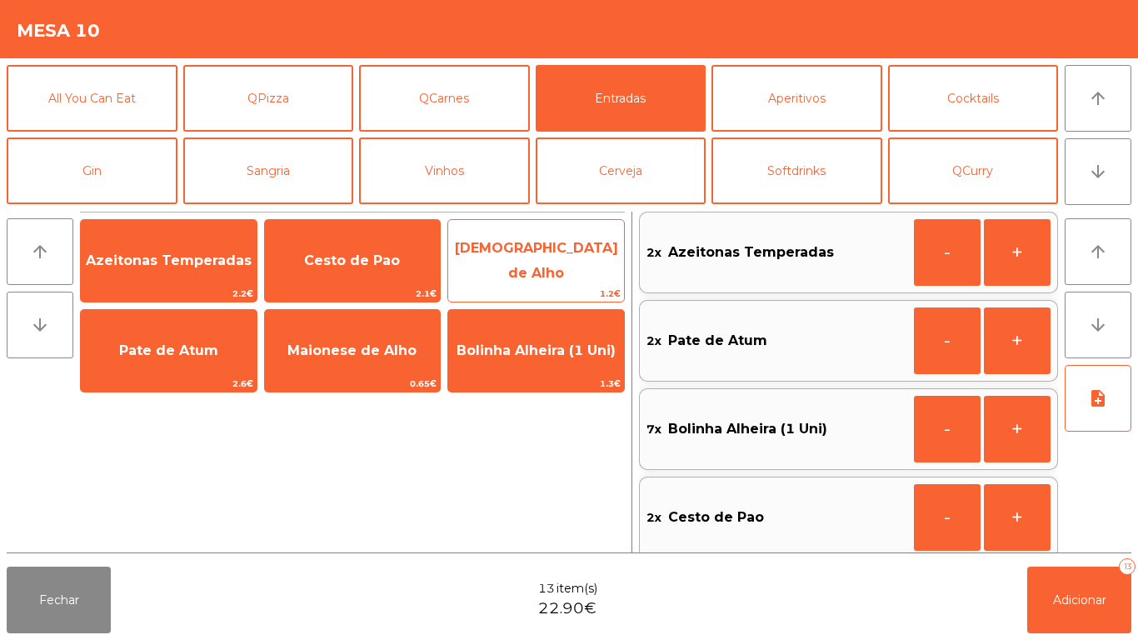
click at [548, 269] on span "Manteiga de Alho" at bounding box center [536, 261] width 176 height 71
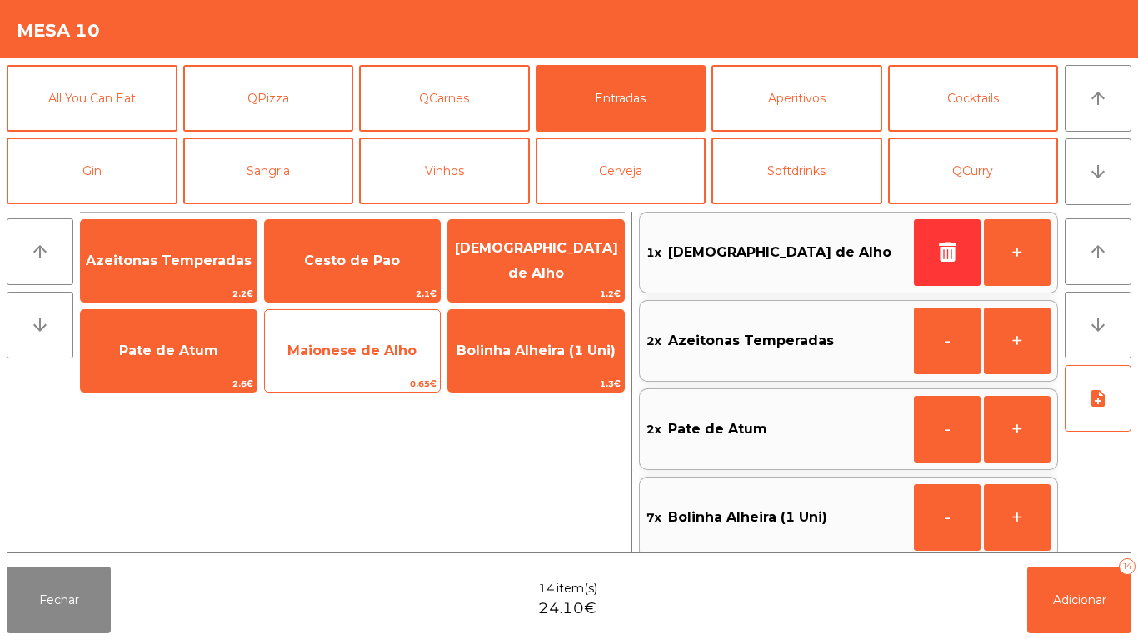
click at [357, 356] on span "Maionese de Alho" at bounding box center [351, 350] width 129 height 16
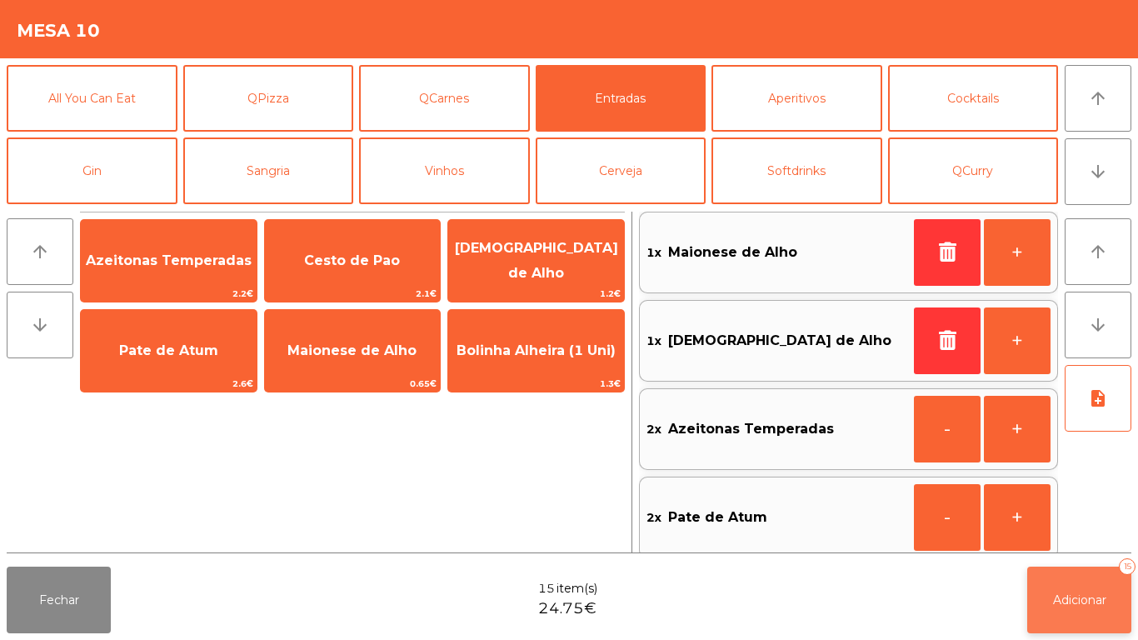
click at [1078, 611] on button "Adicionar 15" at bounding box center [1079, 600] width 104 height 67
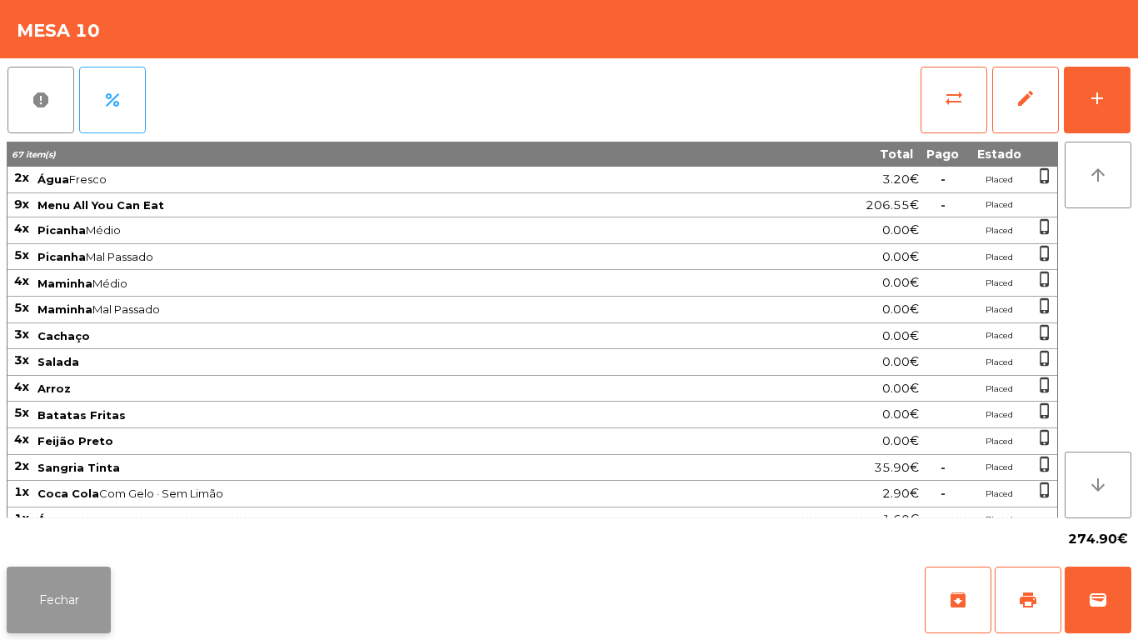
click at [52, 599] on button "Fechar" at bounding box center [59, 600] width 104 height 67
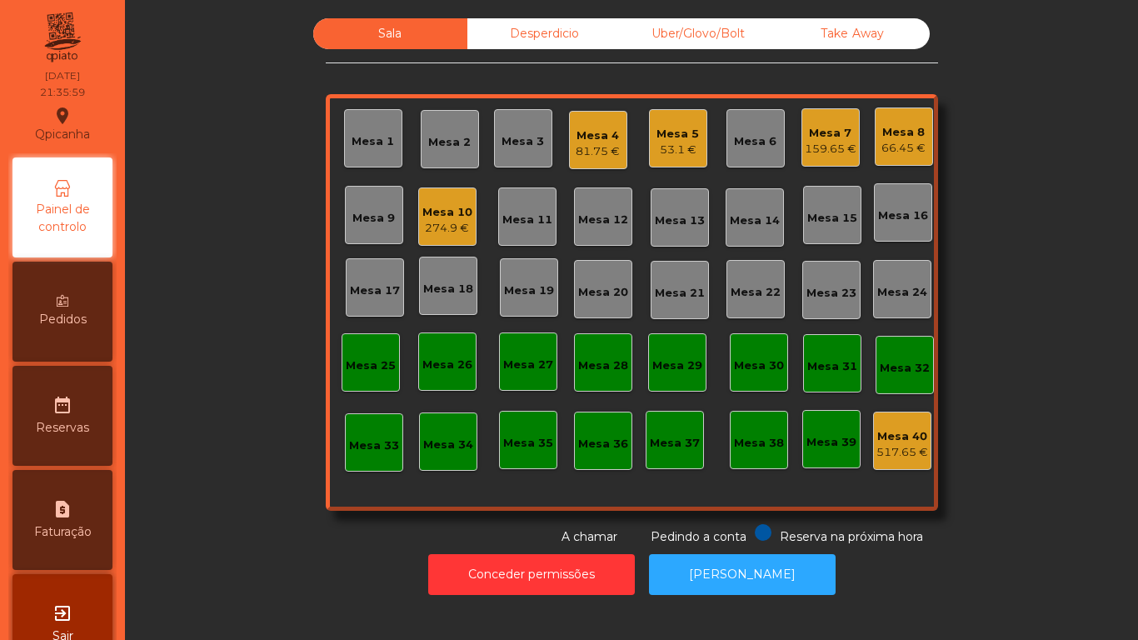
click at [464, 161] on div "Mesa 2" at bounding box center [450, 139] width 58 height 58
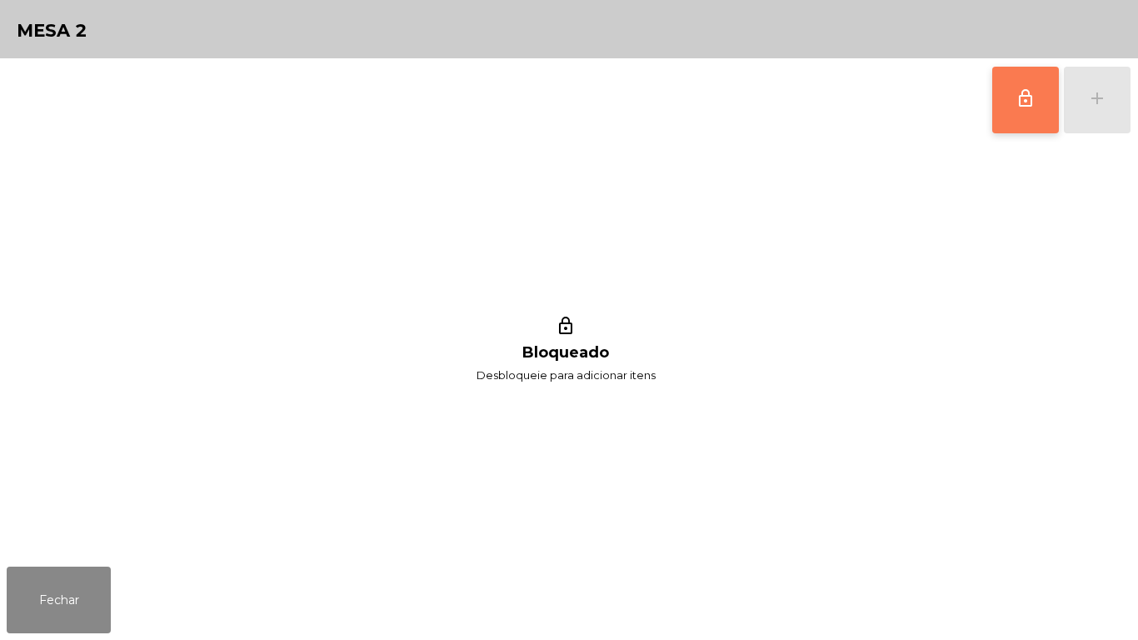
click at [1027, 97] on span "lock_outline" at bounding box center [1026, 98] width 20 height 20
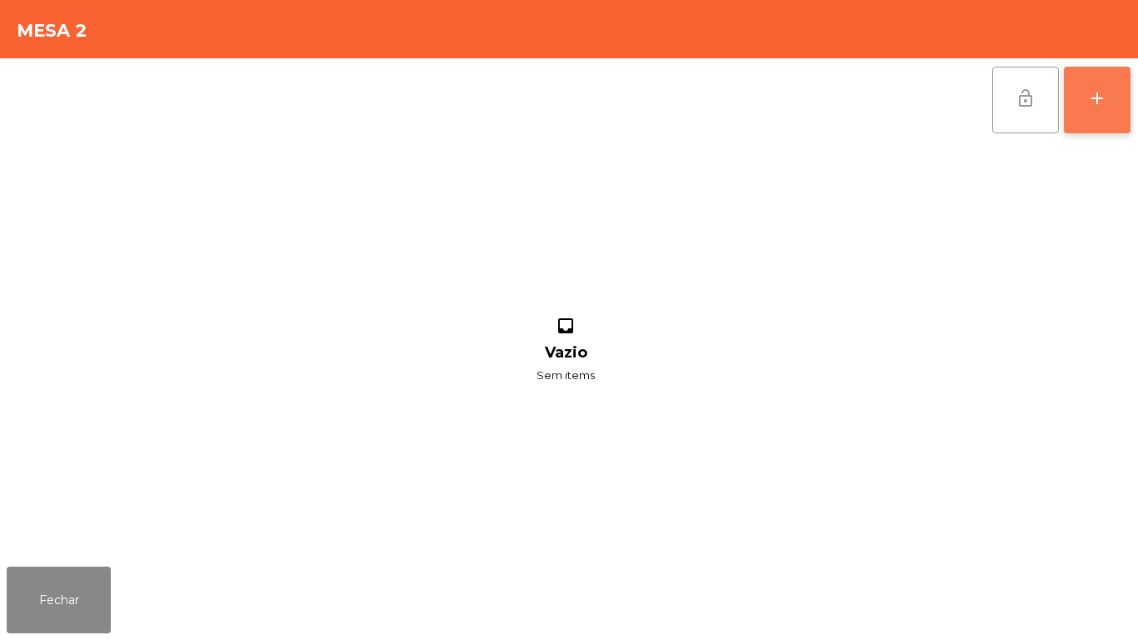
click at [1098, 98] on div "add" at bounding box center [1097, 98] width 20 height 20
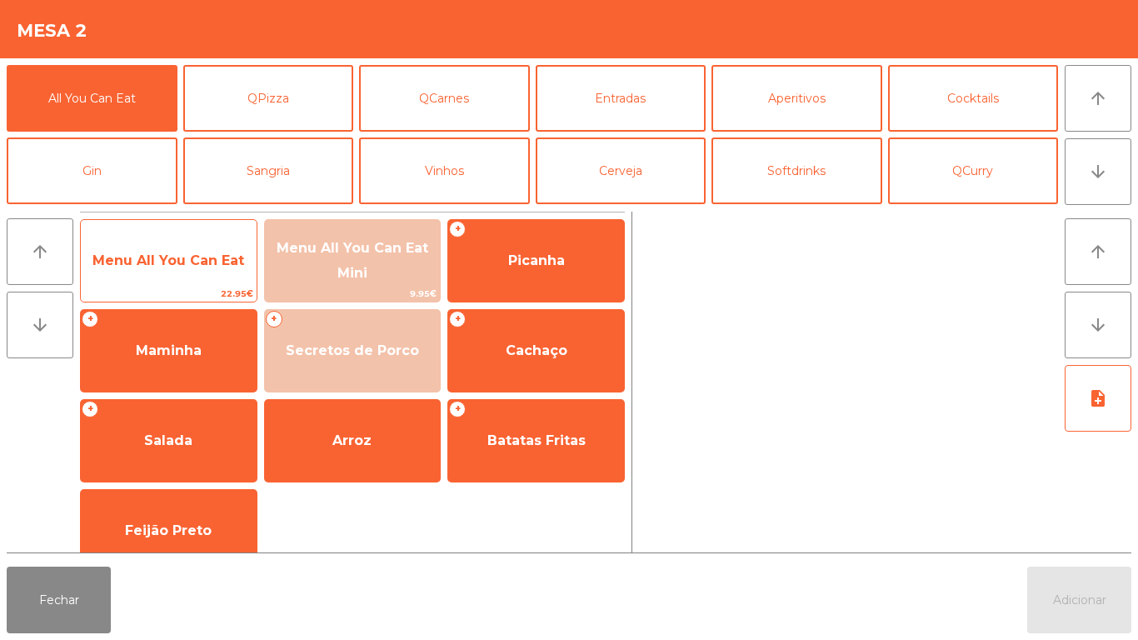
click at [213, 258] on span "Menu All You Can Eat" at bounding box center [168, 260] width 152 height 16
click at [224, 256] on span "Menu All You Can Eat" at bounding box center [168, 260] width 152 height 16
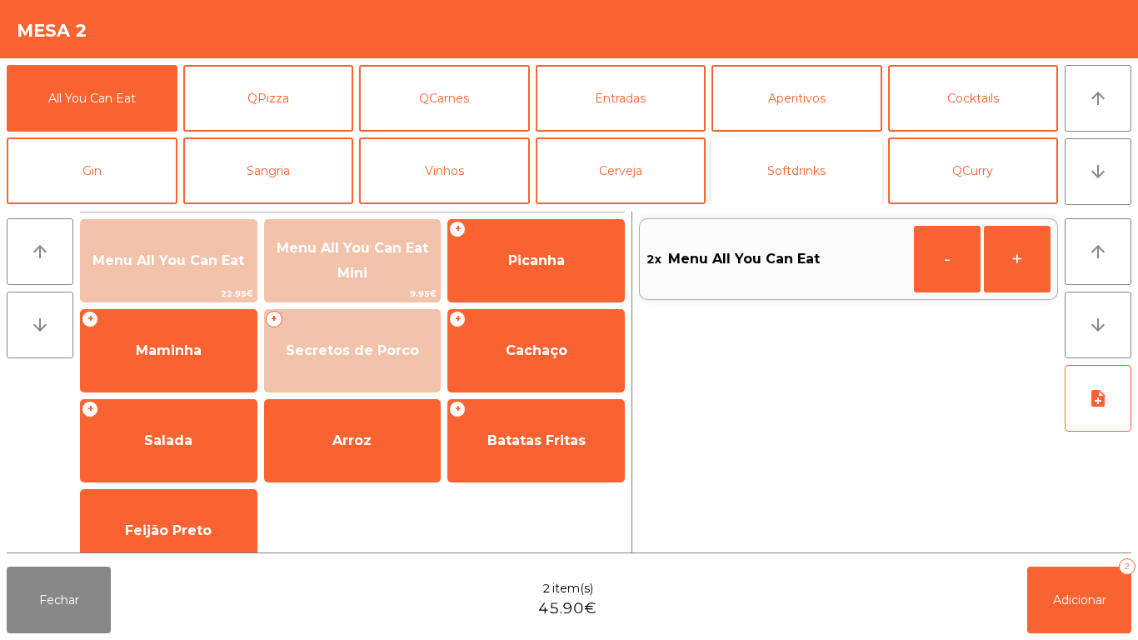
click at [796, 162] on button "Softdrinks" at bounding box center [797, 170] width 171 height 67
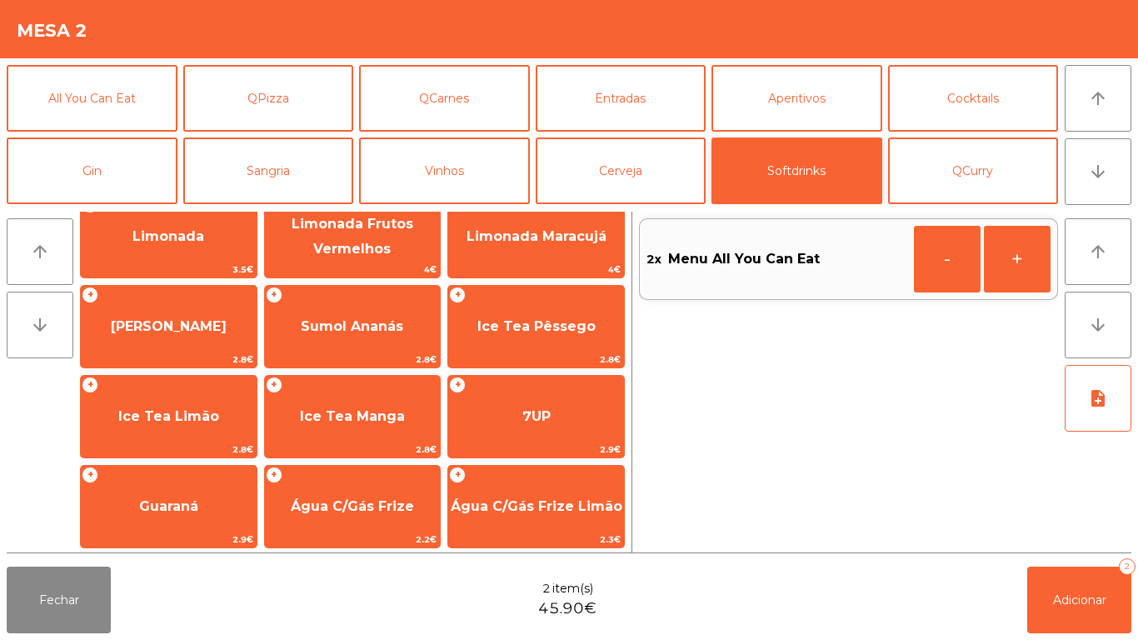
scroll to position [204, 0]
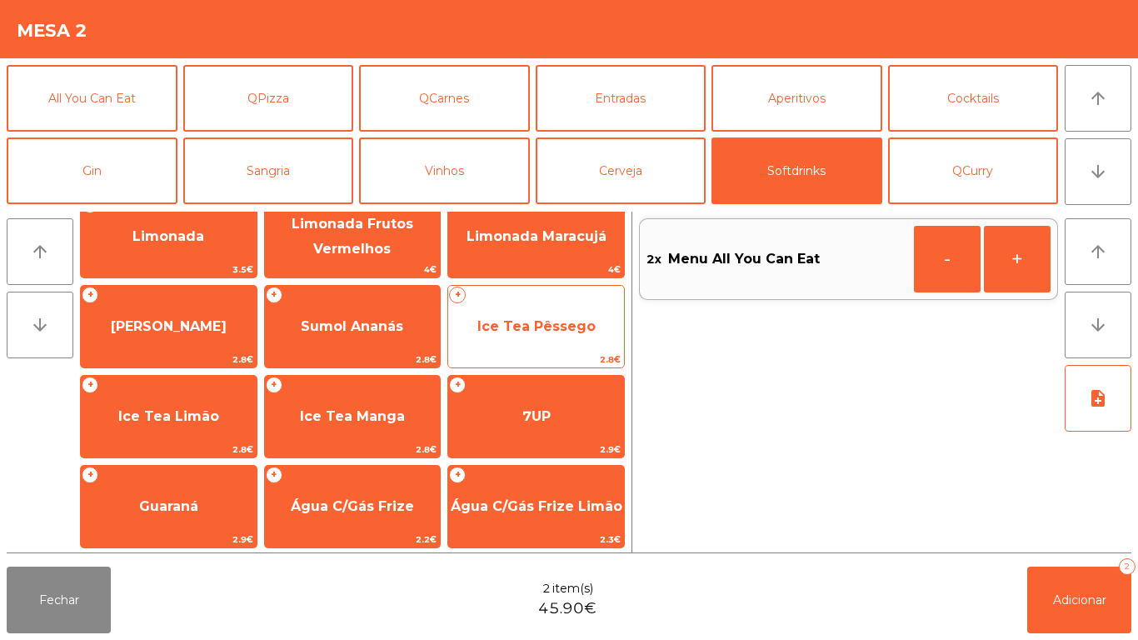
click at [557, 323] on span "Ice Tea Pêssego" at bounding box center [536, 326] width 118 height 16
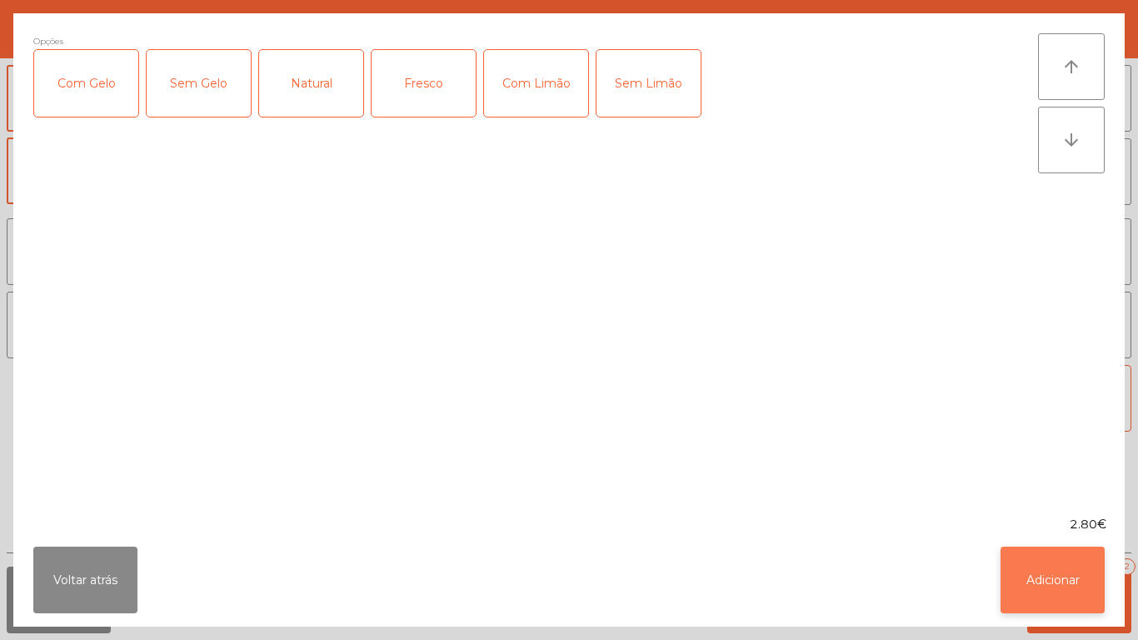
click at [1065, 573] on button "Adicionar" at bounding box center [1053, 580] width 104 height 67
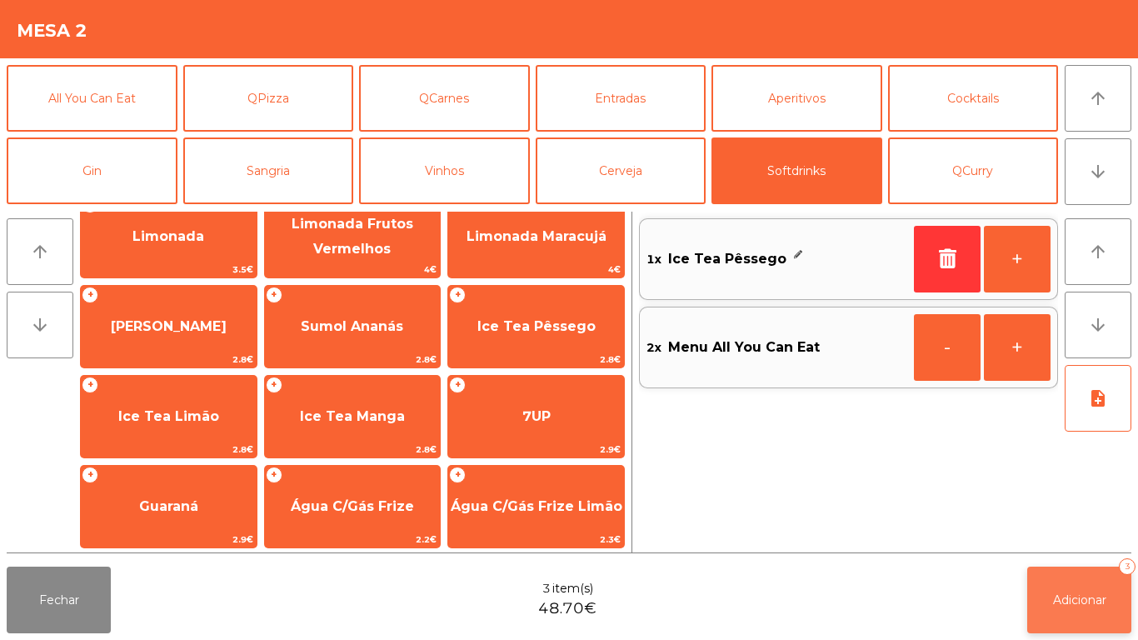
click at [1098, 592] on span "Adicionar" at bounding box center [1079, 599] width 53 height 15
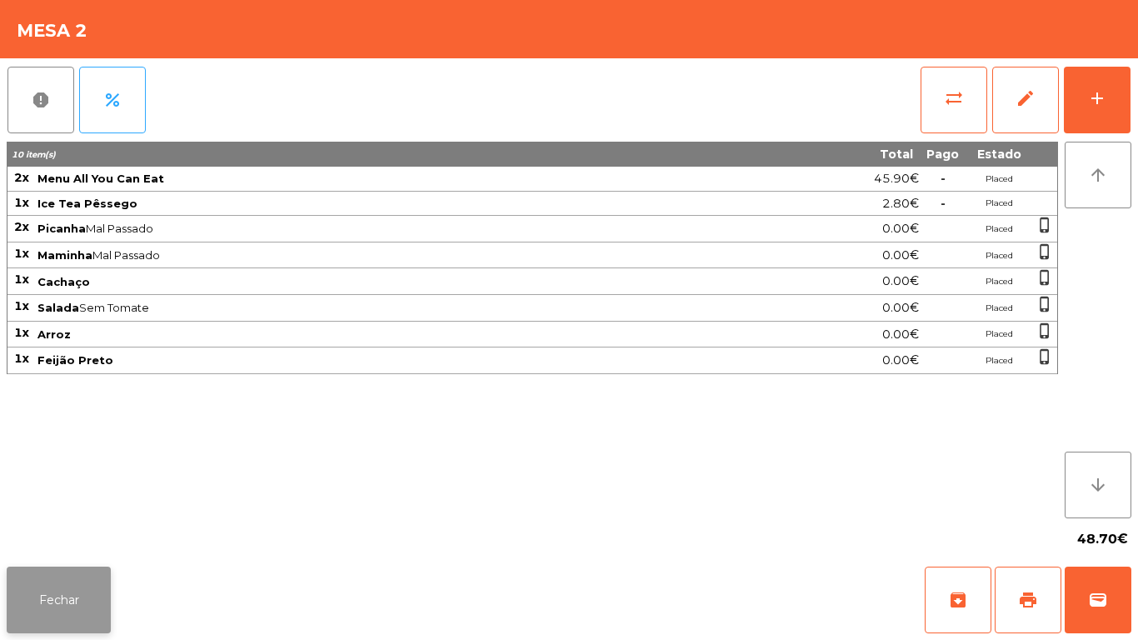
click at [81, 584] on button "Fechar" at bounding box center [59, 600] width 104 height 67
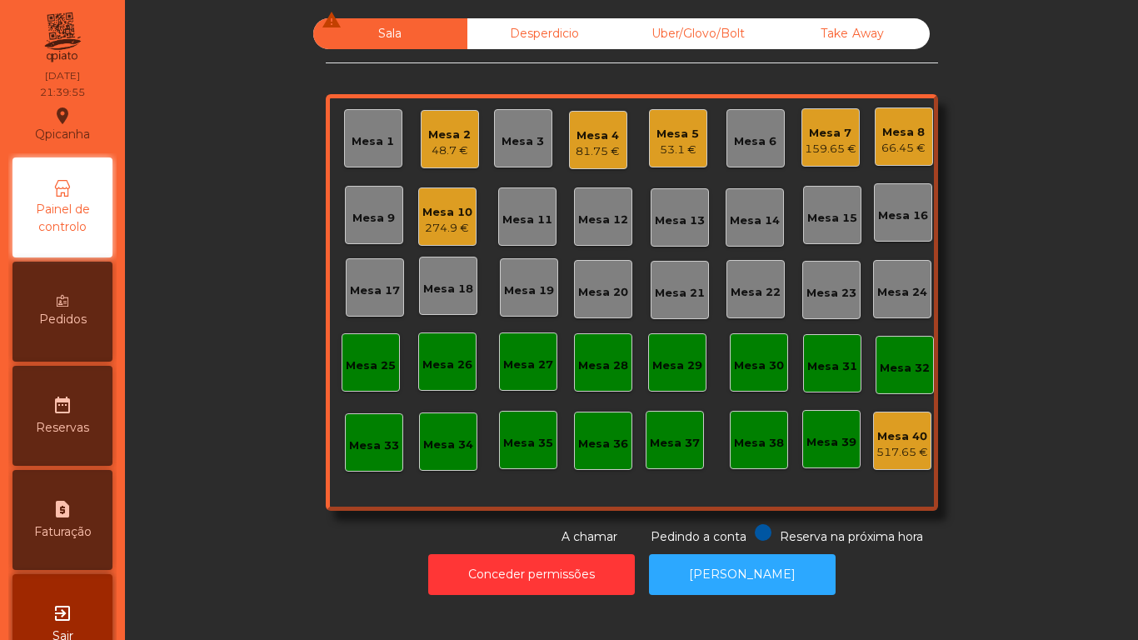
click at [817, 151] on div "159.65 €" at bounding box center [831, 149] width 52 height 17
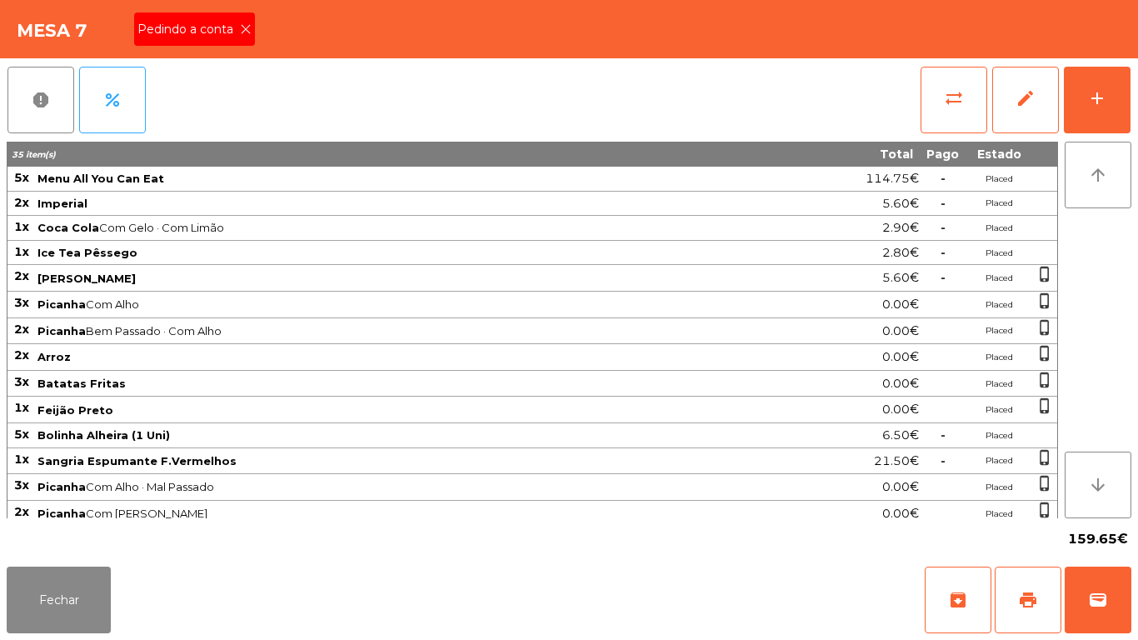
click at [241, 18] on div "Pedindo a conta" at bounding box center [194, 28] width 121 height 33
click at [1032, 598] on span "print" at bounding box center [1028, 600] width 20 height 20
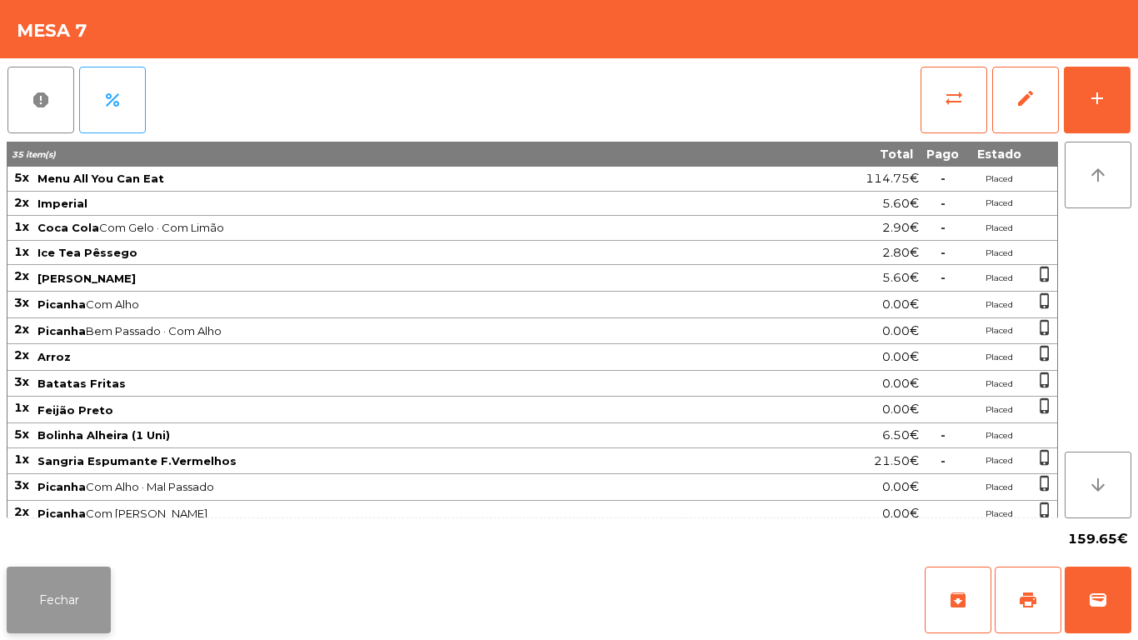
click at [79, 594] on button "Fechar" at bounding box center [59, 600] width 104 height 67
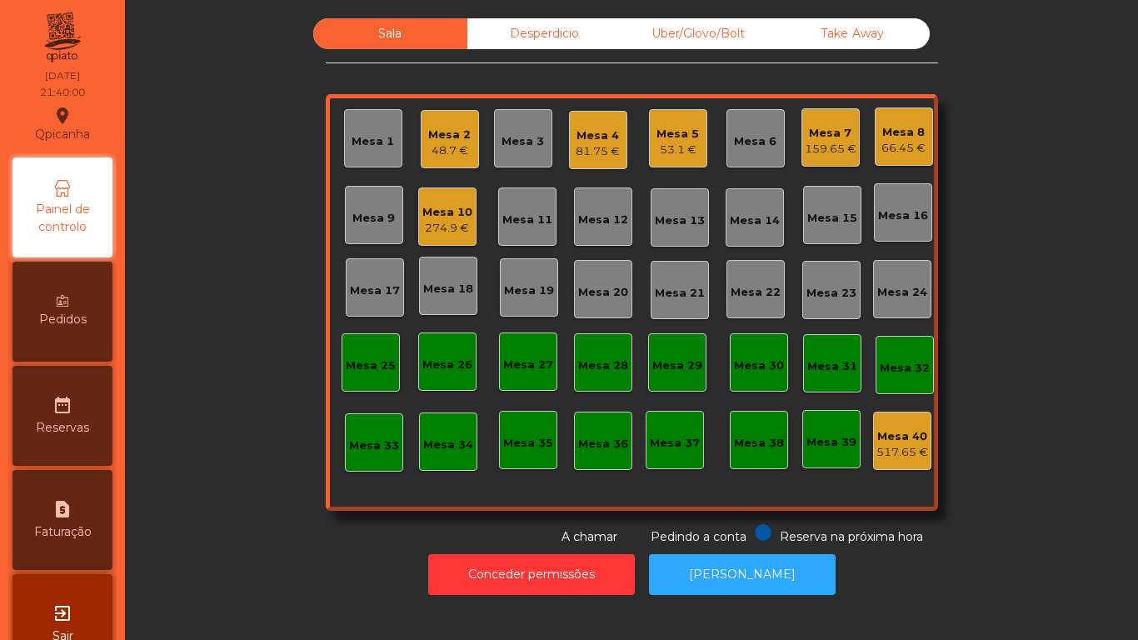
click at [442, 215] on div "Mesa 10" at bounding box center [447, 212] width 50 height 17
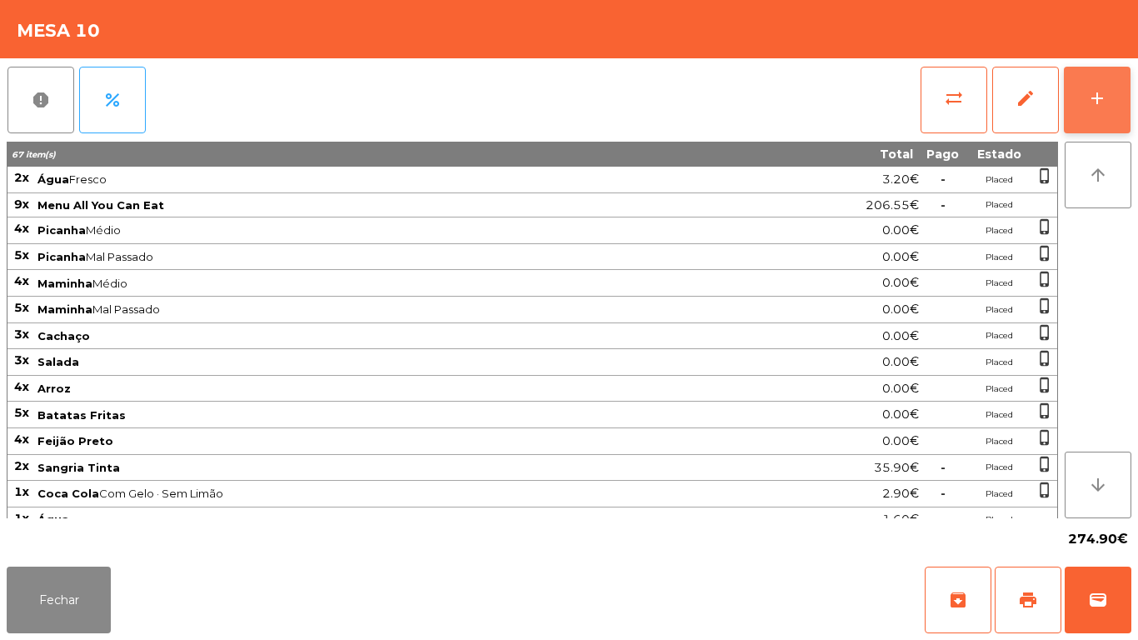
click at [1098, 110] on button "add" at bounding box center [1097, 100] width 67 height 67
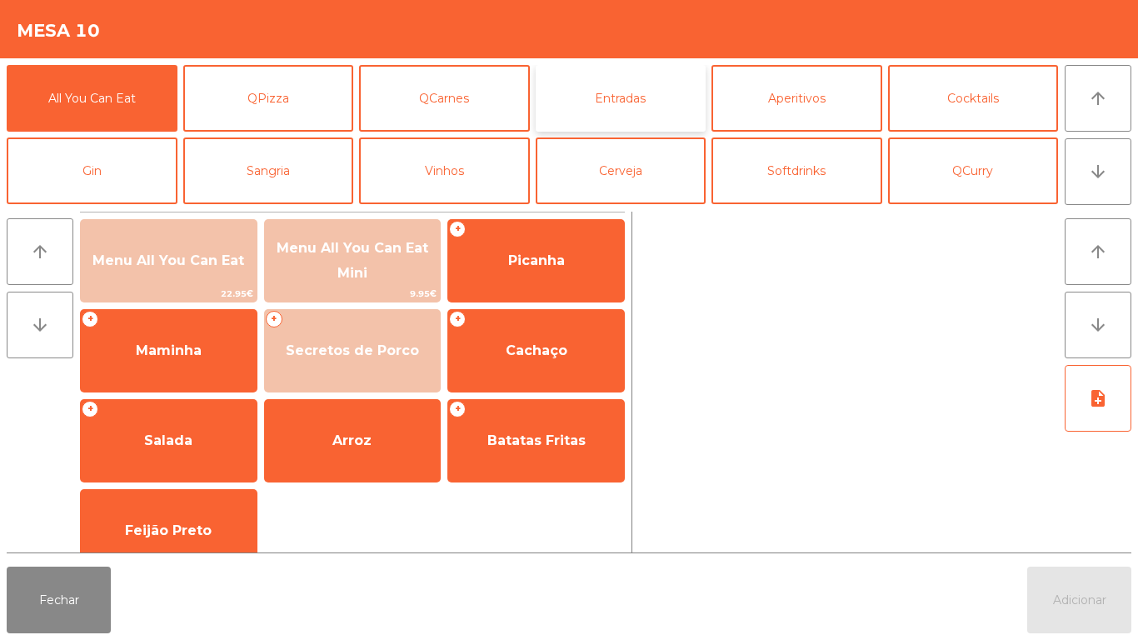
click at [617, 107] on button "Entradas" at bounding box center [621, 98] width 171 height 67
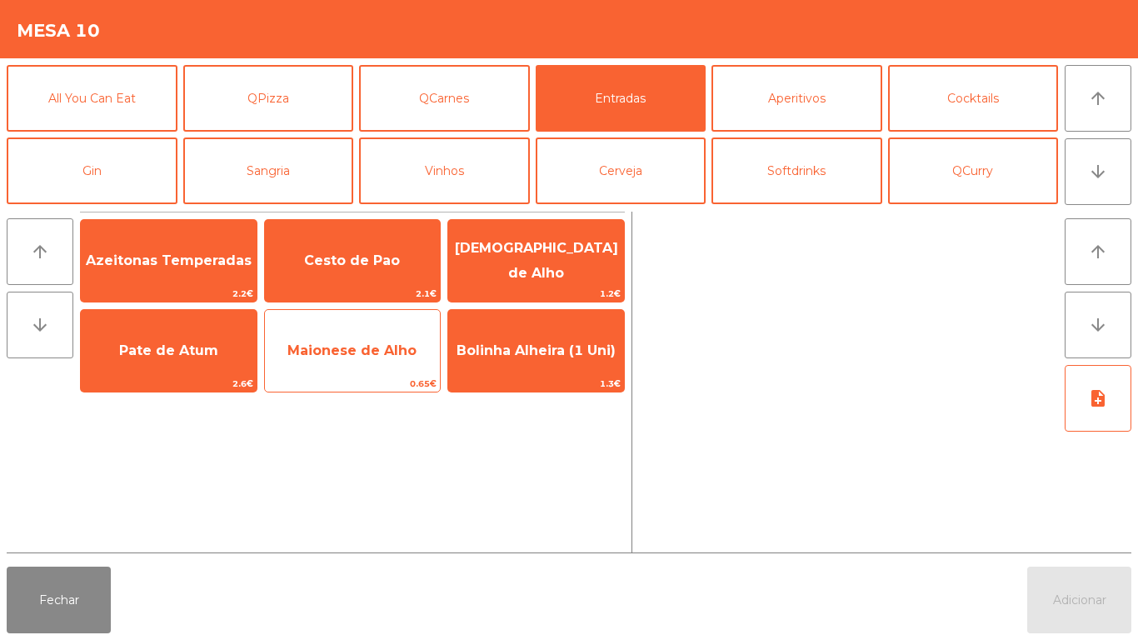
click at [384, 342] on span "Maionese de Alho" at bounding box center [351, 350] width 129 height 16
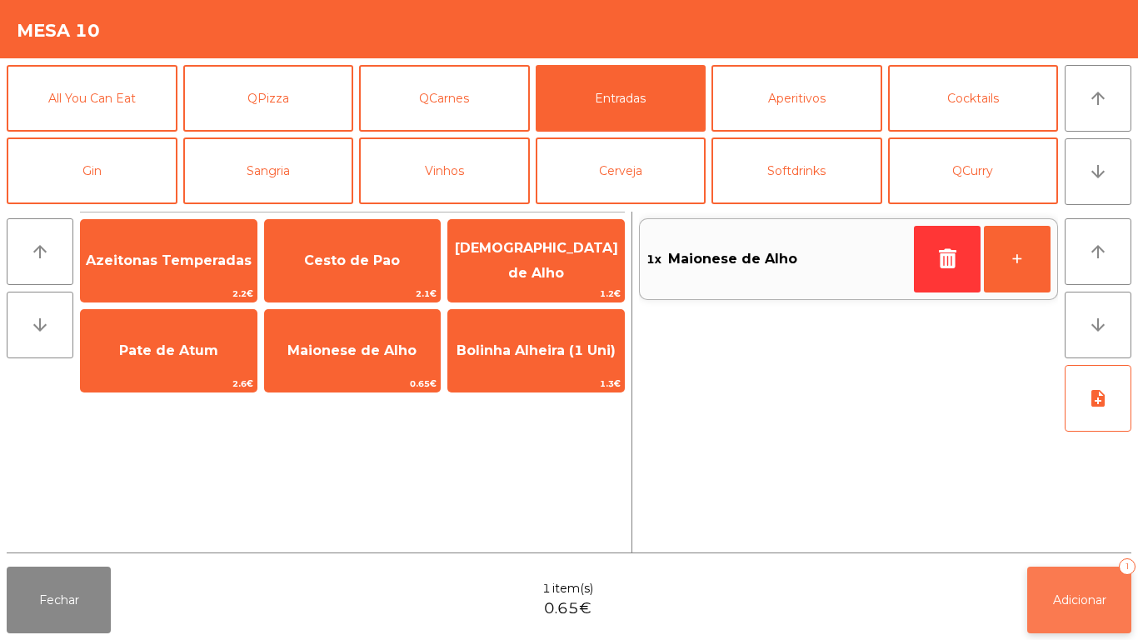
click at [1091, 582] on button "Adicionar 1" at bounding box center [1079, 600] width 104 height 67
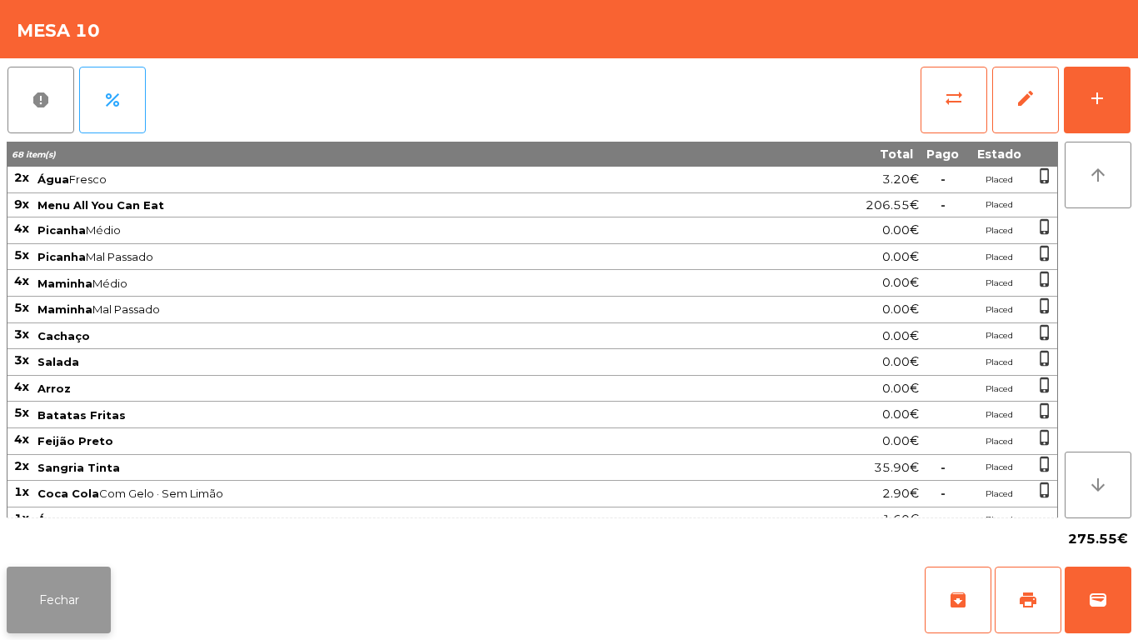
click at [66, 571] on button "Fechar" at bounding box center [59, 600] width 104 height 67
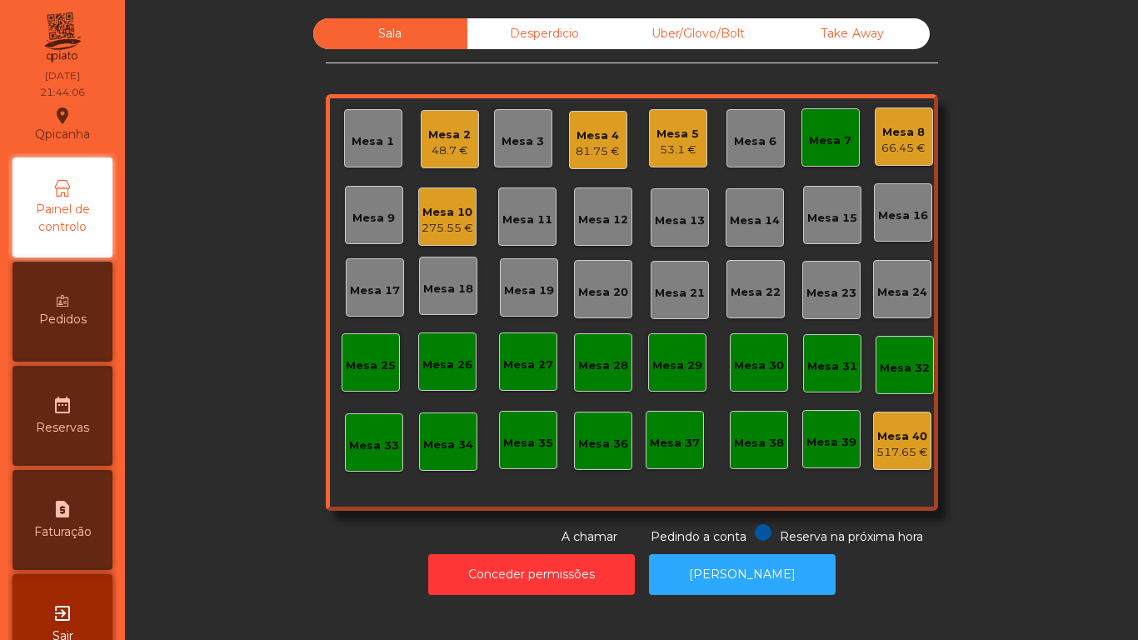
click at [670, 137] on div "Mesa 5" at bounding box center [678, 134] width 42 height 17
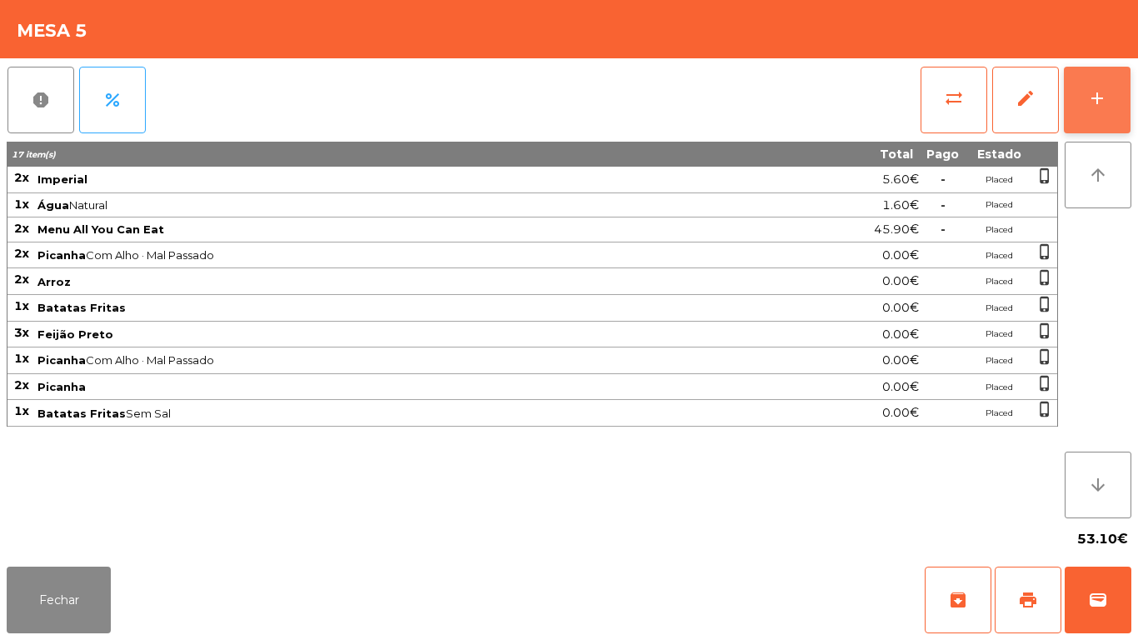
click at [1092, 107] on div "add" at bounding box center [1097, 98] width 20 height 20
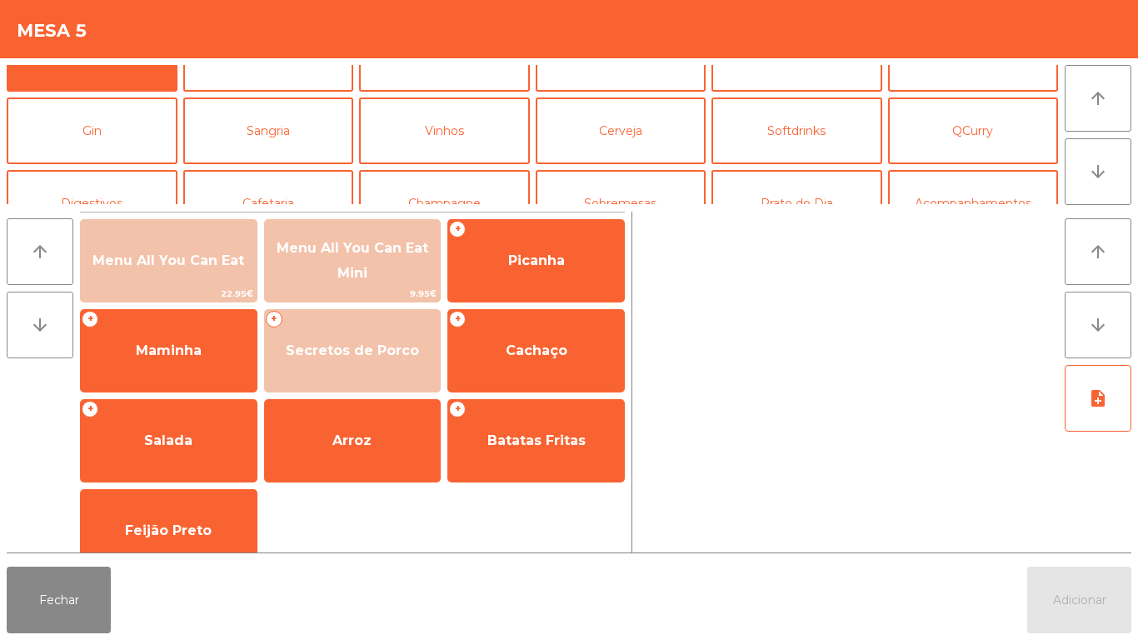
scroll to position [62, 0]
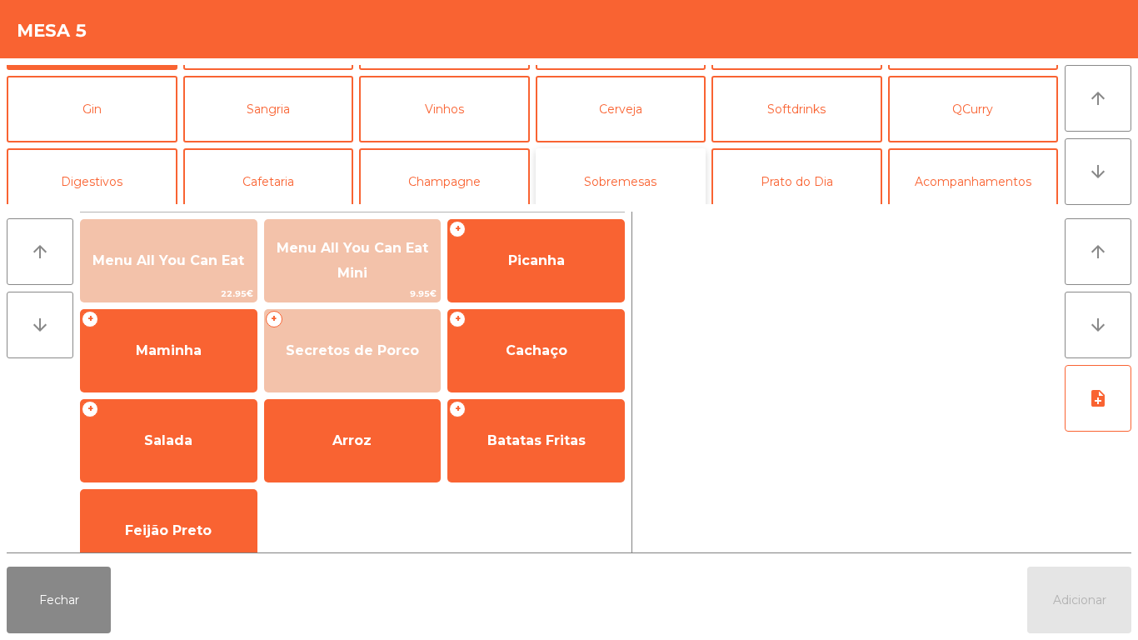
click at [632, 193] on button "Sobremesas" at bounding box center [621, 181] width 171 height 67
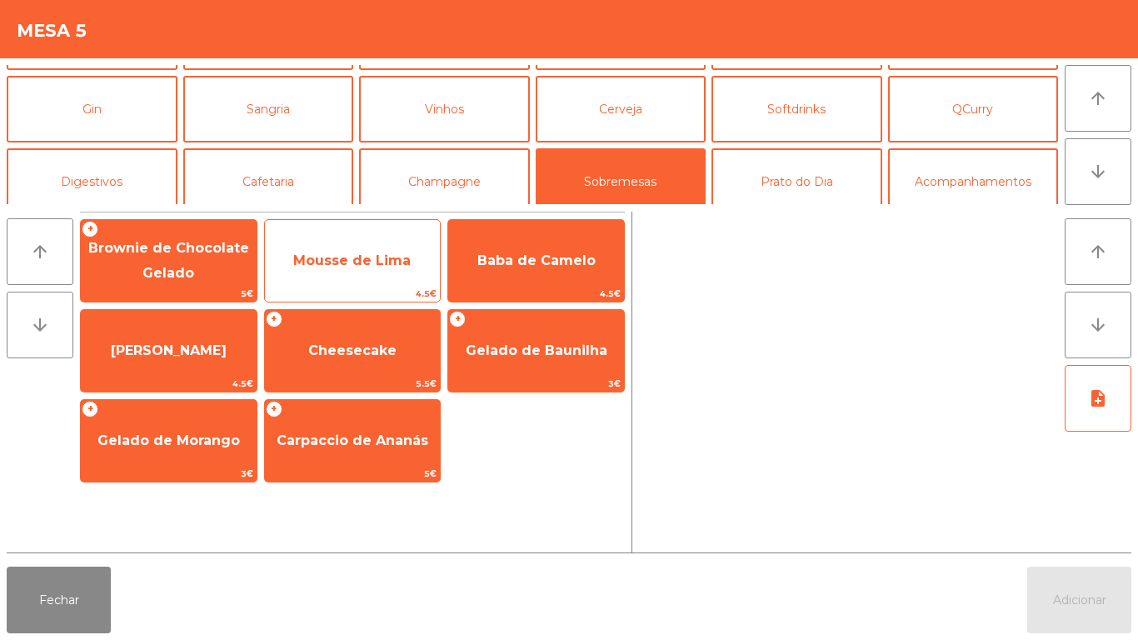
click at [342, 272] on span "Mousse de Lima" at bounding box center [353, 260] width 176 height 45
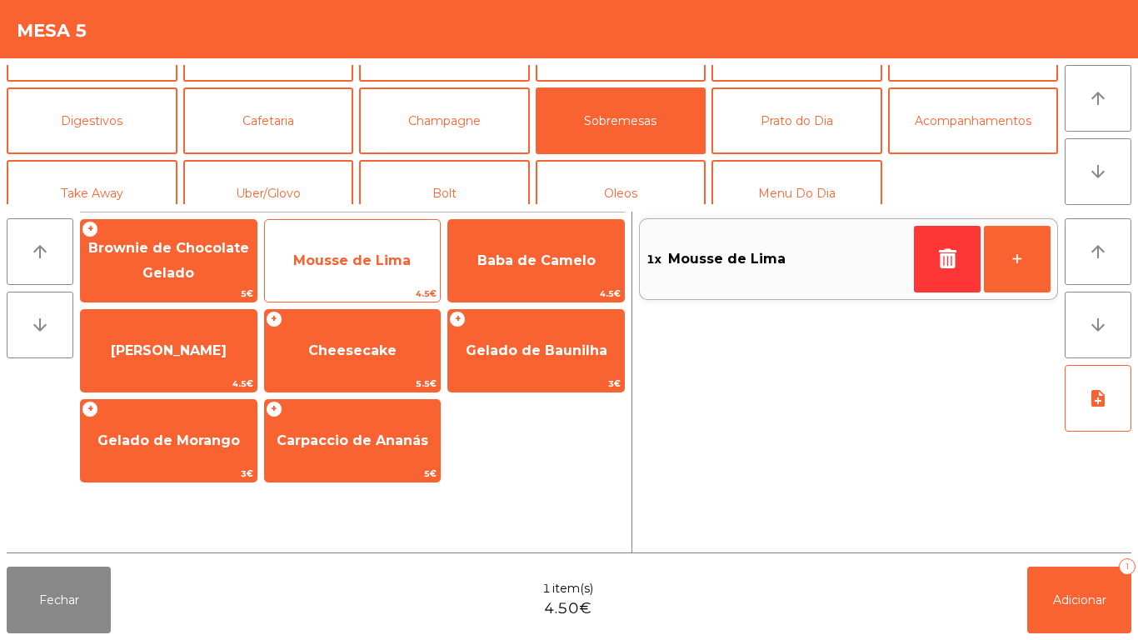
scroll to position [132, 0]
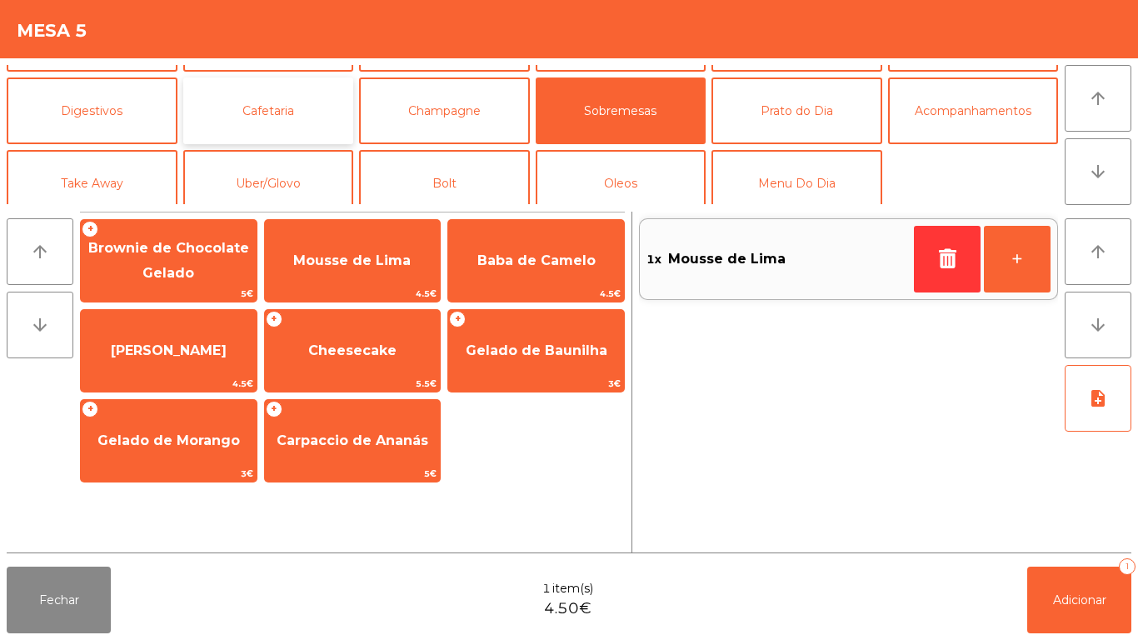
click at [283, 127] on button "Cafetaria" at bounding box center [268, 110] width 171 height 67
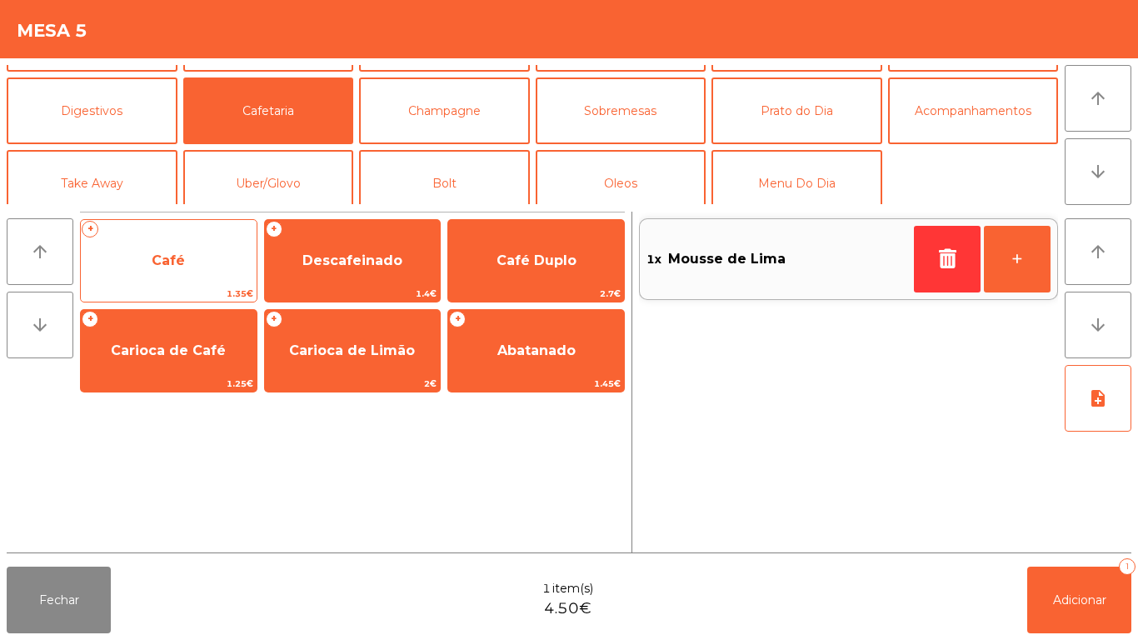
click at [159, 270] on span "Café" at bounding box center [169, 260] width 176 height 45
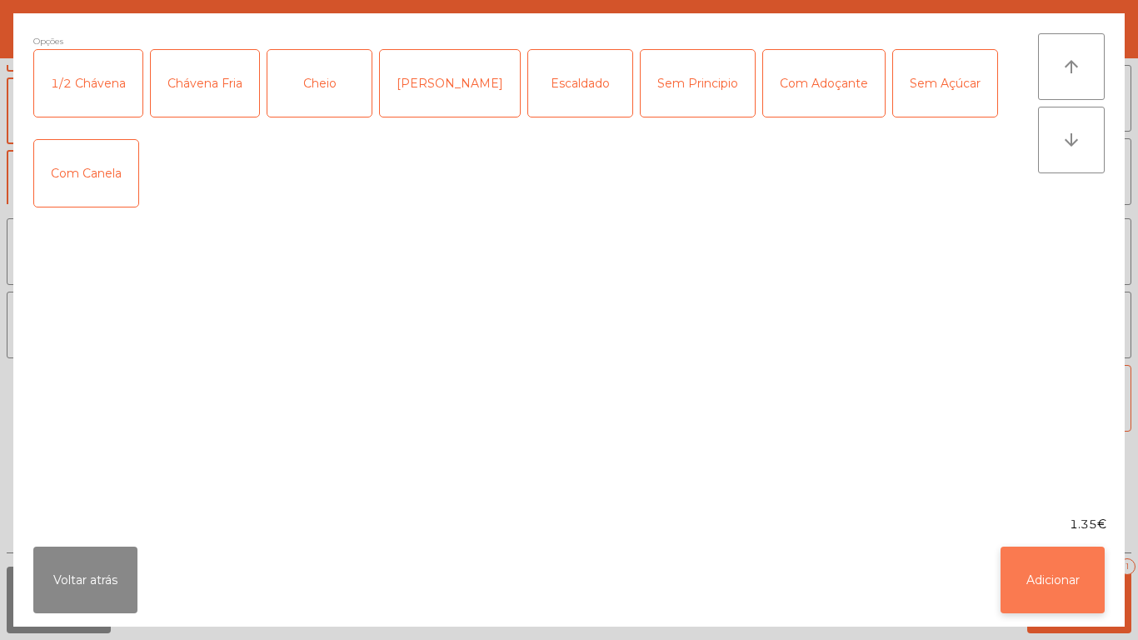
click at [1047, 584] on button "Adicionar" at bounding box center [1053, 580] width 104 height 67
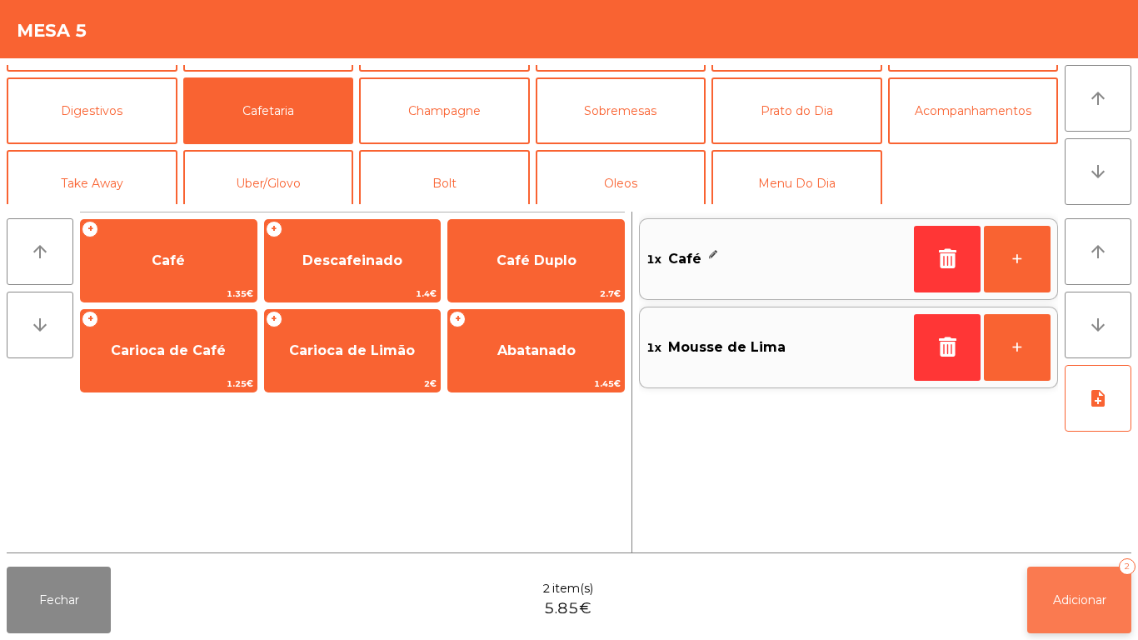
click at [1054, 572] on button "Adicionar 2" at bounding box center [1079, 600] width 104 height 67
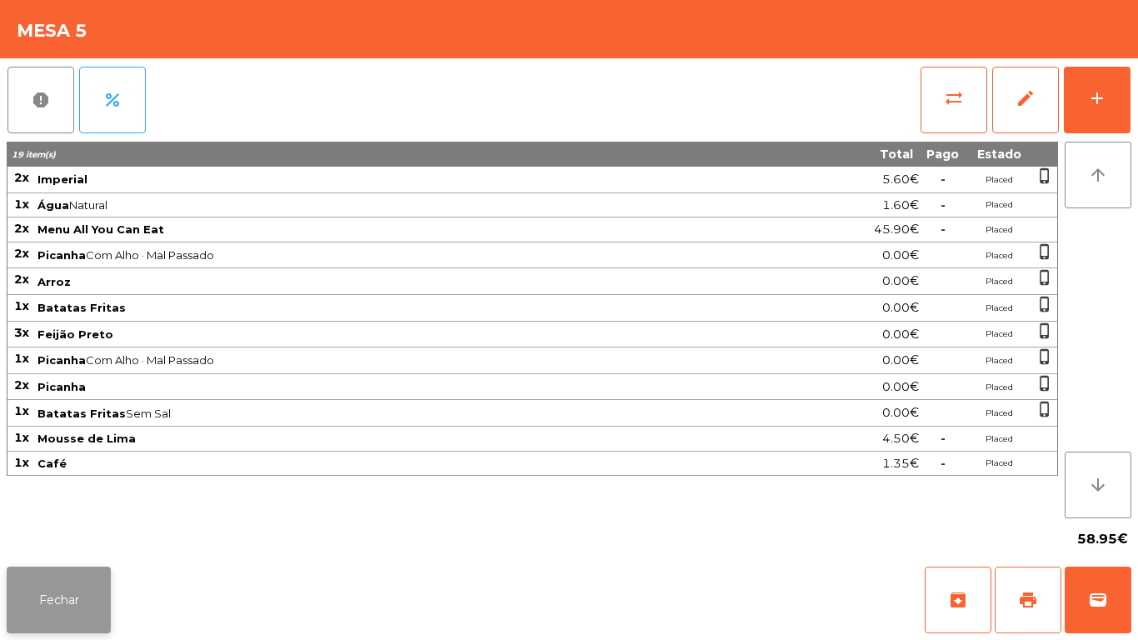
click at [85, 595] on button "Fechar" at bounding box center [59, 600] width 104 height 67
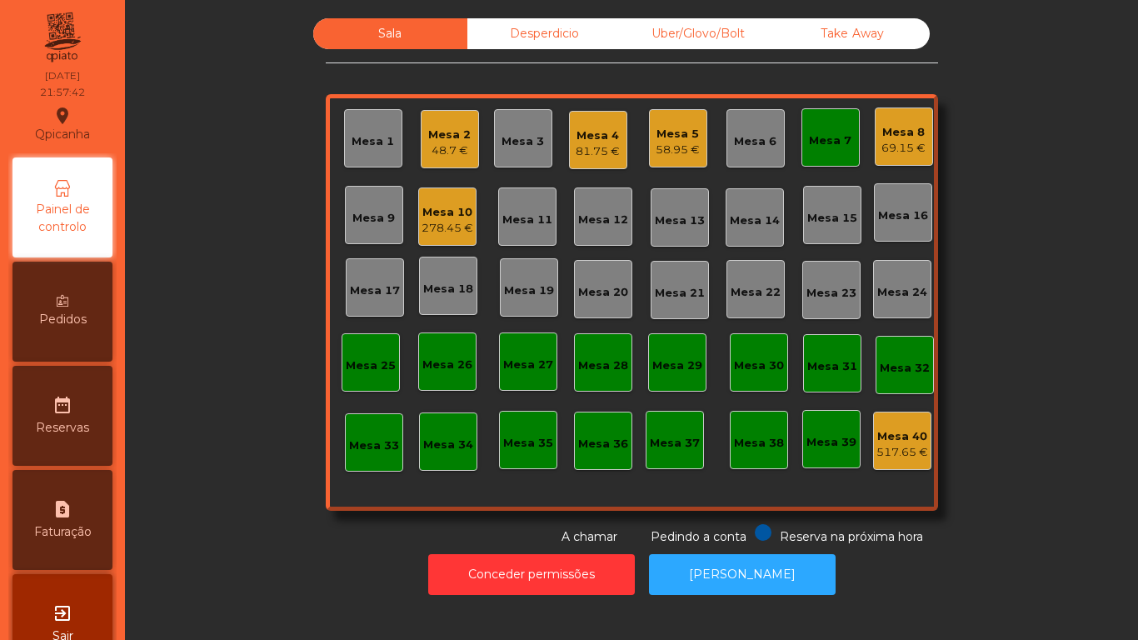
click at [911, 147] on div "69.15 €" at bounding box center [904, 148] width 44 height 17
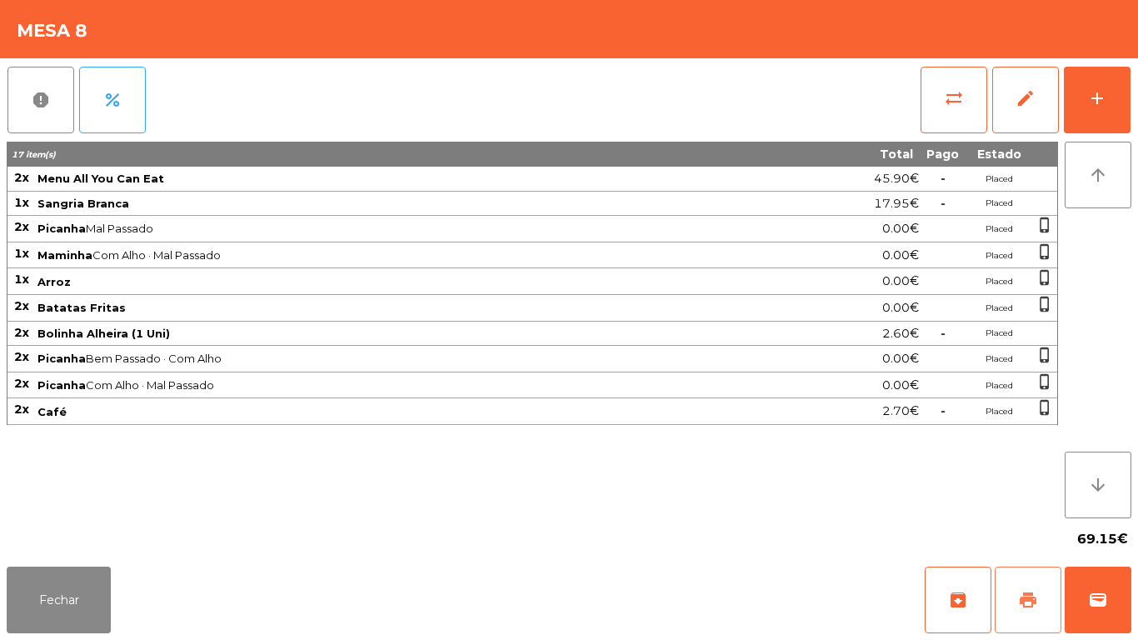
click at [1048, 599] on button "print" at bounding box center [1028, 600] width 67 height 67
click at [67, 589] on button "Fechar" at bounding box center [59, 600] width 104 height 67
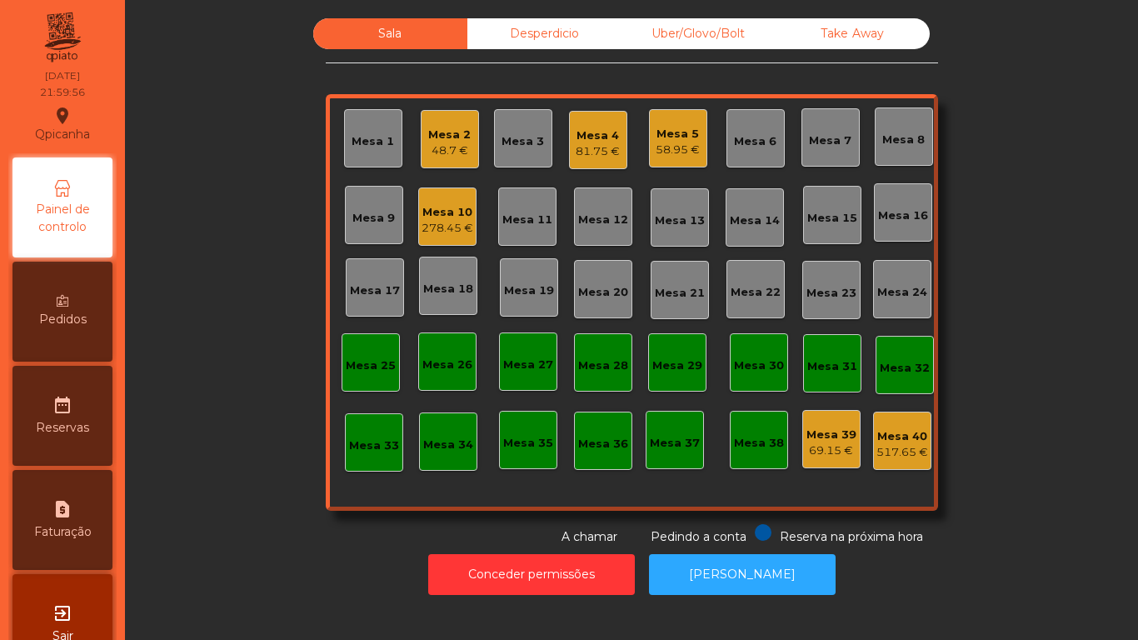
click at [594, 161] on div "Mesa 4 81.75 €" at bounding box center [598, 140] width 58 height 58
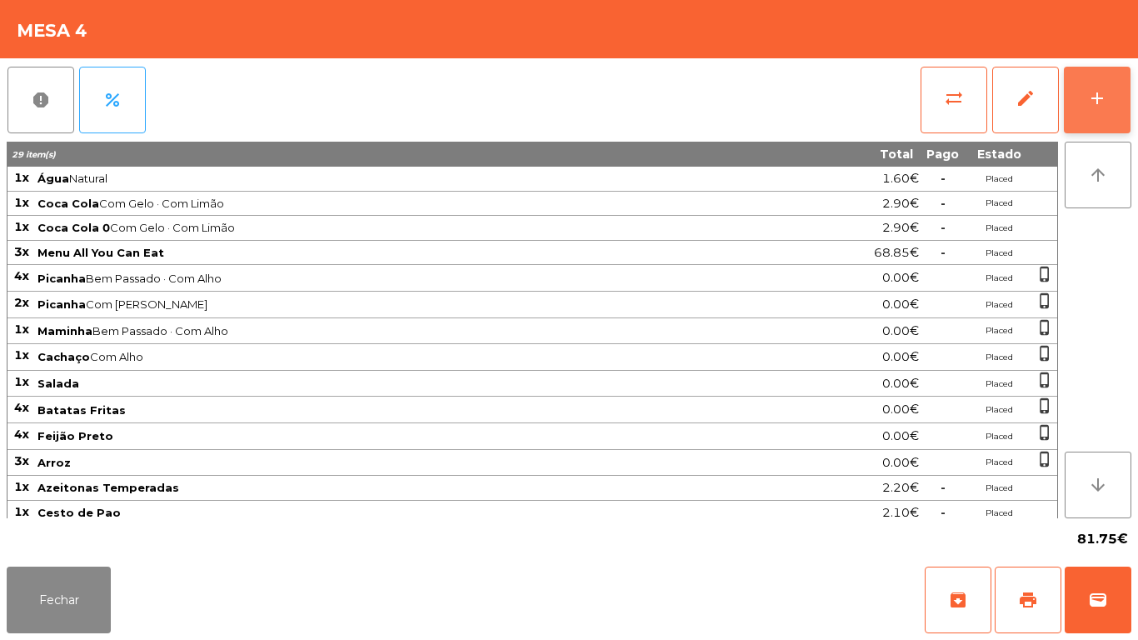
click at [1088, 122] on button "add" at bounding box center [1097, 100] width 67 height 67
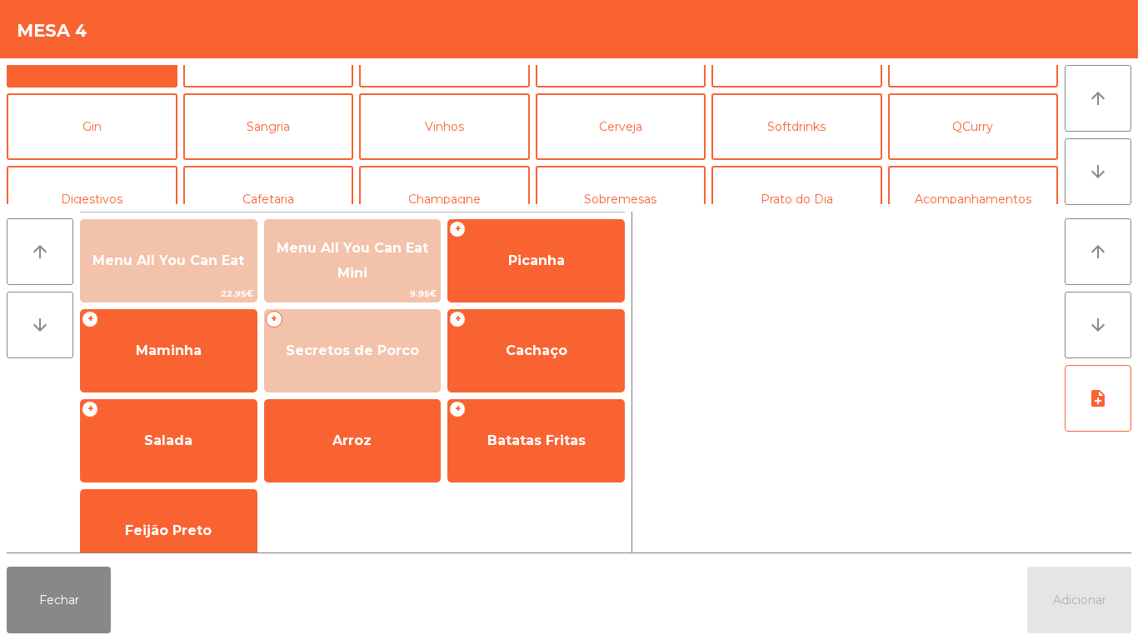
scroll to position [57, 0]
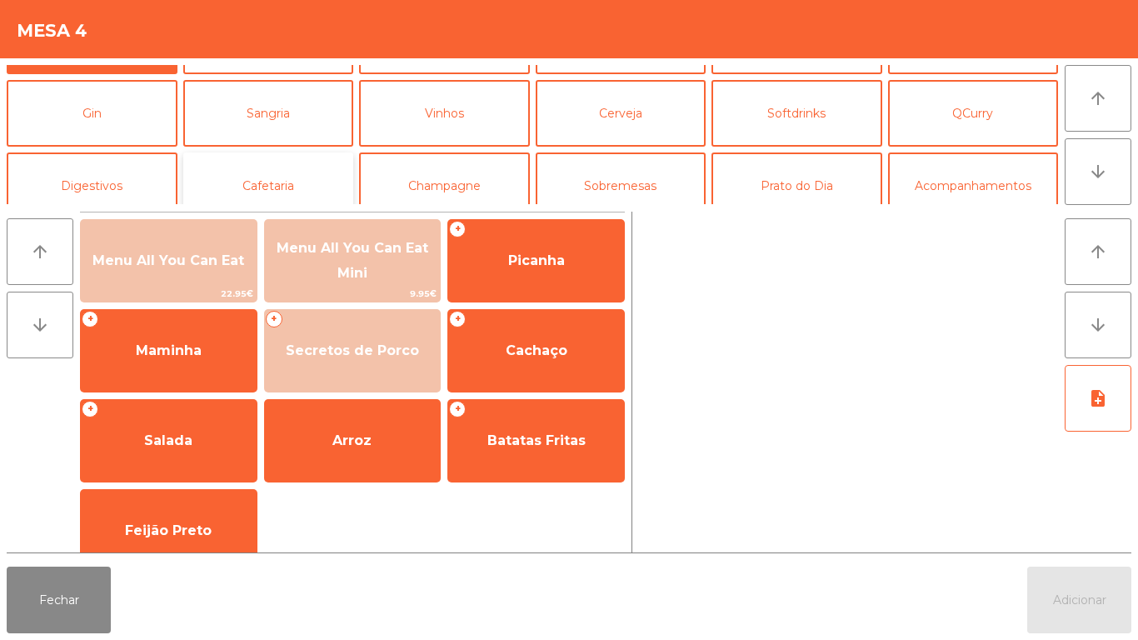
click at [301, 194] on button "Cafetaria" at bounding box center [268, 185] width 171 height 67
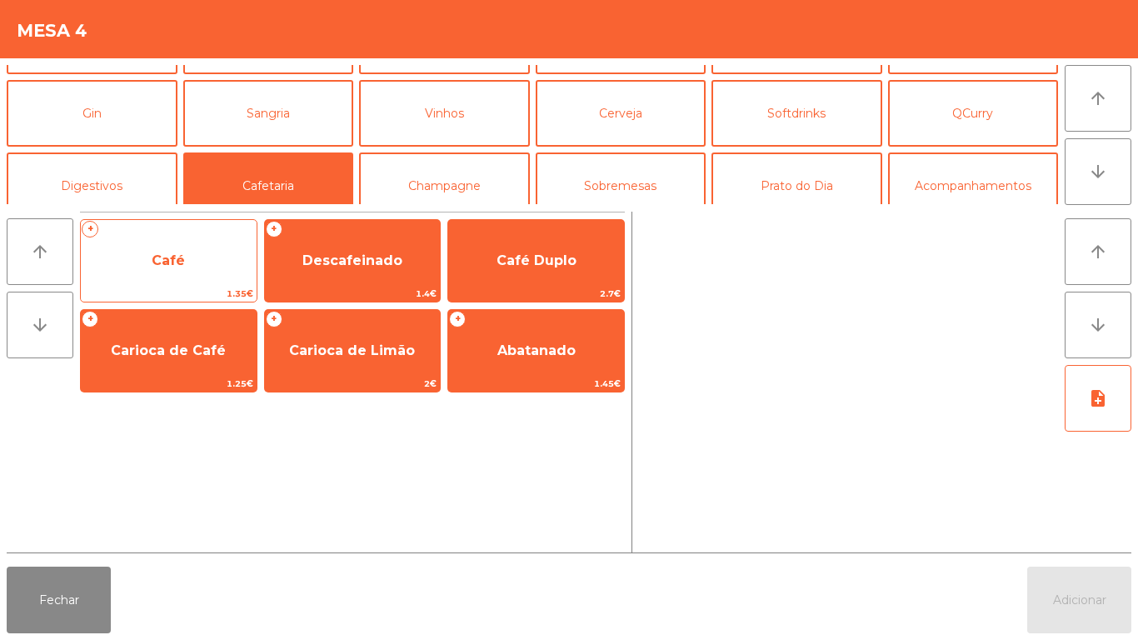
click at [159, 265] on span "Café" at bounding box center [168, 260] width 33 height 16
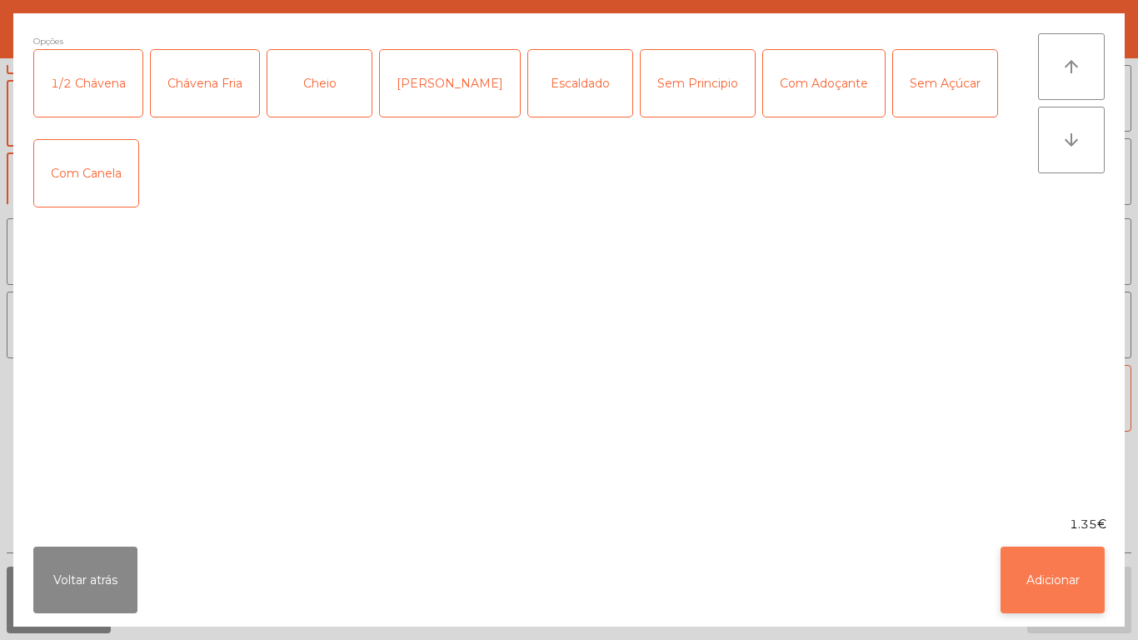
click at [1037, 573] on button "Adicionar" at bounding box center [1053, 580] width 104 height 67
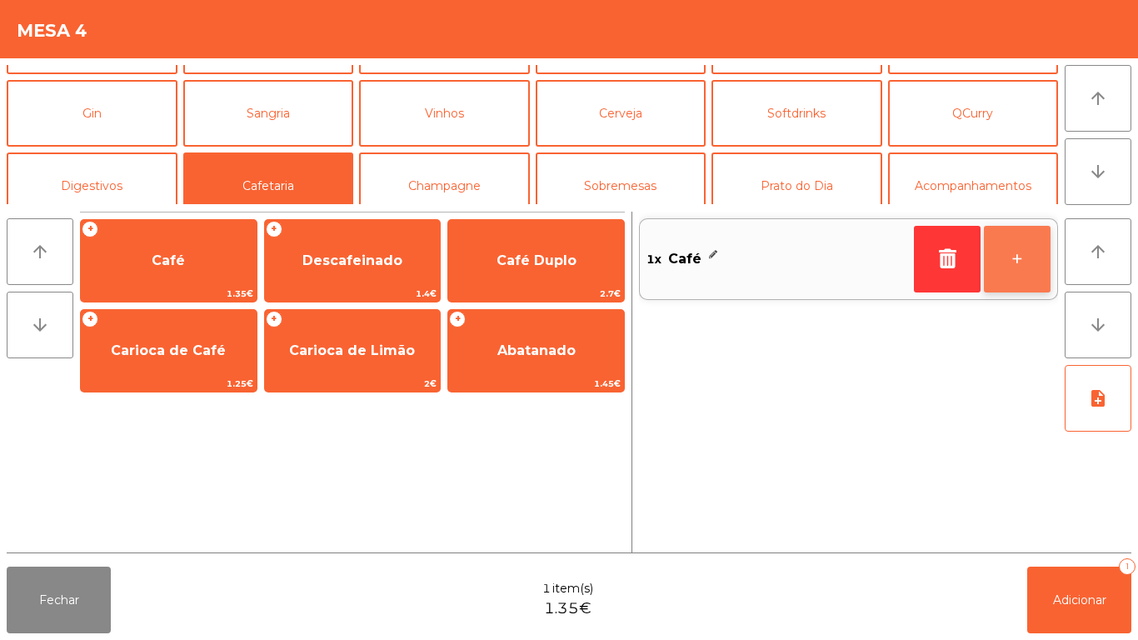
click at [1010, 257] on button "+" at bounding box center [1017, 259] width 67 height 67
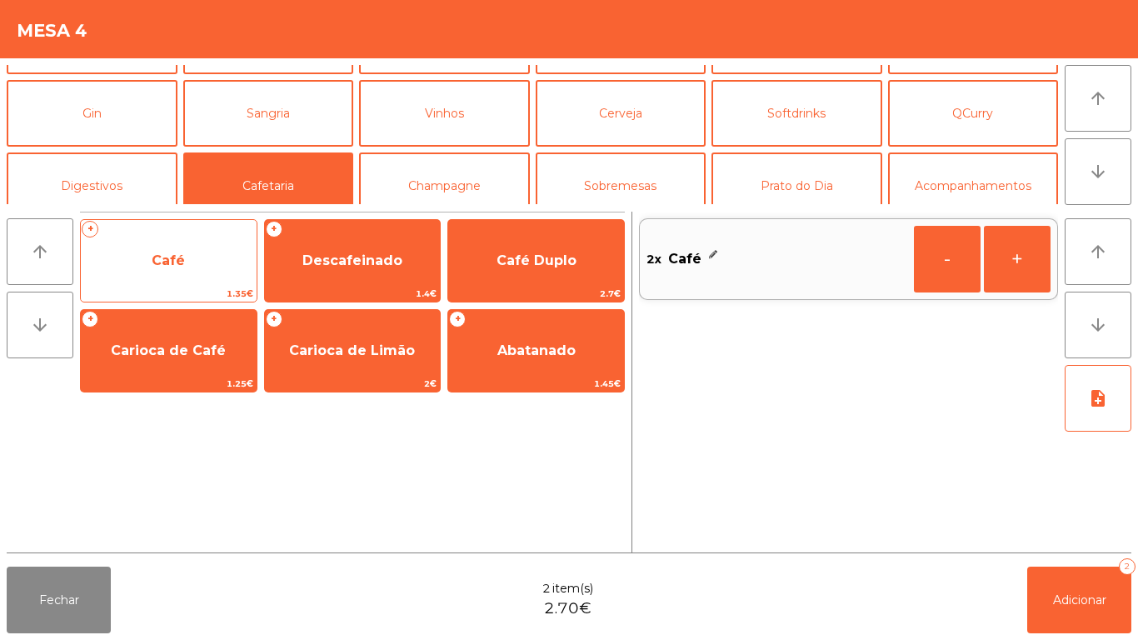
click at [181, 255] on span "Café" at bounding box center [168, 260] width 33 height 16
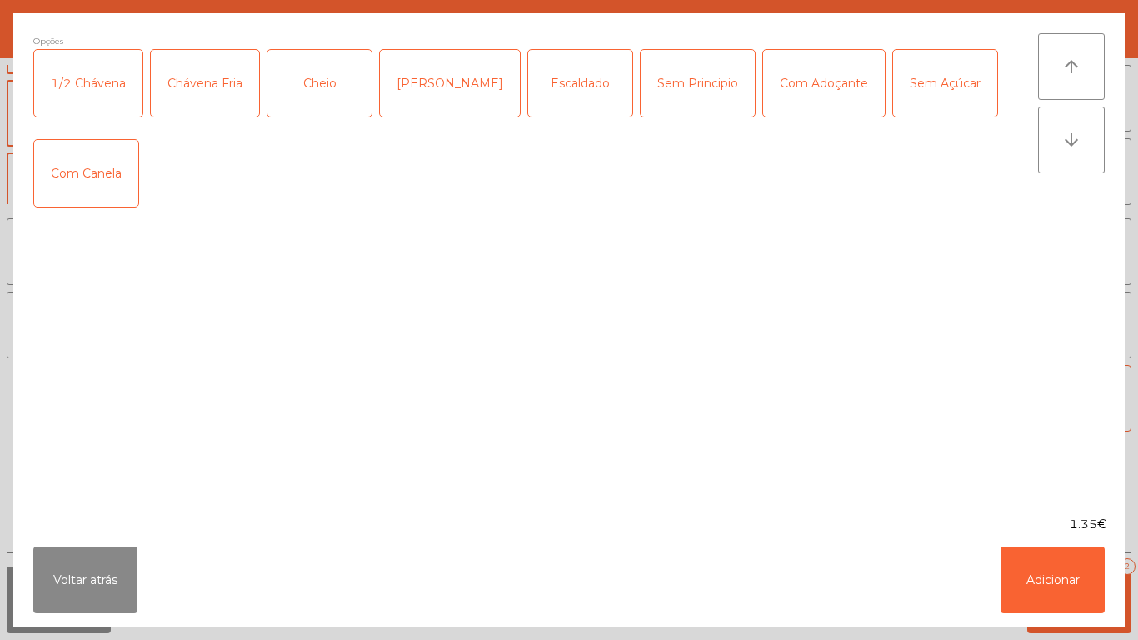
click at [668, 90] on div "Sem Principio" at bounding box center [698, 83] width 114 height 67
click at [1047, 585] on button "Adicionar" at bounding box center [1053, 580] width 104 height 67
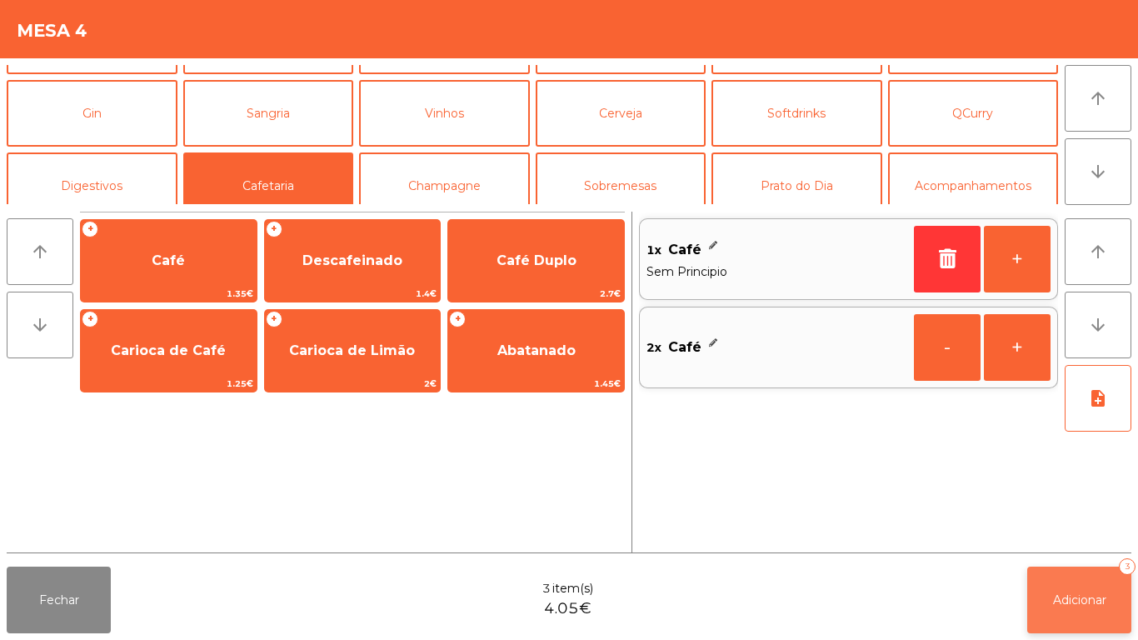
click at [1047, 593] on button "Adicionar 3" at bounding box center [1079, 600] width 104 height 67
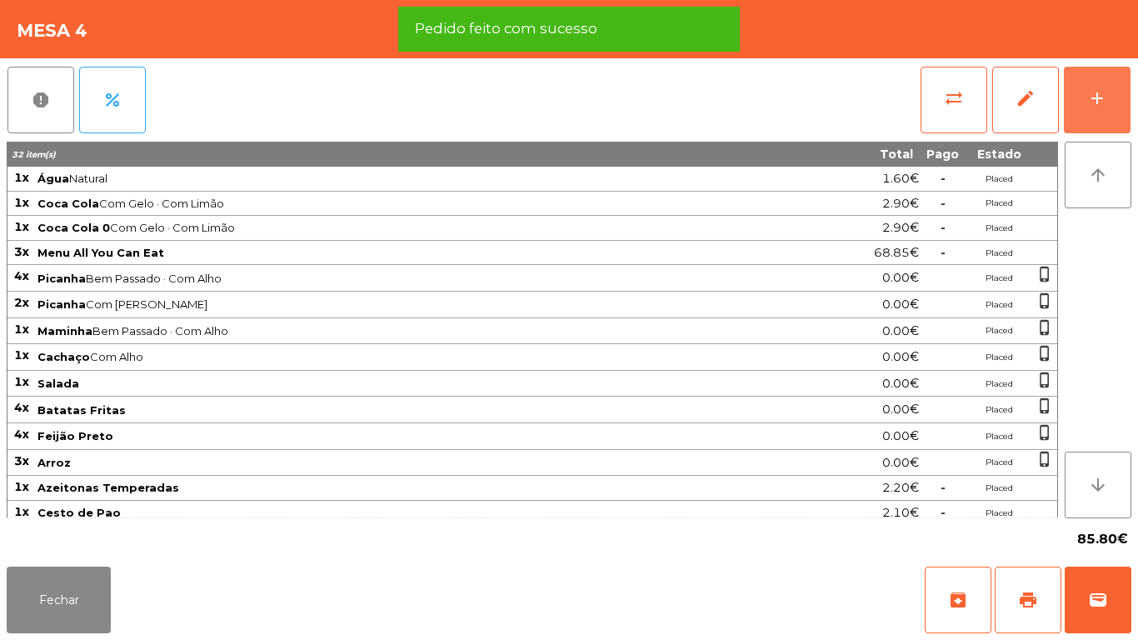
scroll to position [82, 0]
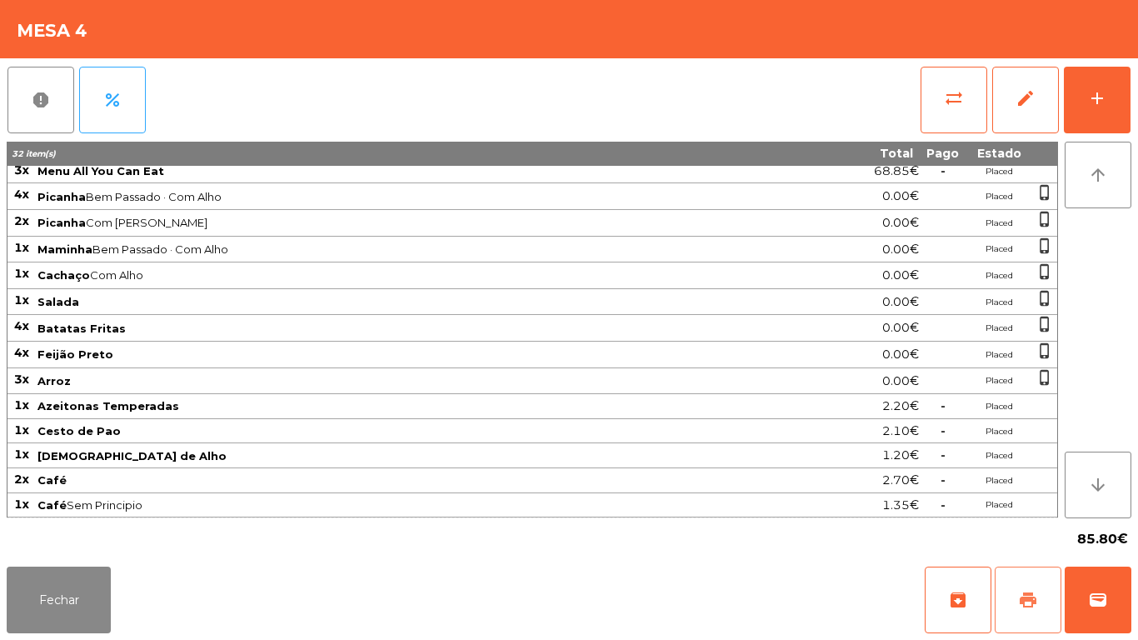
click at [1022, 591] on span "print" at bounding box center [1028, 600] width 20 height 20
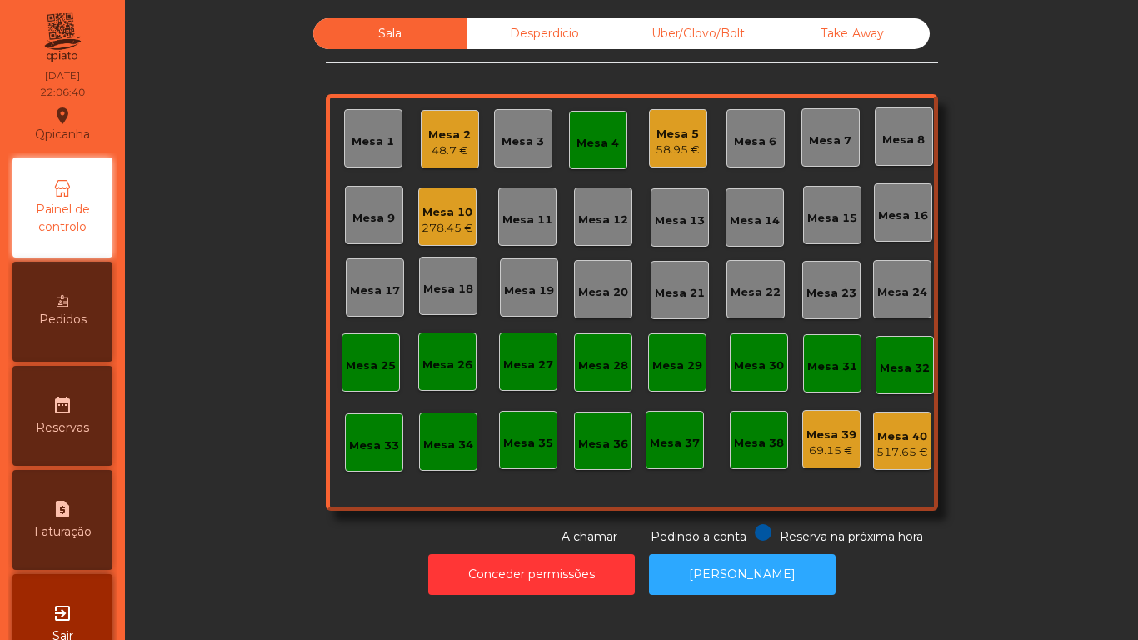
click at [902, 217] on div "Mesa 16" at bounding box center [903, 215] width 50 height 17
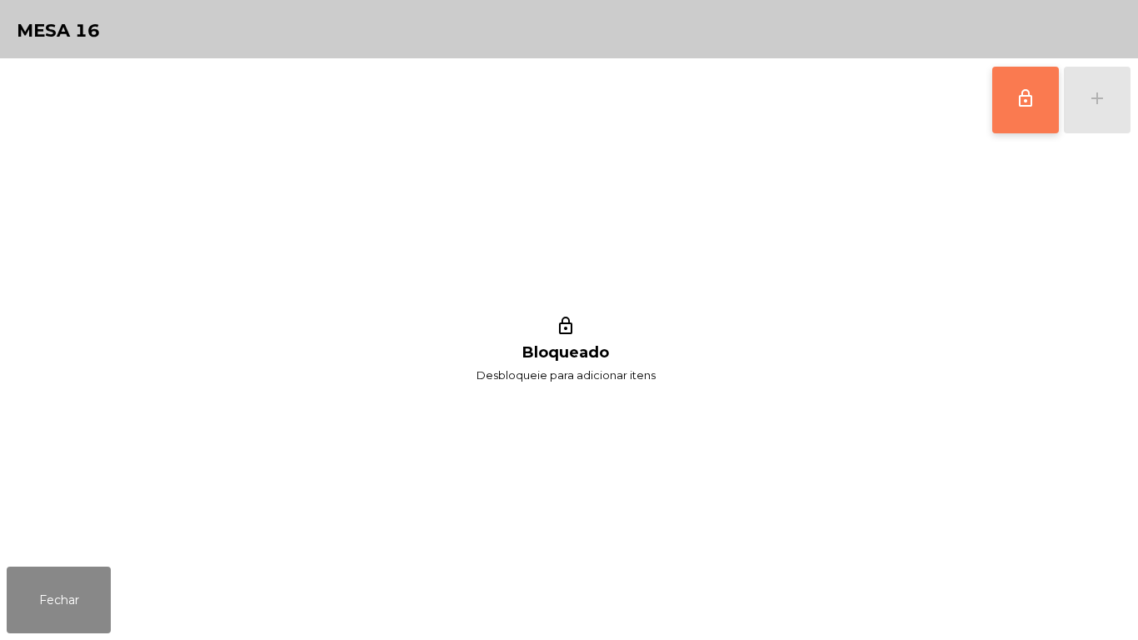
click at [1026, 109] on button "lock_outline" at bounding box center [1025, 100] width 67 height 67
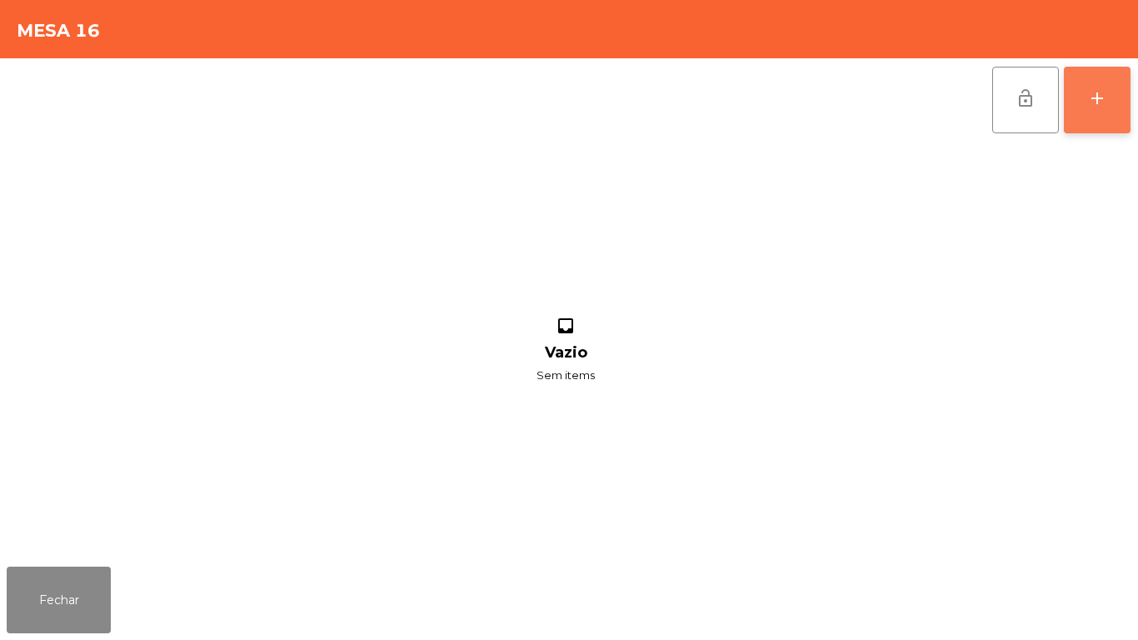
click at [1097, 111] on button "add" at bounding box center [1097, 100] width 67 height 67
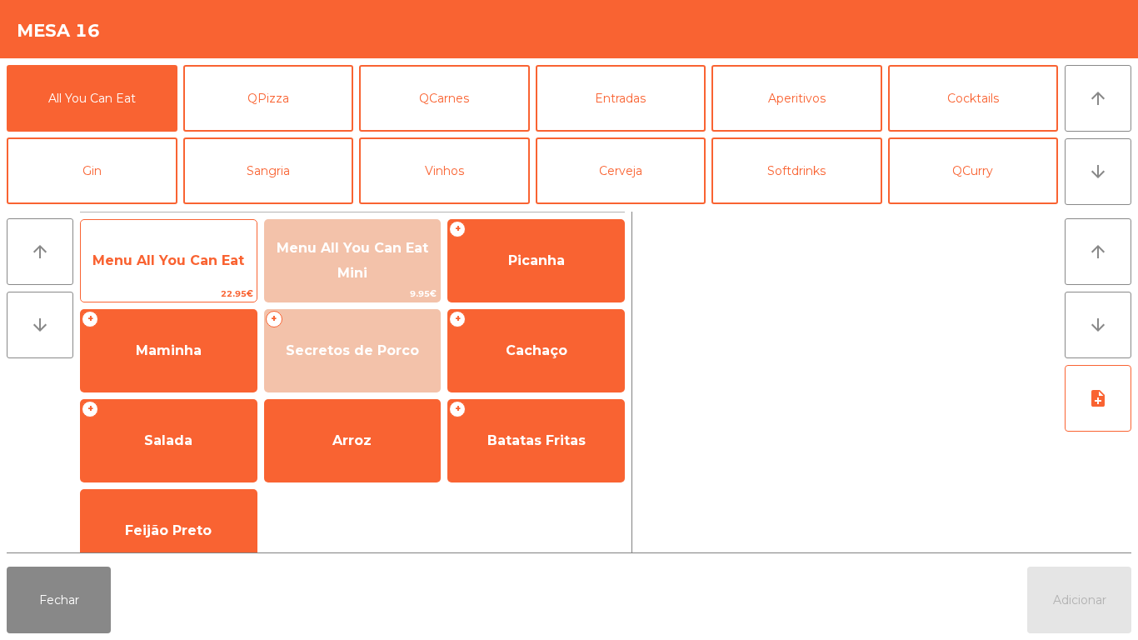
click at [147, 265] on span "Menu All You Can Eat" at bounding box center [168, 260] width 152 height 16
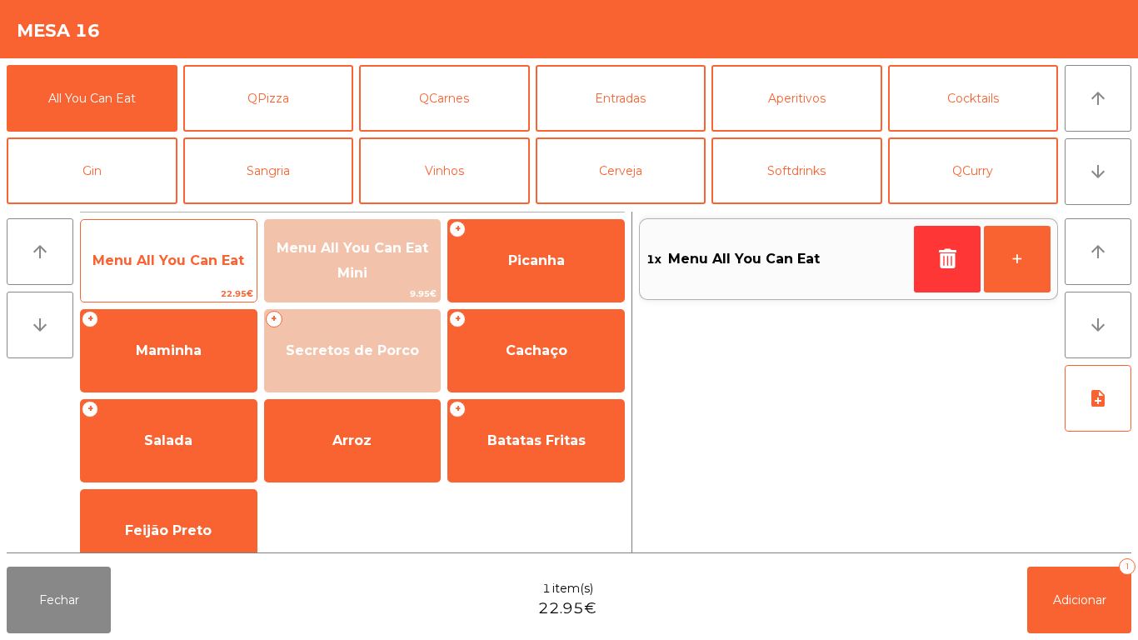
click at [140, 264] on span "Menu All You Can Eat" at bounding box center [168, 260] width 152 height 16
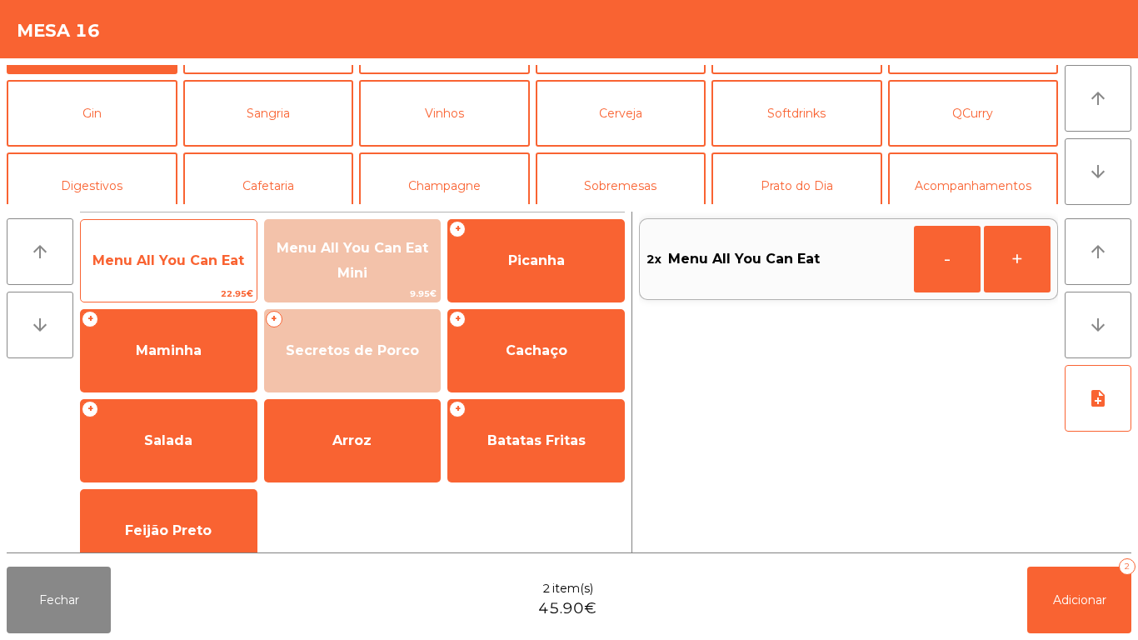
scroll to position [60, 0]
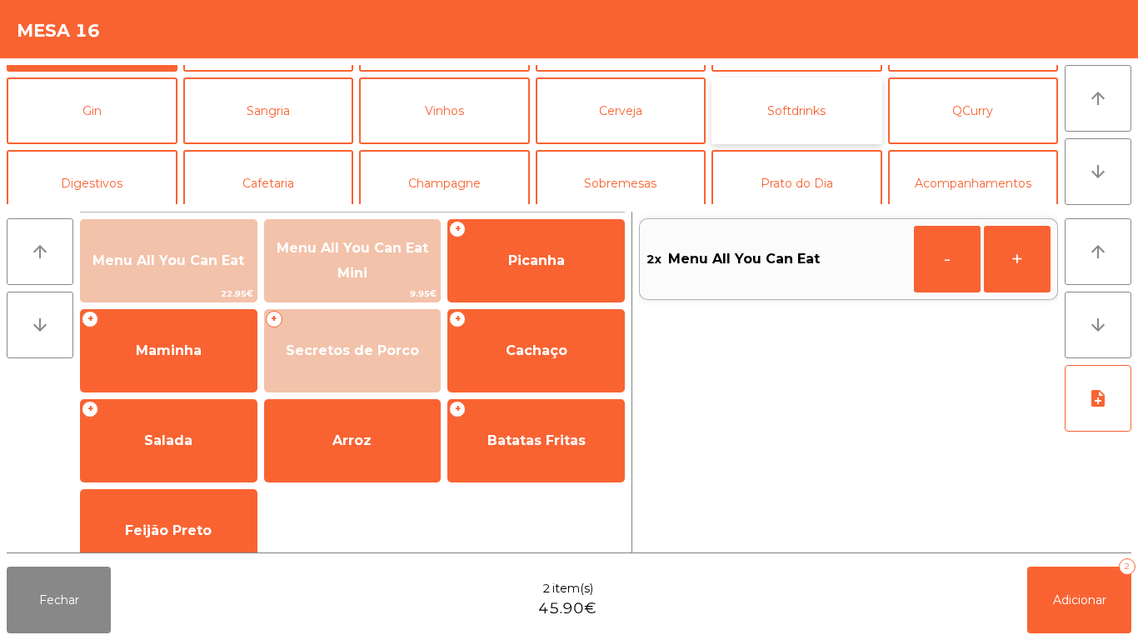
click at [824, 114] on button "Softdrinks" at bounding box center [797, 110] width 171 height 67
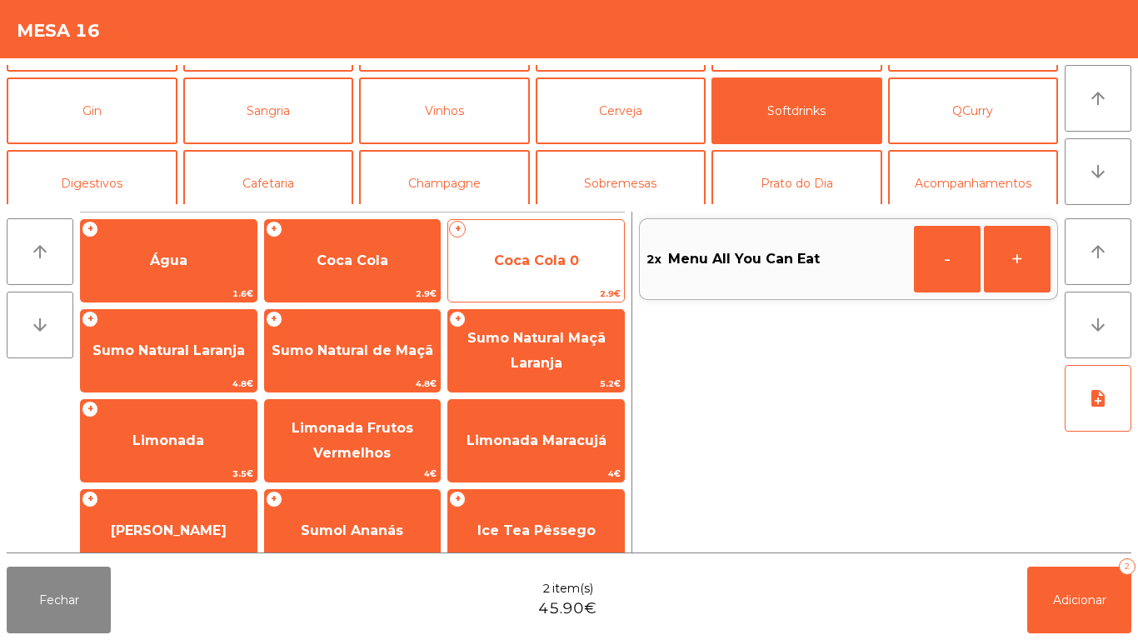
click at [535, 267] on span "Coca Cola 0" at bounding box center [536, 260] width 85 height 16
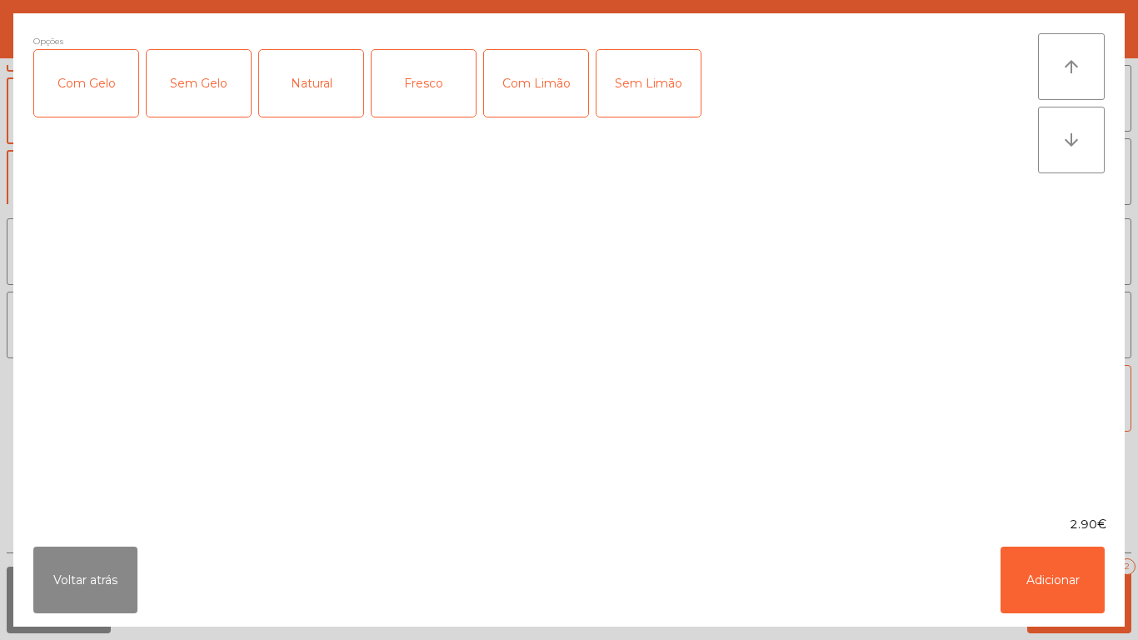
click at [83, 87] on div "Com Gelo" at bounding box center [86, 83] width 104 height 67
click at [550, 92] on div "Com Limão" at bounding box center [536, 83] width 104 height 67
click at [1012, 579] on button "Adicionar" at bounding box center [1053, 580] width 104 height 67
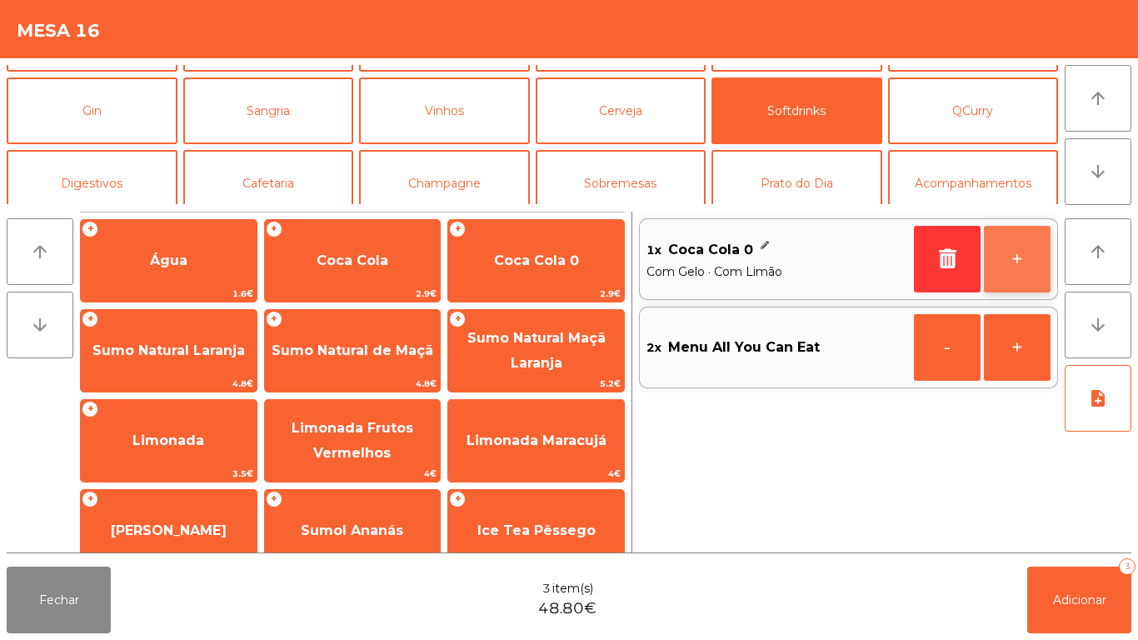
click at [1015, 256] on button "+" at bounding box center [1017, 259] width 67 height 67
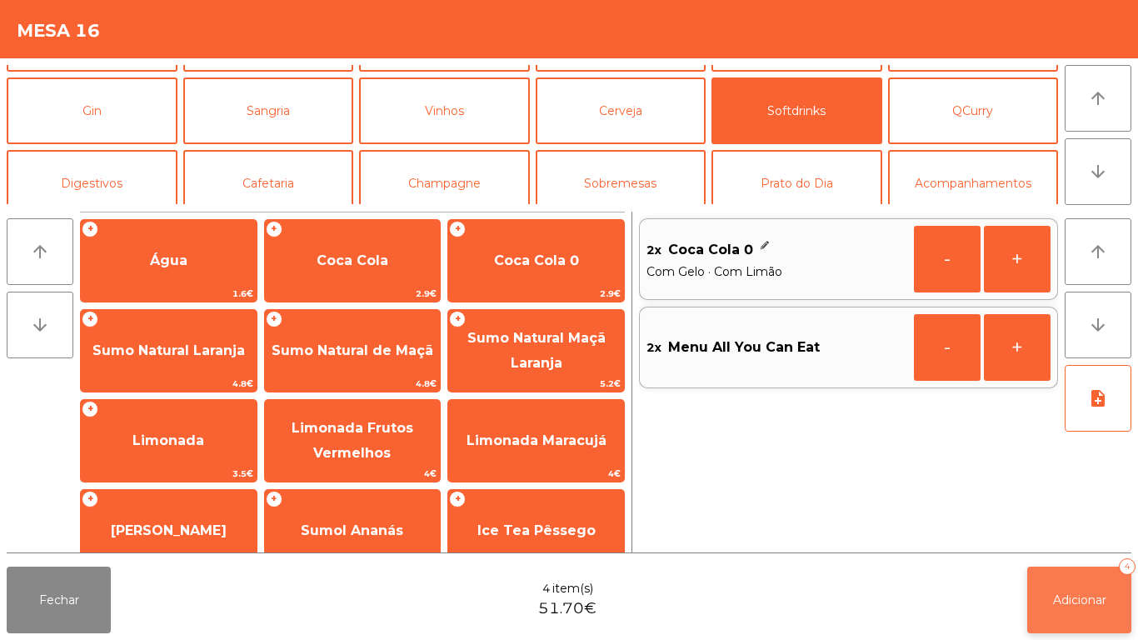
click at [1061, 603] on span "Adicionar" at bounding box center [1079, 599] width 53 height 15
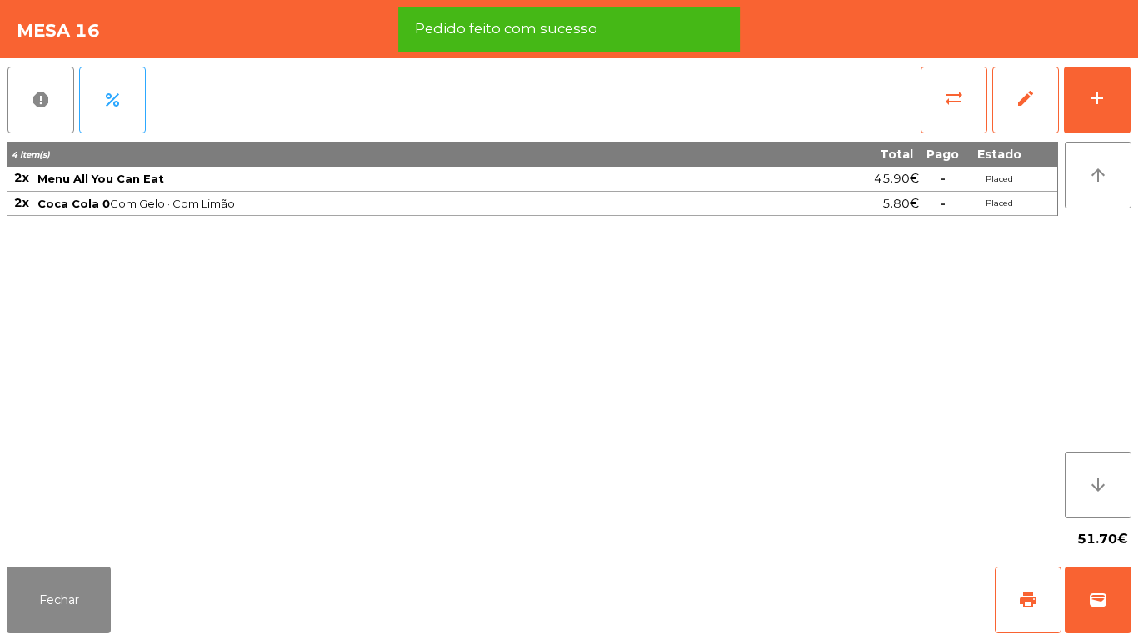
click at [66, 639] on div "Fechar print wallet" at bounding box center [569, 600] width 1138 height 80
click at [77, 599] on button "Fechar" at bounding box center [59, 600] width 104 height 67
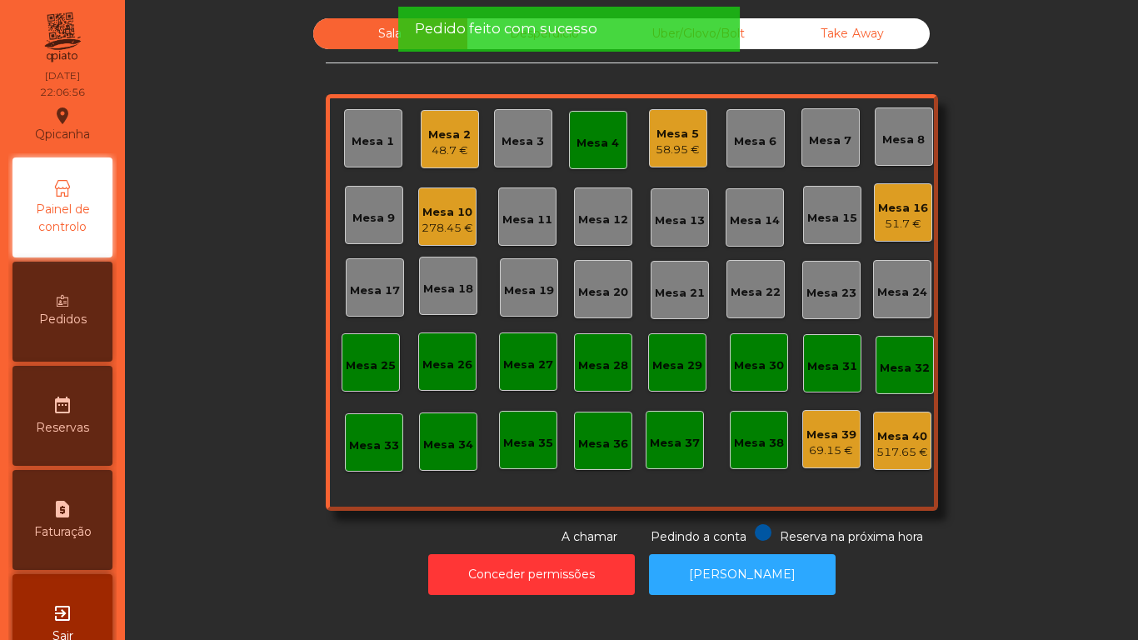
click at [587, 131] on div "Mesa 4" at bounding box center [598, 139] width 42 height 23
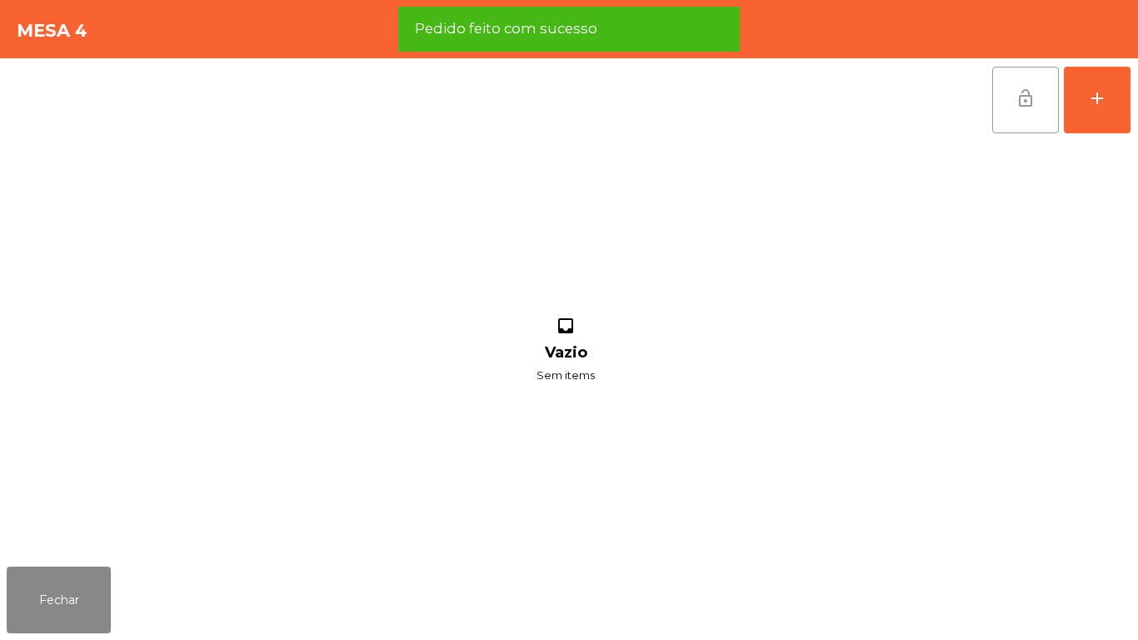
click at [1012, 90] on button "lock_open" at bounding box center [1025, 100] width 67 height 67
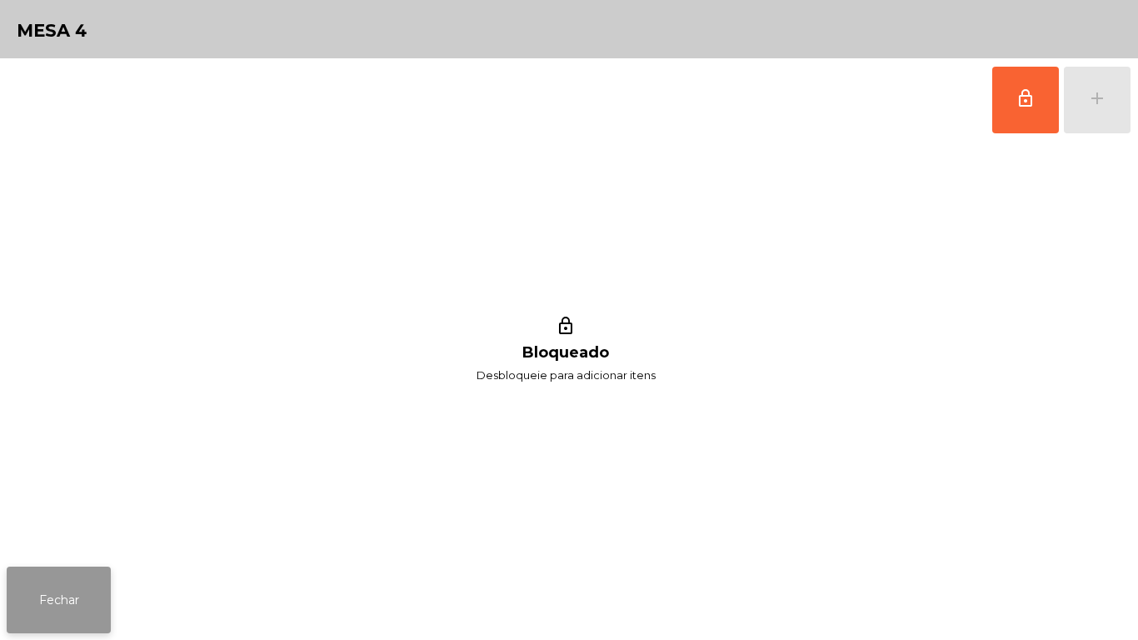
click at [51, 571] on button "Fechar" at bounding box center [59, 600] width 104 height 67
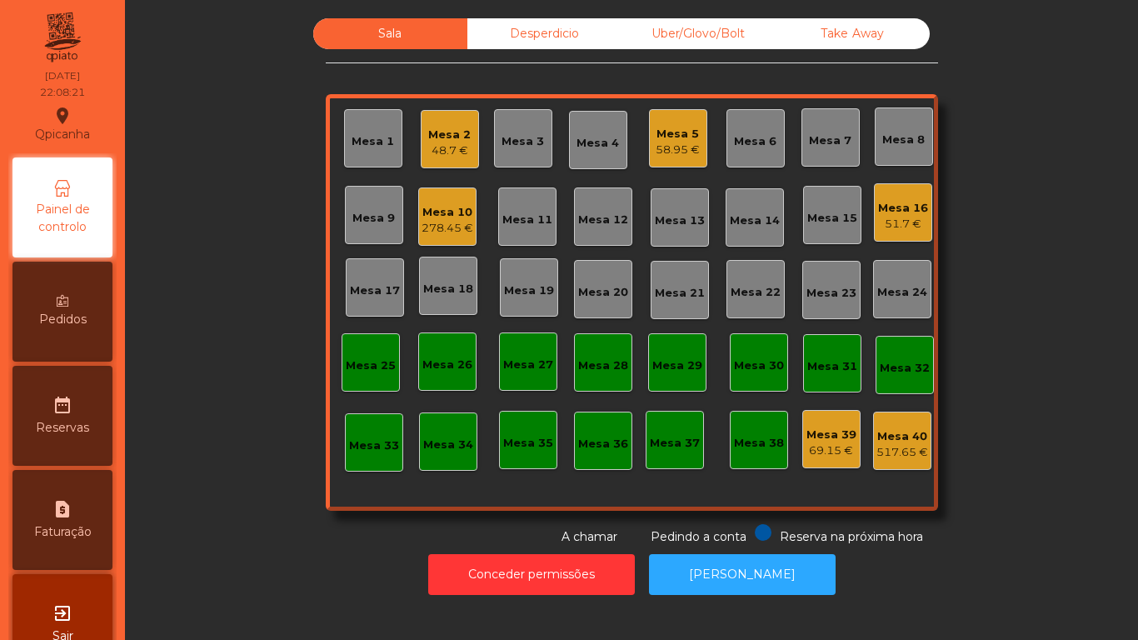
click at [444, 133] on div "Mesa 2" at bounding box center [449, 135] width 42 height 17
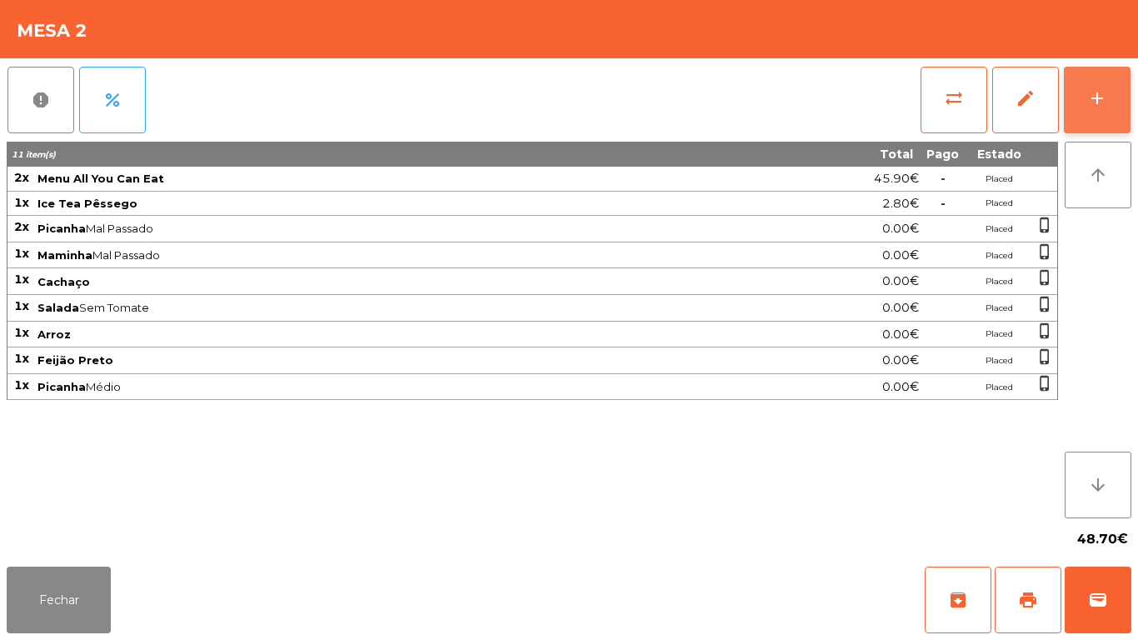
click at [1102, 105] on div "add" at bounding box center [1097, 98] width 20 height 20
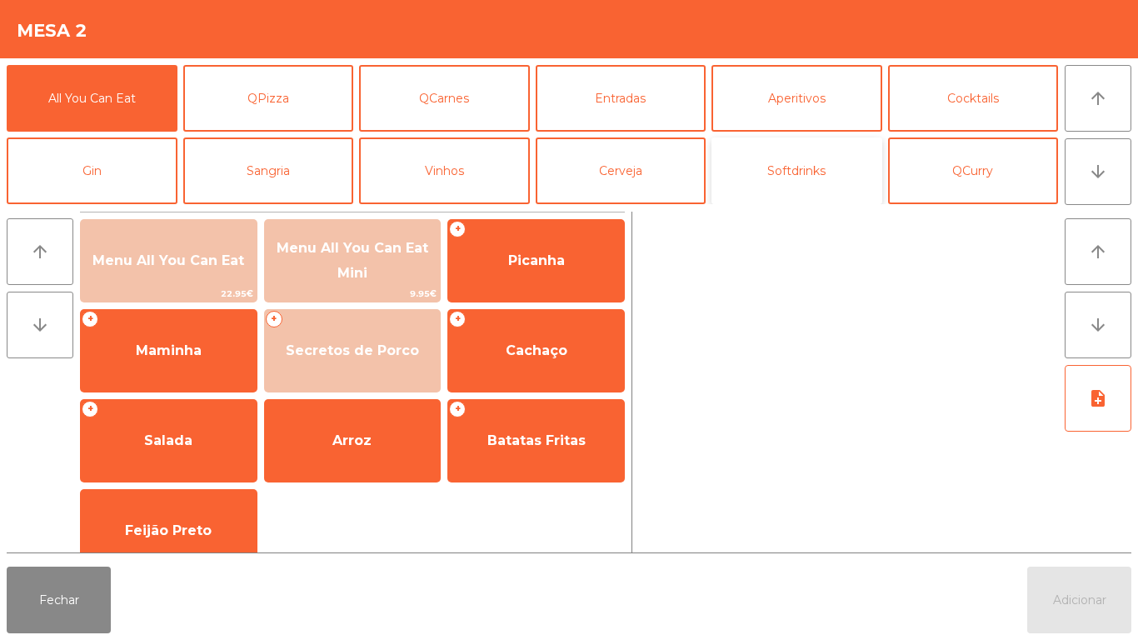
click at [809, 173] on button "Softdrinks" at bounding box center [797, 170] width 171 height 67
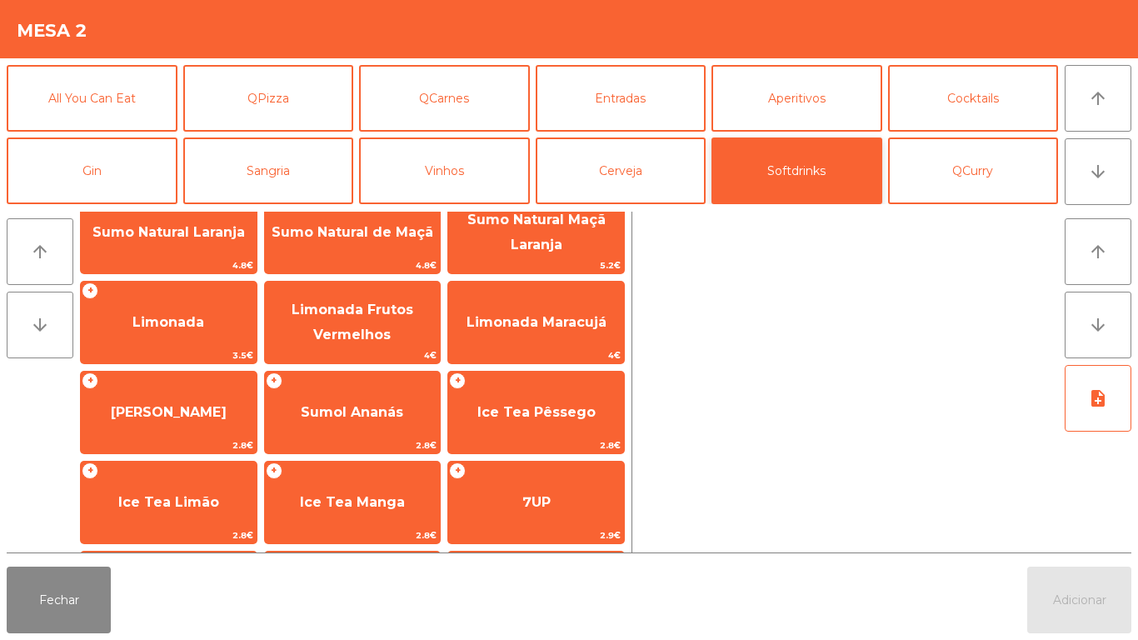
scroll to position [142, 0]
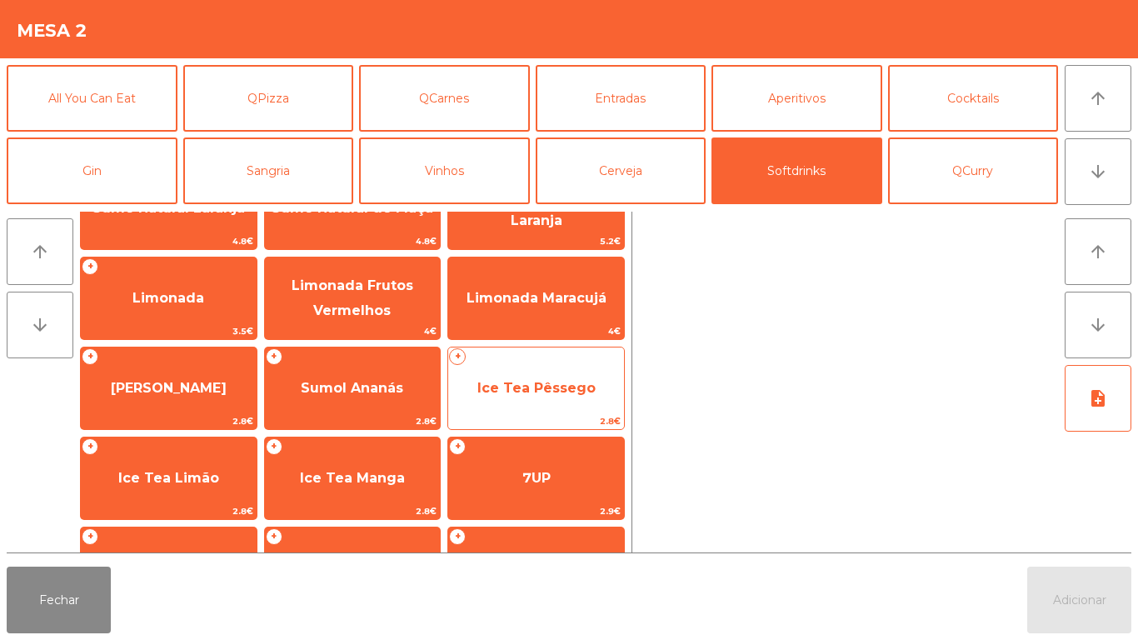
click at [550, 391] on span "Ice Tea Pêssego" at bounding box center [536, 388] width 118 height 16
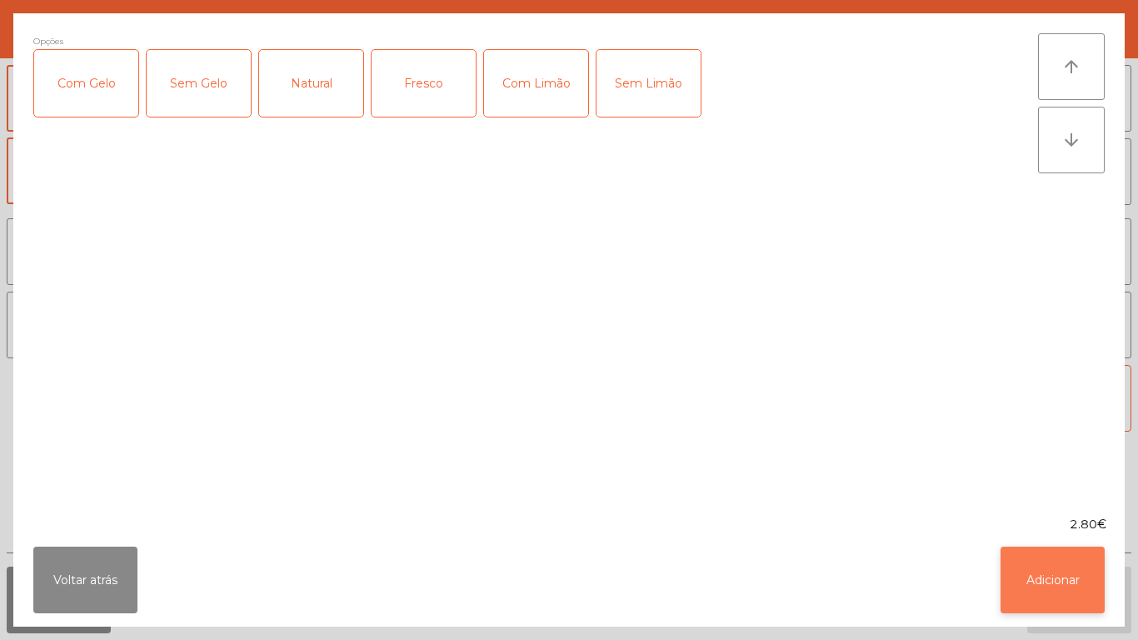
click at [1044, 571] on button "Adicionar" at bounding box center [1053, 580] width 104 height 67
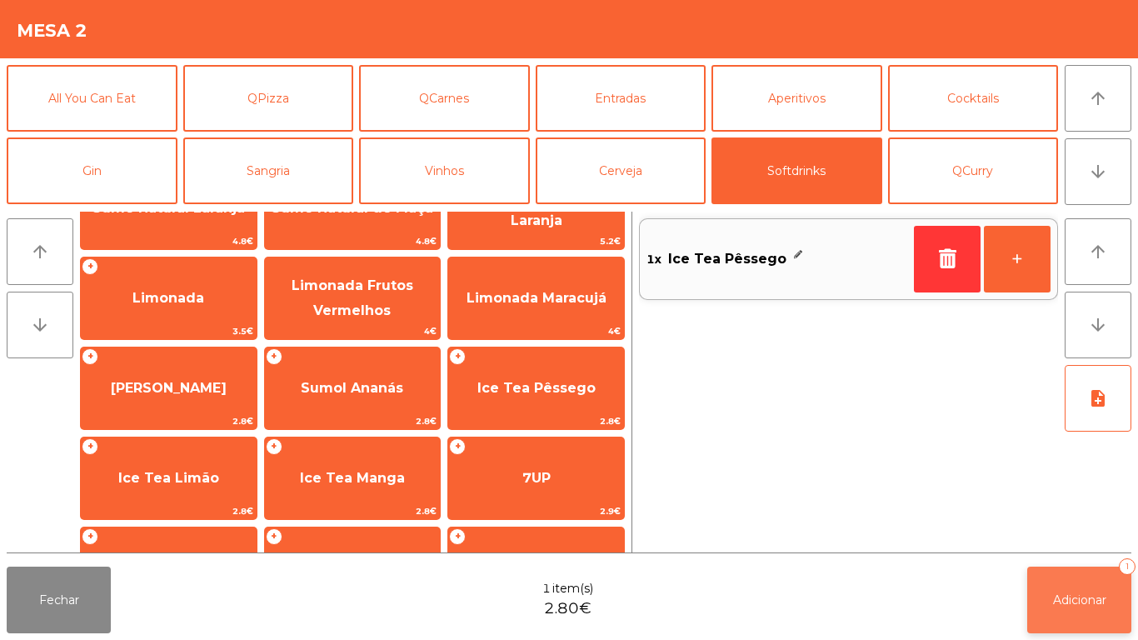
click at [1048, 582] on button "Adicionar 1" at bounding box center [1079, 600] width 104 height 67
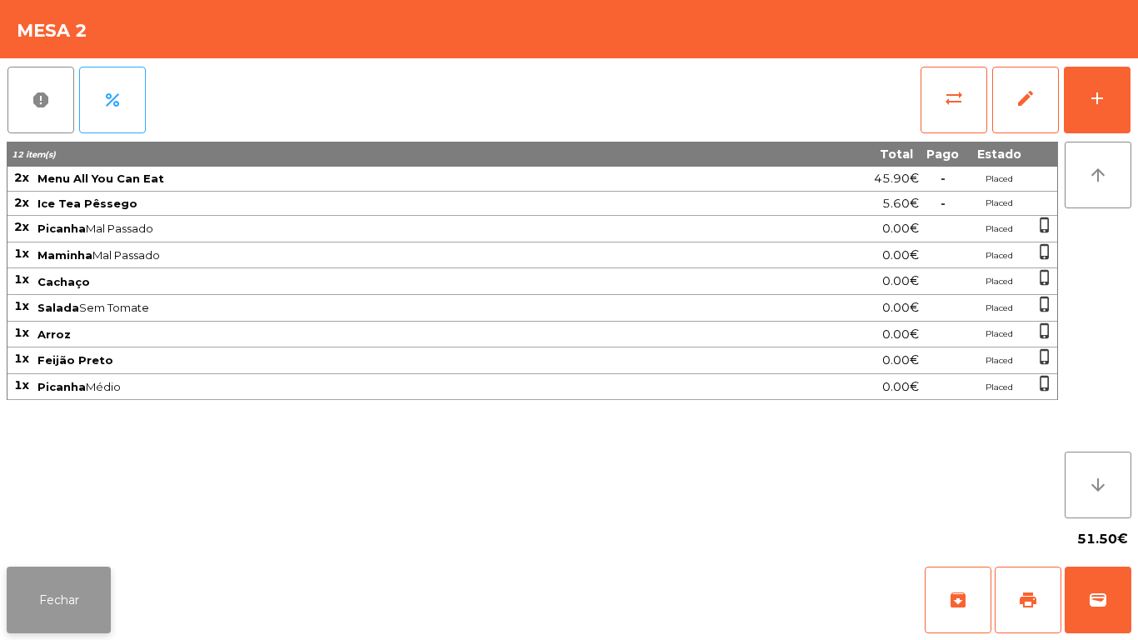
click at [58, 592] on button "Fechar" at bounding box center [59, 600] width 104 height 67
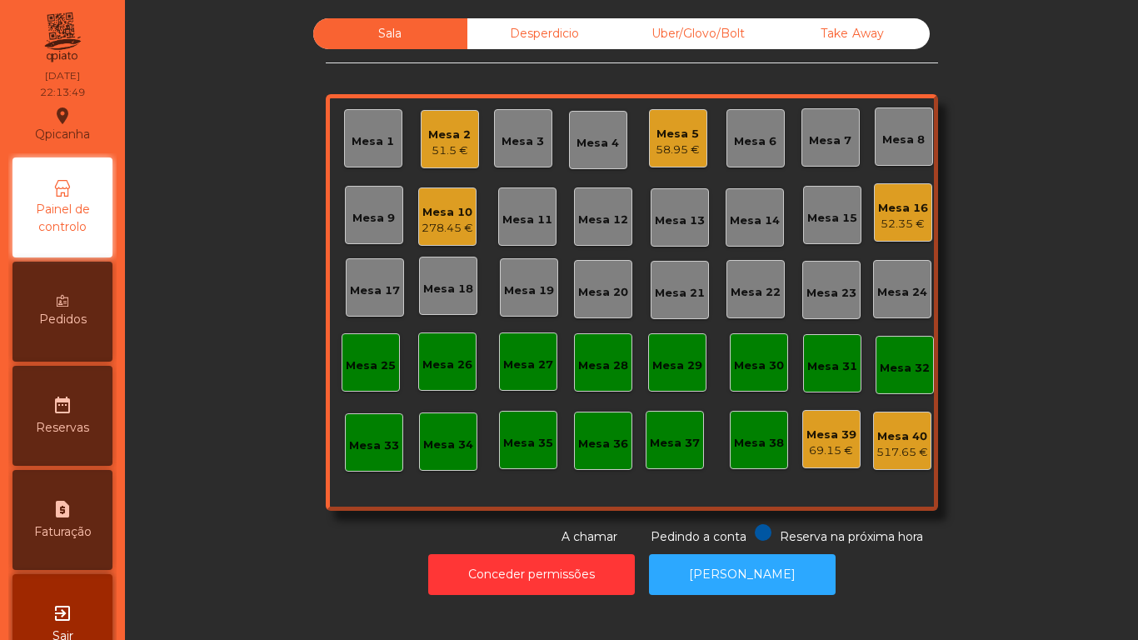
click at [70, 314] on span "Pedidos" at bounding box center [62, 319] width 47 height 17
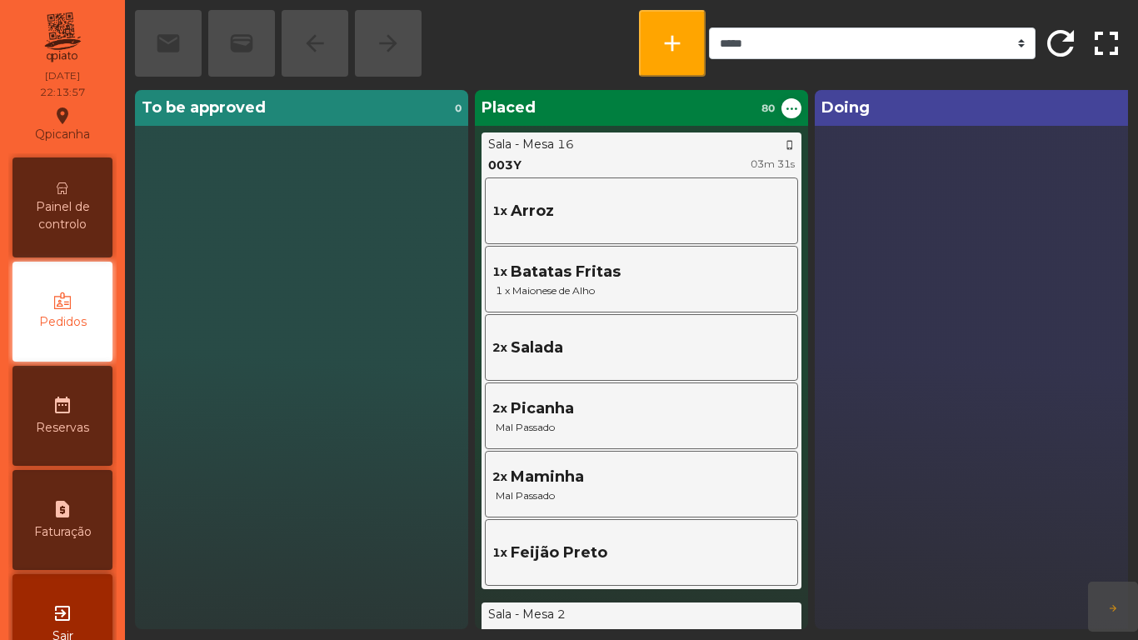
click at [98, 208] on span "Painel de controlo" at bounding box center [63, 215] width 92 height 35
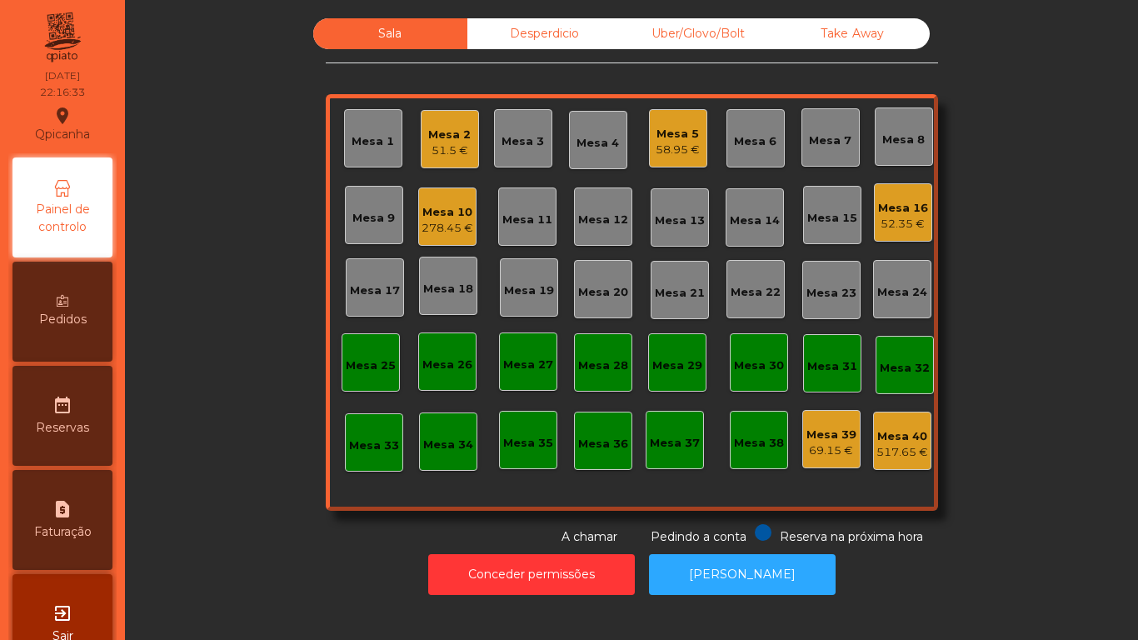
click at [847, 264] on div "Mesa 23" at bounding box center [831, 290] width 58 height 58
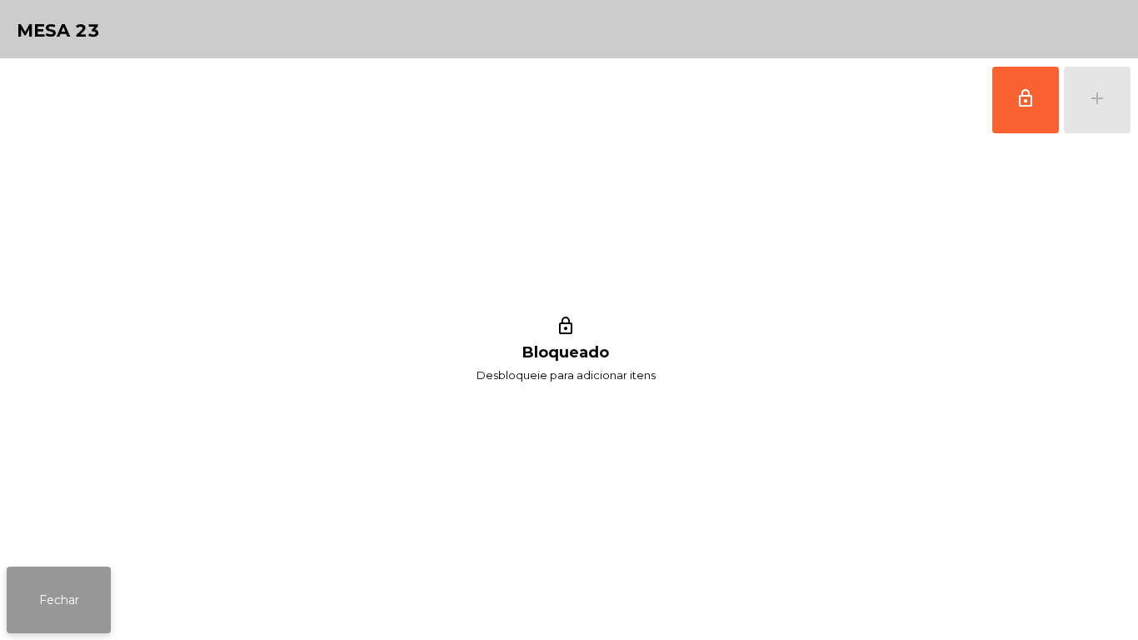
click at [81, 598] on button "Fechar" at bounding box center [59, 600] width 104 height 67
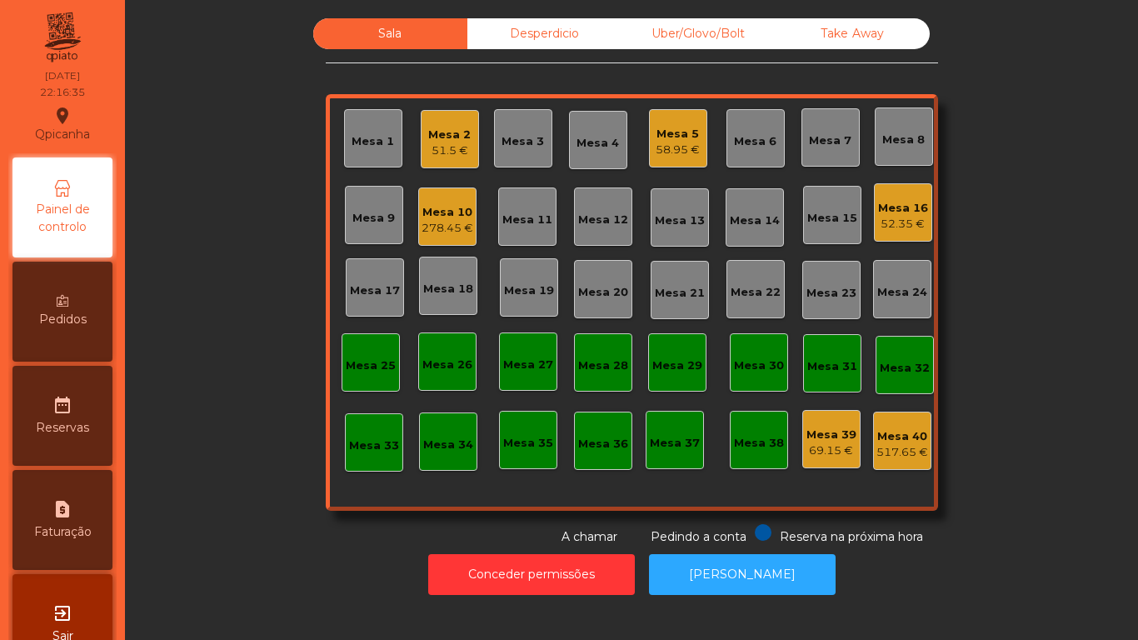
click at [892, 187] on div "Mesa 16 52.35 €" at bounding box center [903, 212] width 58 height 58
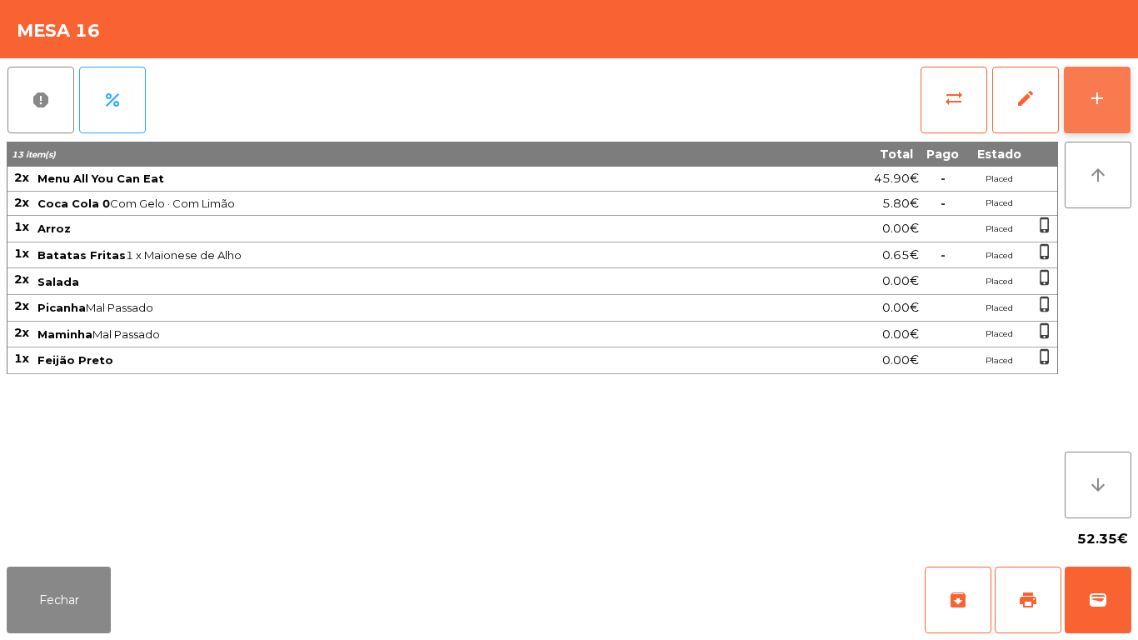
click at [1088, 110] on button "add" at bounding box center [1097, 100] width 67 height 67
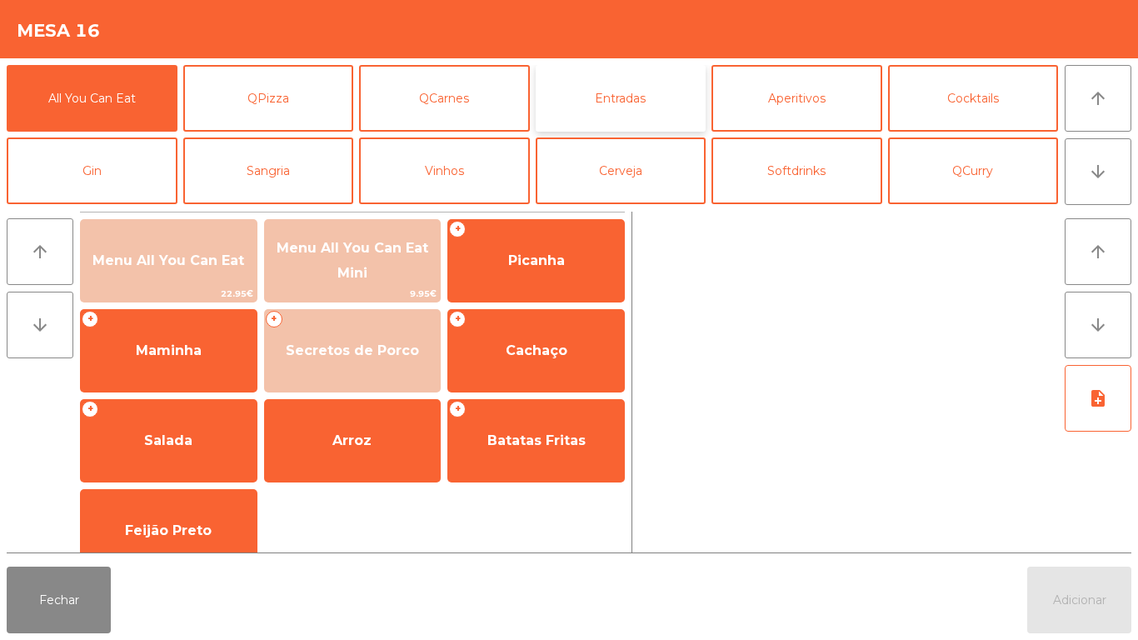
click at [612, 117] on button "Entradas" at bounding box center [621, 98] width 171 height 67
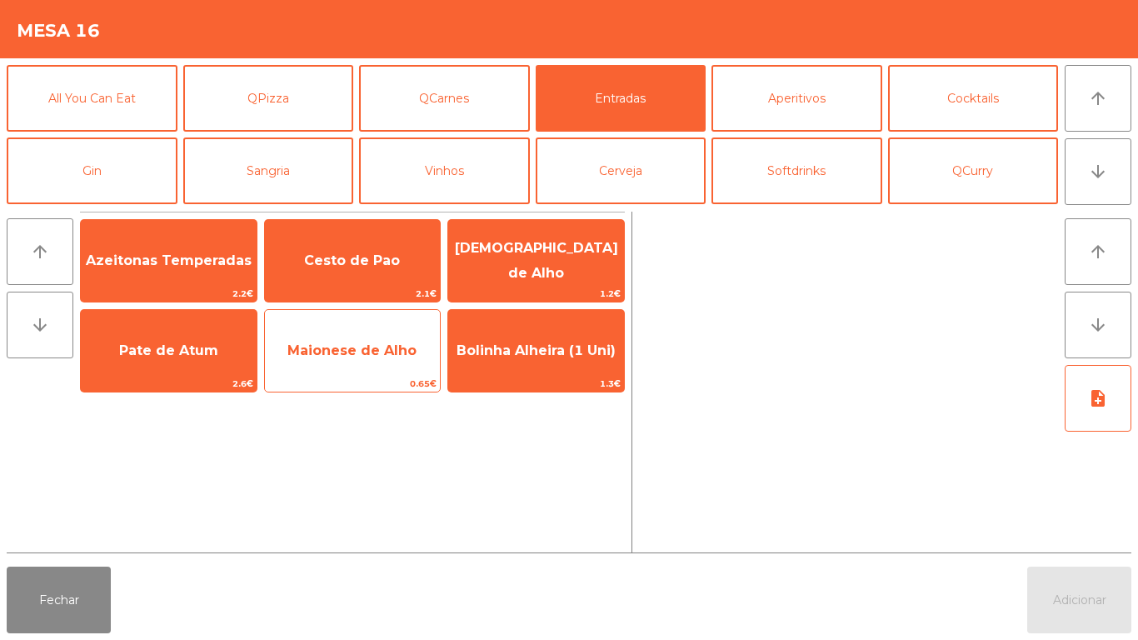
click at [357, 352] on span "Maionese de Alho" at bounding box center [351, 350] width 129 height 16
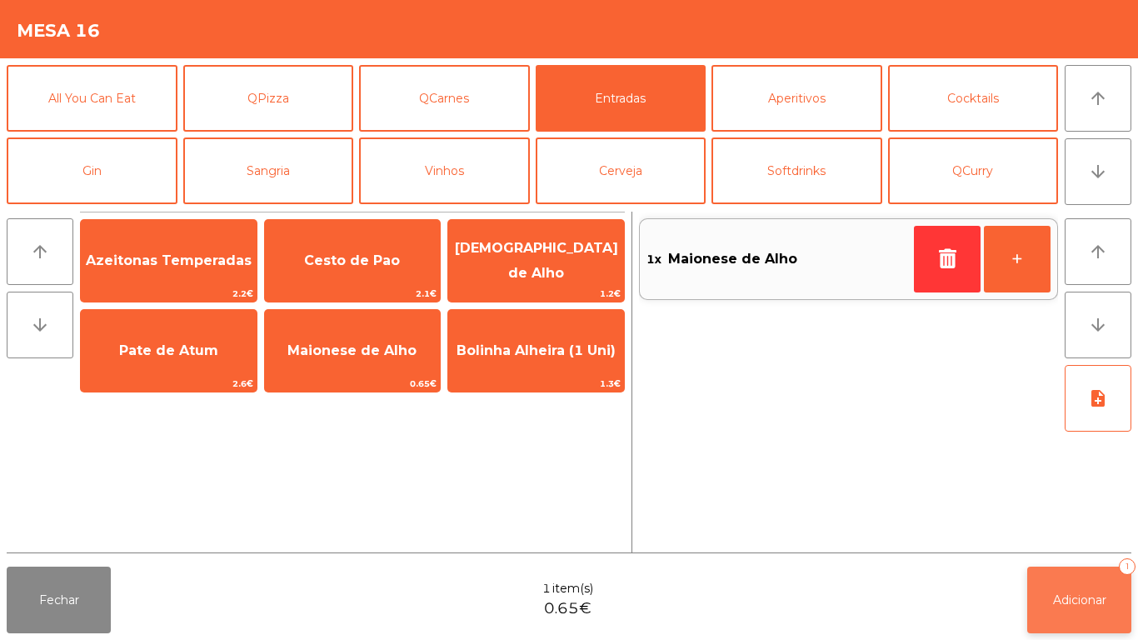
click at [1053, 592] on span "Adicionar" at bounding box center [1079, 599] width 53 height 15
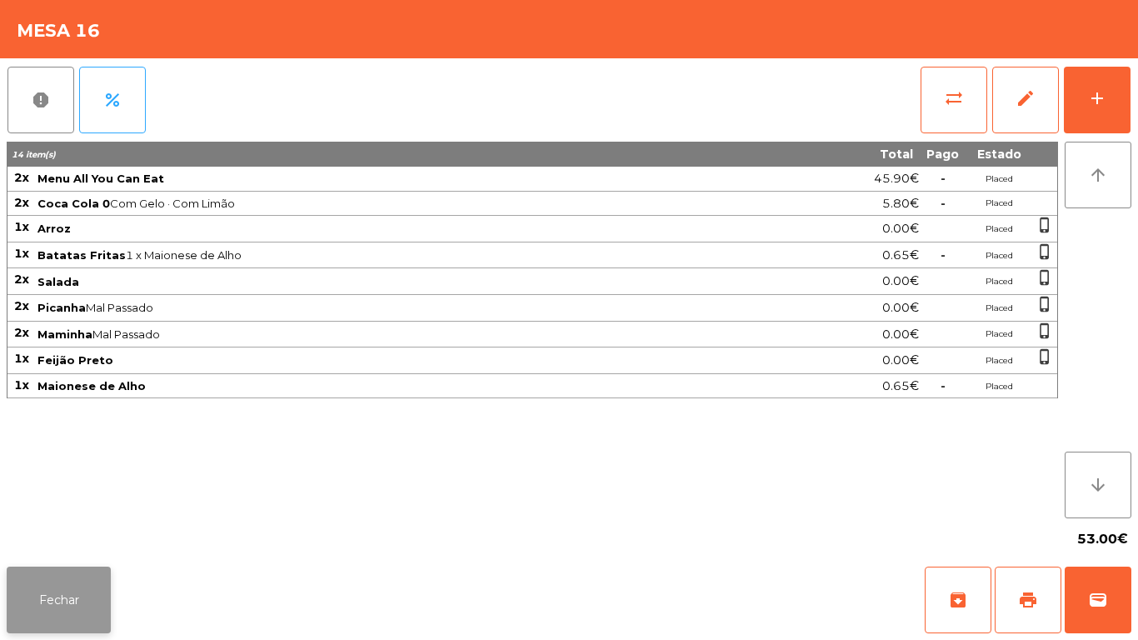
click at [93, 602] on button "Fechar" at bounding box center [59, 600] width 104 height 67
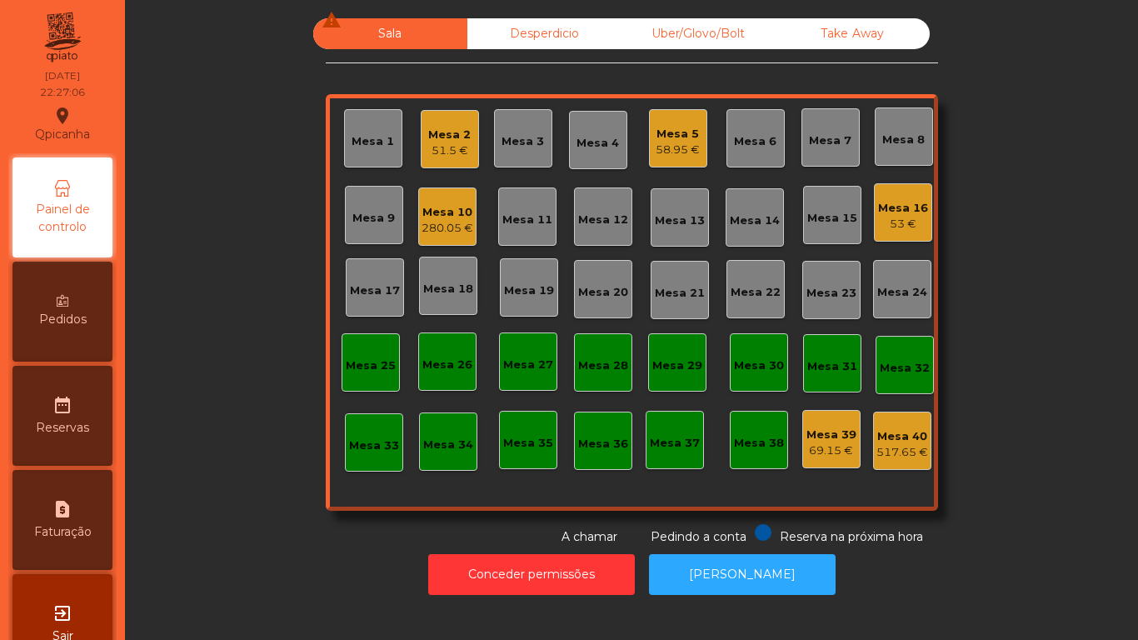
click at [451, 151] on div "51.5 €" at bounding box center [449, 150] width 42 height 17
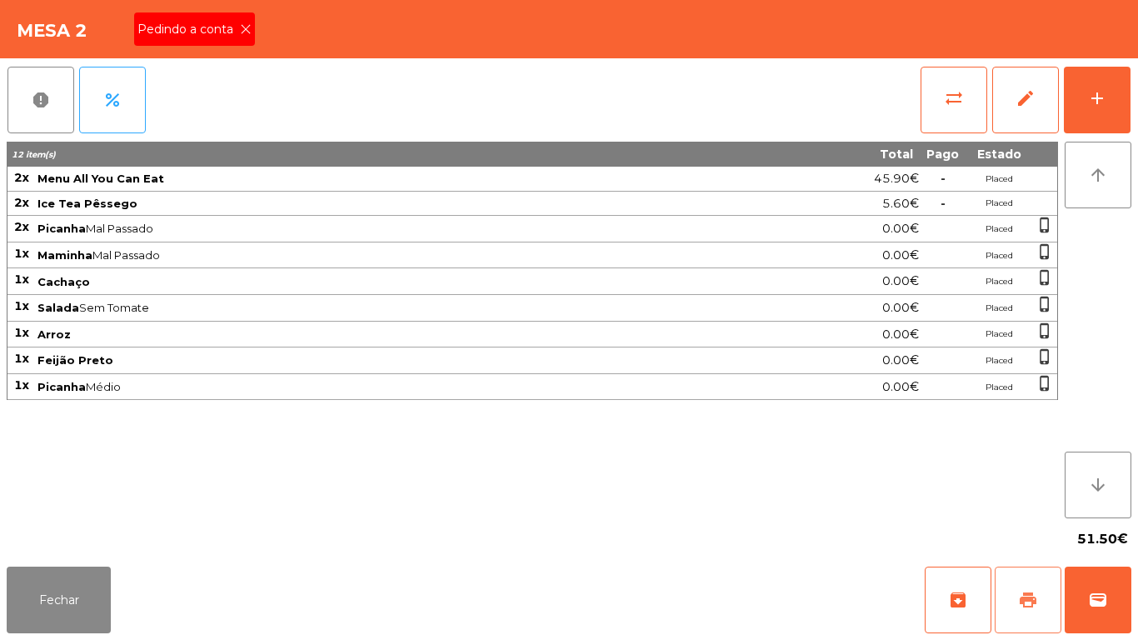
click at [1020, 617] on button "print" at bounding box center [1028, 600] width 67 height 67
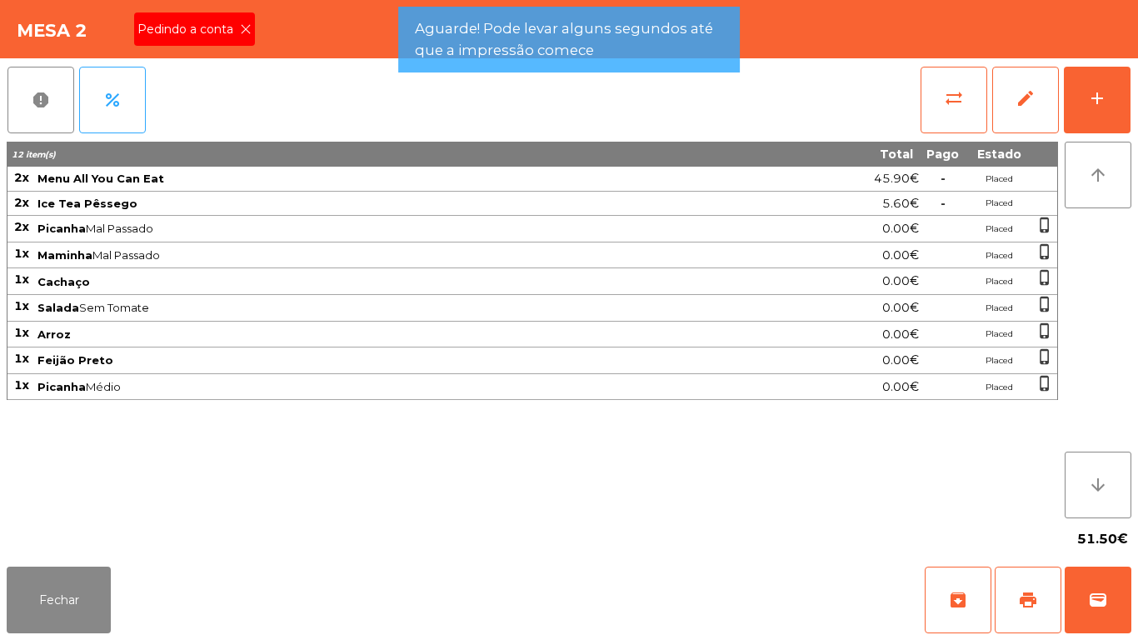
click at [246, 29] on icon at bounding box center [246, 29] width 12 height 12
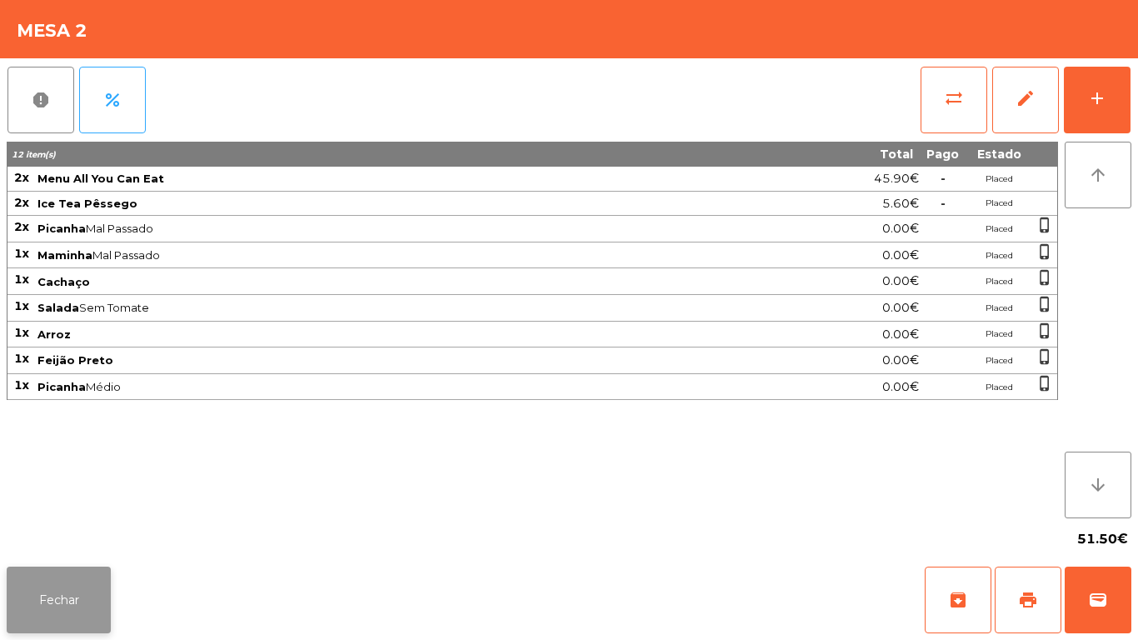
click at [87, 583] on button "Fechar" at bounding box center [59, 600] width 104 height 67
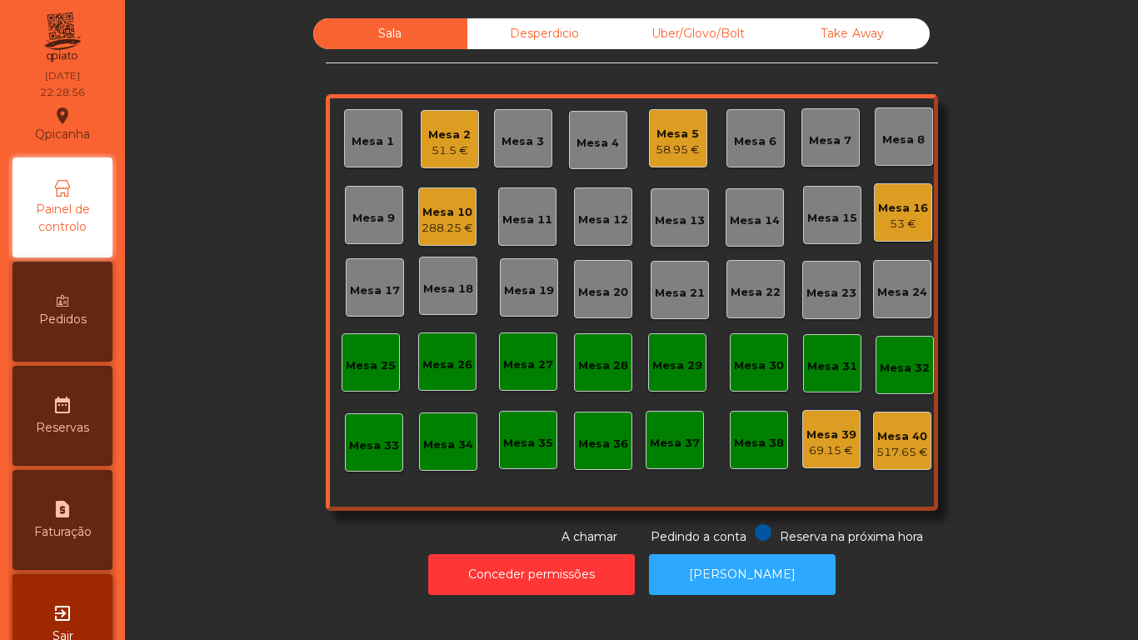
click at [440, 137] on div "Mesa 2" at bounding box center [449, 135] width 42 height 17
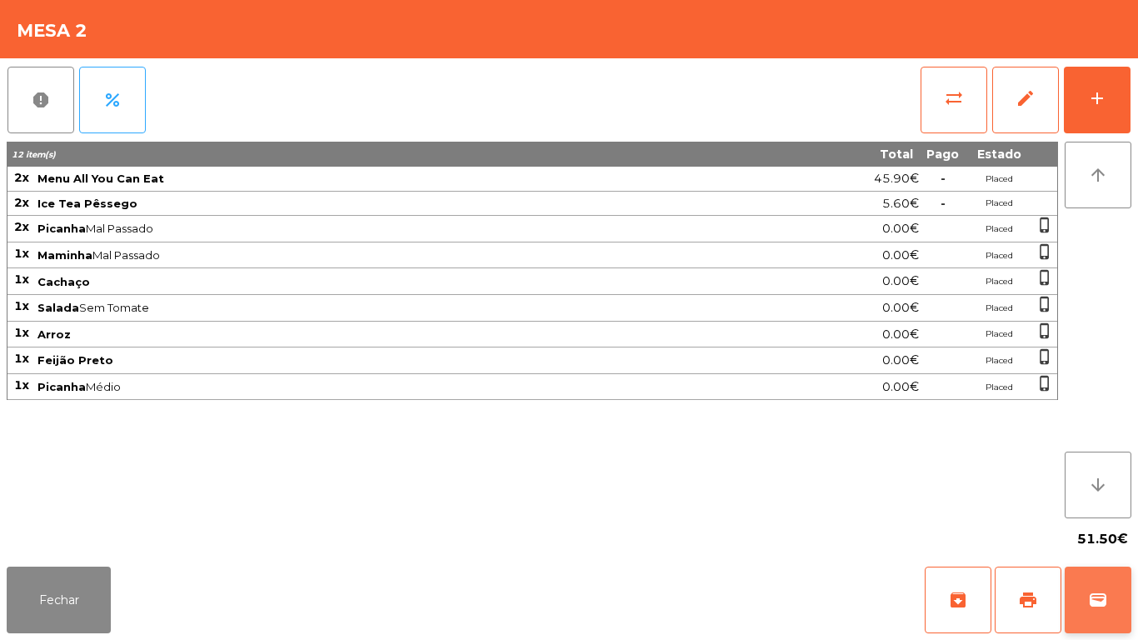
click at [1097, 582] on button "wallet" at bounding box center [1098, 600] width 67 height 67
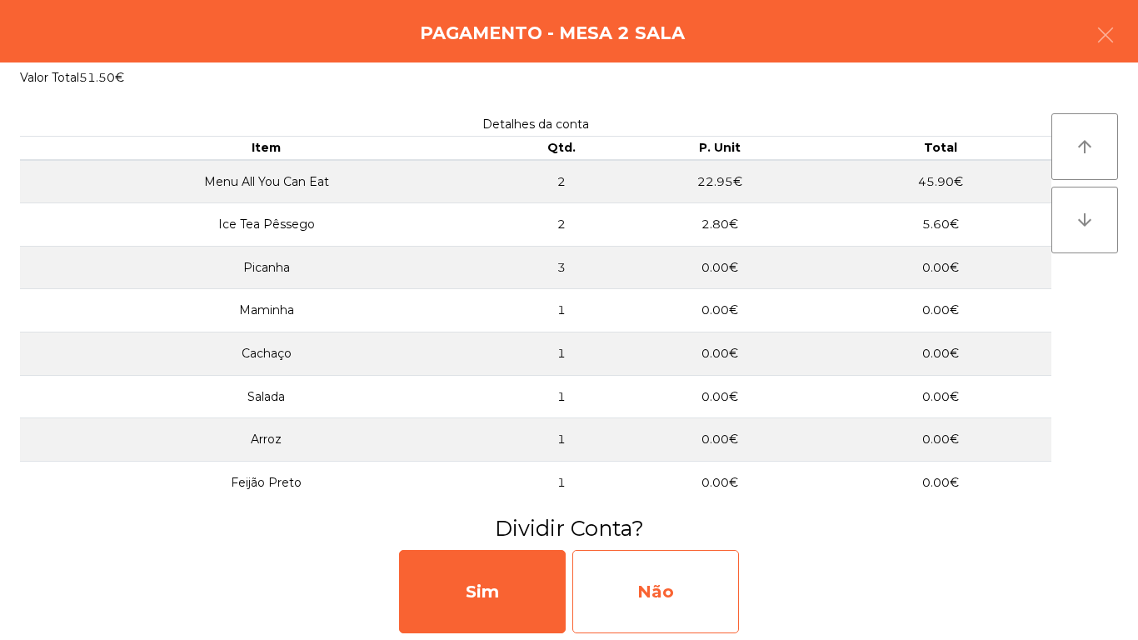
click at [687, 567] on div "Não" at bounding box center [655, 591] width 167 height 83
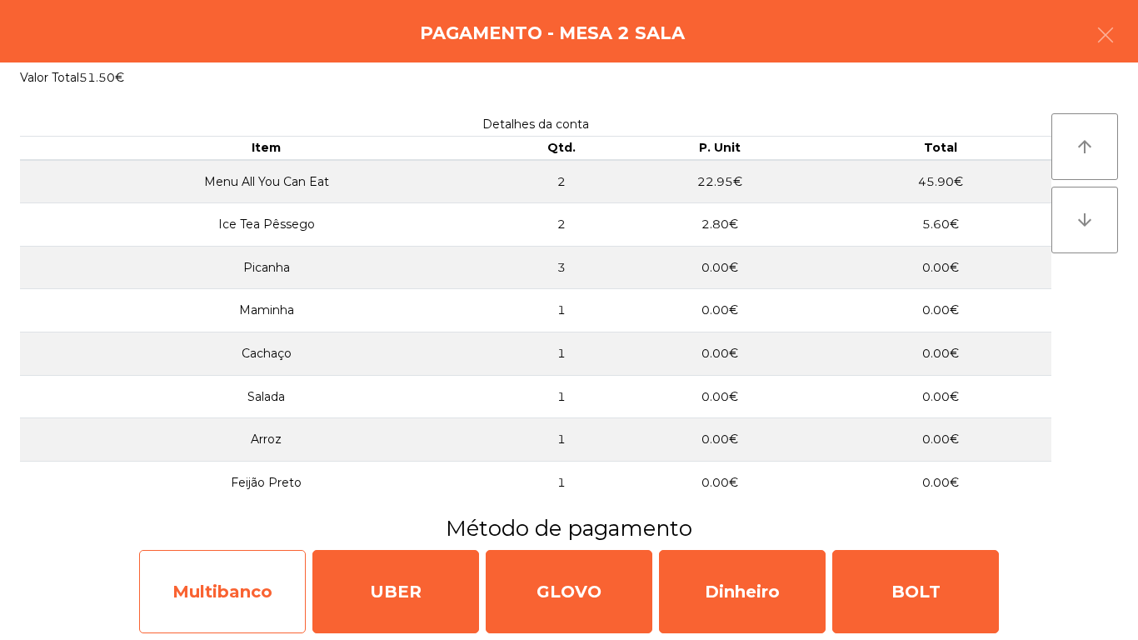
click at [256, 571] on div "Multibanco" at bounding box center [222, 591] width 167 height 83
select select "**"
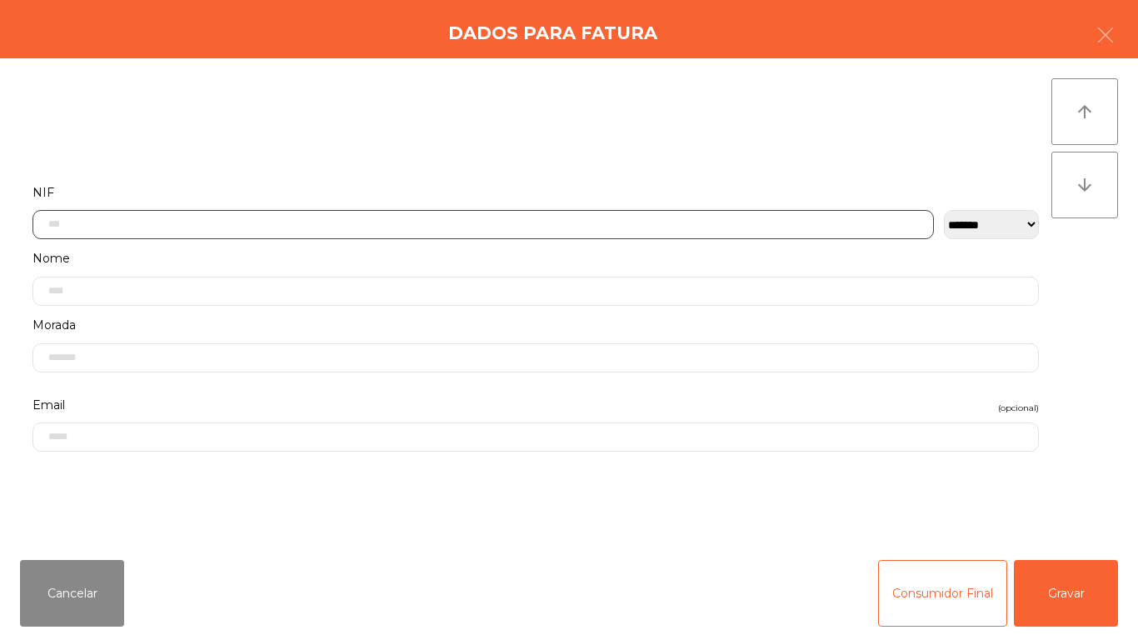
click at [308, 227] on input "text" at bounding box center [483, 224] width 902 height 29
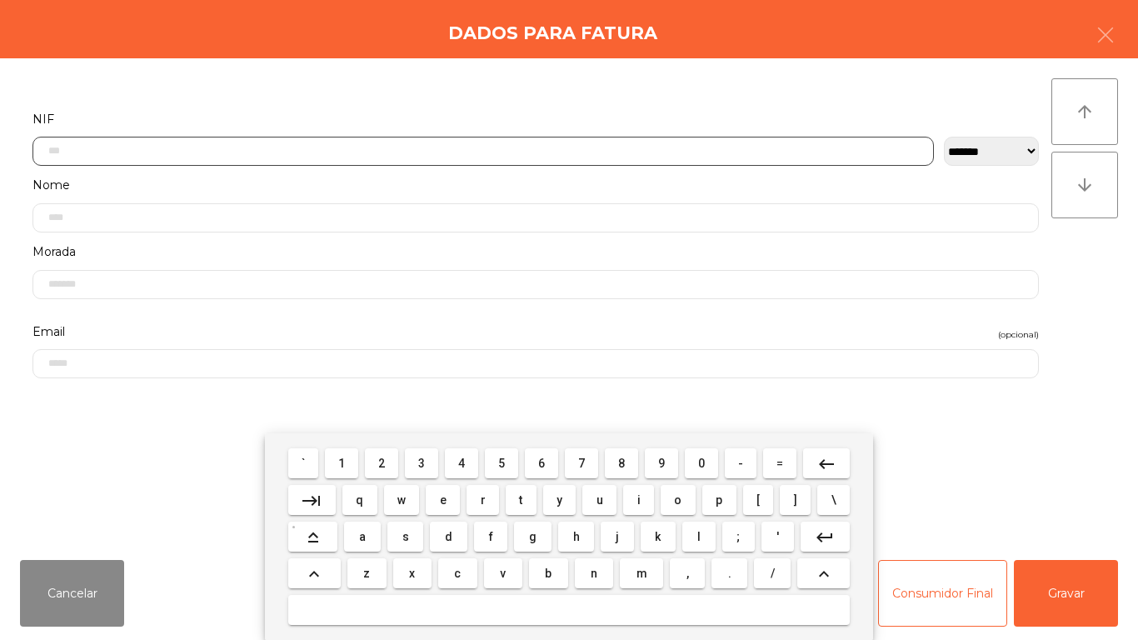
scroll to position [102, 0]
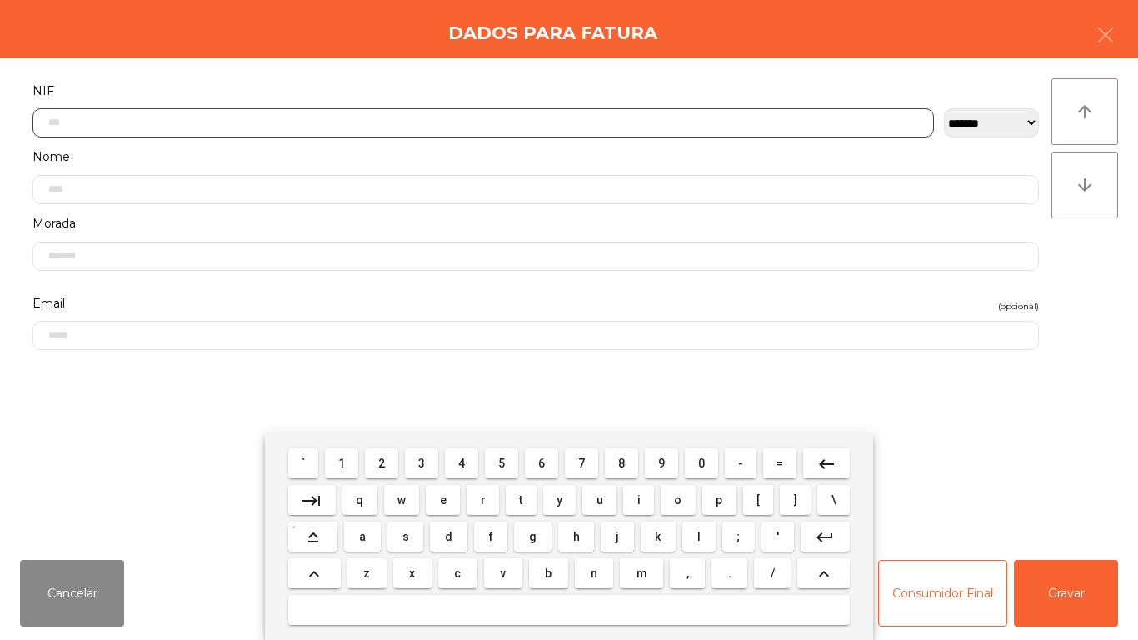
click at [382, 462] on span "2" at bounding box center [381, 463] width 7 height 13
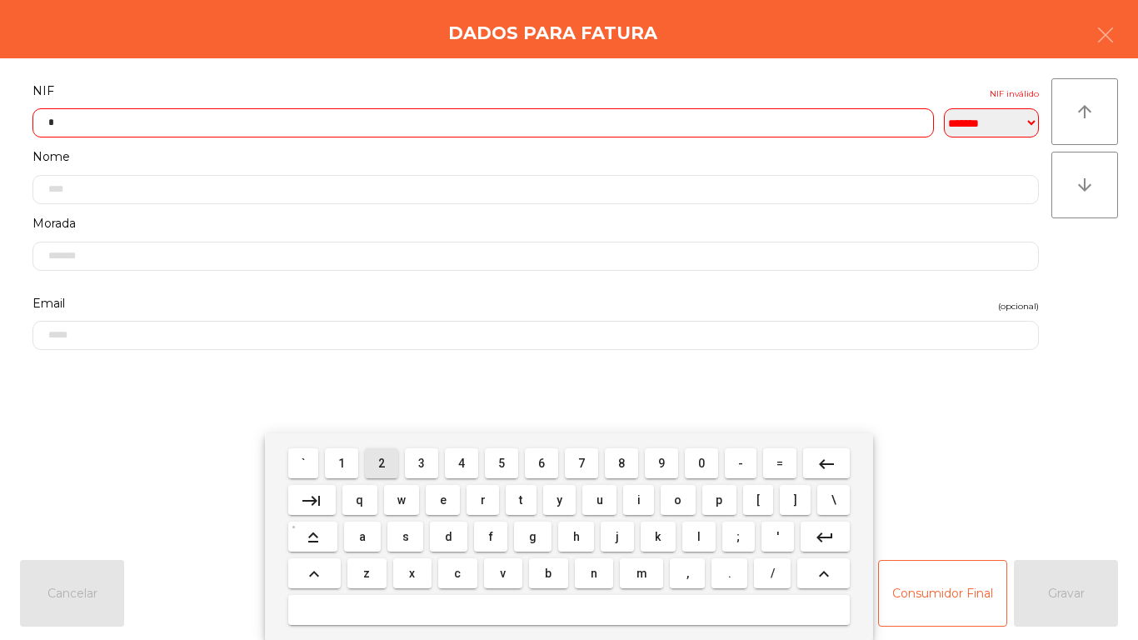
click at [433, 466] on button "3" at bounding box center [421, 463] width 33 height 30
click at [571, 465] on button "7" at bounding box center [581, 463] width 33 height 30
click at [834, 458] on mat-icon "keyboard_backspace" at bounding box center [827, 464] width 20 height 20
click at [542, 461] on span "6" at bounding box center [541, 463] width 7 height 13
click at [621, 458] on span "8" at bounding box center [621, 463] width 7 height 13
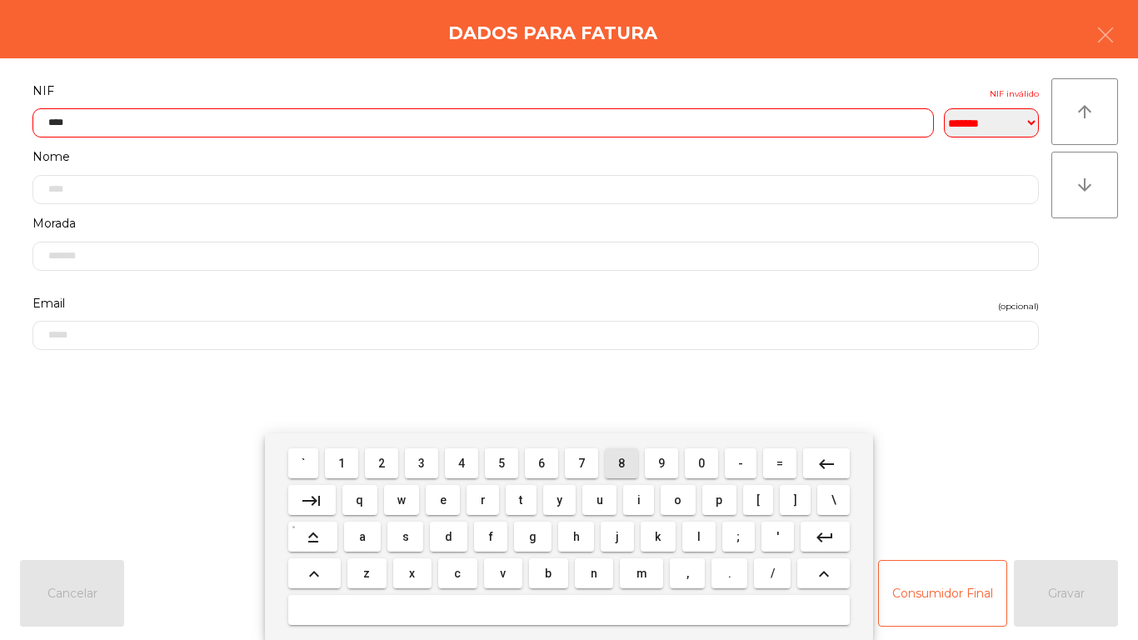
click at [702, 462] on span "0" at bounding box center [701, 463] width 7 height 13
click at [422, 446] on mat-keyboard-key "3" at bounding box center [422, 463] width 40 height 37
click at [624, 462] on span "8" at bounding box center [621, 463] width 7 height 13
click at [539, 460] on span "6" at bounding box center [541, 463] width 7 height 13
click at [582, 463] on span "7" at bounding box center [581, 463] width 7 height 13
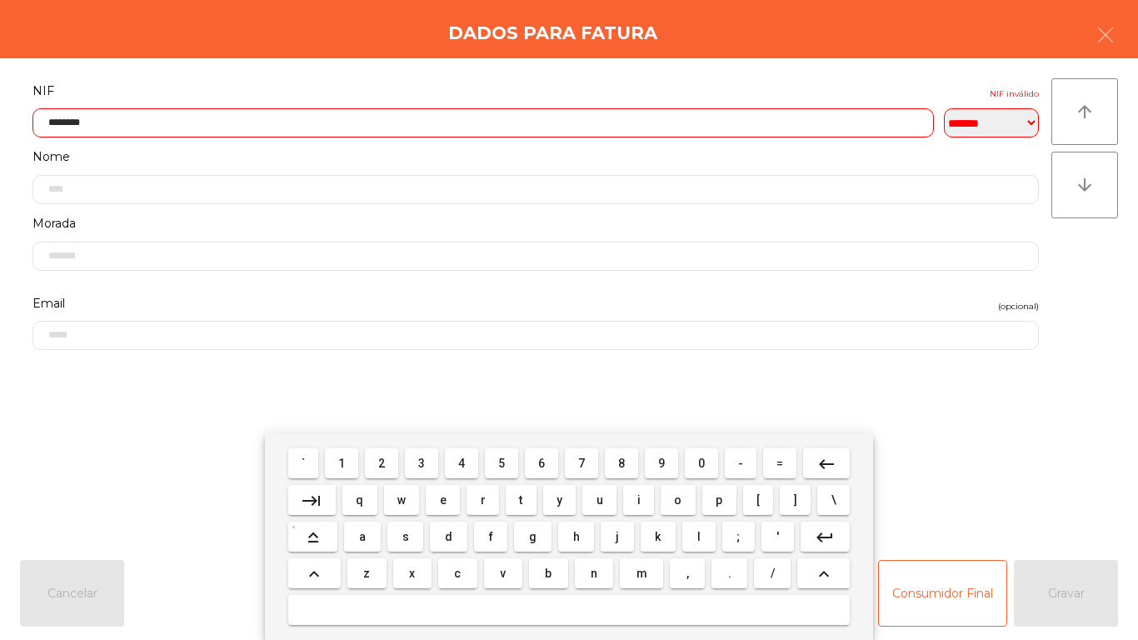
click at [826, 464] on mat-icon "keyboard_backspace" at bounding box center [827, 464] width 20 height 20
click at [814, 472] on button "keyboard_backspace" at bounding box center [826, 463] width 47 height 30
click at [800, 491] on button "]" at bounding box center [795, 500] width 31 height 30
click at [805, 485] on button "]" at bounding box center [795, 500] width 31 height 30
click at [809, 488] on button "]" at bounding box center [795, 500] width 31 height 30
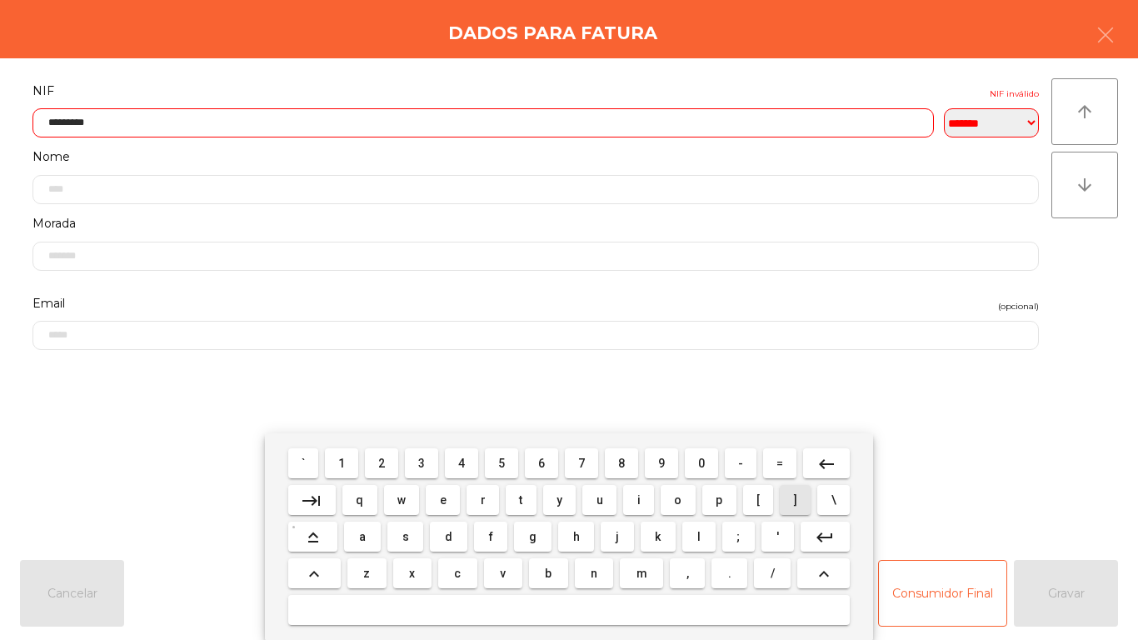
click at [804, 494] on button "]" at bounding box center [795, 500] width 31 height 30
click at [817, 458] on mat-icon "keyboard_backspace" at bounding box center [827, 464] width 20 height 20
click at [822, 462] on mat-icon "keyboard_backspace" at bounding box center [827, 464] width 20 height 20
click at [817, 472] on mat-icon "keyboard_backspace" at bounding box center [827, 464] width 20 height 20
click at [813, 472] on button "keyboard_backspace" at bounding box center [826, 463] width 47 height 30
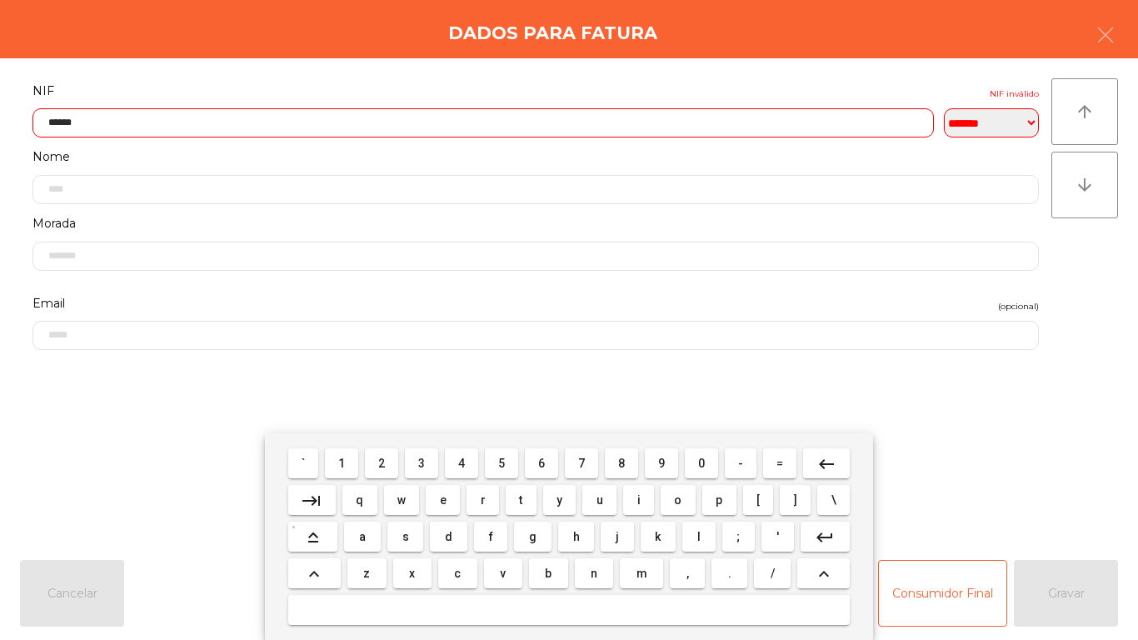
click at [809, 468] on button "keyboard_backspace" at bounding box center [826, 463] width 47 height 30
click at [437, 451] on button "3" at bounding box center [421, 463] width 33 height 30
click at [622, 458] on span "8" at bounding box center [621, 463] width 7 height 13
click at [542, 462] on span "6" at bounding box center [541, 463] width 7 height 13
click at [583, 458] on span "7" at bounding box center [581, 463] width 7 height 13
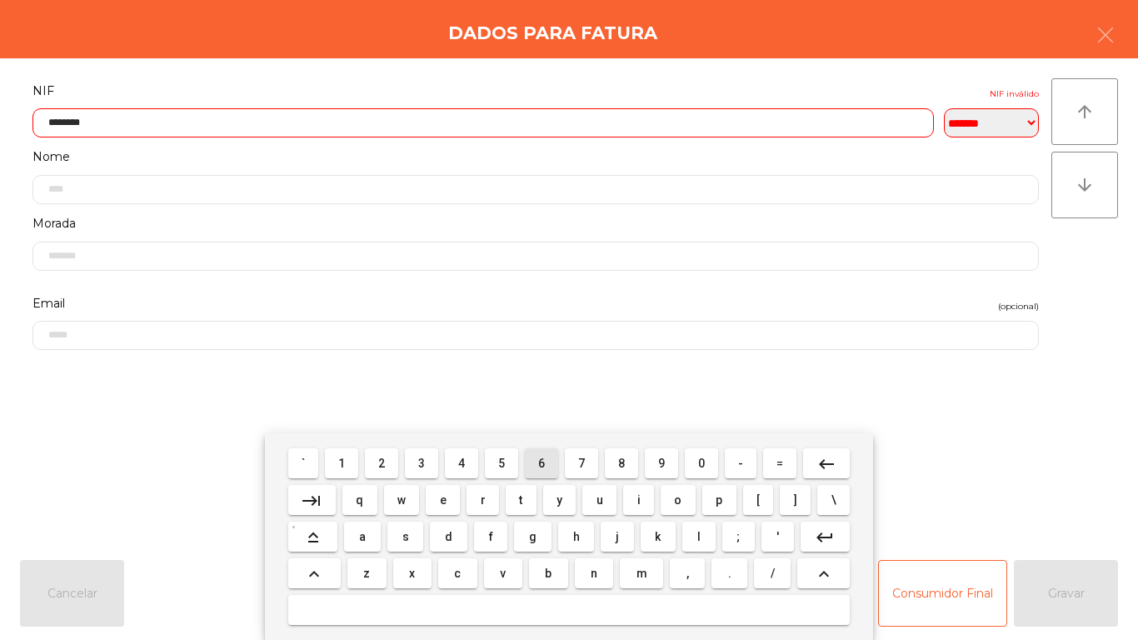
type input "*********"
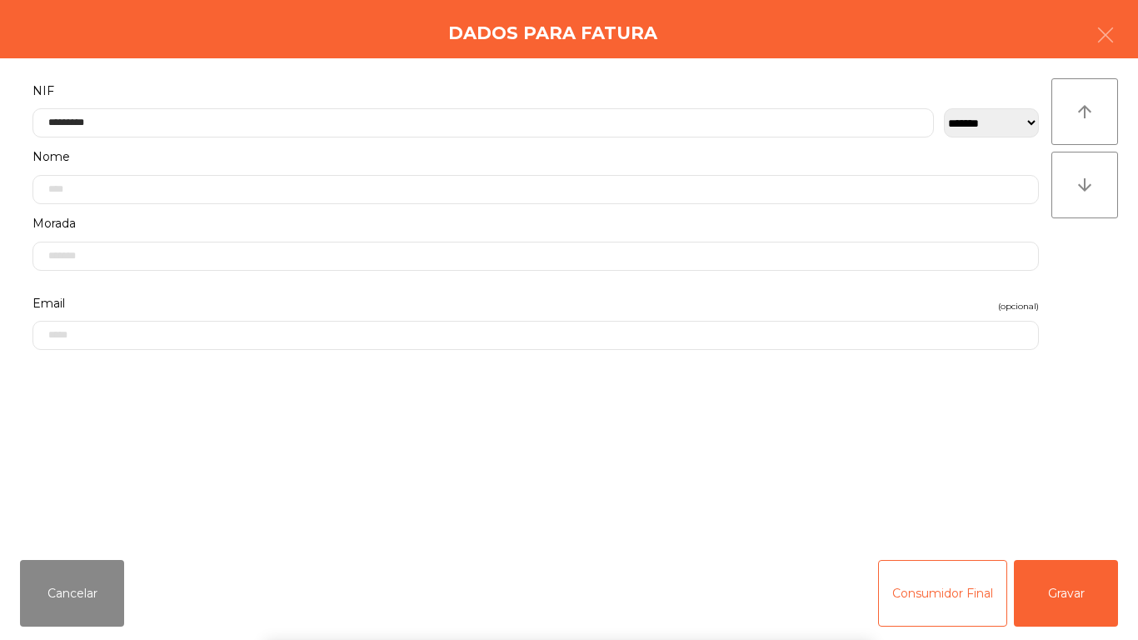
click at [1060, 574] on div "` 1 2 3 4 5 6 7 8 9 0 - = keyboard_backspace keyboard_tab q w e r t y u i o p […" at bounding box center [569, 536] width 1138 height 207
click at [1076, 572] on button "Gravar" at bounding box center [1066, 593] width 104 height 67
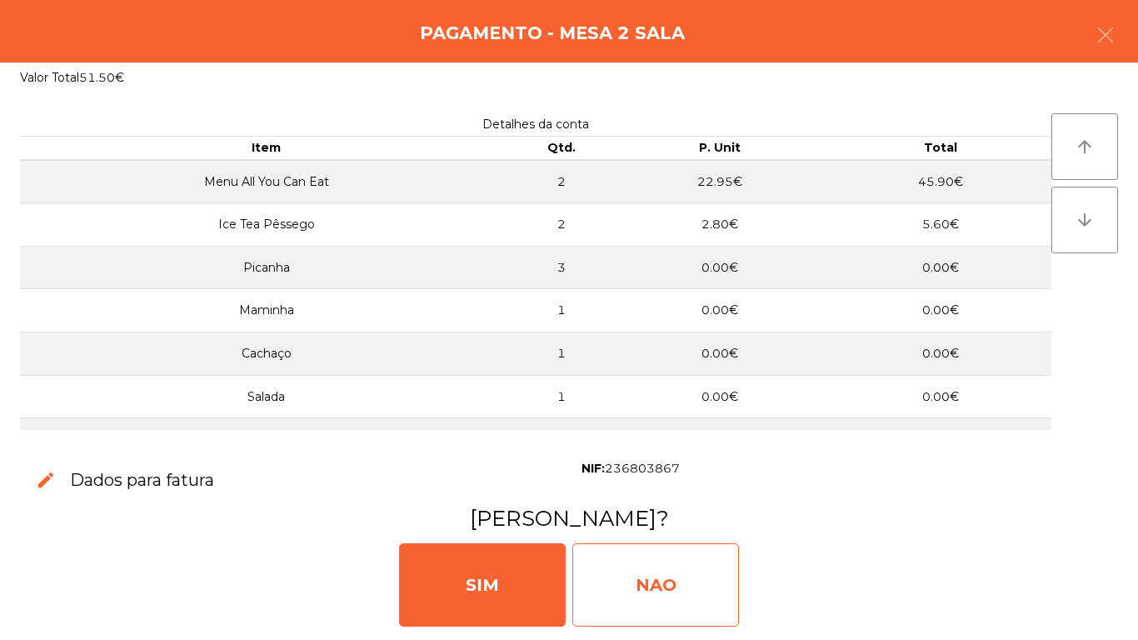
click at [664, 576] on div "NAO" at bounding box center [655, 584] width 167 height 83
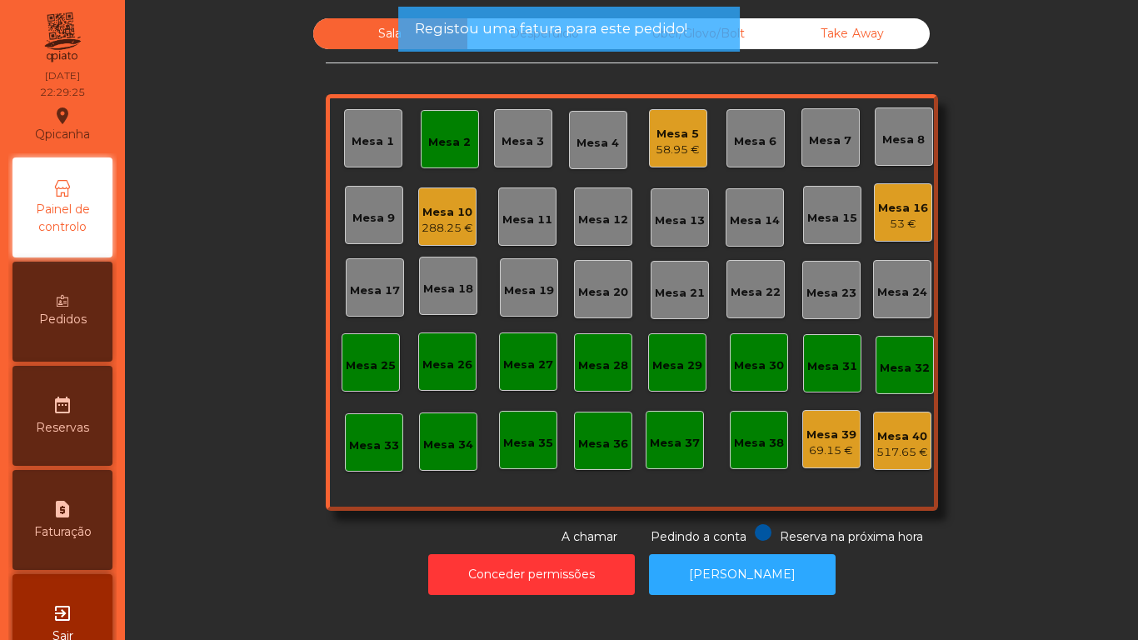
click at [457, 123] on div "Mesa 2" at bounding box center [450, 139] width 58 height 58
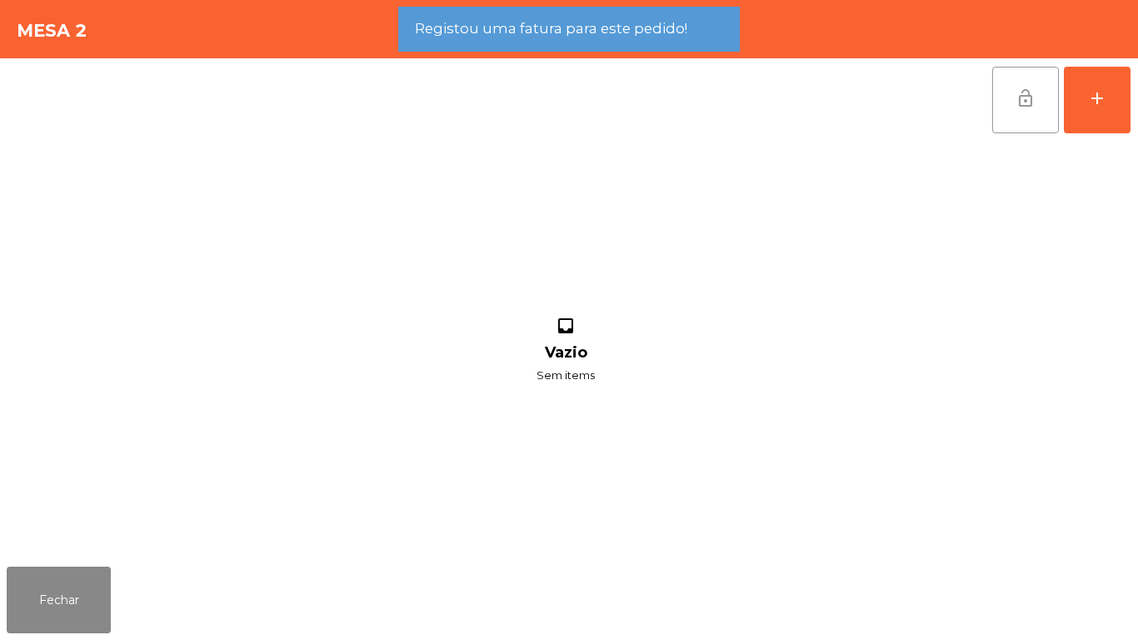
click at [1012, 106] on button "lock_open" at bounding box center [1025, 100] width 67 height 67
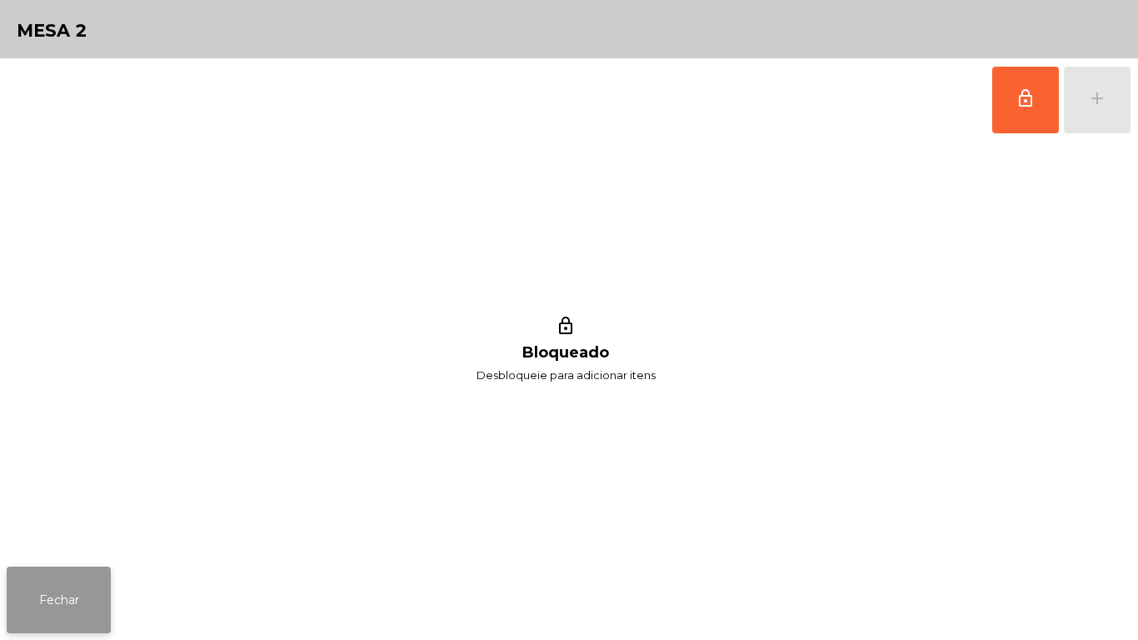
click at [97, 571] on button "Fechar" at bounding box center [59, 600] width 104 height 67
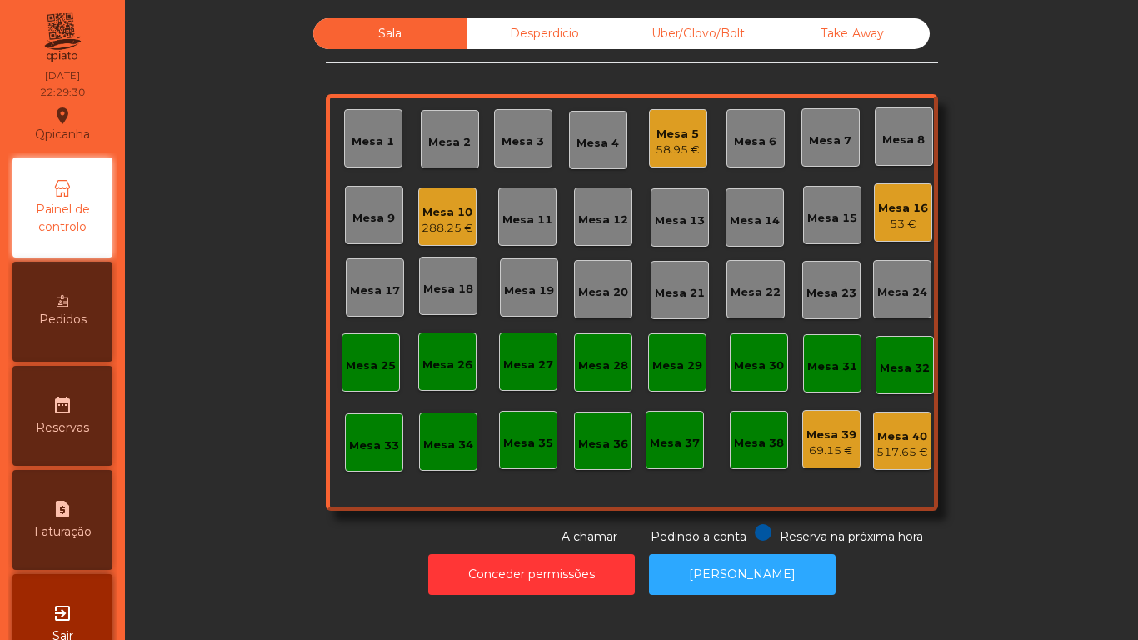
click at [823, 440] on div "Mesa 39" at bounding box center [832, 435] width 50 height 17
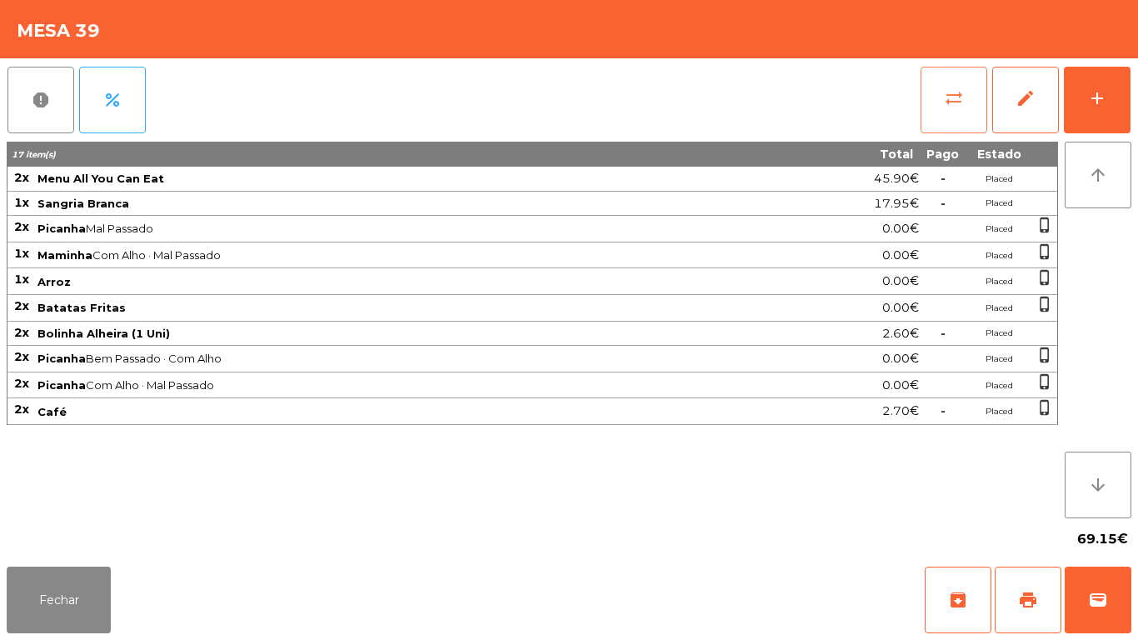
click at [945, 95] on span "sync_alt" at bounding box center [954, 98] width 20 height 20
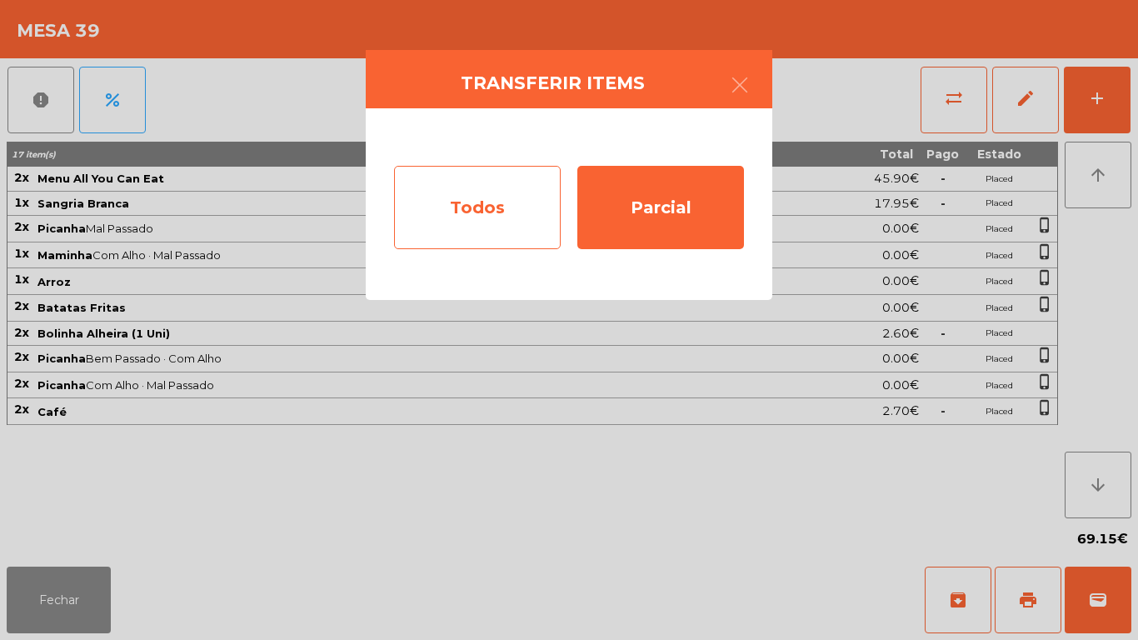
click at [493, 223] on div "Todos" at bounding box center [477, 207] width 167 height 83
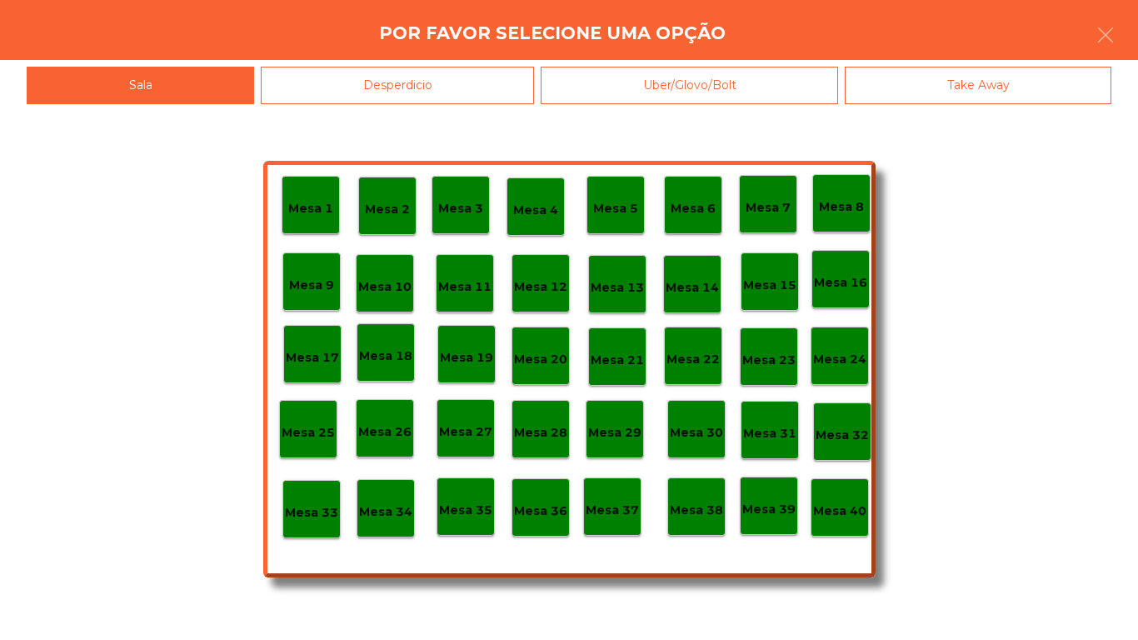
click at [851, 497] on div "Mesa 40" at bounding box center [839, 508] width 53 height 26
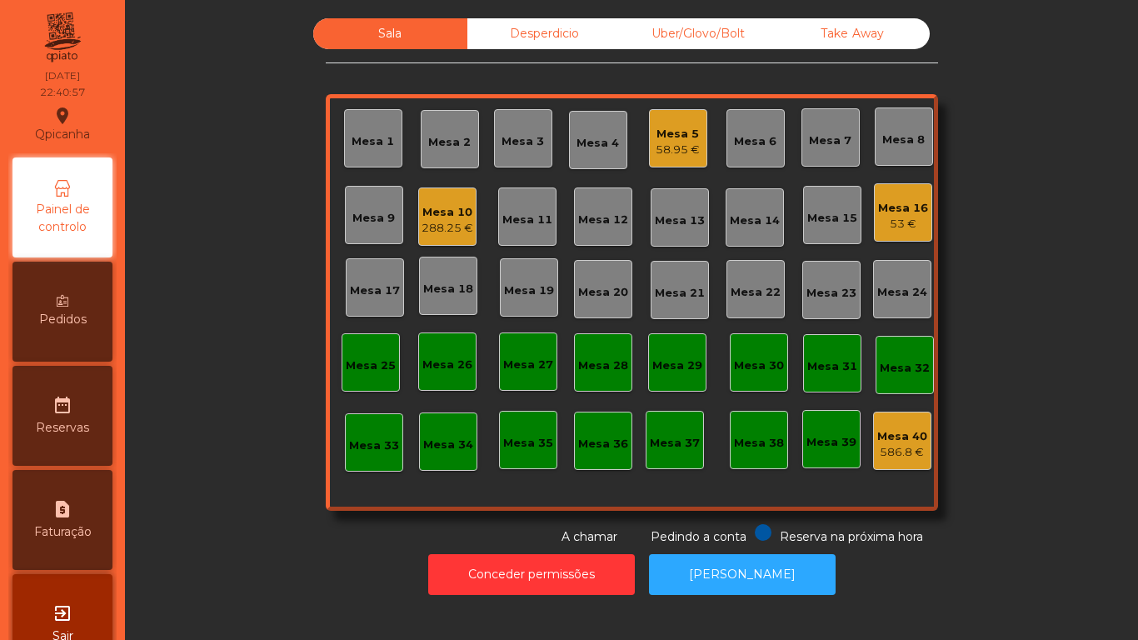
click at [675, 152] on div "58.95 €" at bounding box center [678, 150] width 44 height 17
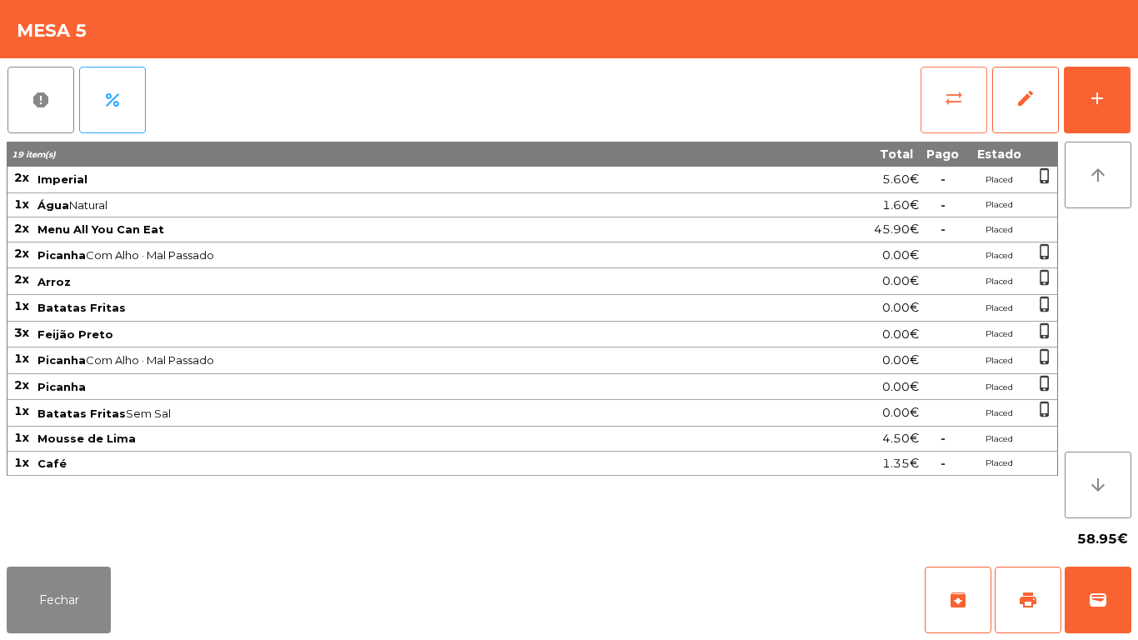
click at [932, 104] on button "sync_alt" at bounding box center [954, 100] width 67 height 67
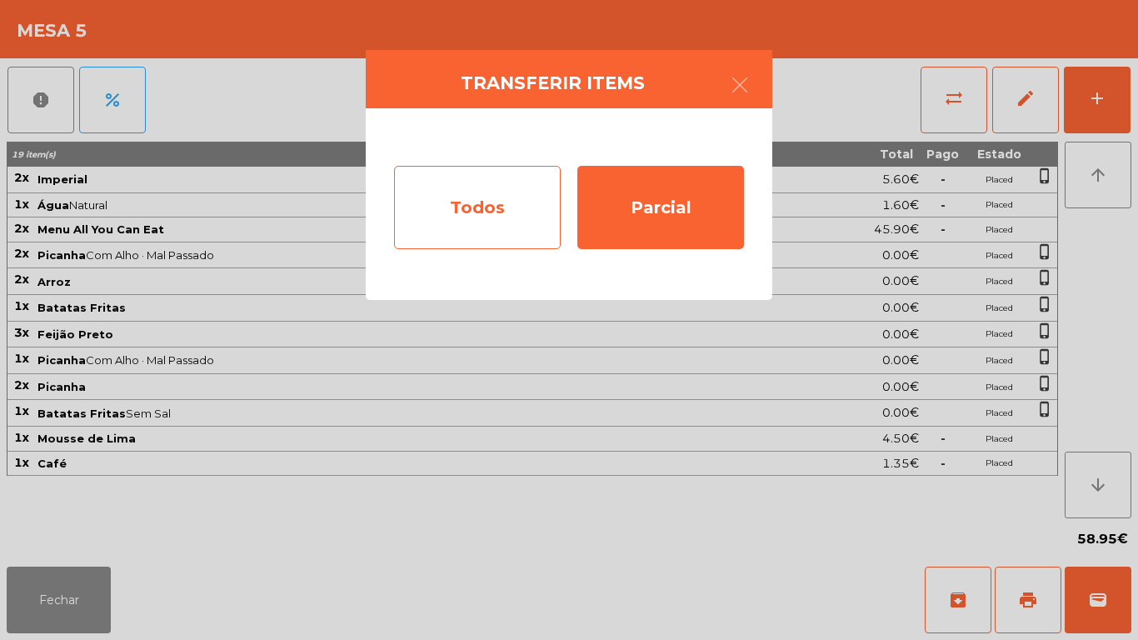
click at [511, 208] on div "Todos" at bounding box center [477, 207] width 167 height 83
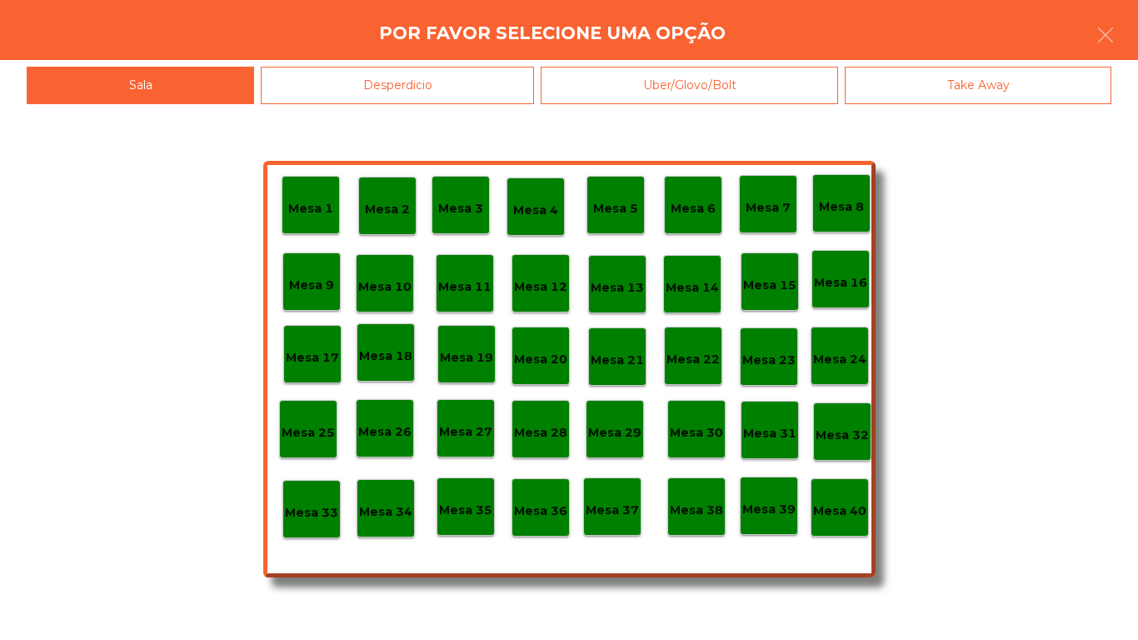
click at [857, 513] on p "Mesa 40" at bounding box center [839, 511] width 53 height 19
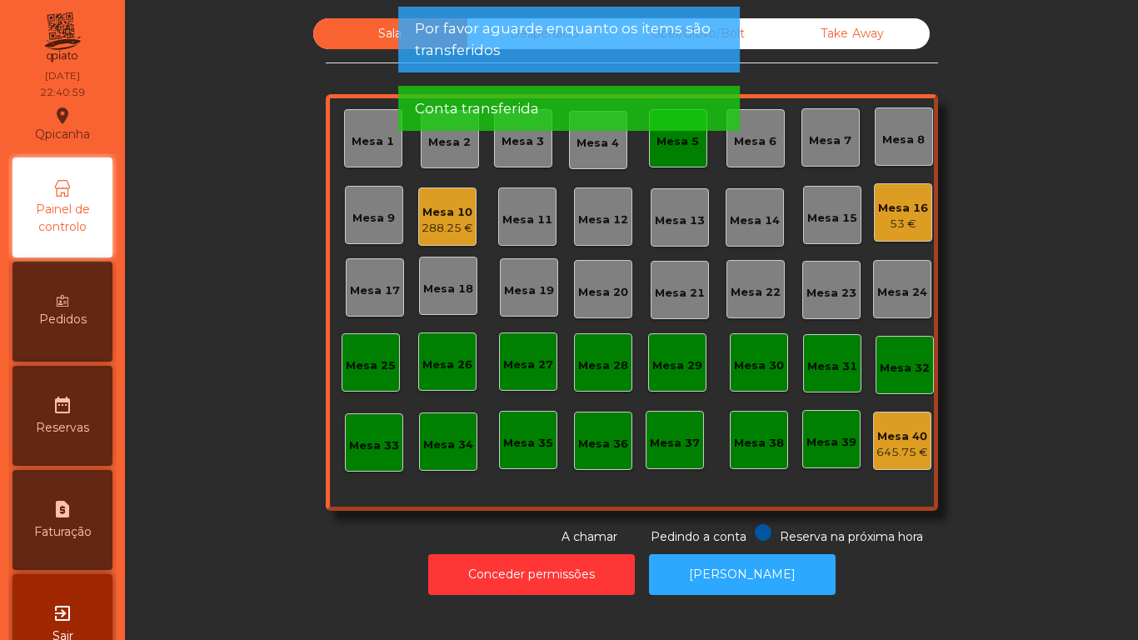
click at [667, 154] on div "Mesa 5" at bounding box center [678, 138] width 58 height 58
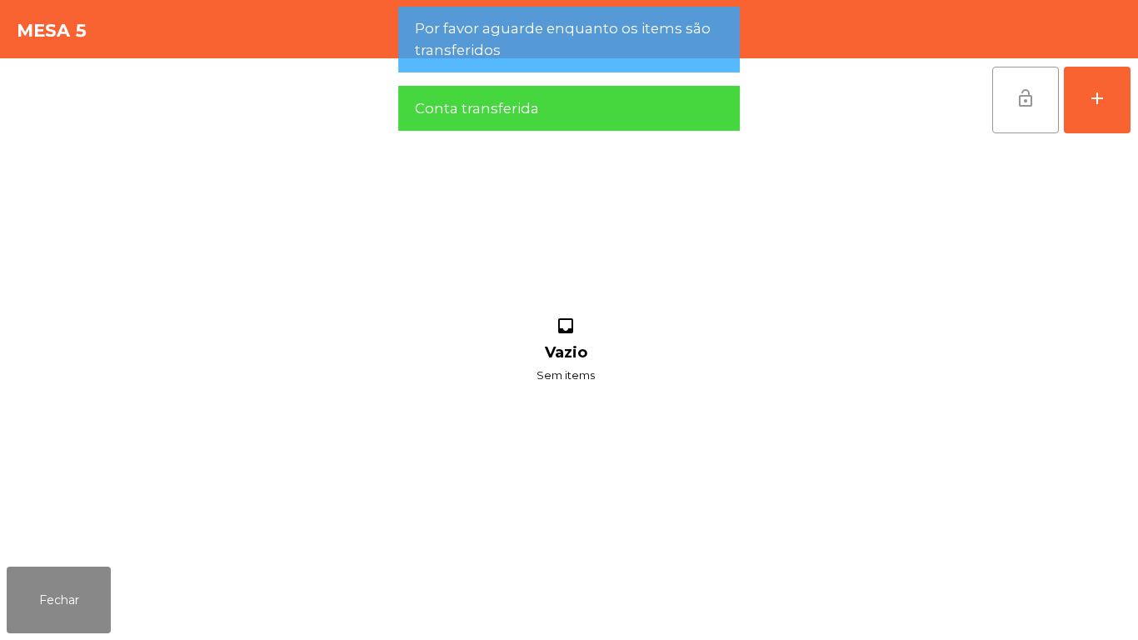
click at [1027, 110] on button "lock_open" at bounding box center [1025, 100] width 67 height 67
click at [106, 574] on button "Fechar" at bounding box center [59, 600] width 104 height 67
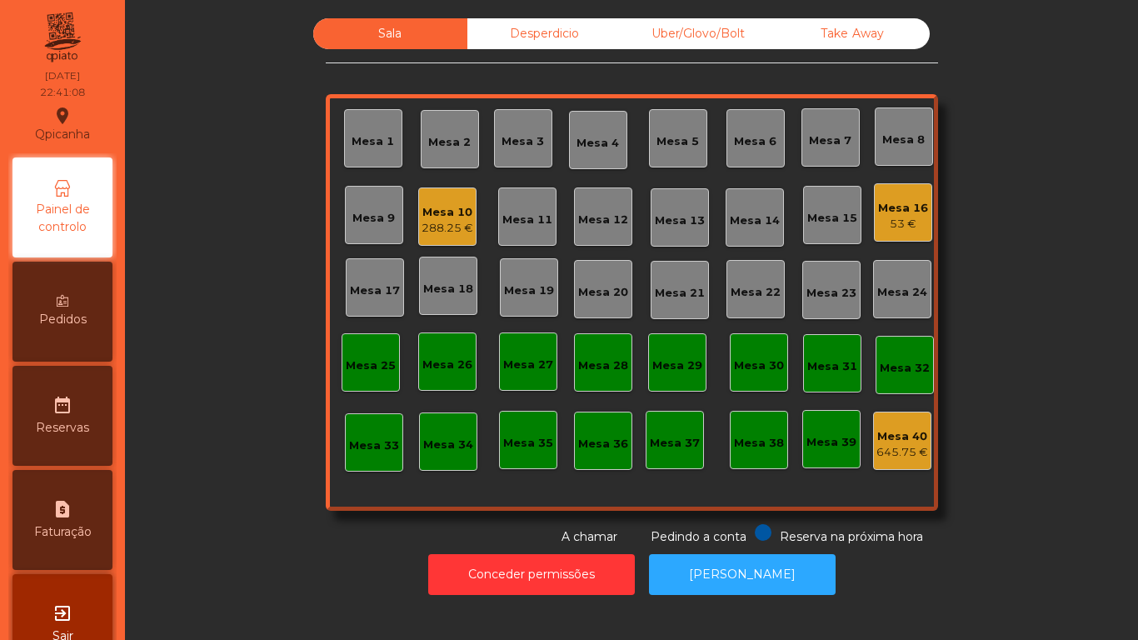
click at [889, 429] on div "Mesa 40" at bounding box center [903, 436] width 52 height 17
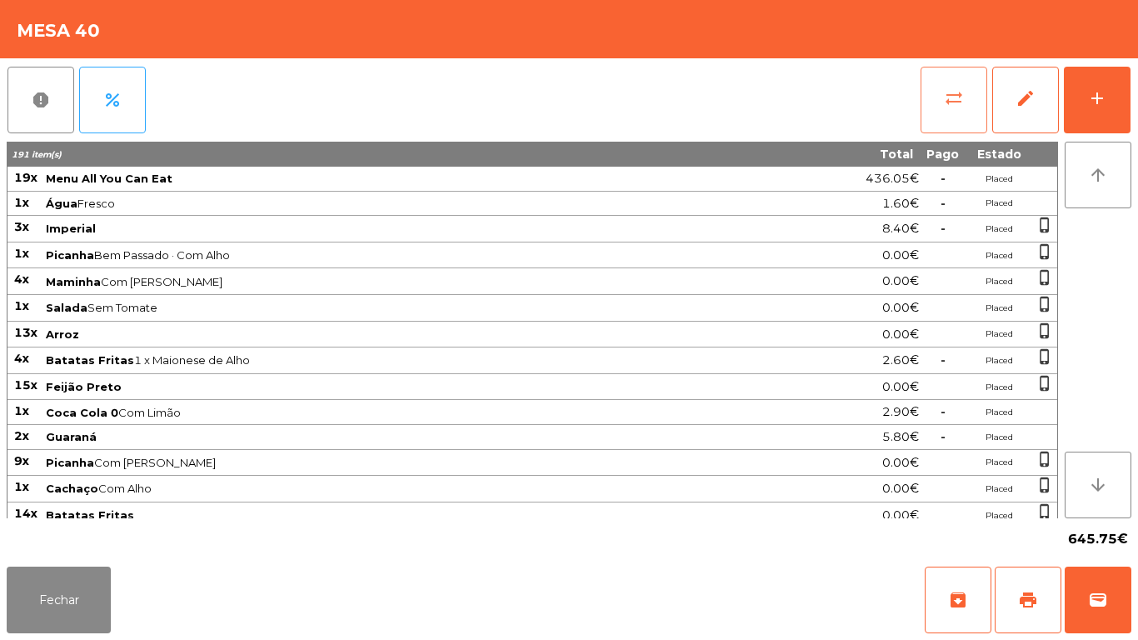
click at [938, 114] on button "sync_alt" at bounding box center [954, 100] width 67 height 67
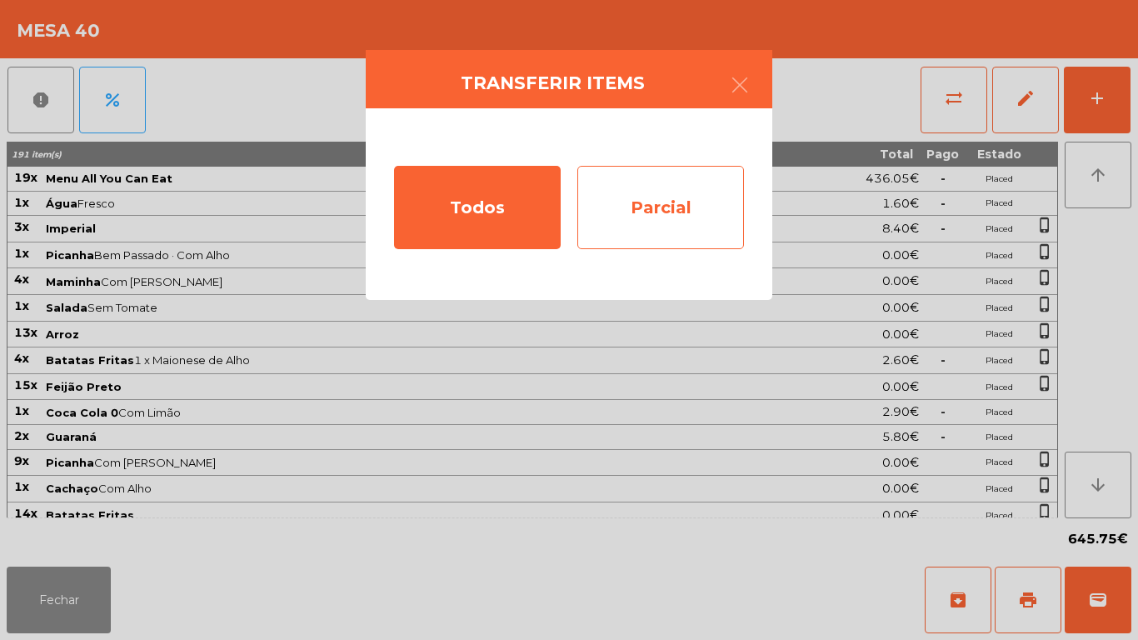
click at [660, 212] on div "Parcial" at bounding box center [660, 207] width 167 height 83
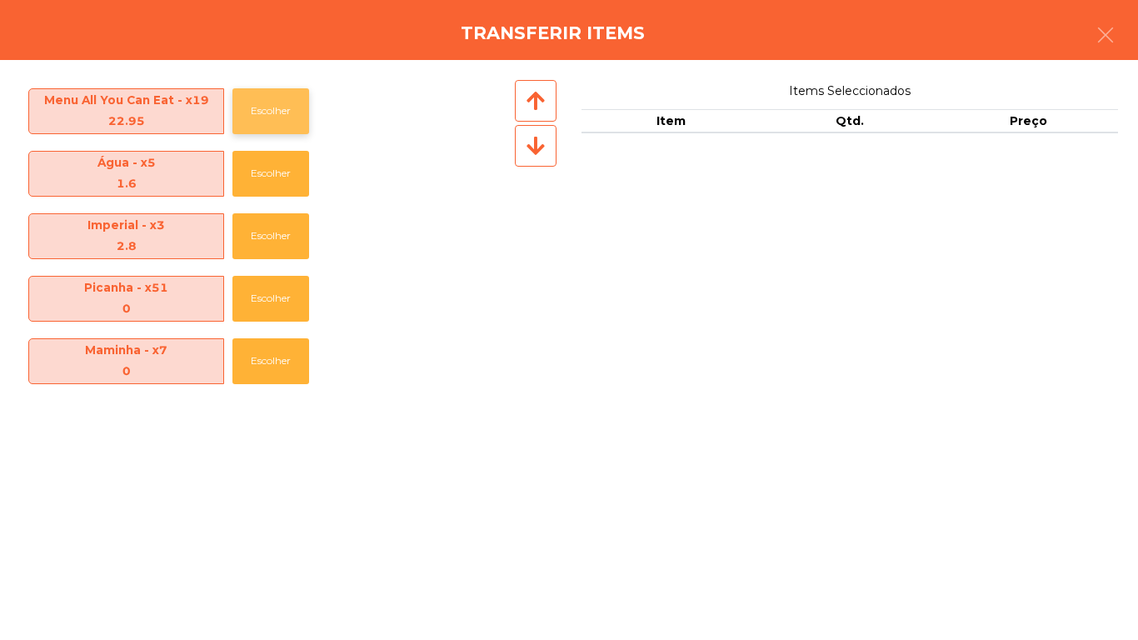
click at [285, 117] on button "Escolher" at bounding box center [270, 111] width 77 height 46
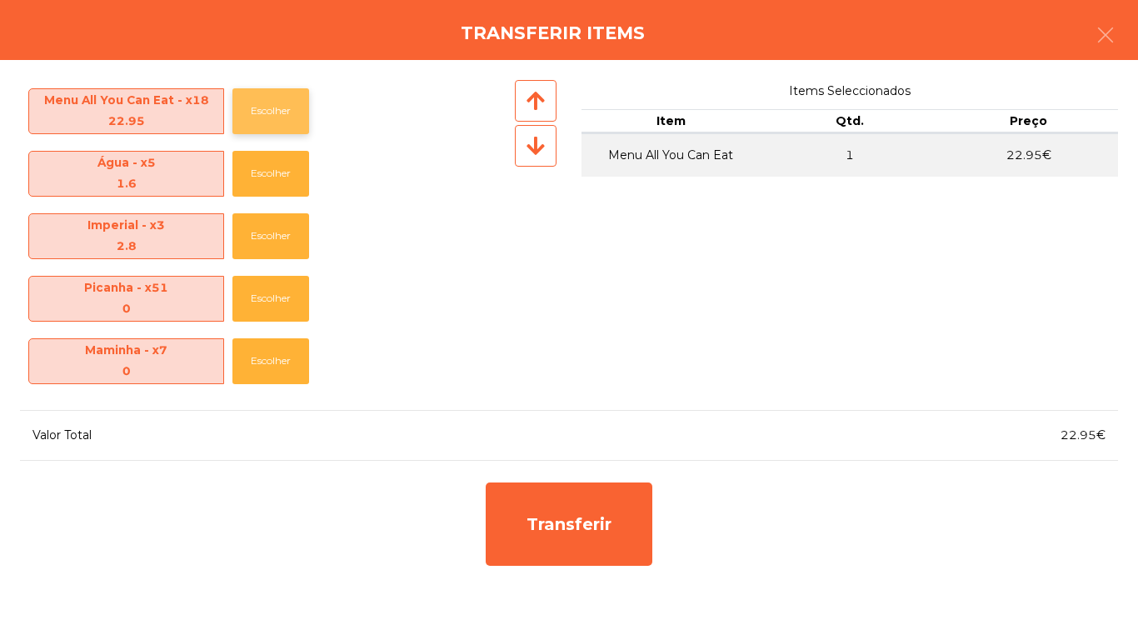
click at [292, 117] on button "Escolher" at bounding box center [270, 111] width 77 height 46
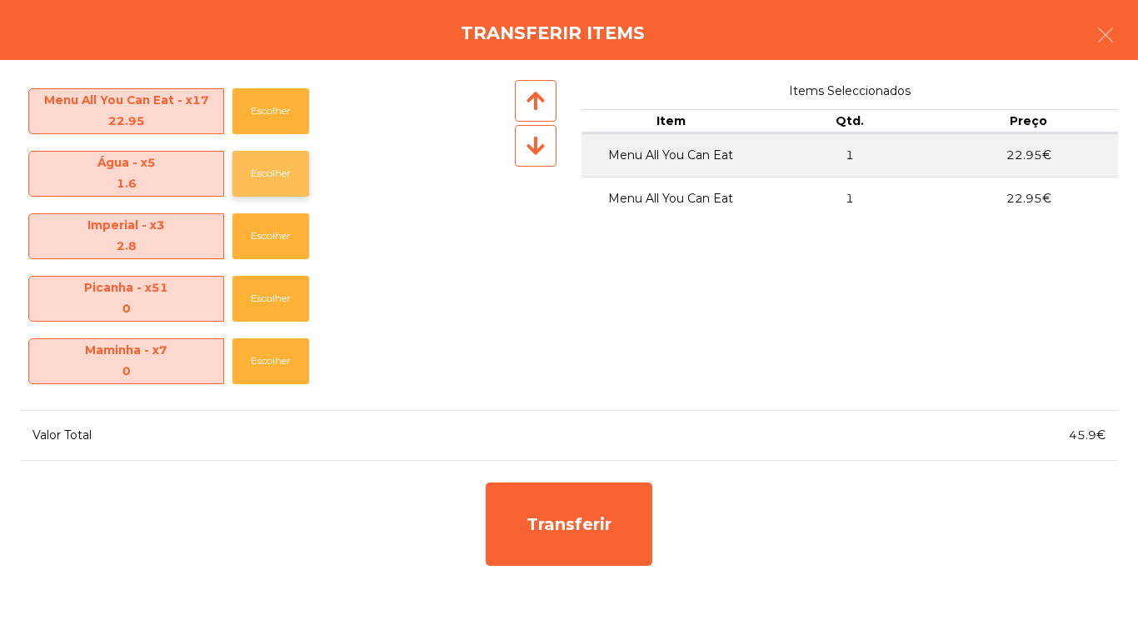
click at [283, 185] on button "Escolher" at bounding box center [270, 174] width 77 height 46
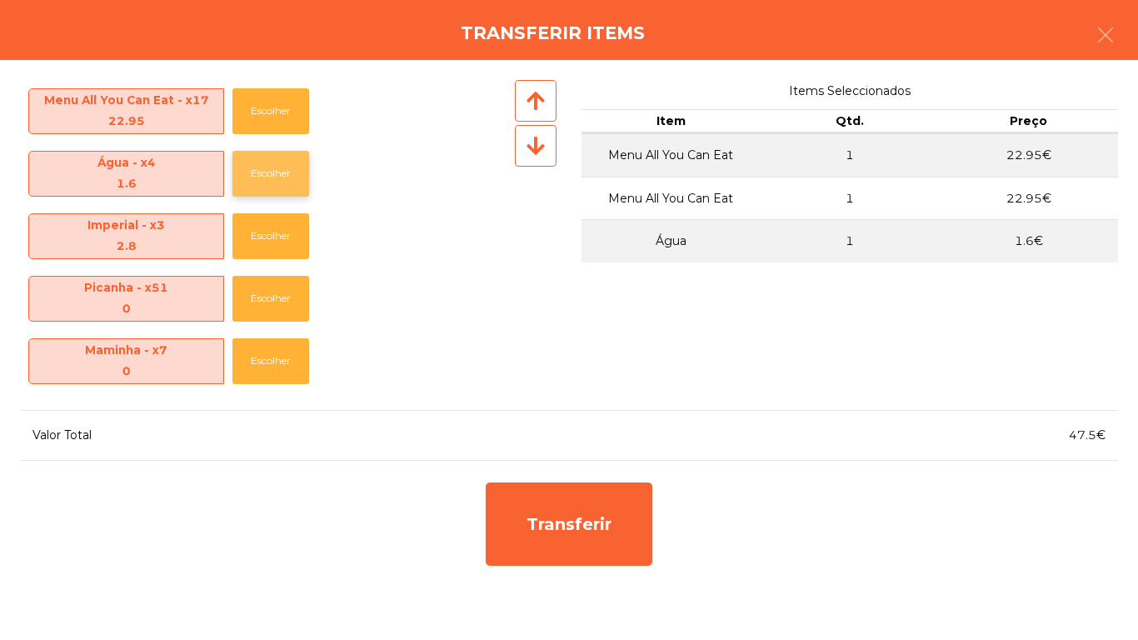
click at [293, 189] on button "Escolher" at bounding box center [270, 174] width 77 height 46
click at [281, 241] on button "Escolher" at bounding box center [270, 236] width 77 height 46
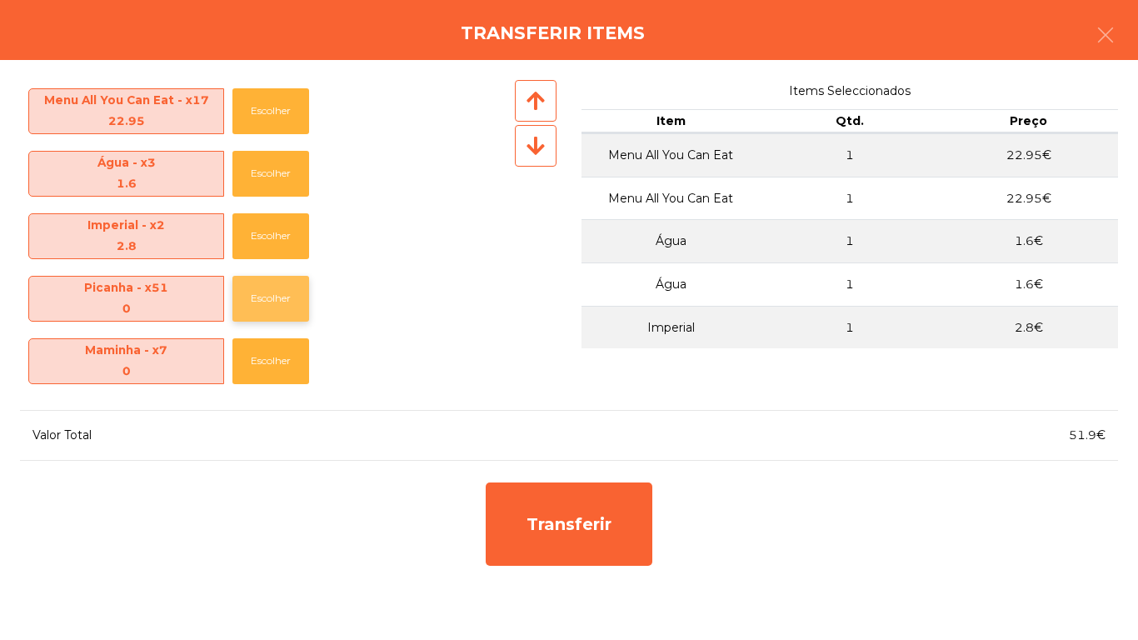
click at [284, 281] on button "Escolher" at bounding box center [270, 299] width 77 height 46
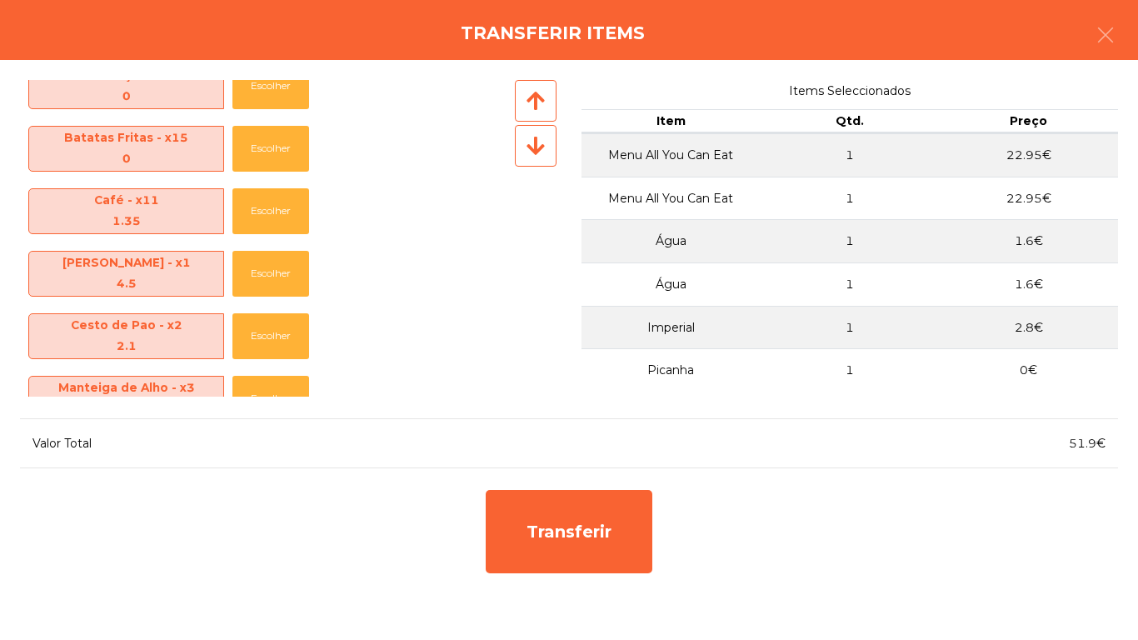
scroll to position [786, 0]
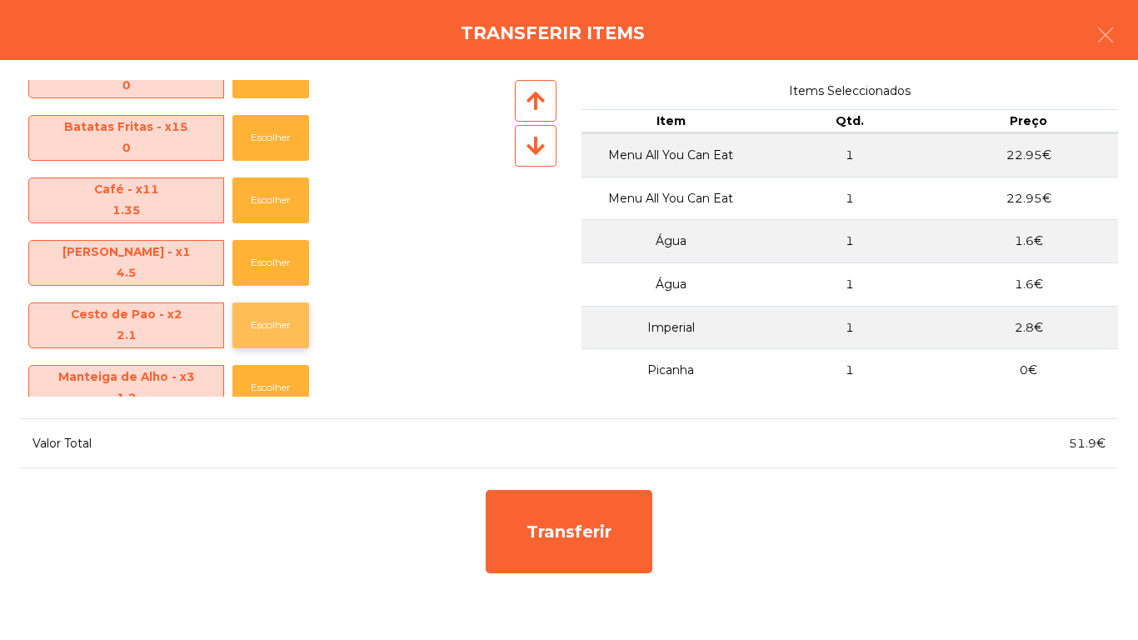
click at [274, 312] on button "Escolher" at bounding box center [270, 325] width 77 height 46
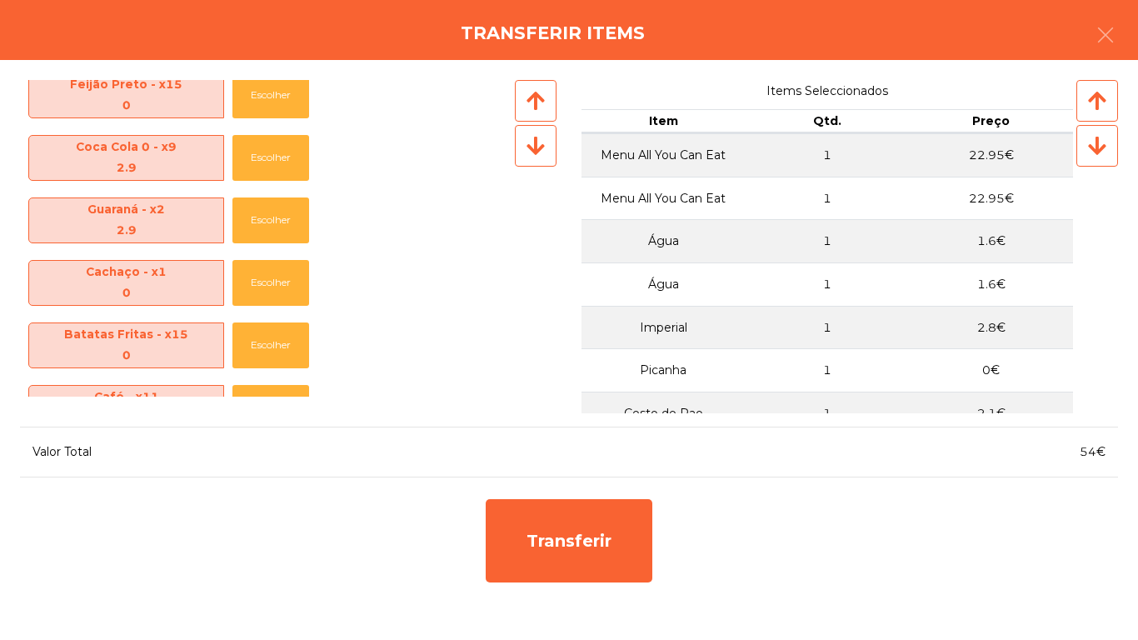
scroll to position [0, 0]
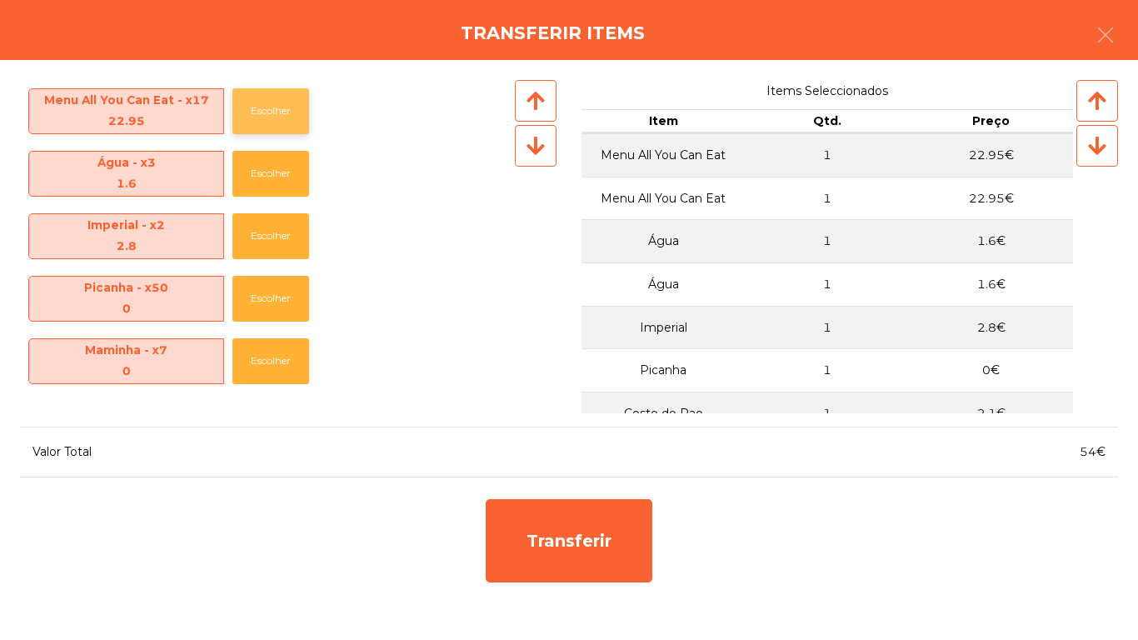
click at [269, 132] on button "Escolher" at bounding box center [270, 111] width 77 height 46
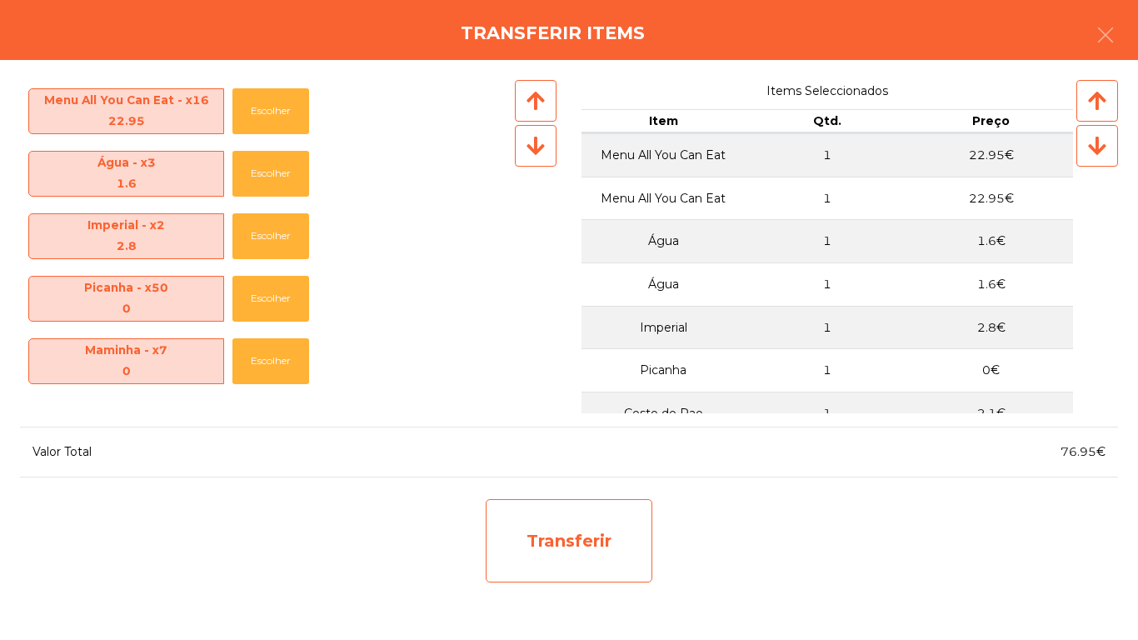
click at [611, 538] on div "Transferir" at bounding box center [569, 540] width 167 height 83
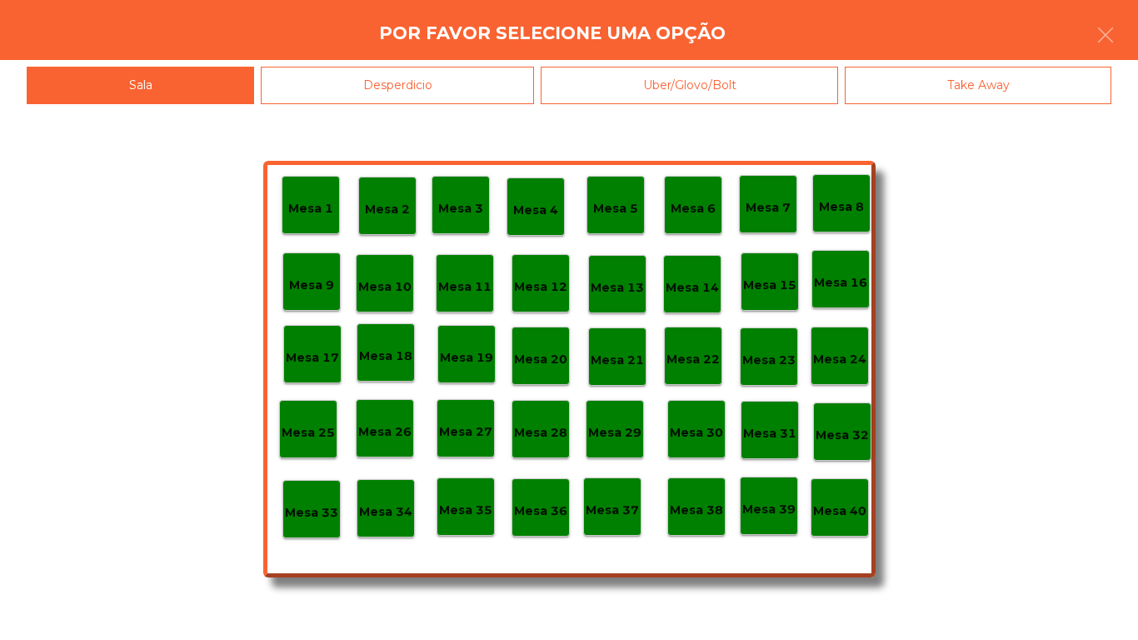
click at [540, 509] on p "Mesa 36" at bounding box center [540, 511] width 53 height 19
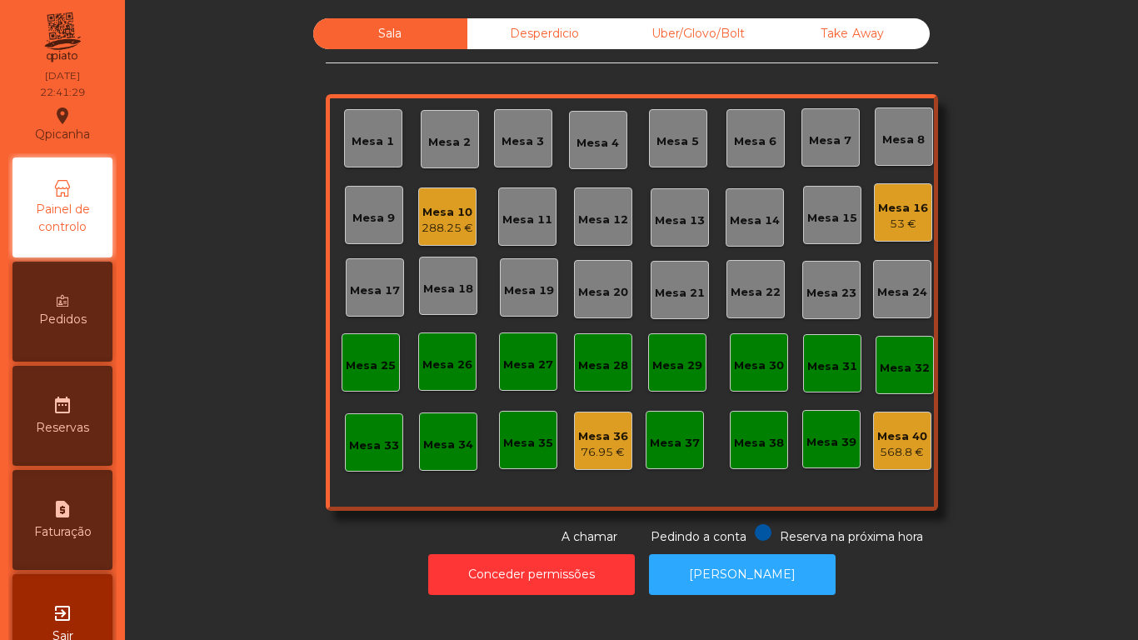
click at [602, 432] on div "Mesa 36" at bounding box center [603, 436] width 50 height 17
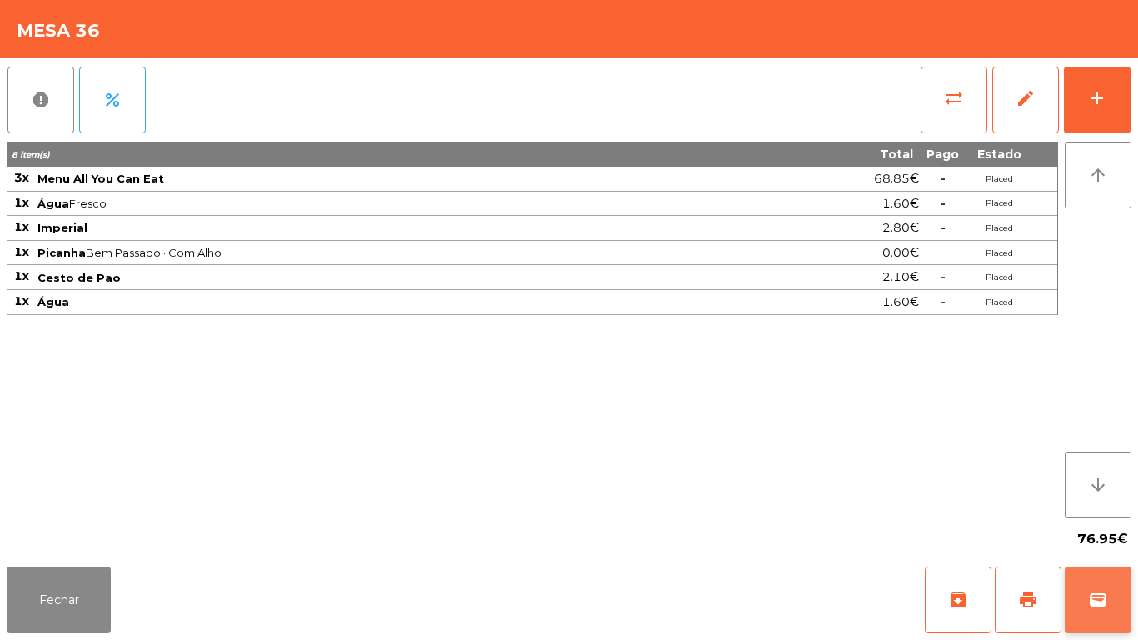
click at [1085, 600] on button "wallet" at bounding box center [1098, 600] width 67 height 67
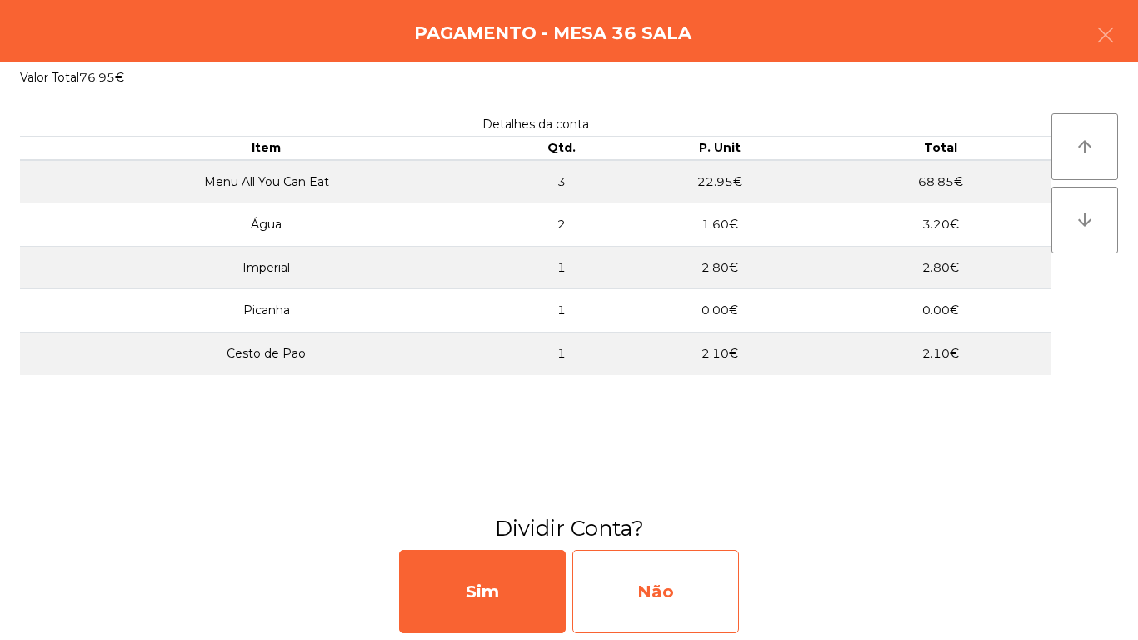
click at [693, 582] on div "Não" at bounding box center [655, 591] width 167 height 83
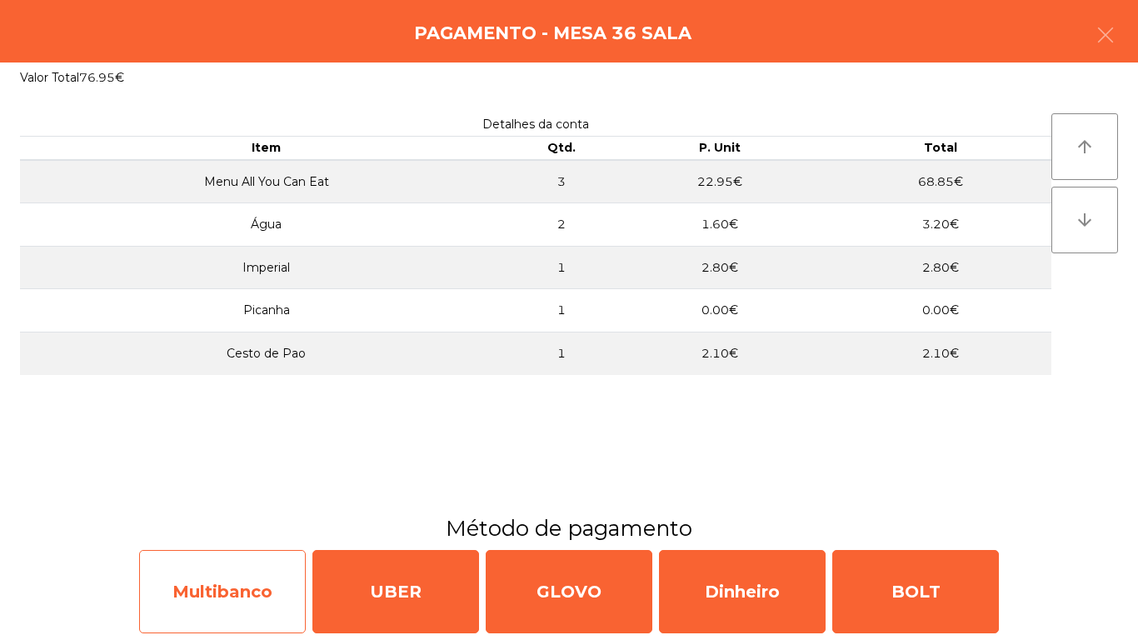
click at [261, 585] on div "Multibanco" at bounding box center [222, 591] width 167 height 83
select select "**"
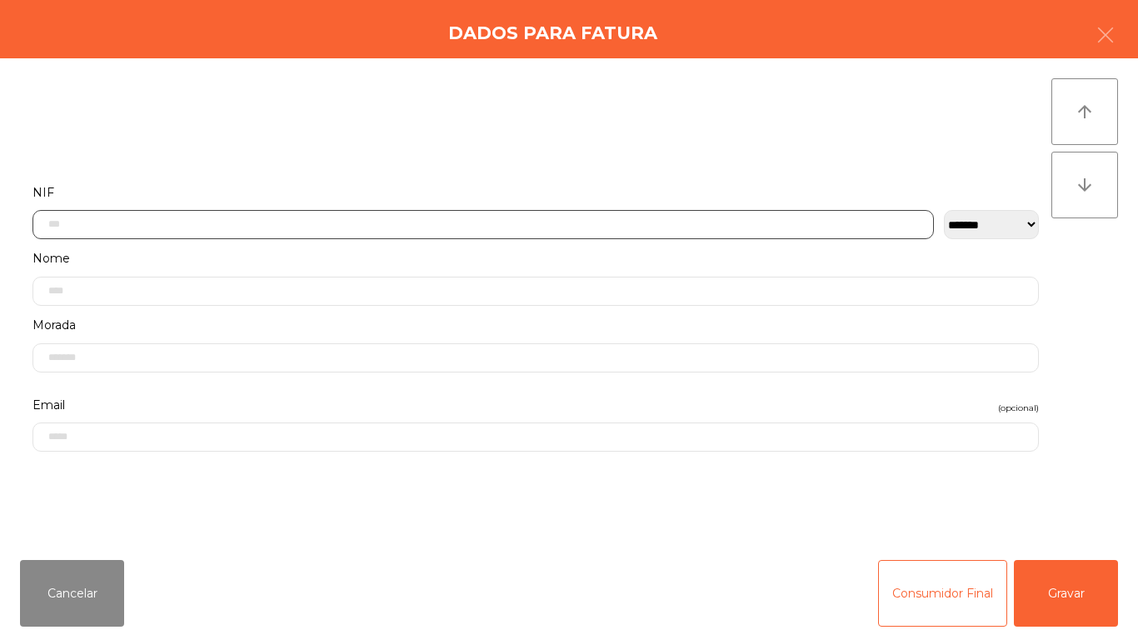
click at [370, 230] on input "text" at bounding box center [483, 224] width 902 height 29
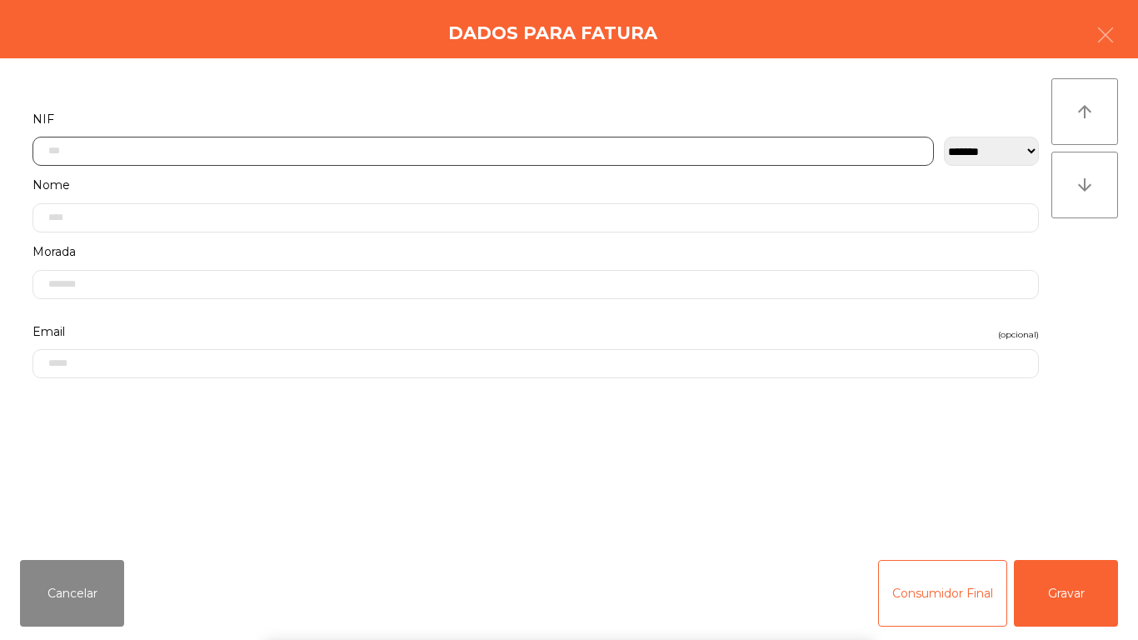
scroll to position [102, 0]
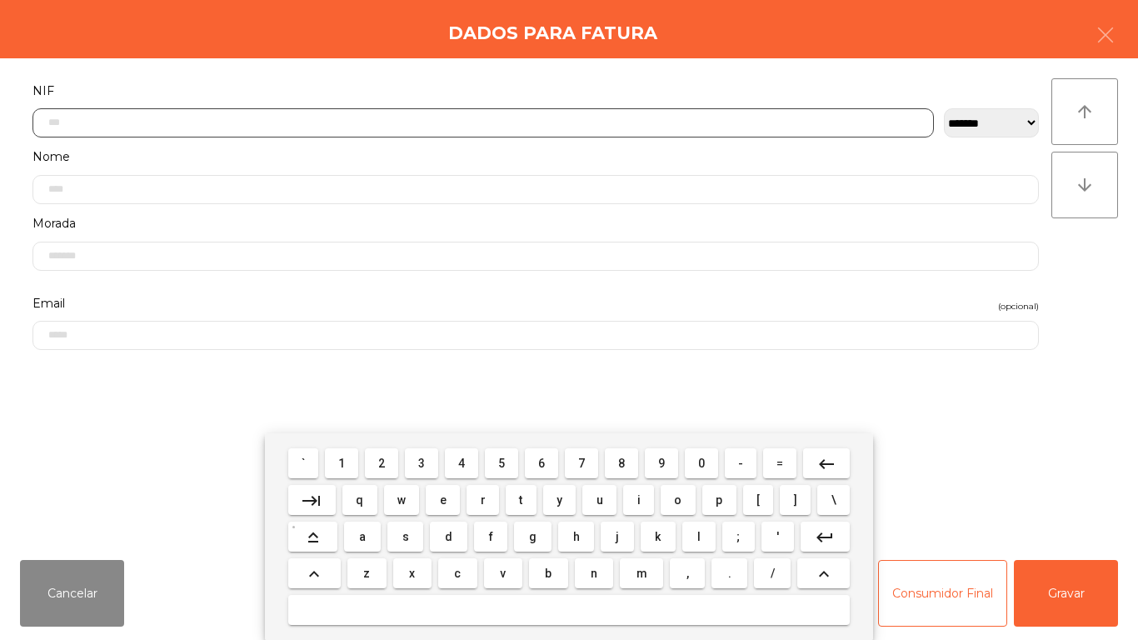
click at [394, 459] on button "2" at bounding box center [381, 463] width 33 height 30
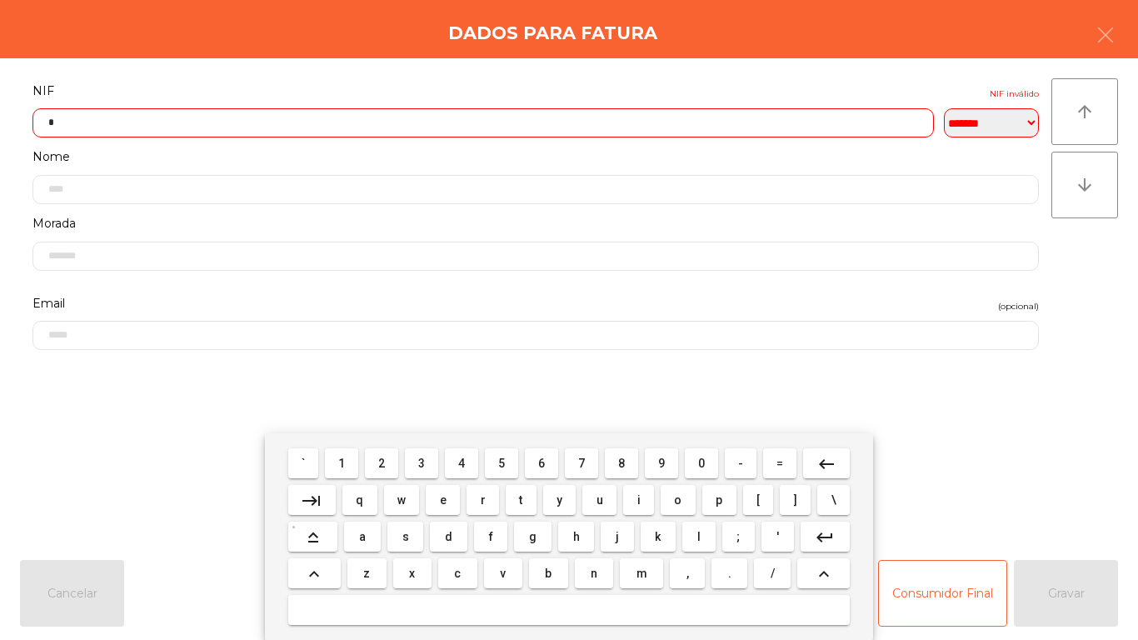
click at [502, 462] on span "5" at bounding box center [501, 463] width 7 height 13
click at [541, 473] on button "6" at bounding box center [541, 463] width 33 height 30
click at [577, 450] on button "7" at bounding box center [581, 463] width 33 height 30
click at [466, 454] on button "4" at bounding box center [461, 463] width 33 height 30
click at [582, 462] on span "7" at bounding box center [581, 463] width 7 height 13
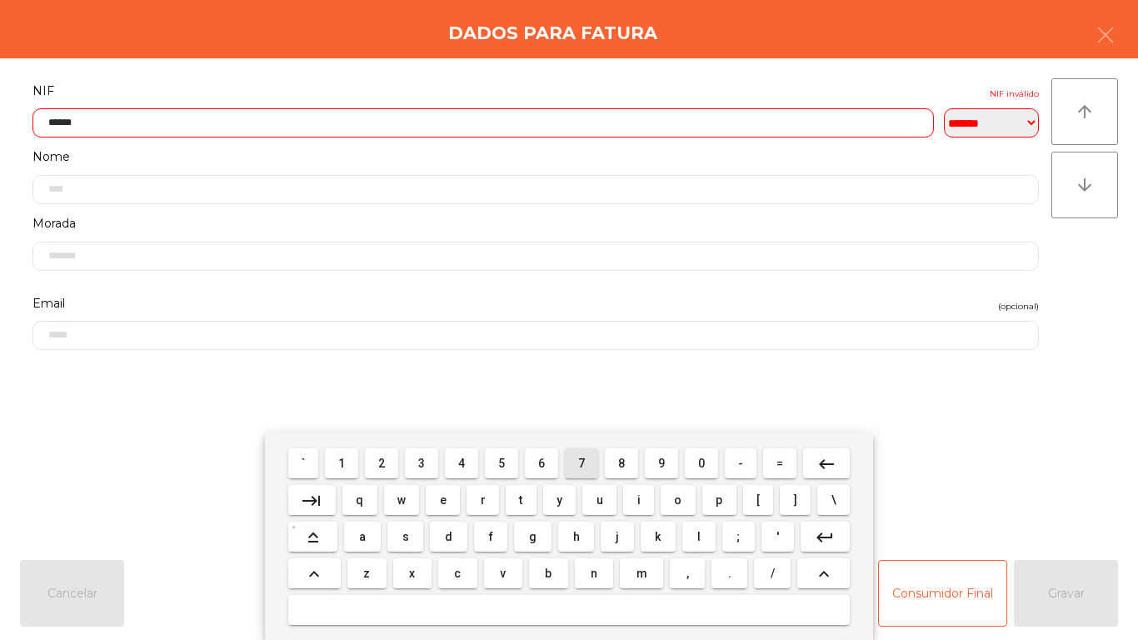
click at [462, 457] on span "4" at bounding box center [461, 463] width 7 height 13
click at [357, 454] on button "1" at bounding box center [341, 463] width 33 height 30
click at [502, 462] on span "5" at bounding box center [501, 463] width 7 height 13
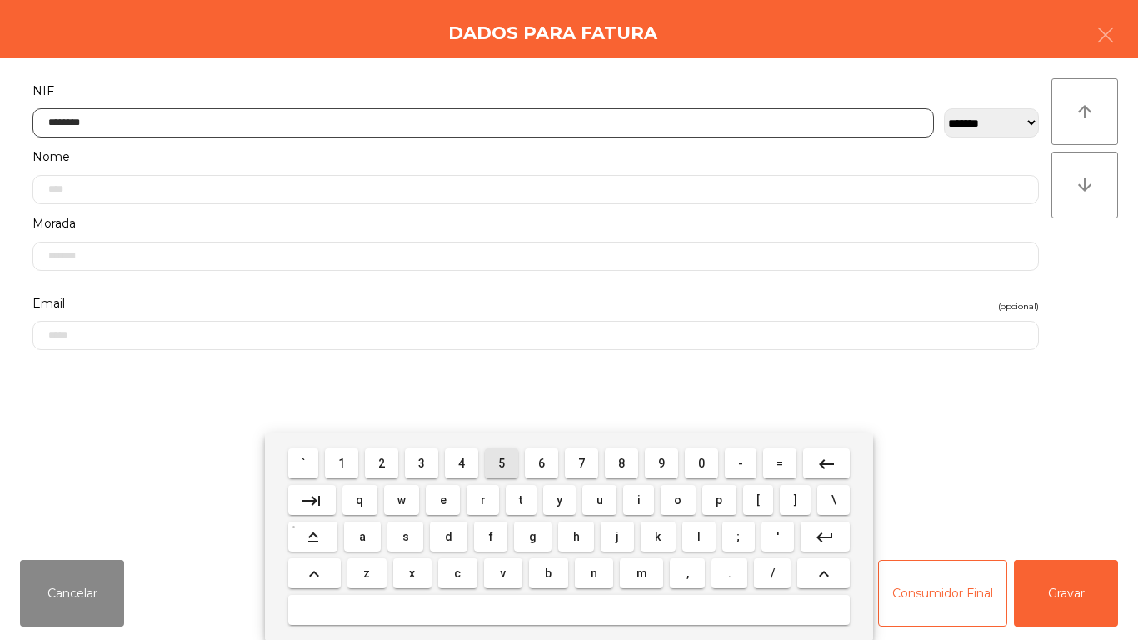
type input "*********"
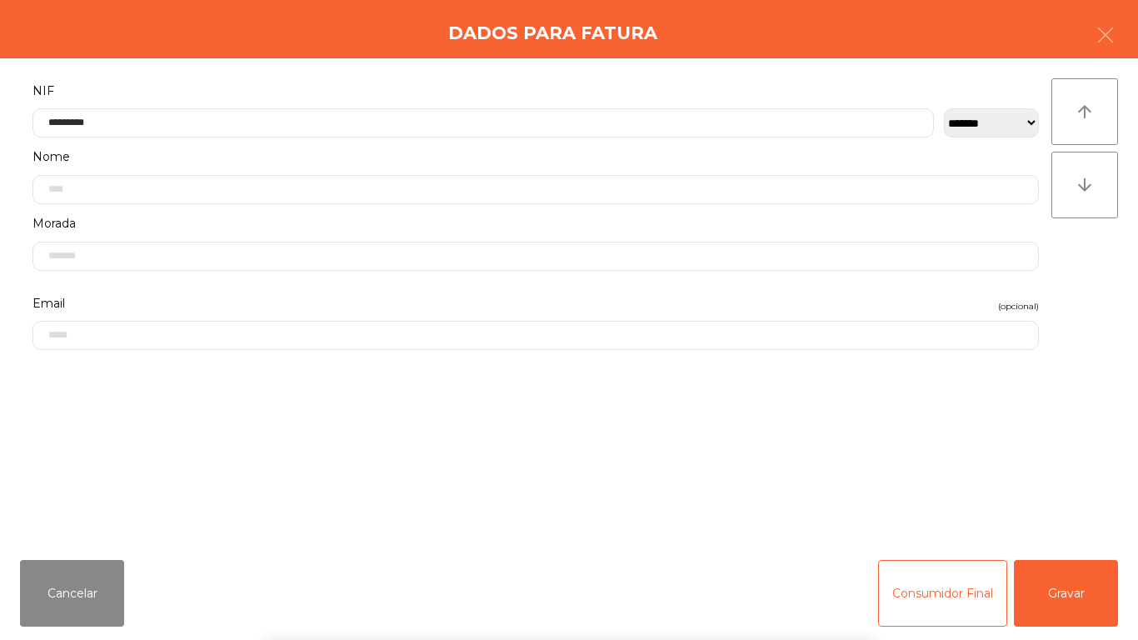
click at [1067, 616] on div "` 1 2 3 4 5 6 7 8 9 0 - = keyboard_backspace keyboard_tab q w e r t y u i o p […" at bounding box center [569, 536] width 1138 height 207
click at [1055, 598] on button "Gravar" at bounding box center [1066, 593] width 104 height 67
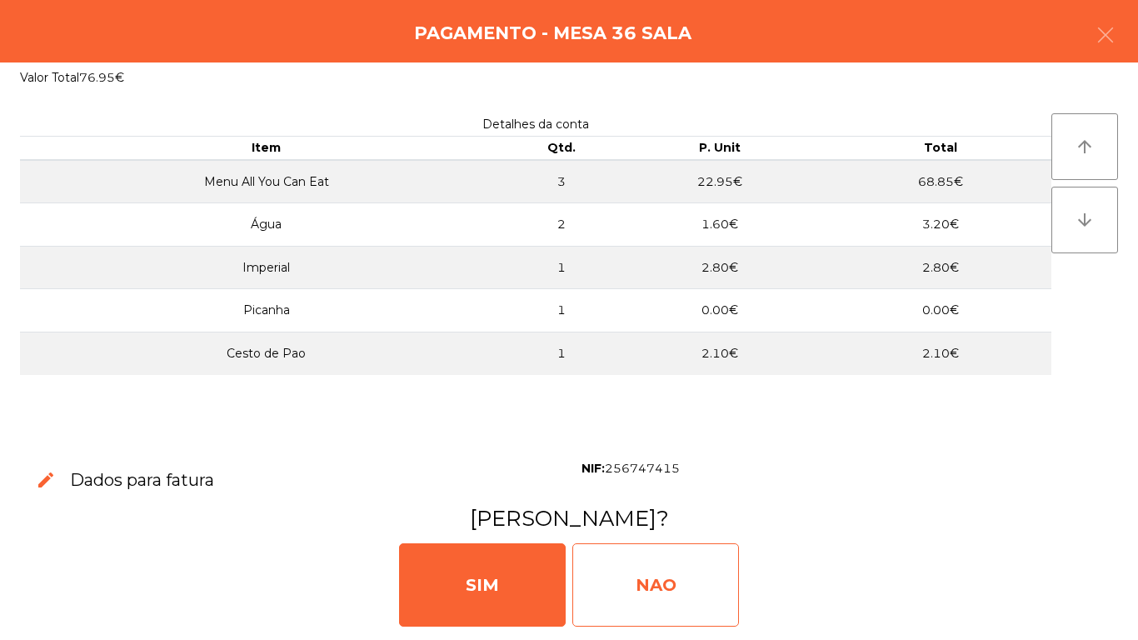
click at [668, 561] on div "NAO" at bounding box center [655, 584] width 167 height 83
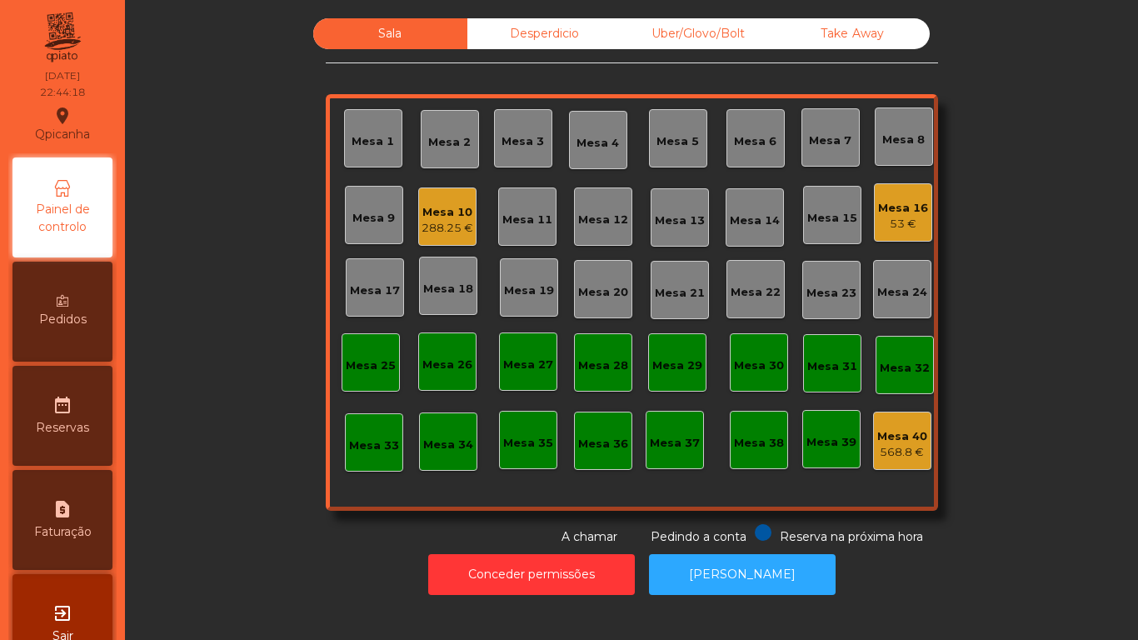
click at [908, 227] on div "53 €" at bounding box center [903, 224] width 50 height 17
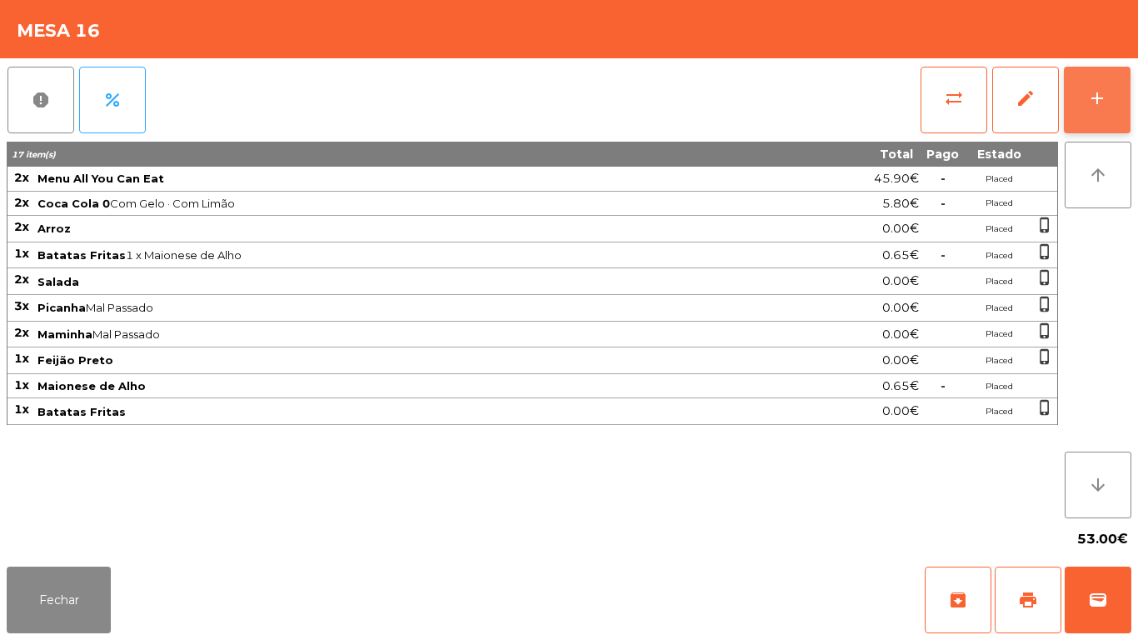
click at [1082, 108] on button "add" at bounding box center [1097, 100] width 67 height 67
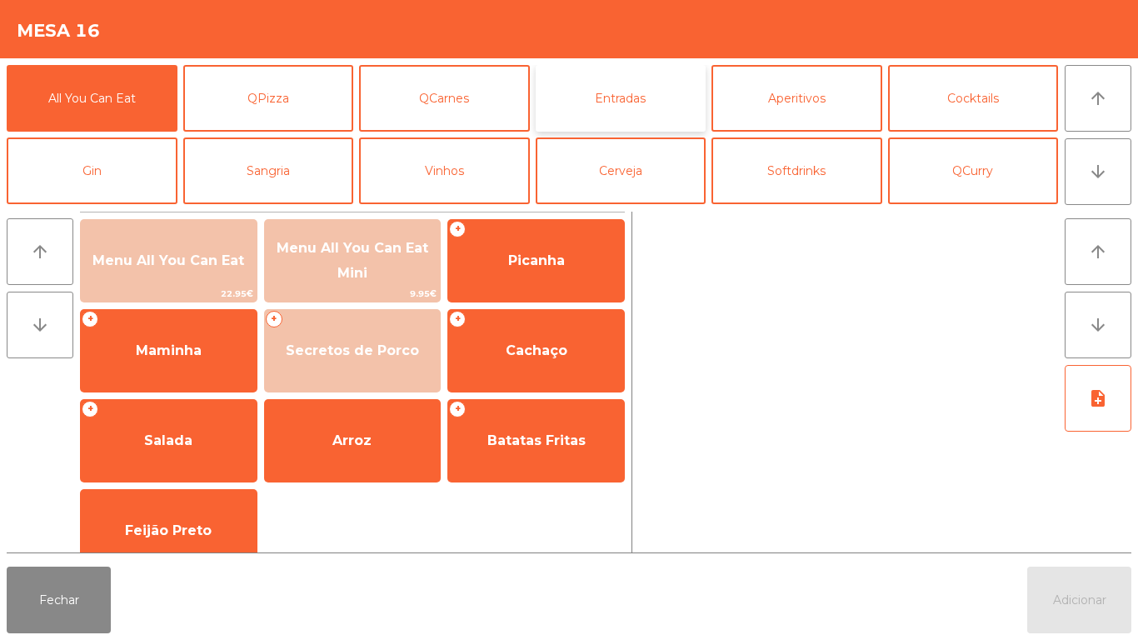
click at [629, 117] on button "Entradas" at bounding box center [621, 98] width 171 height 67
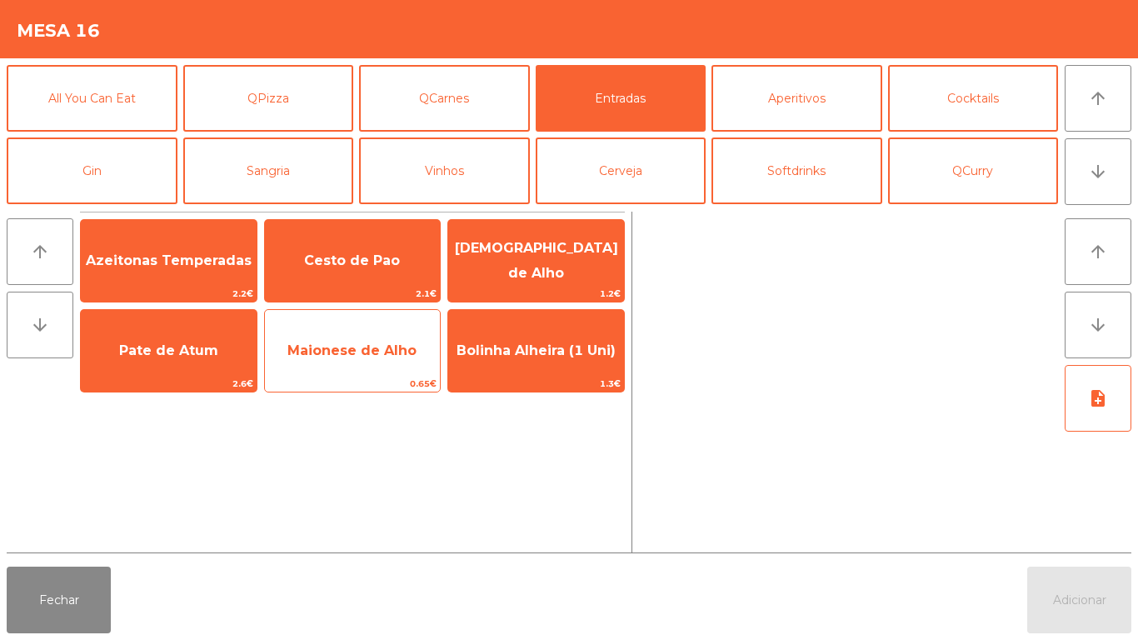
click at [354, 355] on span "Maionese de Alho" at bounding box center [351, 350] width 129 height 16
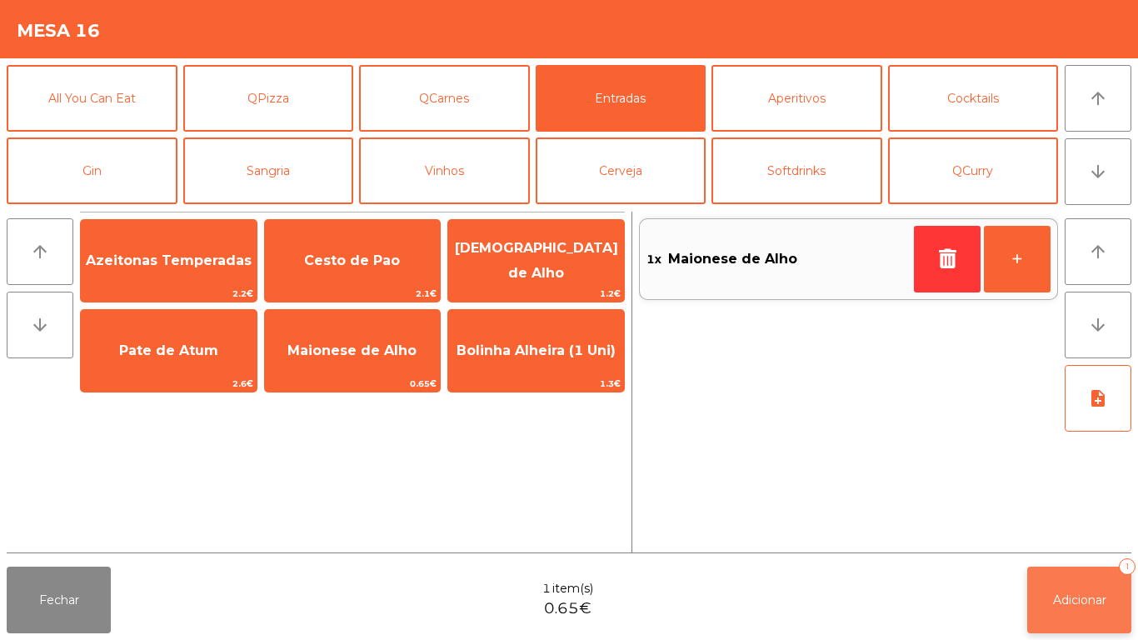
click at [1056, 597] on span "Adicionar" at bounding box center [1079, 599] width 53 height 15
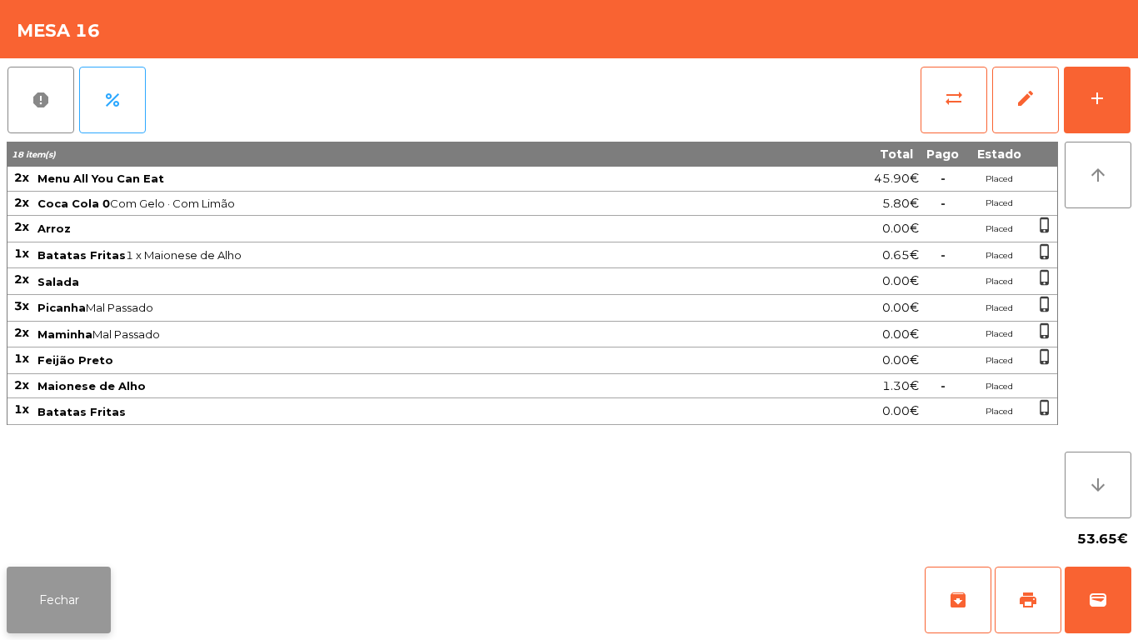
click at [81, 621] on button "Fechar" at bounding box center [59, 600] width 104 height 67
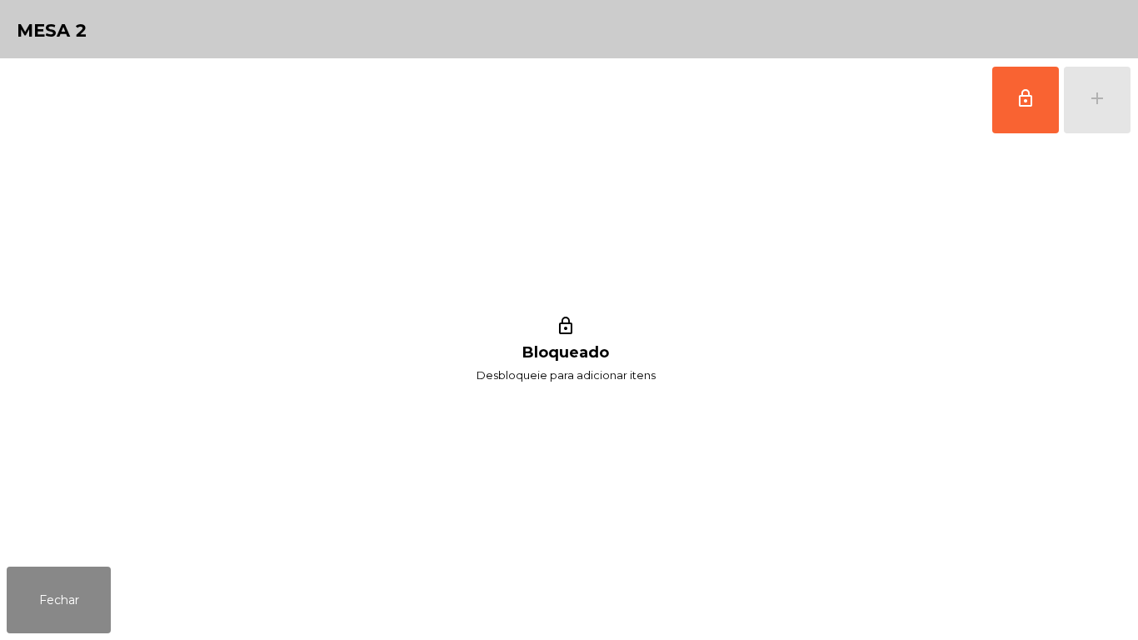
click at [1019, 115] on button "lock_outline" at bounding box center [1025, 100] width 67 height 67
click at [1074, 119] on div "lock_outline add" at bounding box center [1062, 99] width 140 height 83
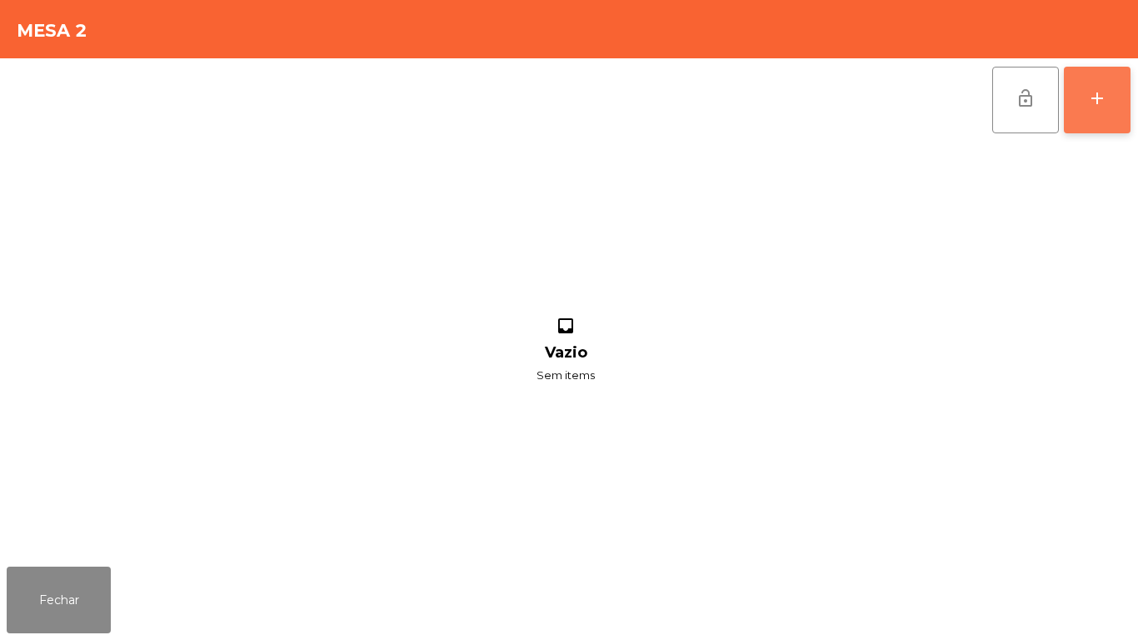
click at [1098, 113] on button "add" at bounding box center [1097, 100] width 67 height 67
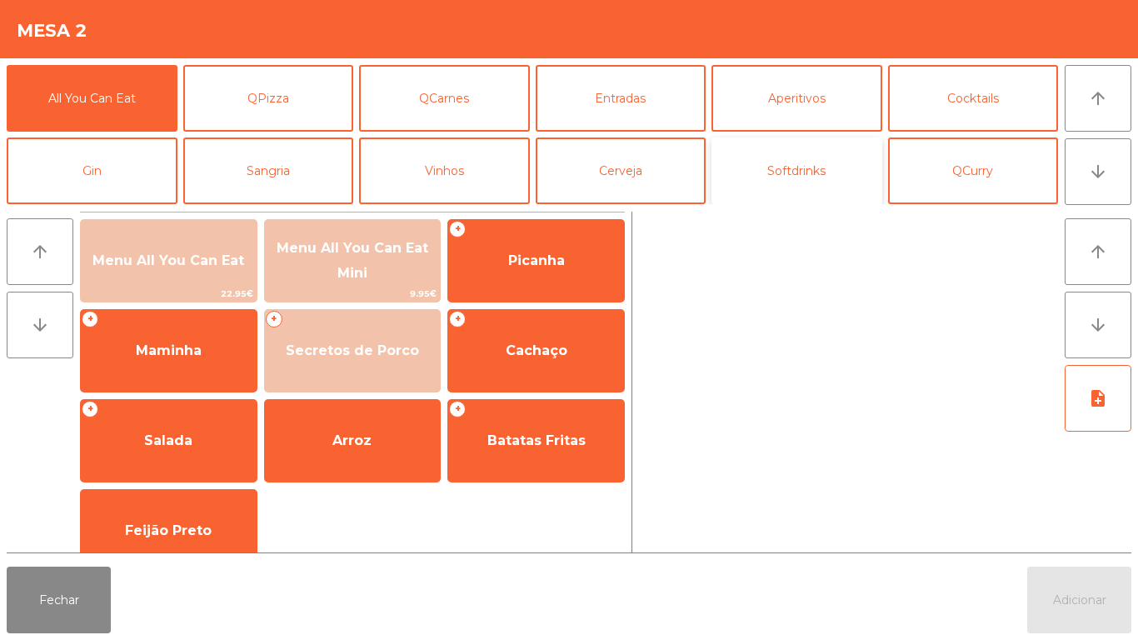
click at [817, 166] on button "Softdrinks" at bounding box center [797, 170] width 171 height 67
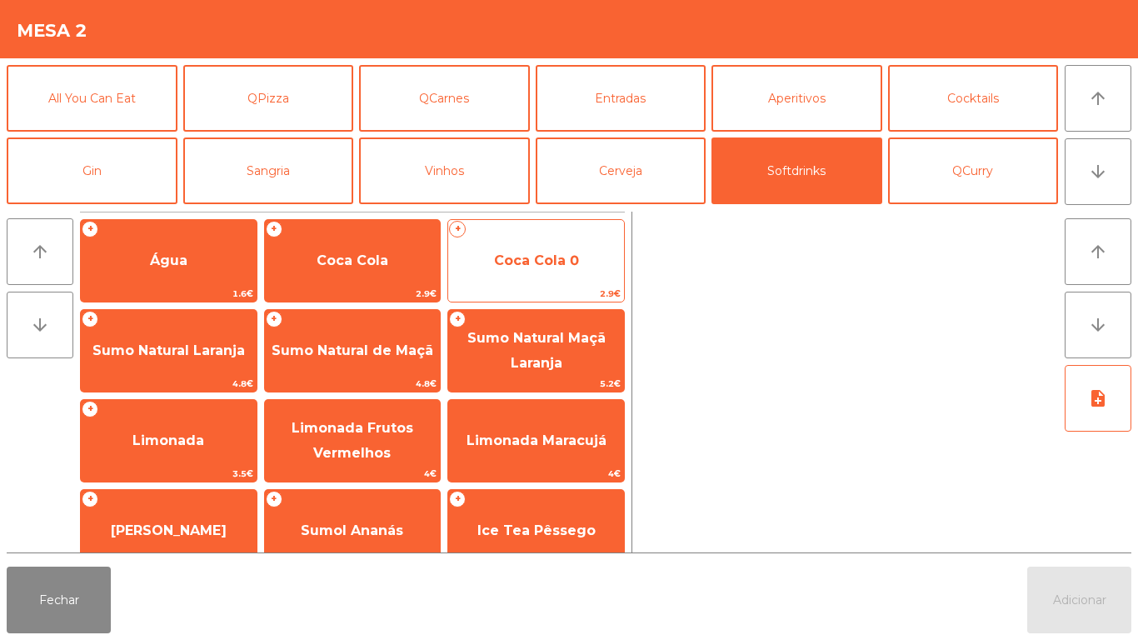
click at [567, 239] on span "Coca Cola 0" at bounding box center [536, 260] width 176 height 45
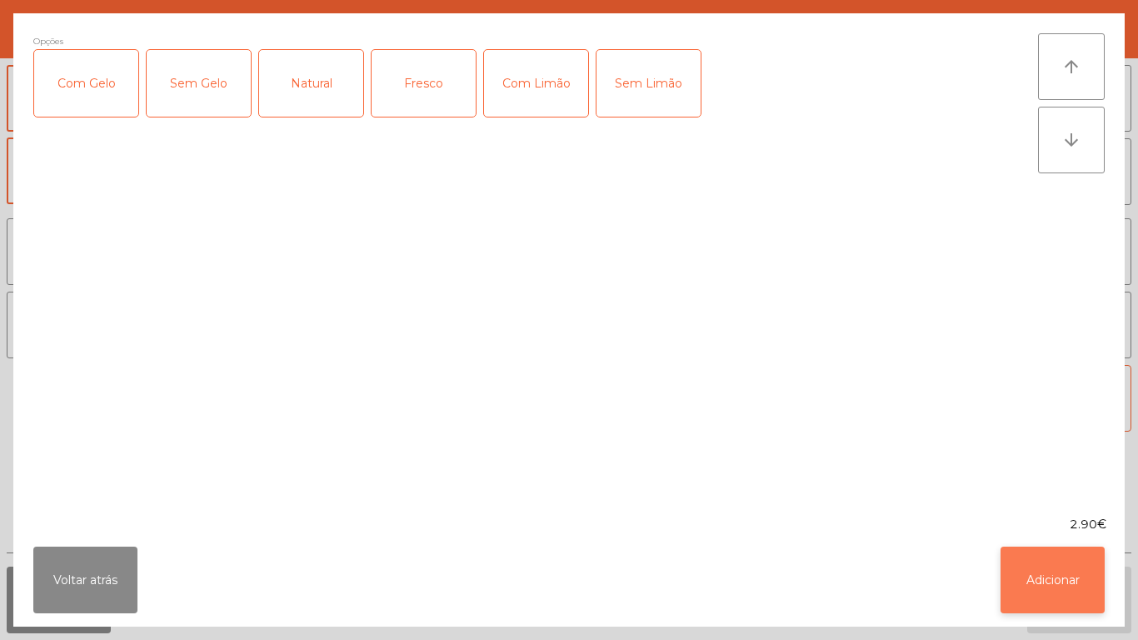
click at [1041, 596] on button "Adicionar" at bounding box center [1053, 580] width 104 height 67
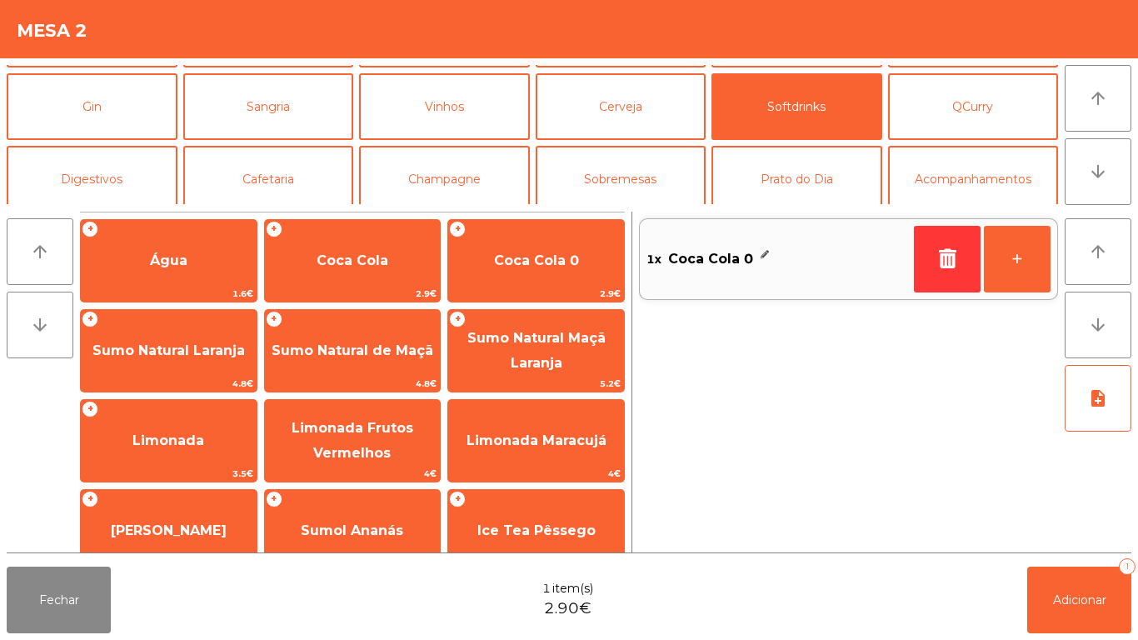
scroll to position [66, 0]
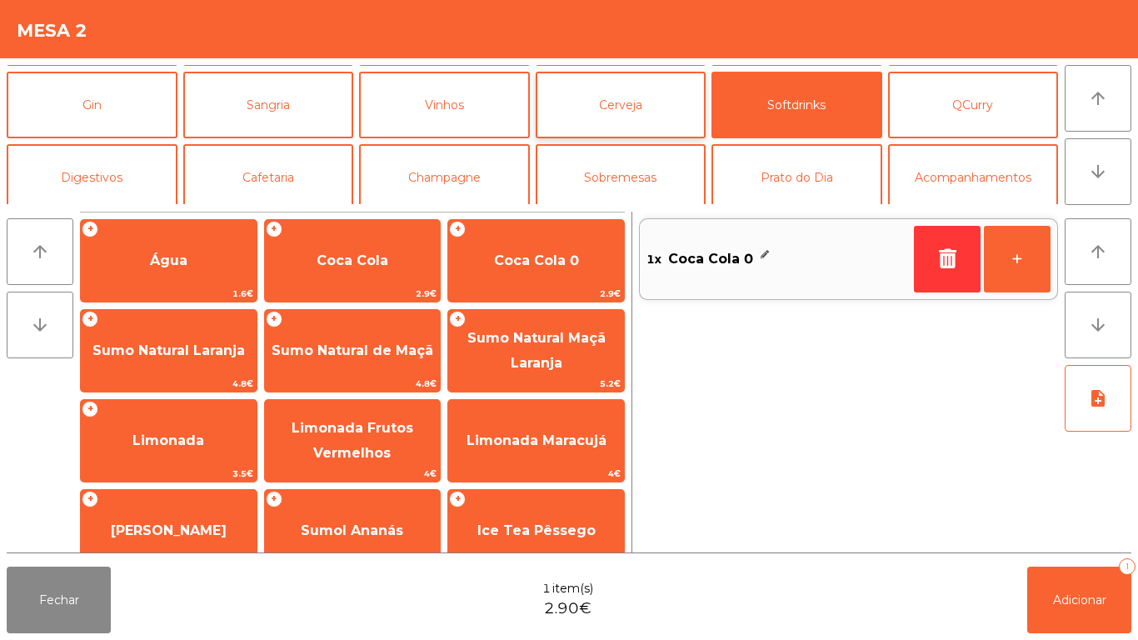
click at [652, 128] on button "Cerveja" at bounding box center [621, 105] width 171 height 67
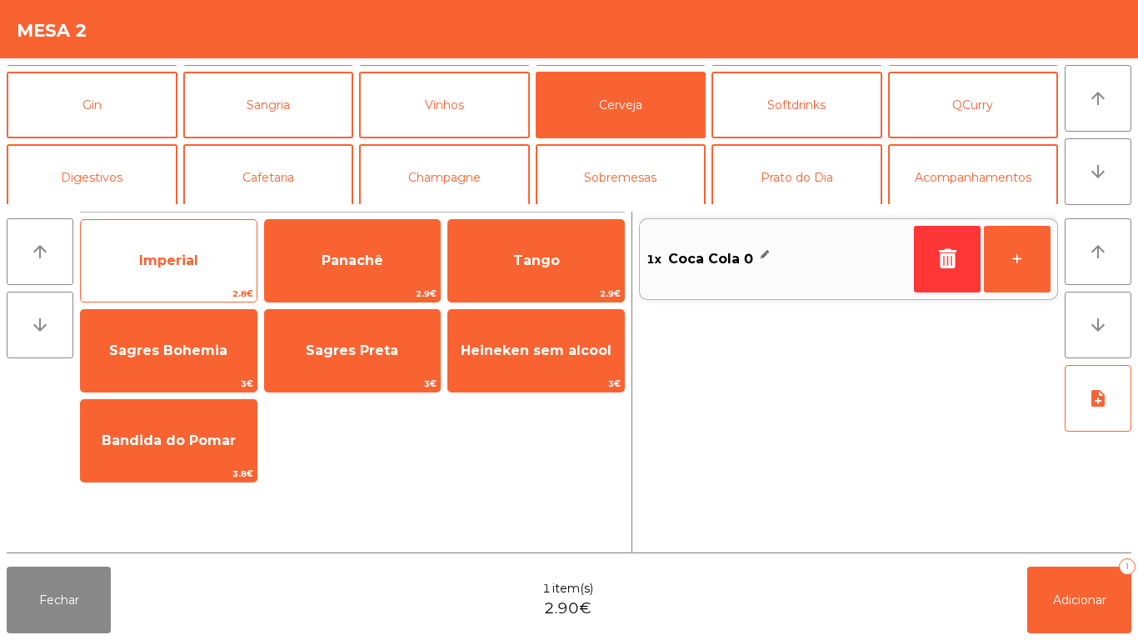
click at [212, 267] on span "Imperial" at bounding box center [169, 260] width 176 height 45
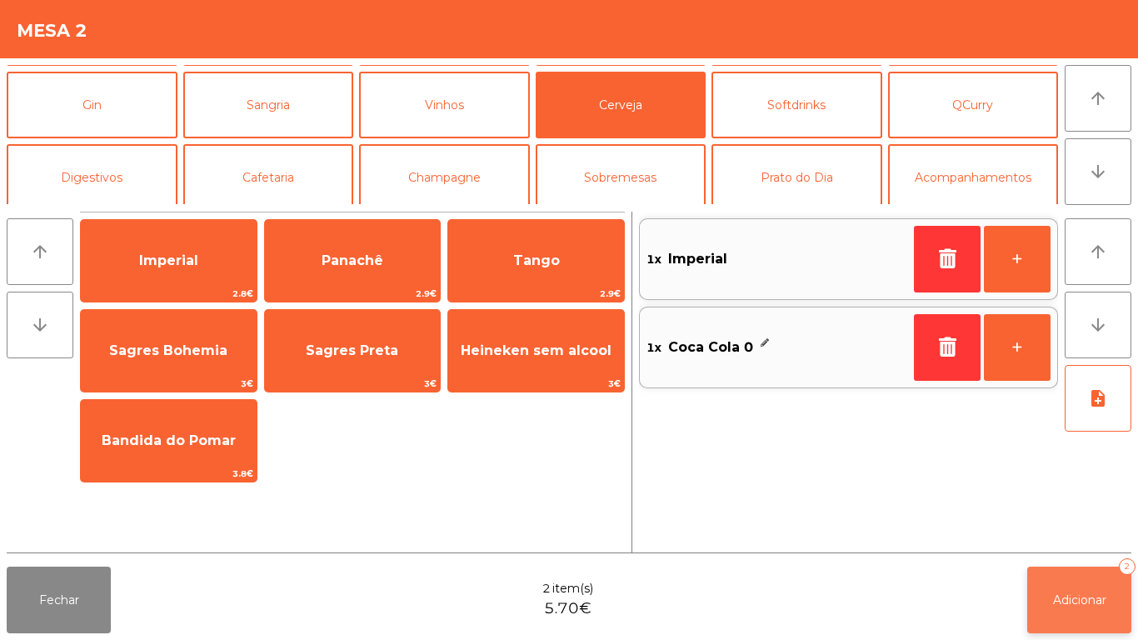
click at [1038, 578] on button "Adicionar 2" at bounding box center [1079, 600] width 104 height 67
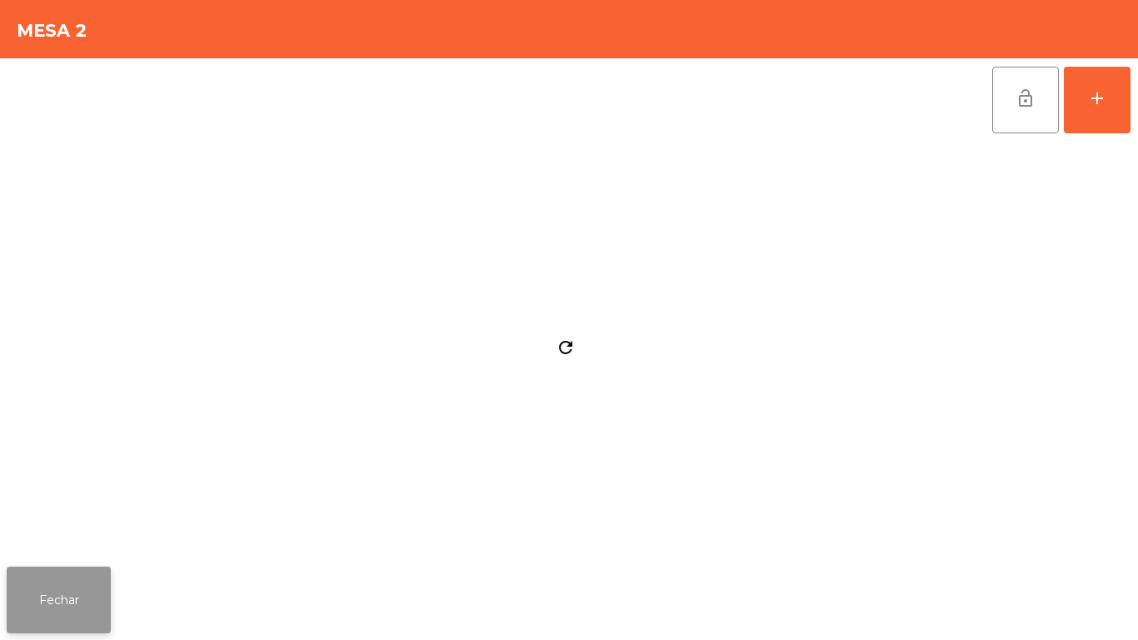
click at [85, 575] on button "Fechar" at bounding box center [59, 600] width 104 height 67
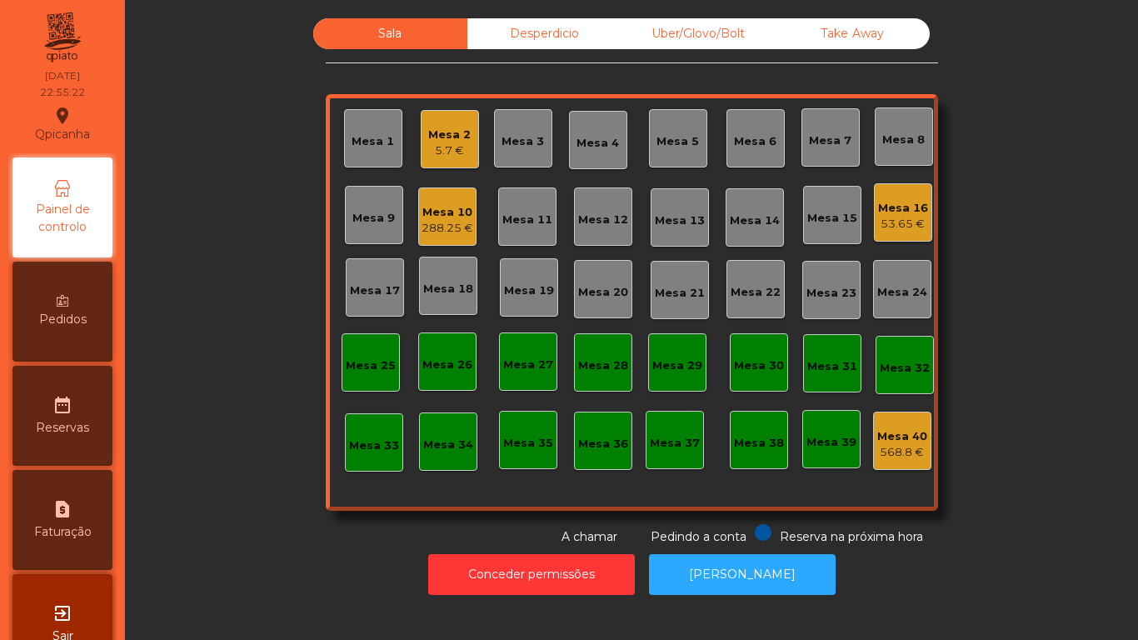
click at [438, 137] on div "Mesa 2" at bounding box center [449, 135] width 42 height 17
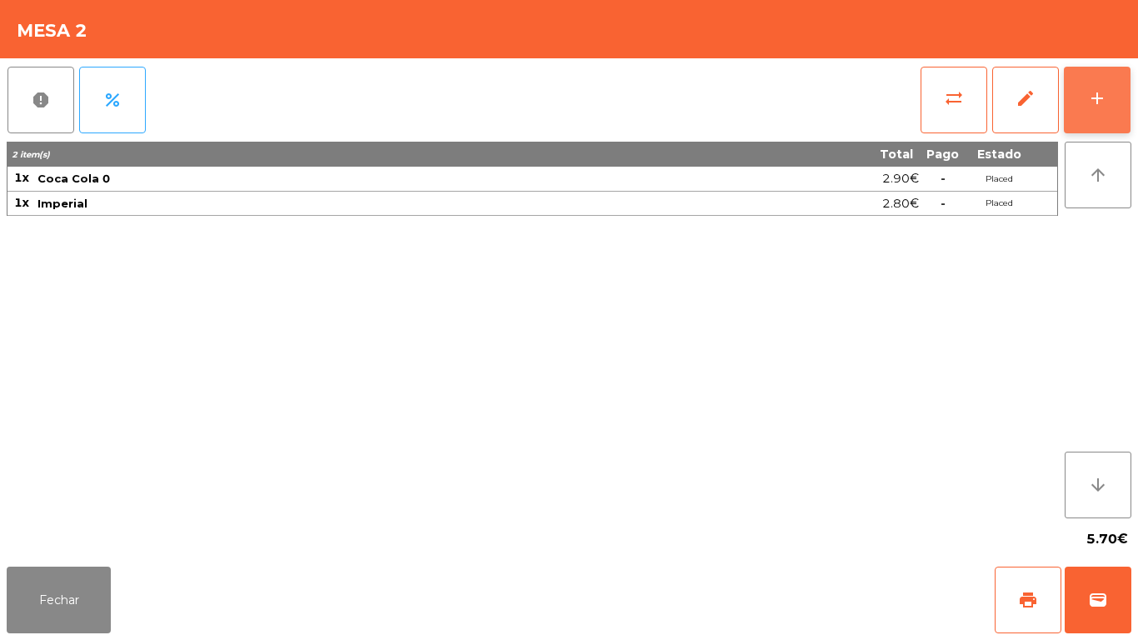
click at [1106, 95] on div "add" at bounding box center [1097, 98] width 20 height 20
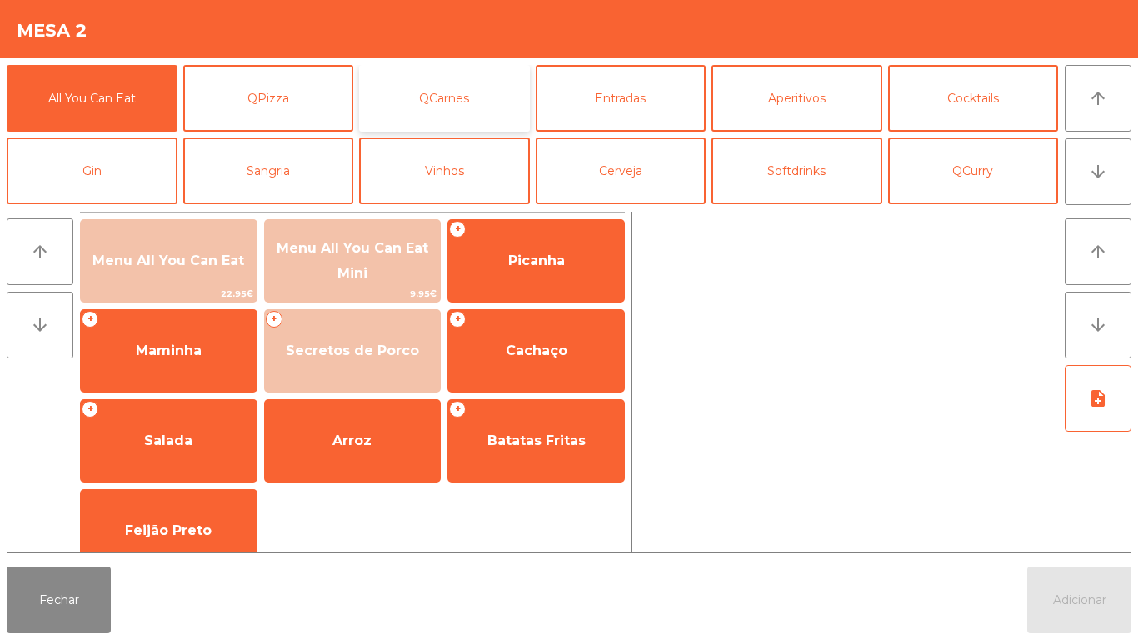
click at [475, 95] on button "QCarnes" at bounding box center [444, 98] width 171 height 67
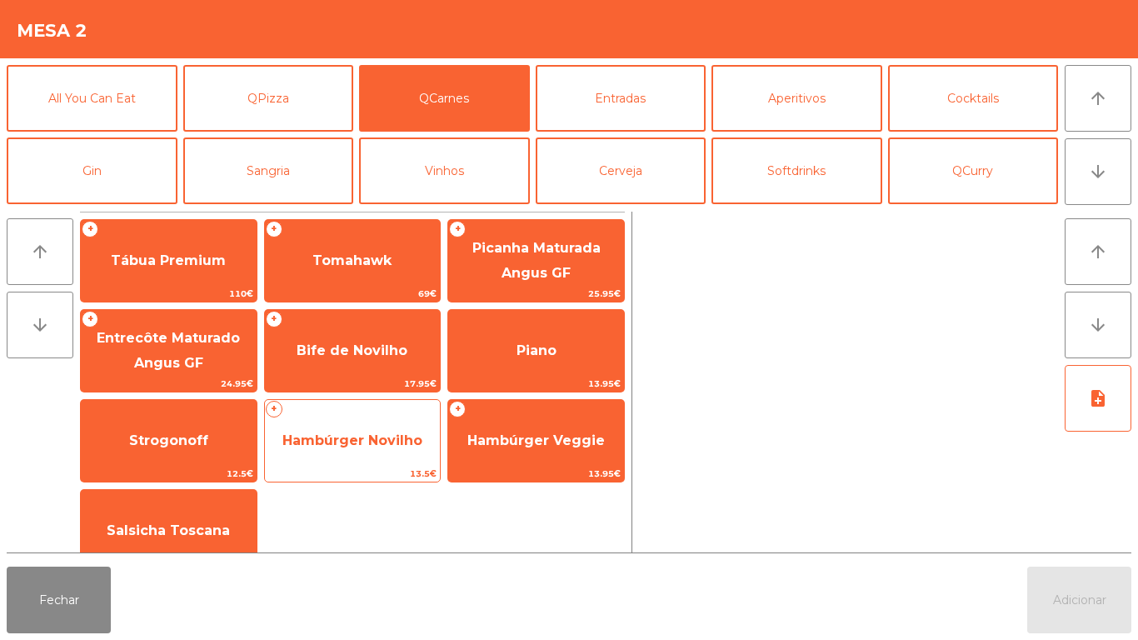
click at [386, 449] on span "Hambúrger Novilho" at bounding box center [353, 440] width 176 height 45
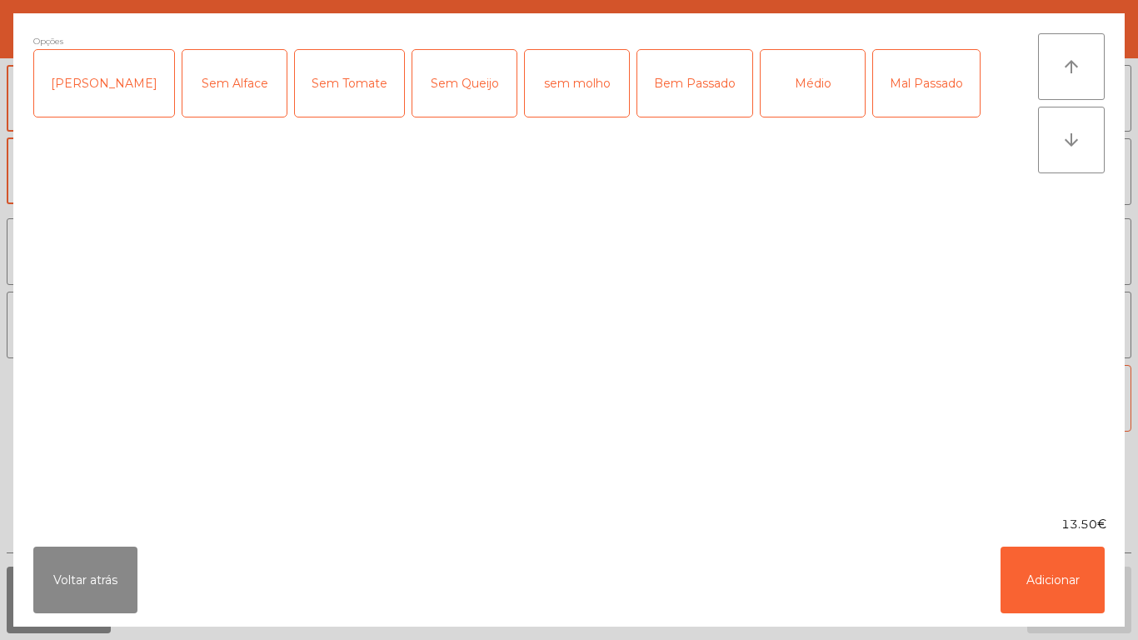
click at [127, 93] on div "Sem Bacon" at bounding box center [104, 83] width 140 height 67
click at [780, 71] on div "Médio" at bounding box center [813, 83] width 104 height 67
click at [891, 98] on div "Mal Passado" at bounding box center [926, 83] width 107 height 67
click at [1057, 580] on button "Adicionar" at bounding box center [1053, 580] width 104 height 67
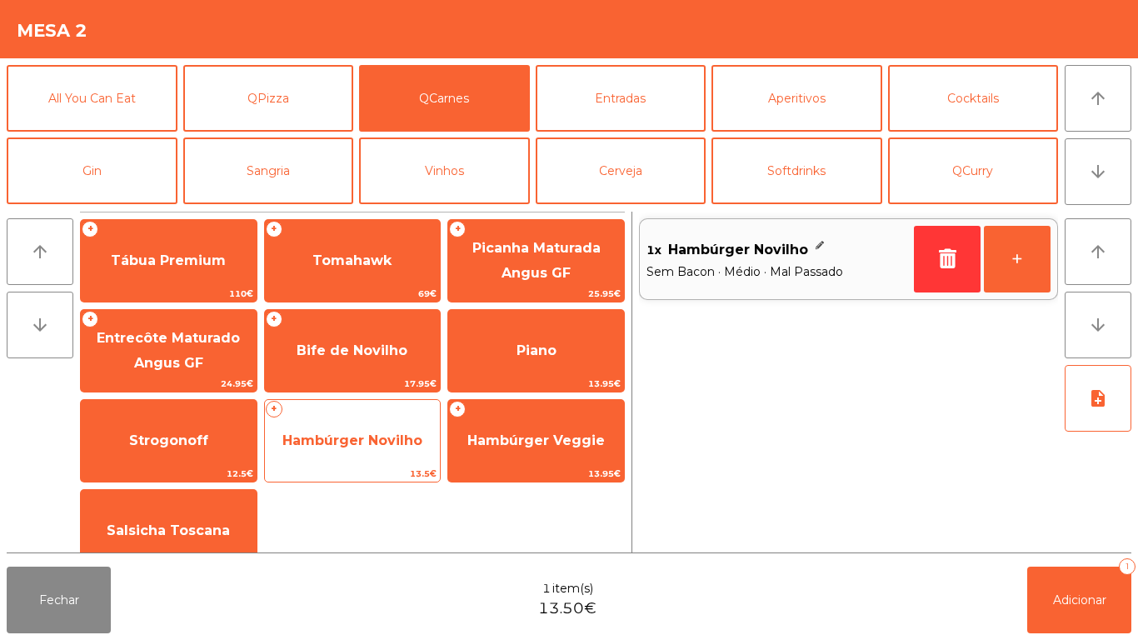
click at [395, 445] on span "Hambúrger Novilho" at bounding box center [352, 440] width 140 height 16
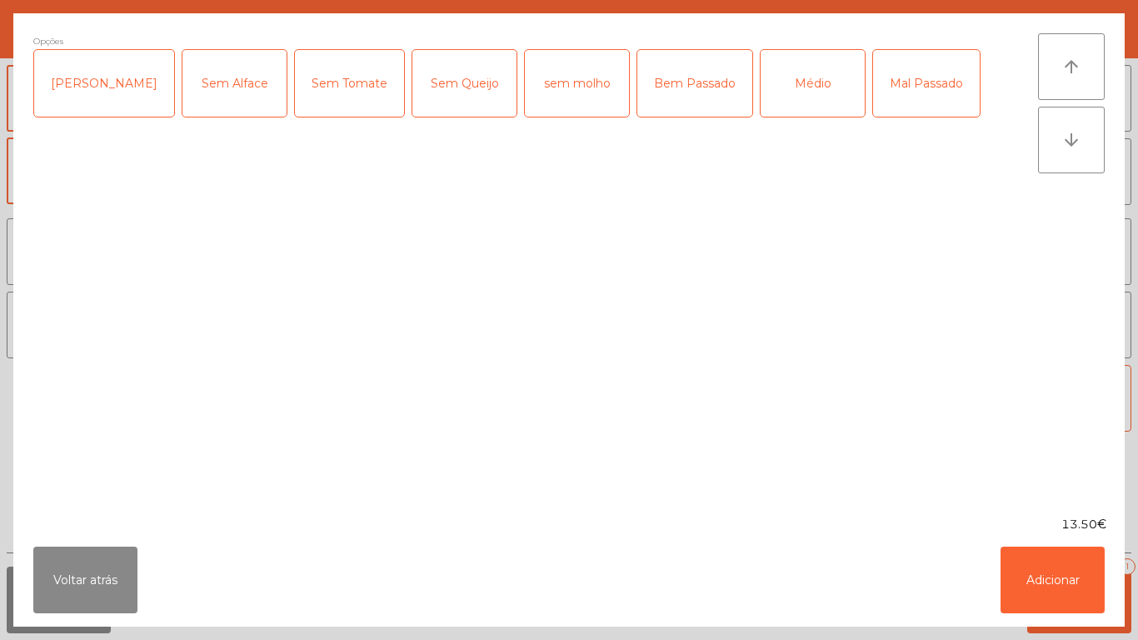
click at [761, 97] on div "Médio" at bounding box center [813, 83] width 104 height 67
click at [873, 100] on div "Mal Passado" at bounding box center [926, 83] width 107 height 67
click at [1038, 563] on button "Adicionar" at bounding box center [1053, 580] width 104 height 67
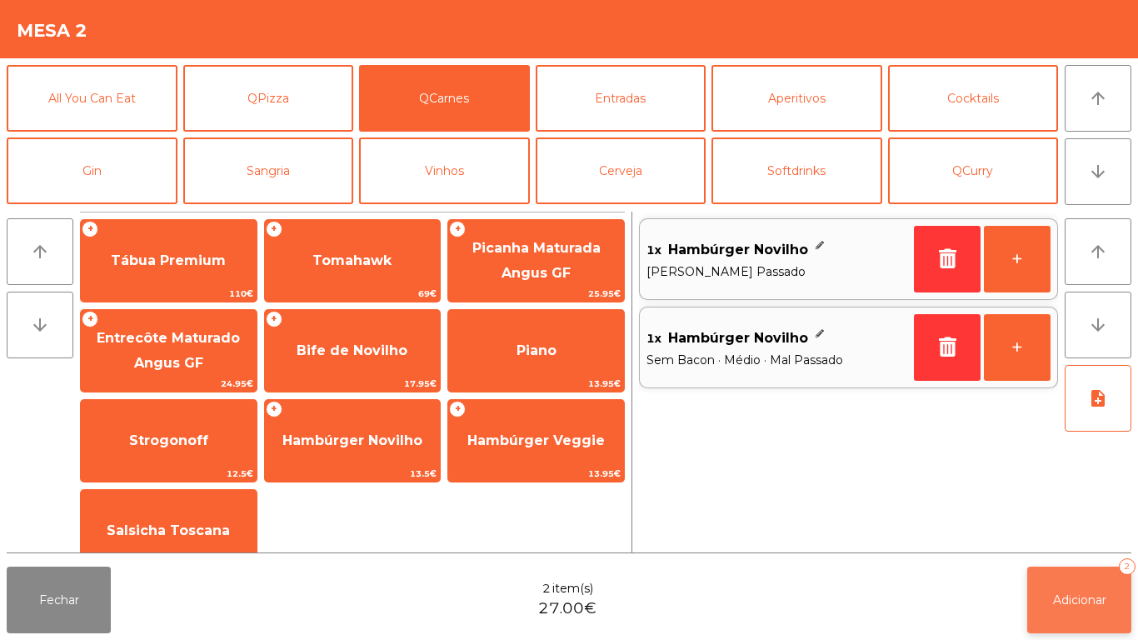
click at [1083, 597] on span "Adicionar" at bounding box center [1079, 599] width 53 height 15
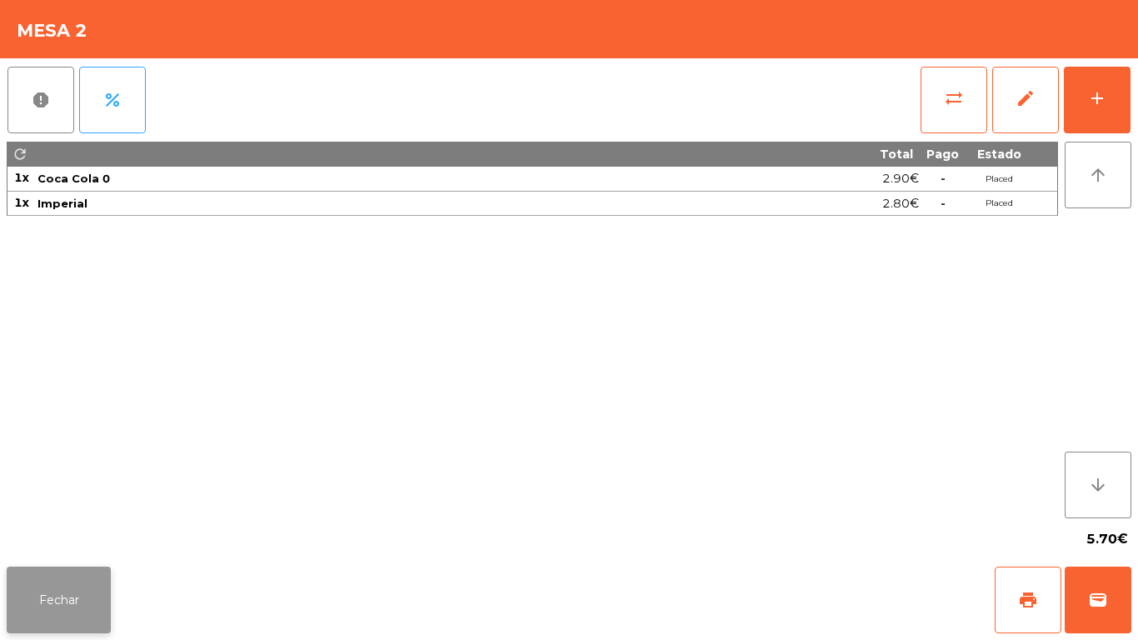
click at [29, 595] on button "Fechar" at bounding box center [59, 600] width 104 height 67
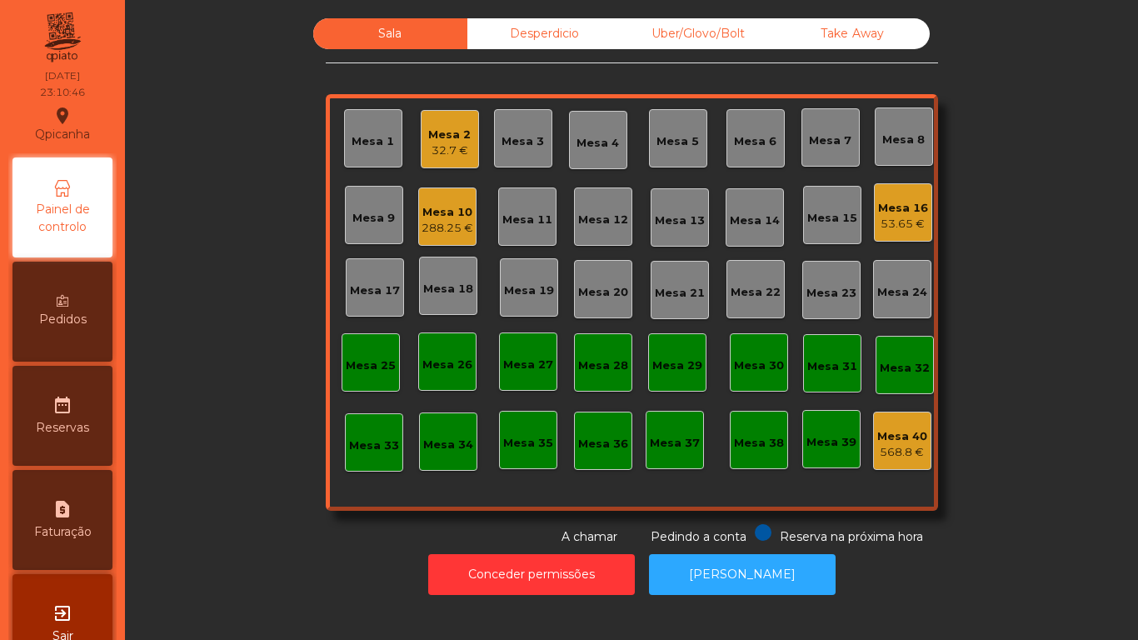
click at [904, 214] on div "Mesa 16" at bounding box center [903, 208] width 50 height 17
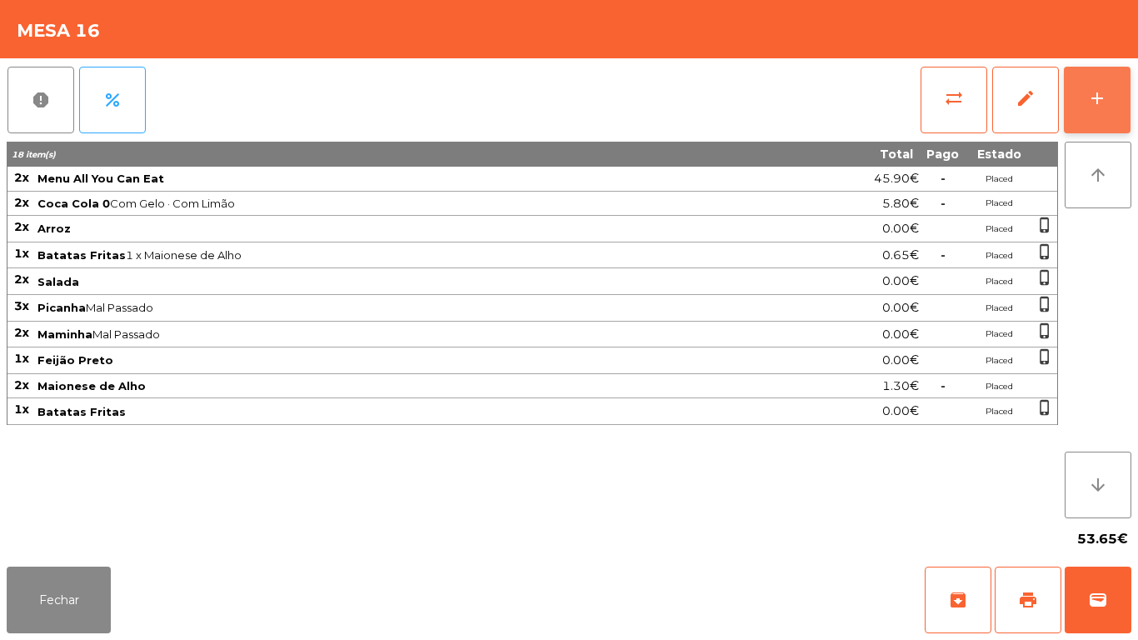
click at [1117, 117] on button "add" at bounding box center [1097, 100] width 67 height 67
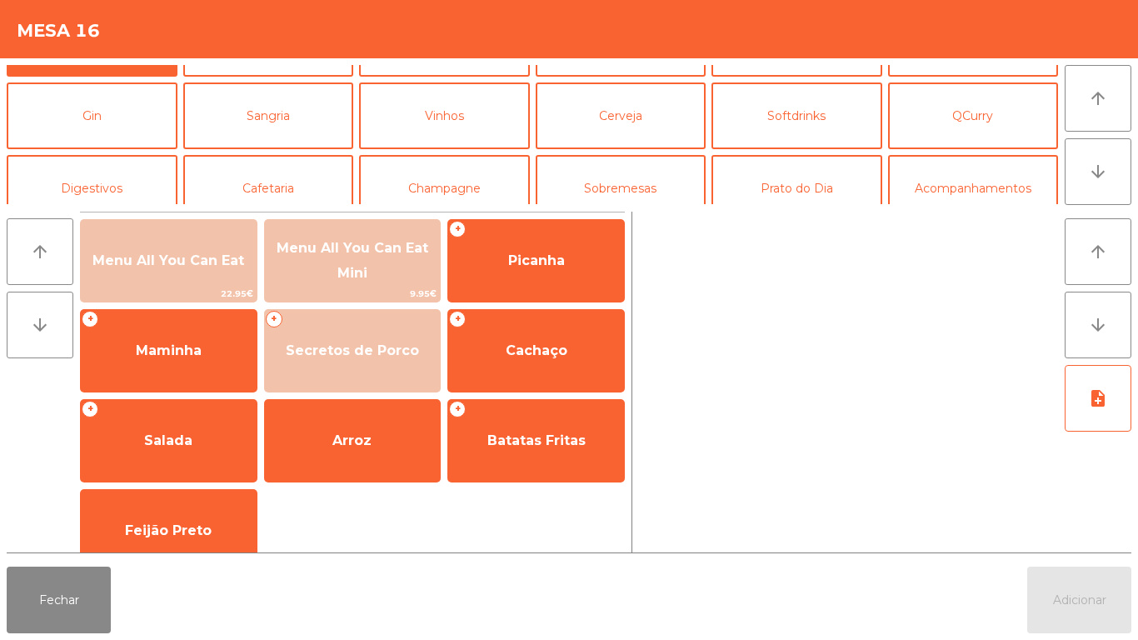
scroll to position [60, 0]
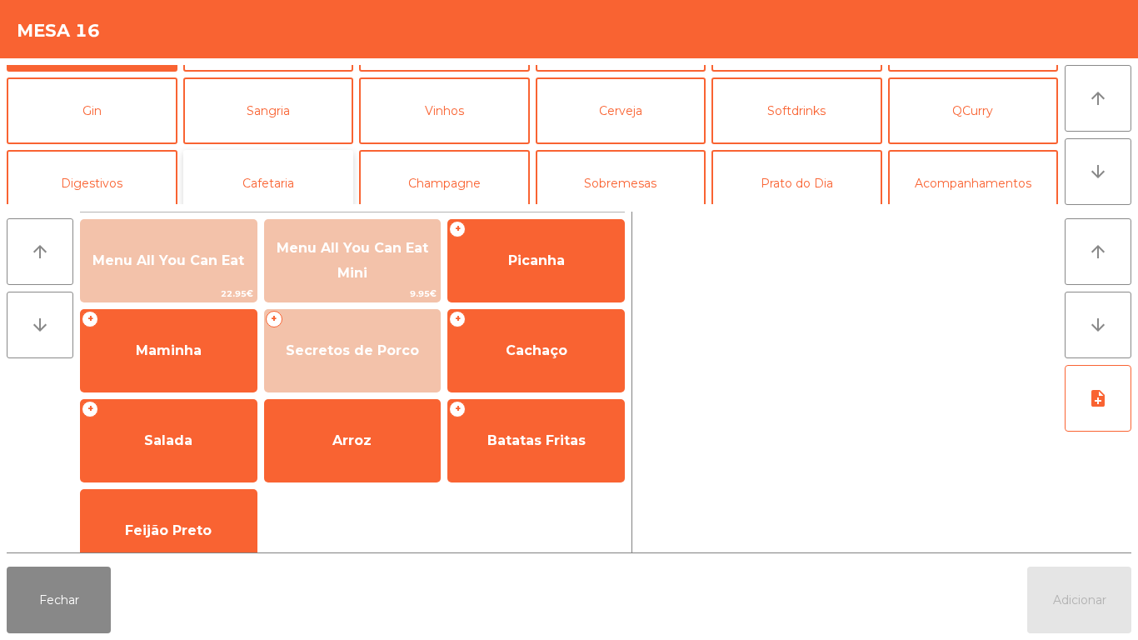
click at [271, 184] on button "Cafetaria" at bounding box center [268, 183] width 171 height 67
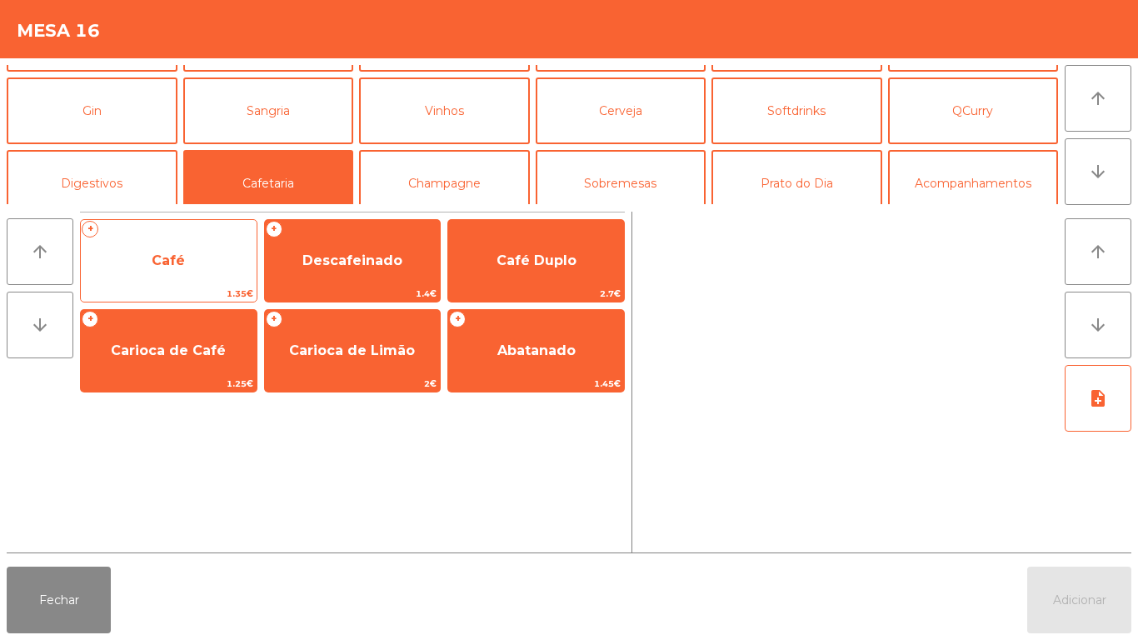
click at [187, 251] on span "Café" at bounding box center [169, 260] width 176 height 45
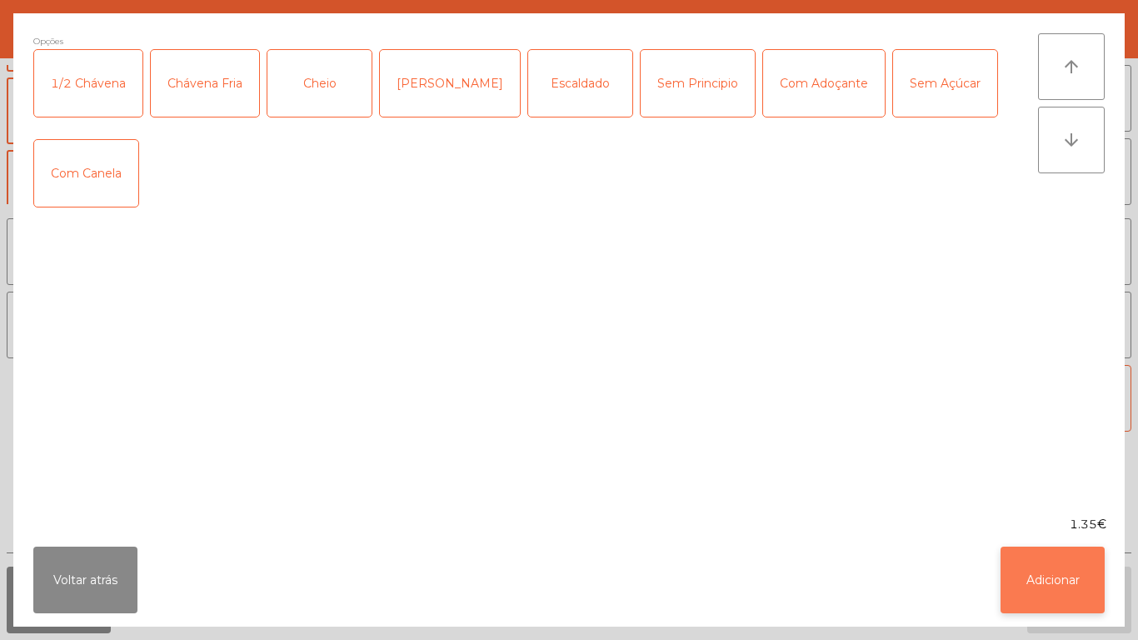
click at [1081, 562] on button "Adicionar" at bounding box center [1053, 580] width 104 height 67
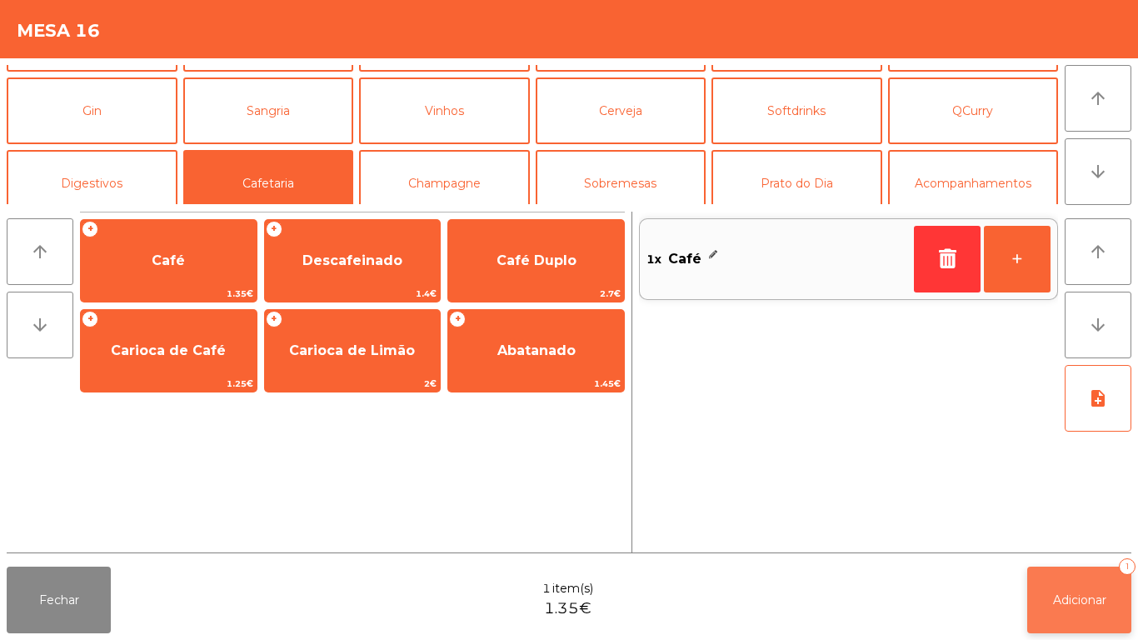
click at [1081, 594] on span "Adicionar" at bounding box center [1079, 599] width 53 height 15
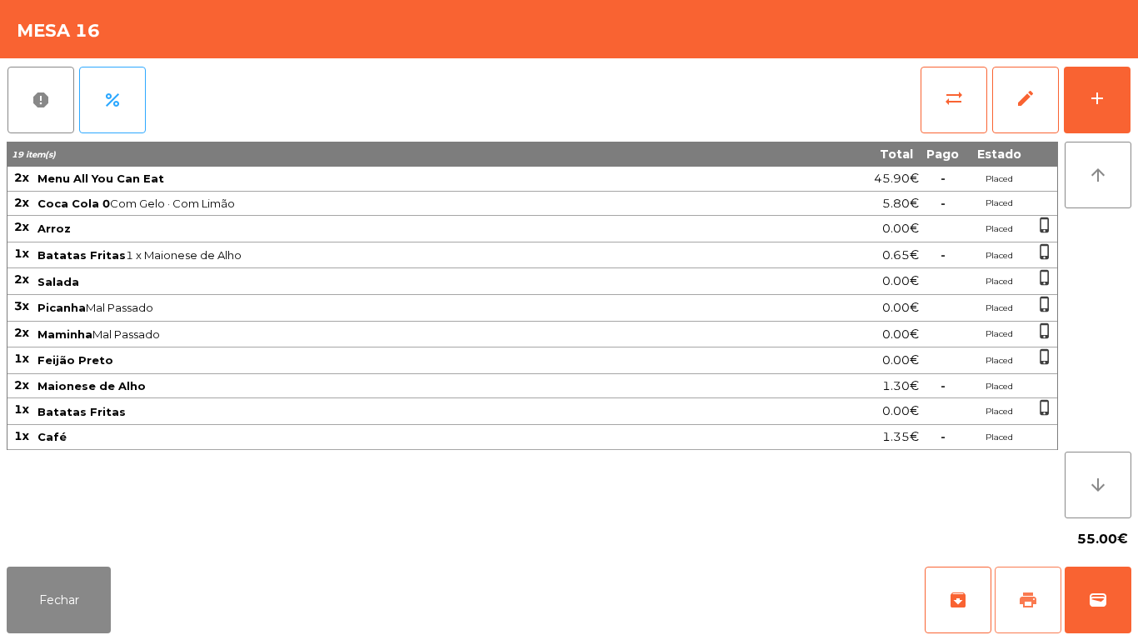
click at [1021, 600] on span "print" at bounding box center [1028, 600] width 20 height 20
click at [69, 588] on button "Fechar" at bounding box center [59, 600] width 104 height 67
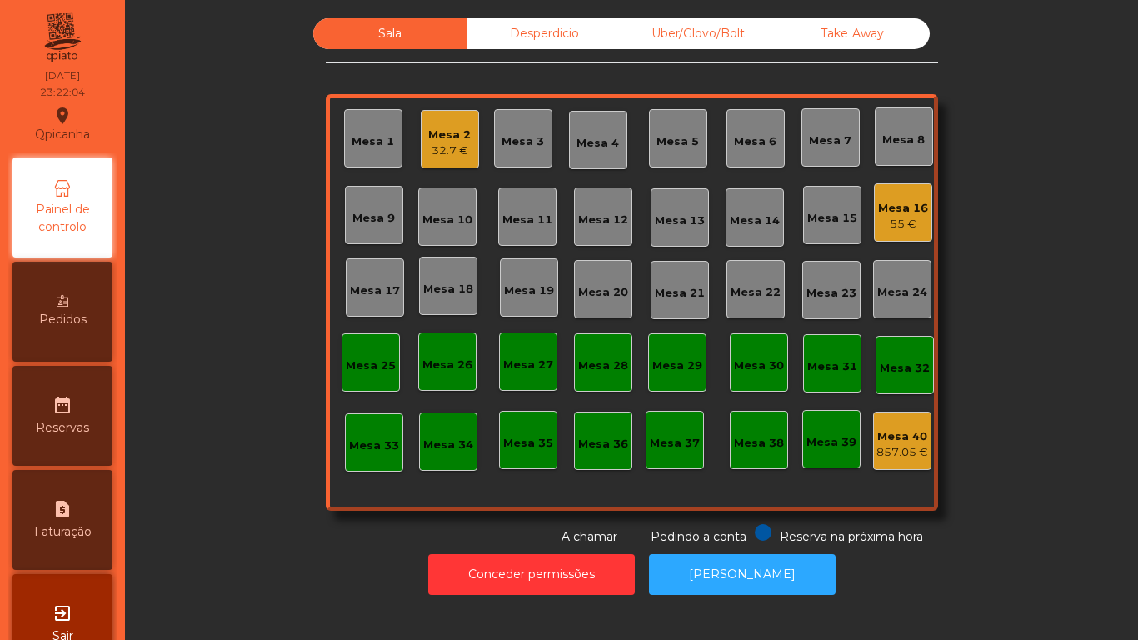
click at [454, 128] on div "Mesa 2" at bounding box center [449, 135] width 42 height 17
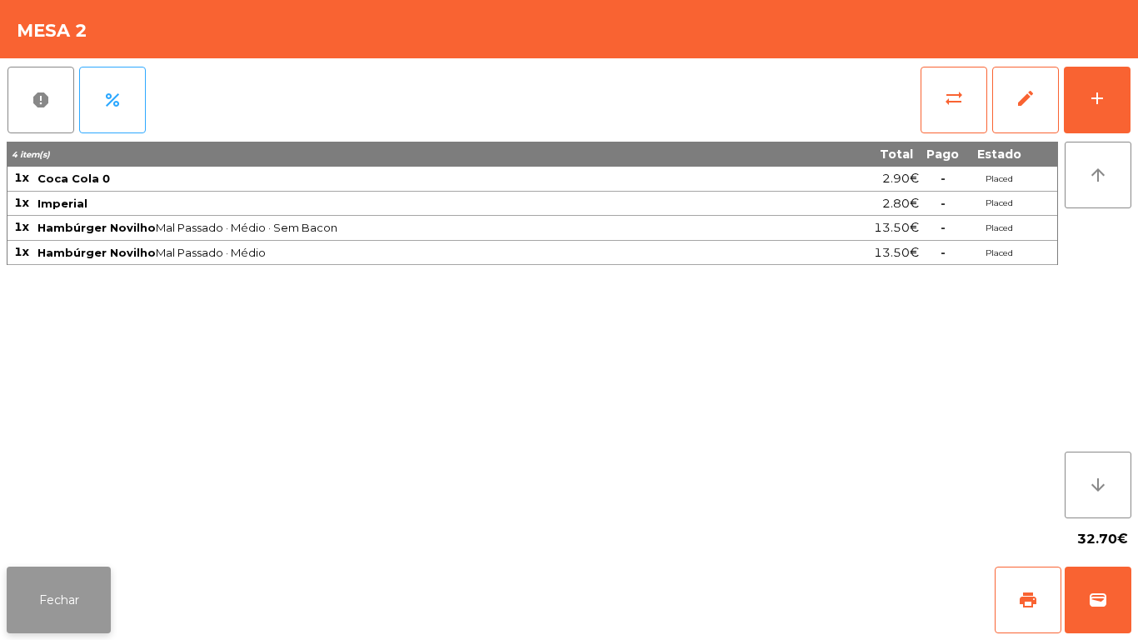
click at [81, 577] on button "Fechar" at bounding box center [59, 600] width 104 height 67
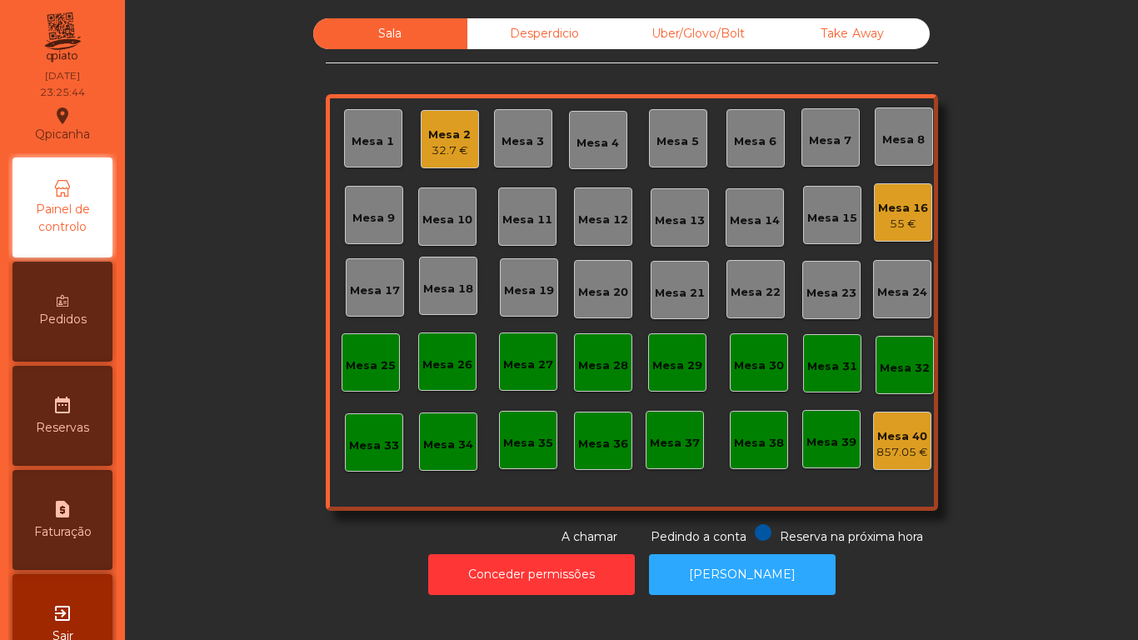
click at [457, 136] on div "Mesa 2" at bounding box center [449, 135] width 42 height 17
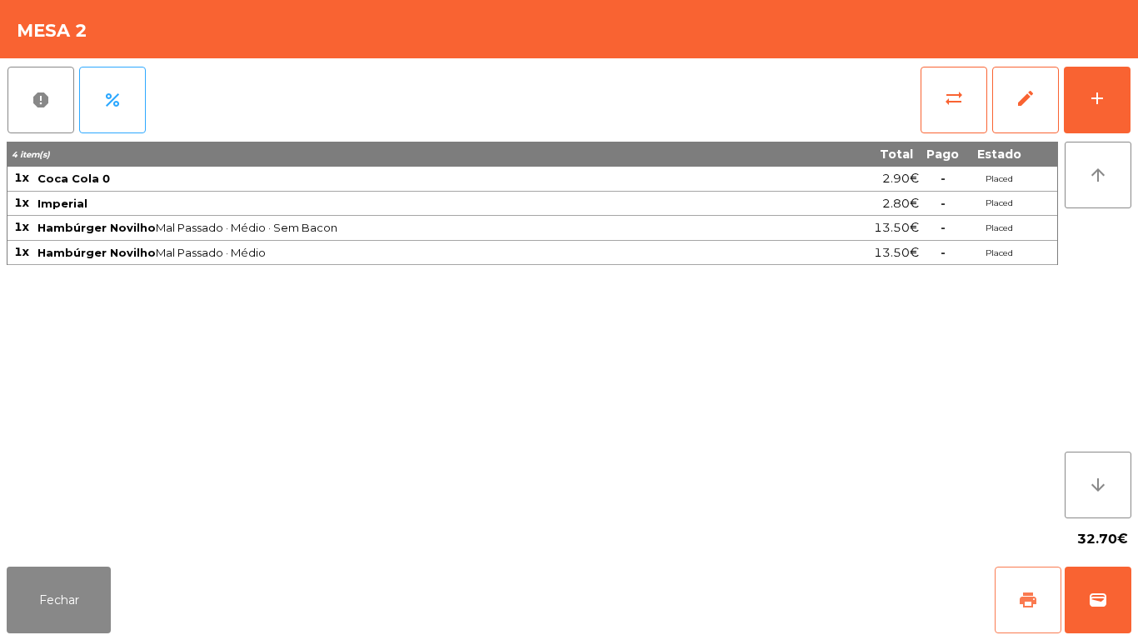
click at [1025, 573] on button "print" at bounding box center [1028, 600] width 67 height 67
click at [87, 598] on button "Fechar" at bounding box center [59, 600] width 104 height 67
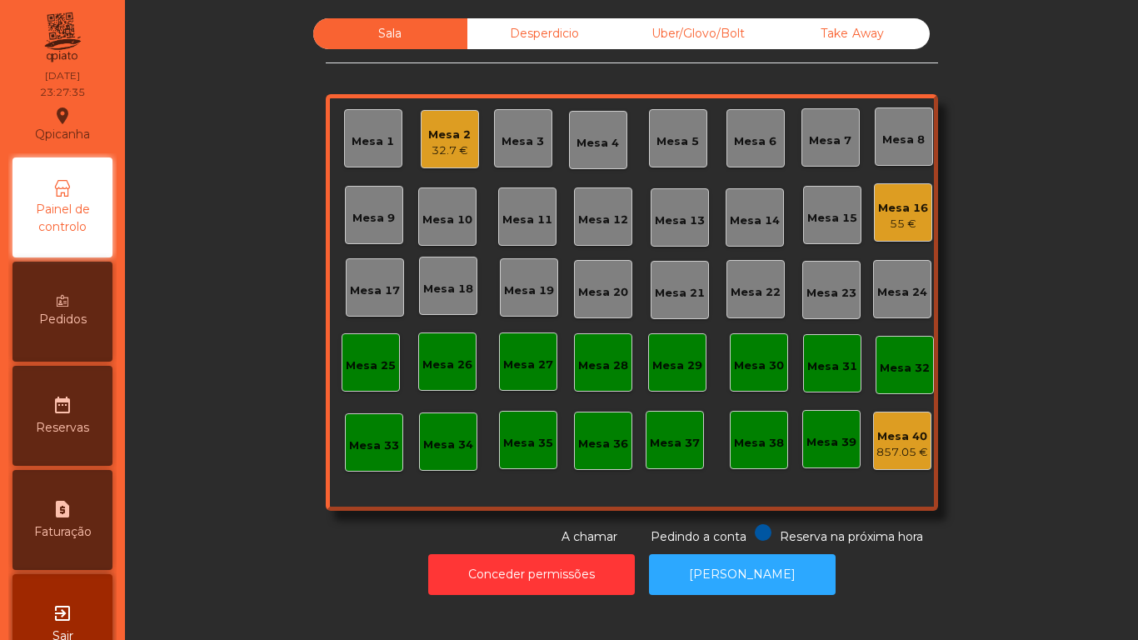
click at [442, 153] on div "32.7 €" at bounding box center [449, 150] width 42 height 17
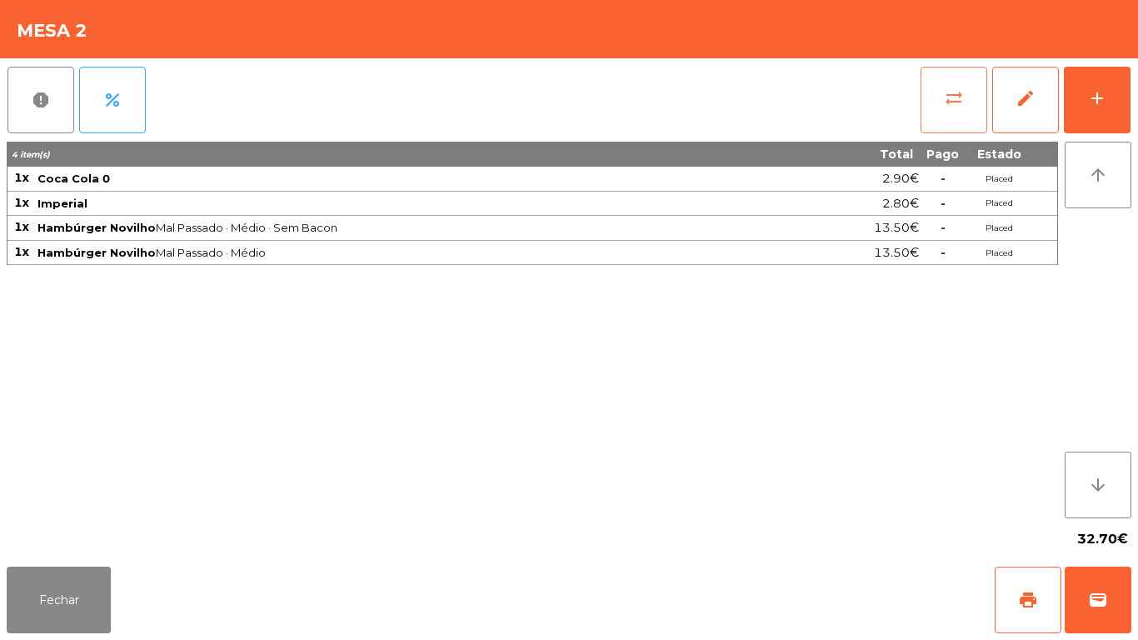
click at [953, 99] on span "sync_alt" at bounding box center [954, 98] width 20 height 20
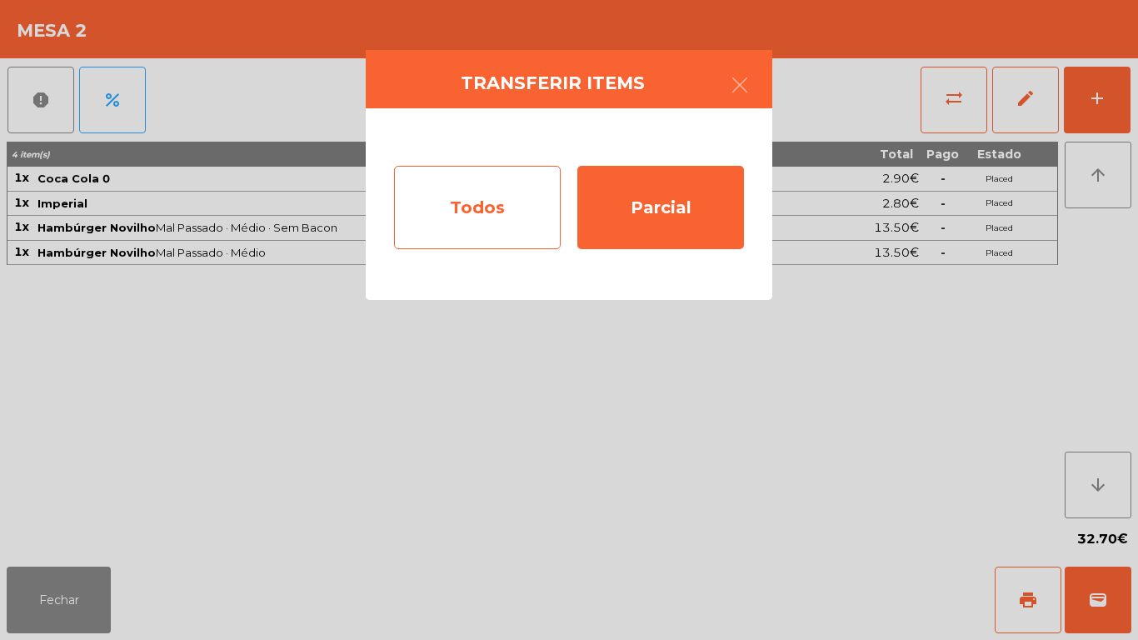
click at [467, 216] on div "Todos" at bounding box center [477, 207] width 167 height 83
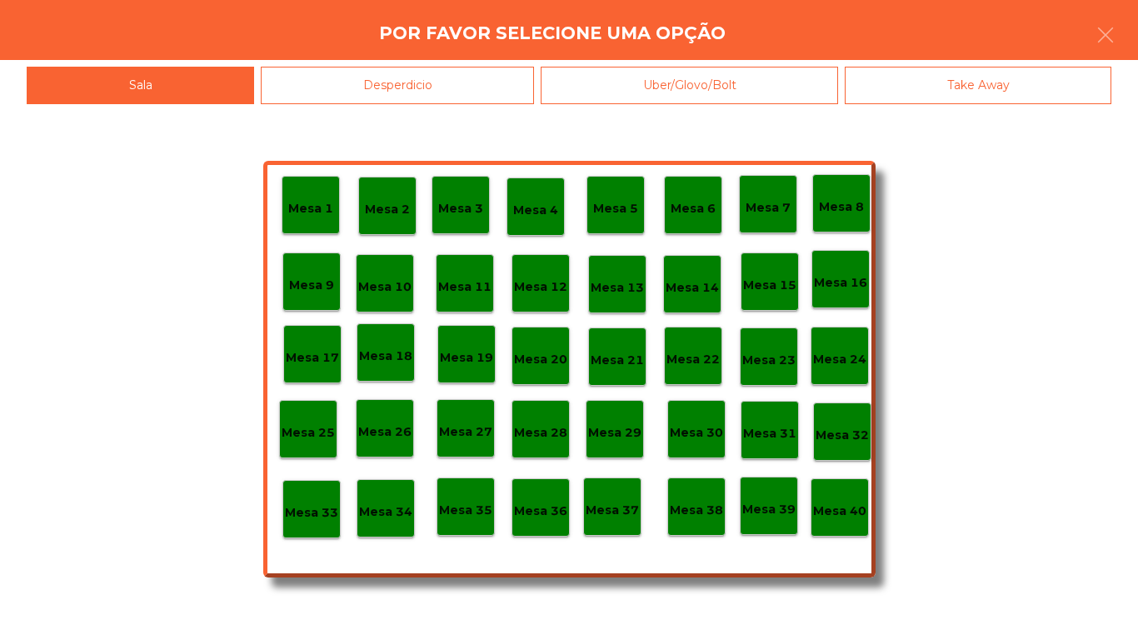
click at [842, 507] on p "Mesa 40" at bounding box center [839, 511] width 53 height 19
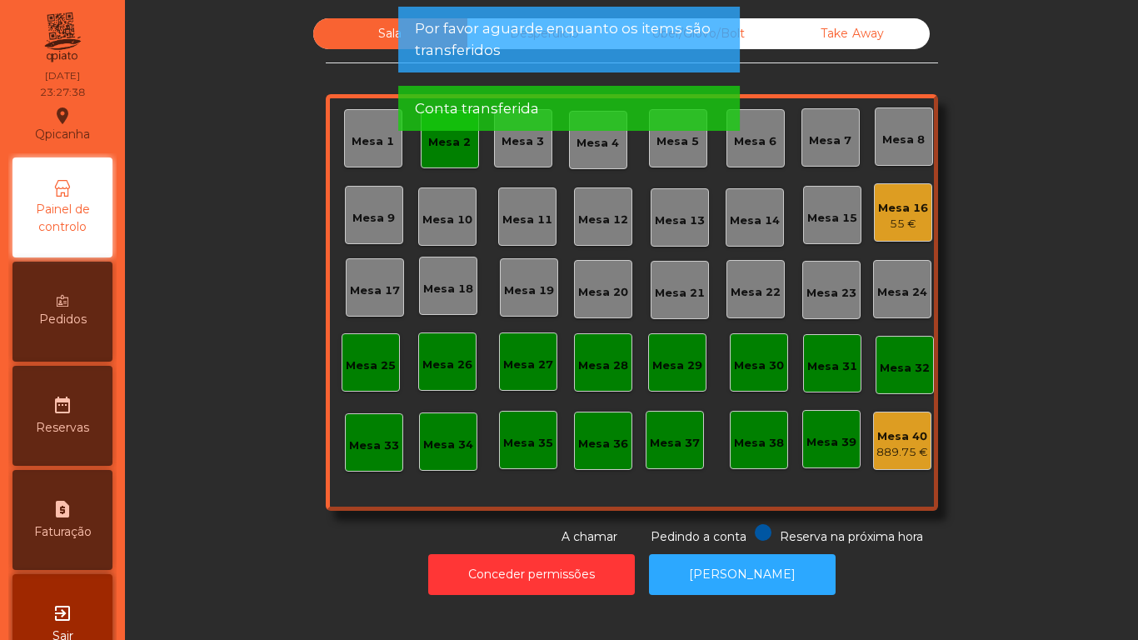
click at [456, 150] on div "Mesa 2" at bounding box center [449, 142] width 42 height 17
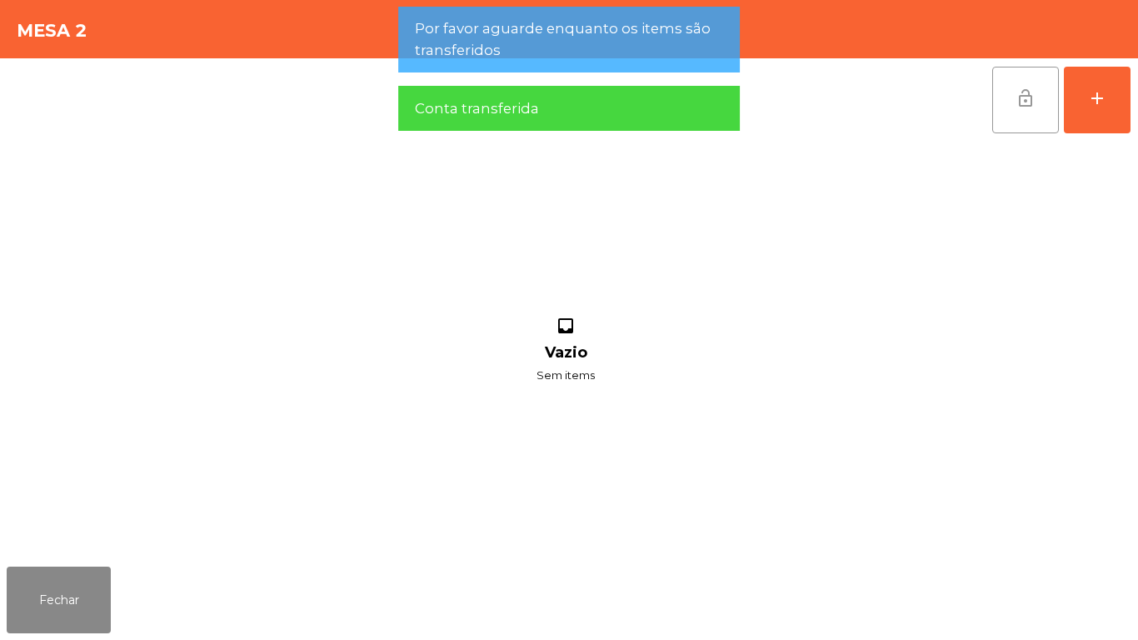
click at [1008, 96] on button "lock_open" at bounding box center [1025, 100] width 67 height 67
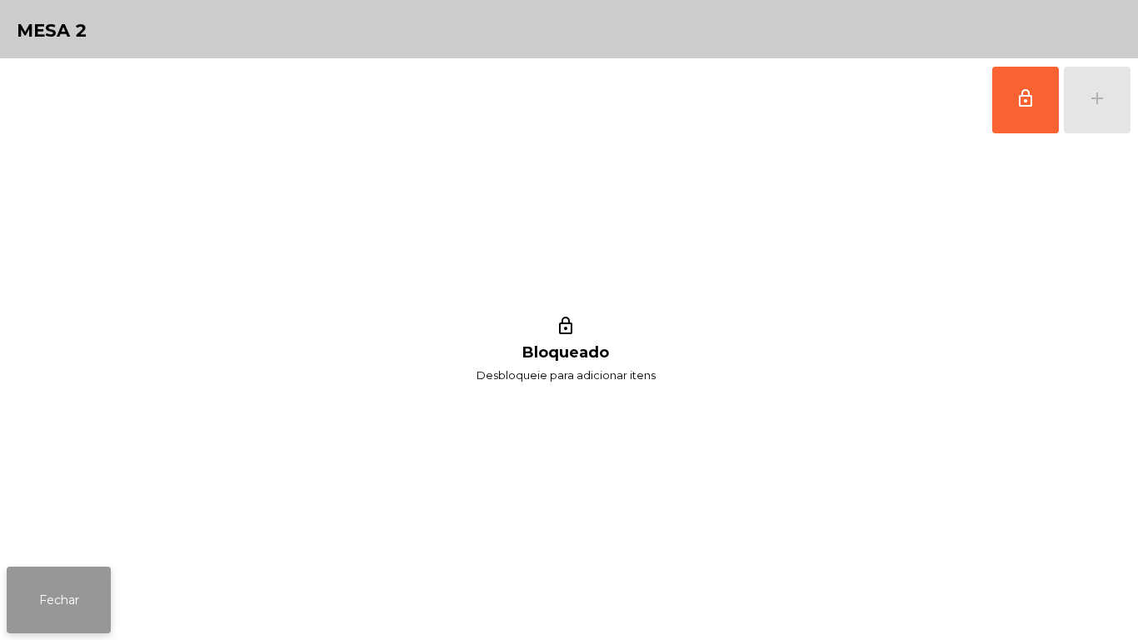
click at [82, 597] on button "Fechar" at bounding box center [59, 600] width 104 height 67
